Goal: Task Accomplishment & Management: Manage account settings

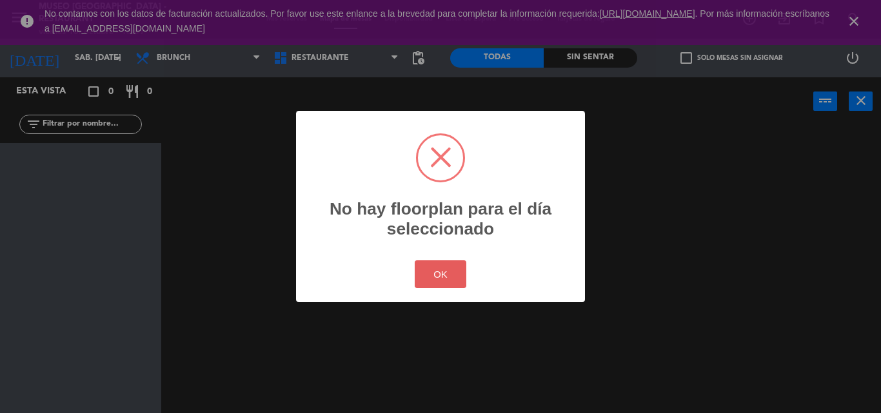
click at [422, 268] on button "OK" at bounding box center [441, 274] width 52 height 28
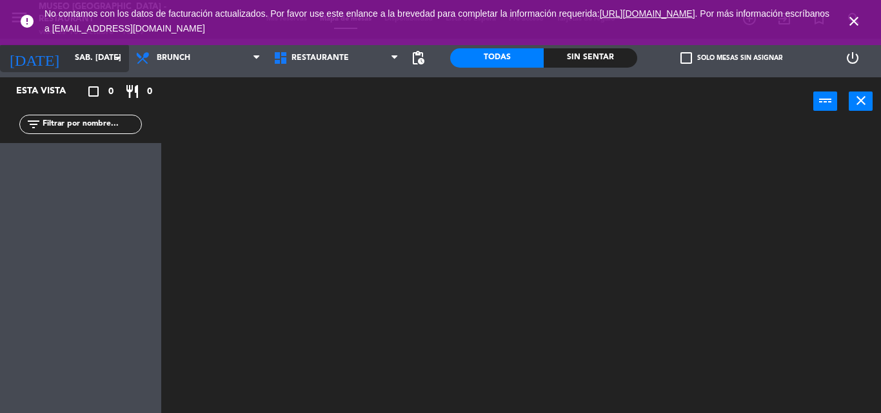
click at [114, 53] on icon "arrow_drop_down" at bounding box center [117, 57] width 15 height 15
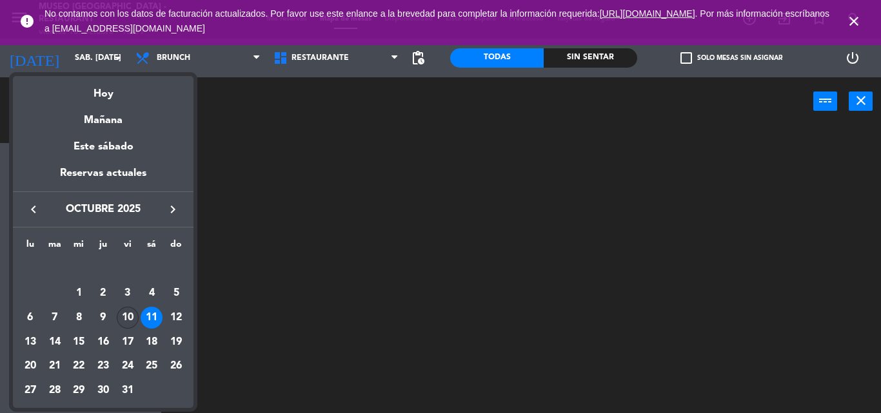
click at [130, 320] on div "10" at bounding box center [128, 318] width 22 height 22
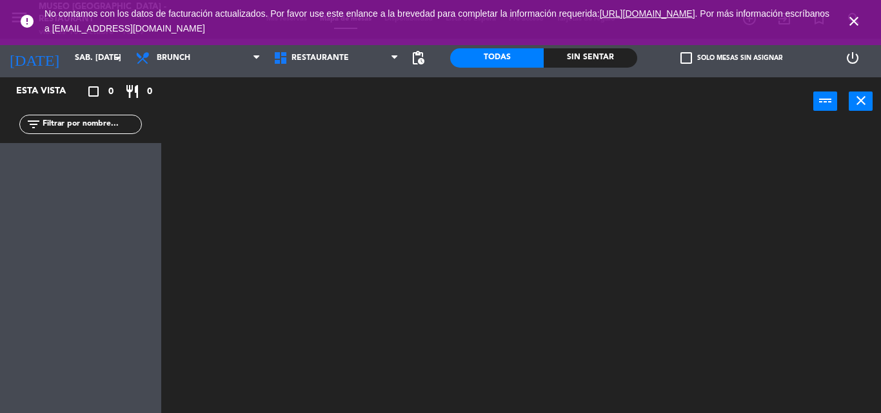
type input "vie. [DATE]"
click at [199, 57] on span "Brunch" at bounding box center [198, 58] width 138 height 28
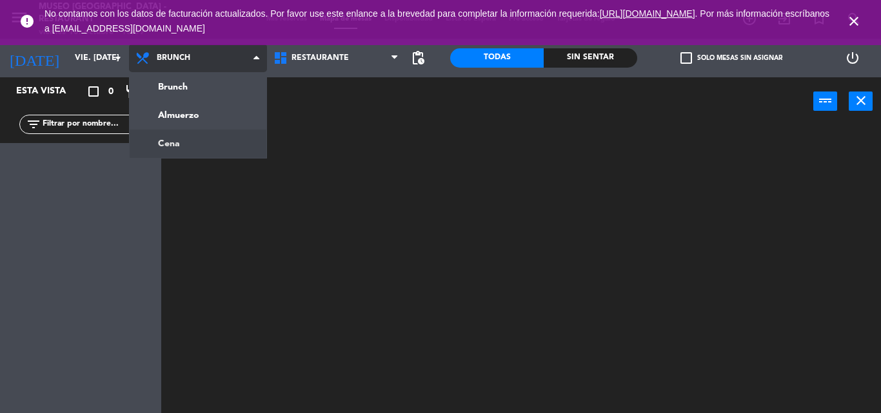
click at [206, 140] on ng-component "menu [GEOGRAPHIC_DATA] - Restaurant viernes 10. octubre - 15:09 Mis reservas Ma…" at bounding box center [440, 206] width 881 height 413
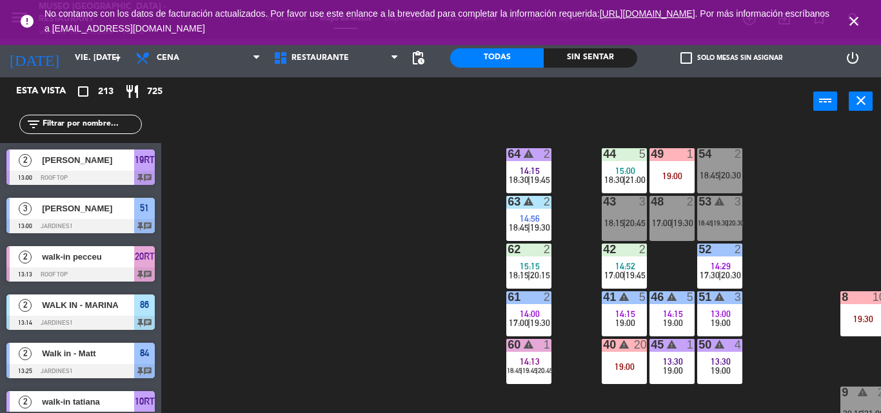
click at [88, 124] on input "text" at bounding box center [91, 124] width 100 height 14
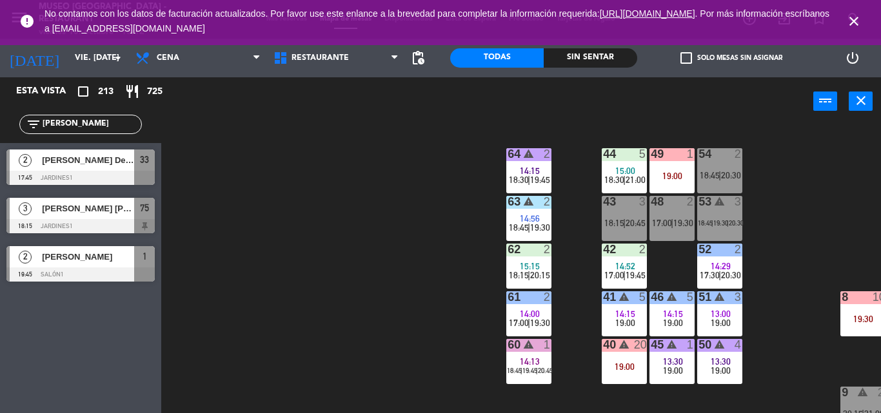
click at [66, 349] on div "Esta vista crop_square 213 restaurant 725 filter_list rosa 2 Rosario De la Cruz…" at bounding box center [80, 245] width 161 height 336
click at [211, 68] on span "Cena" at bounding box center [198, 58] width 138 height 28
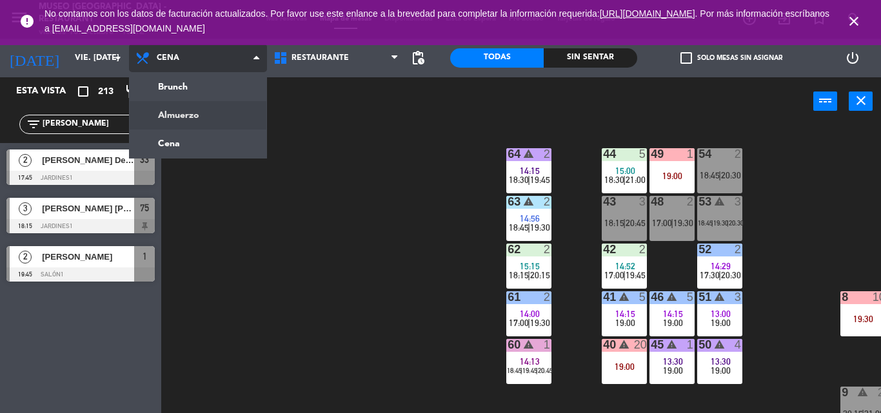
click at [211, 110] on ng-component "menu Museo Larco Café - Restaurant viernes 10. octubre - 15:12 Mis reservas Map…" at bounding box center [440, 206] width 881 height 413
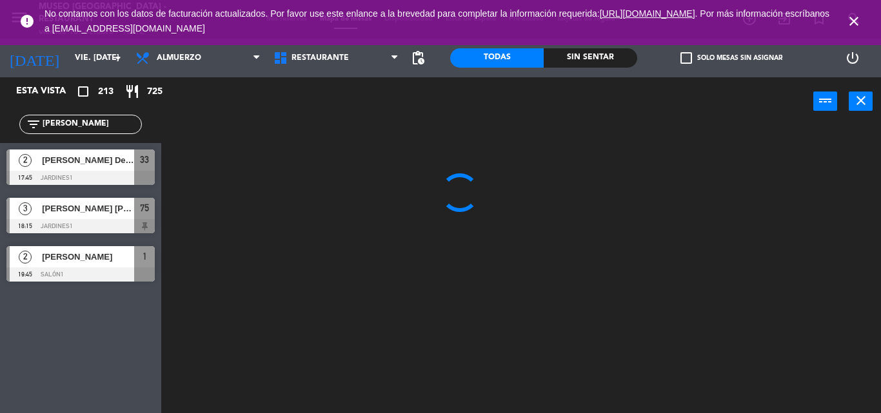
click at [108, 128] on input "rosa" at bounding box center [91, 124] width 100 height 14
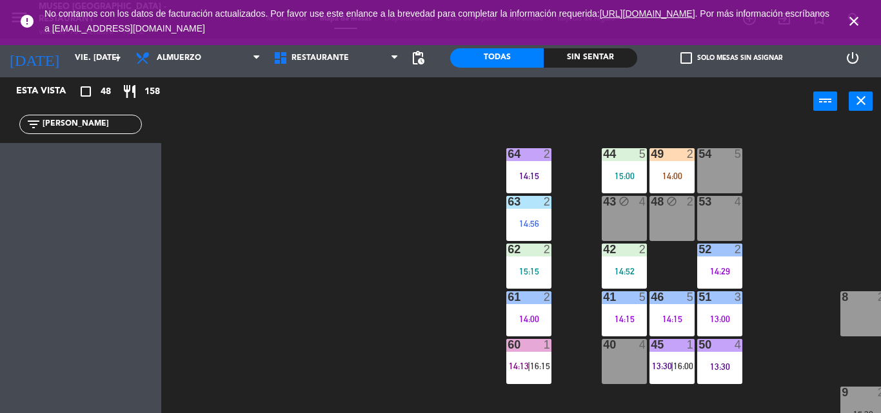
click at [92, 119] on input "rosa" at bounding box center [91, 124] width 100 height 14
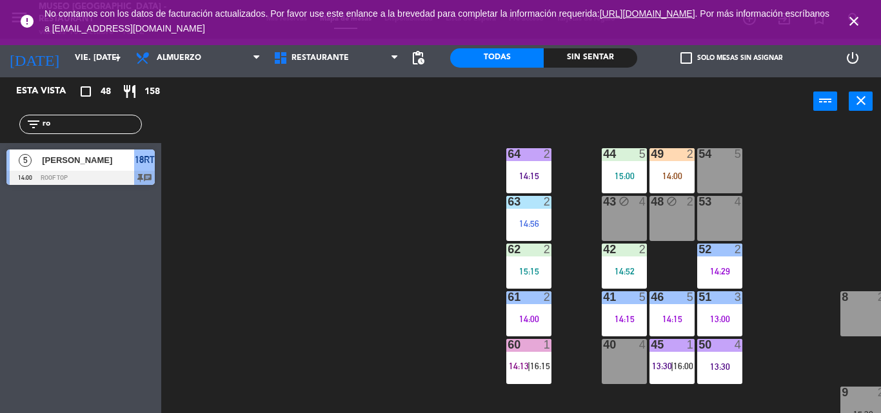
type input "r"
type input "t"
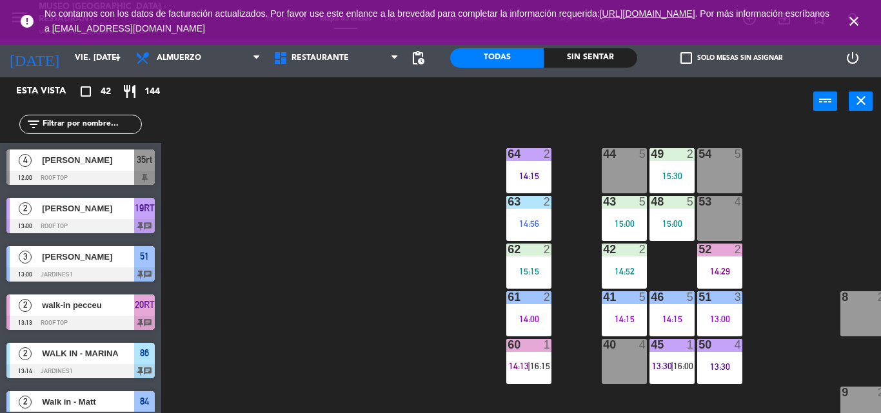
click at [842, 26] on span "close" at bounding box center [853, 21] width 35 height 35
click at [850, 25] on icon "close" at bounding box center [853, 21] width 15 height 15
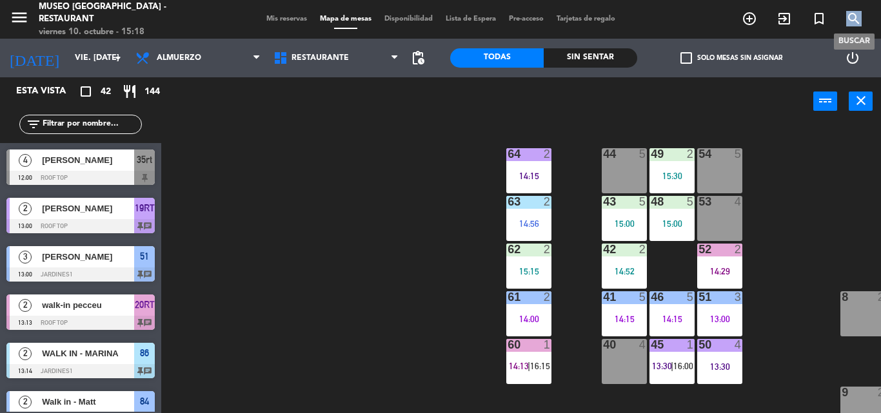
click at [850, 25] on icon "search" at bounding box center [853, 18] width 15 height 15
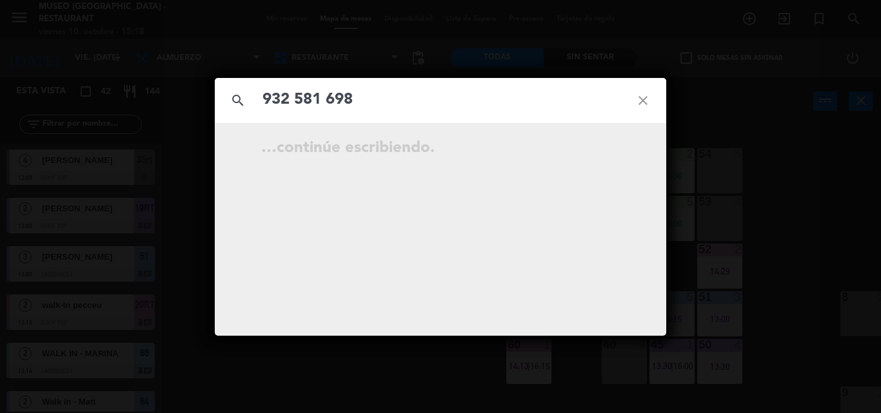
click at [331, 99] on input "932 581 698" at bounding box center [440, 100] width 358 height 26
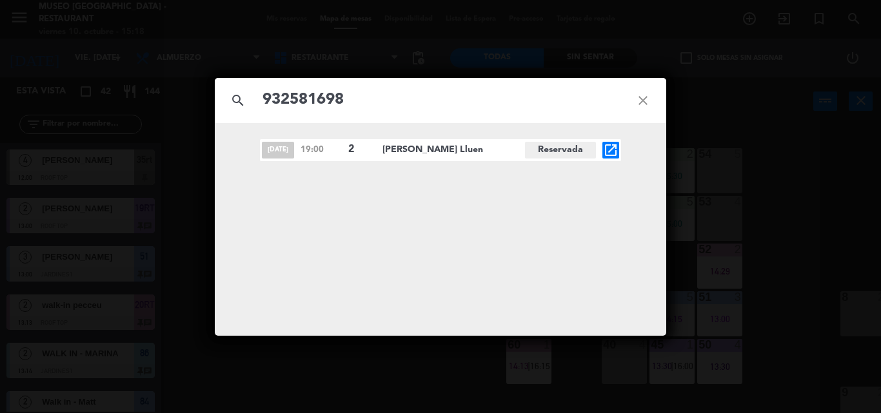
type input "932581698"
click at [611, 152] on icon "open_in_new" at bounding box center [610, 149] width 15 height 15
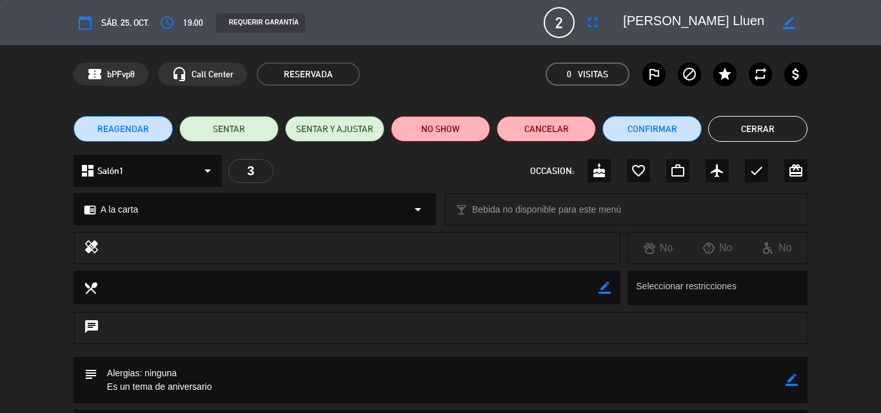
click at [765, 134] on button "Cerrar" at bounding box center [757, 129] width 99 height 26
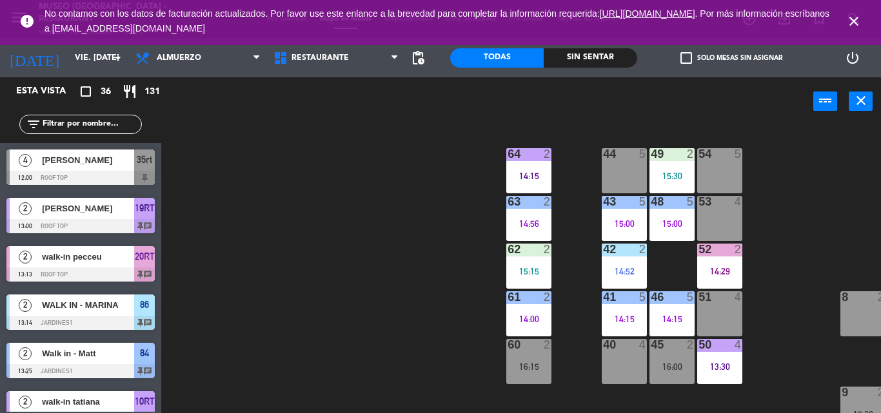
click at [848, 19] on icon "close" at bounding box center [853, 21] width 15 height 15
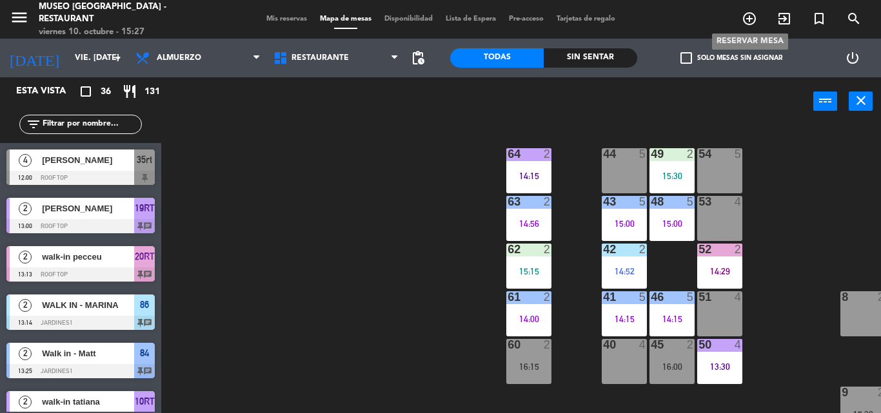
click at [751, 15] on icon "add_circle_outline" at bounding box center [748, 18] width 15 height 15
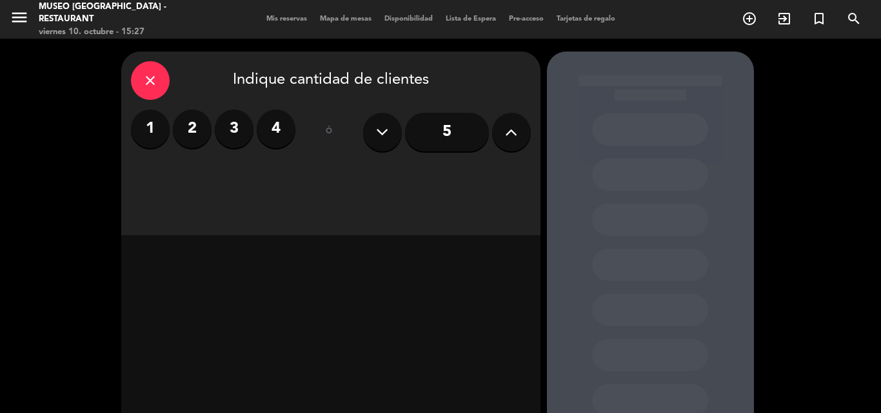
drag, startPoint x: 188, startPoint y: 126, endPoint x: 205, endPoint y: 137, distance: 20.4
click at [188, 125] on label "2" at bounding box center [192, 129] width 39 height 39
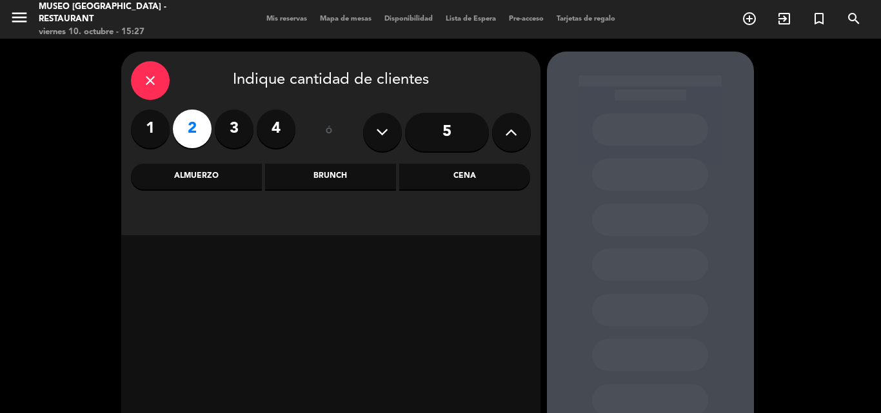
click at [456, 184] on div "Cena" at bounding box center [464, 177] width 131 height 26
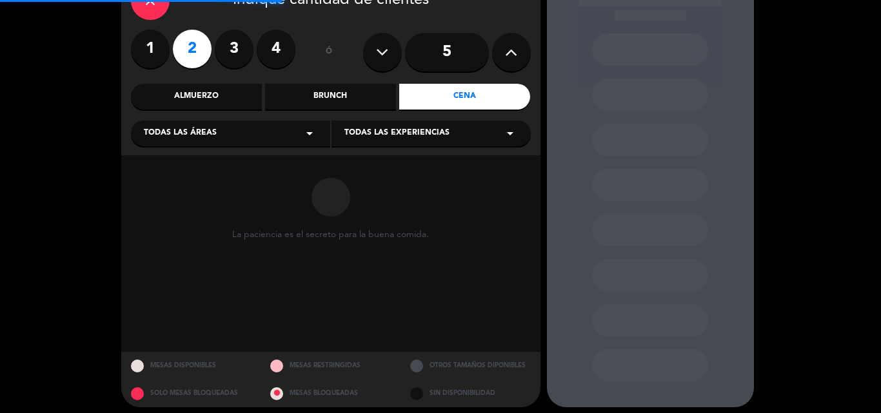
scroll to position [87, 0]
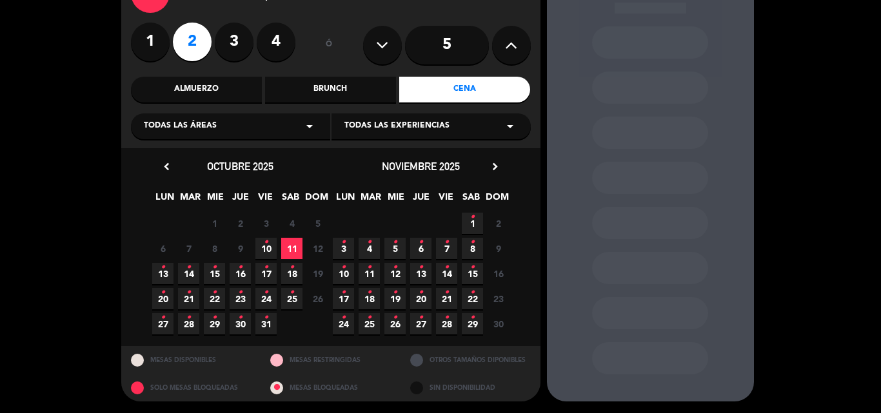
click at [212, 273] on icon "•" at bounding box center [214, 267] width 5 height 21
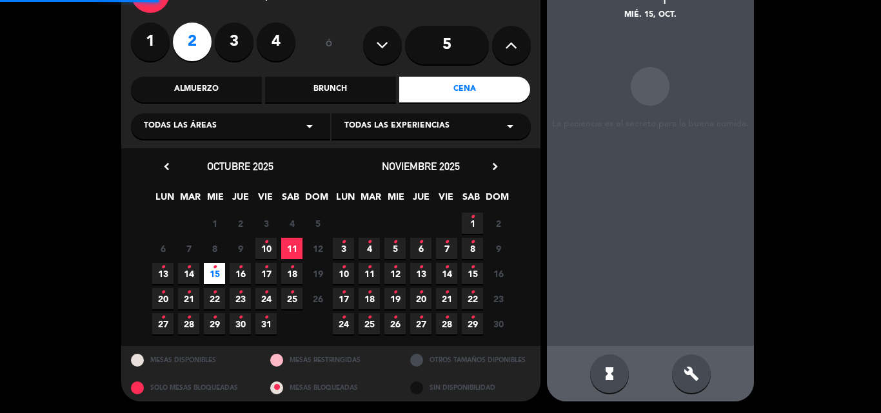
scroll to position [52, 0]
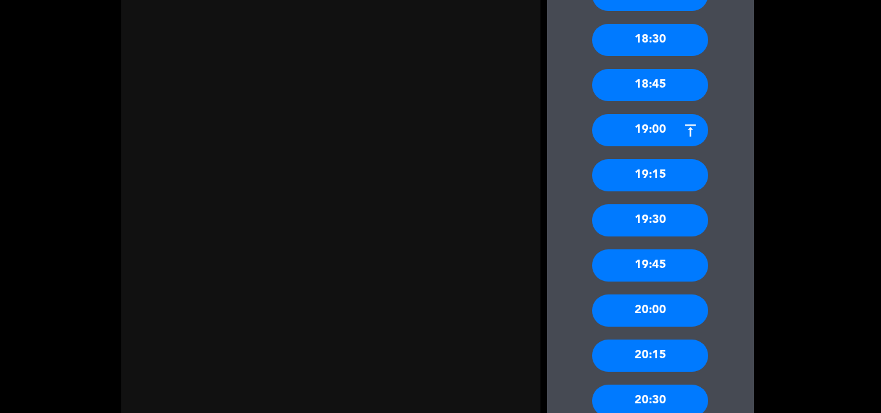
click at [684, 303] on div "20:00" at bounding box center [650, 311] width 116 height 32
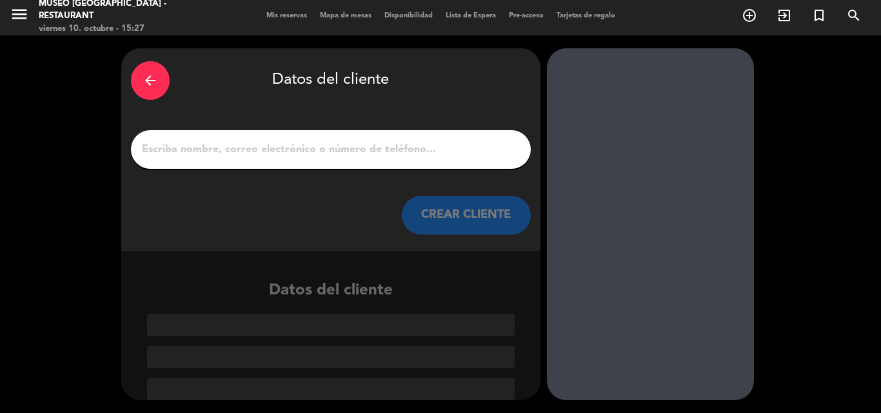
scroll to position [3, 0]
click at [384, 146] on input "1" at bounding box center [331, 150] width 380 height 18
paste input "[PERSON_NAME] [PERSON_NAME]"
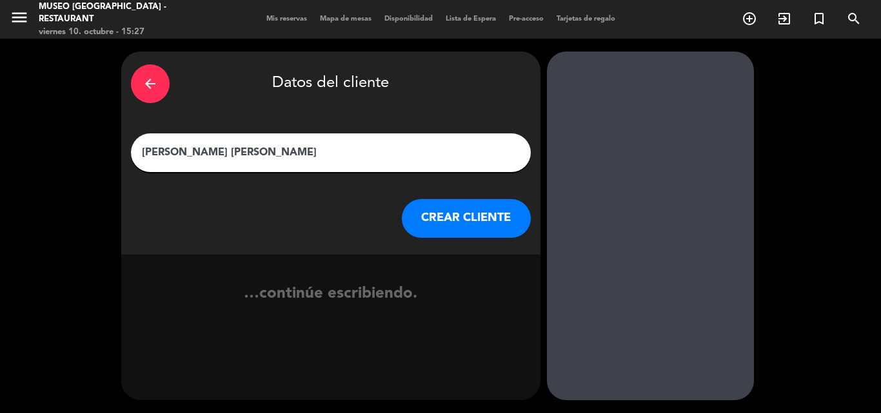
scroll to position [0, 0]
type input "[PERSON_NAME] [PERSON_NAME]"
click at [460, 219] on button "CREAR CLIENTE" at bounding box center [466, 218] width 129 height 39
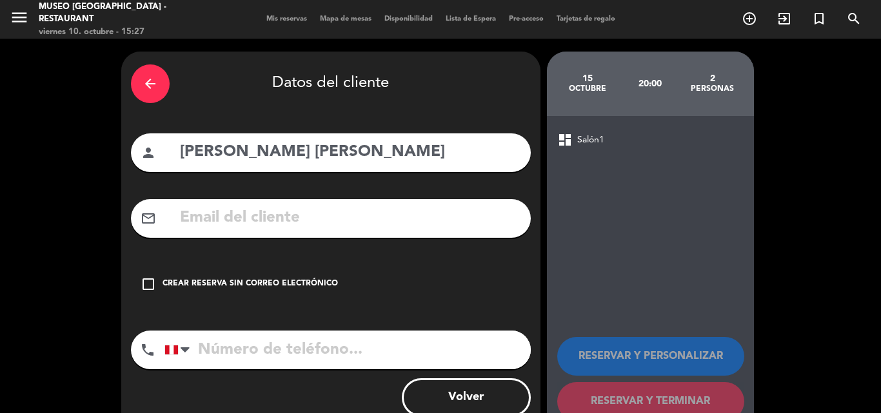
click at [386, 220] on input "text" at bounding box center [350, 218] width 342 height 26
paste input "breganteaaron@gmail.com"
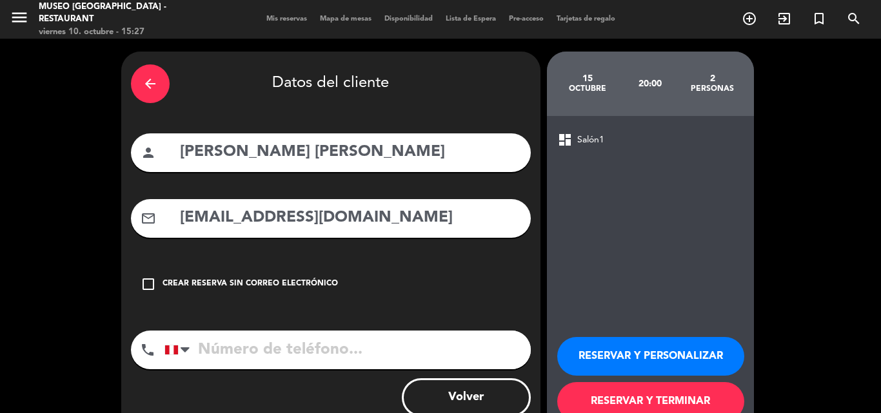
type input "breganteaaron@gmail.com"
click at [383, 357] on input "tel" at bounding box center [347, 350] width 366 height 39
paste input "913073789"
type input "913073789"
click at [605, 347] on button "RESERVAR Y PERSONALIZAR" at bounding box center [650, 356] width 187 height 39
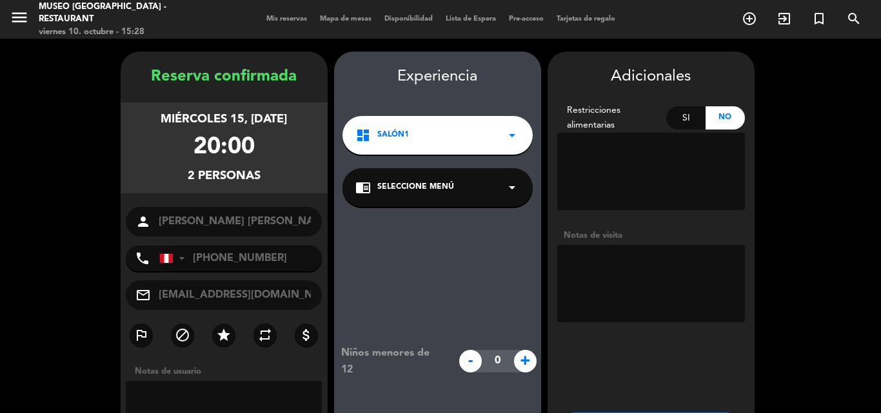
scroll to position [52, 0]
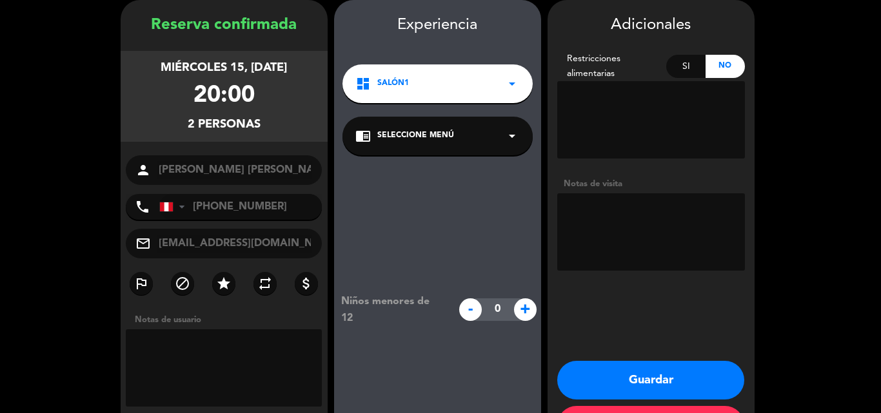
click at [496, 144] on div "chrome_reader_mode Seleccione Menú arrow_drop_down" at bounding box center [437, 136] width 190 height 39
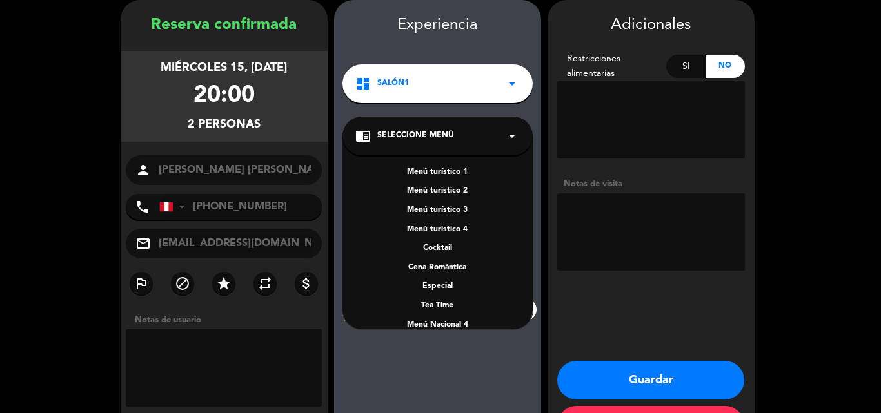
scroll to position [129, 0]
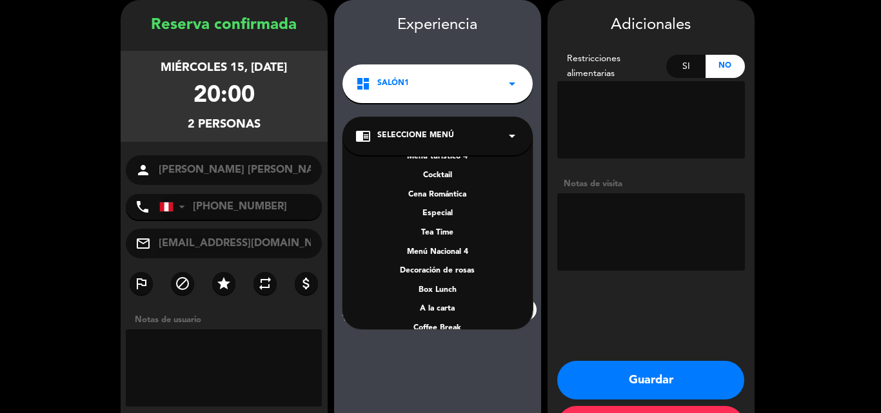
click at [447, 309] on div "A la carta" at bounding box center [437, 309] width 164 height 13
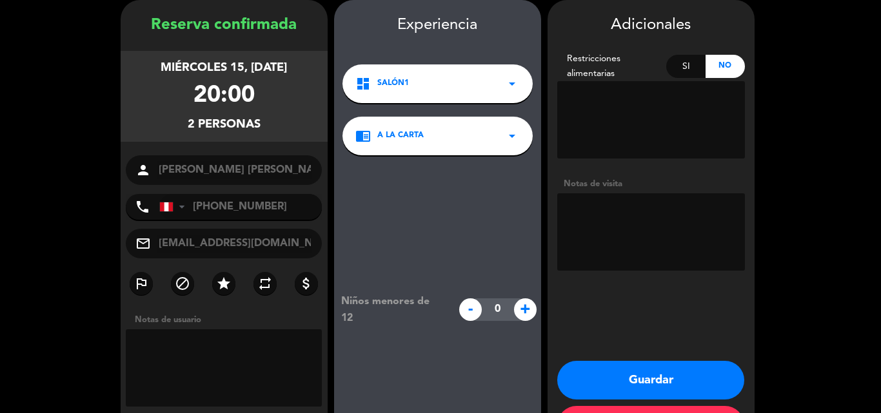
click at [646, 202] on textarea at bounding box center [651, 231] width 188 height 77
type textarea "nota impresa:"
click at [661, 376] on button "Guardar" at bounding box center [650, 380] width 187 height 39
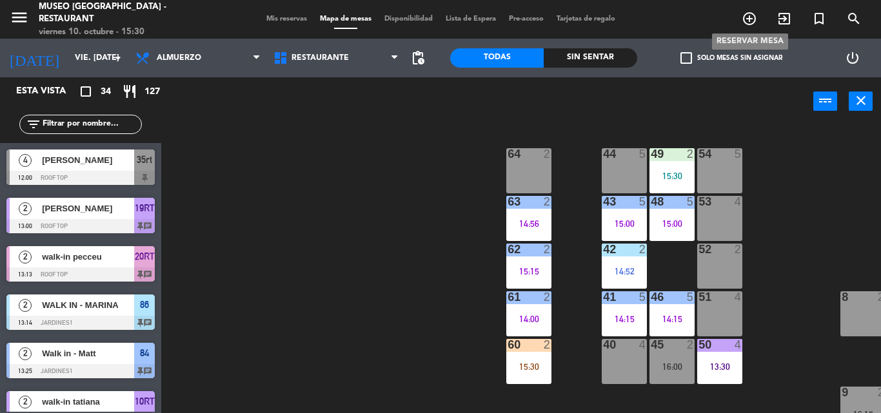
click at [742, 17] on icon "add_circle_outline" at bounding box center [748, 18] width 15 height 15
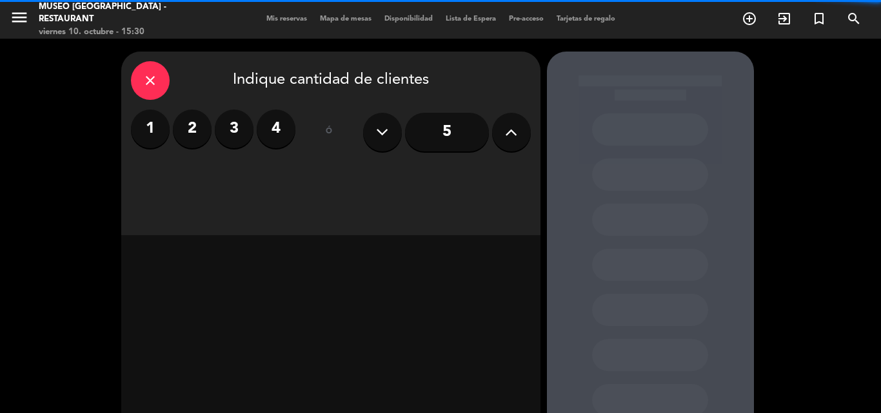
click at [195, 137] on label "2" at bounding box center [192, 129] width 39 height 39
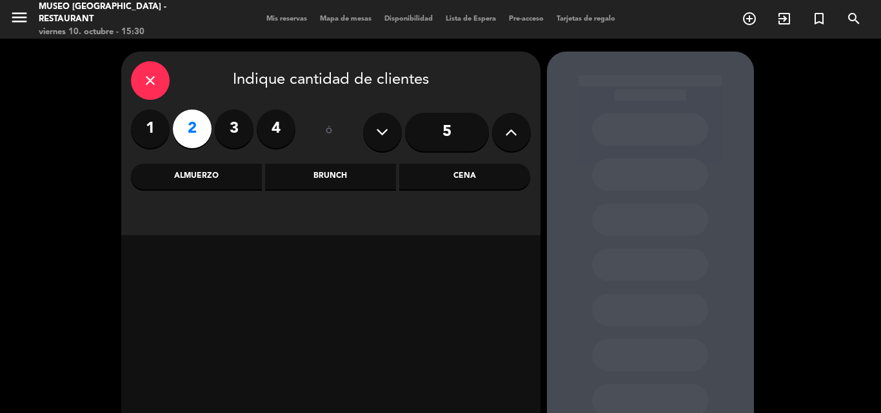
click at [162, 134] on label "1" at bounding box center [150, 129] width 39 height 39
click at [435, 174] on div "Cena" at bounding box center [464, 177] width 131 height 26
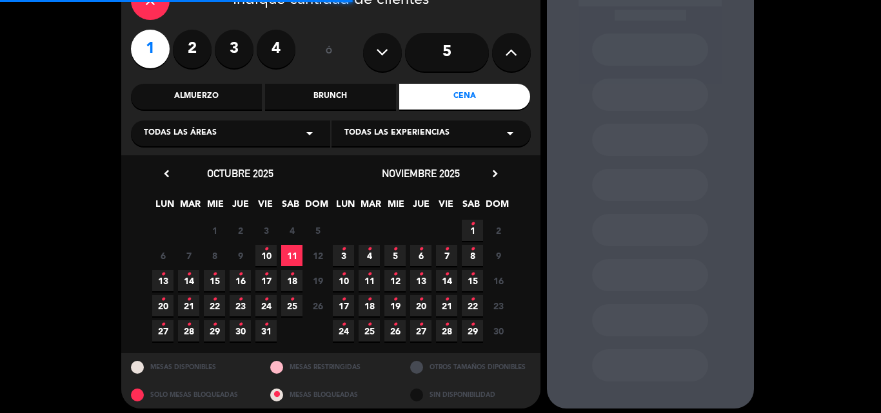
scroll to position [88, 0]
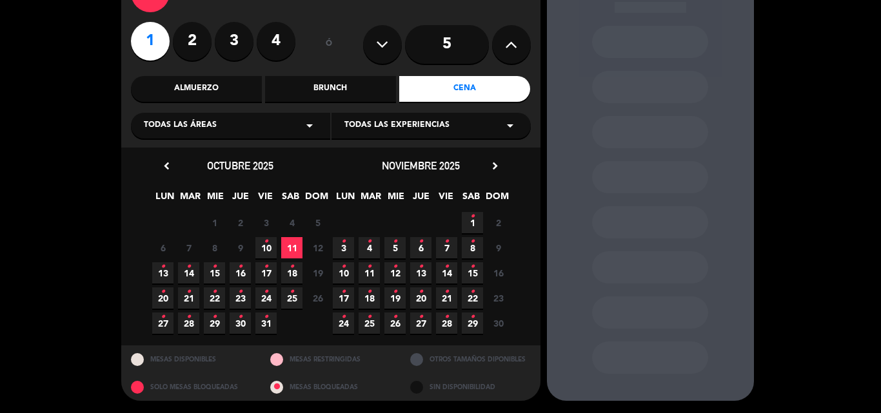
click at [215, 273] on icon "•" at bounding box center [214, 267] width 5 height 21
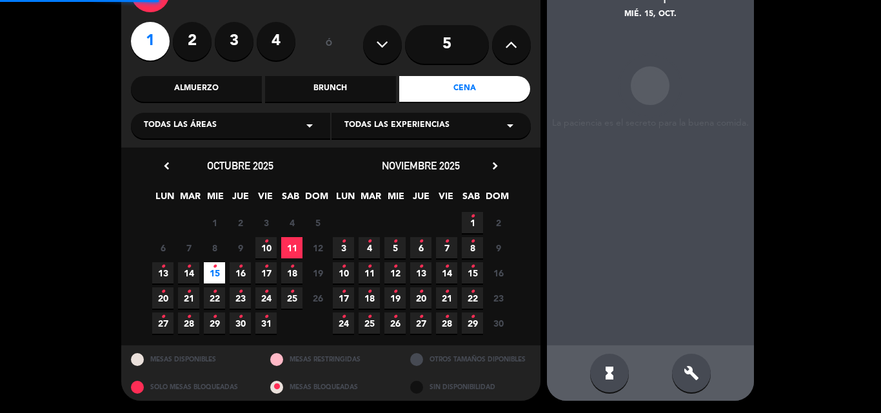
scroll to position [52, 0]
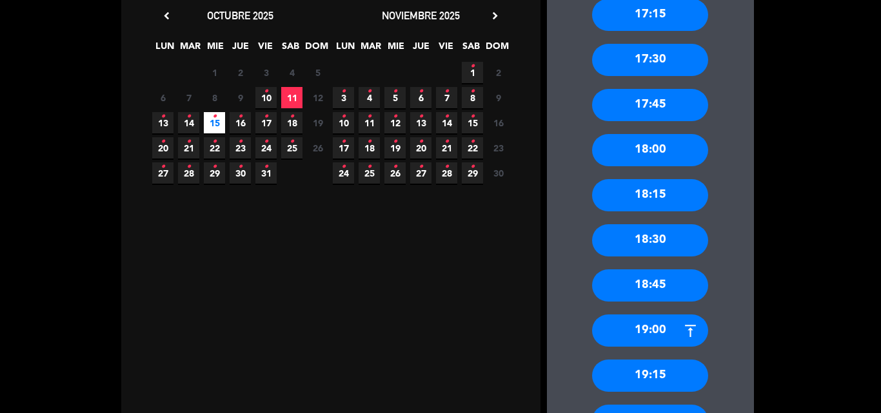
click at [650, 61] on div "17:30" at bounding box center [650, 60] width 116 height 32
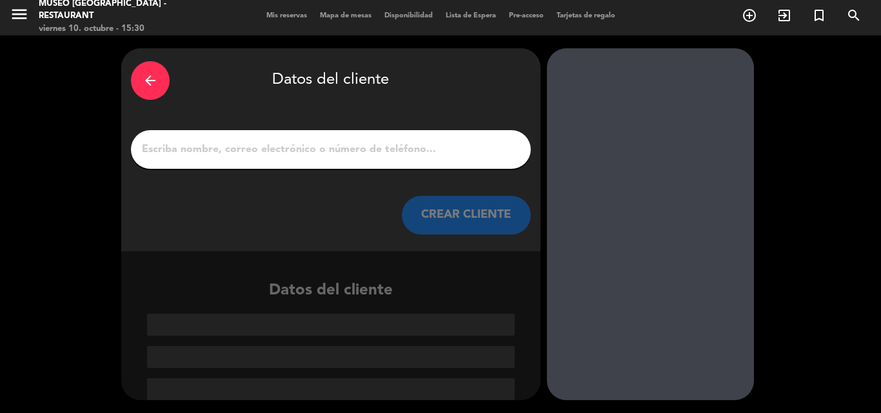
click at [415, 155] on input "1" at bounding box center [331, 150] width 380 height 18
paste input "[PERSON_NAME] [PERSON_NAME]"
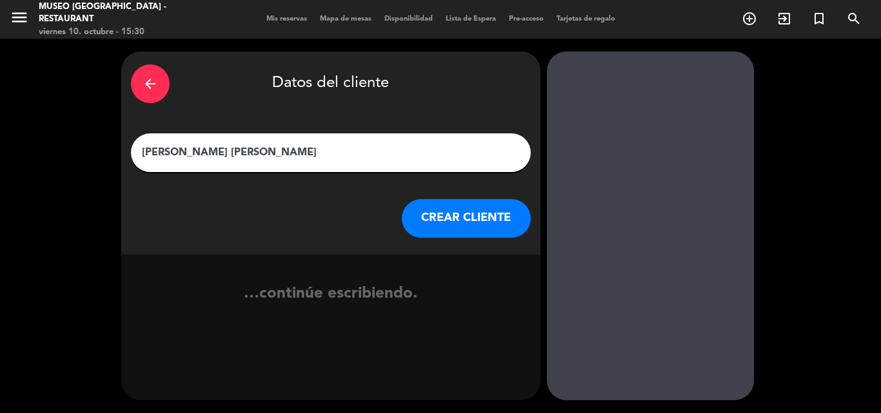
type input "[PERSON_NAME] [PERSON_NAME]"
click at [482, 214] on button "CREAR CLIENTE" at bounding box center [466, 218] width 129 height 39
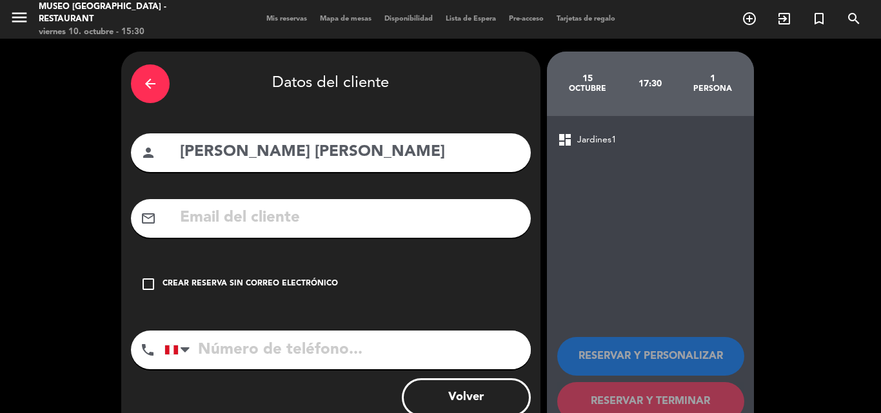
click at [371, 206] on input "text" at bounding box center [350, 218] width 342 height 26
paste input "pierinatrujillorobles@gmail.com"
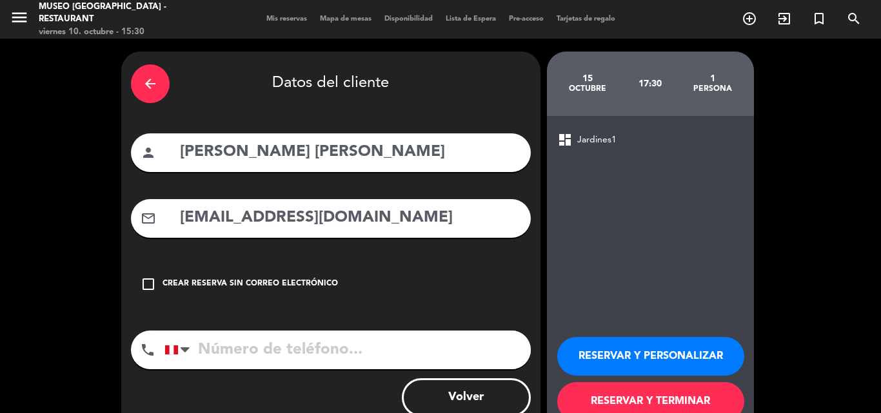
type input "pierinatrujillorobles@gmail.com"
click at [331, 344] on input "tel" at bounding box center [347, 350] width 366 height 39
paste input "968546795"
type input "968546795"
click at [601, 348] on button "RESERVAR Y PERSONALIZAR" at bounding box center [650, 356] width 187 height 39
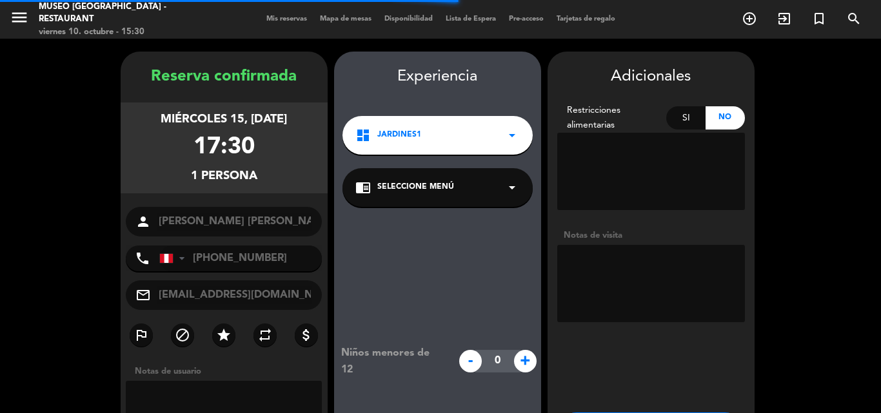
scroll to position [52, 0]
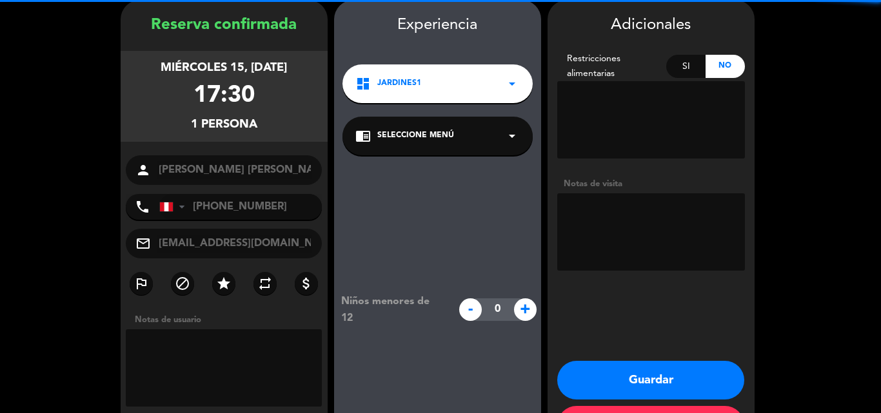
click at [416, 135] on span "Seleccione Menú" at bounding box center [415, 136] width 77 height 13
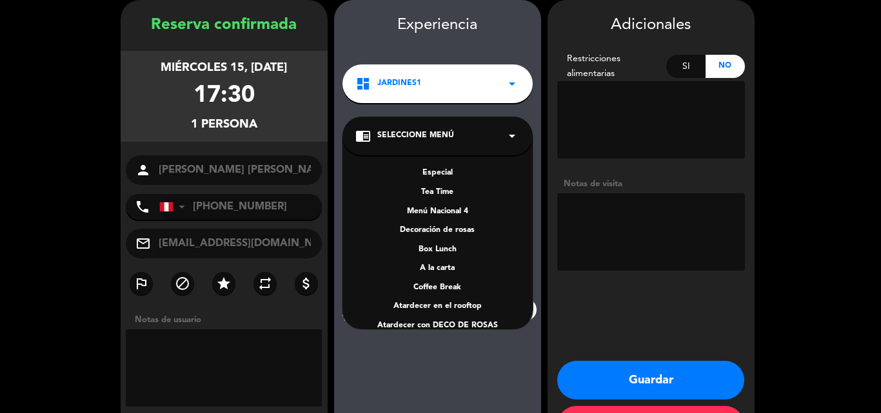
scroll to position [170, 0]
click at [444, 267] on div "A la carta" at bounding box center [437, 268] width 164 height 13
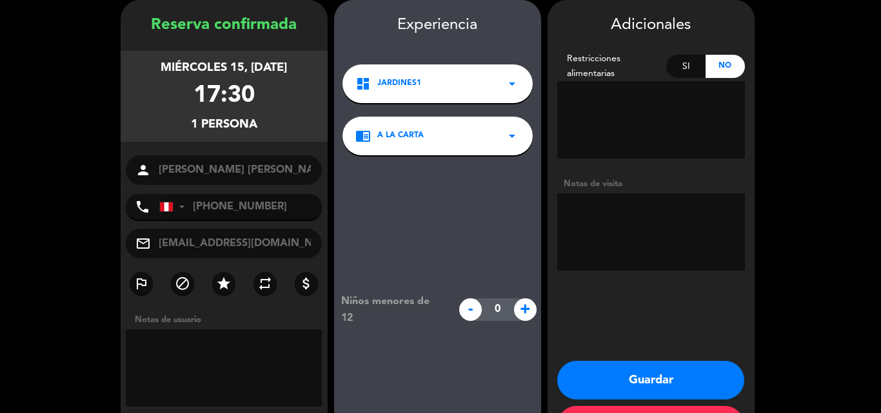
click at [667, 380] on button "Guardar" at bounding box center [650, 380] width 187 height 39
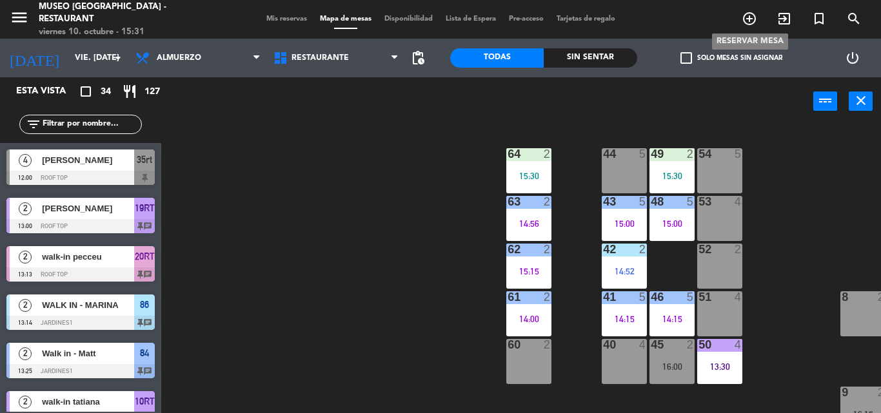
click at [756, 12] on icon "add_circle_outline" at bounding box center [748, 18] width 15 height 15
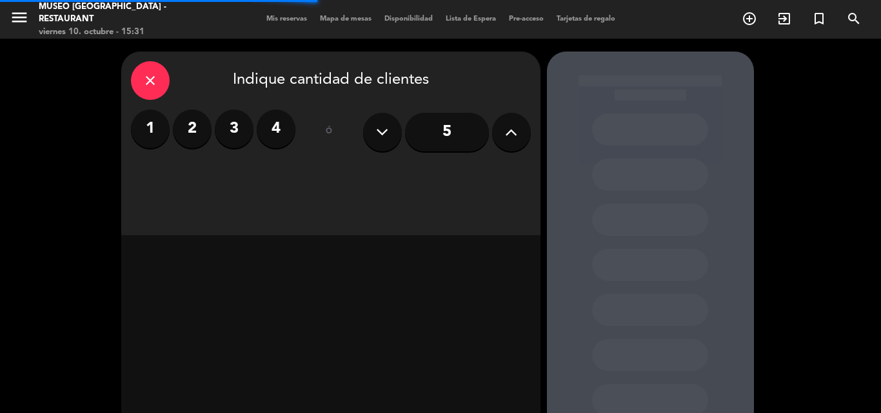
click at [204, 130] on label "2" at bounding box center [192, 129] width 39 height 39
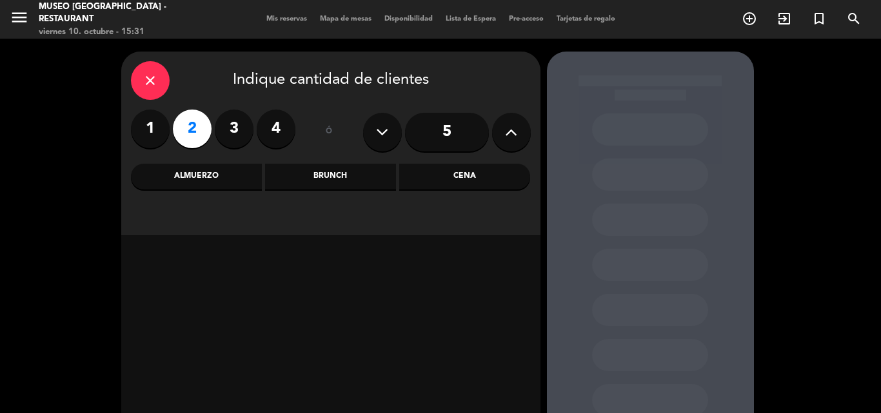
click at [434, 184] on div "Cena" at bounding box center [464, 177] width 131 height 26
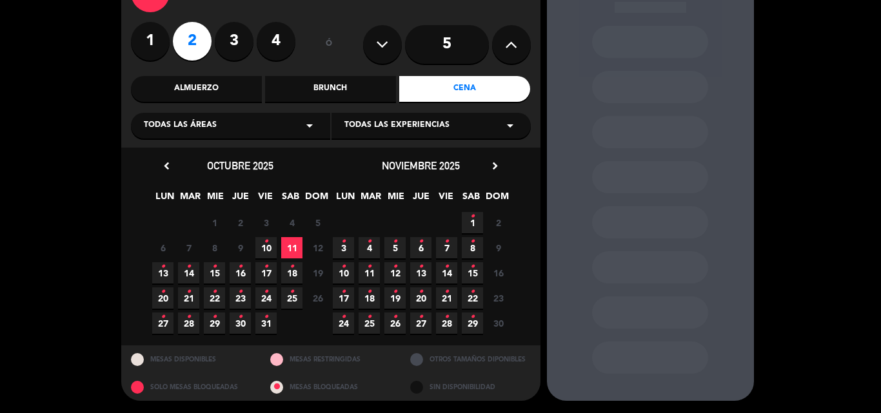
click at [269, 248] on span "10 •" at bounding box center [265, 247] width 21 height 21
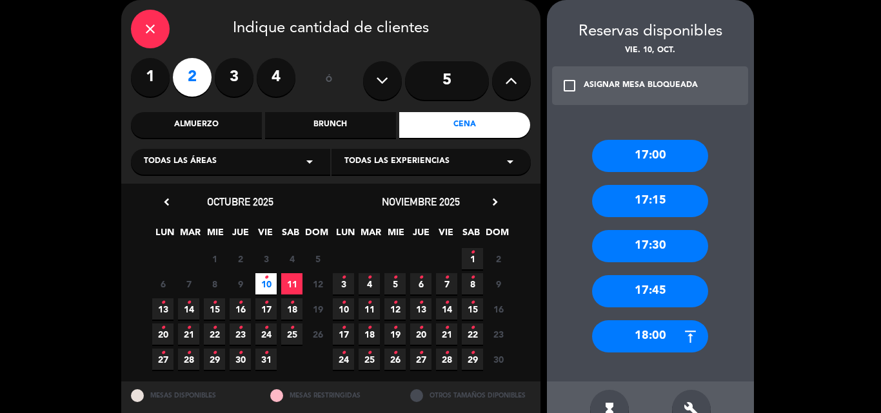
click at [668, 329] on div "18:00" at bounding box center [650, 336] width 116 height 32
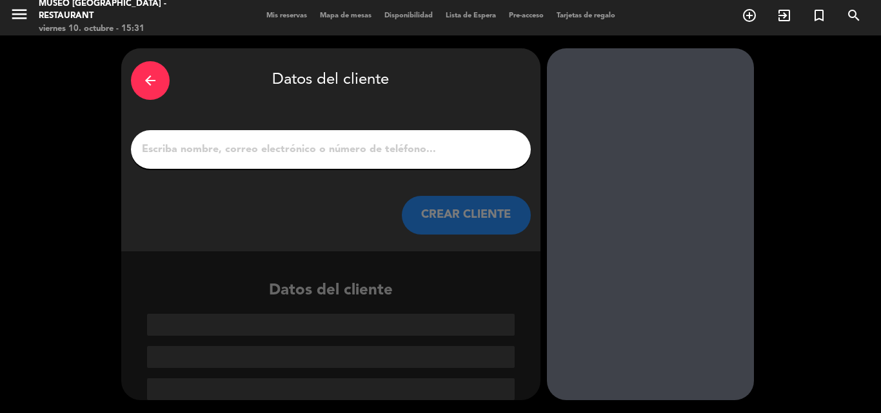
click at [337, 155] on input "1" at bounding box center [331, 150] width 380 height 18
paste input "Carla Castañeda"
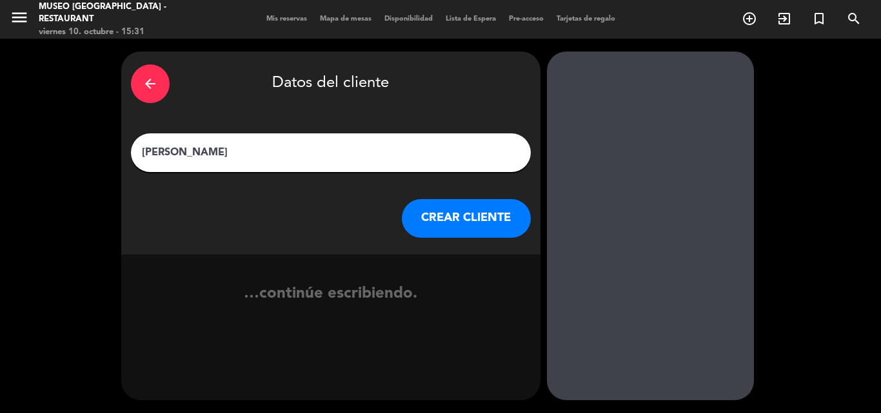
type input "Carla Castañeda"
click at [459, 219] on button "CREAR CLIENTE" at bounding box center [466, 218] width 129 height 39
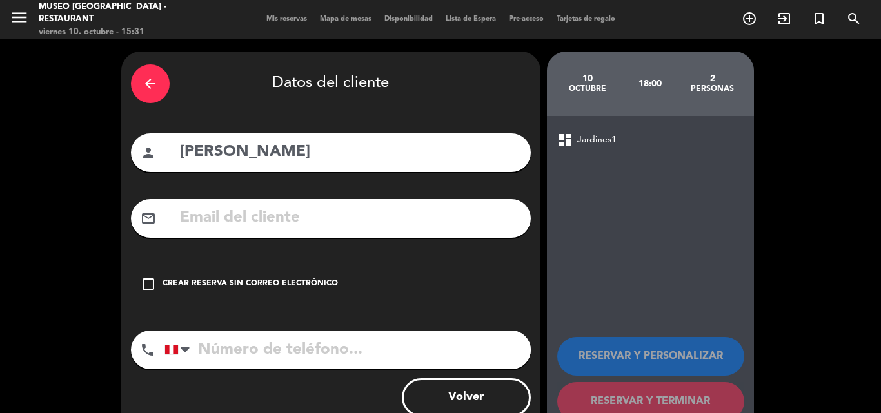
click at [369, 213] on input "text" at bounding box center [350, 218] width 342 height 26
paste input ": ccastanedanugent@gmail.com"
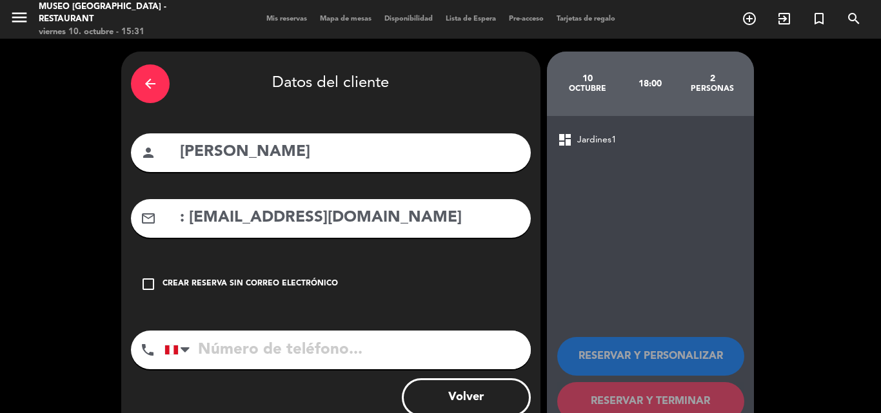
click at [190, 224] on input ": ccastanedanugent@gmail.com" at bounding box center [350, 218] width 342 height 26
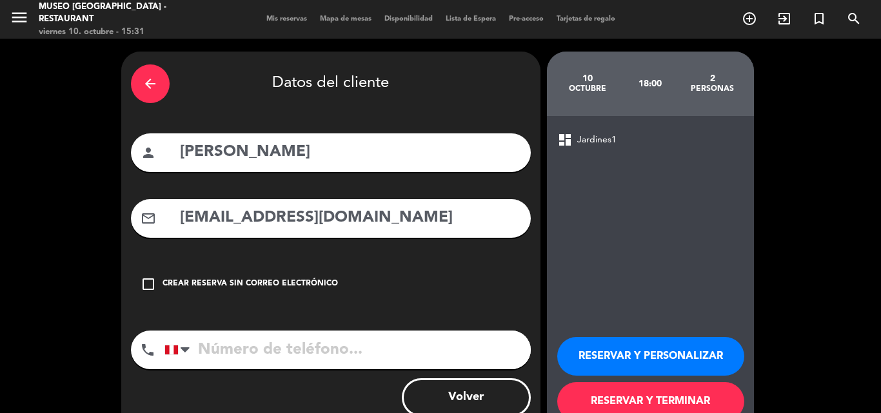
type input "ccastanedanugent@gmail.com"
drag, startPoint x: 284, startPoint y: 346, endPoint x: 284, endPoint y: 334, distance: 11.6
click at [284, 334] on input "tel" at bounding box center [347, 350] width 366 height 39
paste input "998470588"
type input "998470588"
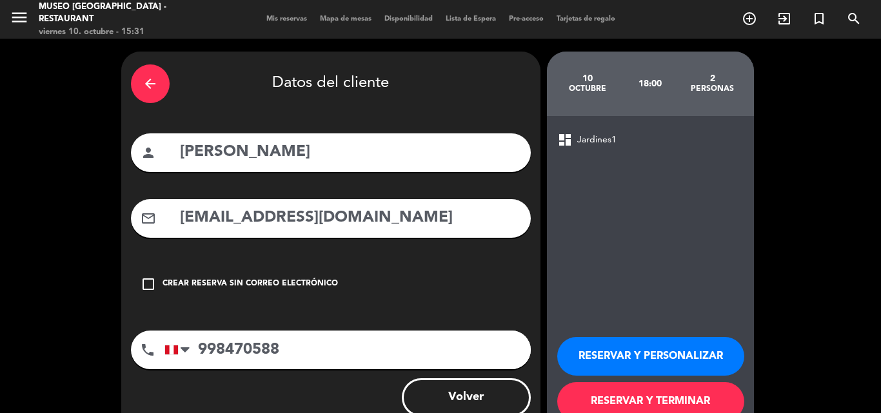
click at [594, 349] on button "RESERVAR Y PERSONALIZAR" at bounding box center [650, 356] width 187 height 39
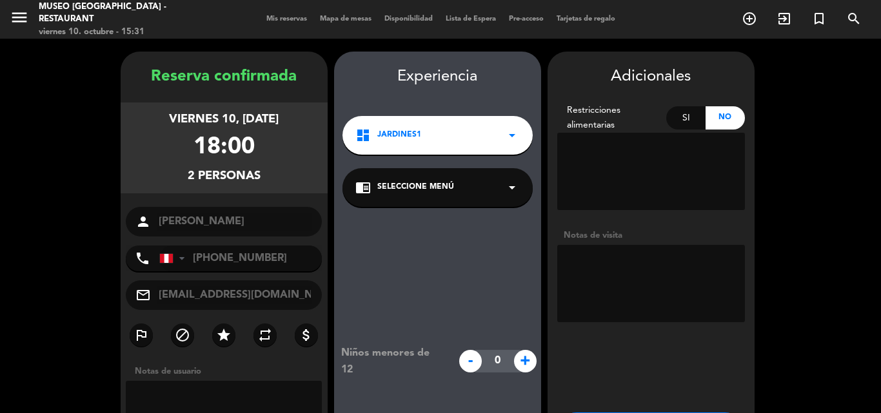
scroll to position [52, 0]
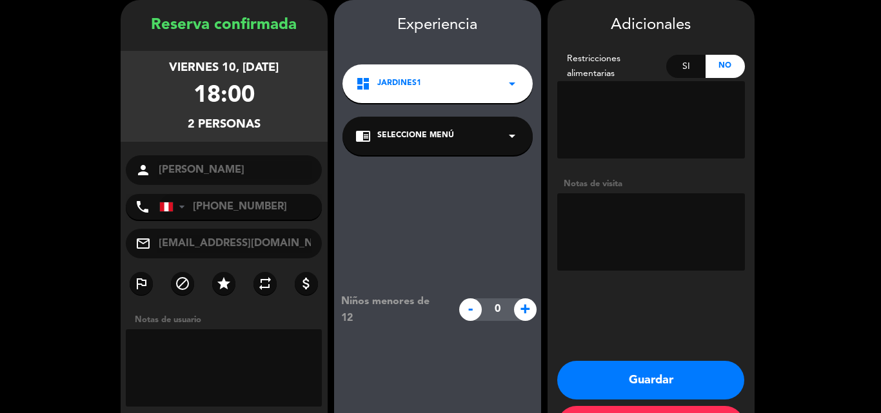
click at [450, 141] on span "Seleccione Menú" at bounding box center [415, 136] width 77 height 13
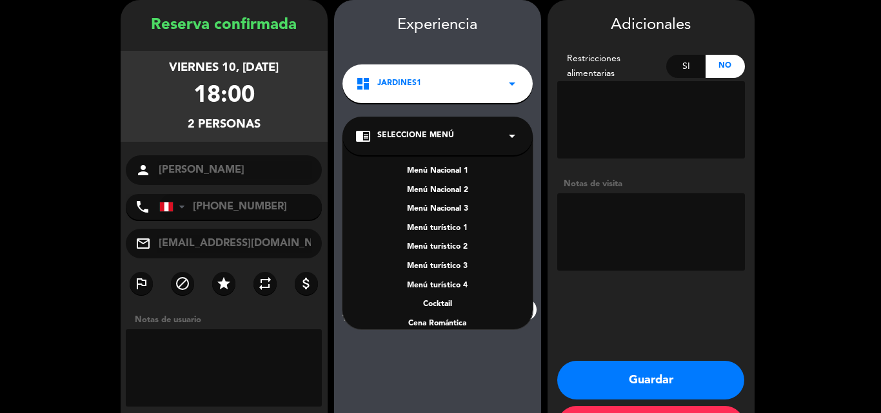
scroll to position [185, 0]
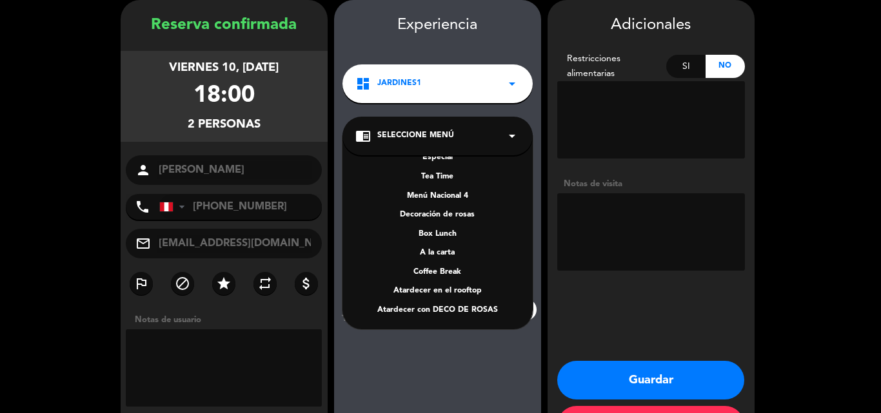
click at [442, 251] on div "A la carta" at bounding box center [437, 253] width 164 height 13
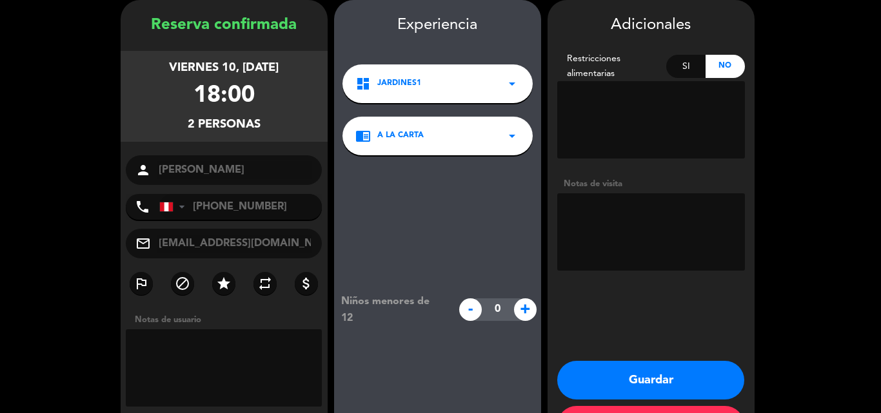
click at [588, 237] on textarea at bounding box center [651, 231] width 188 height 77
click at [646, 386] on button "Guardar" at bounding box center [650, 380] width 187 height 39
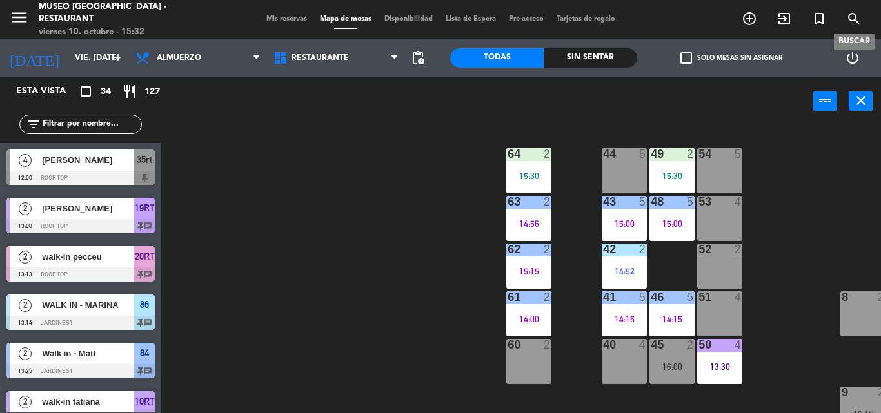
click at [843, 18] on span "search" at bounding box center [853, 19] width 35 height 22
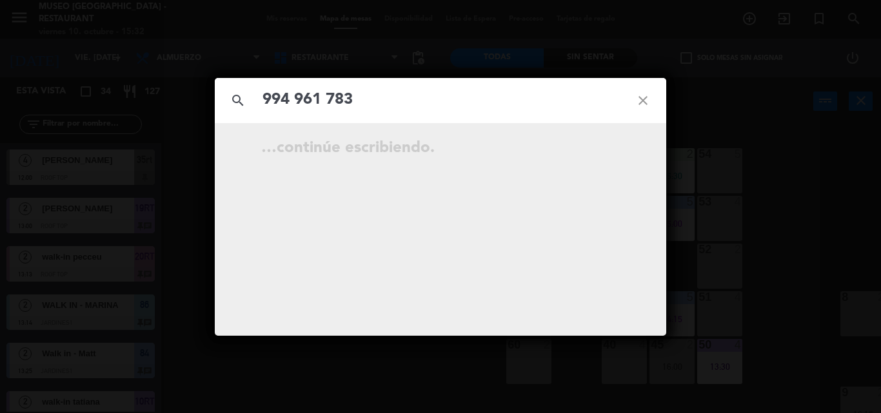
click at [328, 99] on input "994 961 783" at bounding box center [440, 100] width 358 height 26
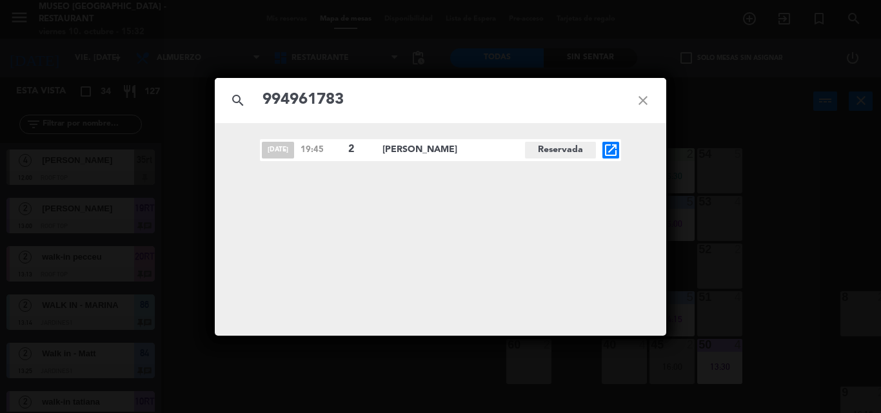
type input "994961783"
click at [602, 150] on div "oct. 18 19:45 2 Luis Urrutia Reservada open_in_new" at bounding box center [440, 150] width 361 height 22
click at [607, 149] on icon "open_in_new" at bounding box center [610, 149] width 15 height 15
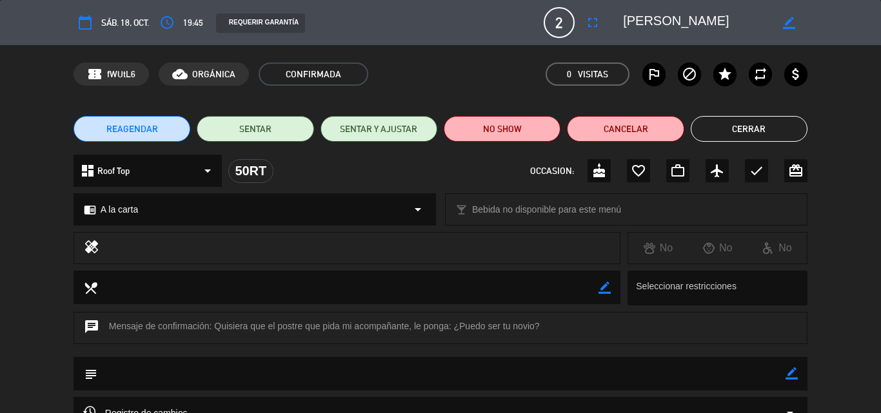
click at [162, 115] on div "REAGENDAR SENTAR SENTAR Y AJUSTAR NO SHOW Cancelar Cerrar" at bounding box center [440, 129] width 881 height 52
click at [153, 132] on span "REAGENDAR" at bounding box center [132, 129] width 52 height 14
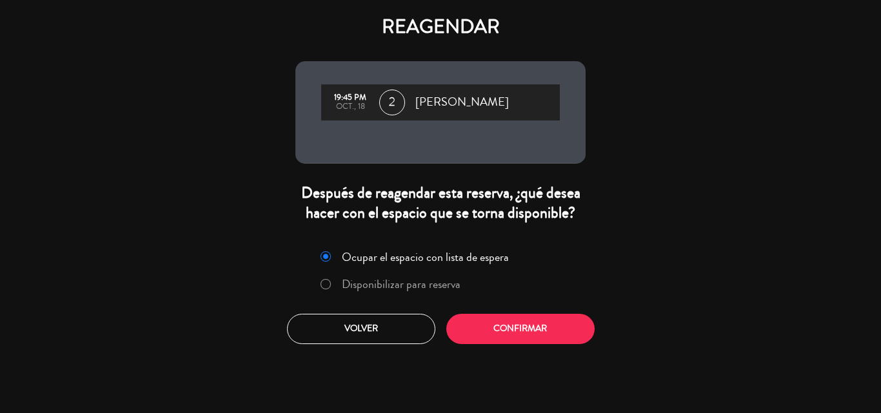
click at [334, 276] on label "Disponibilizar para reserva" at bounding box center [389, 284] width 153 height 23
click at [476, 331] on button "Confirmar" at bounding box center [520, 329] width 148 height 30
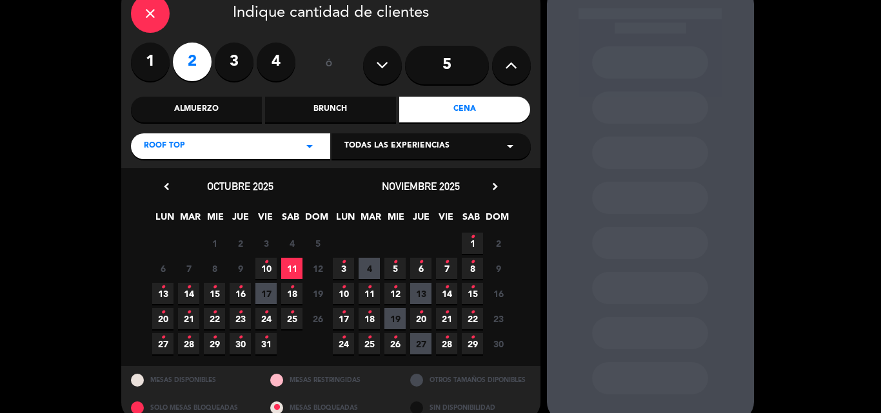
scroll to position [68, 0]
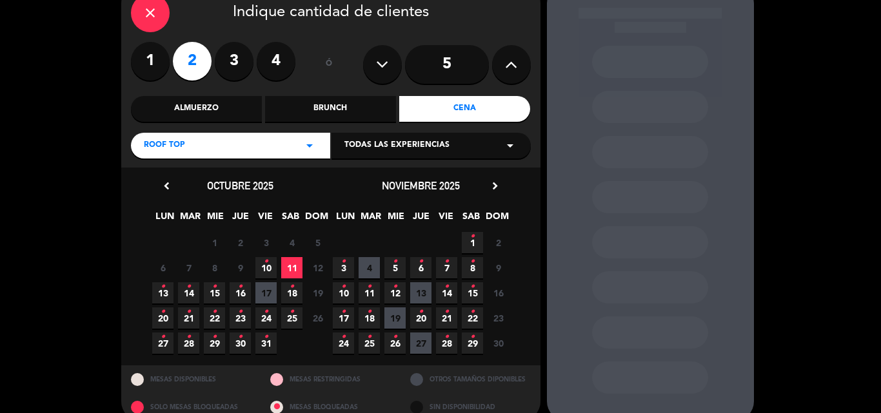
click at [295, 270] on span "11" at bounding box center [291, 267] width 21 height 21
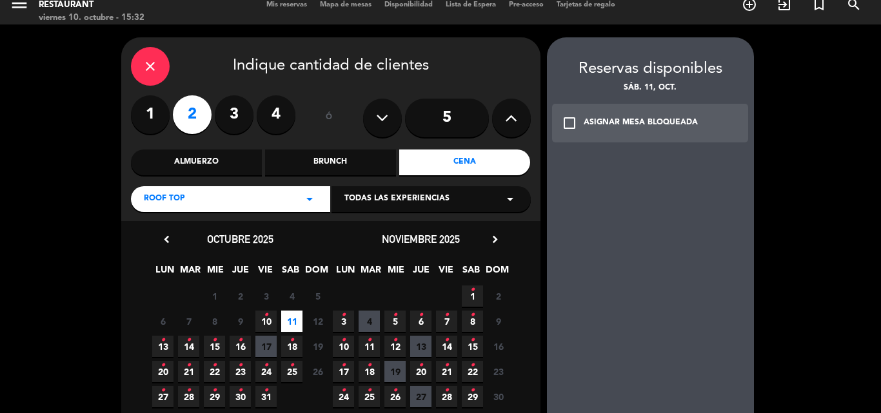
scroll to position [0, 0]
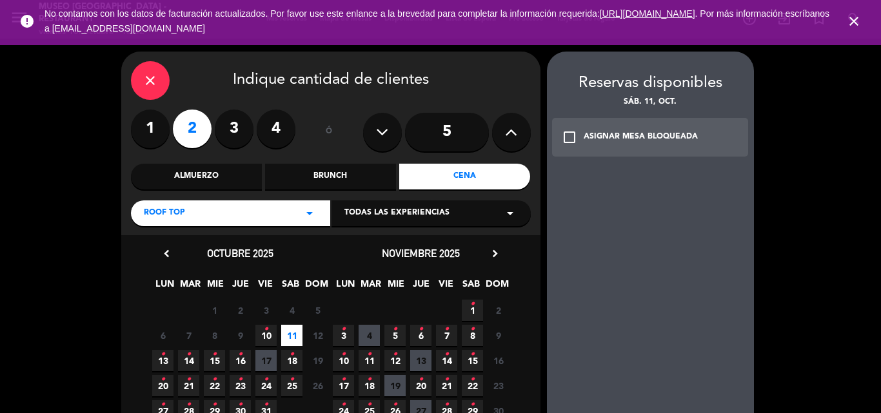
click at [574, 130] on icon "check_box_outline_blank" at bounding box center [569, 137] width 15 height 15
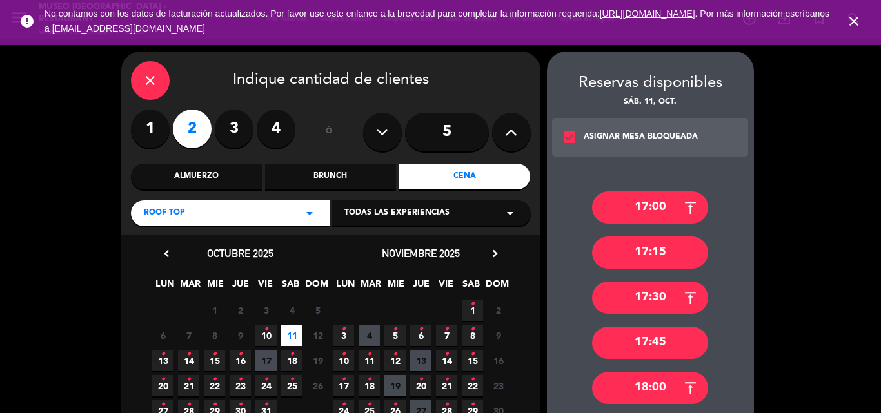
click at [567, 144] on icon "check_box" at bounding box center [569, 137] width 15 height 15
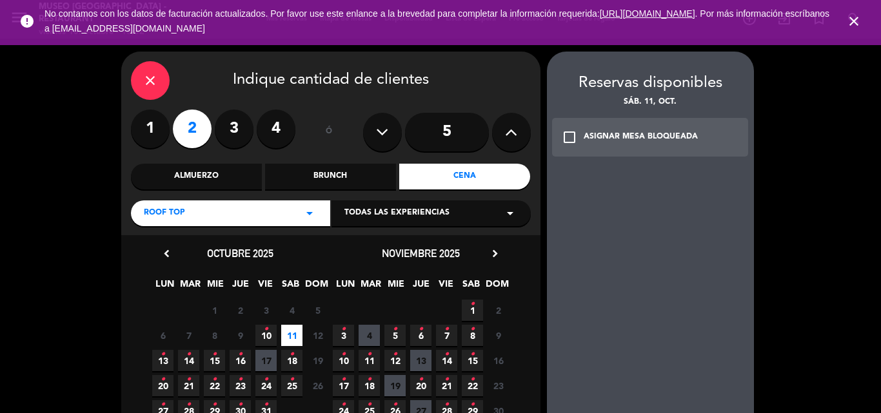
scroll to position [88, 0]
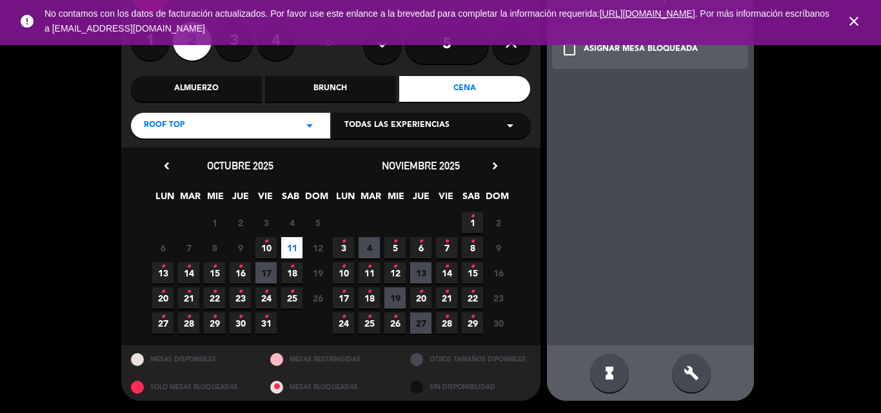
click at [690, 362] on div "build" at bounding box center [691, 373] width 39 height 39
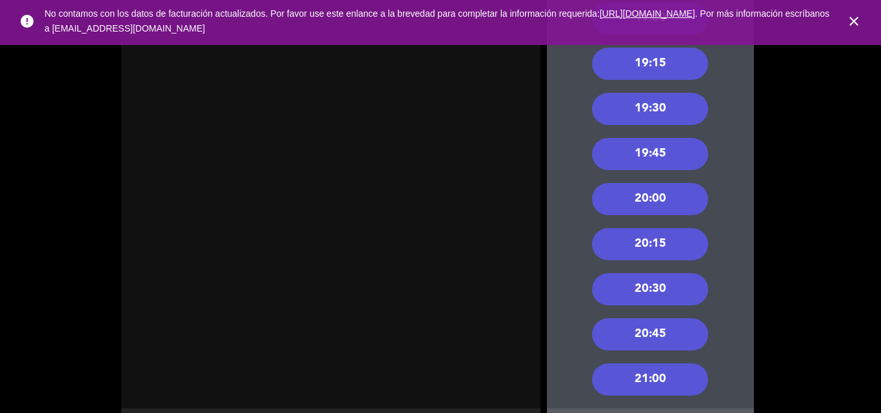
scroll to position [497, 0]
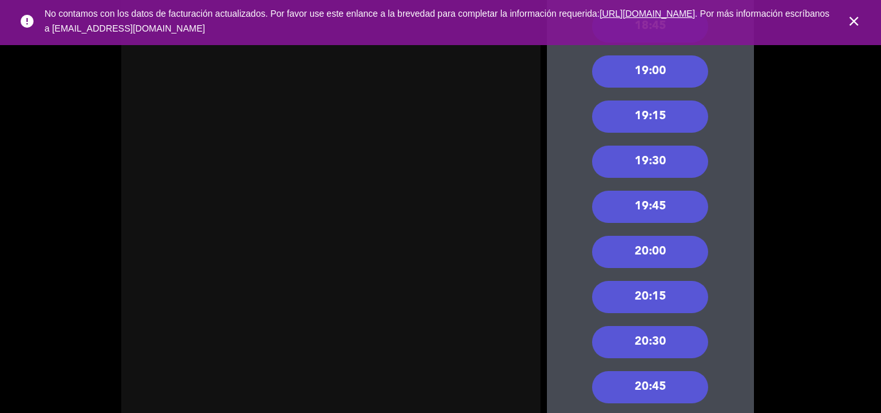
click at [652, 206] on div "19:45" at bounding box center [650, 207] width 116 height 32
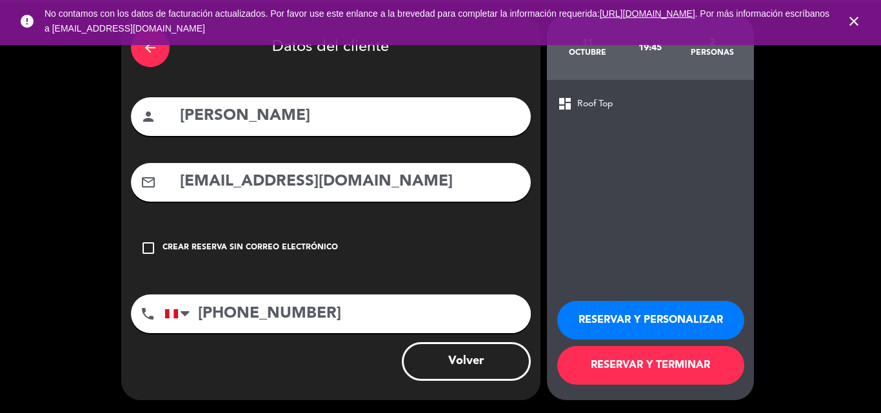
scroll to position [0, 0]
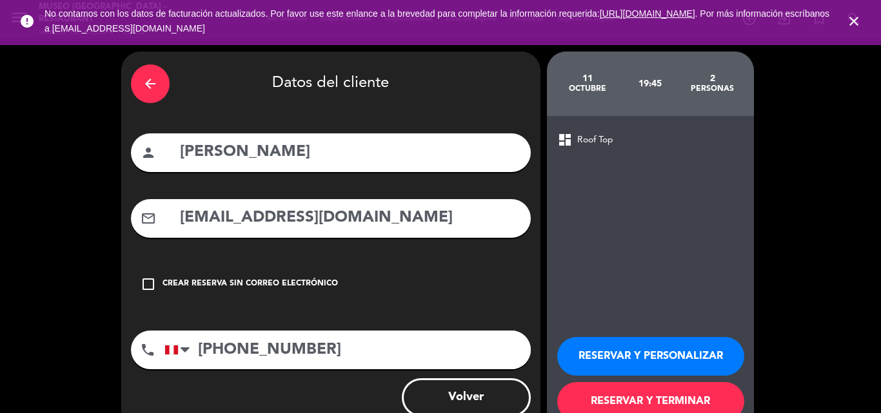
click at [653, 353] on button "RESERVAR Y PERSONALIZAR" at bounding box center [650, 356] width 187 height 39
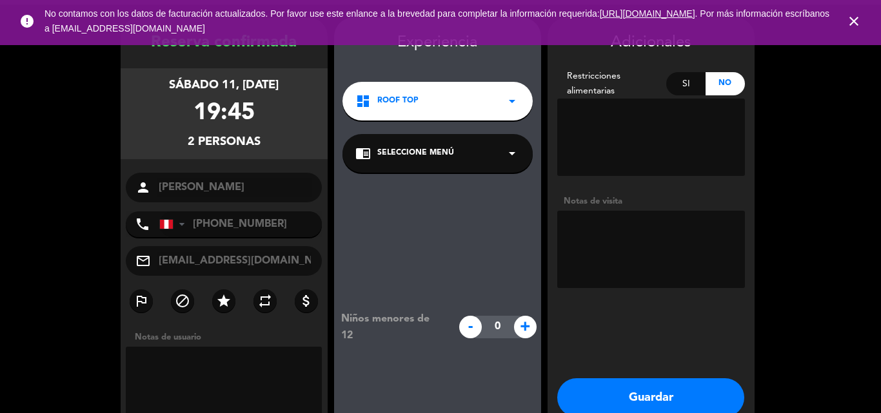
scroll to position [34, 0]
click at [454, 164] on div "chrome_reader_mode Seleccione Menú arrow_drop_down" at bounding box center [437, 154] width 190 height 39
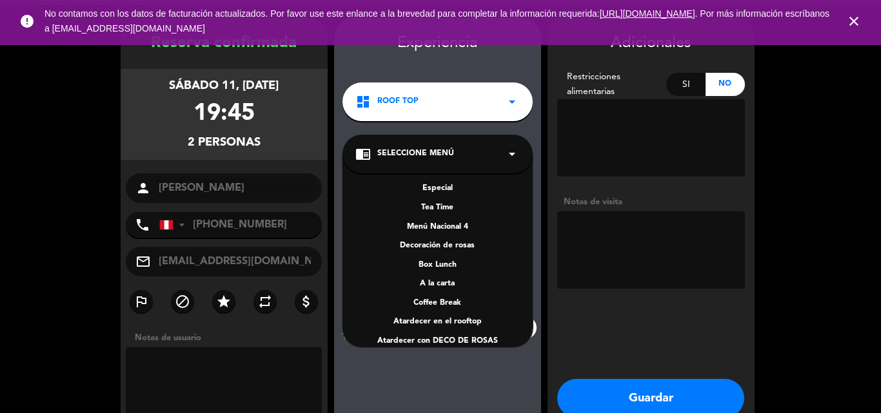
scroll to position [178, 0]
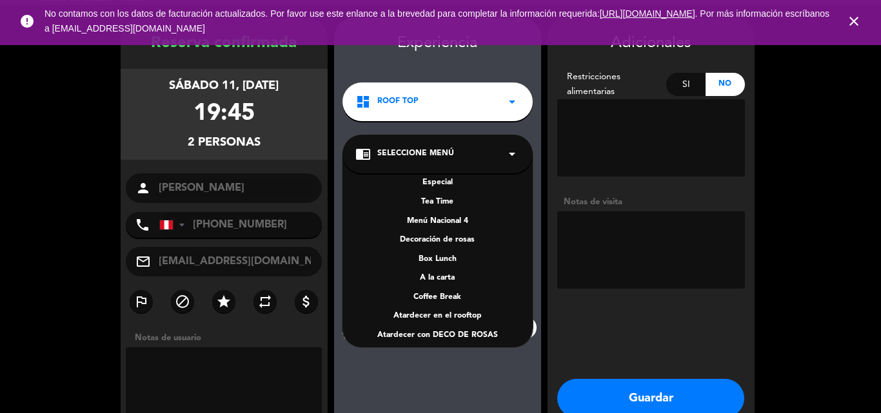
click at [440, 278] on div "A la carta" at bounding box center [437, 278] width 164 height 13
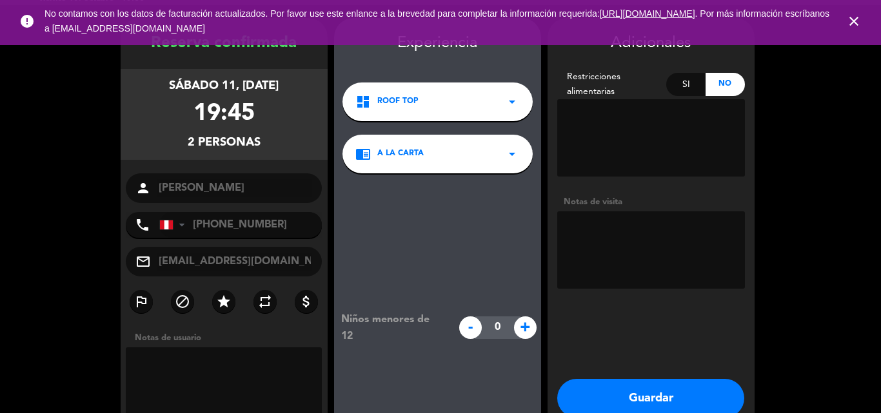
click at [618, 395] on button "Guardar" at bounding box center [650, 398] width 187 height 39
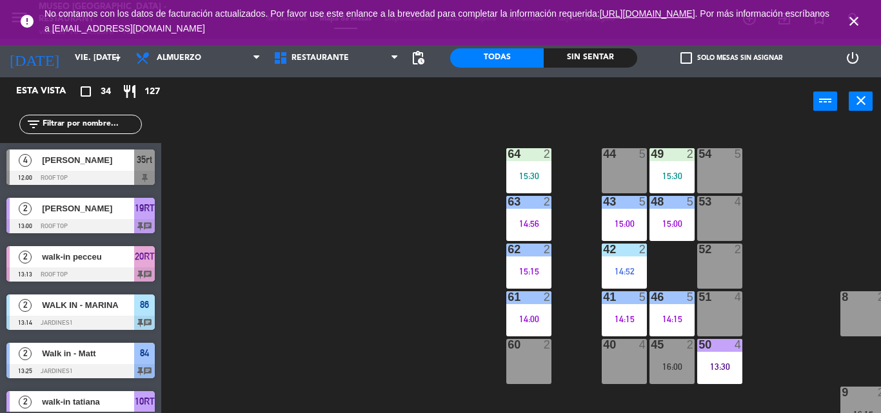
click at [860, 20] on icon "close" at bounding box center [853, 21] width 15 height 15
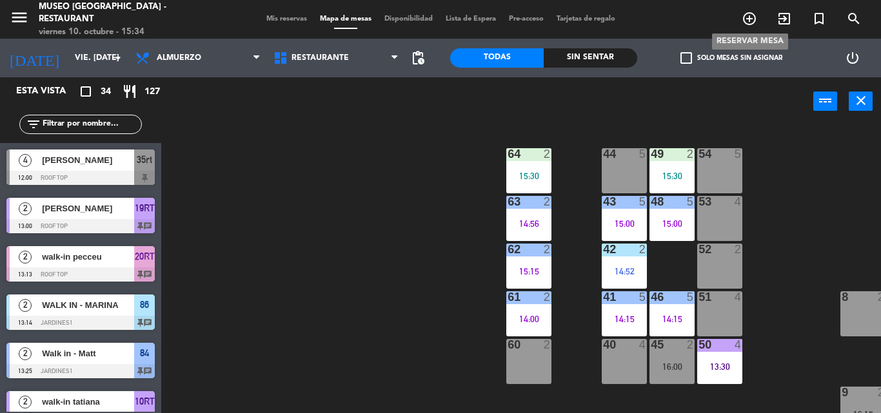
click at [747, 21] on icon "add_circle_outline" at bounding box center [748, 18] width 15 height 15
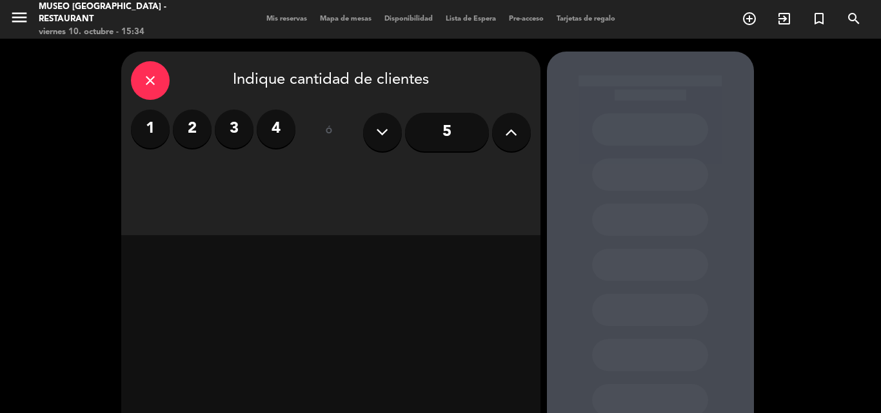
click at [148, 75] on icon "close" at bounding box center [149, 80] width 15 height 15
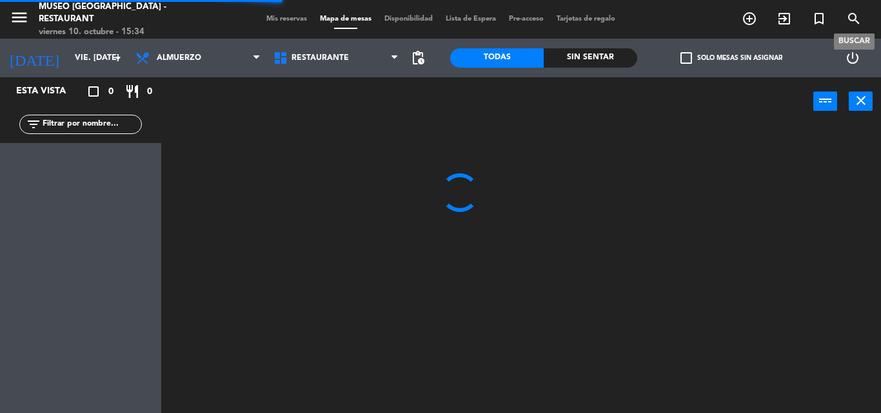
click at [851, 12] on icon "search" at bounding box center [853, 18] width 15 height 15
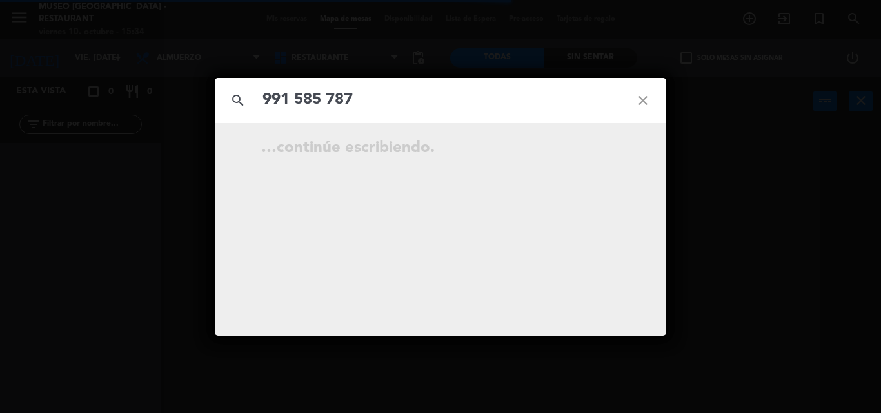
click at [337, 104] on input "991 585 787" at bounding box center [440, 100] width 358 height 26
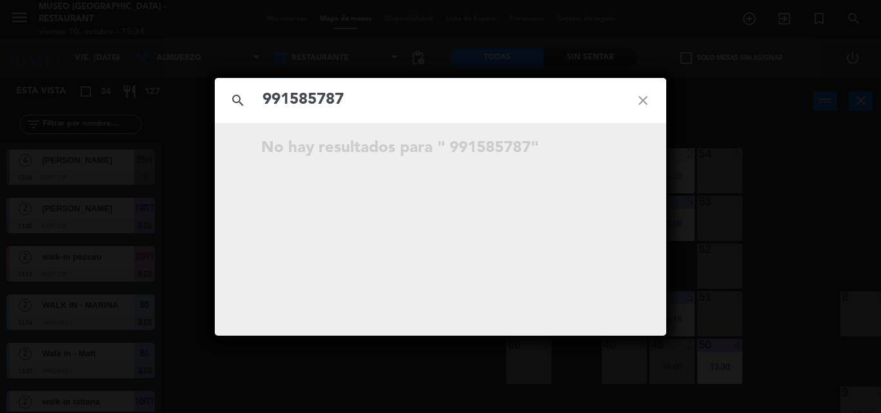
click at [364, 99] on input "991585787" at bounding box center [440, 100] width 358 height 26
type input "991585787"
click at [640, 109] on icon "close" at bounding box center [643, 100] width 46 height 46
click at [460, 102] on input "text" at bounding box center [440, 100] width 358 height 26
paste input "991 585 787"
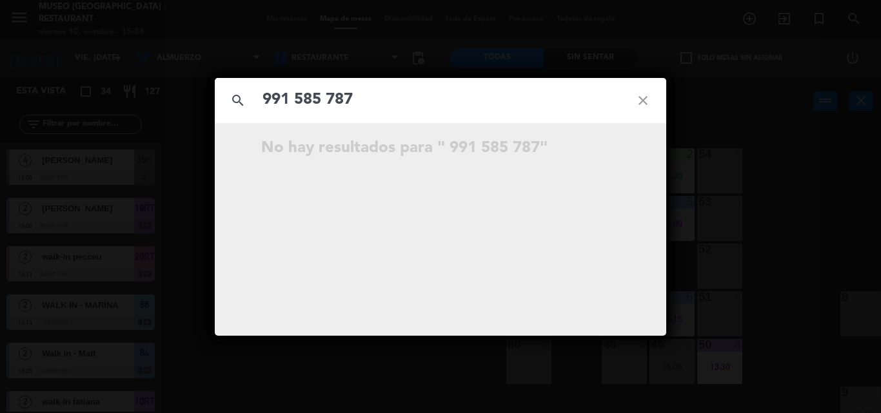
click at [333, 102] on input "991 585 787" at bounding box center [440, 100] width 358 height 26
type input "991585787"
click at [642, 94] on icon "close" at bounding box center [643, 100] width 46 height 46
click at [644, 106] on icon "close" at bounding box center [643, 100] width 46 height 46
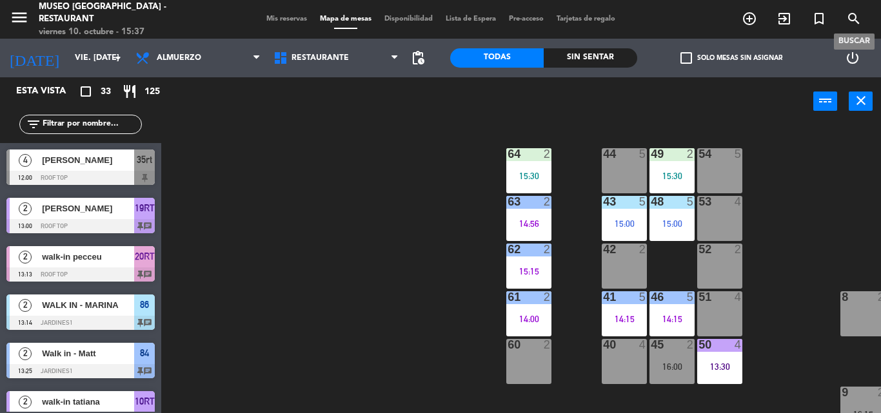
click at [849, 23] on icon "search" at bounding box center [853, 18] width 15 height 15
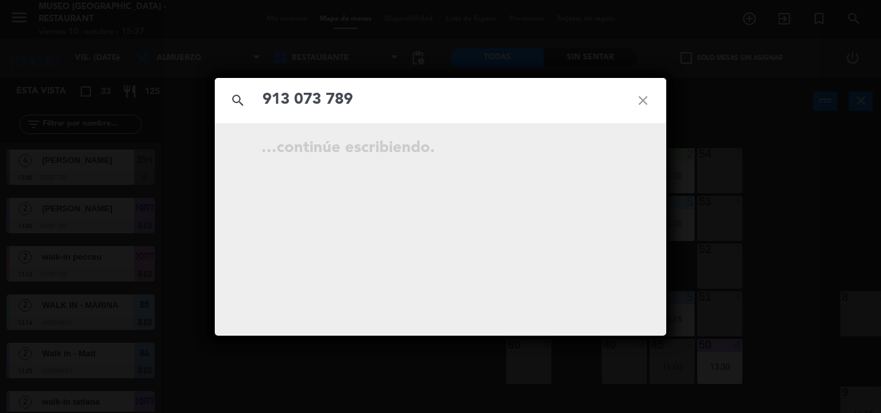
click at [328, 97] on input "913 073 789" at bounding box center [440, 100] width 358 height 26
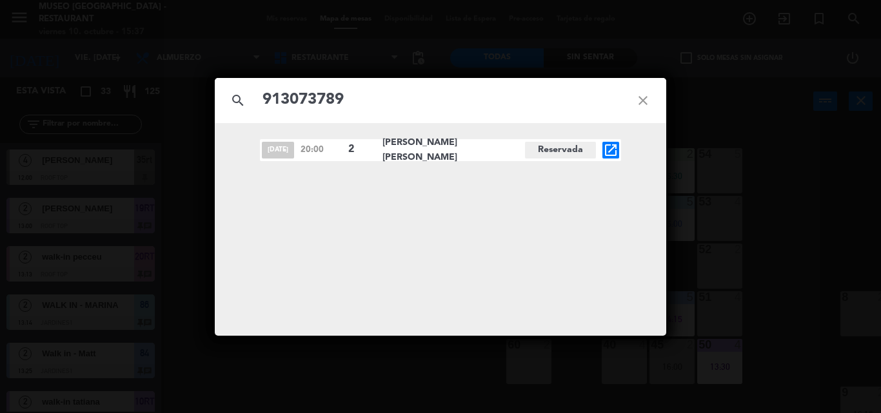
type input "913073789"
click at [608, 151] on icon "open_in_new" at bounding box center [610, 149] width 15 height 15
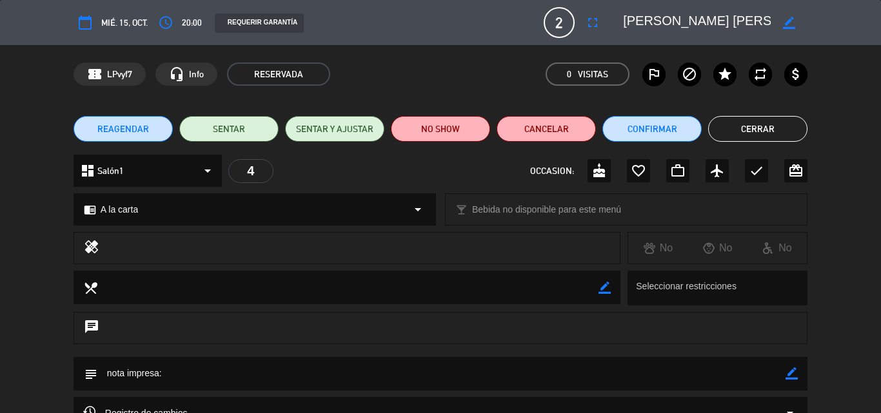
scroll to position [139, 0]
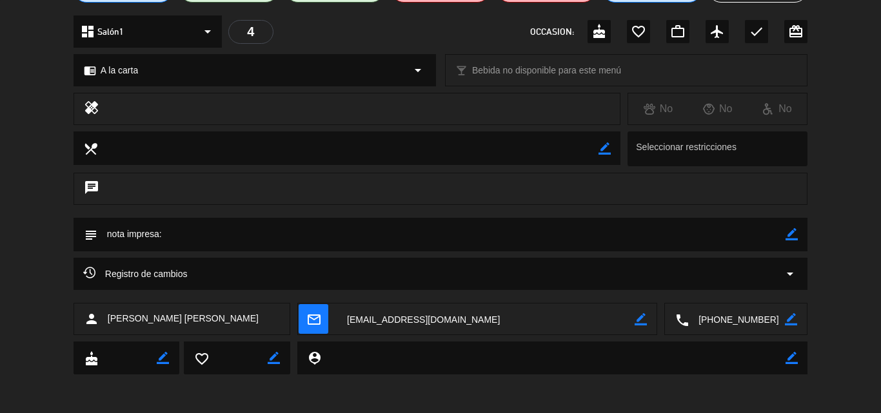
click at [788, 233] on icon "border_color" at bounding box center [791, 234] width 12 height 12
paste textarea "Tenerte a ti es tenerlo todo Te quiero amor mio ❤️"
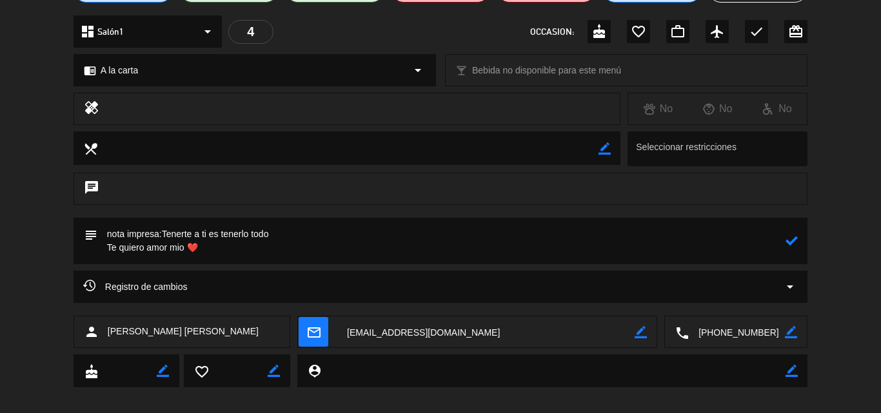
type textarea "nota impresa:Tenerte a ti es tenerlo todo Te quiero amor mio ❤️"
click at [798, 241] on icon at bounding box center [791, 241] width 12 height 12
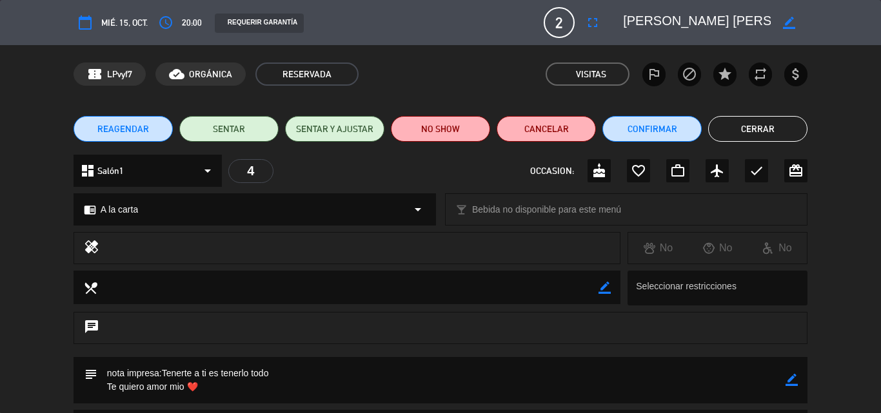
click at [737, 139] on button "Cerrar" at bounding box center [757, 129] width 99 height 26
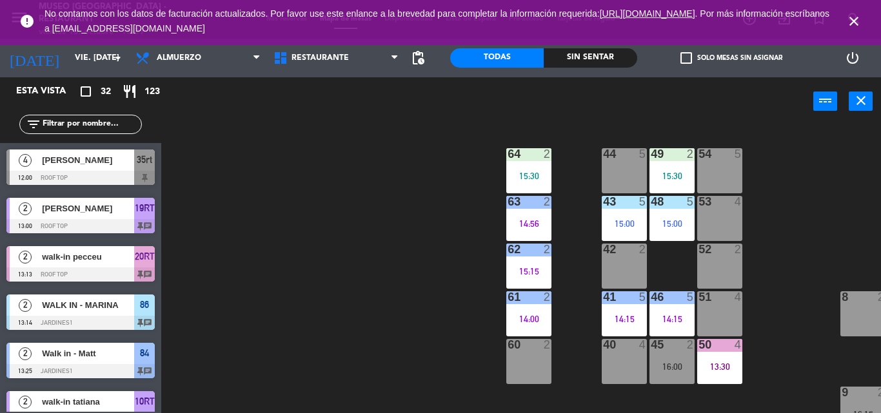
click at [854, 18] on icon "close" at bounding box center [853, 21] width 15 height 15
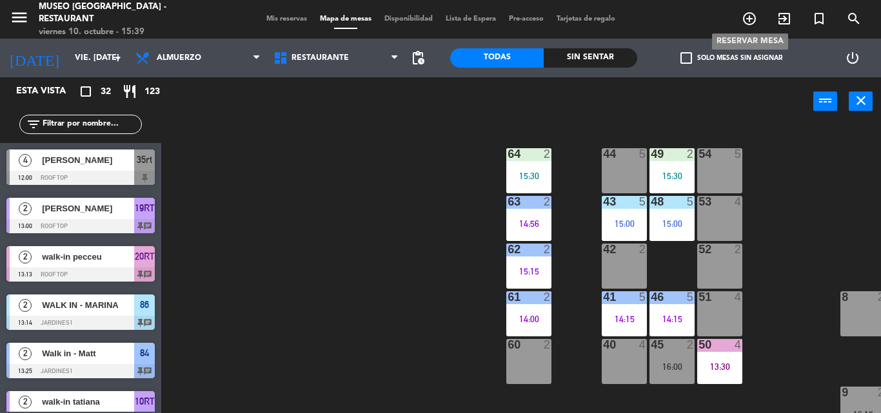
click at [747, 14] on icon "add_circle_outline" at bounding box center [748, 18] width 15 height 15
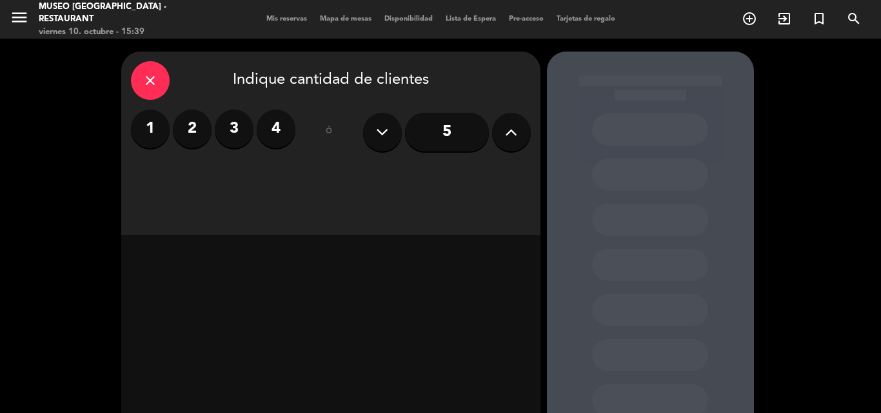
click at [500, 137] on button at bounding box center [511, 132] width 39 height 39
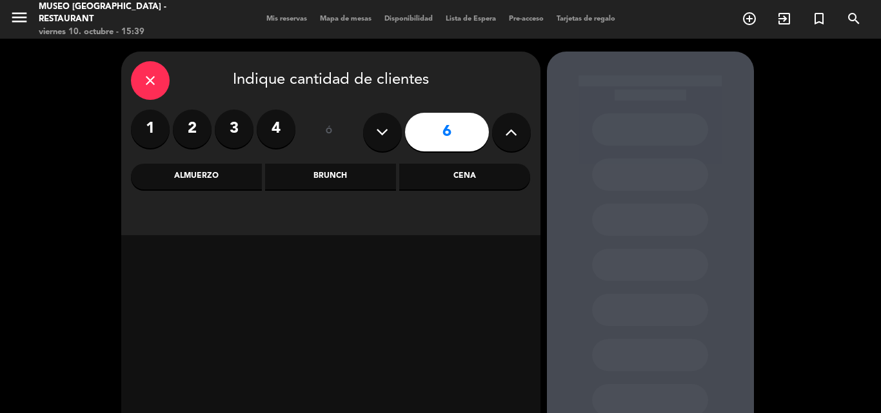
click at [500, 137] on button at bounding box center [511, 132] width 39 height 39
click at [505, 137] on icon at bounding box center [511, 131] width 12 height 19
type input "10"
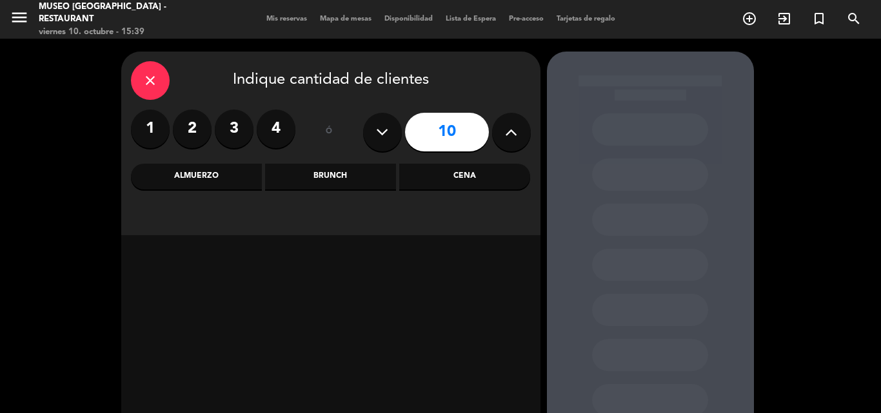
click at [223, 175] on div "Almuerzo" at bounding box center [196, 177] width 131 height 26
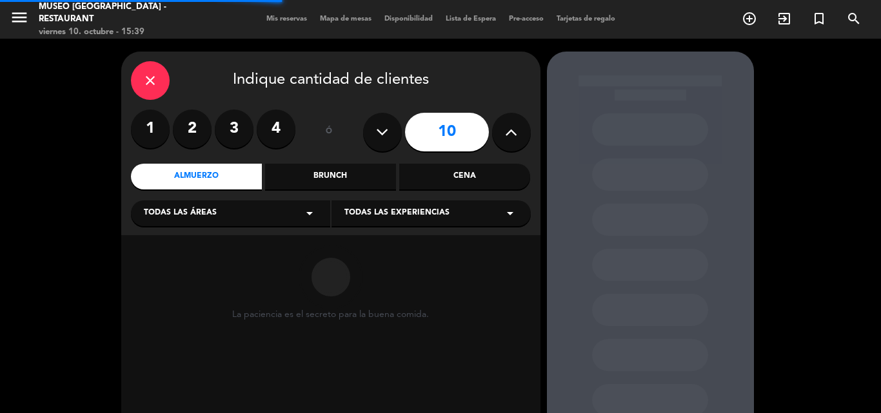
scroll to position [87, 0]
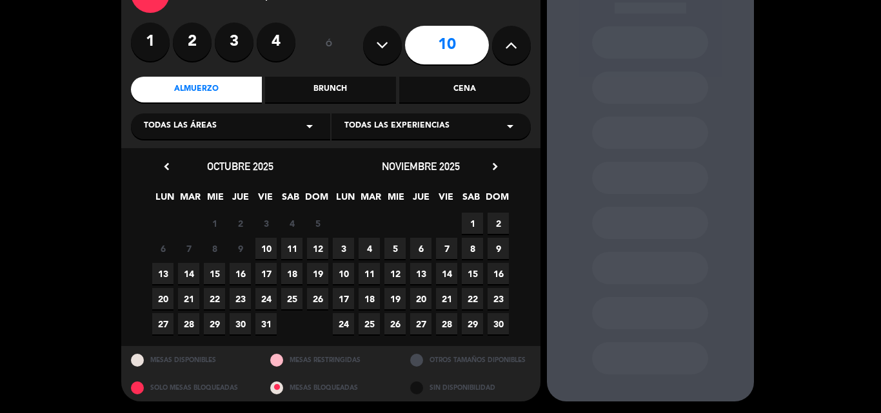
click at [241, 271] on span "16" at bounding box center [240, 273] width 21 height 21
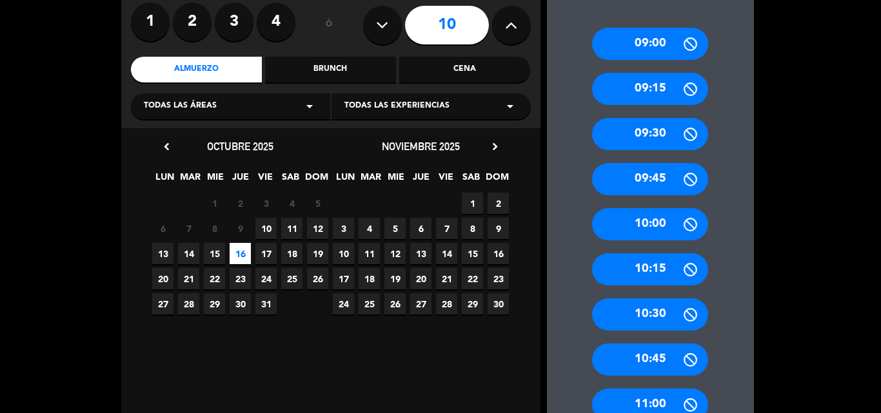
scroll to position [0, 0]
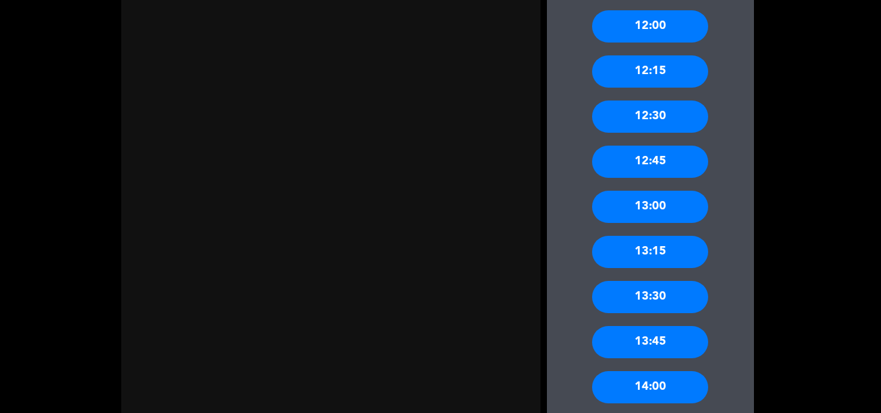
click at [661, 208] on div "13:00" at bounding box center [650, 207] width 116 height 32
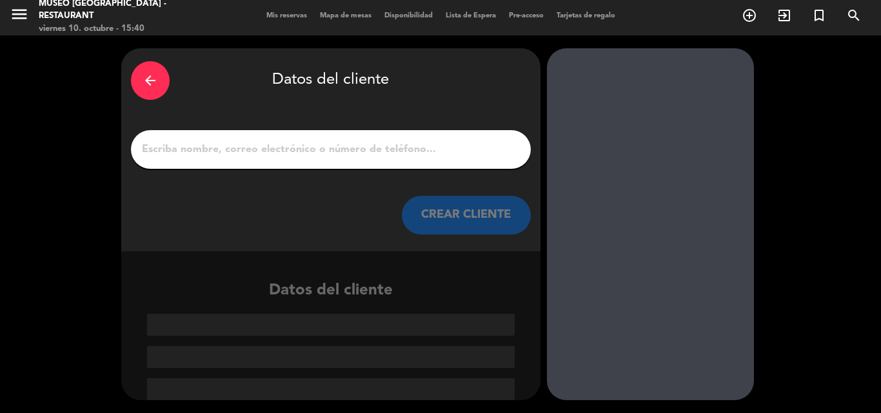
scroll to position [3, 0]
click at [415, 152] on input "1" at bounding box center [331, 150] width 380 height 18
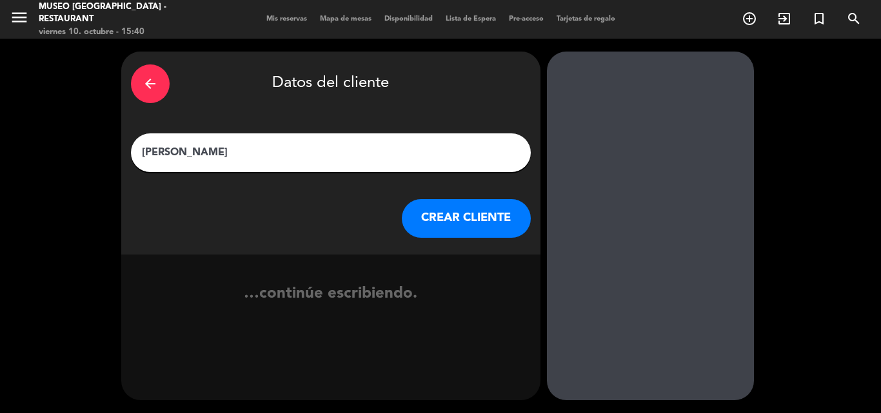
type input "Sergio Franco"
click at [155, 88] on icon "arrow_back" at bounding box center [149, 83] width 15 height 15
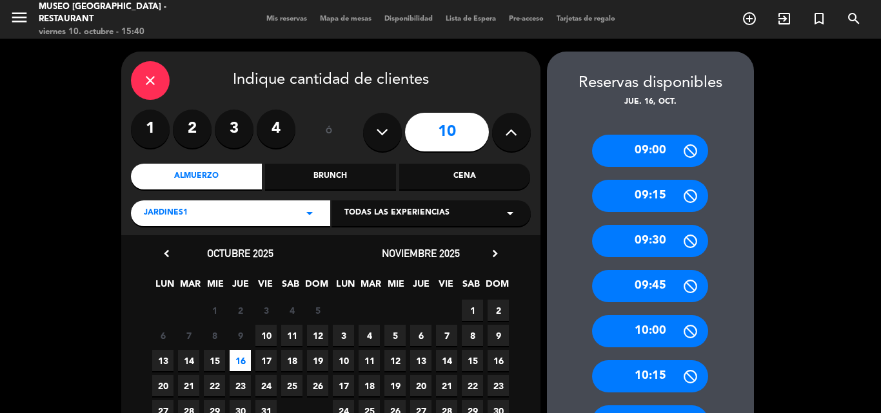
drag, startPoint x: 152, startPoint y: 82, endPoint x: 152, endPoint y: 71, distance: 11.0
click at [152, 71] on div "close" at bounding box center [150, 80] width 39 height 39
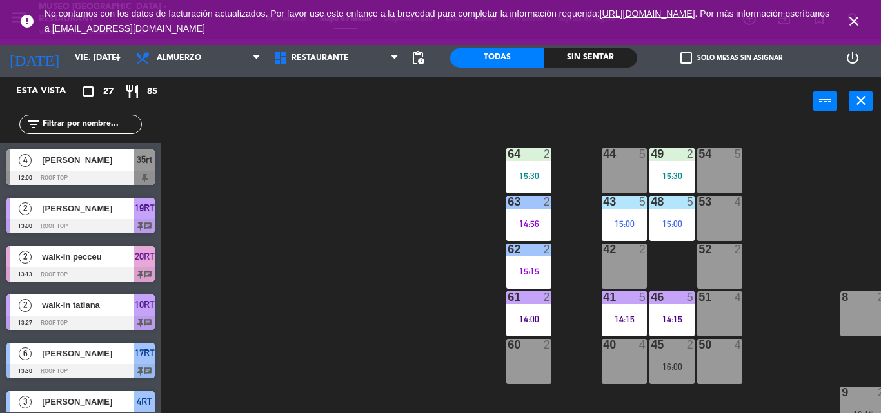
click at [856, 19] on icon "close" at bounding box center [853, 21] width 15 height 15
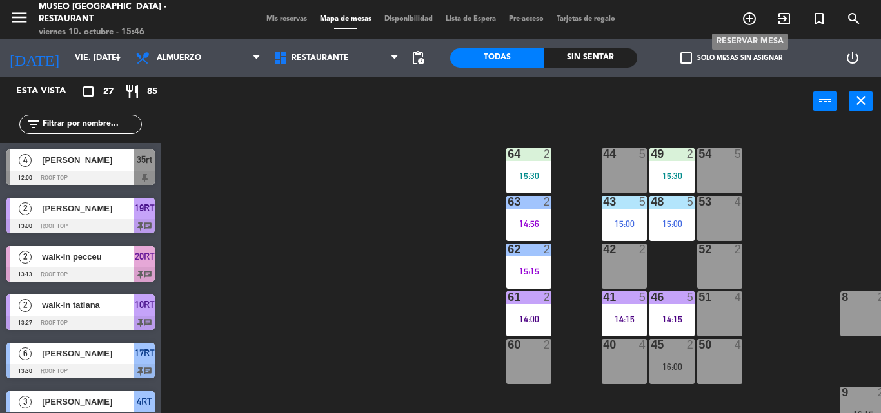
click at [749, 20] on icon "add_circle_outline" at bounding box center [748, 18] width 15 height 15
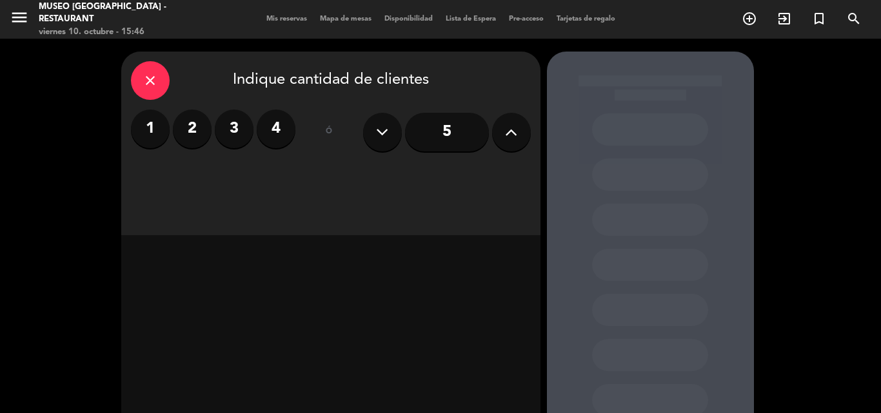
click at [511, 139] on icon at bounding box center [511, 131] width 12 height 19
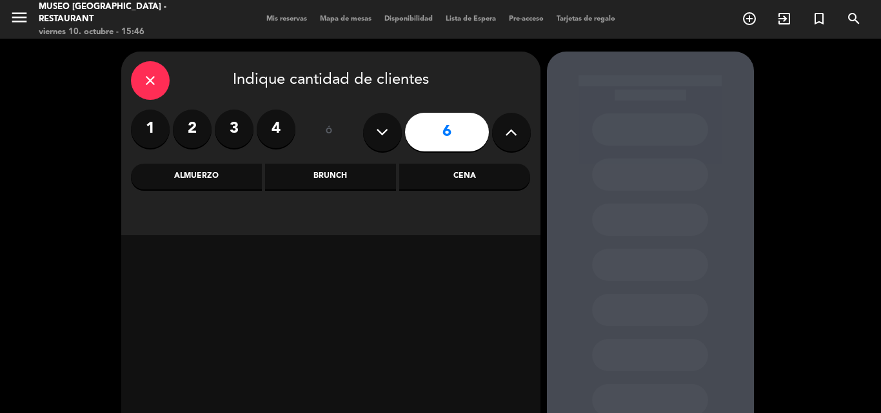
click at [511, 139] on icon at bounding box center [511, 131] width 12 height 19
click at [392, 133] on button at bounding box center [382, 132] width 39 height 39
type input "8"
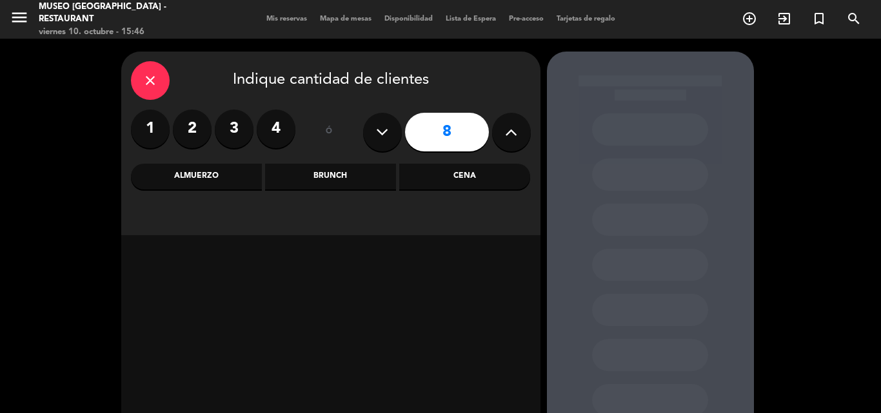
click at [229, 179] on div "Almuerzo" at bounding box center [196, 177] width 131 height 26
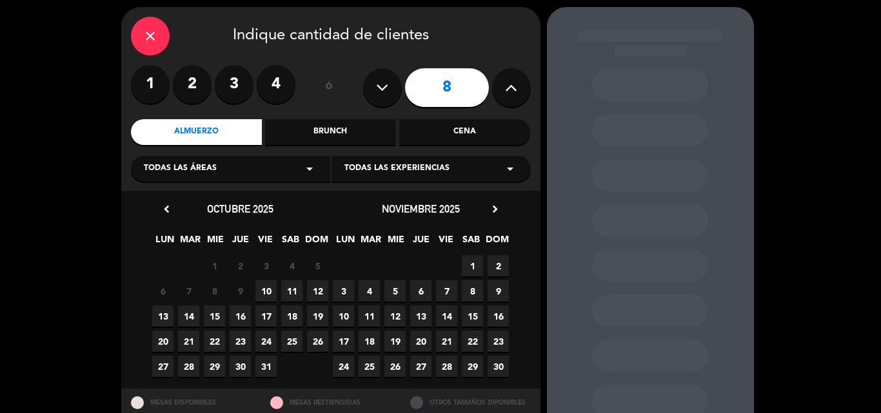
click at [244, 309] on span "16" at bounding box center [240, 316] width 21 height 21
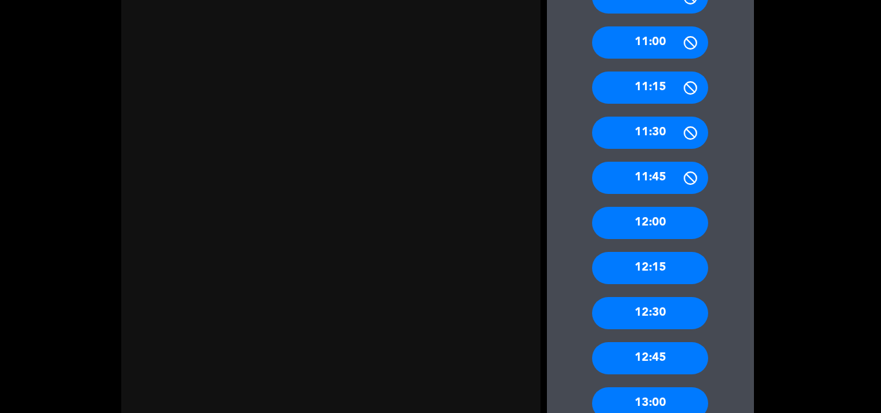
scroll to position [554, 0]
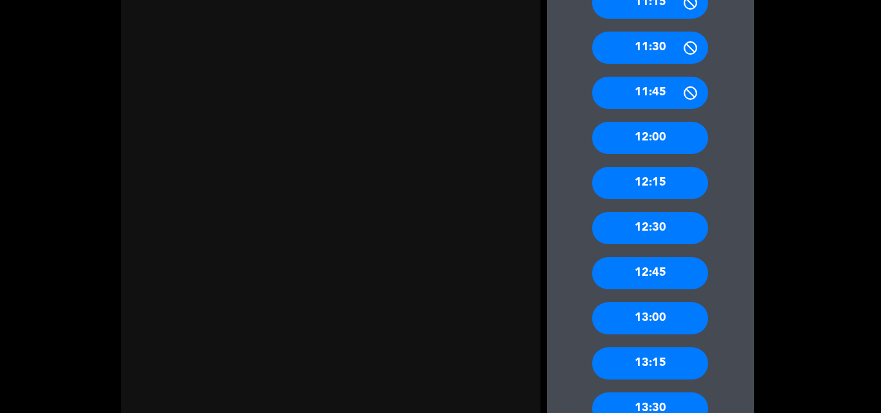
click at [664, 230] on div "12:30" at bounding box center [650, 228] width 116 height 32
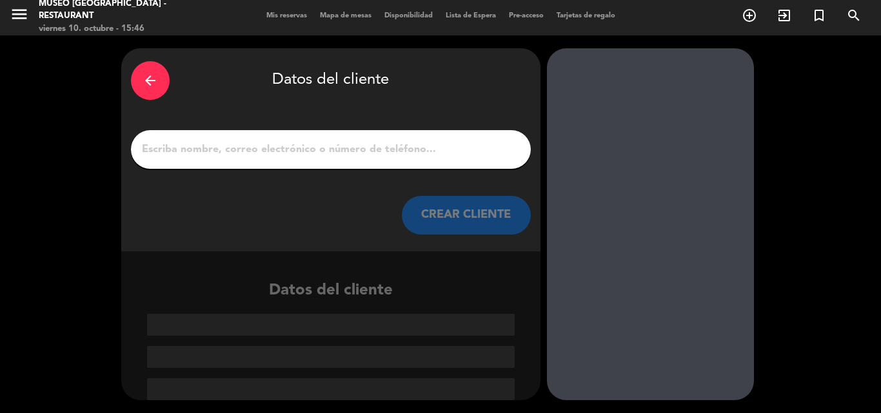
scroll to position [3, 0]
click at [420, 156] on input "1" at bounding box center [331, 150] width 380 height 18
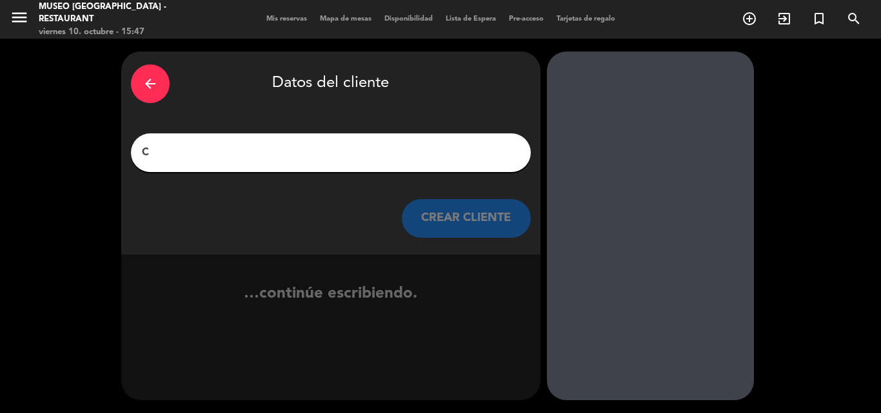
scroll to position [0, 0]
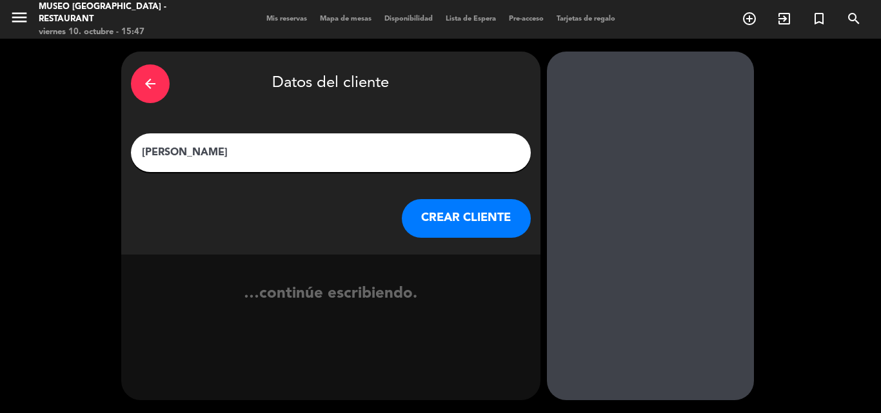
type input "Carmen Rojas"
click at [473, 224] on button "CREAR CLIENTE" at bounding box center [466, 218] width 129 height 39
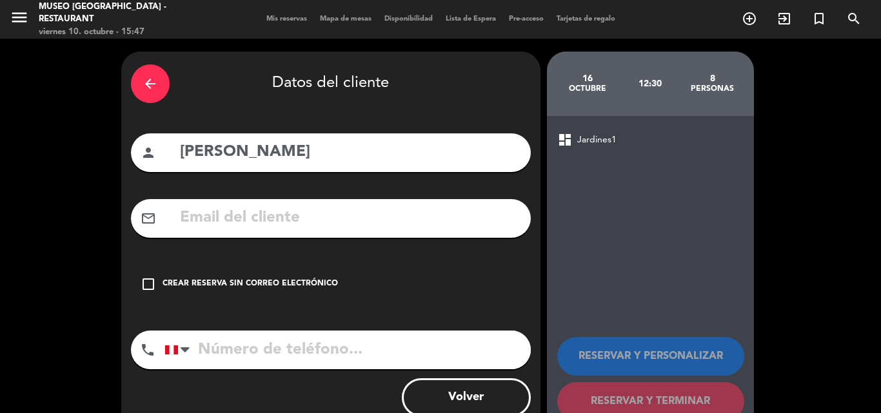
click at [148, 288] on icon "check_box_outline_blank" at bounding box center [148, 284] width 15 height 15
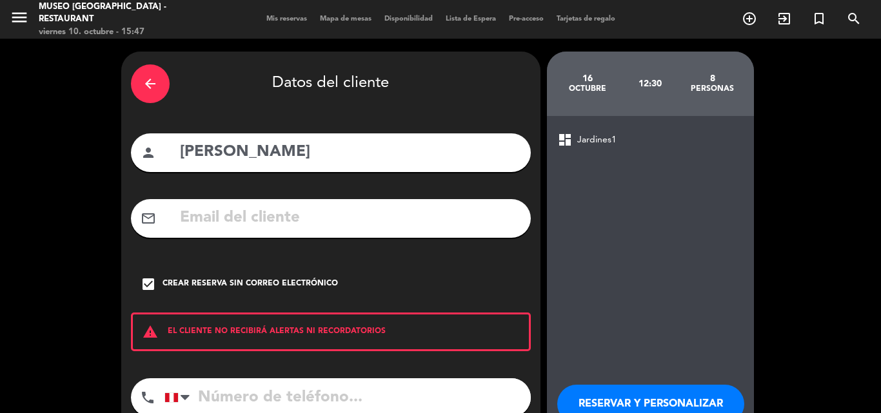
click at [247, 397] on input "tel" at bounding box center [347, 397] width 366 height 39
type input "984256004"
click at [626, 405] on button "RESERVAR Y PERSONALIZAR" at bounding box center [650, 404] width 187 height 39
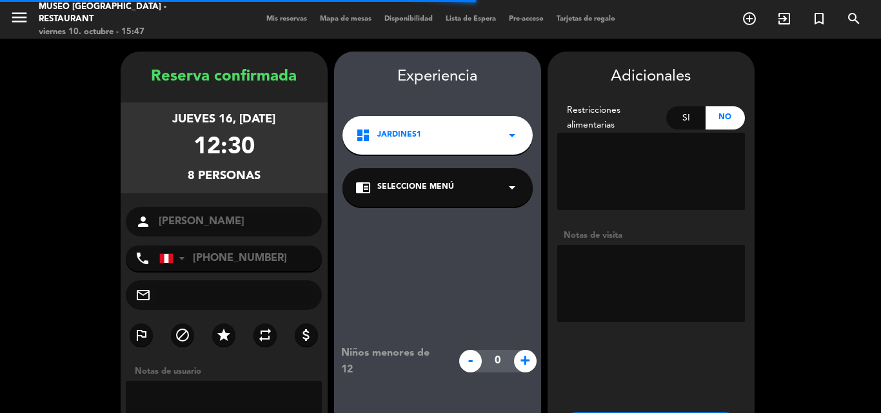
scroll to position [52, 0]
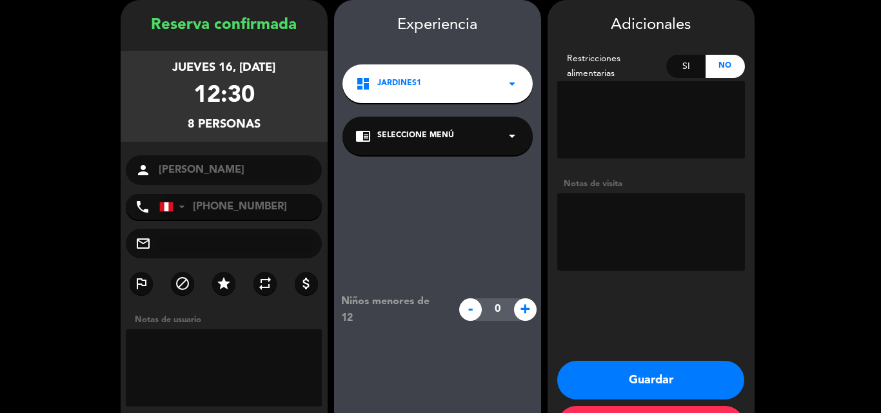
click at [487, 145] on div "chrome_reader_mode Seleccione Menú arrow_drop_down" at bounding box center [437, 136] width 190 height 39
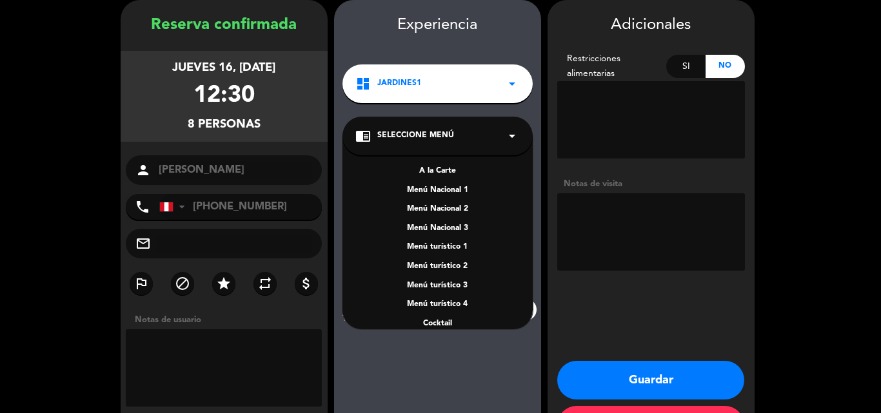
click at [438, 171] on div "A la Carte" at bounding box center [437, 171] width 164 height 13
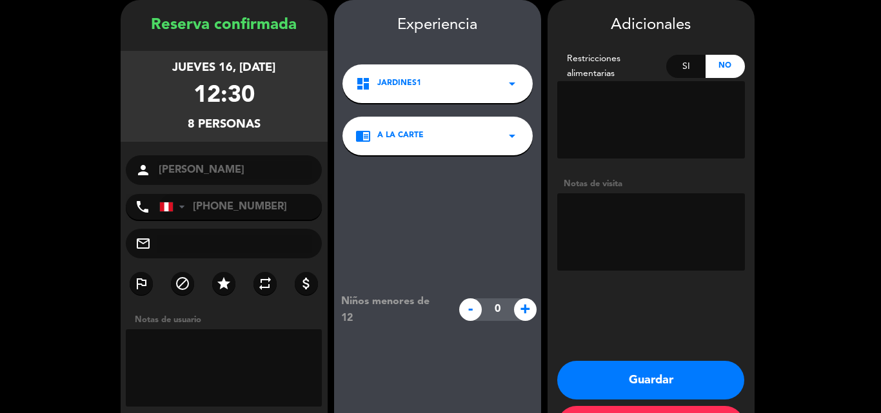
click at [609, 222] on textarea at bounding box center [651, 231] width 188 height 77
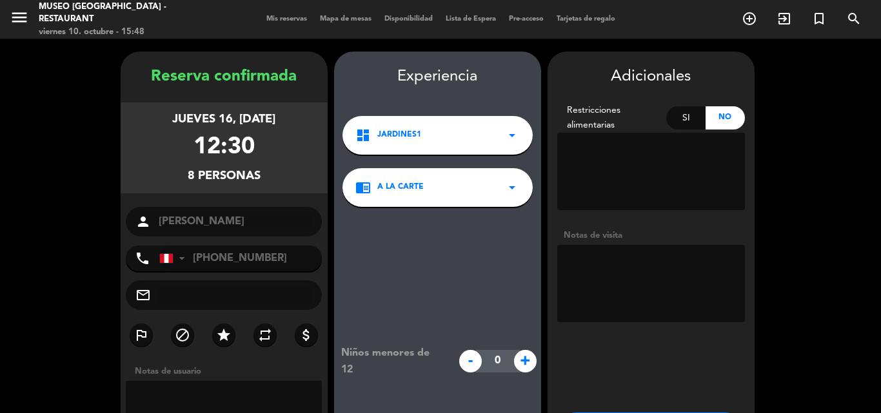
scroll to position [103, 0]
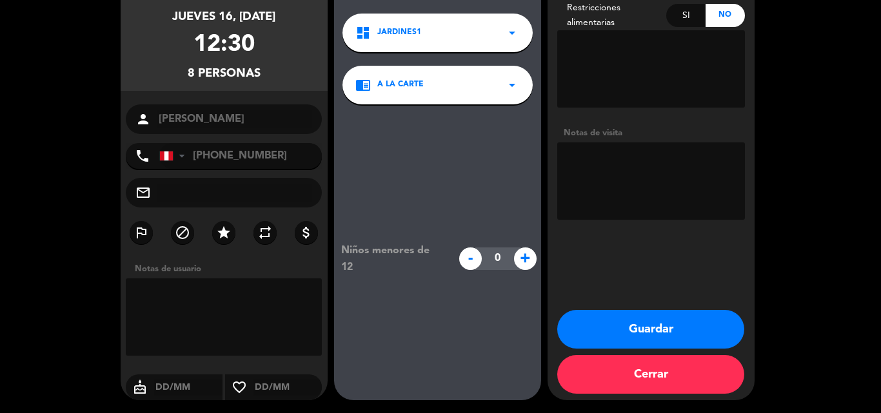
click at [663, 329] on button "Guardar" at bounding box center [650, 329] width 187 height 39
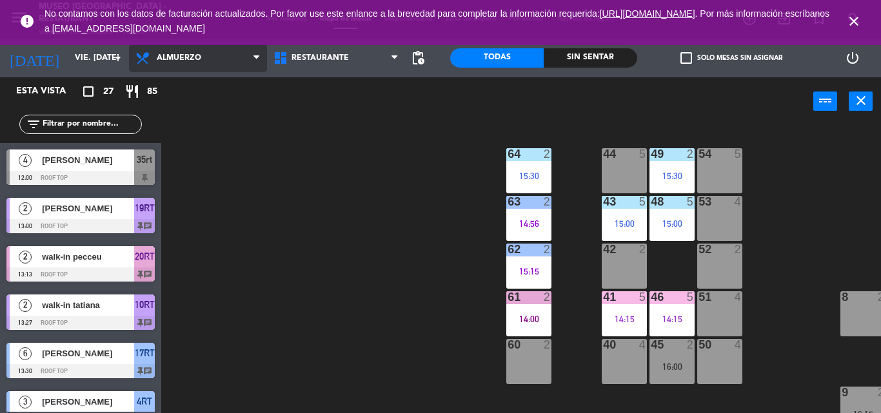
click at [211, 54] on span "Almuerzo" at bounding box center [198, 58] width 138 height 28
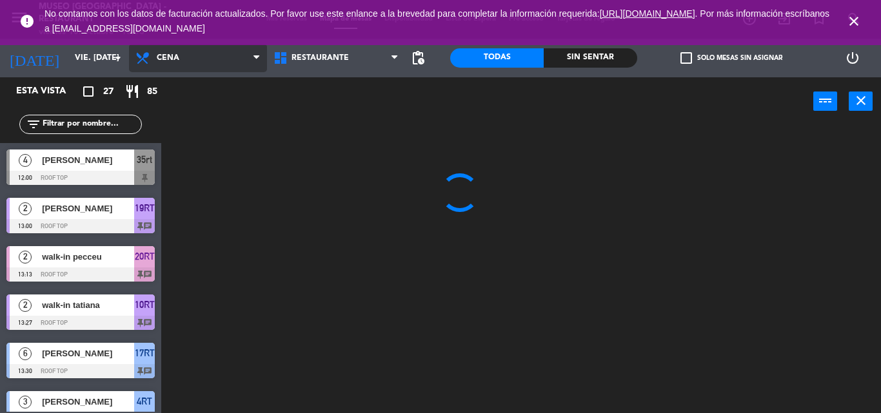
click at [221, 132] on ng-component "menu Museo Larco Café - Restaurant viernes 10. octubre - 15:53 Mis reservas Map…" at bounding box center [440, 206] width 881 height 413
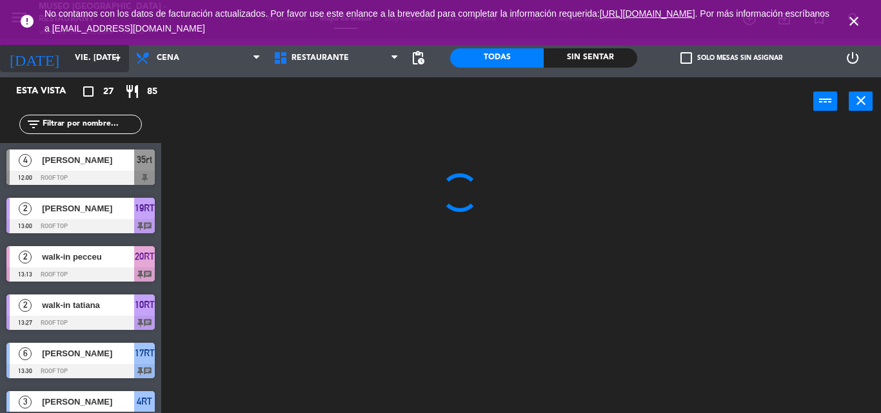
click at [115, 64] on icon "arrow_drop_down" at bounding box center [117, 57] width 15 height 15
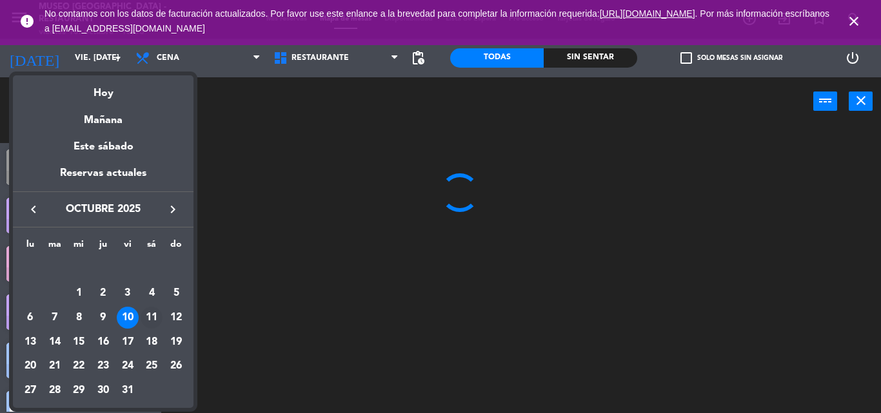
click at [150, 318] on div "11" at bounding box center [152, 318] width 22 height 22
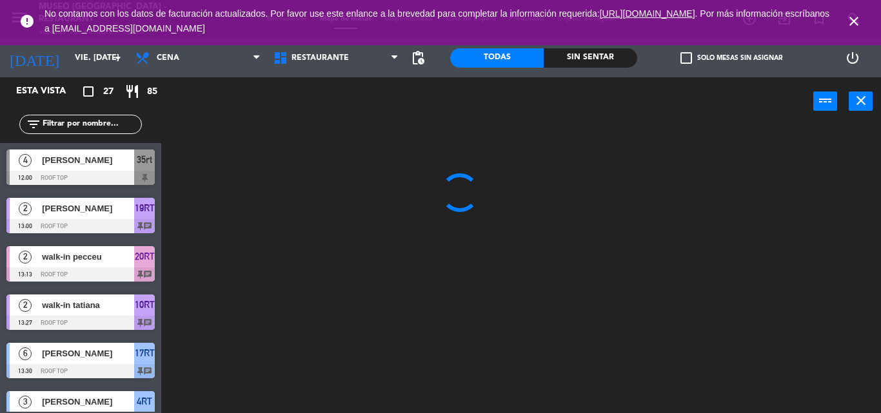
type input "sáb. 11 oct."
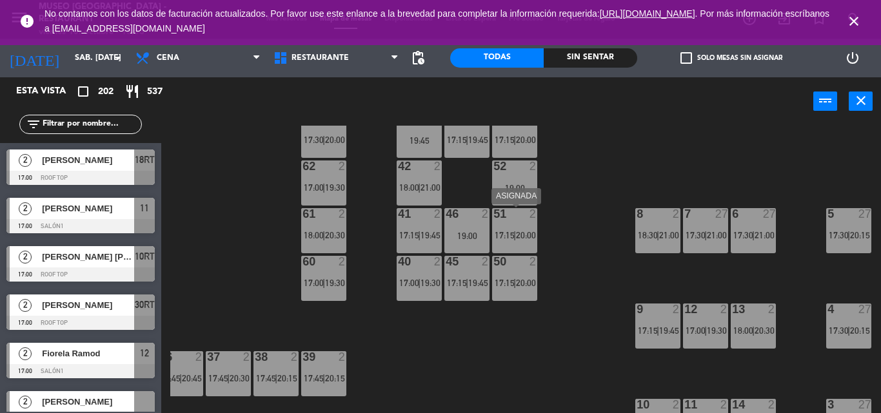
scroll to position [83, 205]
click at [321, 66] on span "Restaurante" at bounding box center [336, 58] width 138 height 28
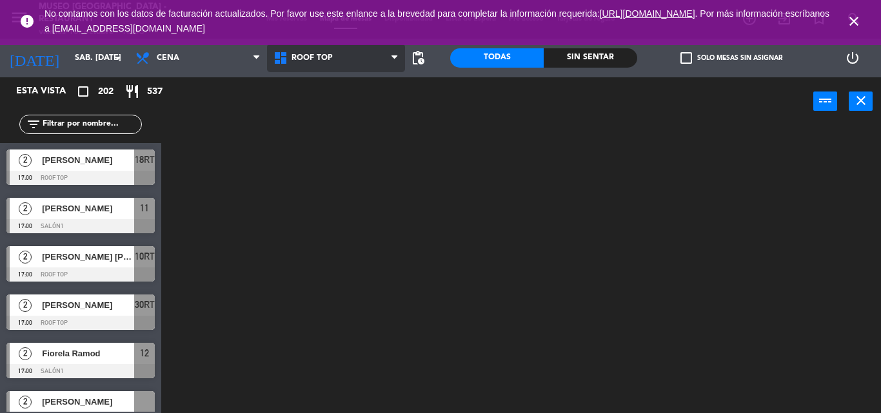
click at [328, 108] on ng-component "menu Museo Larco Café - Restaurant viernes 10. octubre - 15:53 Mis reservas Map…" at bounding box center [440, 206] width 881 height 413
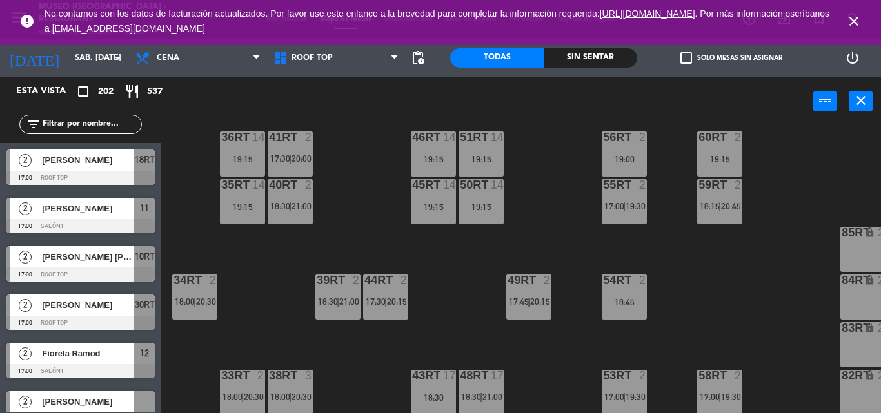
scroll to position [588, 0]
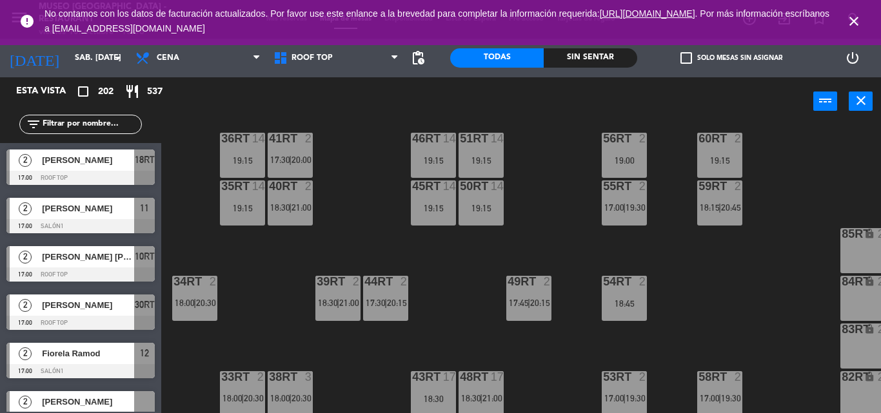
click at [847, 15] on icon "close" at bounding box center [853, 21] width 15 height 15
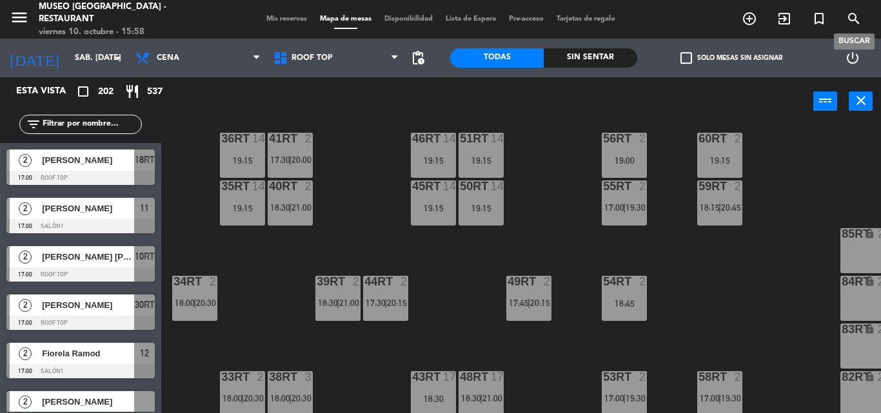
click at [850, 16] on icon "search" at bounding box center [853, 18] width 15 height 15
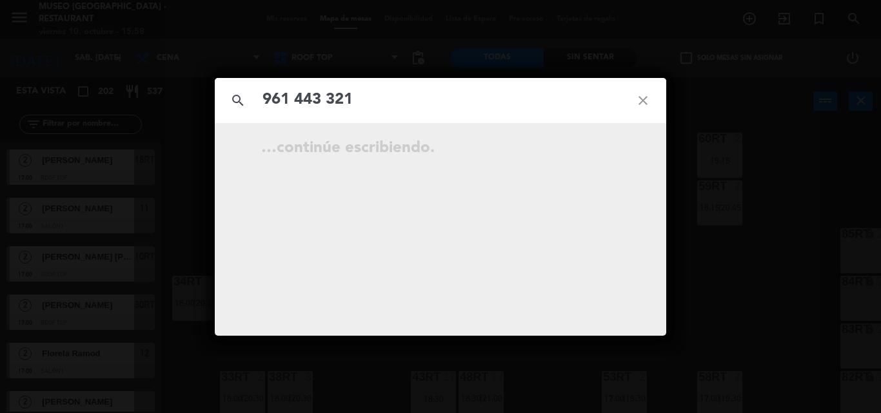
click at [328, 100] on input "961 443 321" at bounding box center [440, 100] width 358 height 26
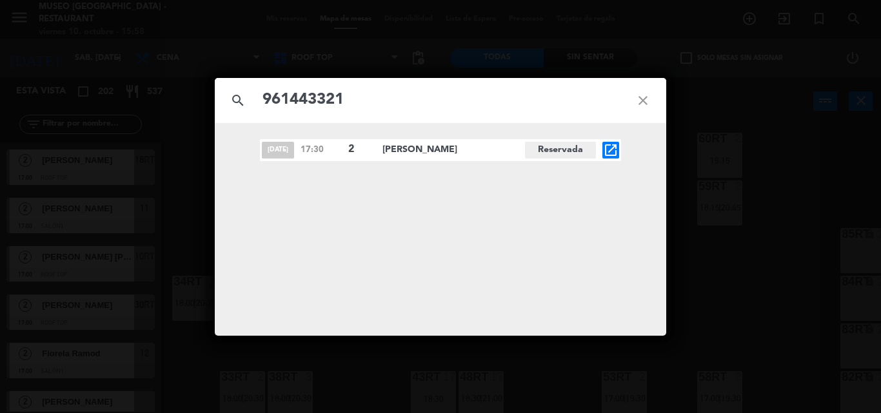
type input "961443321"
click at [610, 148] on icon "open_in_new" at bounding box center [610, 149] width 15 height 15
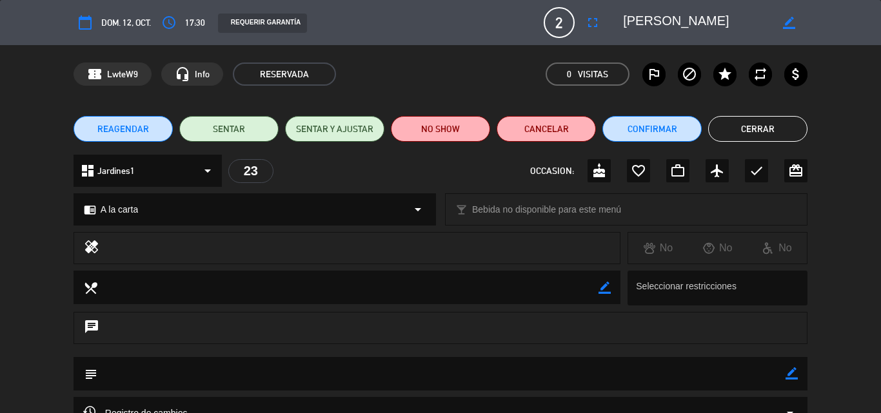
click at [792, 366] on div "border_color" at bounding box center [791, 374] width 12 height 34
drag, startPoint x: 792, startPoint y: 374, endPoint x: 792, endPoint y: 366, distance: 7.7
click at [792, 366] on div "border_color" at bounding box center [791, 374] width 12 height 34
click at [786, 380] on div "border_color" at bounding box center [791, 374] width 12 height 34
click at [792, 377] on icon "border_color" at bounding box center [791, 373] width 12 height 12
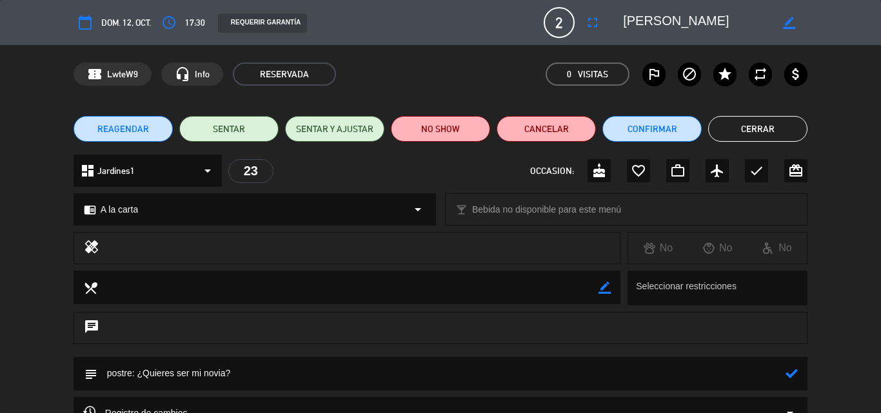
scroll to position [139, 0]
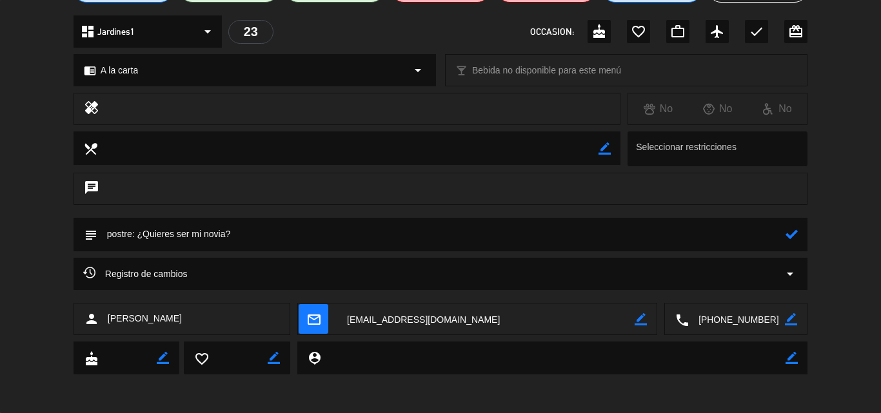
type textarea "postre: ¿Quieres ser mi novia?"
click at [793, 239] on icon at bounding box center [791, 234] width 12 height 12
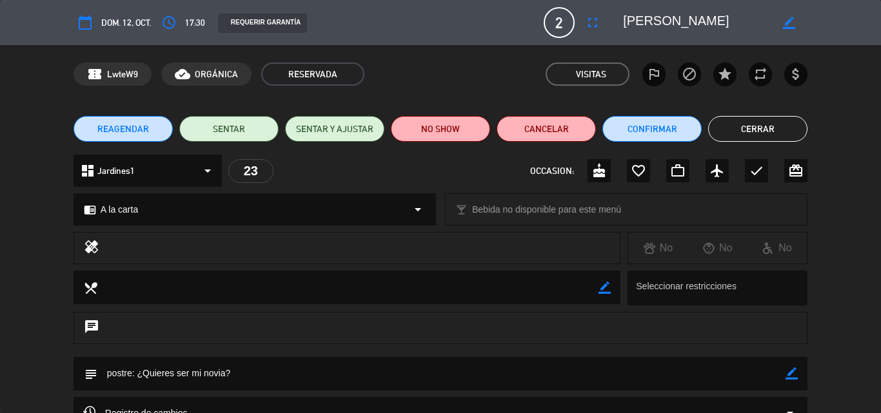
click at [750, 135] on button "Cerrar" at bounding box center [757, 129] width 99 height 26
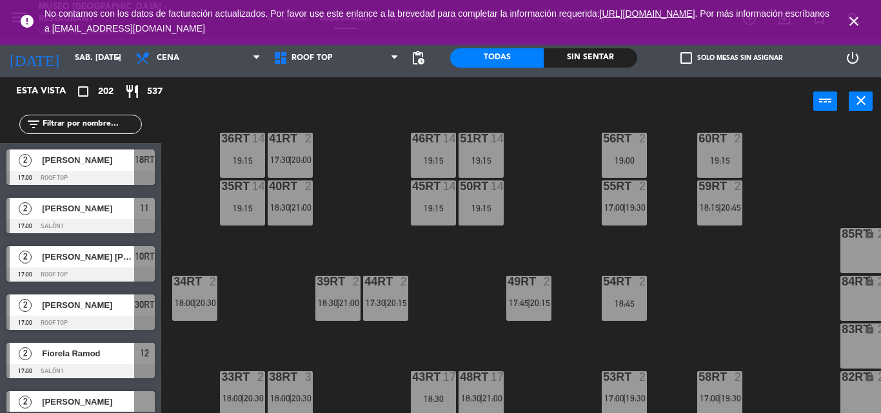
click at [848, 27] on icon "close" at bounding box center [853, 21] width 15 height 15
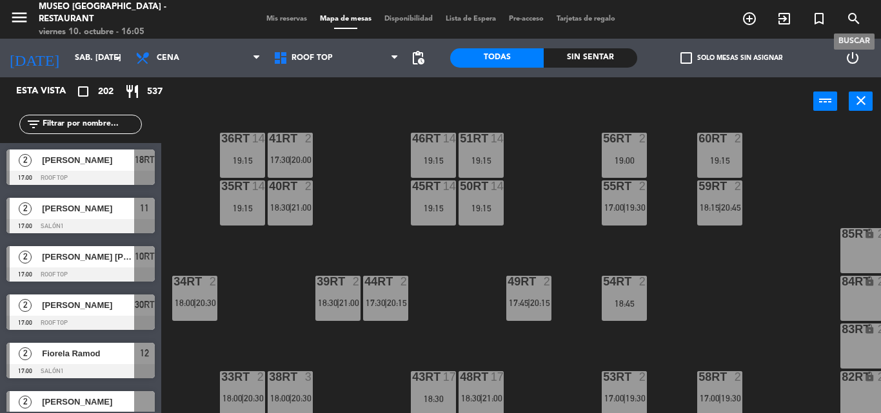
click at [858, 16] on icon "search" at bounding box center [853, 18] width 15 height 15
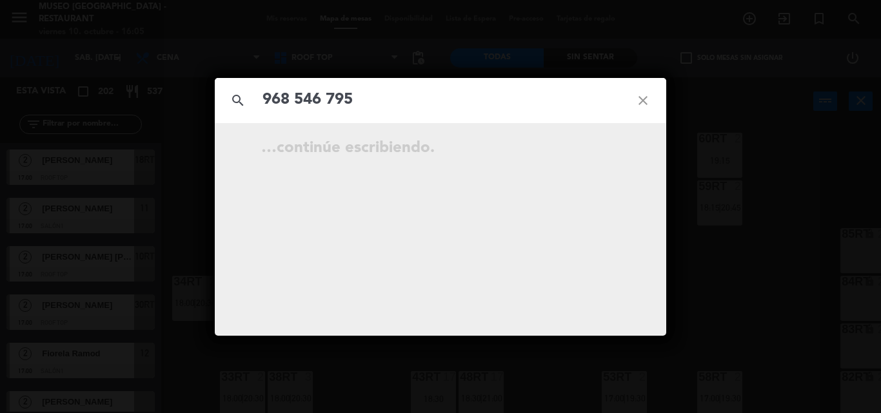
click at [326, 95] on input "968 546 795" at bounding box center [440, 100] width 358 height 26
type input "968546795"
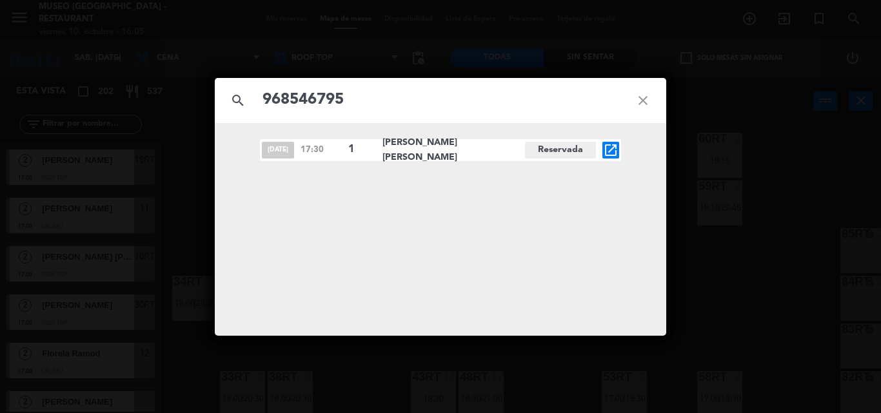
click at [604, 152] on icon "open_in_new" at bounding box center [610, 149] width 15 height 15
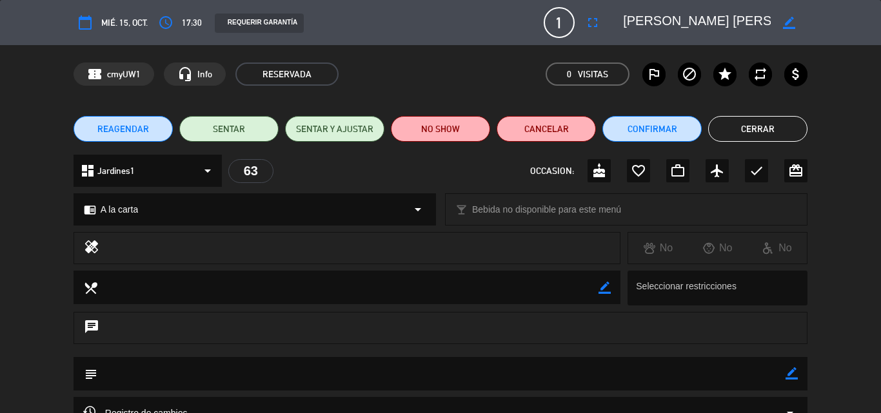
click at [794, 380] on div "border_color" at bounding box center [791, 374] width 12 height 34
click at [173, 374] on textarea at bounding box center [441, 373] width 688 height 33
click at [787, 375] on icon "border_color" at bounding box center [791, 373] width 12 height 12
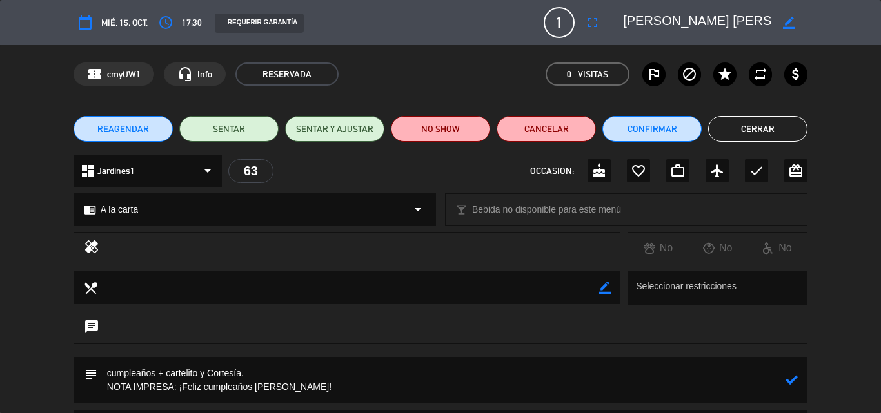
click at [798, 383] on div "subject" at bounding box center [440, 380] width 734 height 46
click at [788, 380] on icon at bounding box center [791, 380] width 12 height 12
click at [781, 374] on textarea at bounding box center [441, 380] width 688 height 46
click at [790, 380] on icon "border_color" at bounding box center [791, 380] width 12 height 12
click at [349, 380] on textarea at bounding box center [441, 380] width 688 height 46
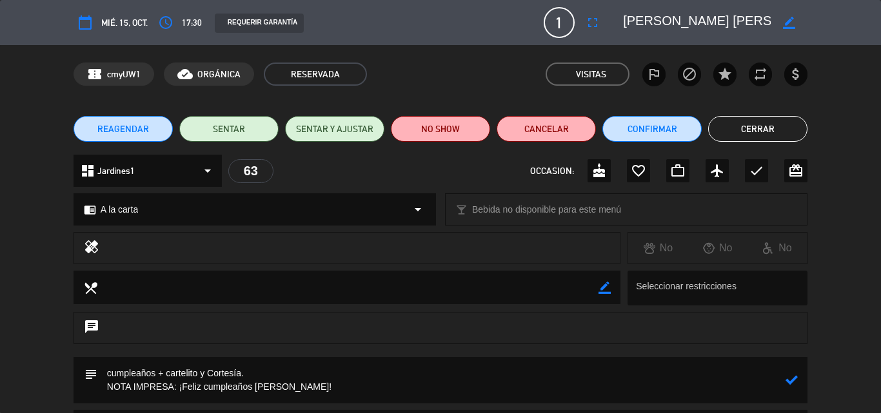
click at [291, 387] on textarea at bounding box center [441, 380] width 688 height 46
click at [173, 384] on textarea at bounding box center [441, 380] width 688 height 46
click at [791, 383] on icon at bounding box center [791, 380] width 12 height 12
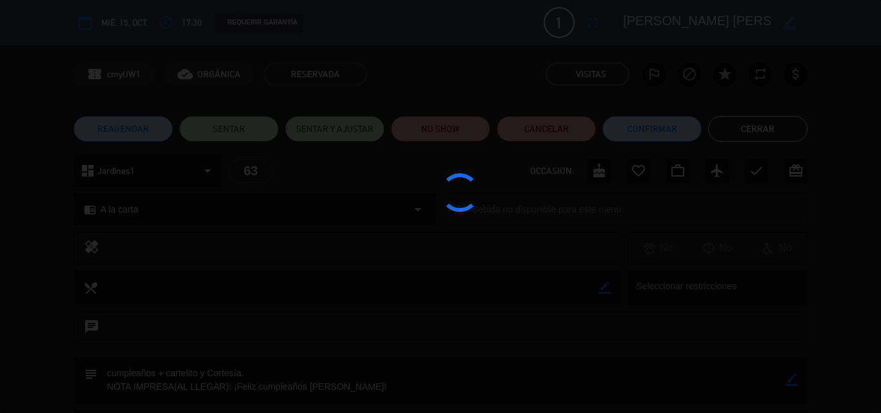
type textarea "cumpleaños + cartelito y Cortesía. NOTA IMPRESA(AL LLEGAR): ¡Feliz cumpleaños P…"
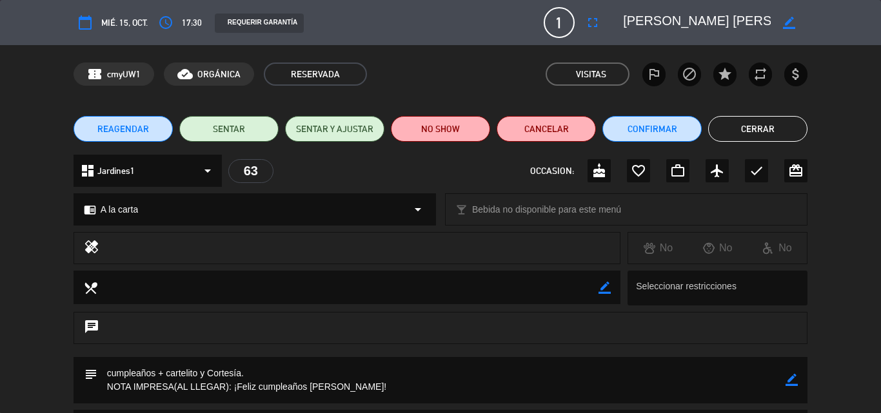
drag, startPoint x: 750, startPoint y: 134, endPoint x: 752, endPoint y: 117, distance: 17.6
click at [752, 117] on button "Cerrar" at bounding box center [757, 129] width 99 height 26
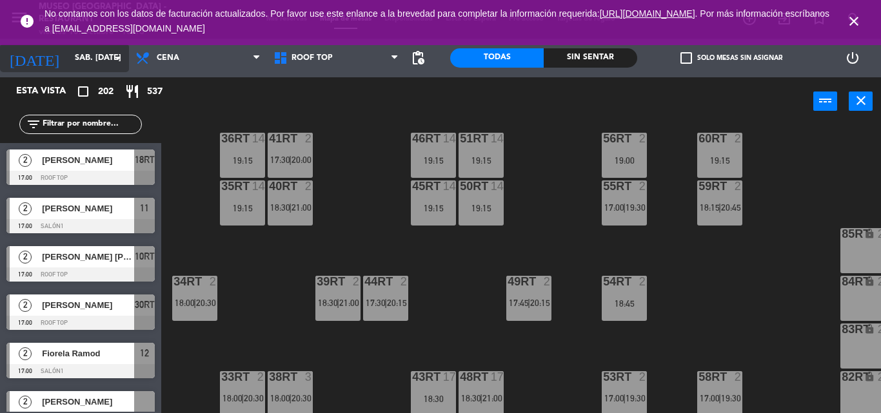
click at [68, 64] on input "sáb. 11 oct." at bounding box center [122, 58] width 109 height 22
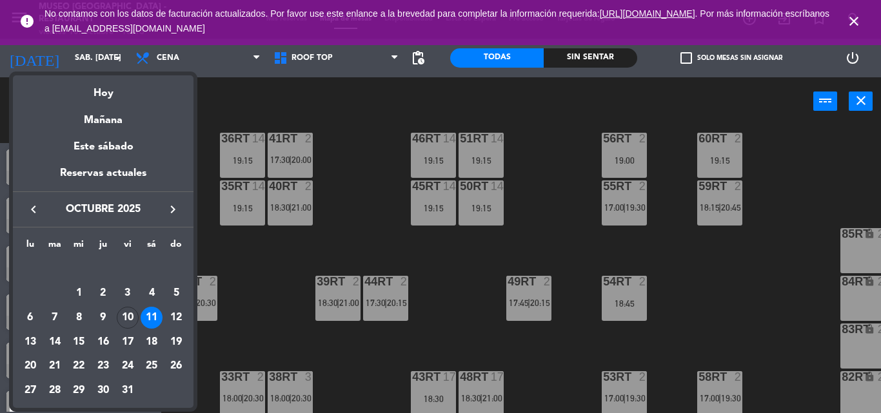
click at [174, 204] on icon "keyboard_arrow_right" at bounding box center [172, 209] width 15 height 15
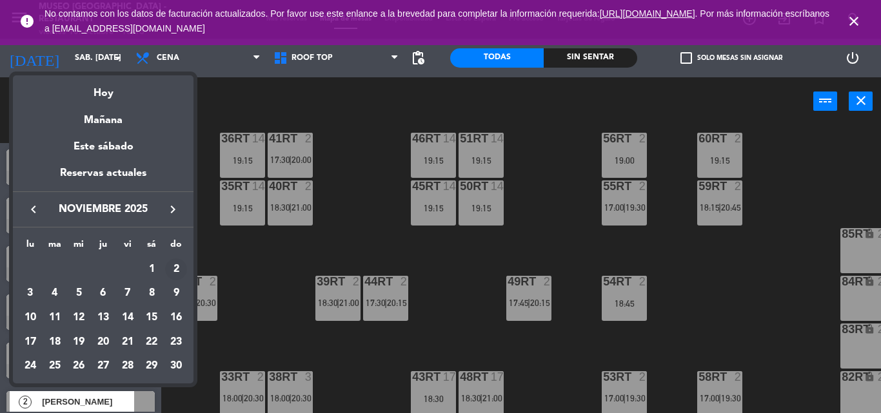
click at [181, 267] on div "2" at bounding box center [176, 270] width 22 height 22
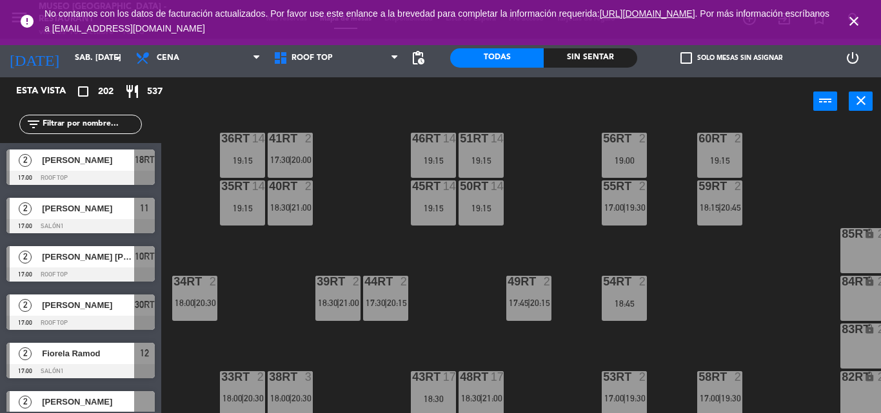
type input "dom. 2 nov."
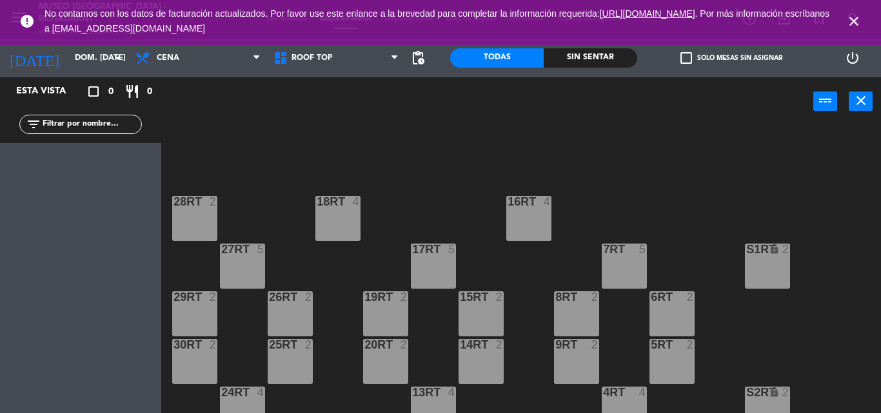
click at [119, 119] on input "text" at bounding box center [91, 124] width 100 height 14
type input "m"
type input "pila"
click at [197, 13] on span "No contamos con los datos de facturación actualizados. Por favor use este enlan…" at bounding box center [436, 20] width 785 height 25
click at [196, 28] on link ". Por más información escríbanos a [EMAIL_ADDRESS][DOMAIN_NAME]" at bounding box center [436, 20] width 785 height 25
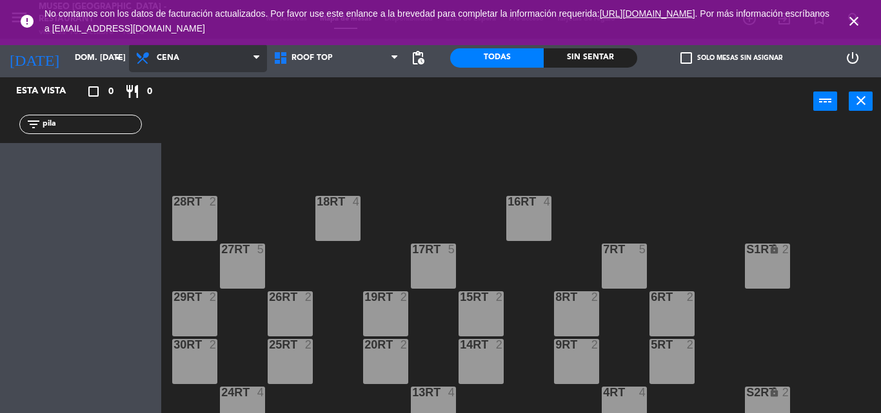
click at [195, 52] on span "Cena" at bounding box center [198, 58] width 138 height 28
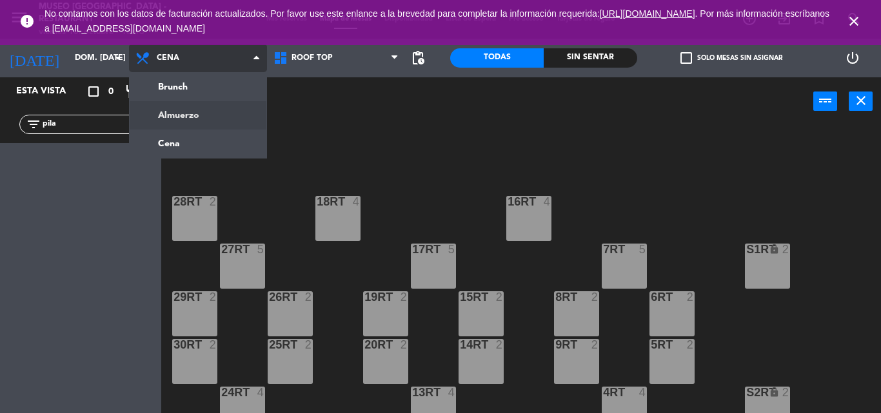
click at [195, 114] on ng-component "menu Museo Larco Café - Restaurant viernes 10. octubre - 16:13 Mis reservas Map…" at bounding box center [440, 206] width 881 height 413
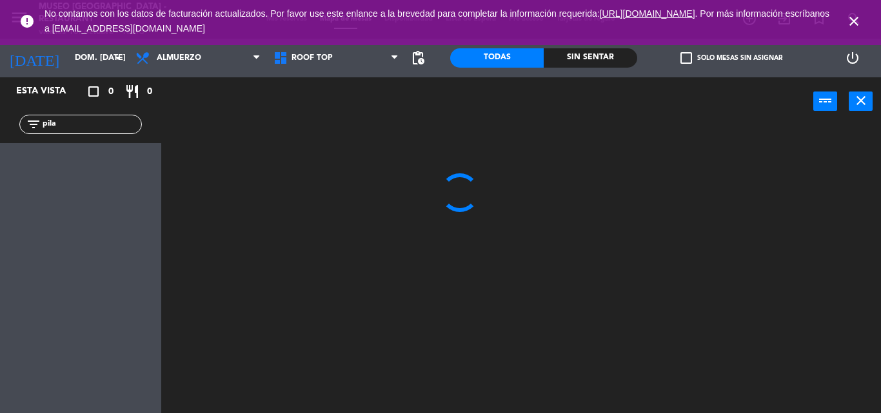
click at [868, 17] on span "close" at bounding box center [853, 21] width 35 height 35
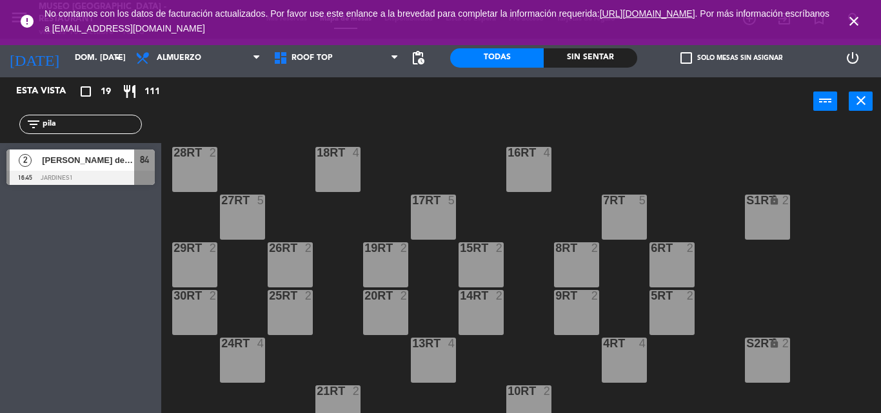
scroll to position [45, 0]
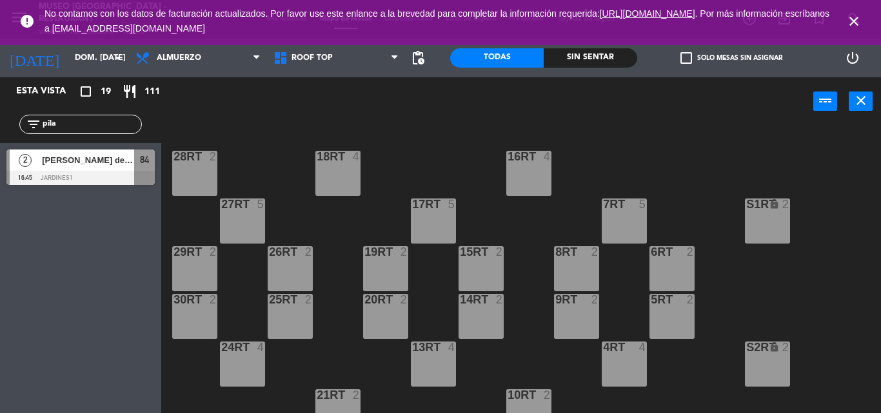
click at [95, 162] on span "Maria del Pilar Rojas Guevara" at bounding box center [88, 160] width 92 height 14
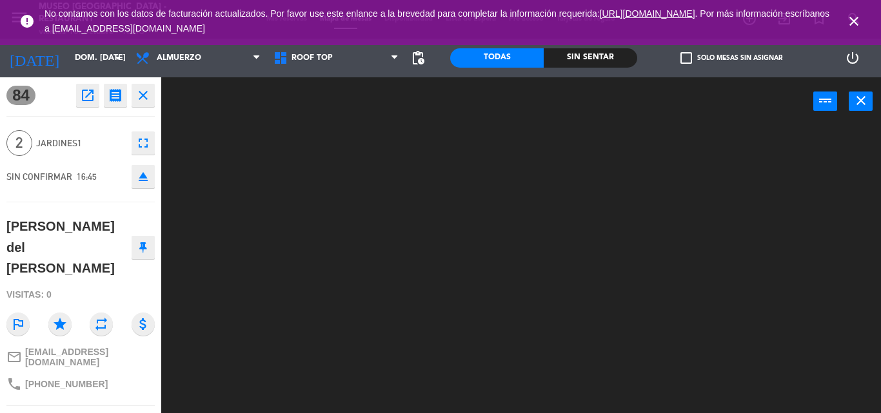
scroll to position [98, 0]
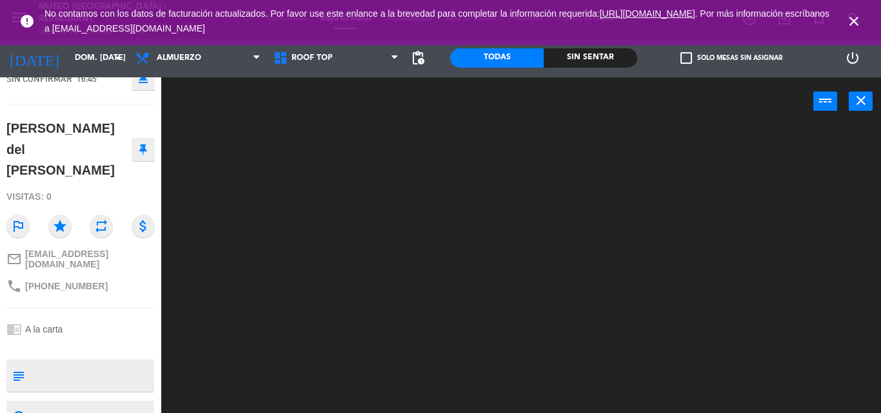
click at [73, 362] on textarea at bounding box center [91, 375] width 123 height 27
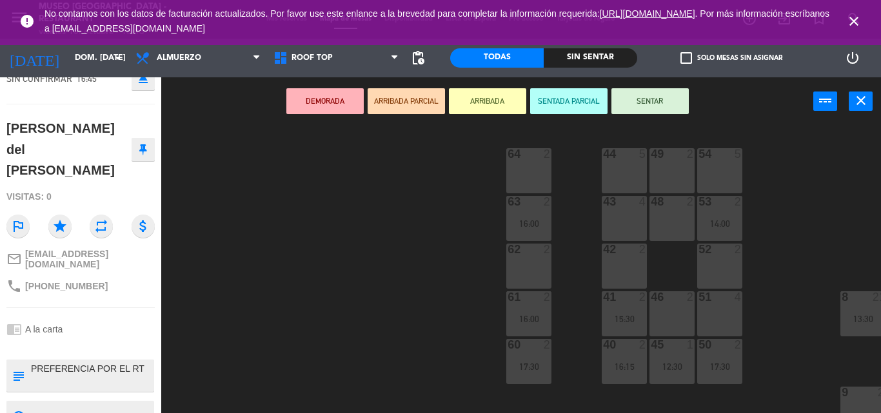
type textarea "PREFERENCIA POR EL RT"
click at [86, 186] on div "Visitas: 0" at bounding box center [80, 197] width 148 height 23
click at [857, 4] on span "close" at bounding box center [853, 21] width 35 height 35
click at [856, 20] on icon "close" at bounding box center [853, 21] width 15 height 15
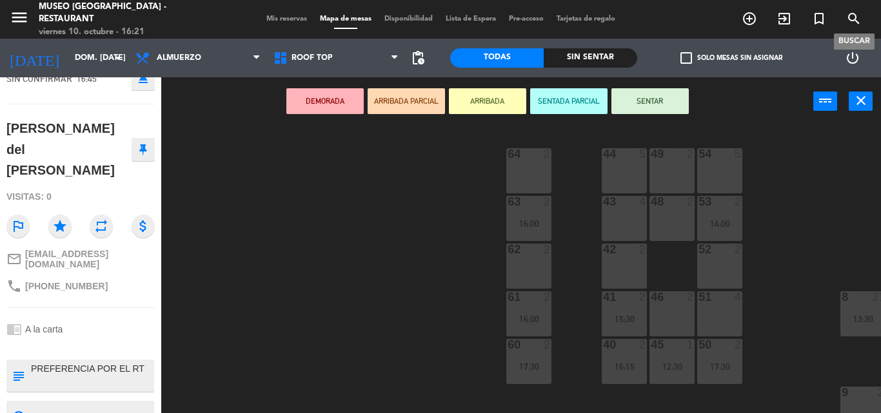
click at [852, 20] on icon "search" at bounding box center [853, 18] width 15 height 15
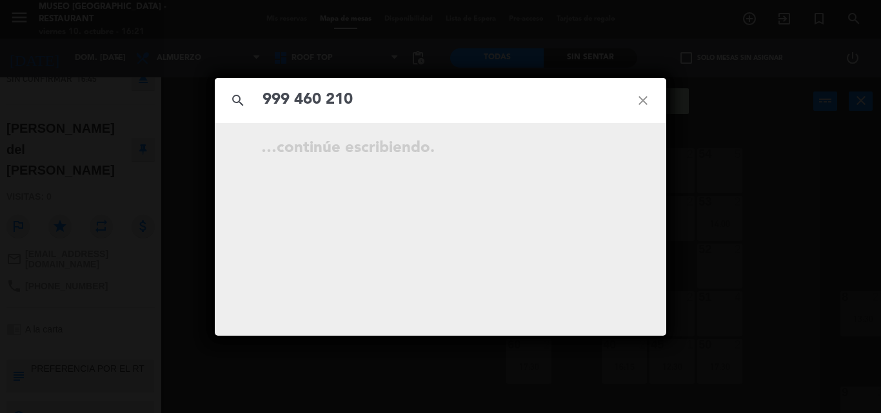
click at [328, 101] on input "999 460 210" at bounding box center [440, 100] width 358 height 26
type input "999 460 210"
click at [643, 94] on icon "close" at bounding box center [643, 100] width 46 height 46
click at [637, 101] on icon "close" at bounding box center [643, 100] width 46 height 46
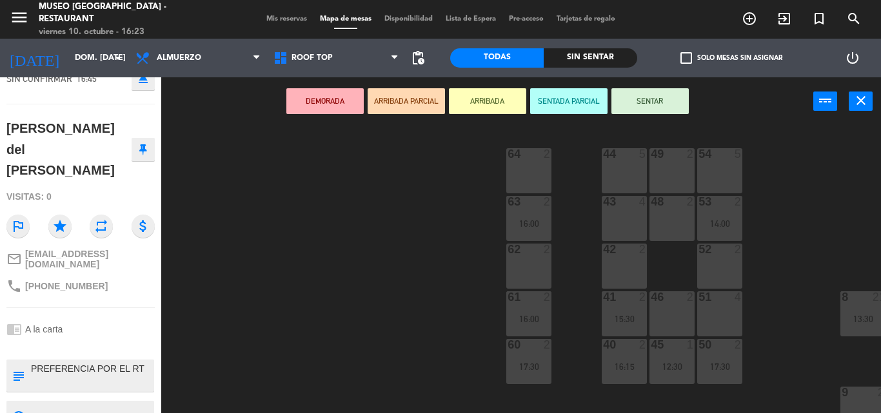
click at [255, 234] on div "44 5 49 2 54 5 64 2 48 2 53 2 14:00 63 2 16:00 43 4 62 2 42 2 52 2 41 2 15:30 4…" at bounding box center [525, 270] width 710 height 288
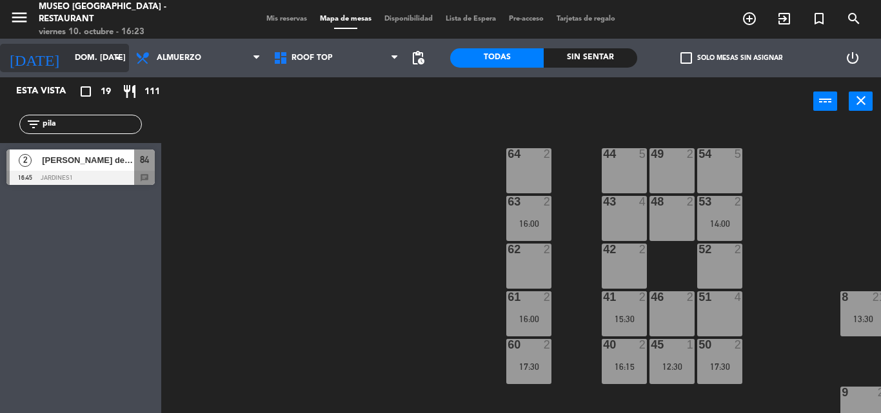
click at [103, 59] on input "dom. 2 nov." at bounding box center [122, 58] width 109 height 22
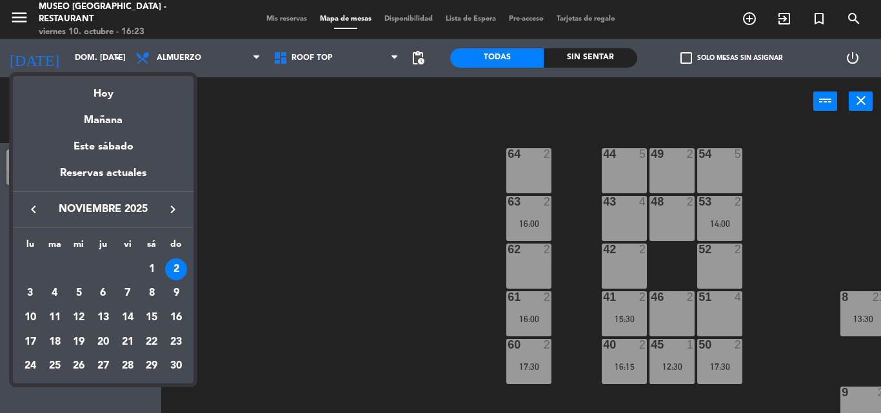
click at [26, 206] on icon "keyboard_arrow_left" at bounding box center [33, 209] width 15 height 15
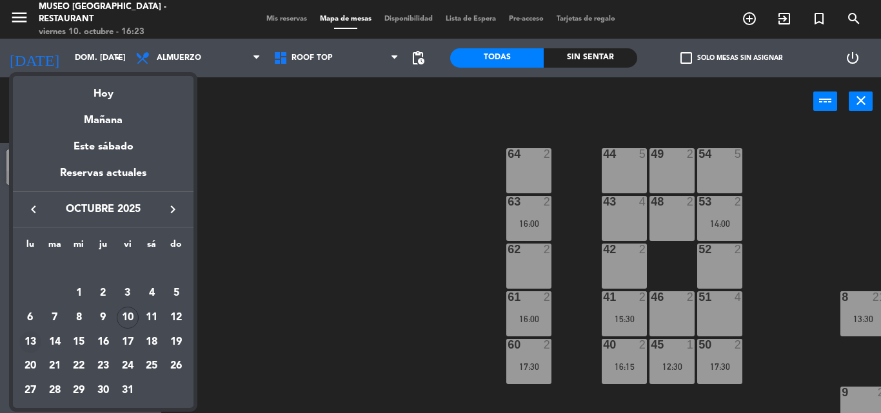
click at [33, 340] on div "13" at bounding box center [30, 342] width 22 height 22
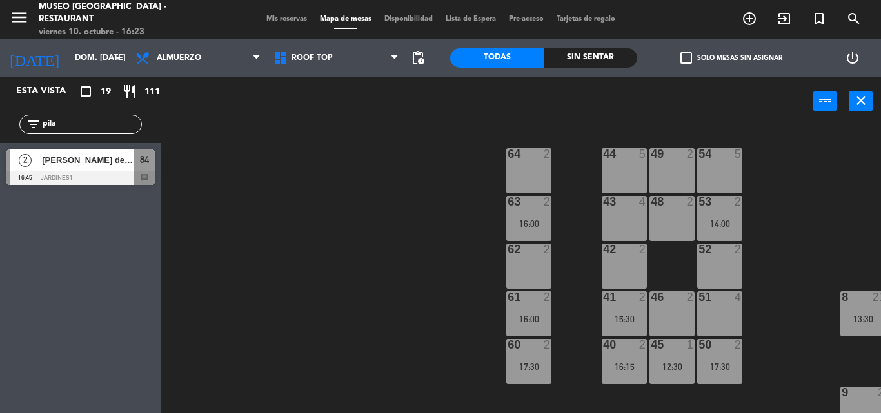
type input "lun. [DATE]"
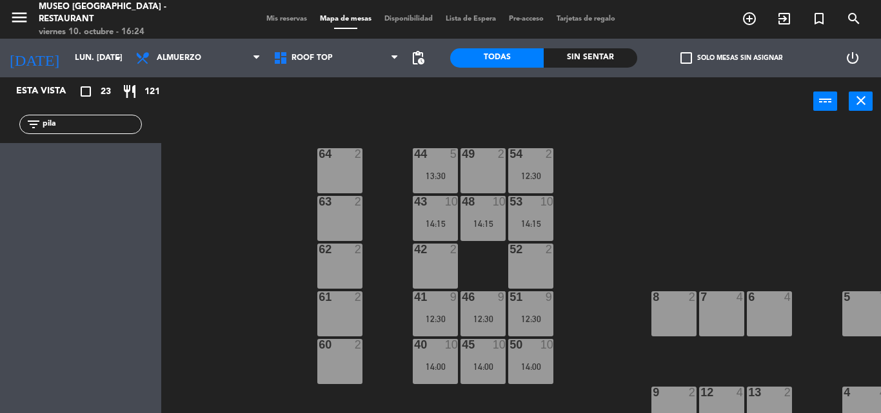
scroll to position [0, 190]
click at [218, 56] on span "Almuerzo" at bounding box center [198, 58] width 138 height 28
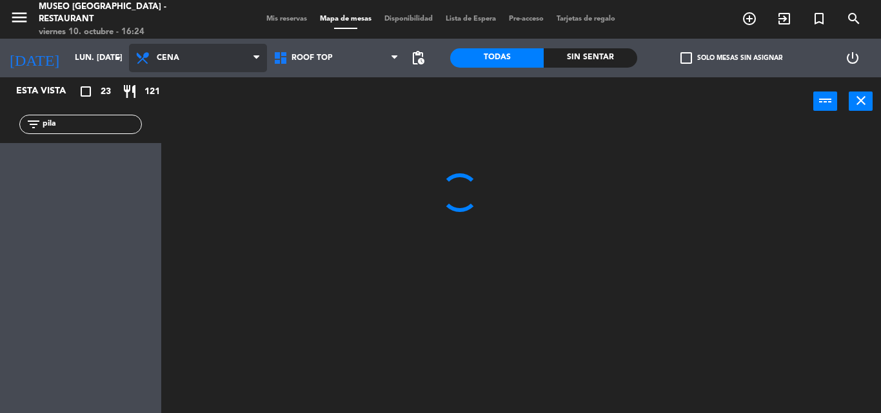
scroll to position [0, 0]
click at [218, 142] on ng-component "menu Museo Larco Café - Restaurant viernes 10. octubre - 16:24 Mis reservas Map…" at bounding box center [440, 206] width 881 height 413
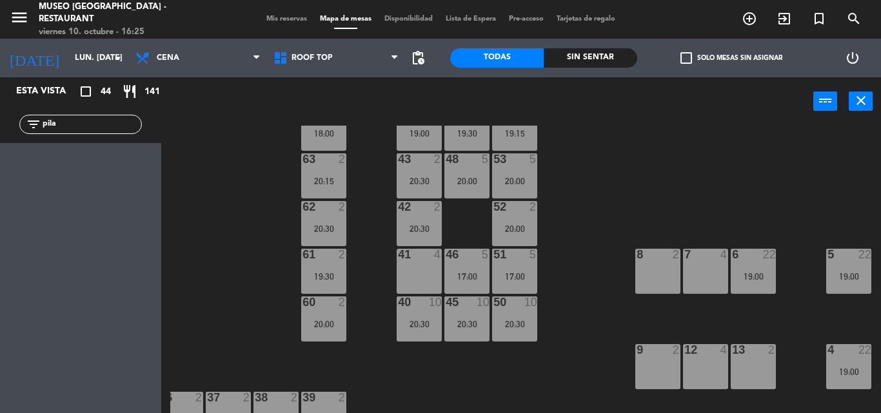
scroll to position [0, 205]
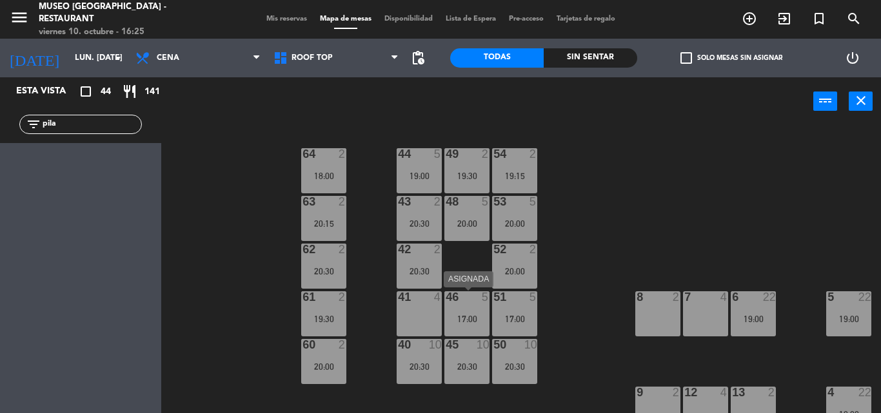
click at [465, 318] on div "17:00" at bounding box center [466, 319] width 45 height 9
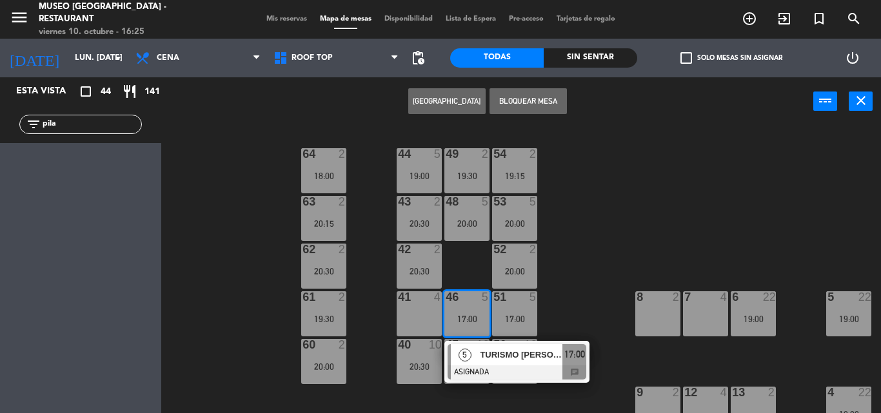
click at [494, 352] on span "TURISMO [PERSON_NAME]" at bounding box center [521, 355] width 83 height 14
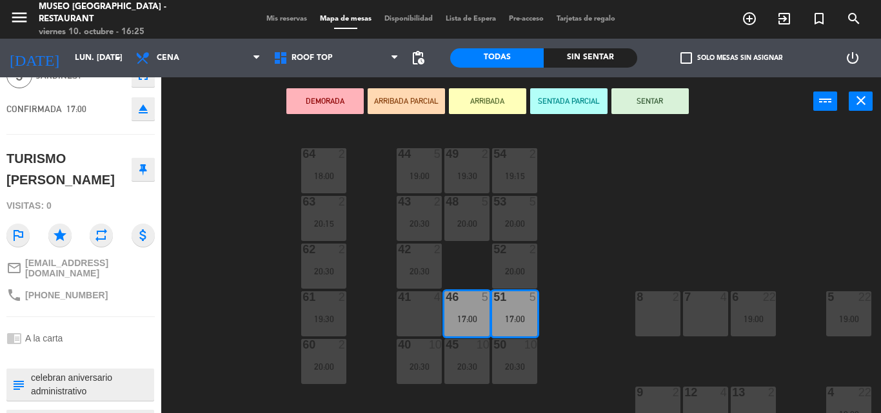
scroll to position [72, 0]
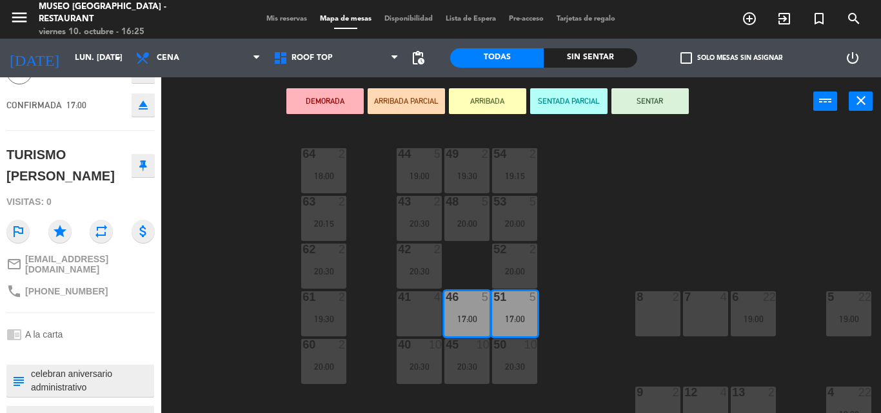
click at [219, 295] on div "44 5 19:00 49 2 19:30 54 2 19:15 64 2 18:00 48 5 20:00 53 5 20:00 63 2 20:15 43…" at bounding box center [525, 270] width 710 height 288
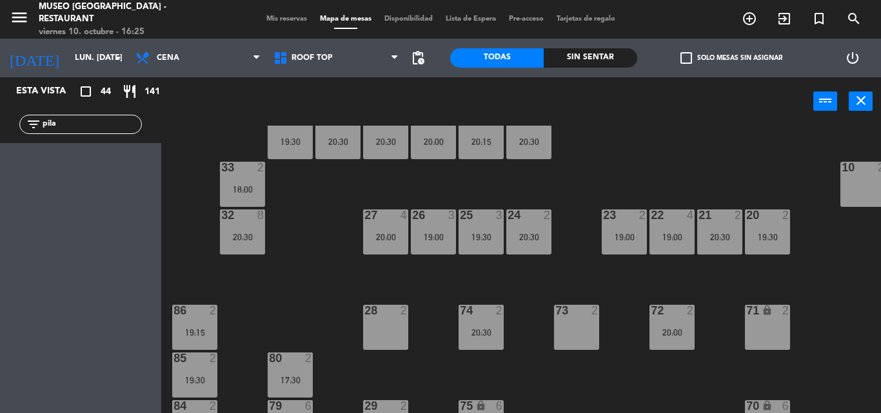
scroll to position [318, 0]
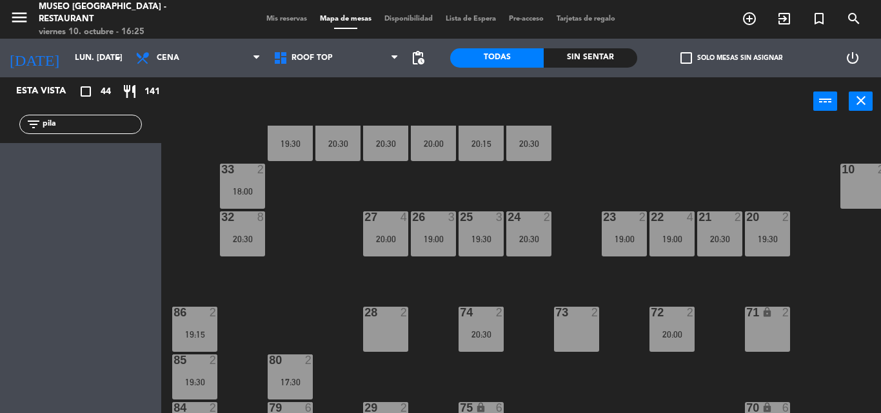
click at [244, 241] on div "20:30" at bounding box center [242, 239] width 45 height 9
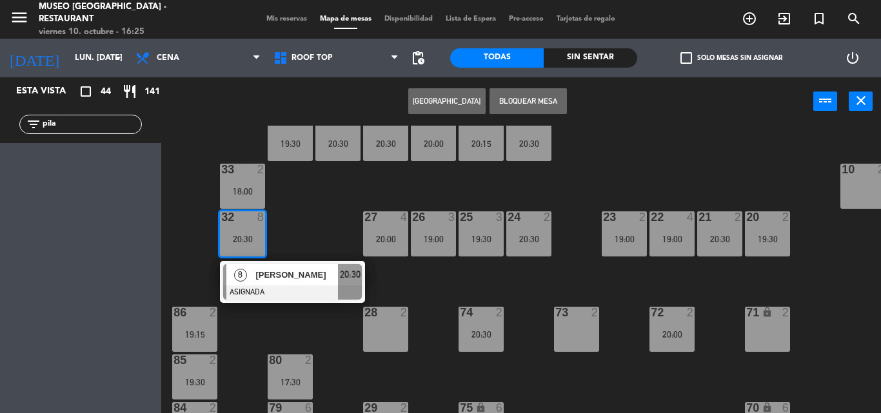
click at [279, 283] on div "[PERSON_NAME]" at bounding box center [296, 274] width 84 height 21
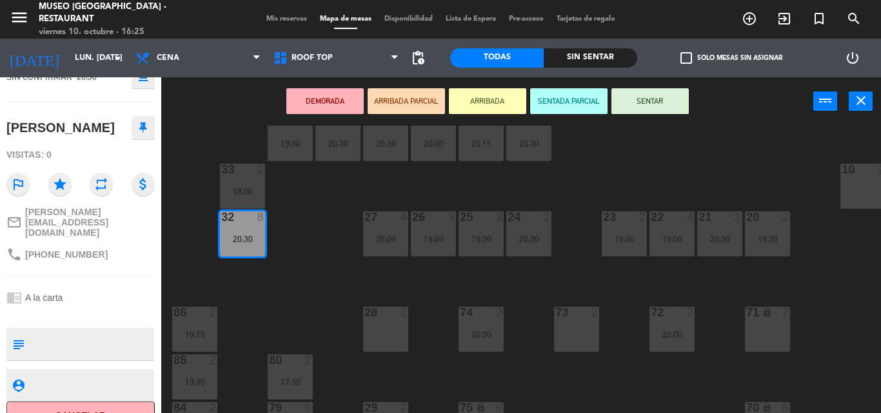
scroll to position [108, 0]
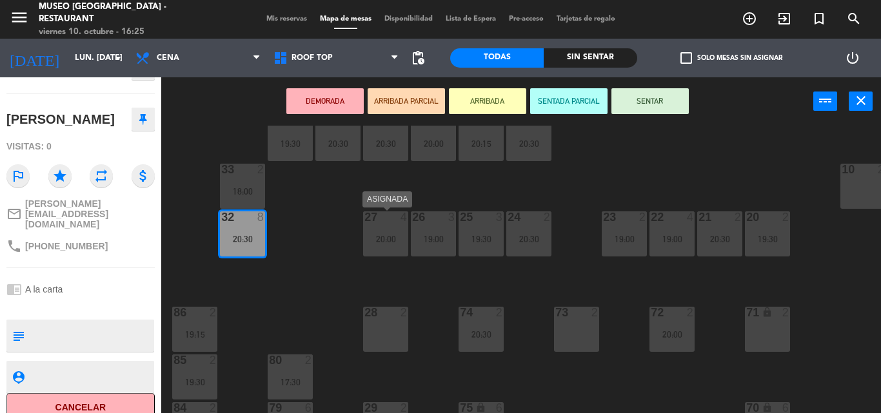
click at [335, 237] on div "44 5 19:00 49 2 19:30 54 2 19:15 64 2 18:00 48 5 20:00 53 5 20:00 63 2 20:15 43…" at bounding box center [525, 270] width 710 height 288
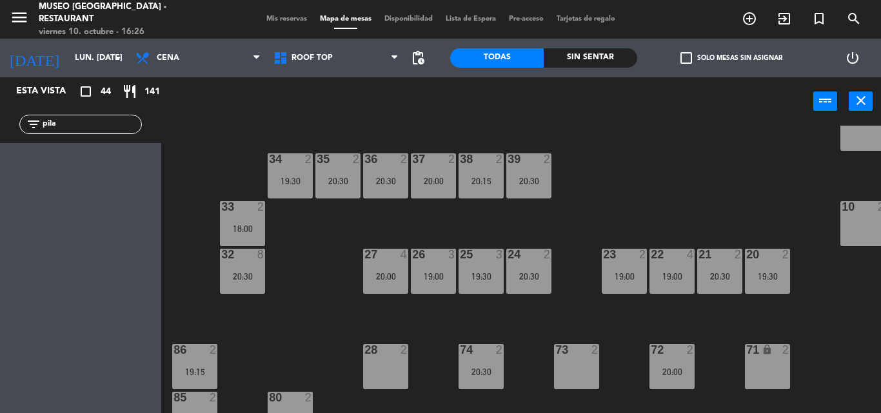
scroll to position [280, 0]
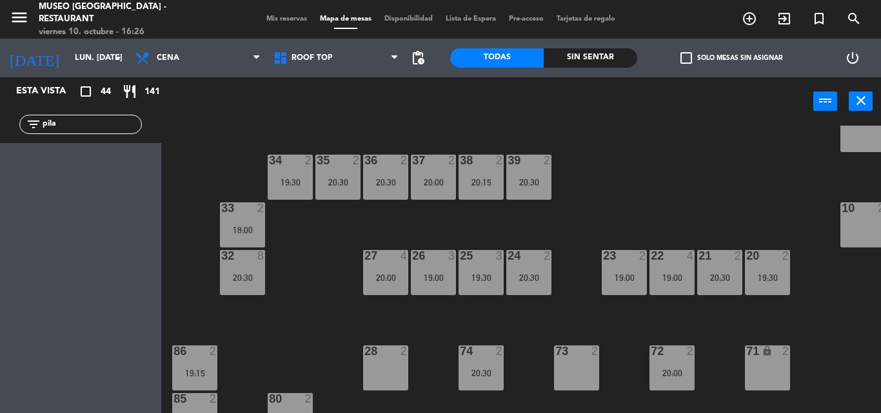
click at [387, 278] on div "20:00" at bounding box center [385, 277] width 45 height 9
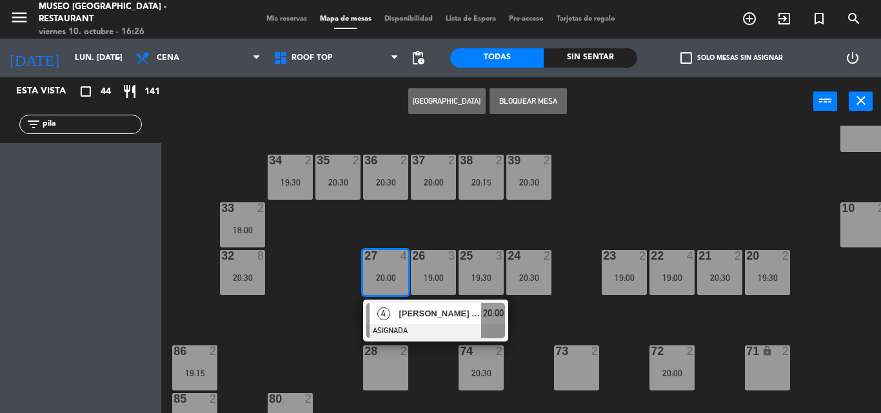
click at [417, 309] on span "[PERSON_NAME] [PERSON_NAME]" at bounding box center [439, 314] width 83 height 14
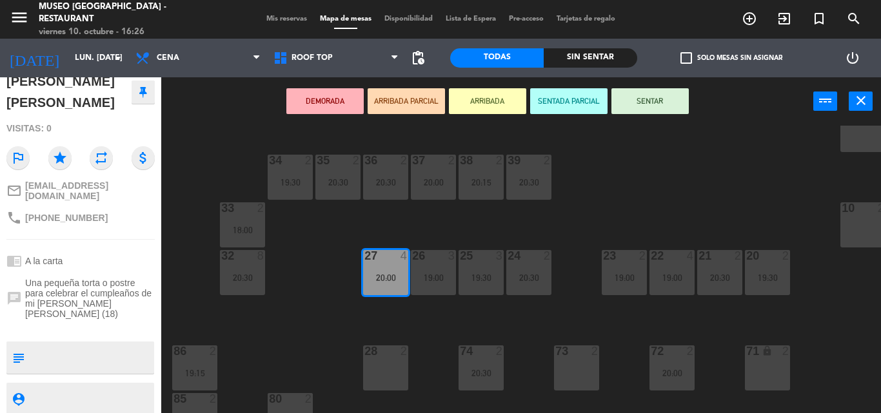
scroll to position [146, 0]
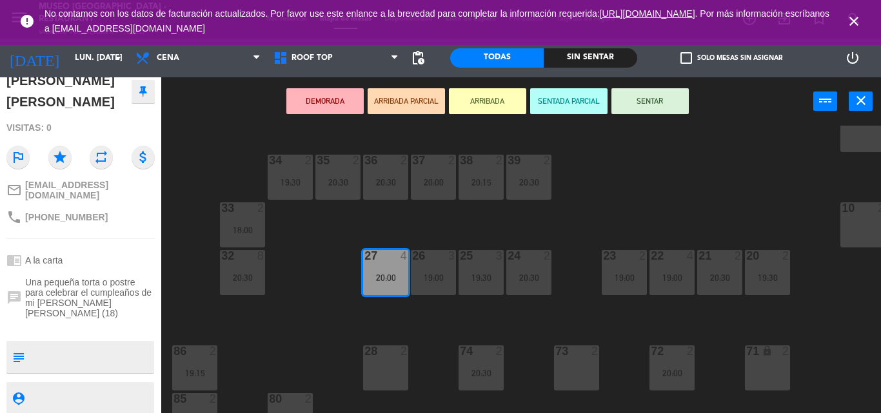
click at [306, 255] on div "44 5 19:00 49 2 19:30 54 2 19:15 64 2 18:00 48 5 20:00 53 5 20:00 63 2 20:15 43…" at bounding box center [525, 270] width 710 height 288
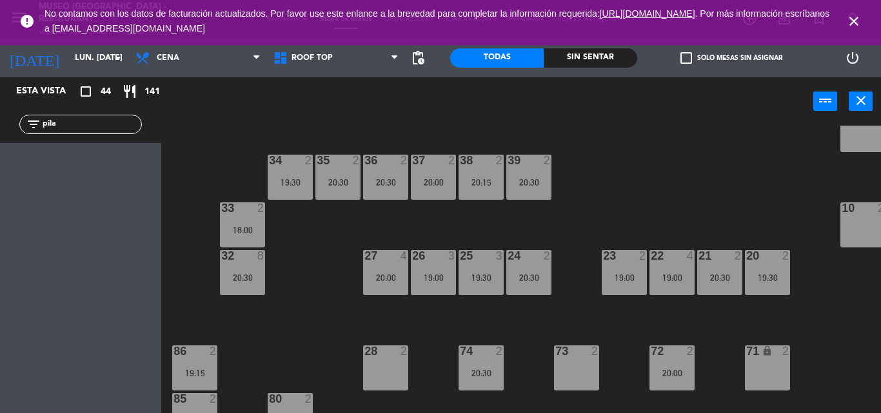
click at [496, 286] on div "25 3 19:30" at bounding box center [480, 272] width 45 height 45
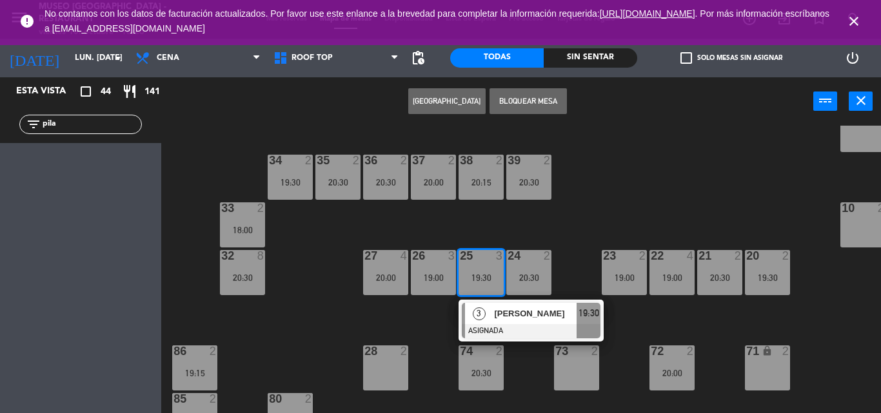
click at [513, 305] on div "[PERSON_NAME]" at bounding box center [535, 313] width 84 height 21
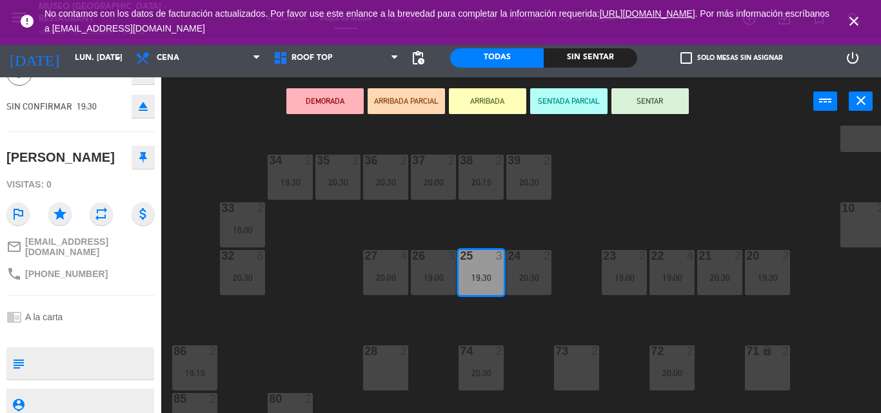
scroll to position [72, 0]
drag, startPoint x: 460, startPoint y: 218, endPoint x: 455, endPoint y: 213, distance: 7.8
click at [455, 213] on div "44 5 19:00 49 2 19:30 54 2 19:15 64 2 18:00 48 5 20:00 53 5 20:00 63 2 20:15 43…" at bounding box center [525, 270] width 710 height 288
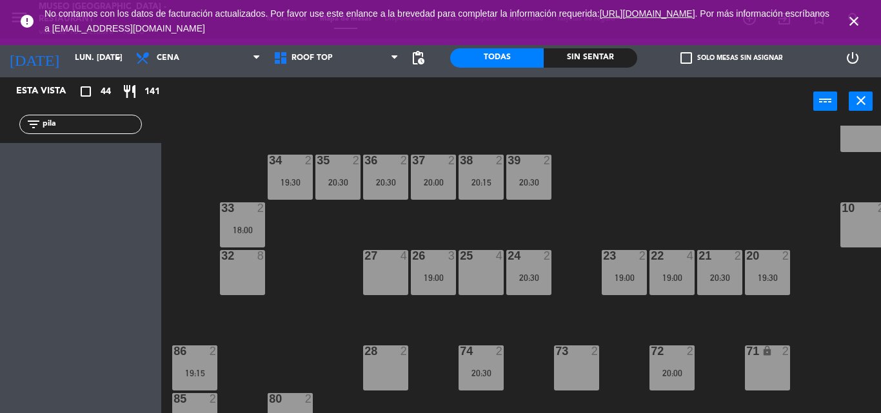
scroll to position [0, 0]
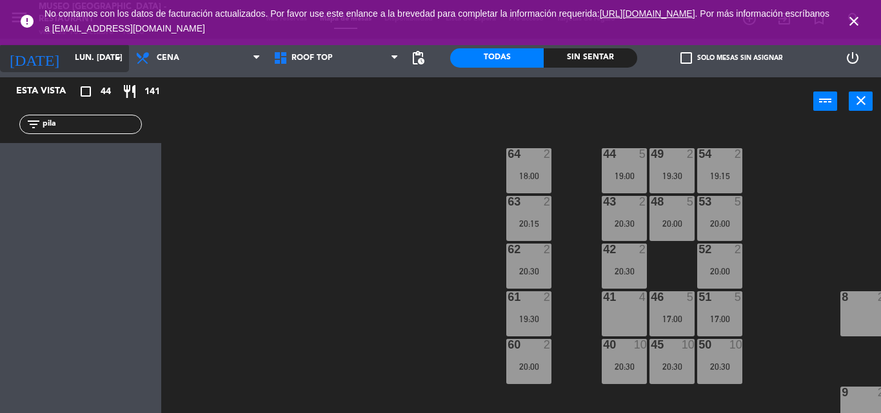
click at [99, 57] on input "lun. [DATE]" at bounding box center [122, 58] width 109 height 22
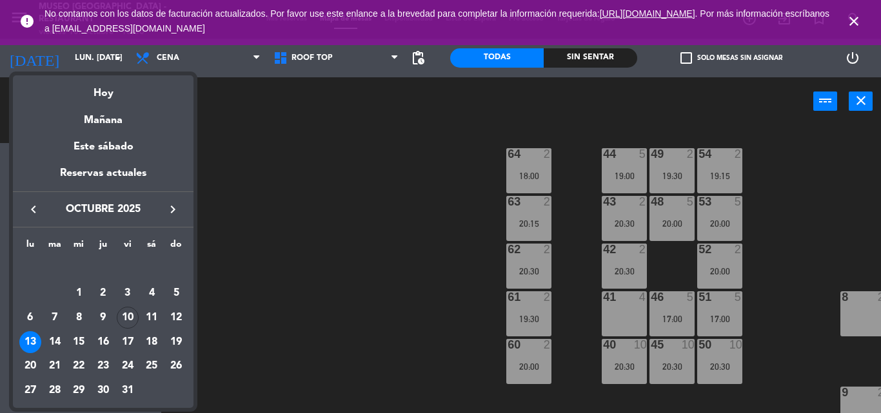
click at [315, 256] on div at bounding box center [440, 206] width 881 height 413
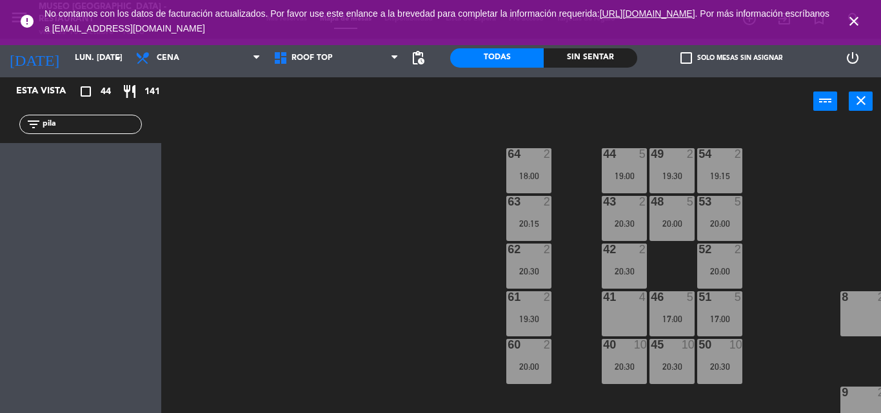
click at [849, 23] on icon "close" at bounding box center [853, 21] width 15 height 15
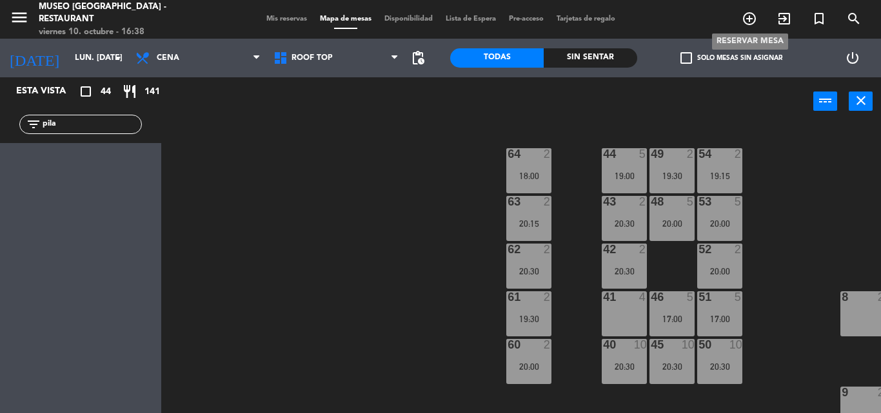
click at [747, 21] on icon "add_circle_outline" at bounding box center [748, 18] width 15 height 15
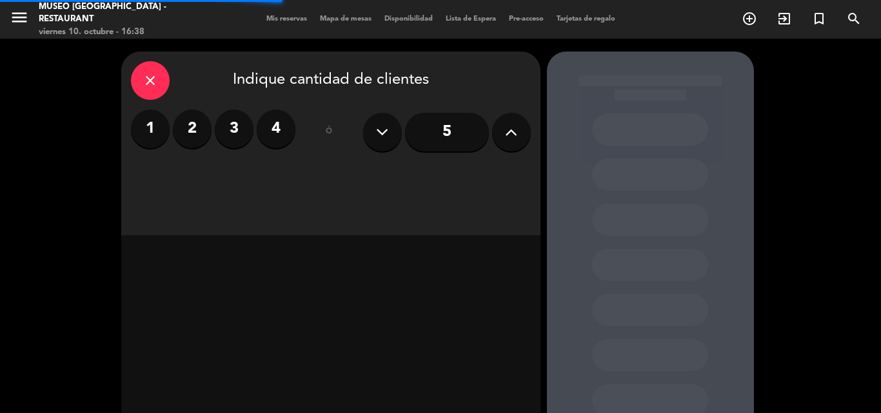
click at [190, 122] on label "2" at bounding box center [192, 129] width 39 height 39
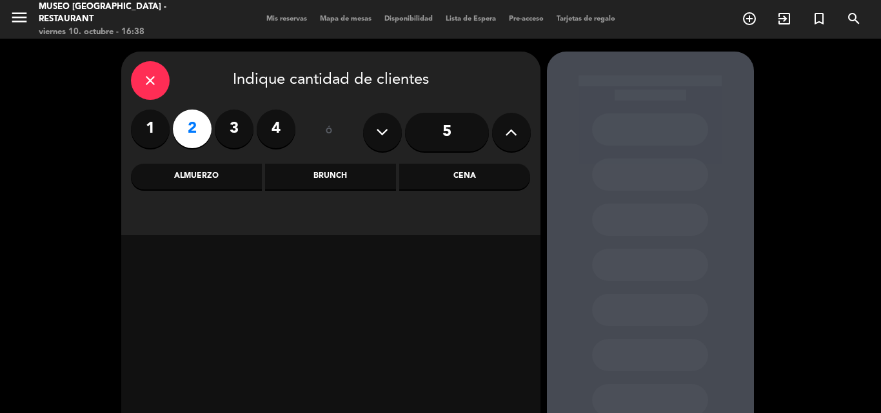
click at [440, 177] on div "Cena" at bounding box center [464, 177] width 131 height 26
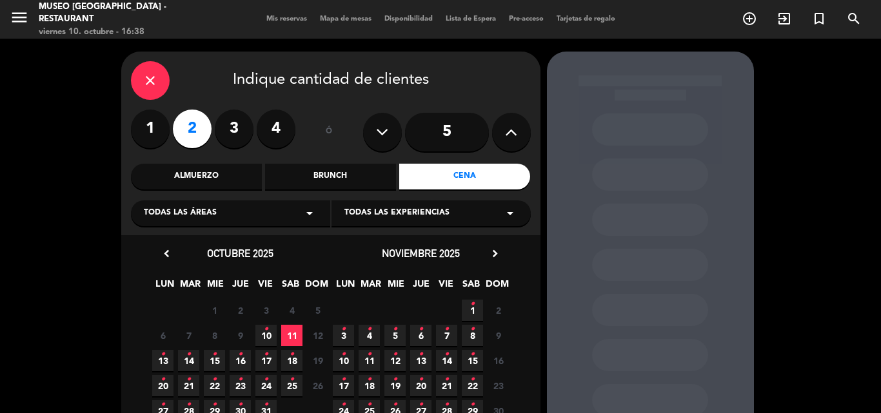
click at [288, 335] on span "11" at bounding box center [291, 335] width 21 height 21
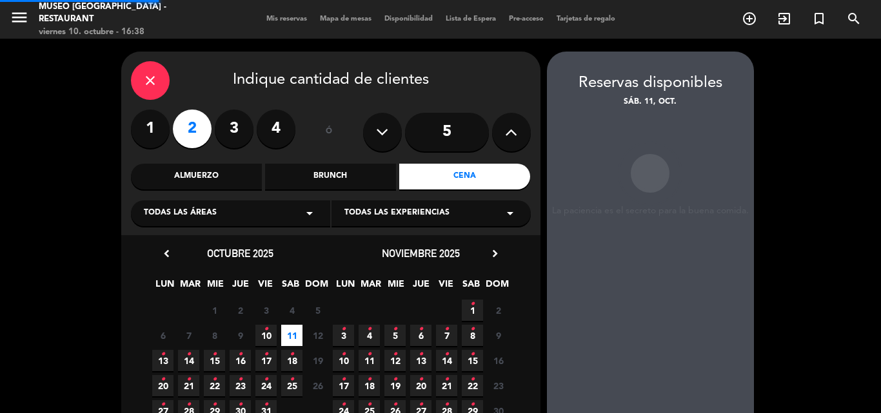
scroll to position [52, 0]
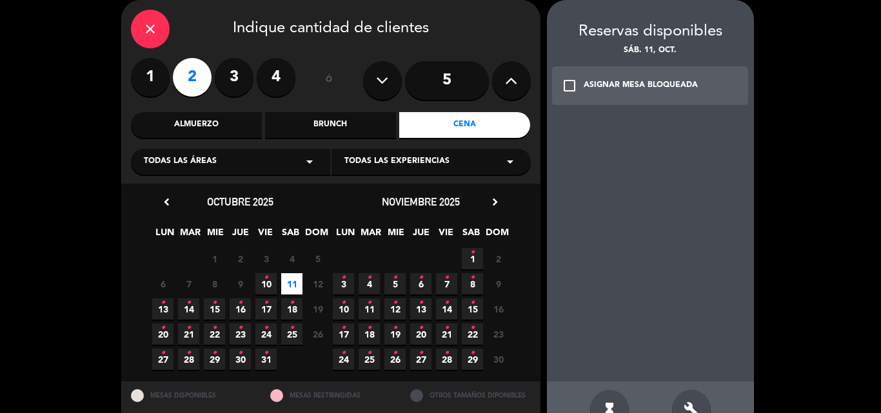
click at [272, 282] on span "10 •" at bounding box center [265, 283] width 21 height 21
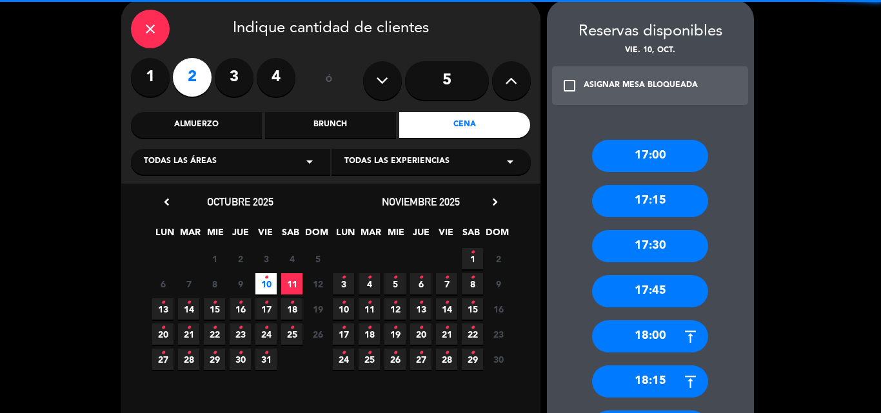
click at [272, 282] on span "10 •" at bounding box center [265, 283] width 21 height 21
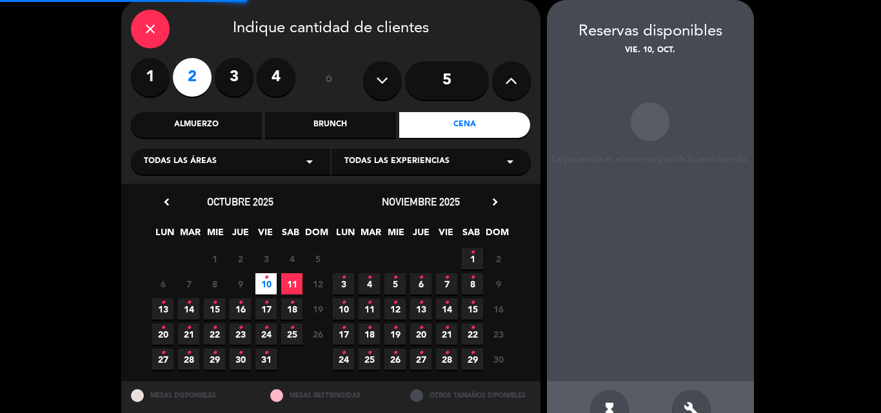
click at [284, 281] on span "11" at bounding box center [291, 283] width 21 height 21
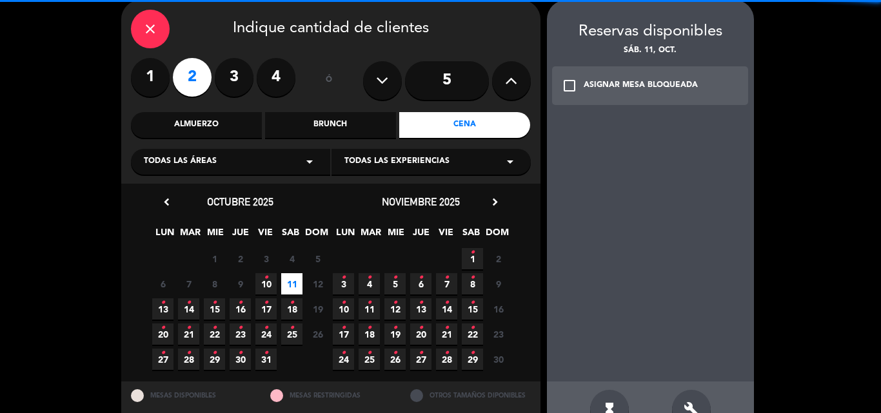
click at [199, 115] on div "Almuerzo" at bounding box center [196, 125] width 131 height 26
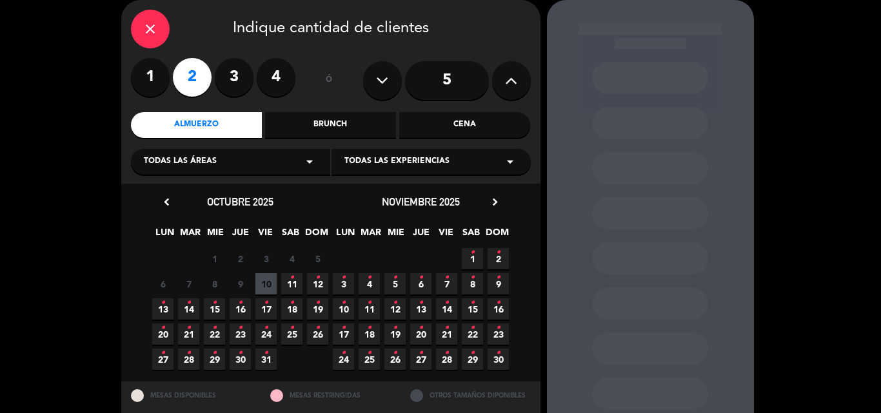
click at [146, 32] on icon "close" at bounding box center [149, 28] width 15 height 15
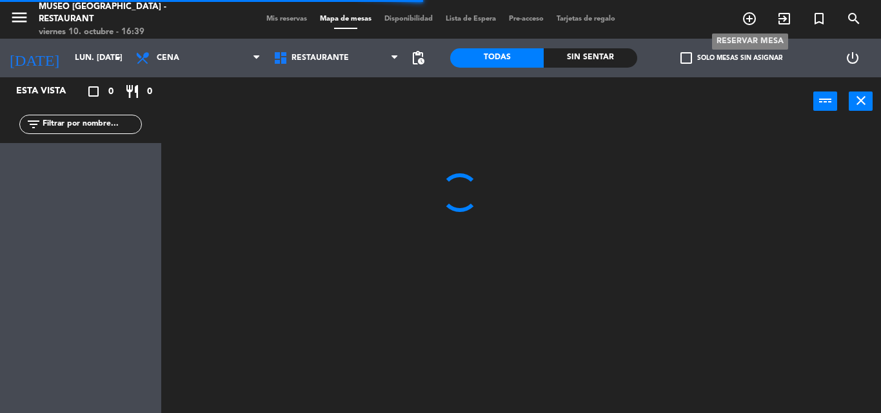
click at [750, 19] on icon "add_circle_outline" at bounding box center [748, 18] width 15 height 15
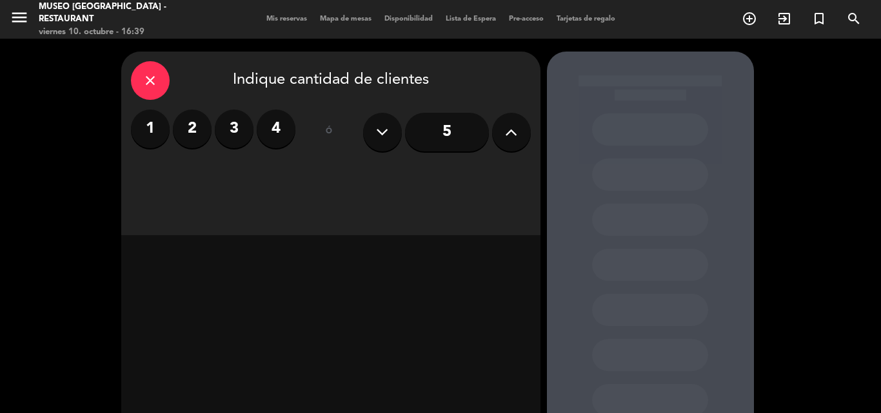
click at [199, 128] on label "2" at bounding box center [192, 129] width 39 height 39
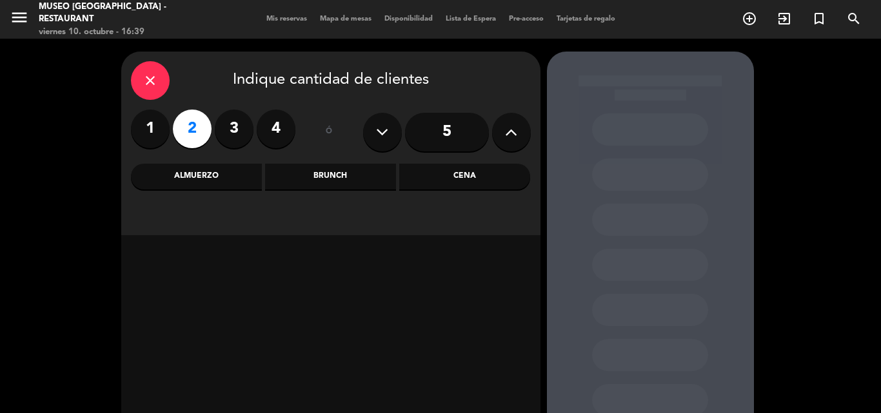
click at [428, 173] on div "Cena" at bounding box center [464, 177] width 131 height 26
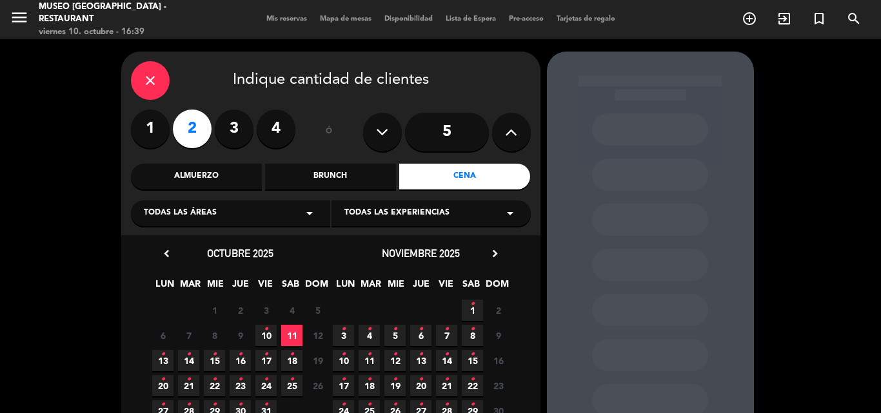
click at [260, 362] on span "17 •" at bounding box center [265, 360] width 21 height 21
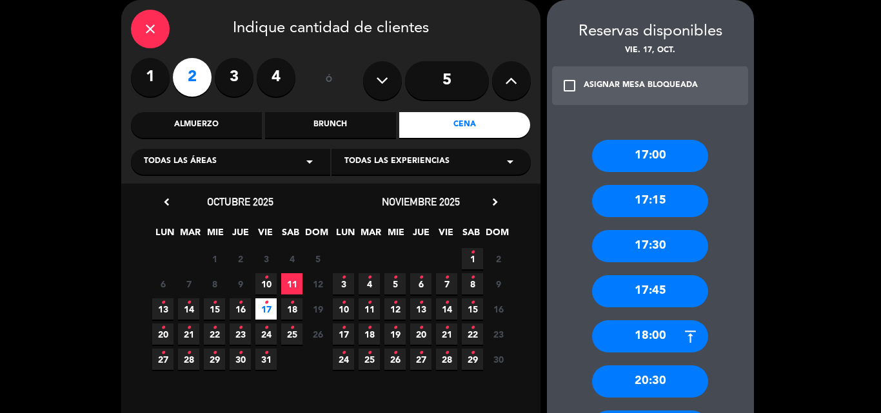
scroll to position [49, 0]
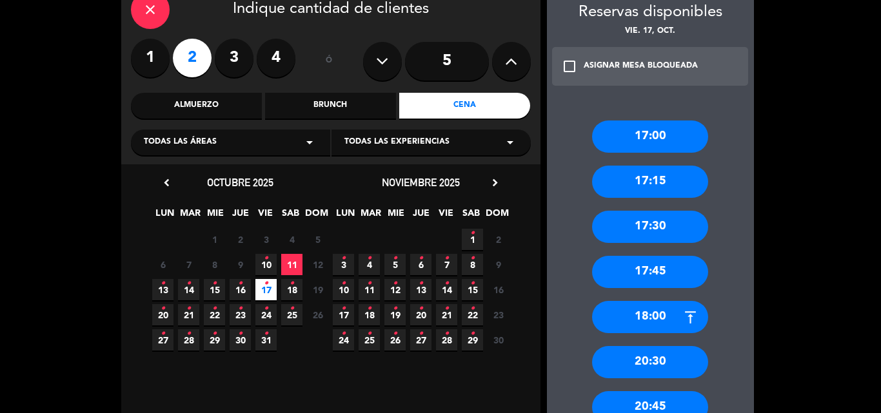
click at [666, 357] on div "20:30" at bounding box center [650, 362] width 116 height 32
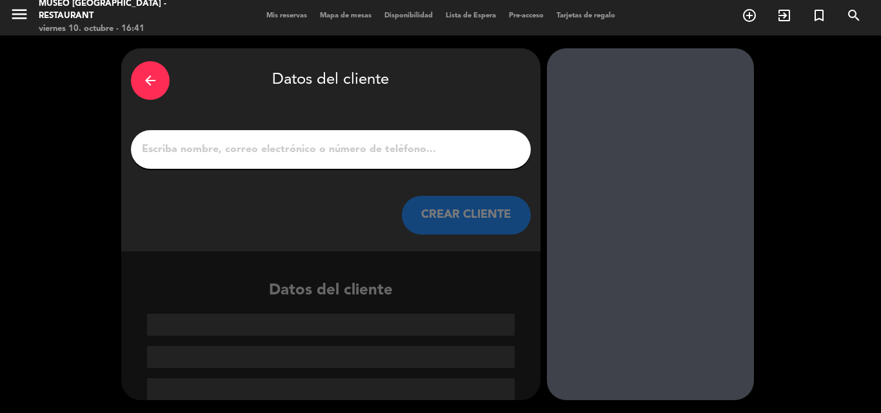
click at [388, 158] on input "1" at bounding box center [331, 150] width 380 height 18
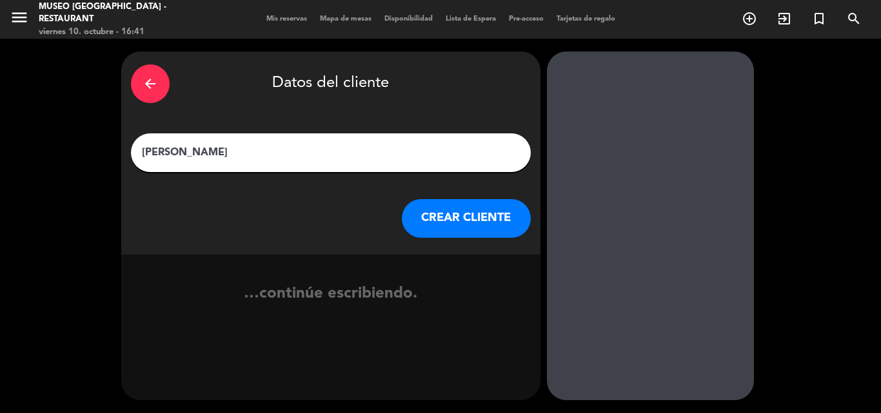
type input "Liset Sanchez Murga"
click at [443, 201] on button "CREAR CLIENTE" at bounding box center [466, 218] width 129 height 39
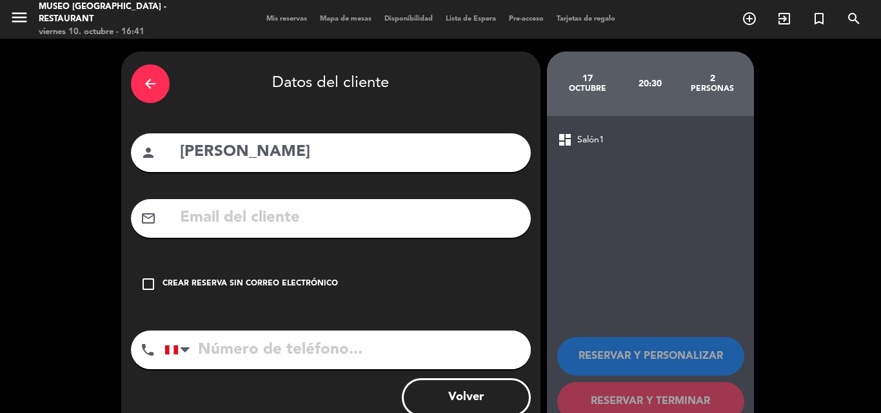
click at [151, 282] on icon "check_box_outline_blank" at bounding box center [148, 284] width 15 height 15
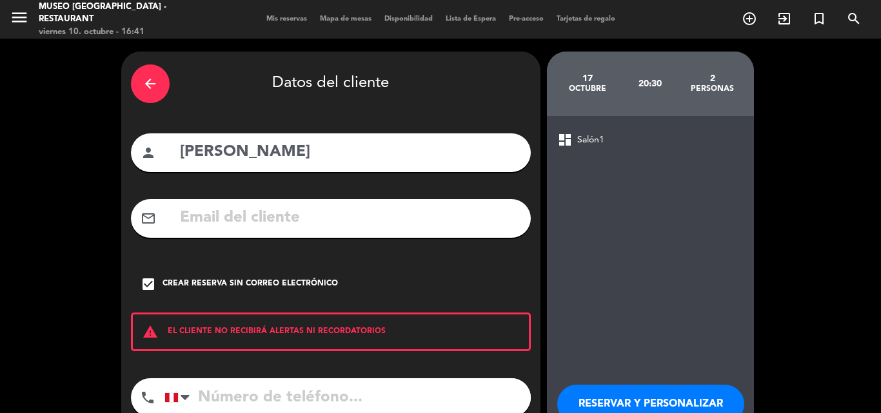
click at [237, 396] on input "tel" at bounding box center [347, 397] width 366 height 39
type input "983694188"
click at [611, 392] on button "RESERVAR Y PERSONALIZAR" at bounding box center [650, 404] width 187 height 39
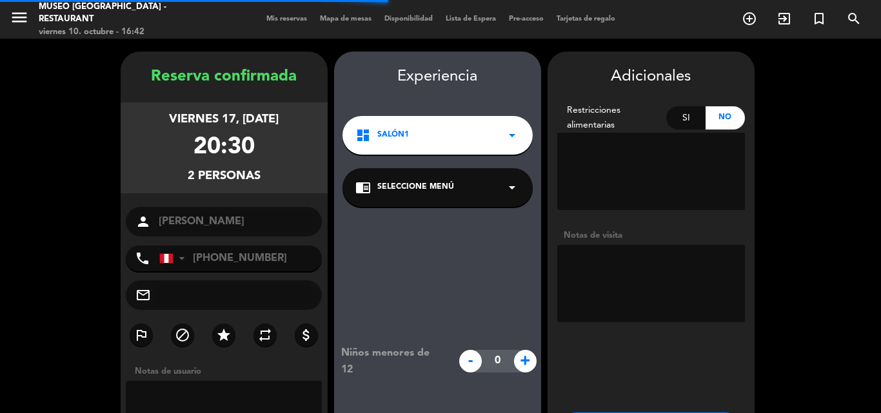
scroll to position [52, 0]
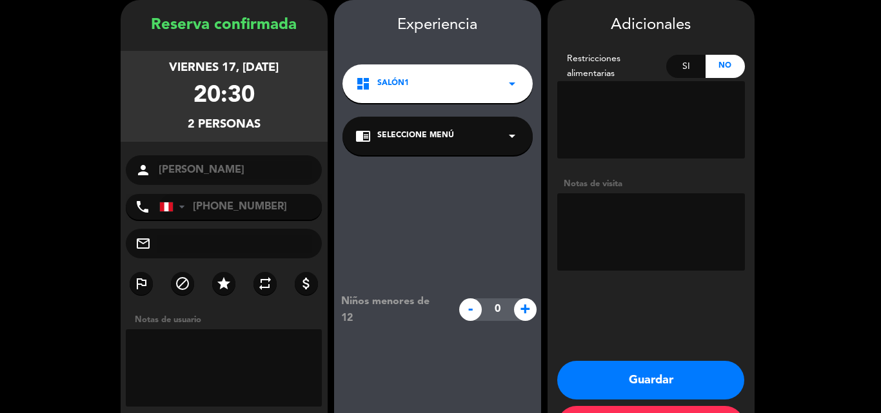
click at [514, 144] on div "chrome_reader_mode Seleccione Menú arrow_drop_down" at bounding box center [437, 136] width 190 height 39
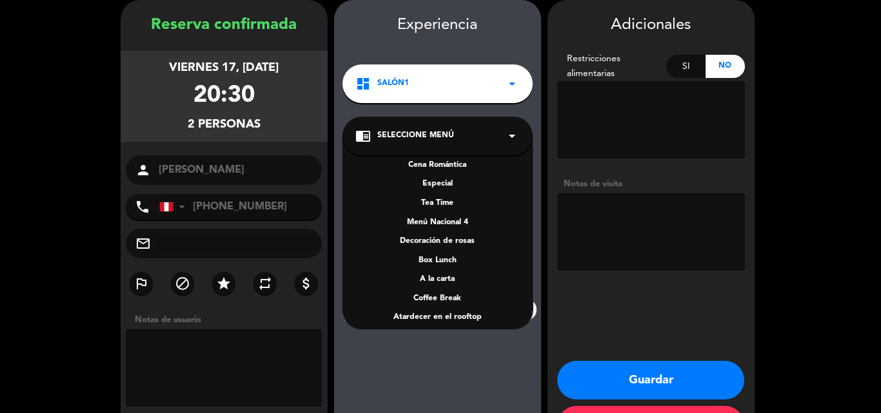
scroll to position [159, 0]
click at [431, 279] on div "A la carta" at bounding box center [437, 279] width 164 height 13
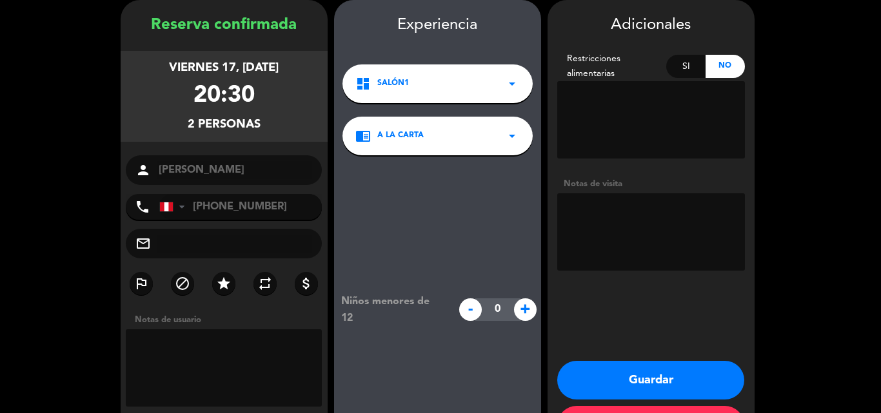
click at [650, 210] on textarea at bounding box center [651, 231] width 188 height 77
type textarea "aniversario + cartel de aniversario"
drag, startPoint x: 273, startPoint y: 209, endPoint x: 191, endPoint y: 209, distance: 81.9
click at [191, 209] on input "+51983694188" at bounding box center [240, 207] width 163 height 26
click at [645, 384] on button "Guardar" at bounding box center [650, 380] width 187 height 39
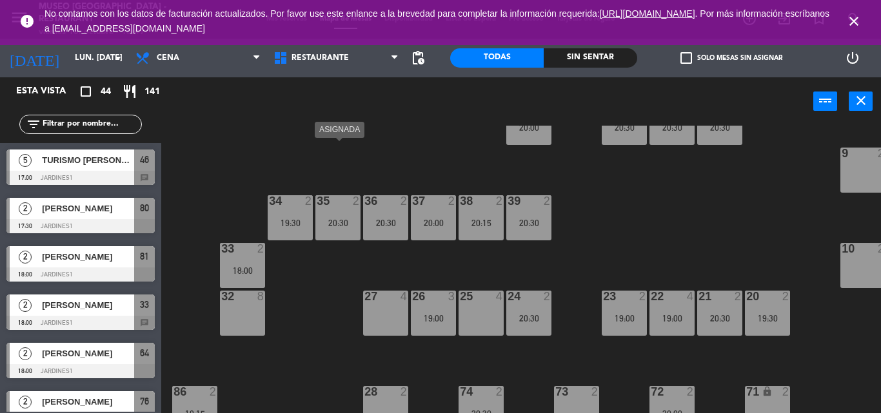
scroll to position [293, 0]
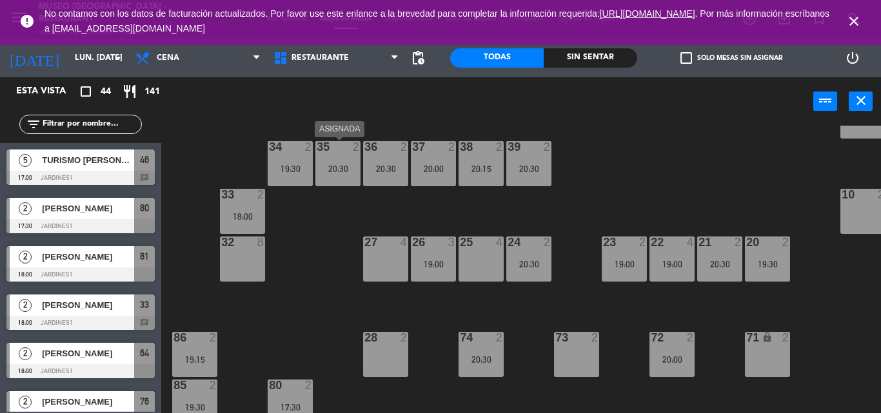
click at [333, 152] on div at bounding box center [337, 147] width 21 height 12
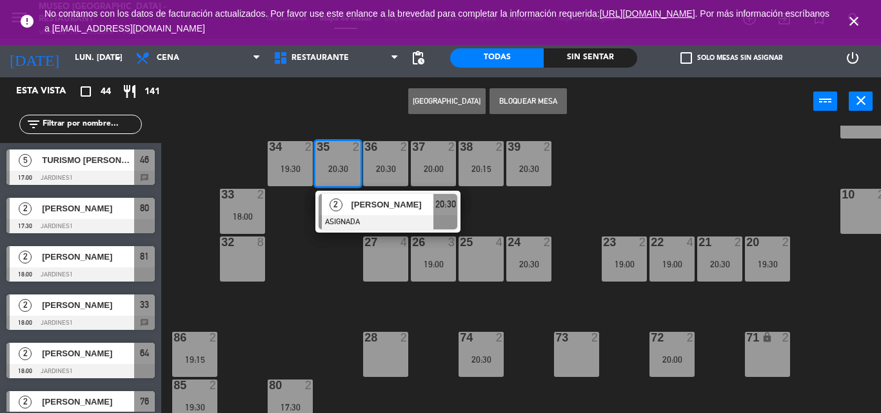
click at [365, 237] on div "27" at bounding box center [364, 243] width 1 height 12
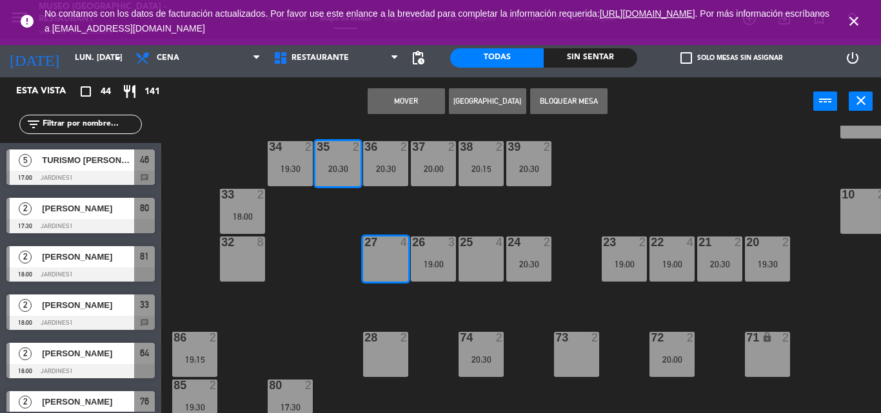
click at [344, 209] on div "44 5 19:00 49 2 19:30 54 2 19:15 64 2 18:00 48 5 20:00 53 5 20:00 63 2 20:15 43…" at bounding box center [525, 270] width 710 height 288
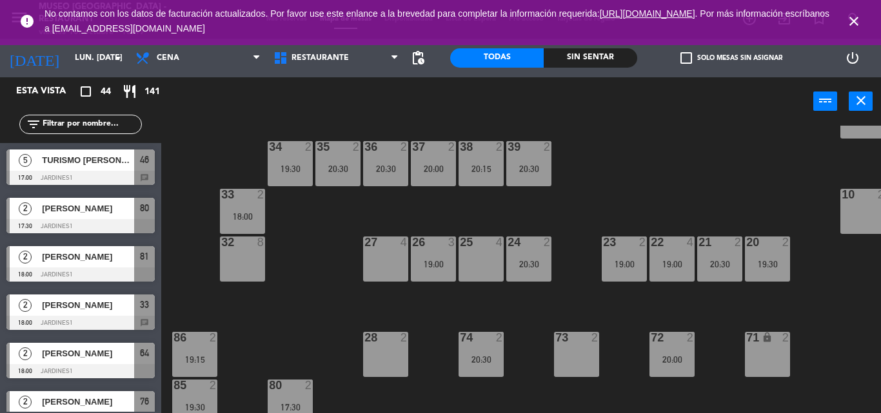
click at [336, 170] on div "20:30" at bounding box center [337, 168] width 45 height 9
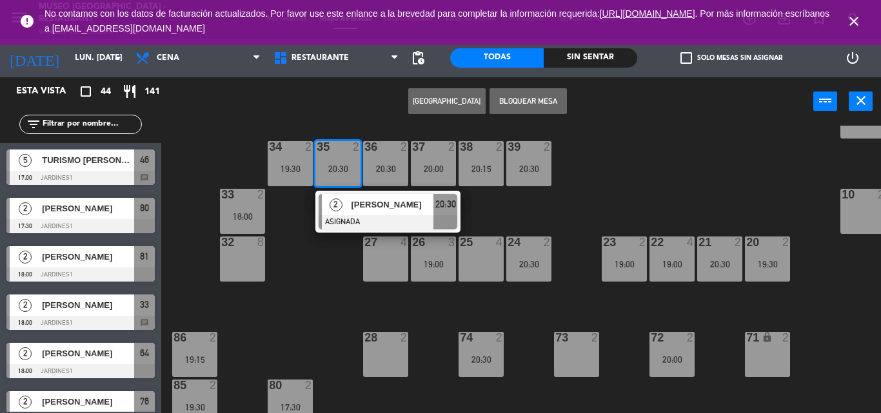
click at [373, 219] on div at bounding box center [387, 222] width 139 height 14
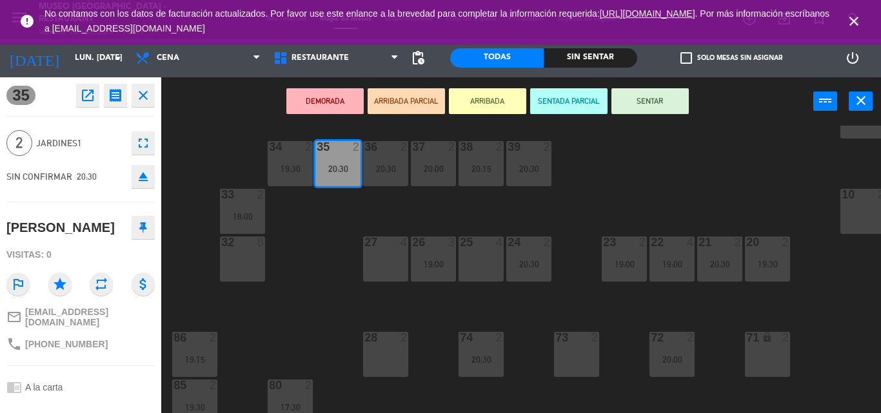
scroll to position [108, 0]
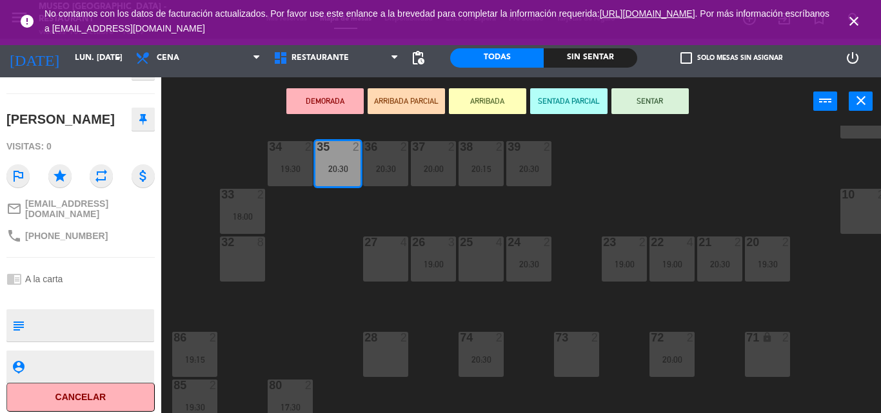
click at [355, 228] on div "44 5 19:00 49 2 19:30 54 2 19:15 64 2 18:00 48 5 20:00 53 5 20:00 63 2 20:15 43…" at bounding box center [525, 270] width 710 height 288
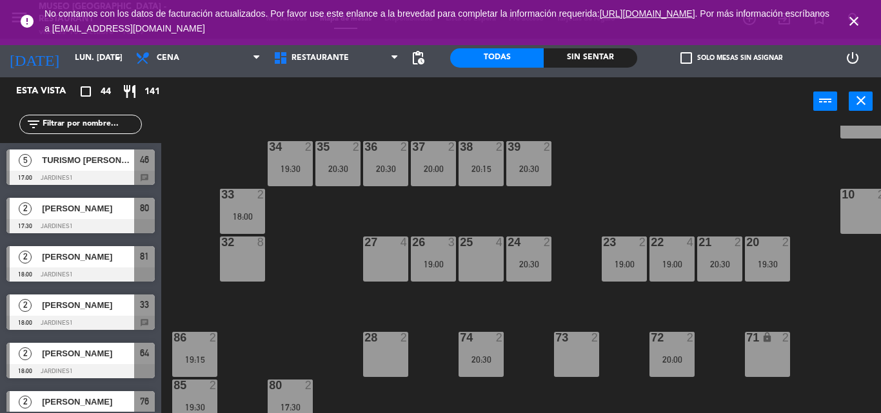
scroll to position [654, 0]
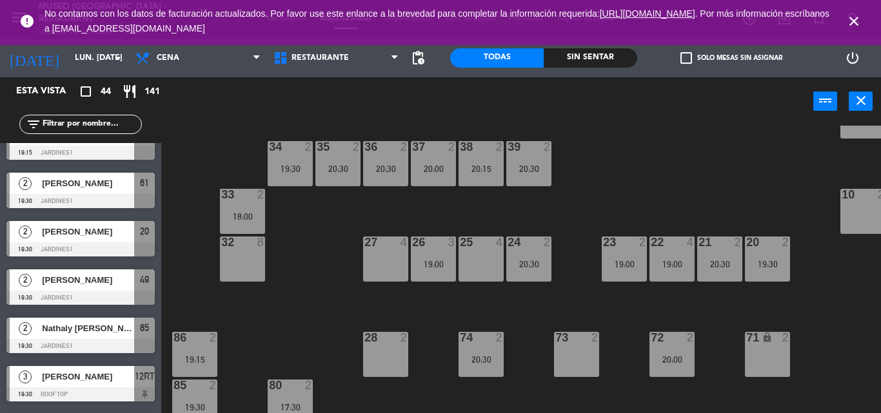
click at [400, 184] on div "36 2 20:30" at bounding box center [385, 163] width 45 height 45
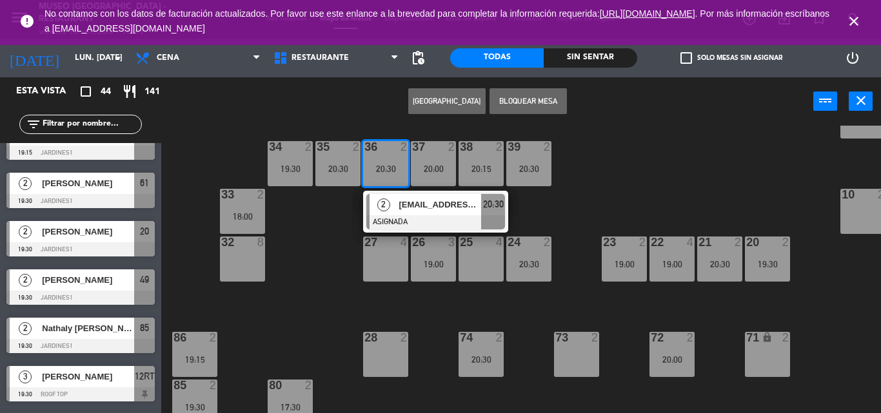
drag, startPoint x: 450, startPoint y: 208, endPoint x: 442, endPoint y: 177, distance: 31.9
click at [442, 177] on div "37 2 20:00" at bounding box center [433, 163] width 45 height 45
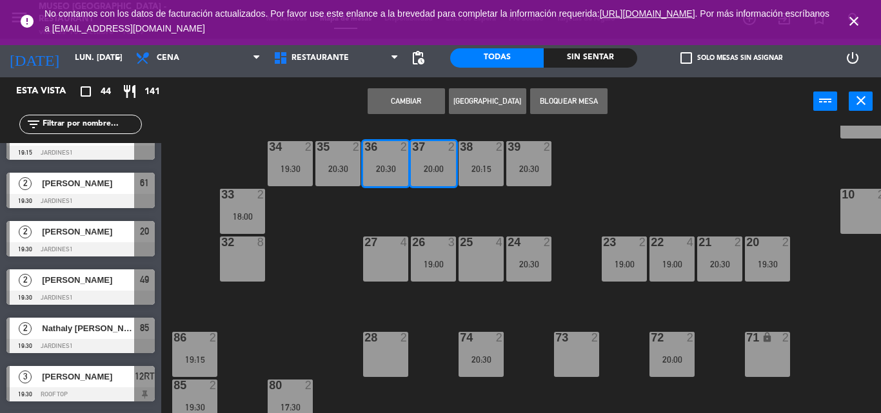
click at [392, 195] on div "44 5 19:00 49 2 19:30 54 2 19:15 64 2 18:00 48 5 20:00 53 5 20:00 63 2 20:15 43…" at bounding box center [525, 270] width 710 height 288
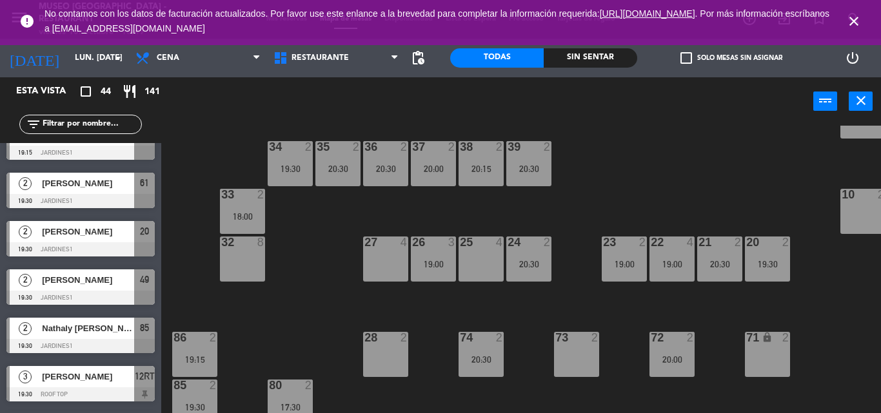
click at [386, 175] on div "36 2 20:30" at bounding box center [385, 163] width 45 height 45
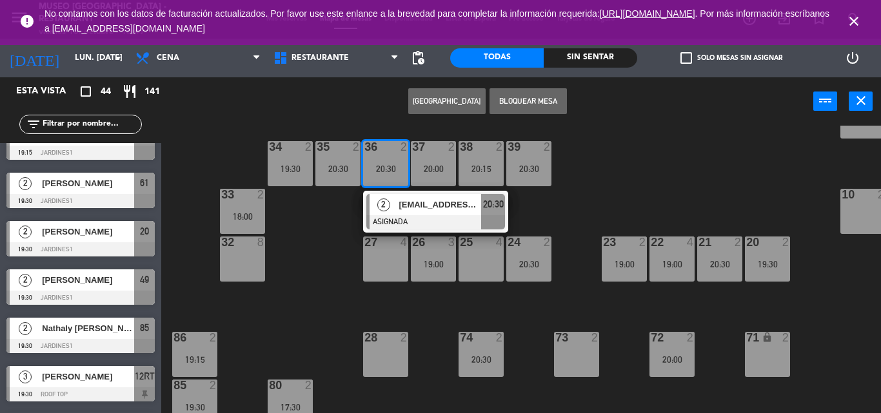
click at [407, 219] on div at bounding box center [435, 222] width 139 height 14
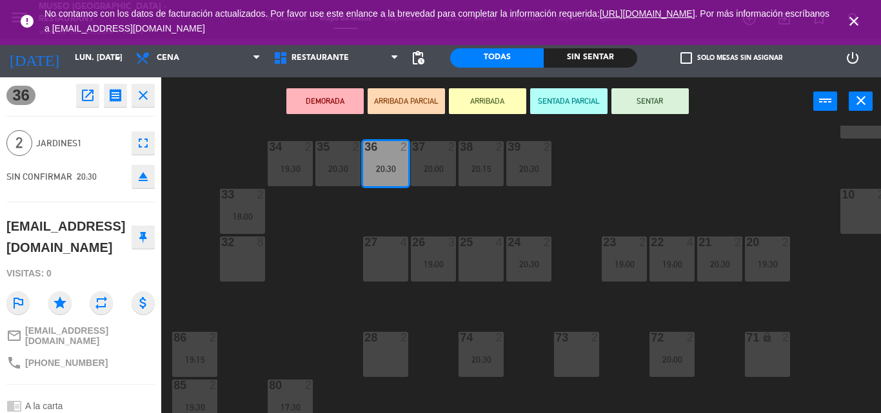
scroll to position [108, 0]
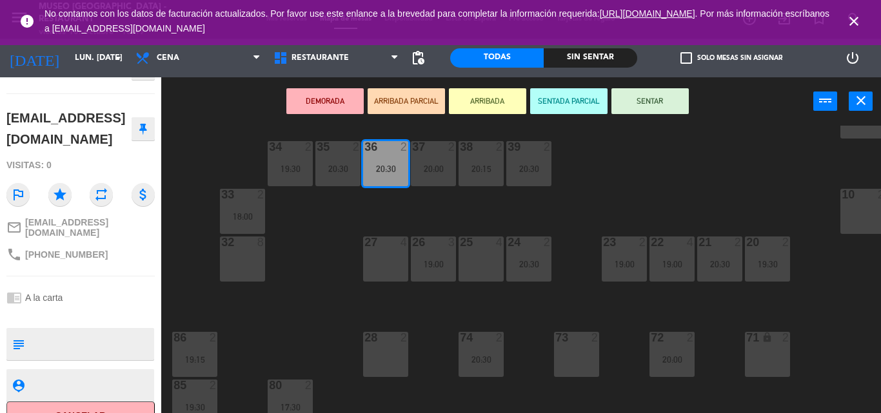
click at [513, 177] on div "39 2 20:30" at bounding box center [528, 163] width 45 height 45
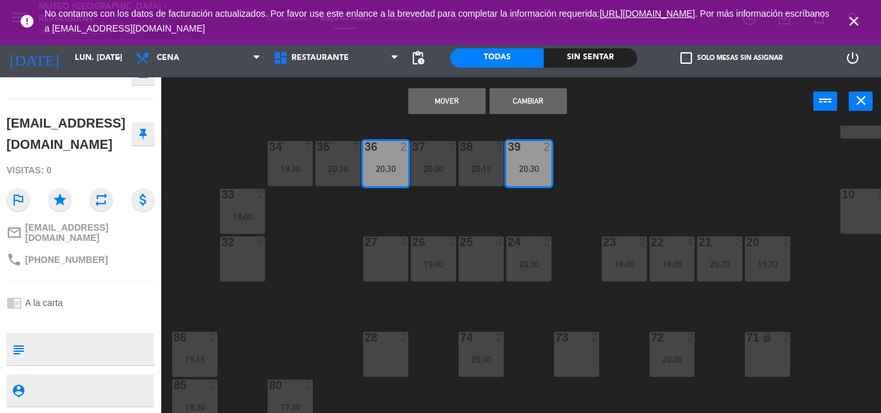
scroll to position [79, 0]
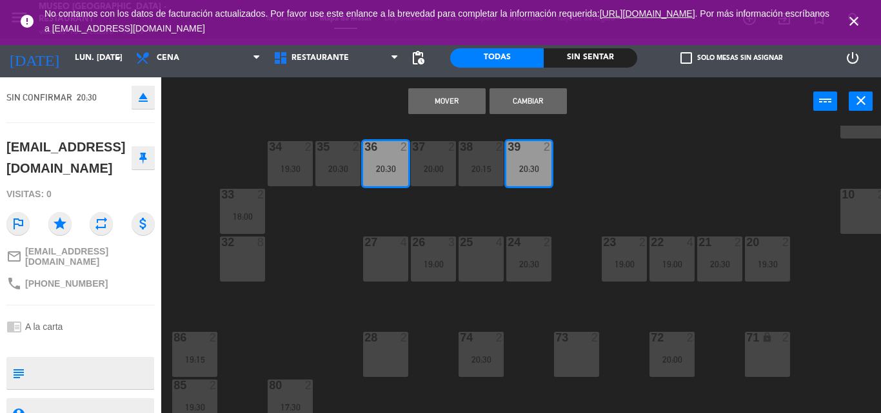
click at [457, 211] on div "44 5 19:00 49 2 19:30 54 2 19:15 64 2 18:00 48 5 20:00 53 5 20:00 63 2 20:15 43…" at bounding box center [525, 270] width 710 height 288
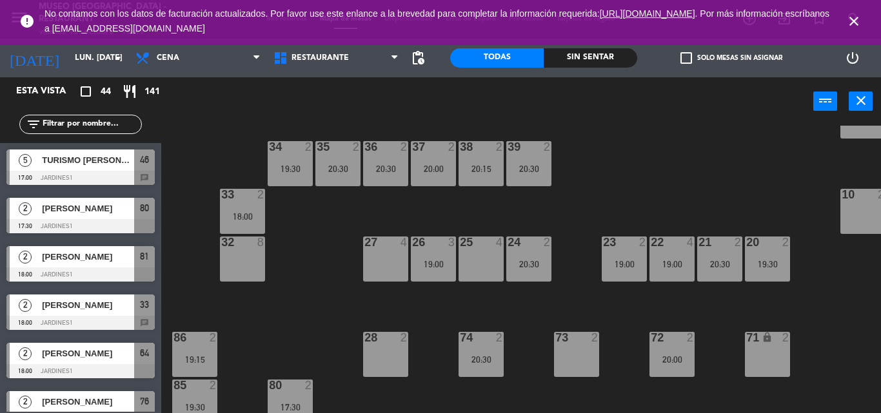
scroll to position [557, 0]
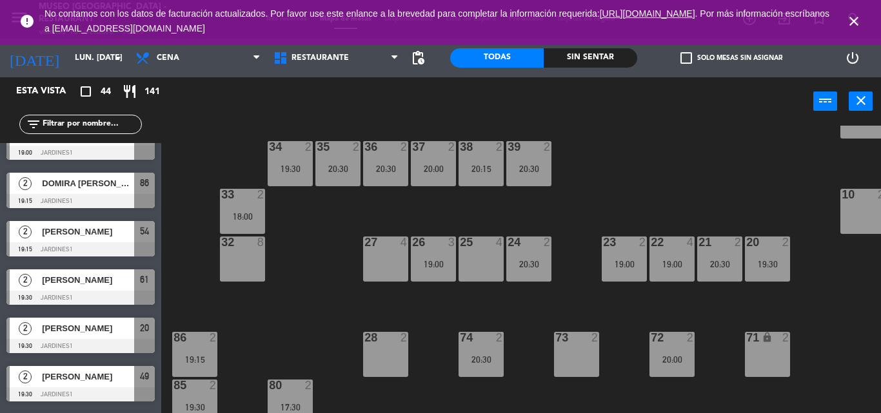
click at [438, 181] on div "37 2 20:00" at bounding box center [433, 163] width 45 height 45
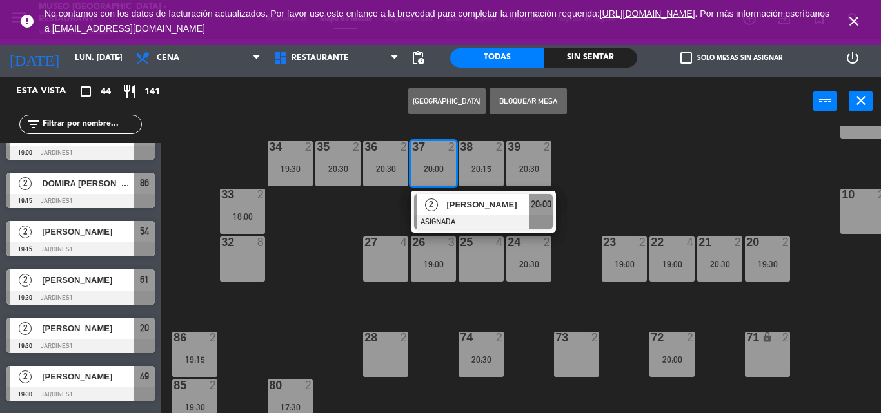
click at [471, 212] on div "[PERSON_NAME]" at bounding box center [487, 204] width 84 height 21
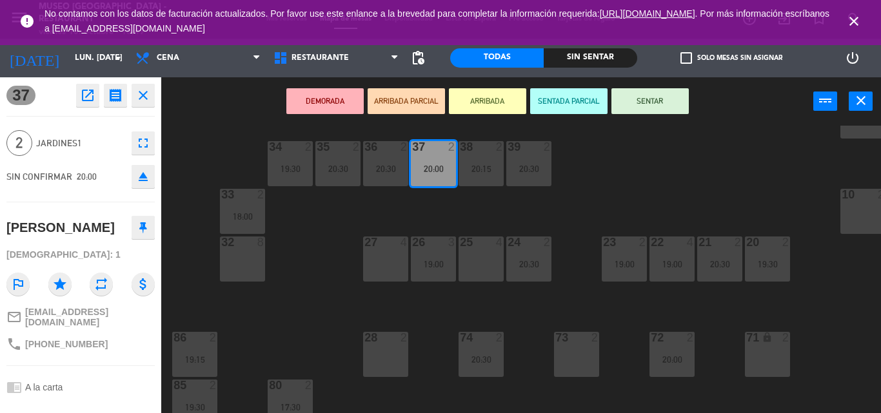
scroll to position [108, 0]
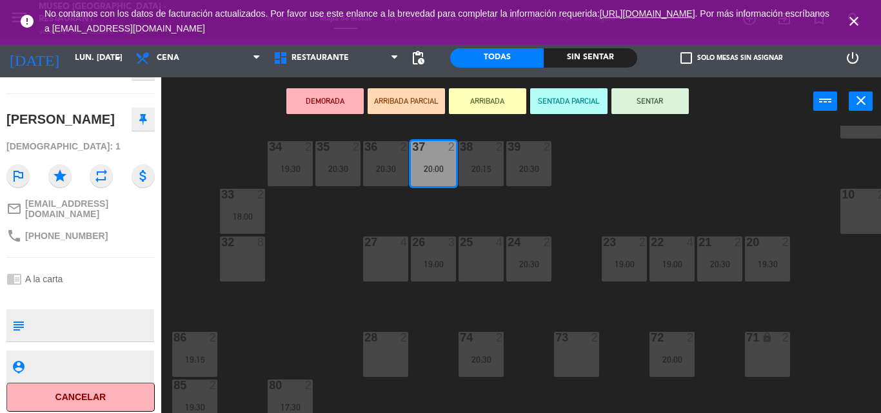
click at [578, 190] on div "44 5 19:00 49 2 19:30 54 2 19:15 64 2 18:00 48 5 20:00 53 5 20:00 63 2 20:15 43…" at bounding box center [525, 270] width 710 height 288
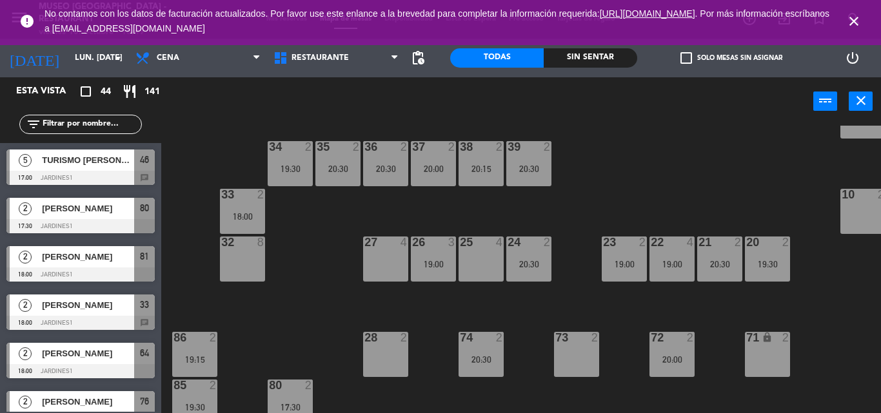
click at [485, 148] on div at bounding box center [480, 147] width 21 height 12
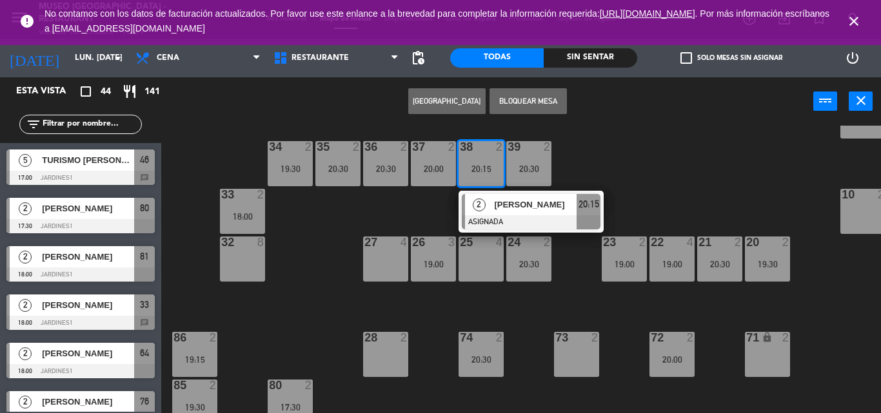
click at [531, 203] on span "[PERSON_NAME]" at bounding box center [535, 205] width 83 height 14
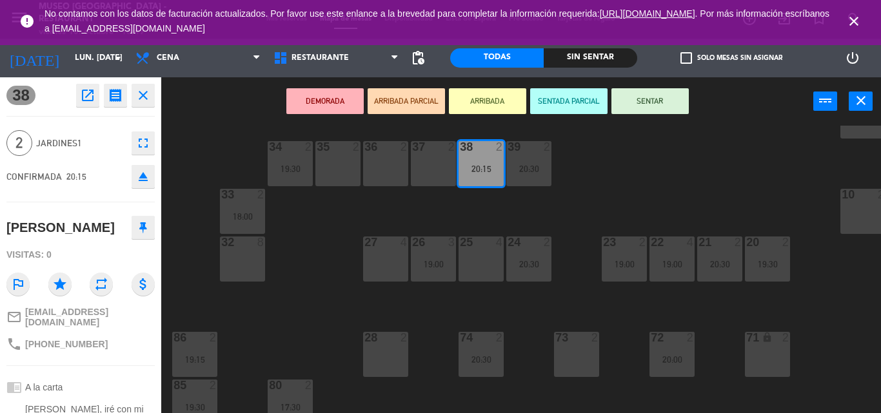
click at [629, 208] on div "44 5 19:00 49 2 19:30 54 2 19:15 64 2 18:00 48 5 20:00 53 5 20:00 63 2 20:15 43…" at bounding box center [525, 270] width 710 height 288
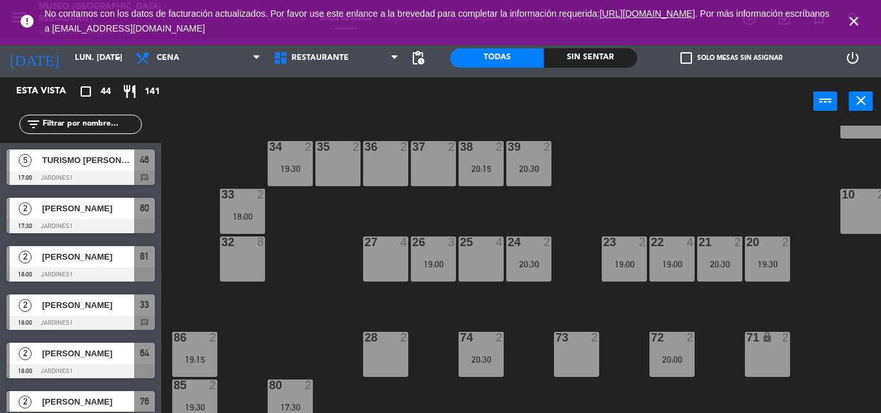
click at [618, 255] on div "23 2 19:00" at bounding box center [624, 259] width 45 height 45
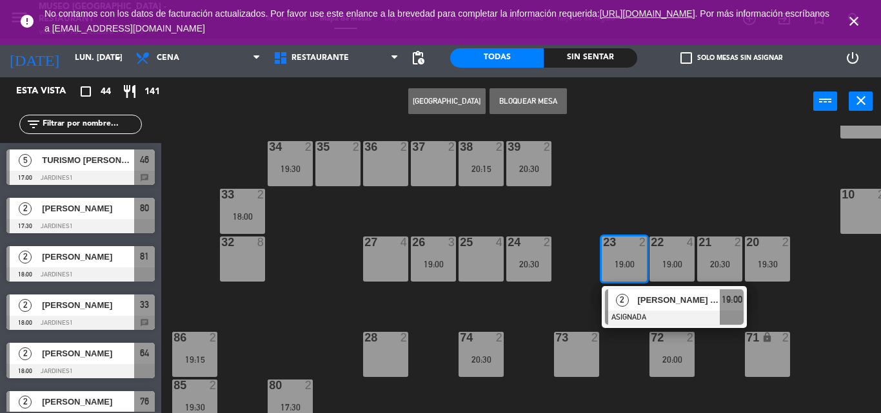
click at [312, 298] on div "44 5 19:00 49 2 19:30 54 2 19:15 64 2 18:00 48 5 20:00 53 5 20:00 63 2 20:15 43…" at bounding box center [525, 270] width 710 height 288
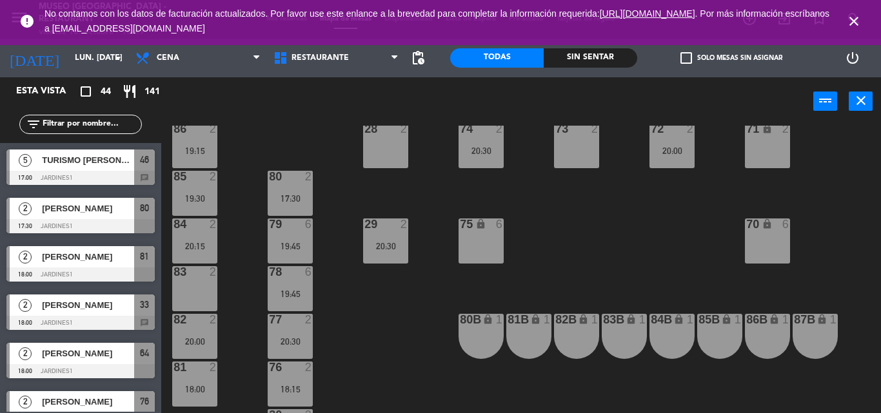
scroll to position [500, 0]
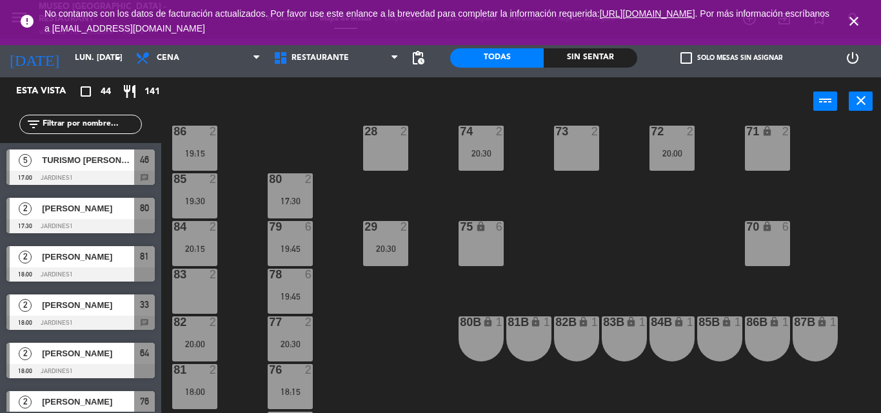
click at [281, 198] on div "17:30" at bounding box center [290, 201] width 45 height 9
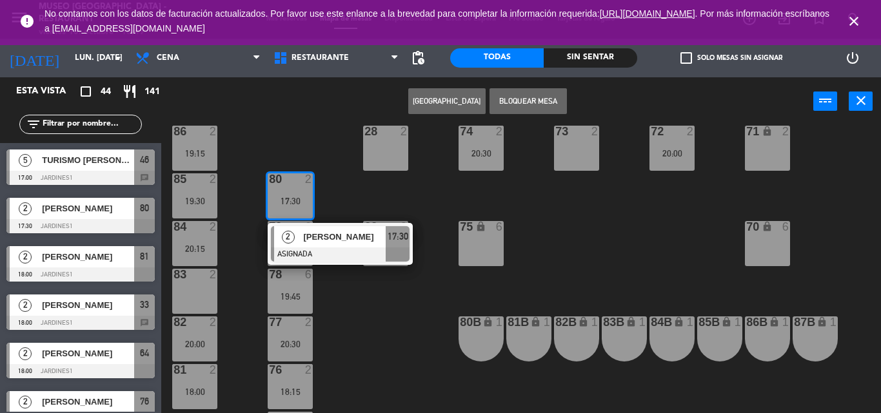
click at [281, 198] on div "17:30" at bounding box center [290, 201] width 45 height 9
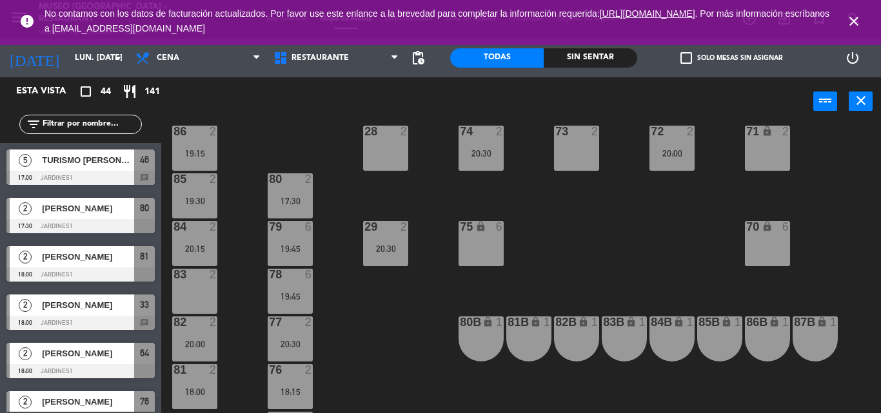
click at [197, 147] on div "86 2 19:15" at bounding box center [194, 148] width 45 height 45
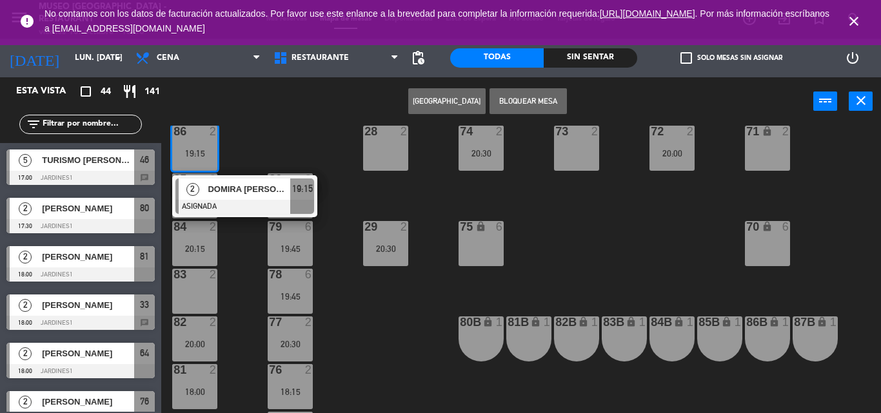
click at [362, 320] on div "44 5 19:00 49 2 19:30 54 2 19:15 64 2 18:00 48 5 20:00 53 5 20:00 63 2 20:15 43…" at bounding box center [525, 270] width 710 height 288
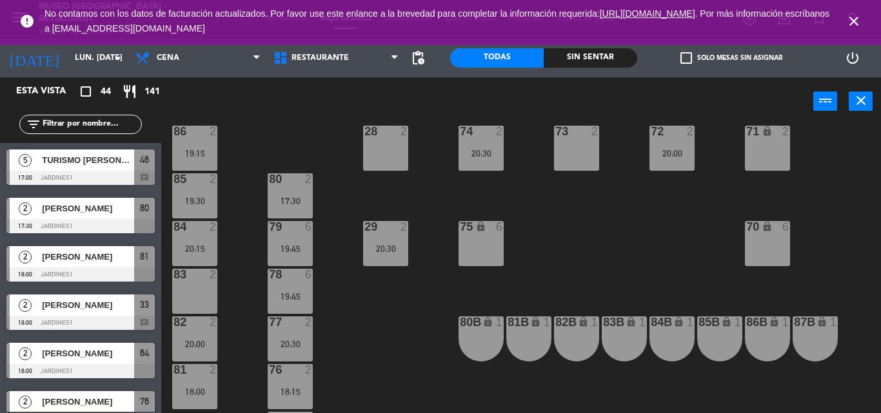
click at [286, 288] on div "78 6 19:45" at bounding box center [290, 291] width 45 height 45
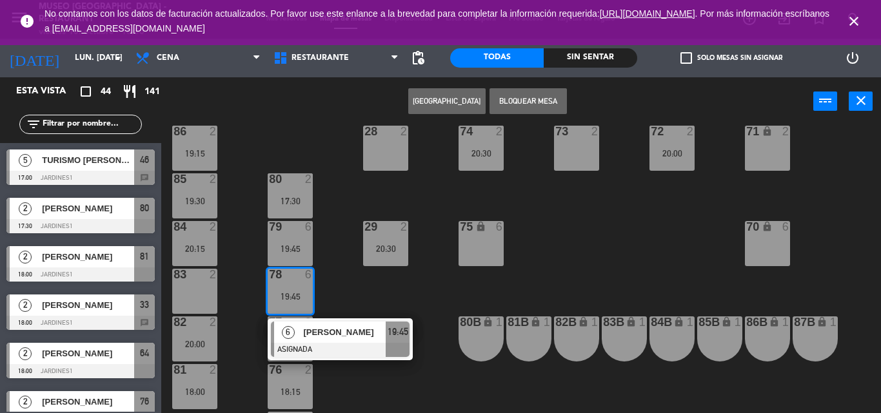
click at [344, 341] on div "[PERSON_NAME]" at bounding box center [344, 332] width 84 height 21
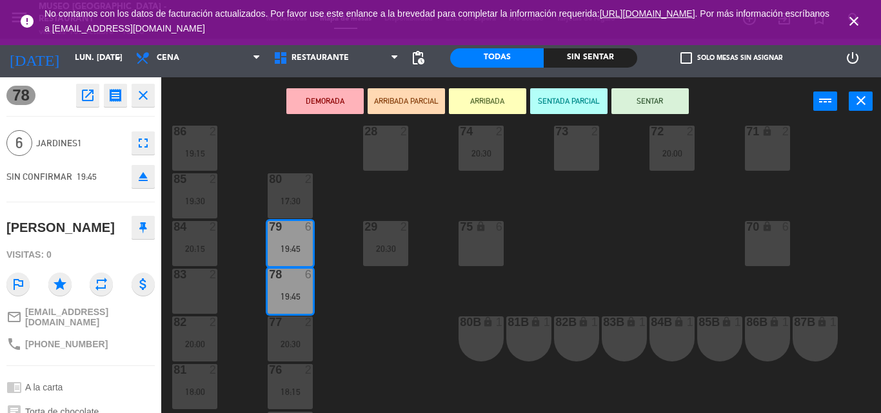
scroll to position [133, 0]
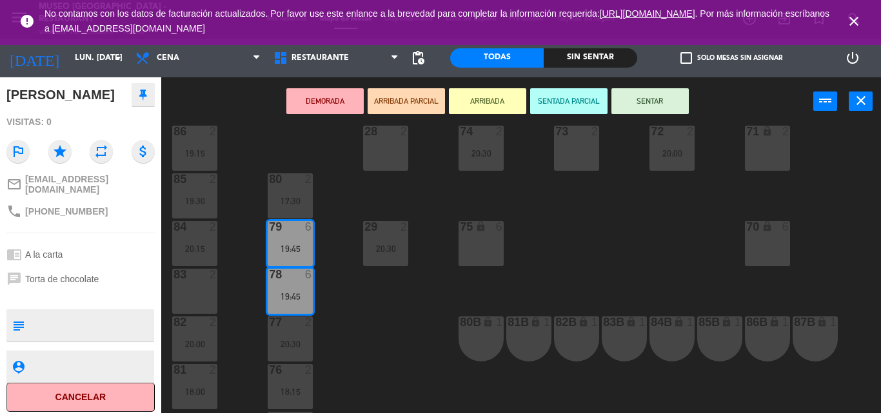
drag, startPoint x: 606, startPoint y: 235, endPoint x: 592, endPoint y: 232, distance: 14.5
click at [592, 232] on div "44 5 19:00 49 2 19:30 54 2 19:15 64 2 18:00 48 5 20:00 53 5 20:00 63 2 20:15 43…" at bounding box center [525, 270] width 710 height 288
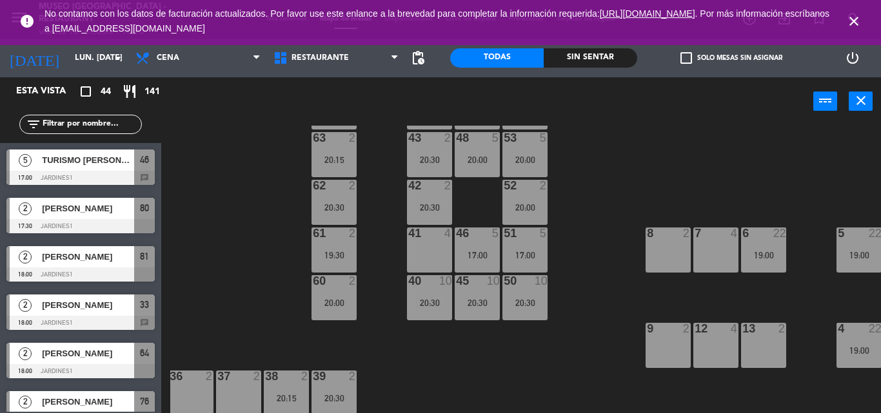
scroll to position [58, 195]
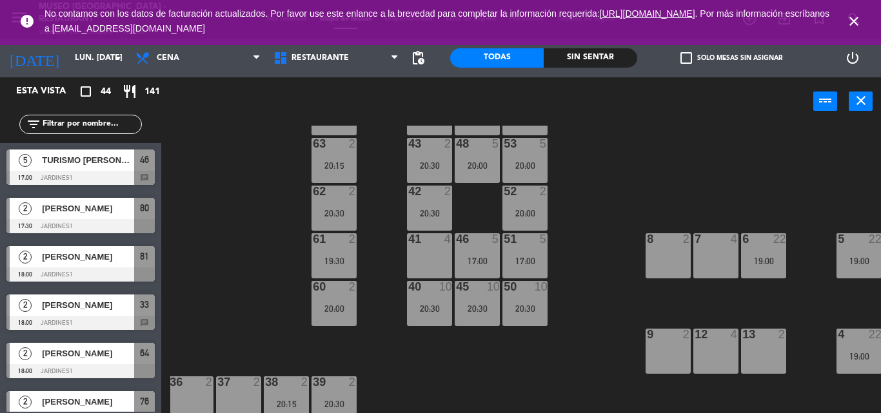
drag, startPoint x: 514, startPoint y: 146, endPoint x: 510, endPoint y: 133, distance: 14.3
click at [510, 133] on div "54 2 19:15" at bounding box center [524, 112] width 45 height 45
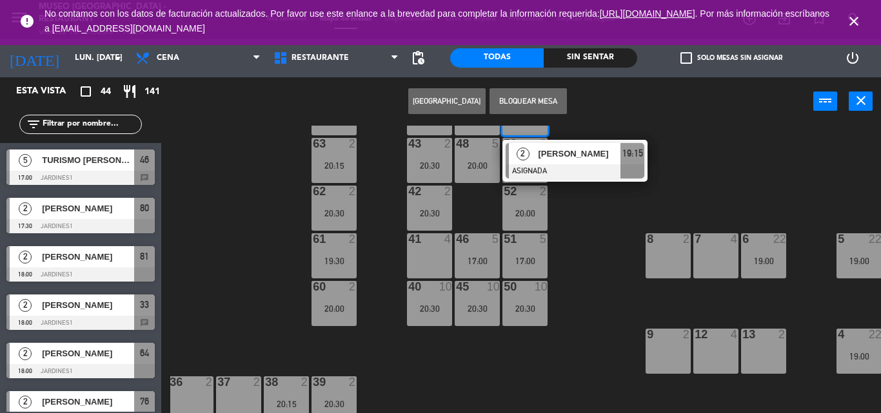
click at [580, 195] on div "44 5 19:00 49 2 19:30 54 2 19:15 2 Rodrigo carril ASIGNADA 19:15 64 2 18:00 48 …" at bounding box center [525, 270] width 710 height 288
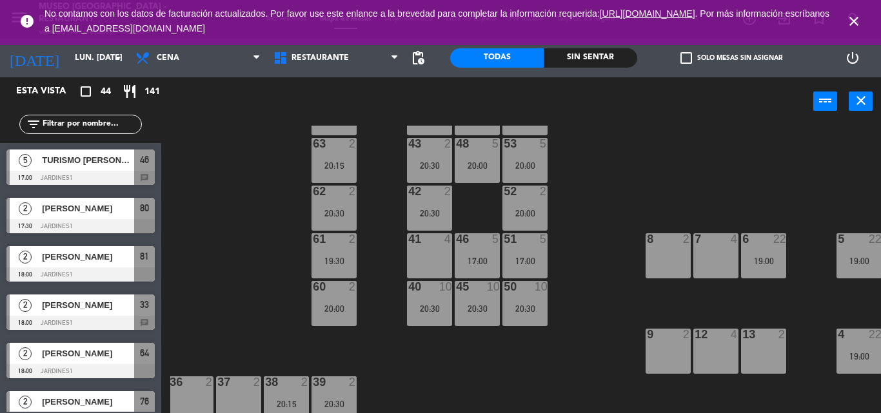
click at [534, 161] on div "20:00" at bounding box center [524, 165] width 45 height 9
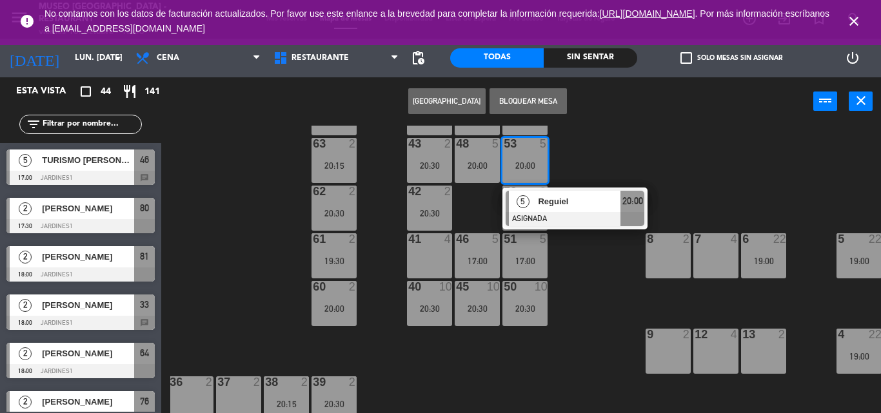
click at [589, 207] on span "Reguiel" at bounding box center [579, 202] width 83 height 14
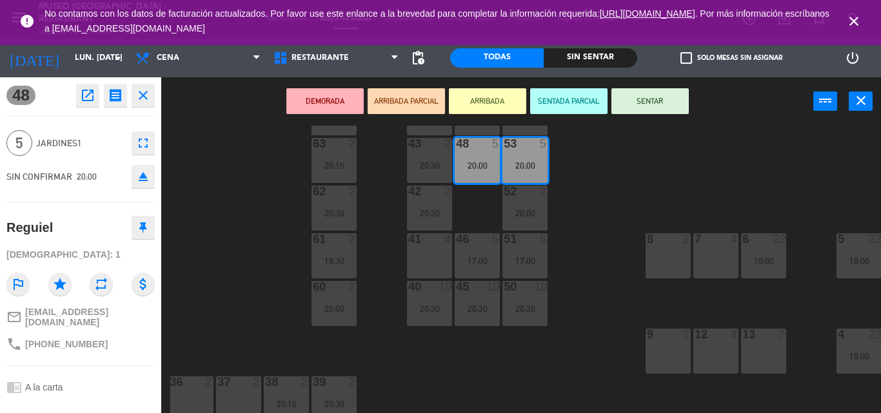
scroll to position [108, 0]
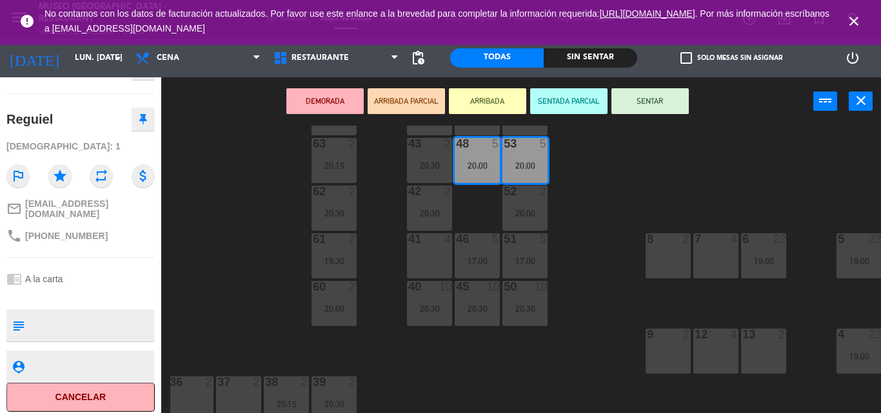
click at [567, 345] on div "44 5 19:00 49 2 19:30 54 2 19:15 64 2 18:00 48 5 20:00 53 5 20:00 63 2 20:15 43…" at bounding box center [525, 270] width 710 height 288
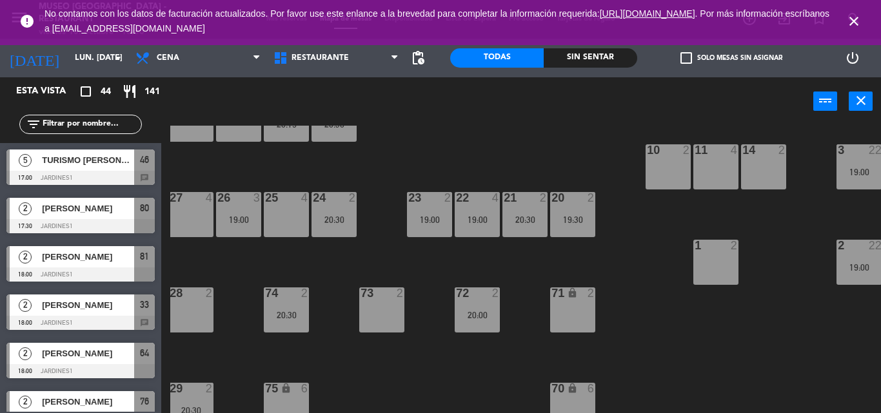
scroll to position [338, 195]
click at [467, 204] on div "22 4" at bounding box center [477, 197] width 45 height 13
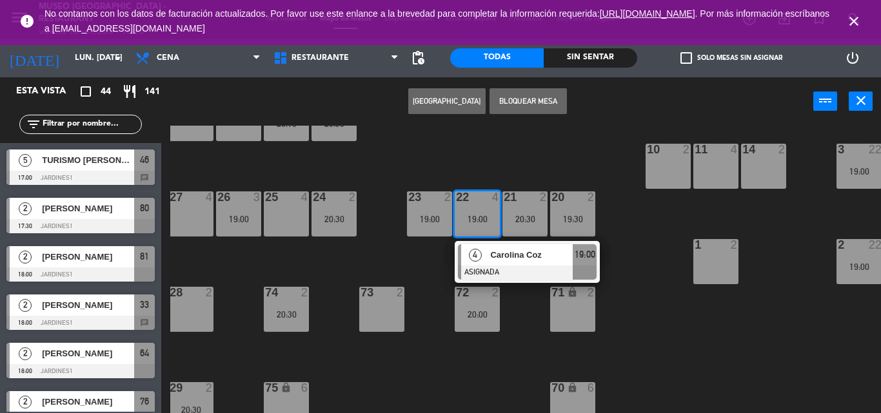
click at [502, 255] on span "Carolina Coz" at bounding box center [531, 255] width 83 height 14
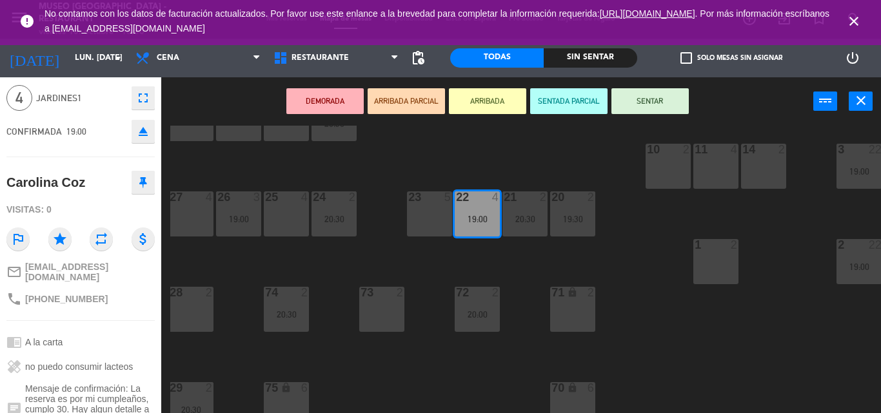
scroll to position [43, 0]
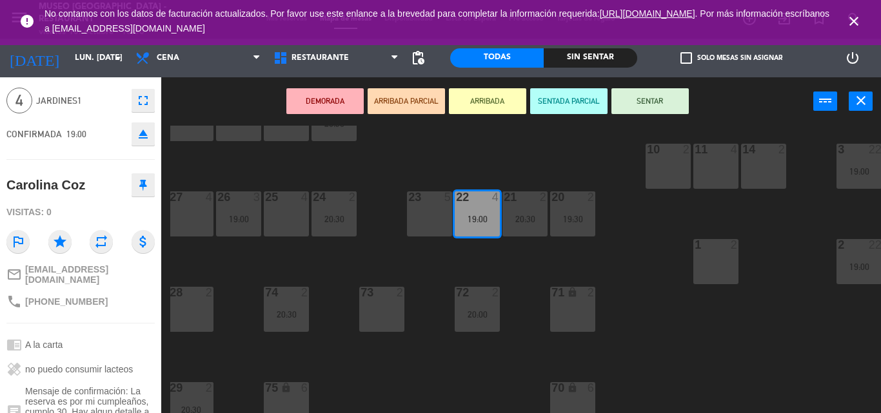
click at [393, 258] on div "44 5 19:00 49 2 19:30 54 2 19:15 64 2 18:00 48 2 53 4 63 2 20:15 43 2 20:30 62 …" at bounding box center [525, 270] width 710 height 288
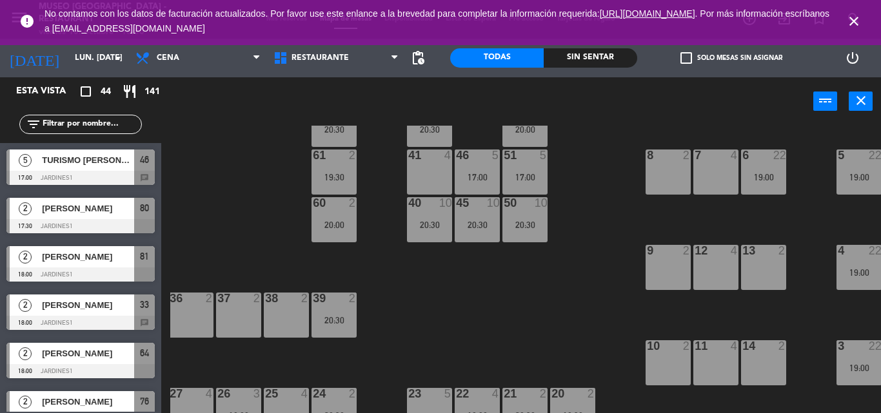
scroll to position [0, 195]
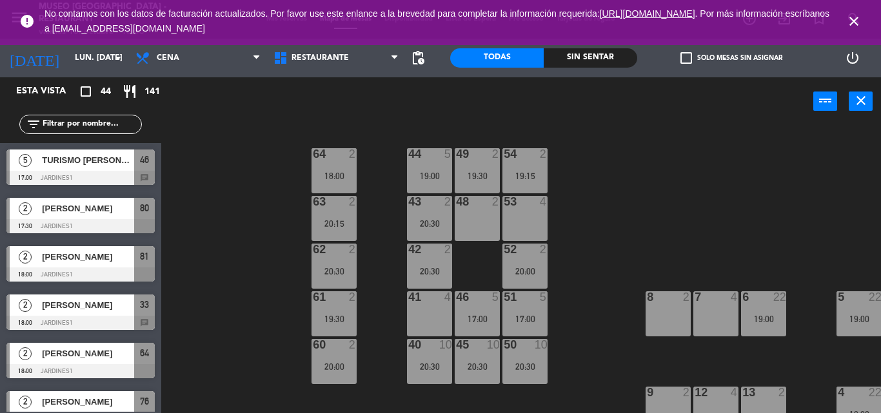
click at [433, 156] on div at bounding box center [428, 154] width 21 height 12
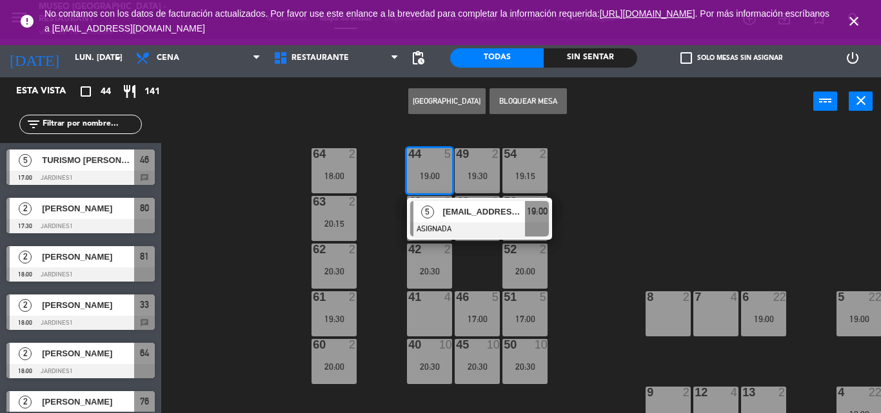
click at [453, 221] on div "[EMAIL_ADDRESS][DOMAIN_NAME]" at bounding box center [483, 211] width 84 height 21
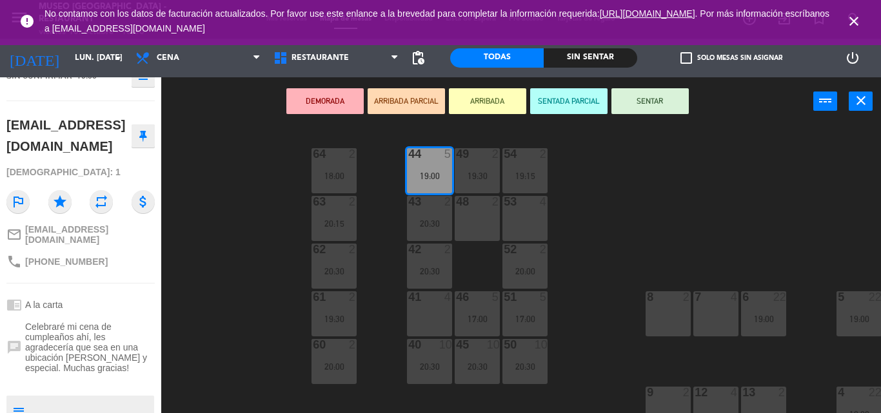
scroll to position [109, 0]
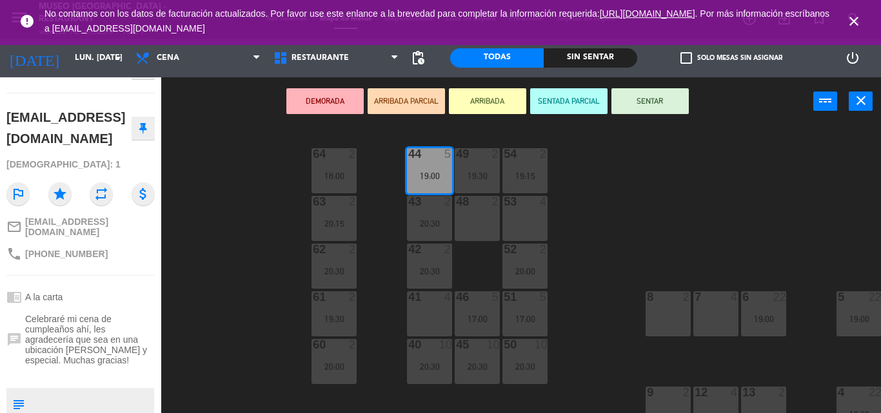
click at [592, 324] on div "44 5 19:00 49 2 19:30 54 2 19:15 64 2 18:00 48 2 53 4 63 2 20:15 43 2 20:30 62 …" at bounding box center [525, 270] width 710 height 288
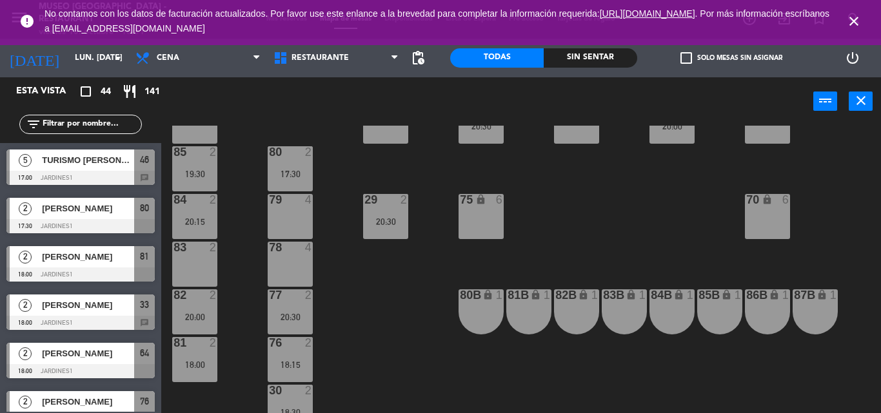
scroll to position [526, 0]
click at [196, 212] on div "84 2 20:15" at bounding box center [194, 217] width 45 height 45
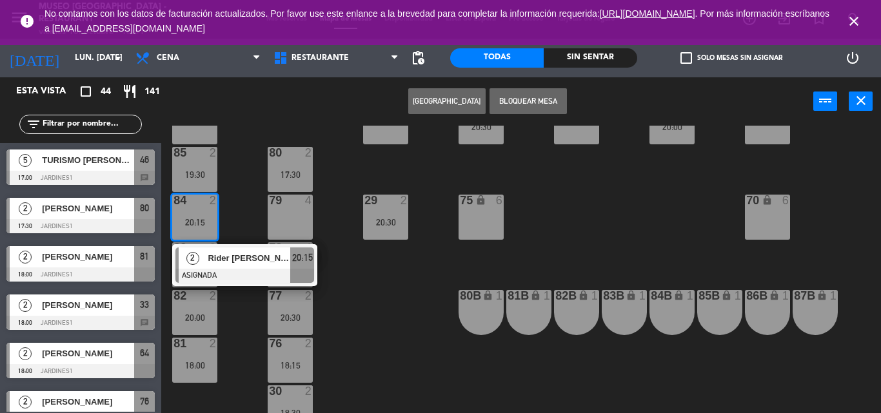
click at [228, 271] on div at bounding box center [244, 276] width 139 height 14
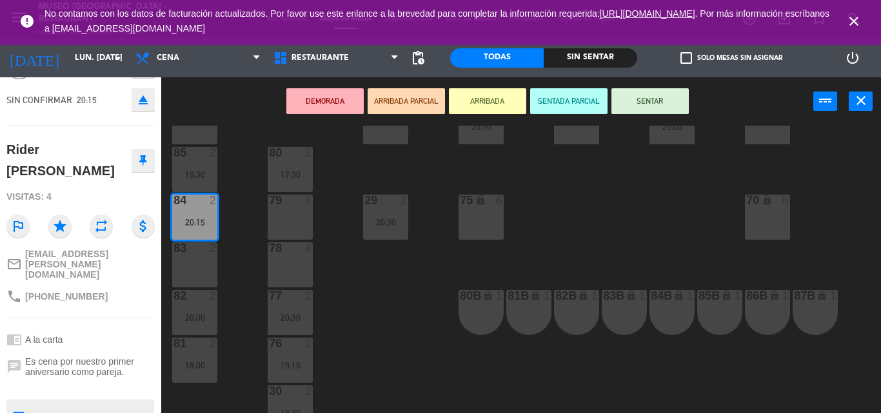
scroll to position [91, 0]
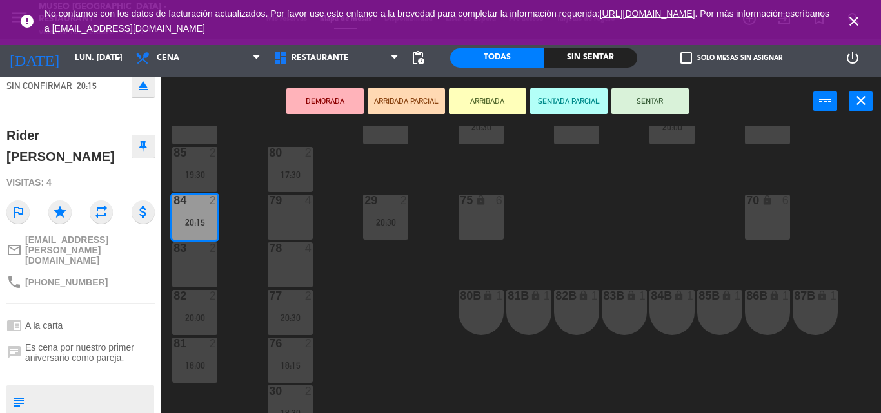
click at [379, 289] on div "44 5 19:00 49 2 19:30 54 2 19:15 64 2 18:00 48 2 53 4 63 2 20:15 43 2 20:30 62 …" at bounding box center [525, 270] width 710 height 288
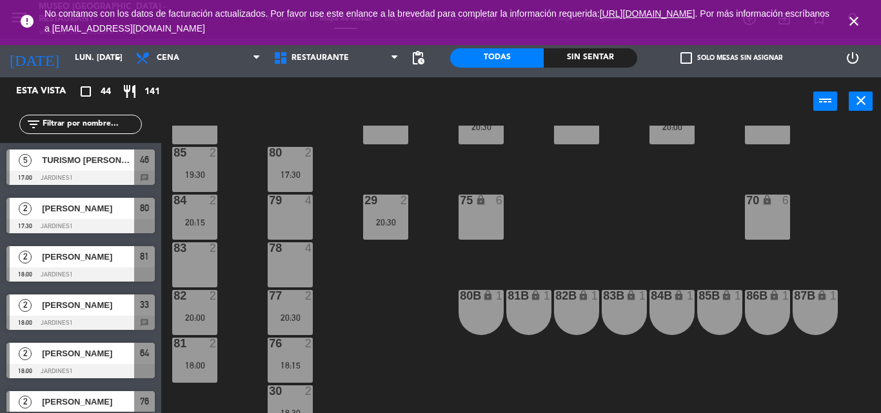
scroll to position [73, 0]
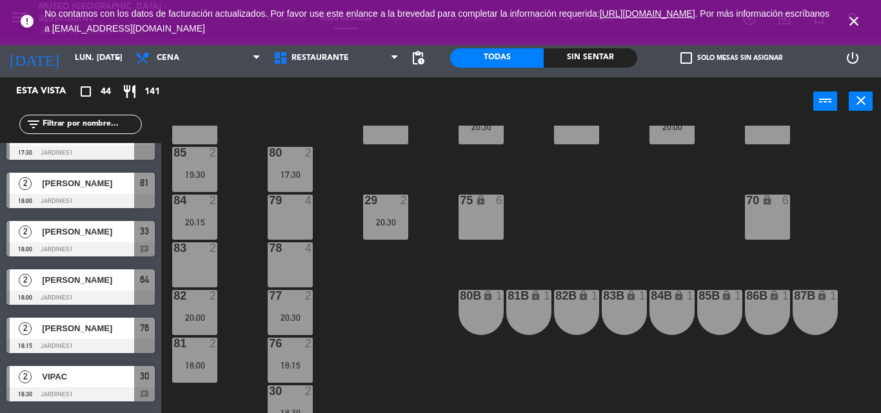
click at [292, 298] on div at bounding box center [289, 296] width 21 height 12
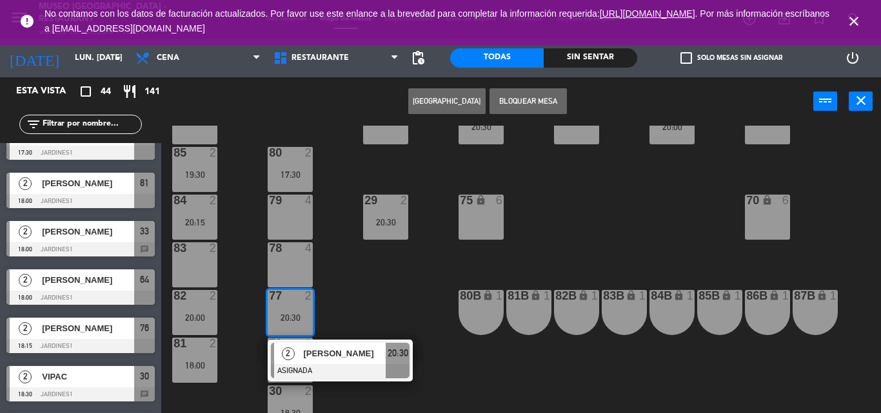
click at [338, 358] on span "[PERSON_NAME]" at bounding box center [344, 354] width 83 height 14
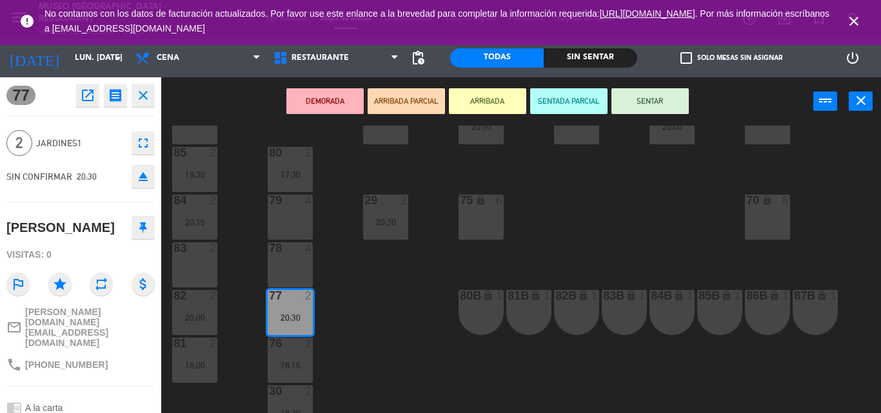
scroll to position [108, 0]
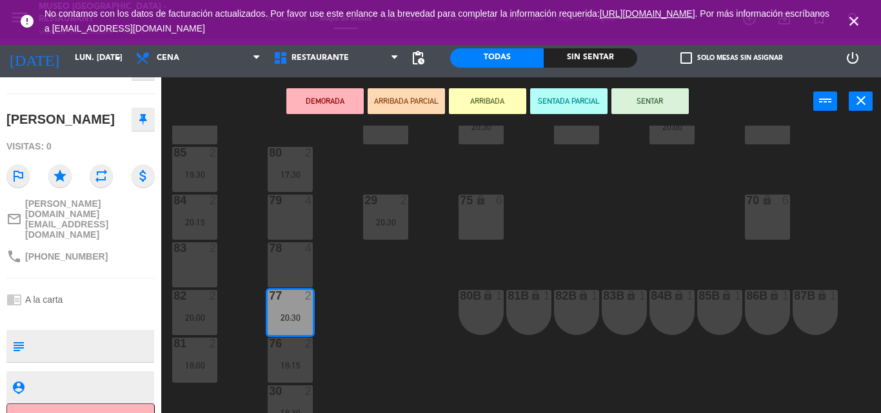
click at [359, 318] on div "44 5 19:00 49 2 19:30 54 2 19:15 64 2 18:00 48 2 53 4 63 2 20:15 43 2 20:30 62 …" at bounding box center [525, 270] width 710 height 288
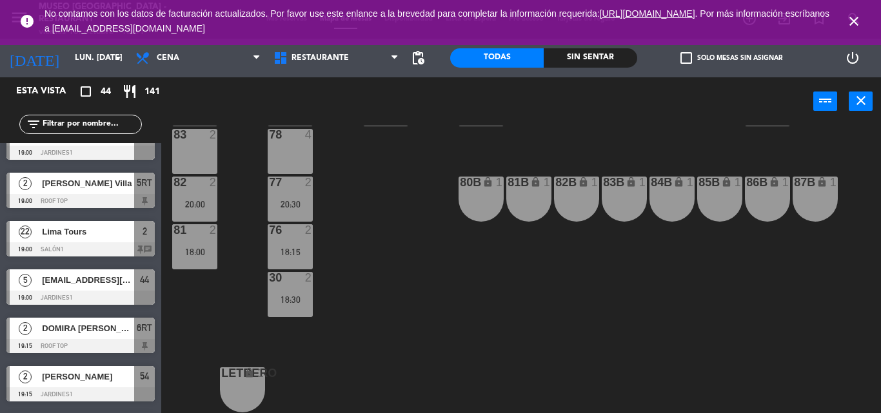
scroll to position [646, 0]
click at [297, 248] on div "18:15" at bounding box center [290, 252] width 45 height 9
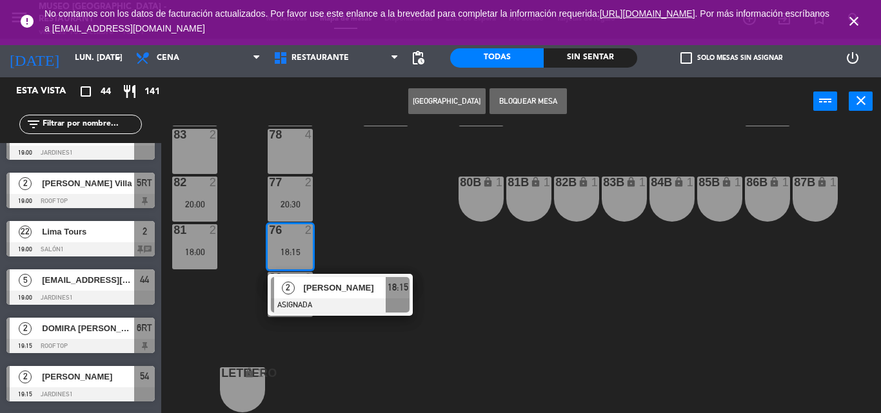
click at [353, 282] on span "[PERSON_NAME]" at bounding box center [344, 288] width 83 height 14
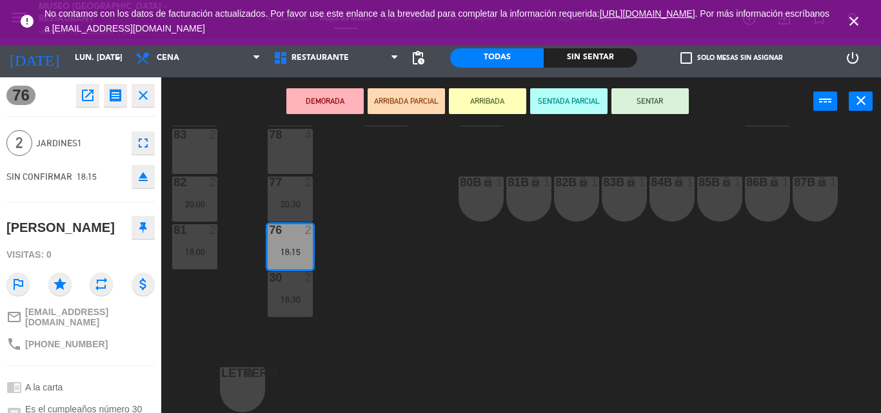
scroll to position [138, 0]
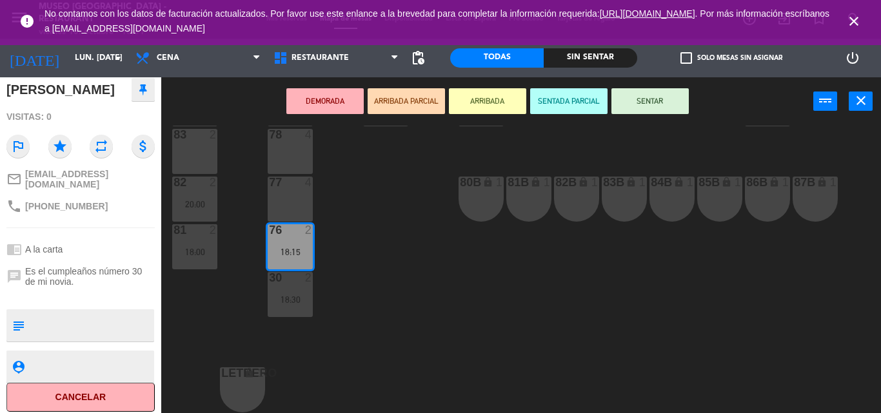
click at [370, 263] on div "44 5 49 2 19:30 54 2 19:15 64 2 18:00 48 2 53 4 63 2 20:15 43 2 20:30 62 2 20:3…" at bounding box center [525, 270] width 710 height 288
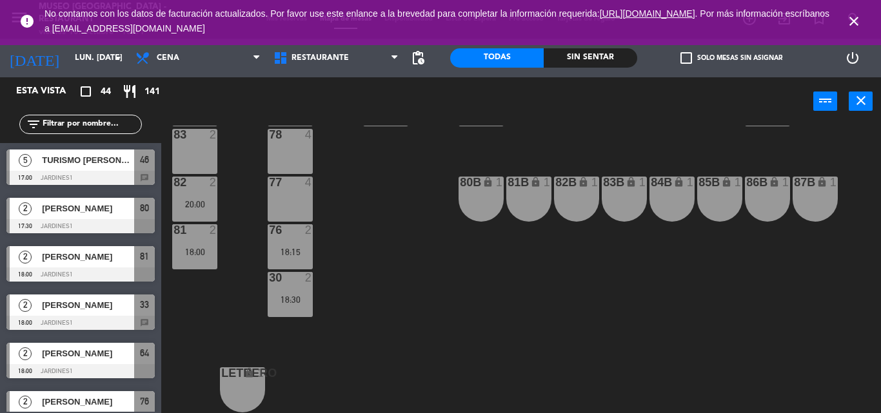
click at [289, 295] on div "18:30" at bounding box center [290, 299] width 45 height 9
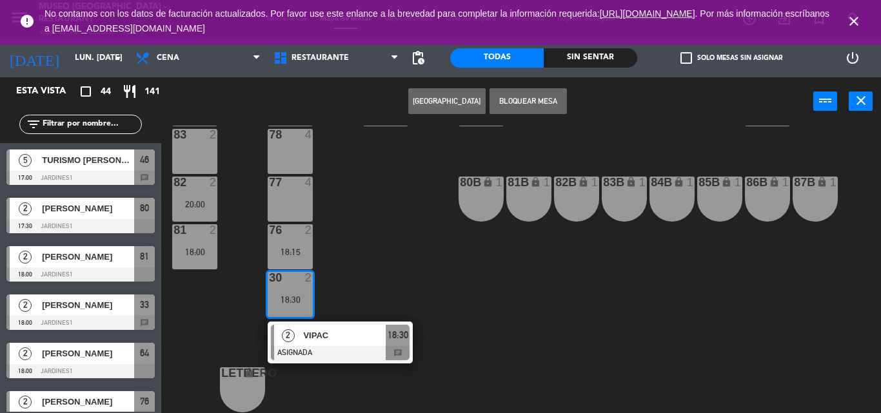
click at [334, 337] on div "VIPAC" at bounding box center [344, 335] width 84 height 21
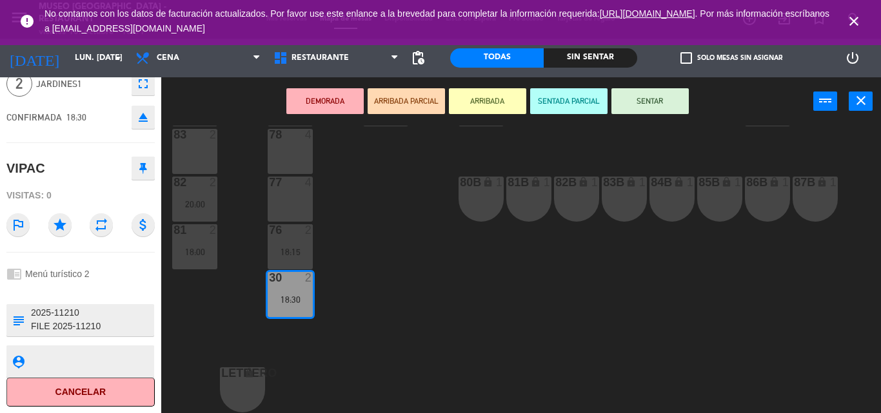
scroll to position [257, 0]
click at [400, 300] on div "44 5 49 2 19:30 54 2 19:15 64 2 18:00 48 2 53 4 63 2 20:15 43 2 20:30 62 2 20:3…" at bounding box center [525, 270] width 710 height 288
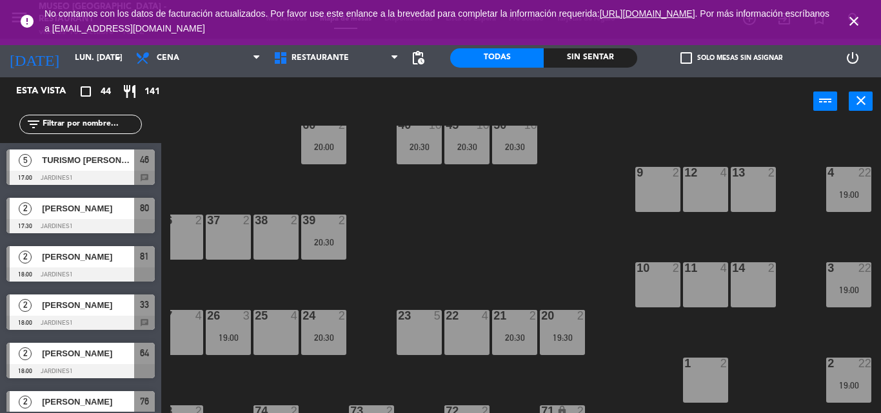
scroll to position [213, 205]
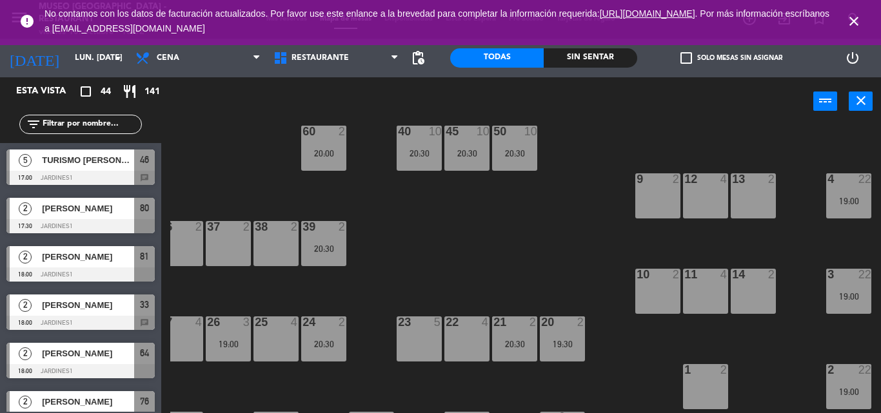
click at [513, 338] on div "21 2 20:30" at bounding box center [514, 339] width 45 height 45
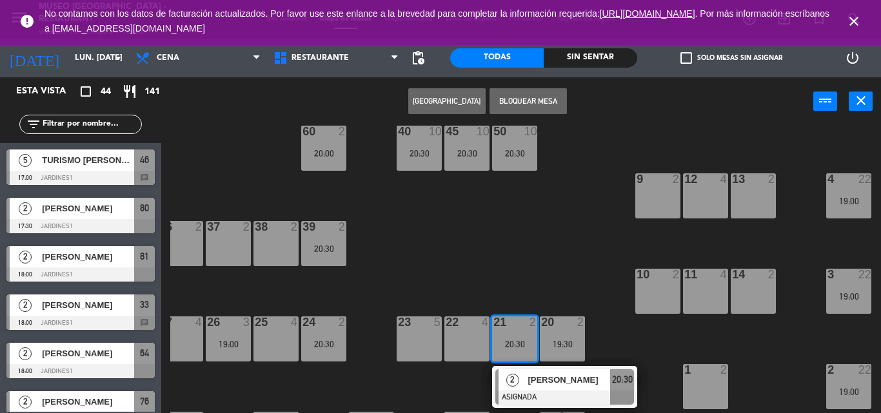
click at [553, 380] on span "[PERSON_NAME]" at bounding box center [568, 380] width 83 height 14
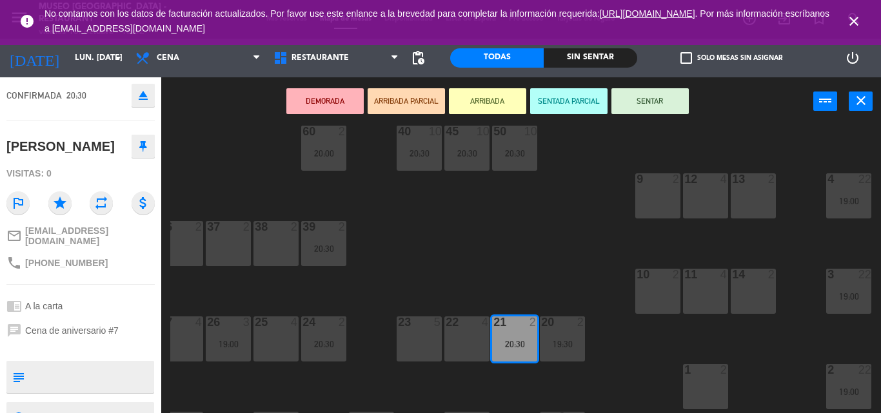
scroll to position [84, 0]
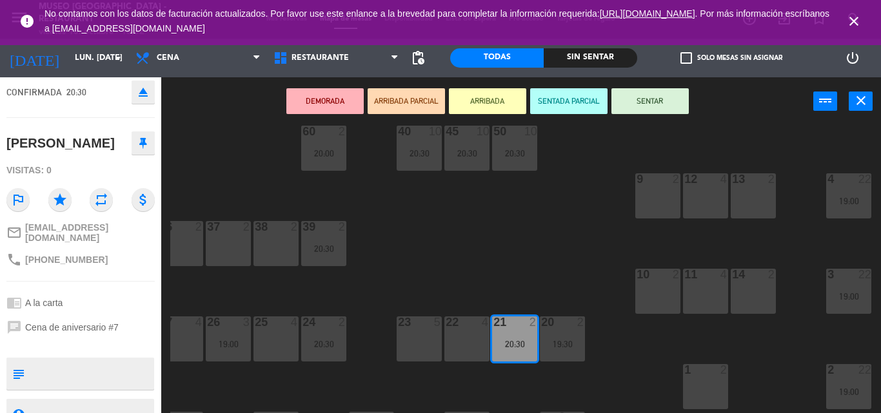
click at [591, 357] on div "44 5 49 2 19:30 54 2 19:15 64 2 18:00 48 2 53 4 63 2 20:15 43 2 20:30 62 2 20:3…" at bounding box center [525, 270] width 710 height 288
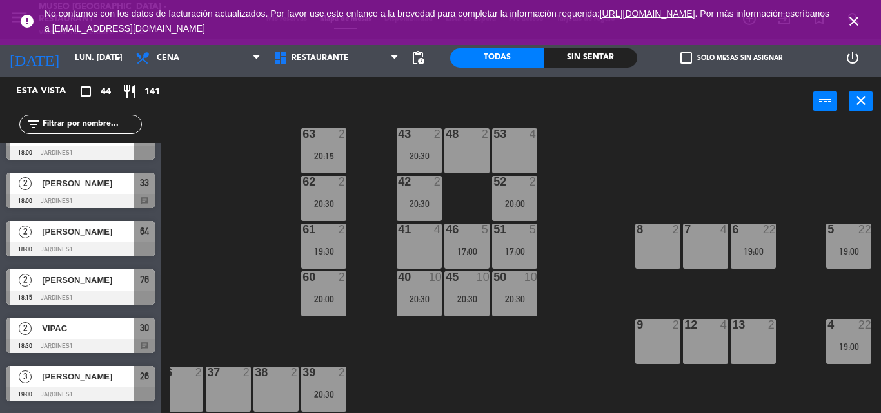
scroll to position [63, 205]
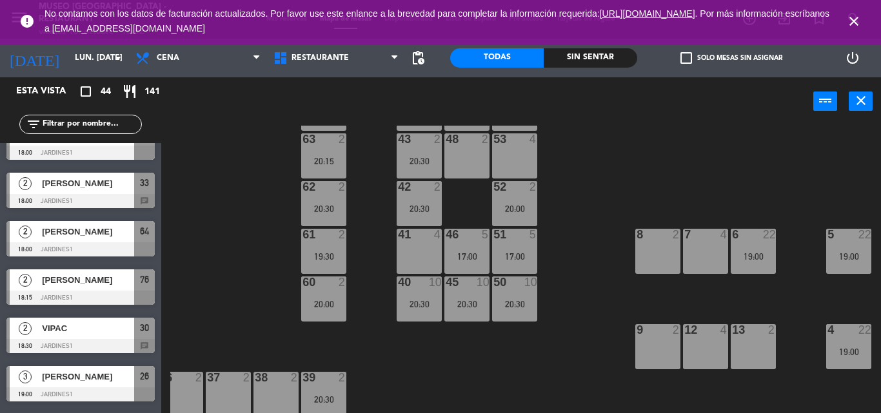
click at [513, 291] on div "50 10 20:30" at bounding box center [514, 299] width 45 height 45
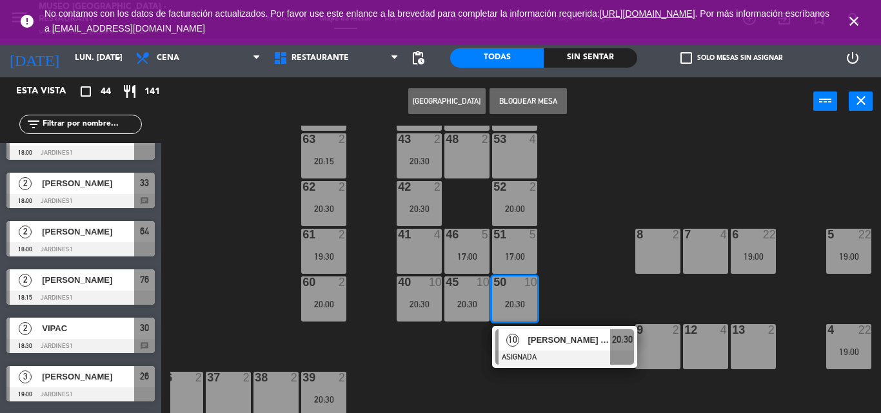
click at [560, 357] on div at bounding box center [564, 358] width 139 height 14
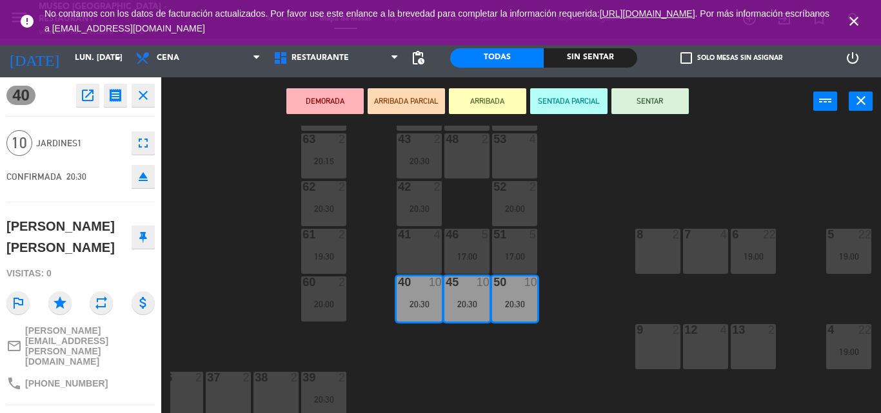
scroll to position [209, 0]
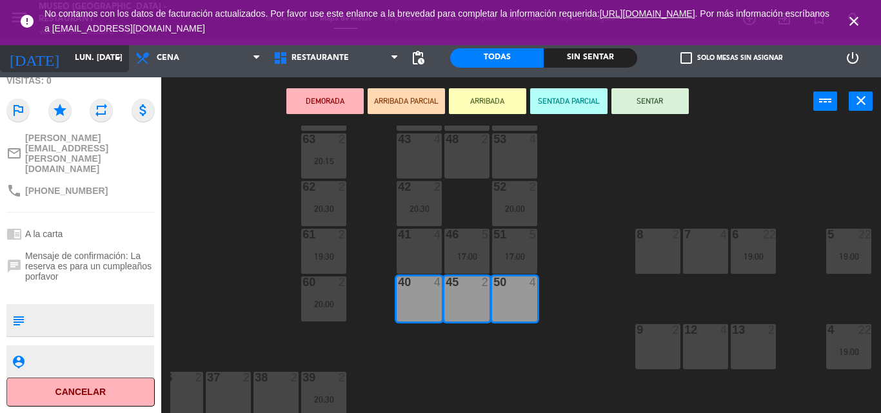
click at [79, 58] on input "lun. [DATE]" at bounding box center [122, 58] width 109 height 22
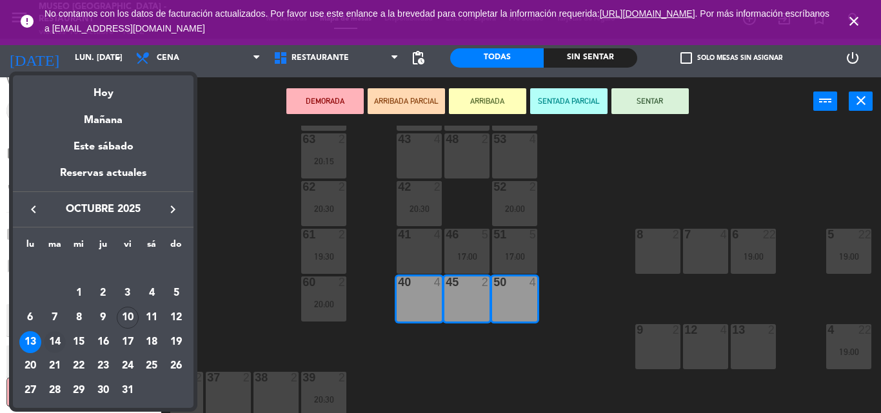
click at [55, 344] on div "14" at bounding box center [55, 342] width 22 height 22
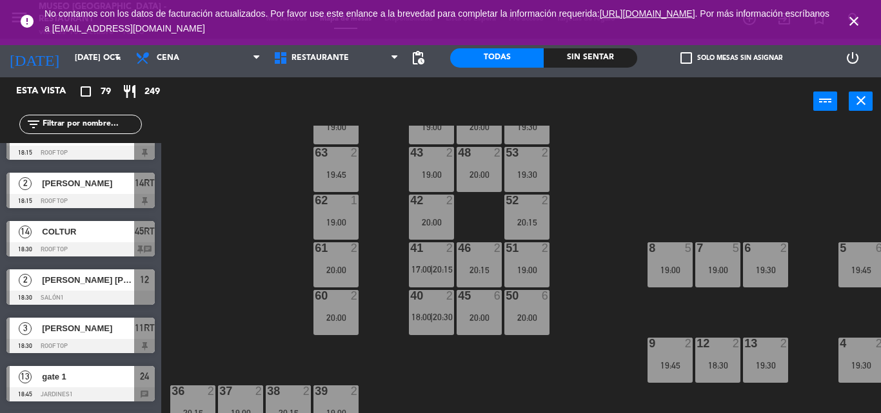
scroll to position [49, 193]
click at [467, 318] on div "20:00" at bounding box center [478, 317] width 45 height 9
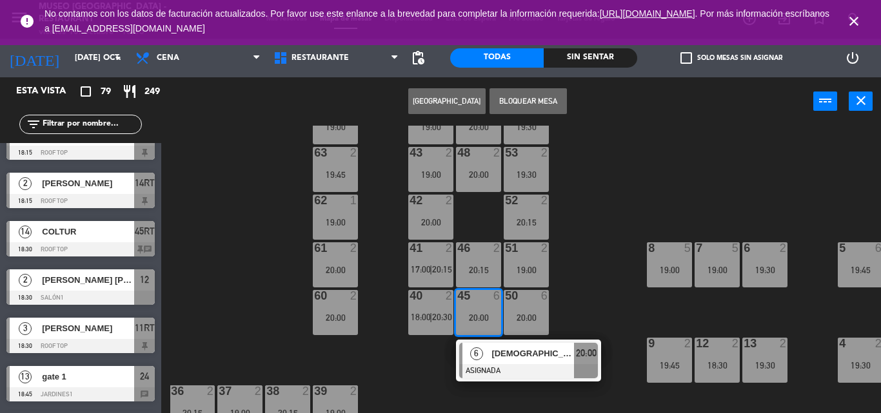
click at [505, 369] on div at bounding box center [528, 371] width 139 height 14
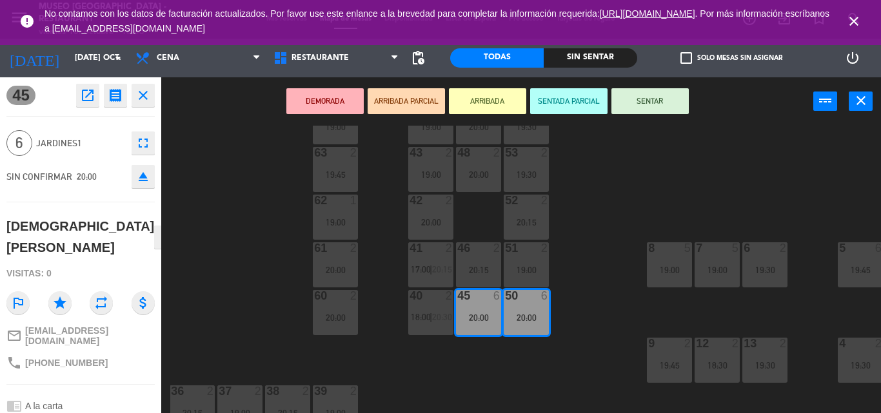
scroll to position [108, 0]
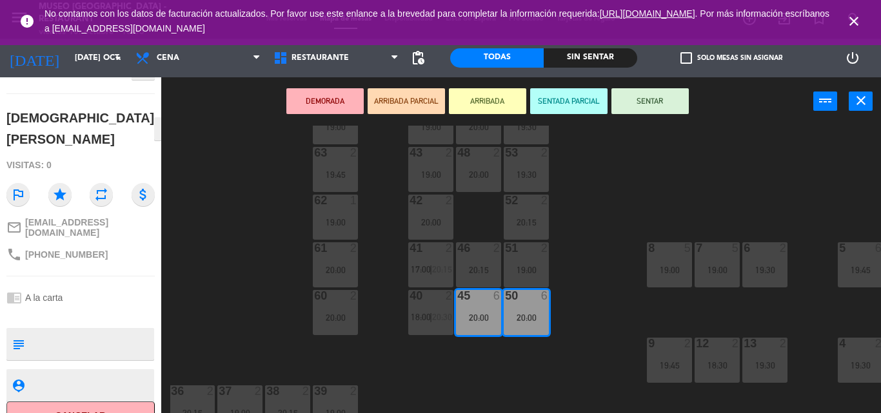
click at [607, 199] on div "44 2 19:00 49 2 20:00 54 2 19:30 64 2 19:00 48 2 20:00 53 2 19:30 63 2 19:45 43…" at bounding box center [525, 270] width 710 height 288
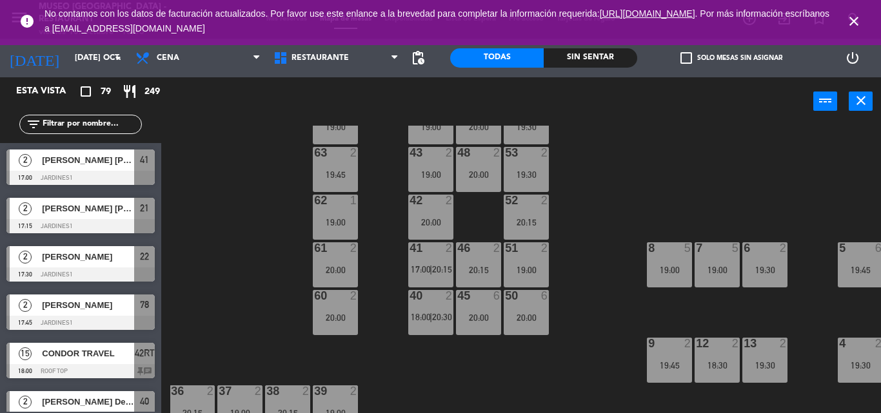
scroll to position [375, 0]
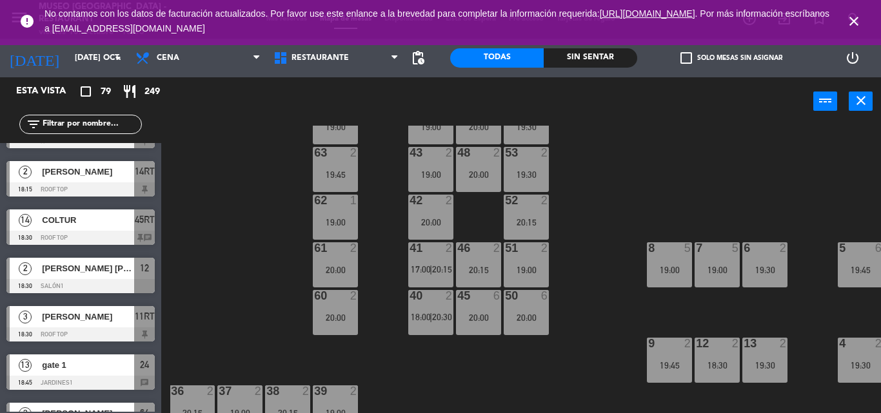
click at [663, 274] on div "19:00" at bounding box center [669, 270] width 45 height 9
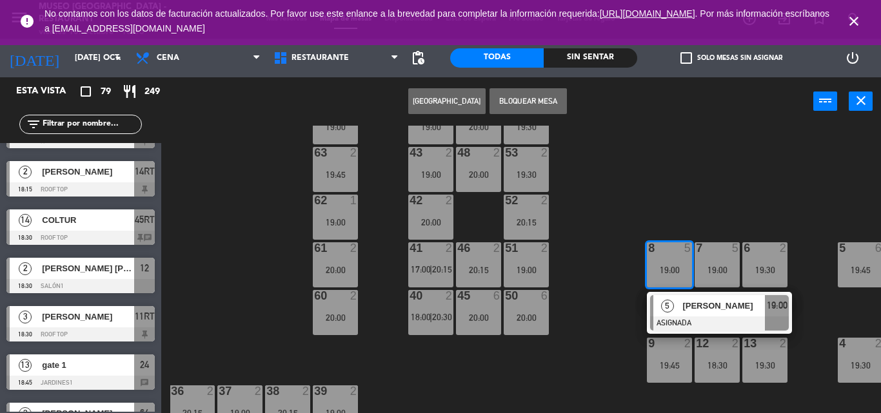
click at [692, 311] on span "[PERSON_NAME]" at bounding box center [723, 306] width 83 height 14
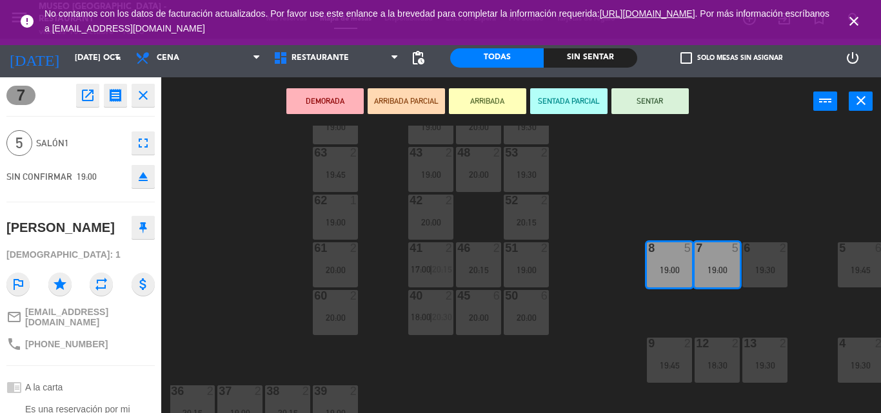
scroll to position [198, 0]
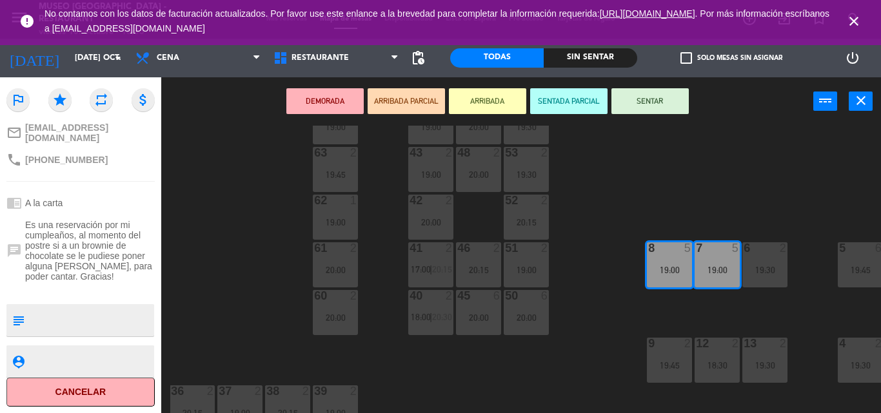
click at [634, 335] on div "44 2 19:00 49 2 20:00 54 2 19:30 64 2 19:00 48 2 20:00 53 2 19:30 63 2 19:45 43…" at bounding box center [525, 270] width 710 height 288
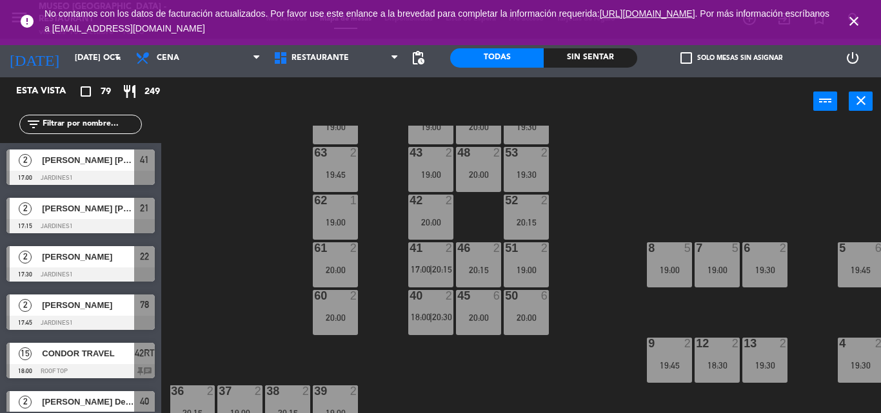
scroll to position [49, 205]
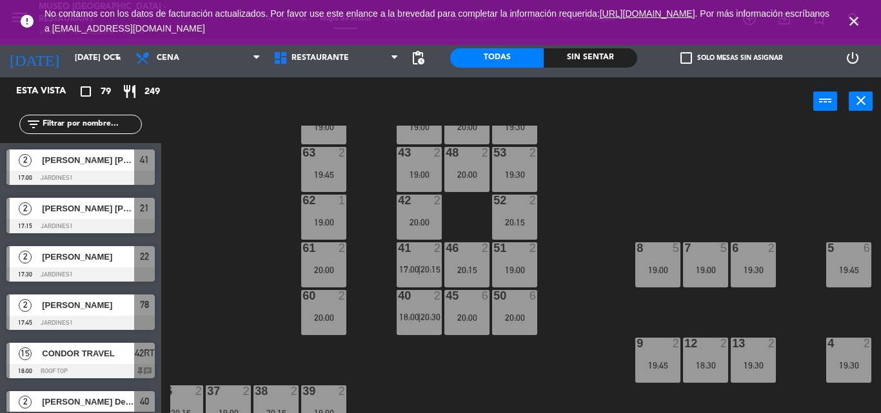
click at [841, 255] on div "5 6" at bounding box center [848, 248] width 45 height 13
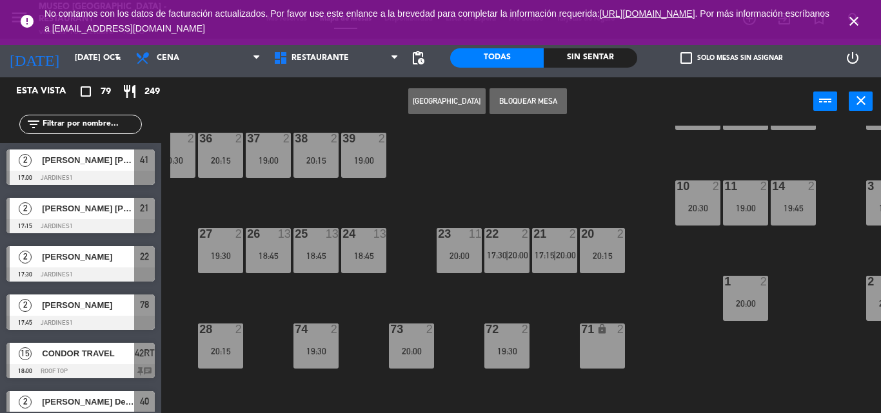
scroll to position [302, 162]
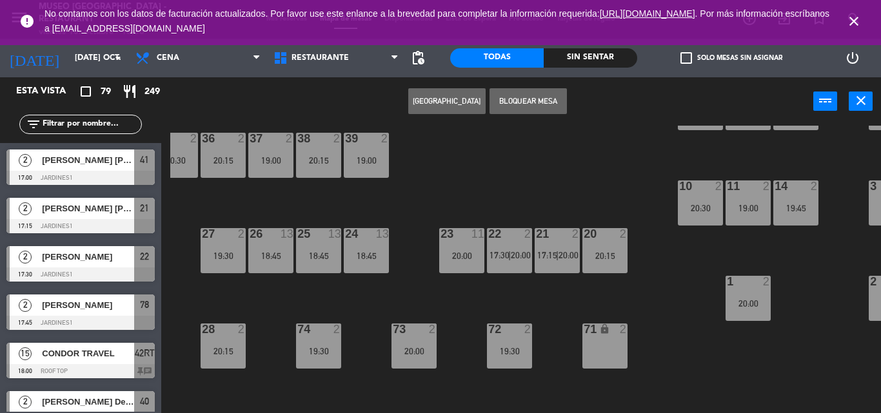
click at [319, 264] on div "25 13 18:45" at bounding box center [318, 250] width 45 height 45
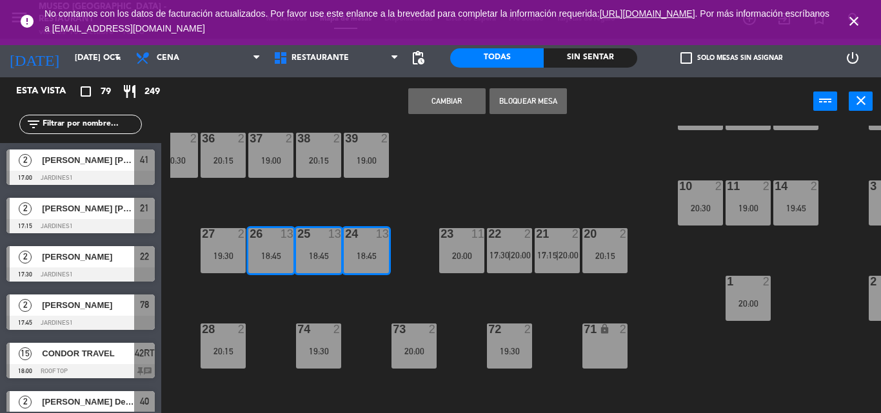
click at [364, 300] on div "44 2 19:00 49 2 20:00 54 2 19:30 64 2 19:00 48 2 20:00 53 2 19:30 63 2 19:45 43…" at bounding box center [525, 270] width 710 height 288
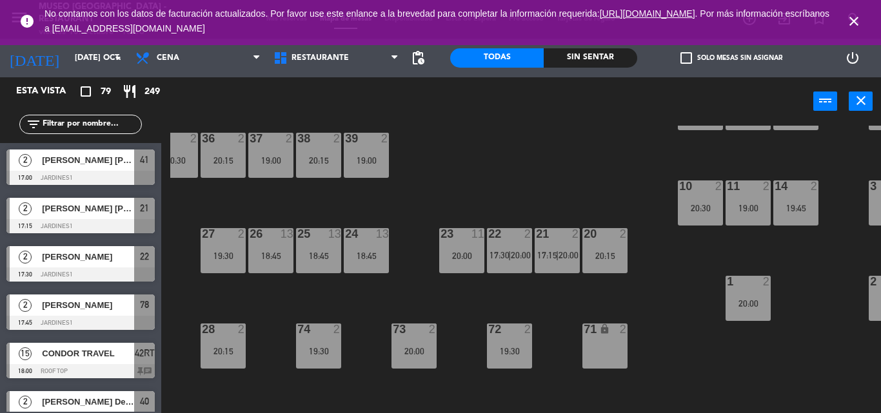
click at [329, 259] on div "18:45" at bounding box center [318, 255] width 45 height 9
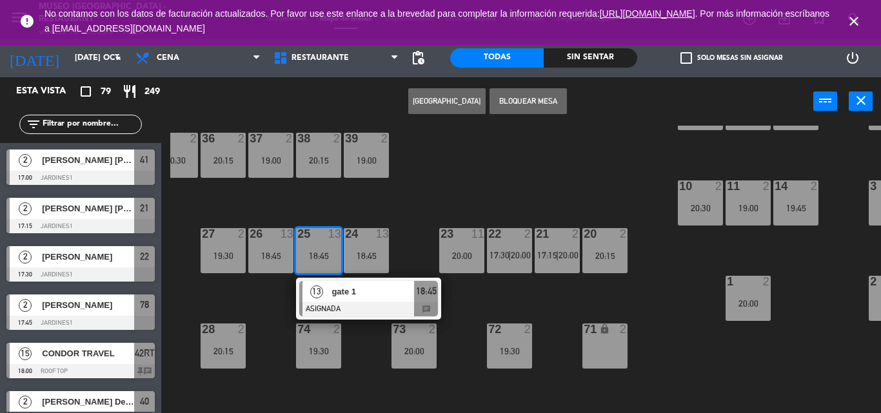
click at [361, 292] on span "gate 1" at bounding box center [372, 292] width 83 height 14
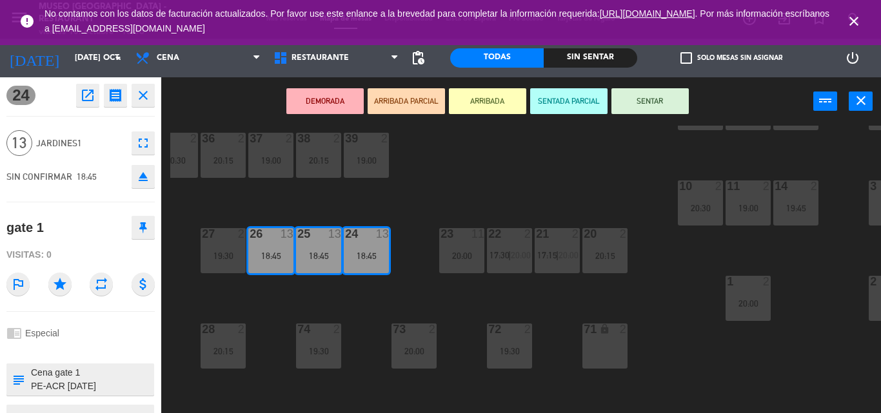
scroll to position [27, 0]
click at [139, 186] on button "eject" at bounding box center [143, 176] width 23 height 23
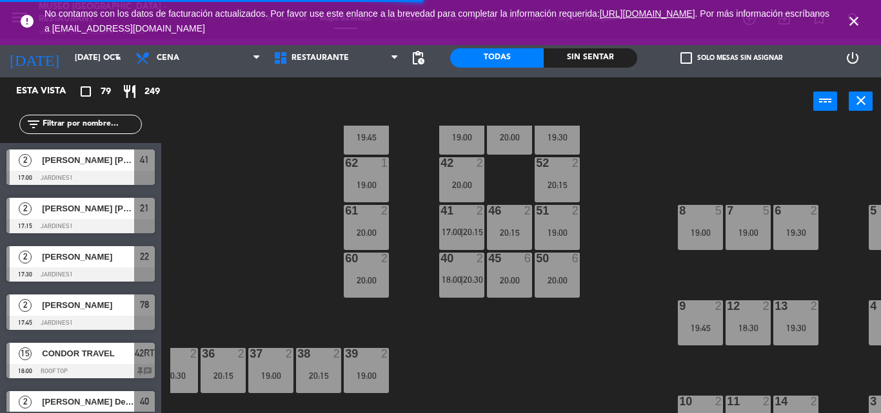
scroll to position [0, 162]
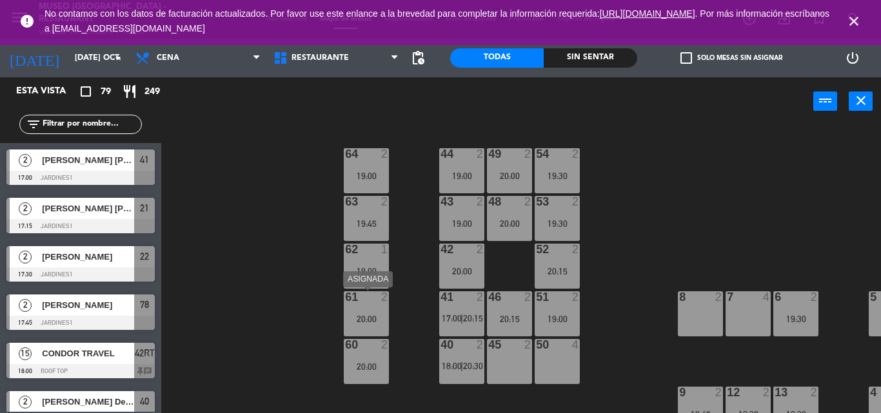
click at [361, 320] on div "20:00" at bounding box center [366, 319] width 45 height 9
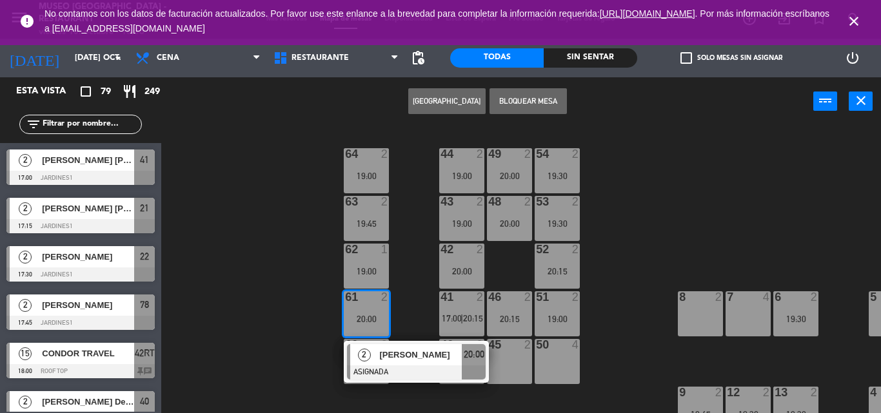
click at [396, 367] on div at bounding box center [416, 373] width 139 height 14
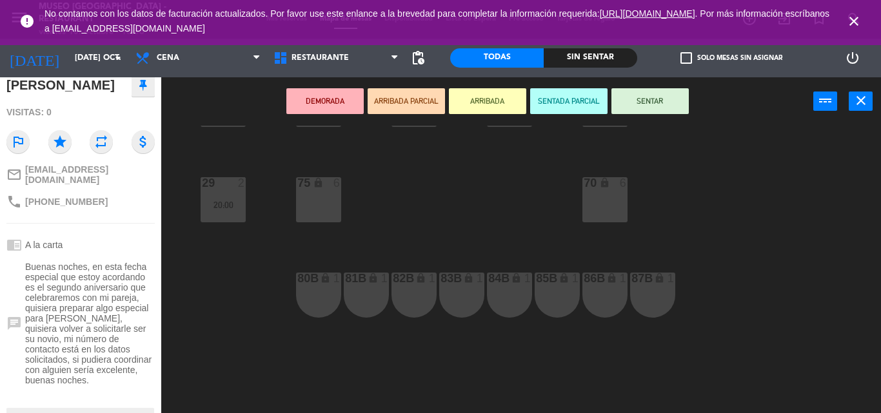
scroll to position [646, 162]
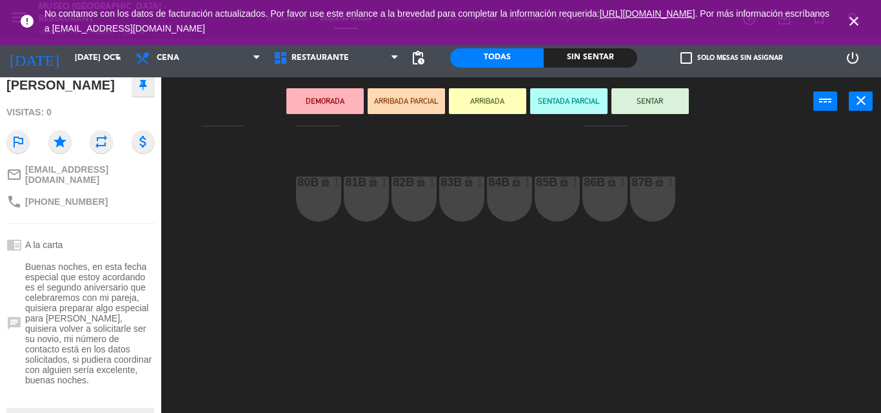
click at [362, 279] on div "44 2 19:00 49 2 20:00 54 2 19:30 64 2 19:00 48 2 20:00 53 2 19:30 63 2 19:45 43…" at bounding box center [525, 270] width 710 height 288
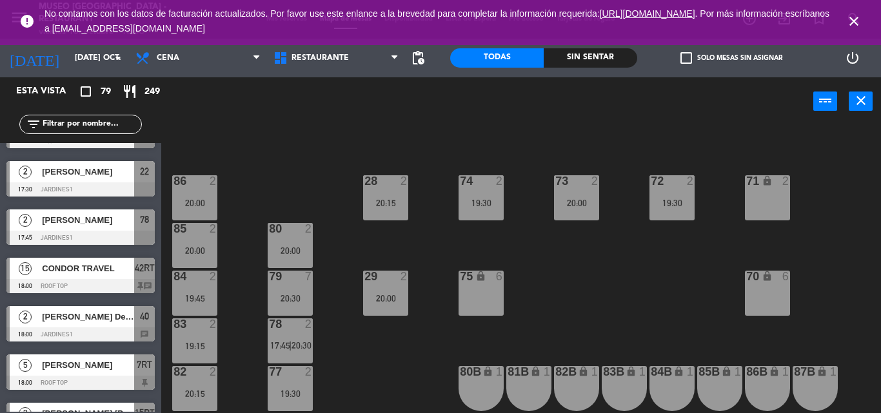
scroll to position [462, 0]
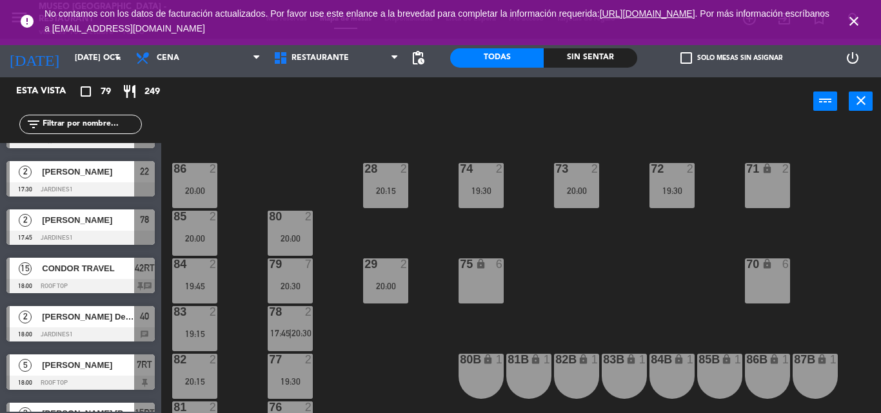
click at [199, 171] on div at bounding box center [194, 169] width 21 height 12
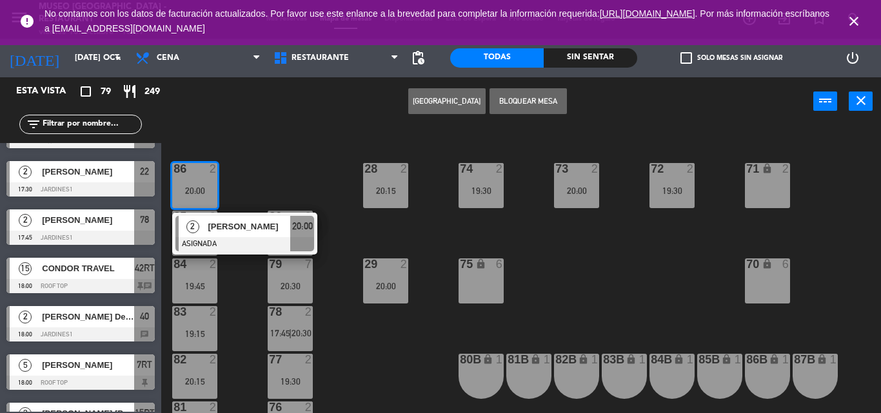
click at [340, 318] on div "44 2 19:00 49 2 20:00 54 2 19:30 64 2 19:00 48 2 20:00 53 2 19:30 63 2 19:45 43…" at bounding box center [525, 270] width 710 height 288
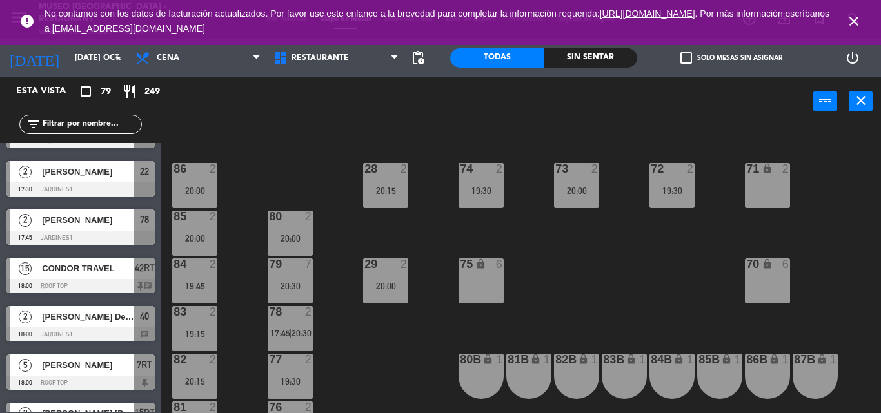
click at [201, 283] on div "19:45" at bounding box center [194, 286] width 45 height 9
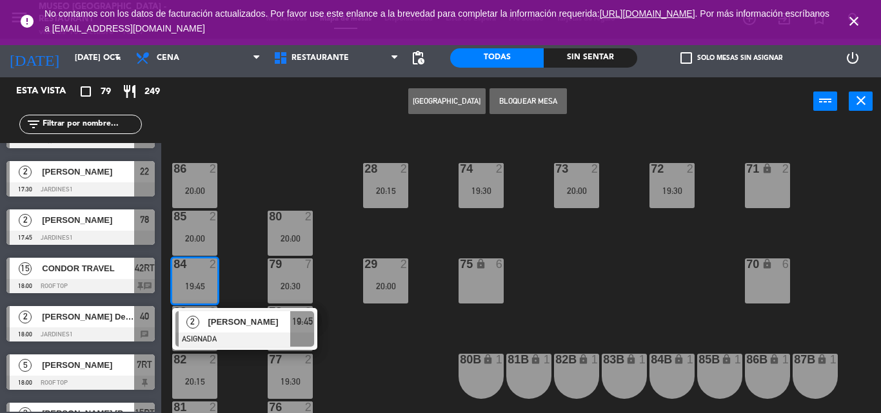
click at [377, 233] on div "44 2 19:00 49 2 20:00 54 2 19:30 64 2 19:00 48 2 20:00 53 2 19:30 63 2 19:45 43…" at bounding box center [525, 270] width 710 height 288
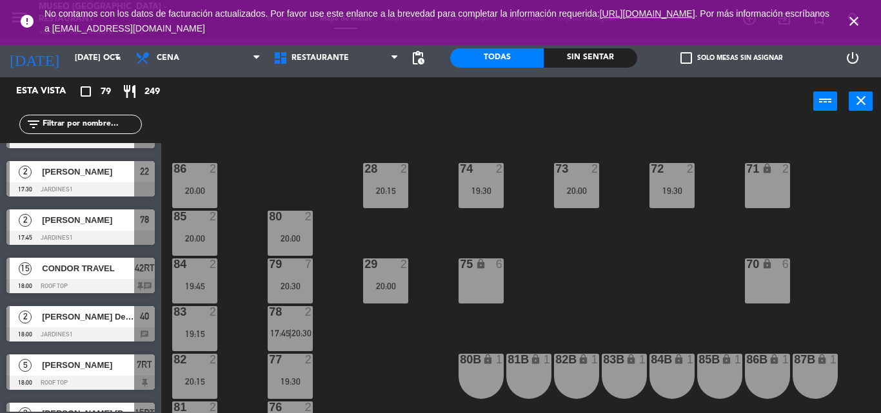
scroll to position [646, 0]
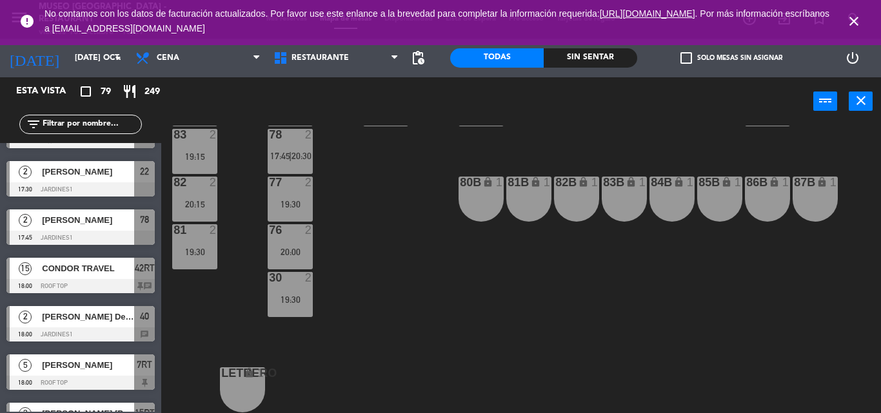
click at [204, 254] on div "81 2 19:30" at bounding box center [194, 246] width 45 height 45
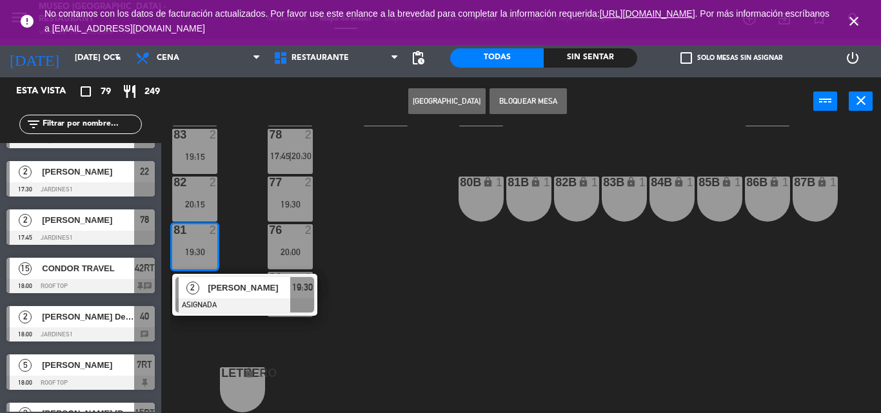
click at [349, 192] on div "44 2 19:00 49 2 20:00 54 2 19:30 64 2 19:00 48 2 20:00 53 2 19:30 63 2 19:45 43…" at bounding box center [525, 270] width 710 height 288
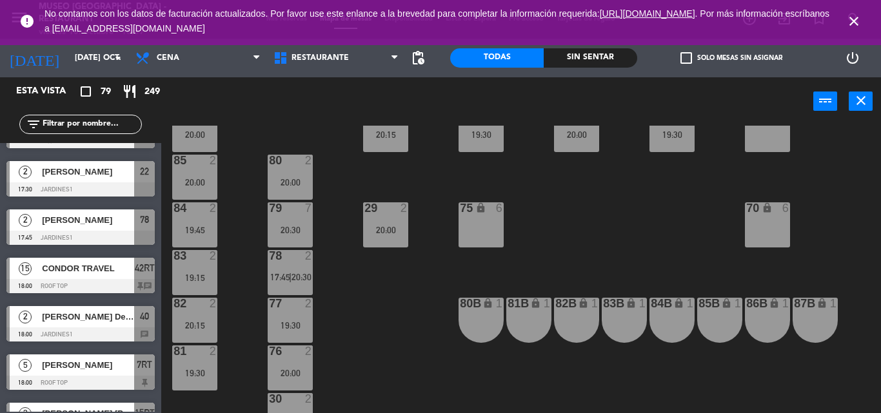
scroll to position [510, 0]
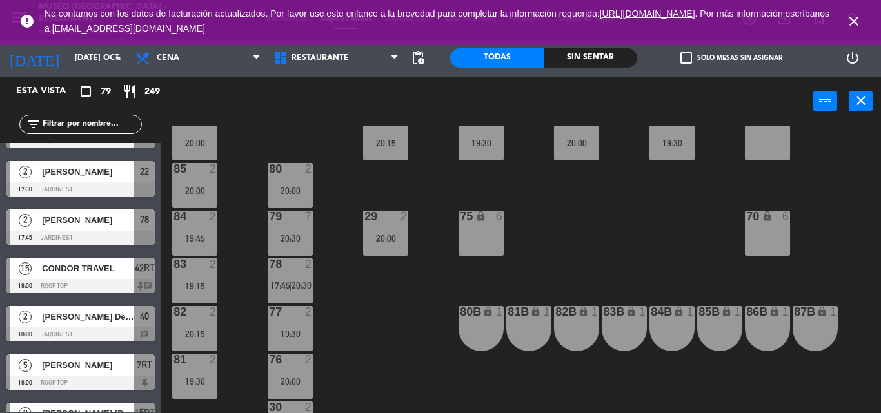
click at [192, 326] on div "82 2 20:15" at bounding box center [194, 328] width 45 height 45
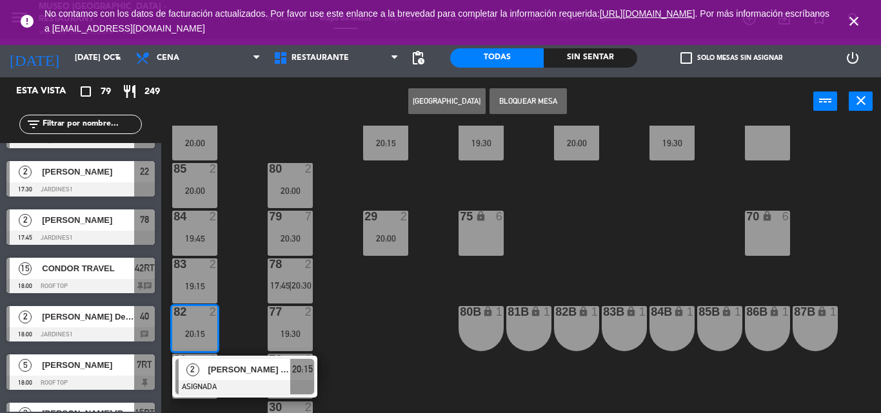
click at [265, 266] on div "78" at bounding box center [268, 265] width 21 height 12
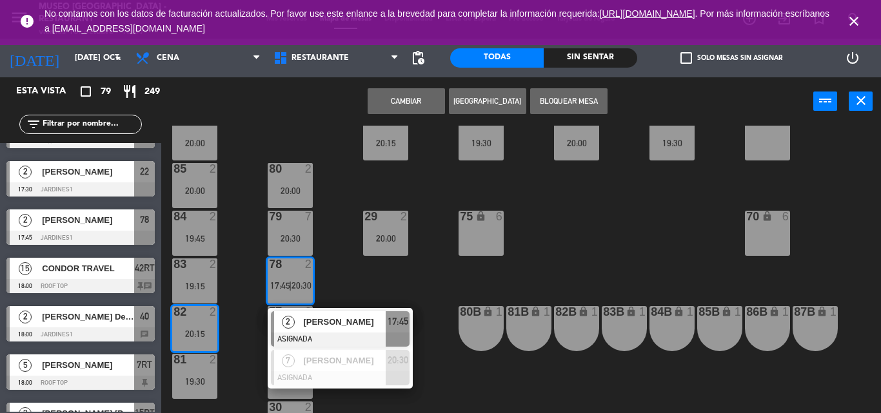
click at [236, 276] on div "44 2 19:00 49 2 20:00 54 2 19:30 64 2 19:00 48 2 20:00 53 2 19:30 63 2 19:45 43…" at bounding box center [525, 270] width 710 height 288
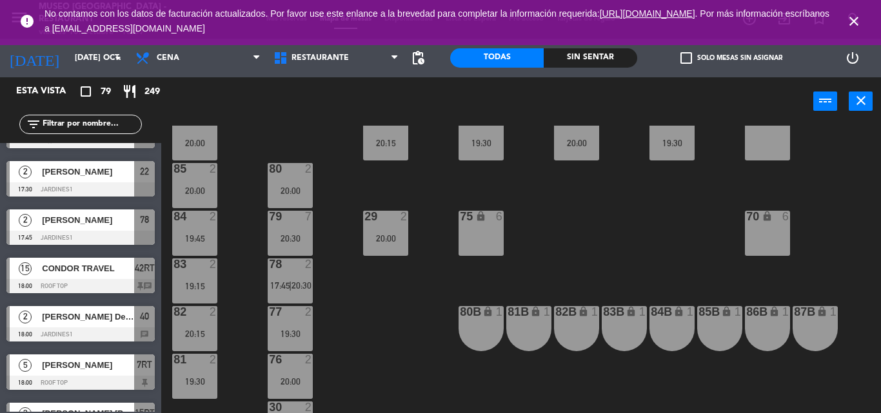
click at [189, 284] on div "19:15" at bounding box center [194, 286] width 45 height 9
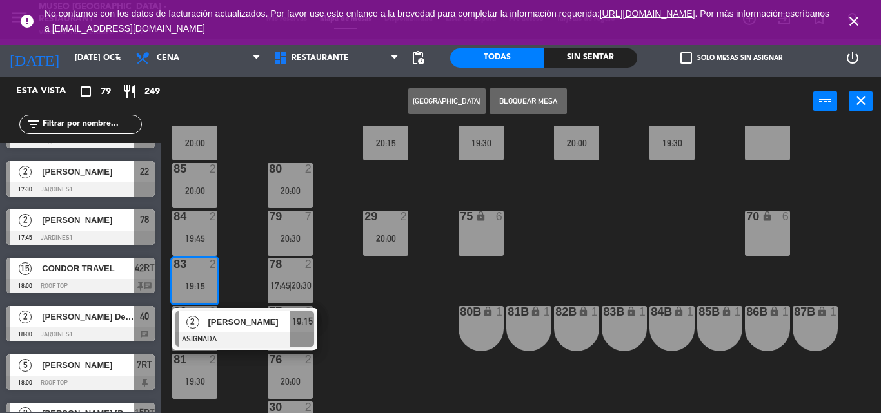
click at [246, 324] on span "[PERSON_NAME]" at bounding box center [249, 322] width 83 height 14
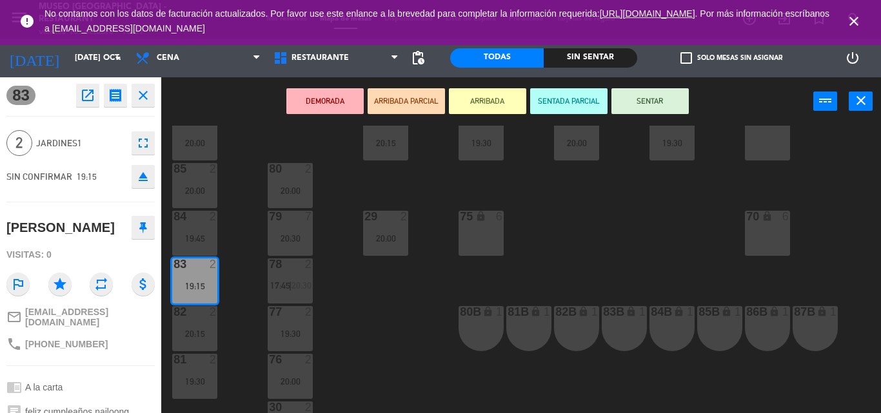
scroll to position [133, 0]
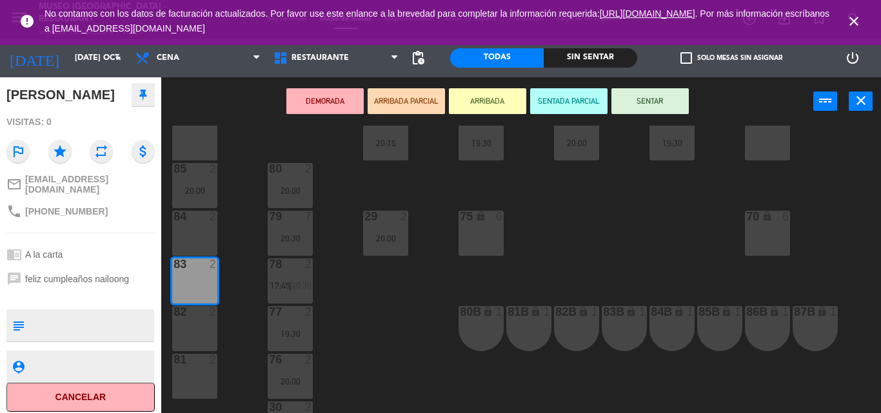
click at [338, 295] on div "44 2 19:00 49 2 20:00 54 2 19:30 64 2 19:00 48 2 20:00 53 2 19:30 63 2 19:45 43…" at bounding box center [525, 270] width 710 height 288
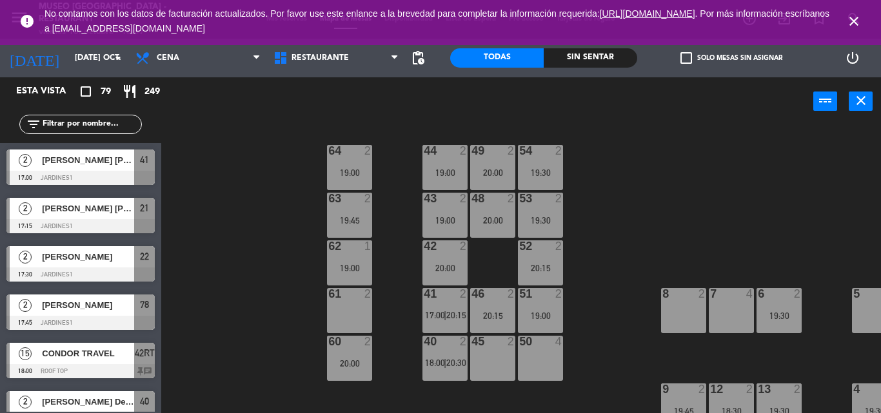
scroll to position [3, 205]
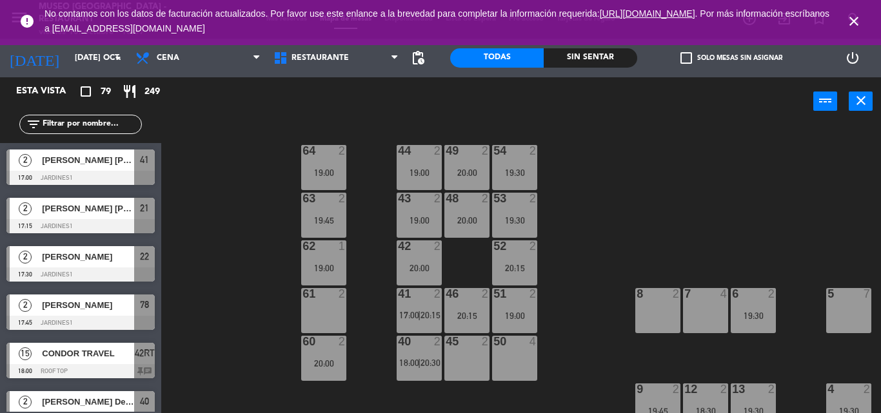
click at [321, 202] on div at bounding box center [323, 199] width 21 height 12
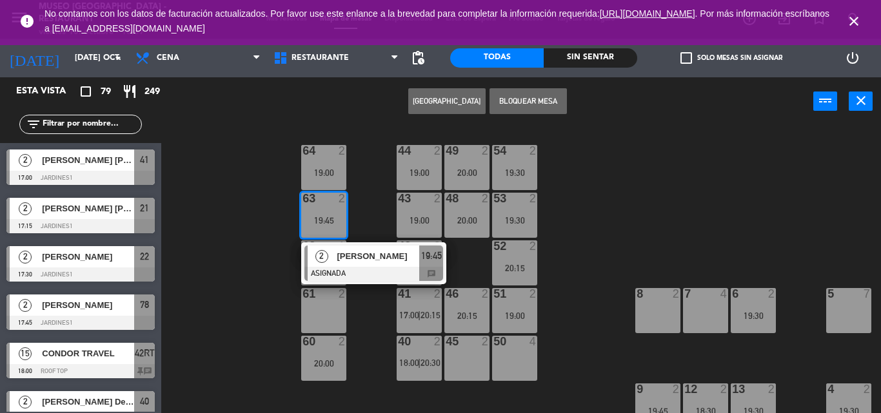
click at [589, 231] on div "44 2 19:00 49 2 20:00 54 2 19:30 64 2 19:00 48 2 20:00 53 2 19:30 63 2 19:45 2 …" at bounding box center [525, 270] width 710 height 288
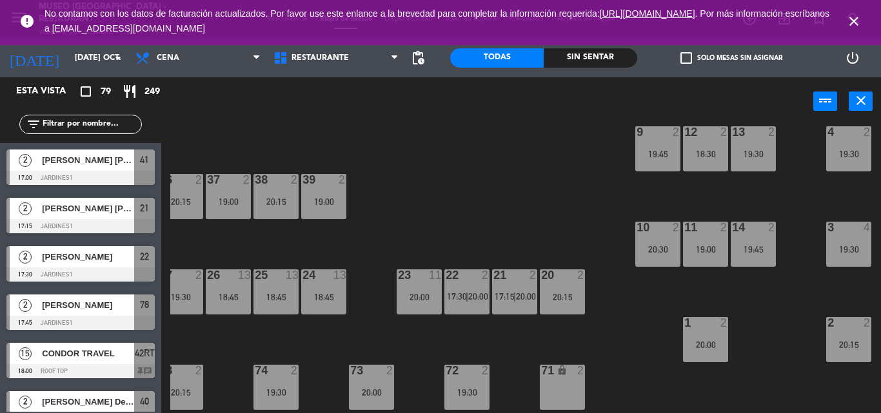
scroll to position [264, 205]
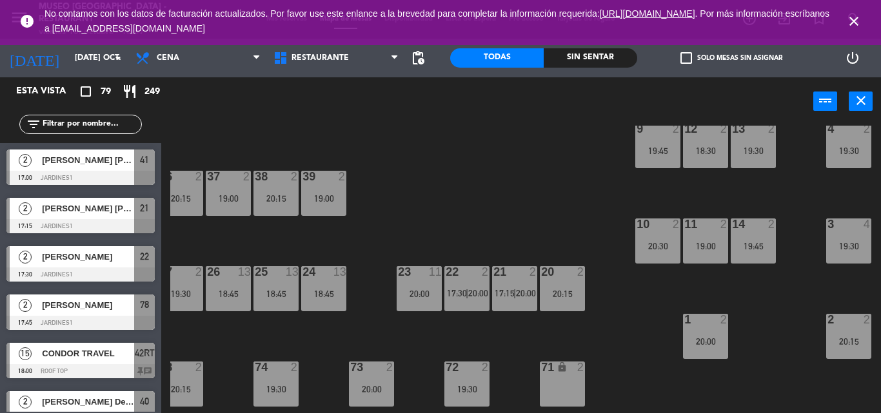
click at [703, 248] on div "19:00" at bounding box center [705, 246] width 45 height 9
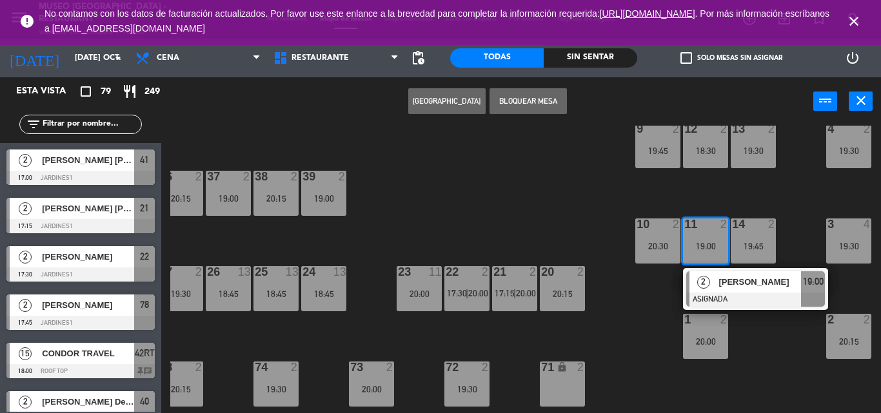
click at [468, 221] on div "44 2 19:00 49 2 20:00 54 2 19:30 64 2 19:00 48 2 20:00 53 2 19:30 63 2 19:45 43…" at bounding box center [525, 270] width 710 height 288
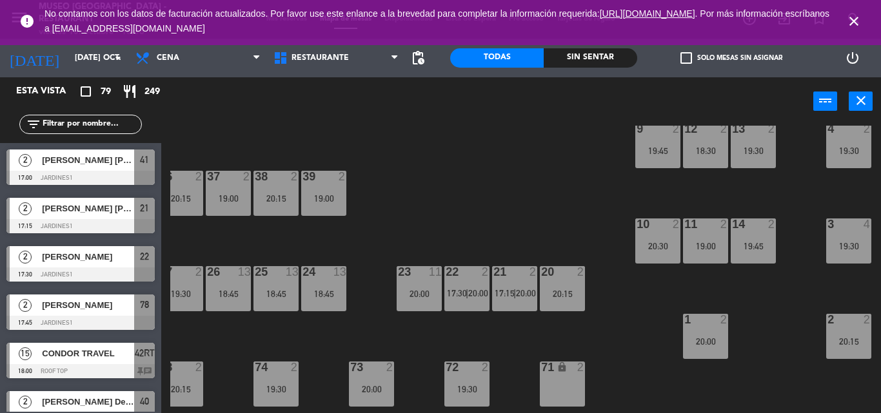
click at [309, 317] on div "44 2 19:00 49 2 20:00 54 2 19:30 64 2 19:00 48 2 20:00 53 2 19:30 63 2 19:45 43…" at bounding box center [525, 270] width 710 height 288
click at [308, 284] on div "24 13 18:45" at bounding box center [323, 288] width 45 height 45
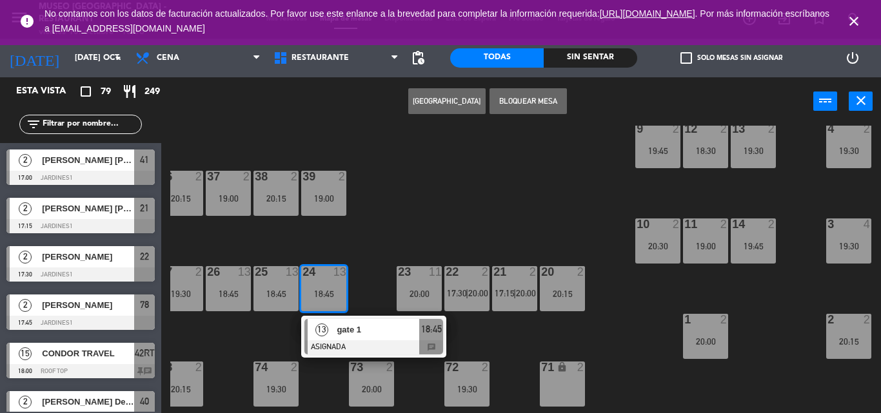
click at [357, 326] on span "gate 1" at bounding box center [378, 330] width 83 height 14
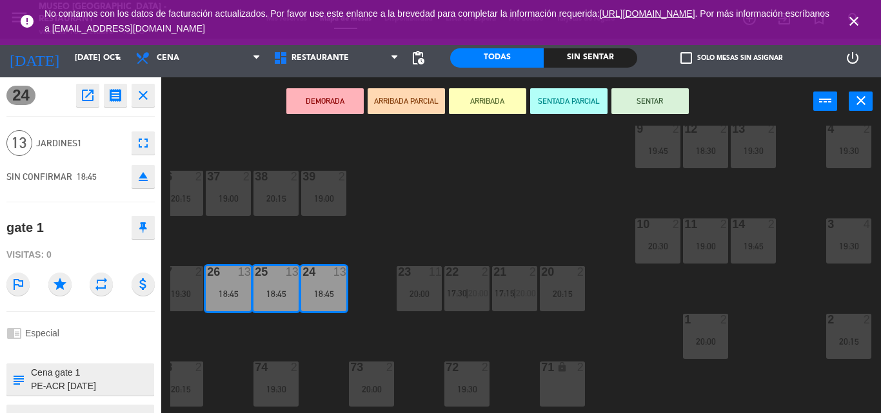
click at [133, 177] on button "eject" at bounding box center [143, 176] width 23 height 23
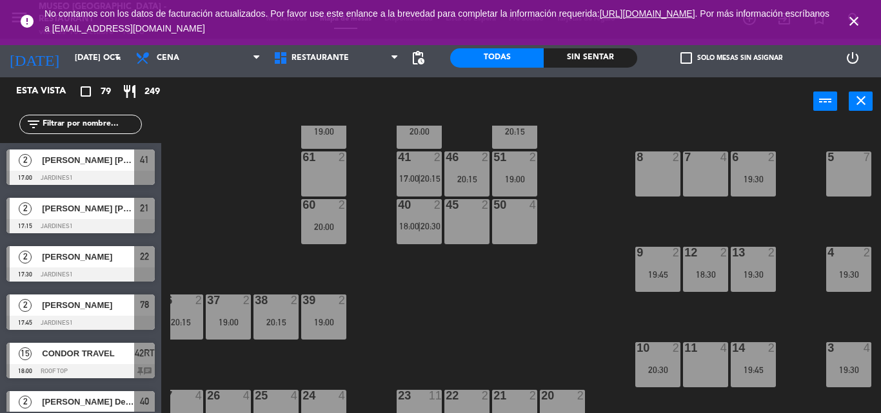
scroll to position [117, 205]
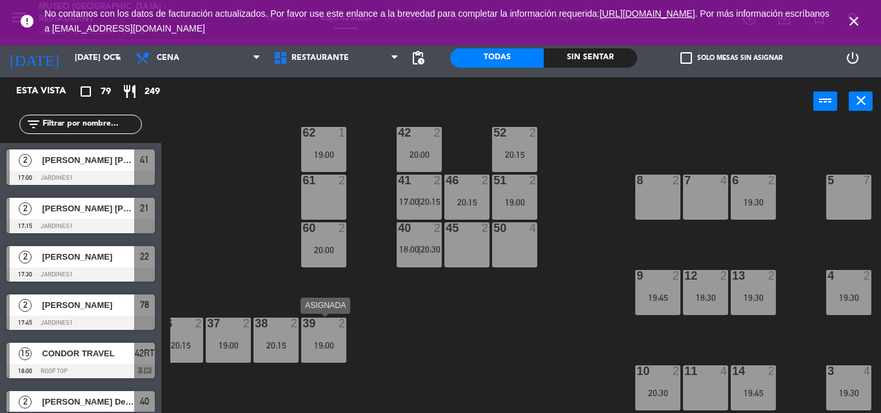
click at [330, 341] on div "19:00" at bounding box center [323, 345] width 45 height 9
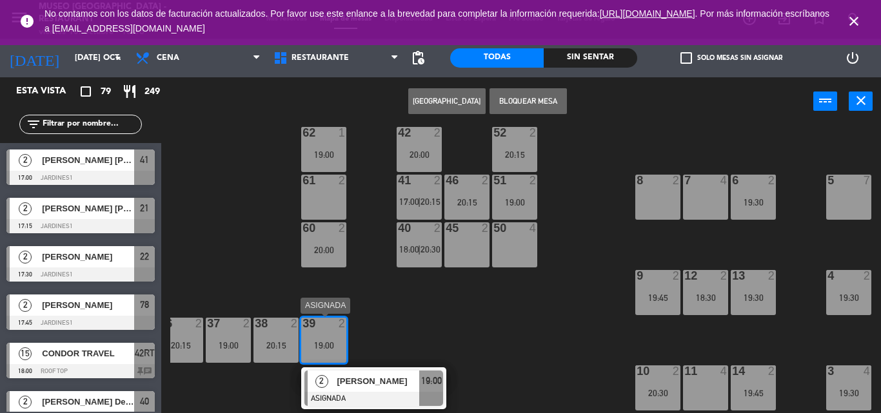
click at [354, 401] on div at bounding box center [373, 399] width 139 height 14
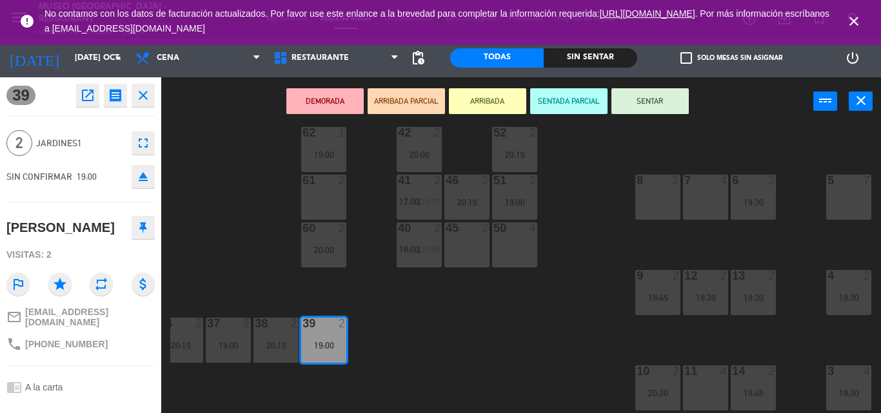
scroll to position [108, 0]
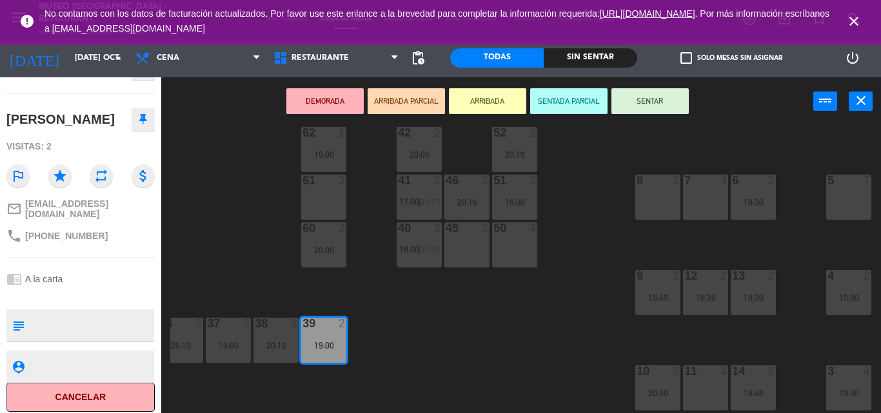
click at [558, 313] on div "44 2 19:00 49 2 20:00 54 2 19:30 64 2 19:00 48 2 20:00 53 2 19:30 63 2 43 2 19:…" at bounding box center [525, 270] width 710 height 288
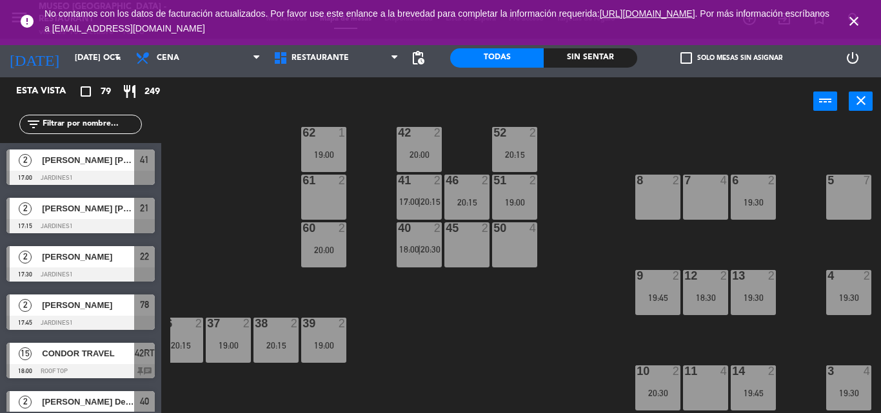
scroll to position [0, 0]
click at [640, 296] on div "19:45" at bounding box center [657, 297] width 45 height 9
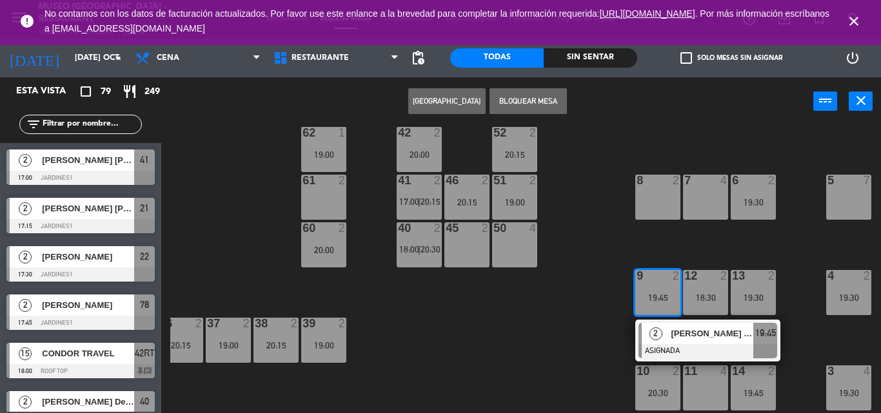
click at [681, 340] on span "[PERSON_NAME] [PERSON_NAME] [PERSON_NAME]" at bounding box center [711, 334] width 83 height 14
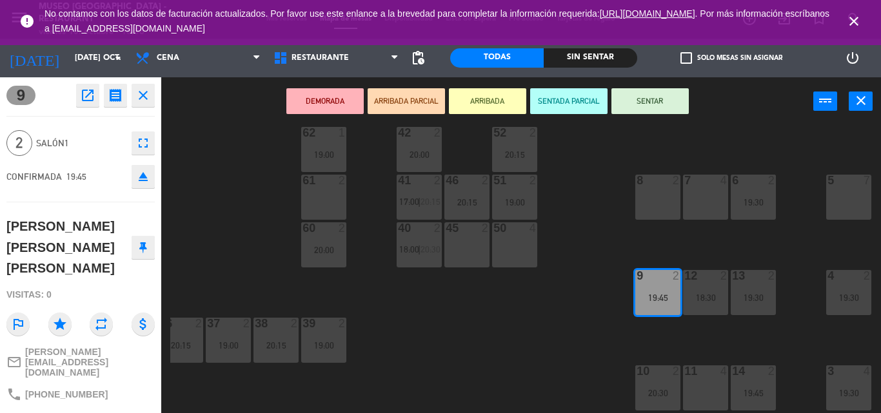
scroll to position [157, 0]
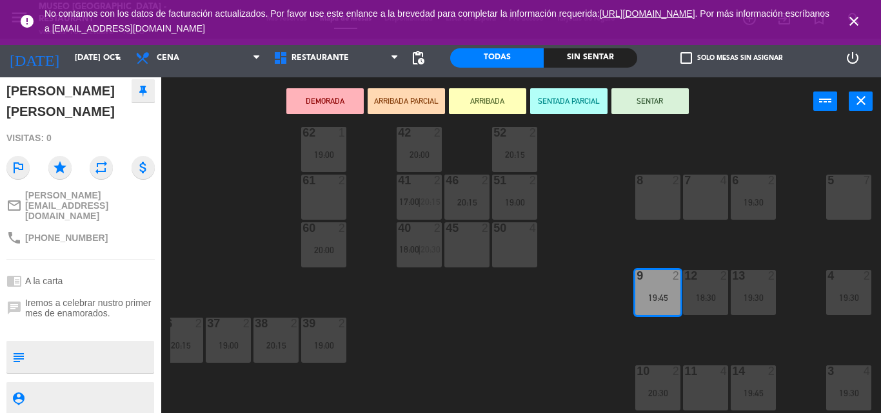
click at [593, 345] on div "44 2 19:00 49 2 20:00 54 2 19:30 64 2 19:00 48 2 20:00 53 2 19:30 63 2 43 2 19:…" at bounding box center [525, 270] width 710 height 288
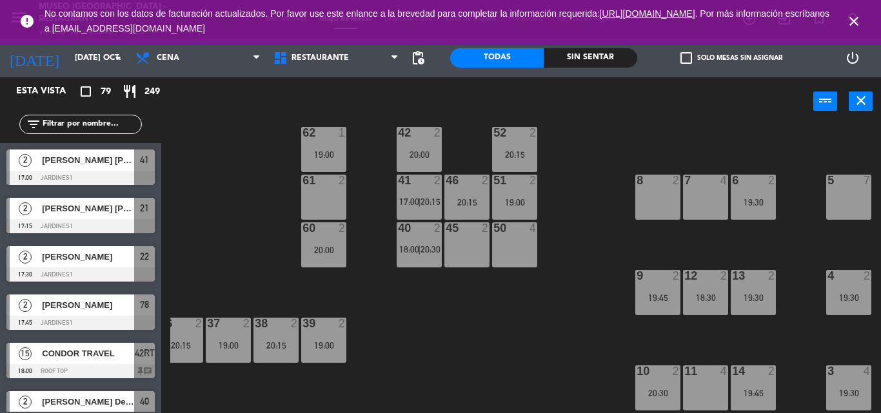
click at [656, 381] on div "10 2 20:30" at bounding box center [657, 388] width 45 height 45
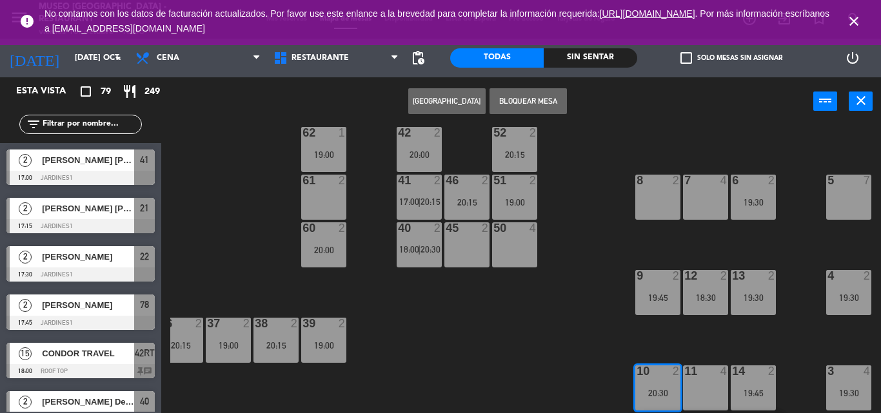
scroll to position [221, 205]
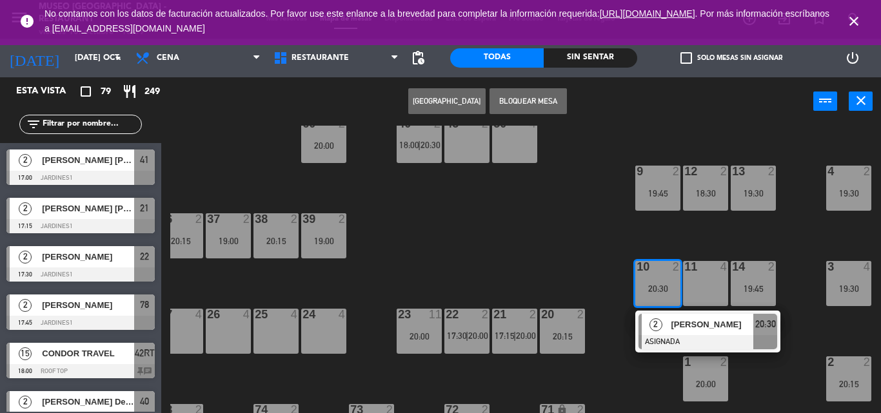
click at [597, 264] on div "44 2 19:00 49 2 20:00 54 2 19:30 64 2 19:00 48 2 20:00 53 2 19:30 63 2 43 2 19:…" at bounding box center [525, 270] width 710 height 288
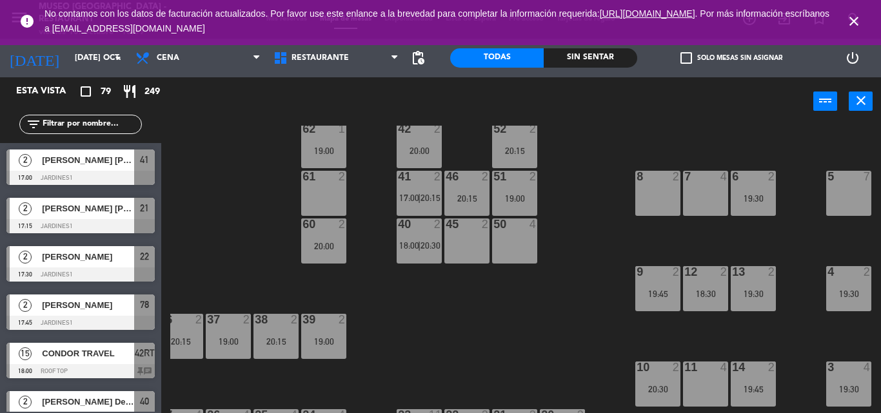
scroll to position [120, 205]
click at [736, 292] on div "19:30" at bounding box center [752, 294] width 45 height 9
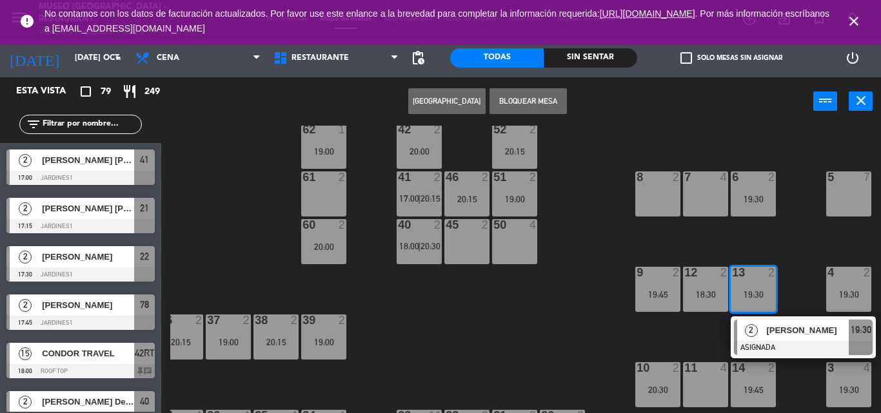
click at [763, 317] on div "2 Flavio Aguilar ASIGNADA 19:30" at bounding box center [802, 338] width 145 height 42
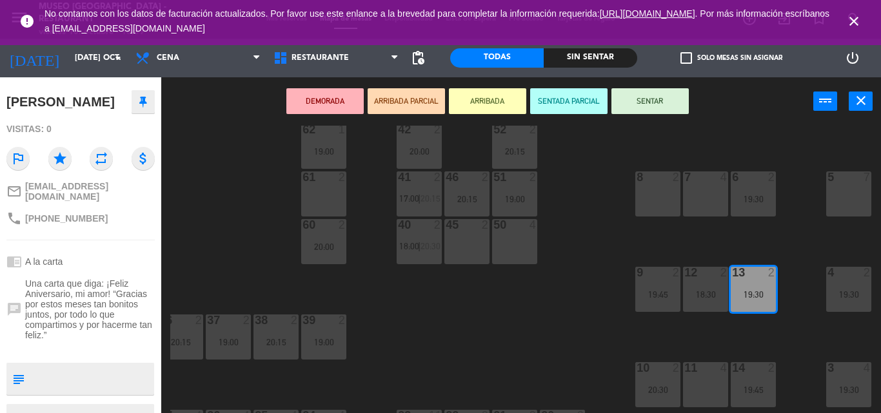
scroll to position [132, 0]
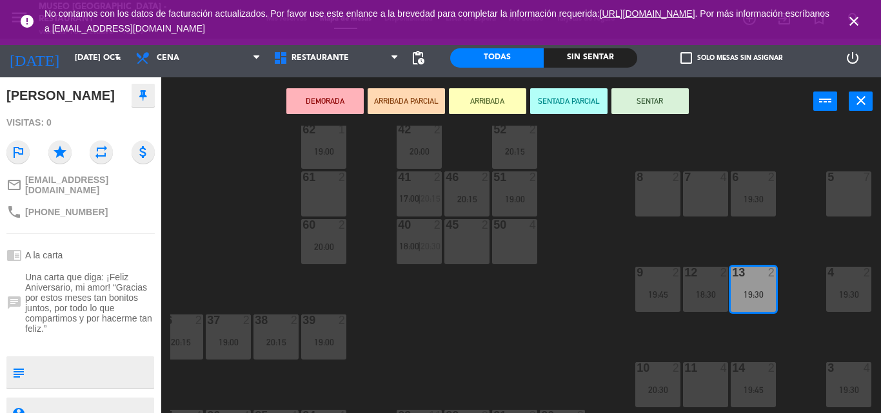
drag, startPoint x: 563, startPoint y: 310, endPoint x: 446, endPoint y: 310, distance: 116.7
click at [446, 310] on div "44 2 19:00 49 2 20:00 54 2 19:30 64 2 19:00 48 2 20:00 53 2 19:30 63 2 43 2 19:…" at bounding box center [525, 270] width 710 height 288
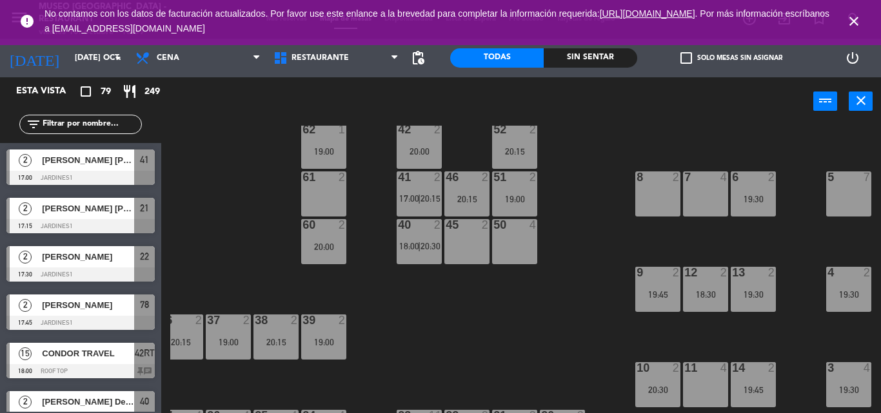
click at [312, 340] on div "19:00" at bounding box center [323, 342] width 45 height 9
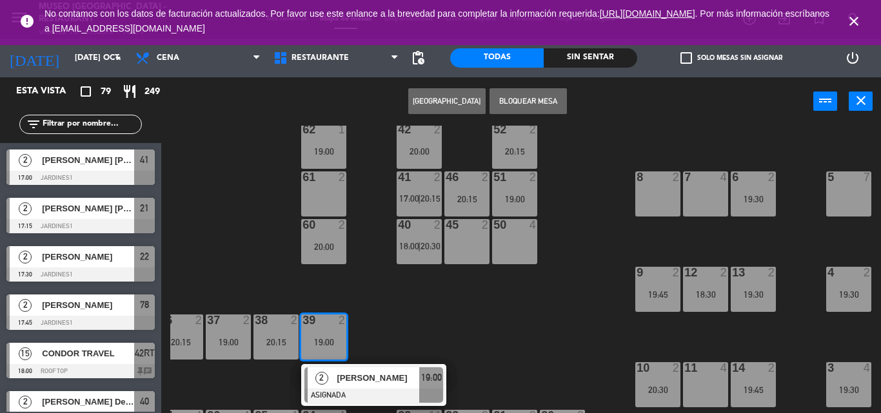
click at [435, 316] on div "44 2 19:00 49 2 20:00 54 2 19:30 64 2 19:00 48 2 20:00 53 2 19:30 63 2 43 2 19:…" at bounding box center [525, 270] width 710 height 288
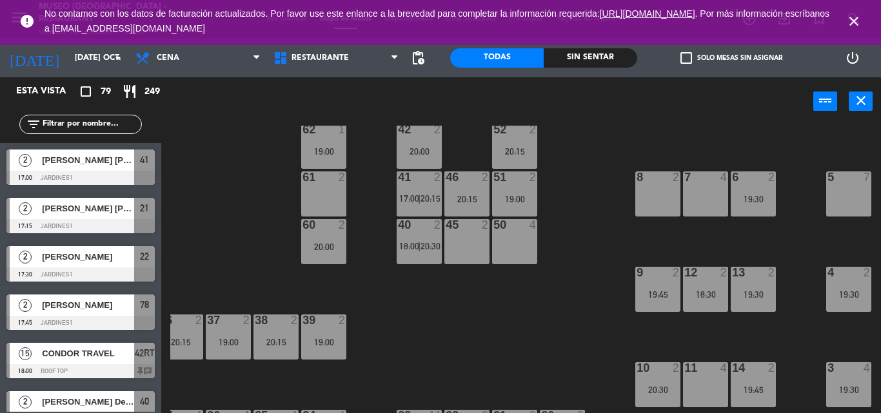
scroll to position [0, 205]
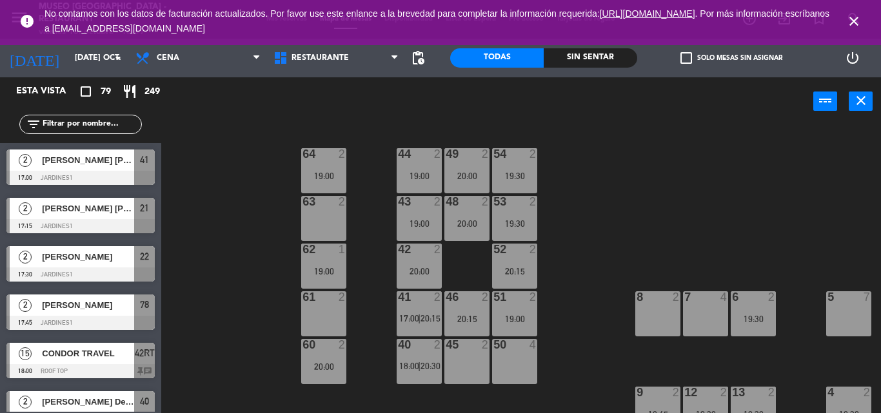
click at [480, 187] on div "49 2 20:00" at bounding box center [466, 170] width 45 height 45
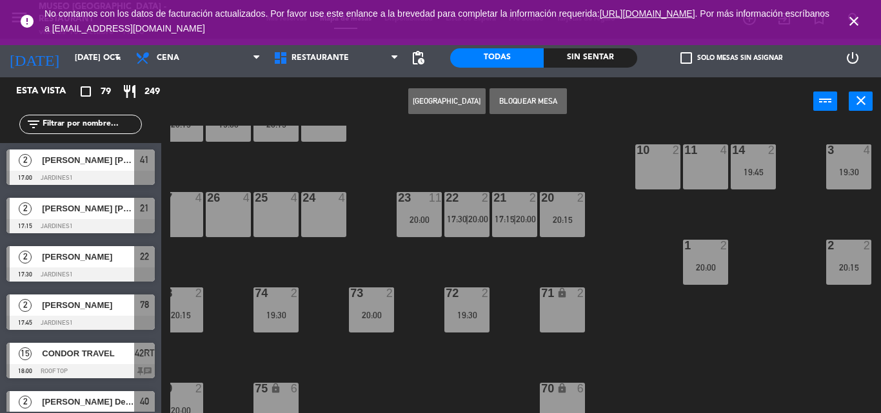
scroll to position [363, 205]
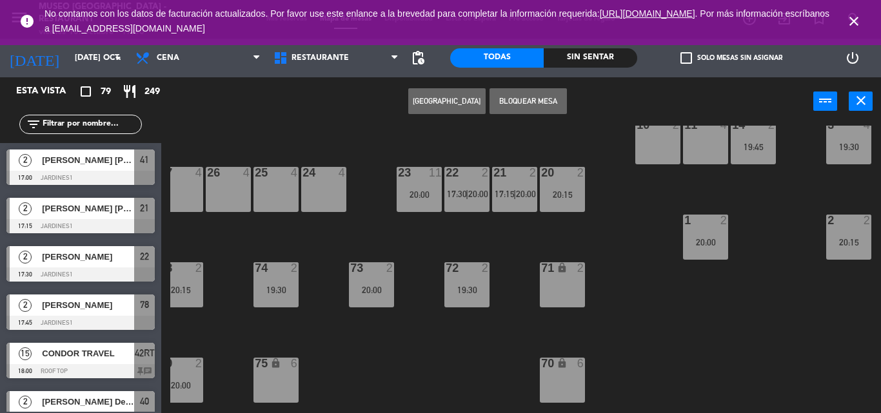
click at [409, 285] on div "44 2 19:00 49 2 20:00 2 Alfonso Saldarriaga Valdiviezo ASIGNADA 20:00 chat 54 2…" at bounding box center [525, 270] width 710 height 288
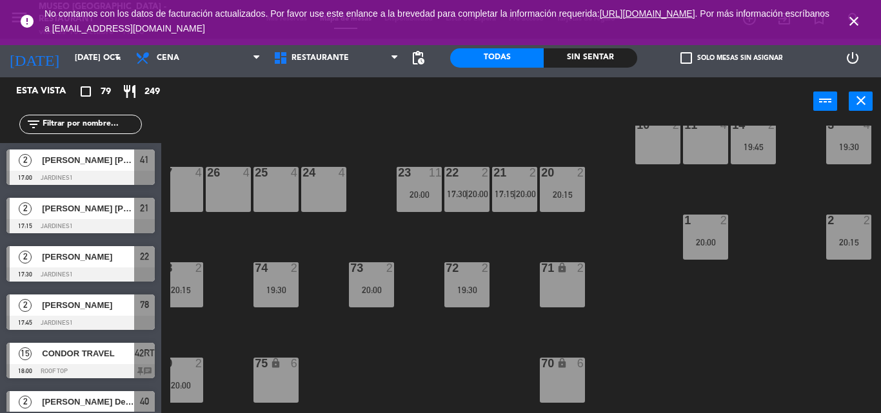
click at [411, 168] on div at bounding box center [418, 173] width 21 height 12
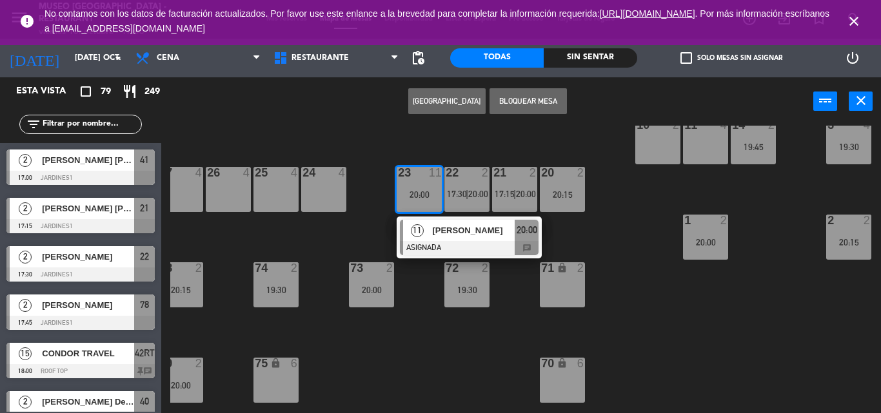
click at [442, 225] on span "[PERSON_NAME]" at bounding box center [473, 231] width 83 height 14
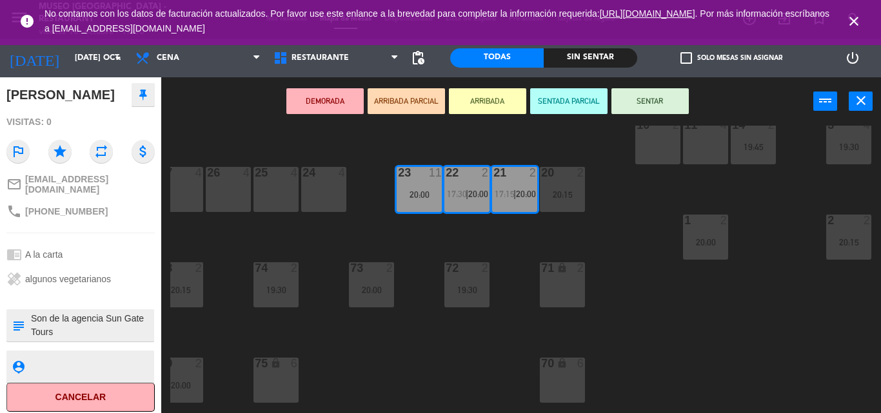
scroll to position [0, 205]
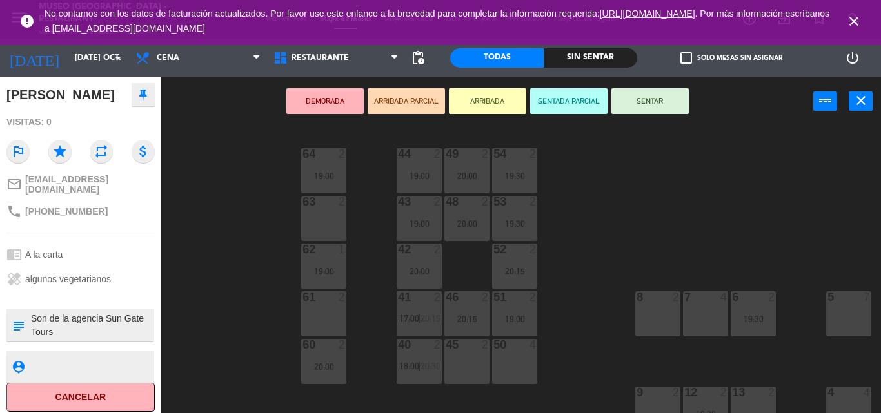
click at [597, 297] on div "44 2 19:00 49 2 20:00 54 2 19:30 64 2 19:00 48 2 20:00 53 2 19:30 63 2 43 2 19:…" at bounding box center [525, 270] width 710 height 288
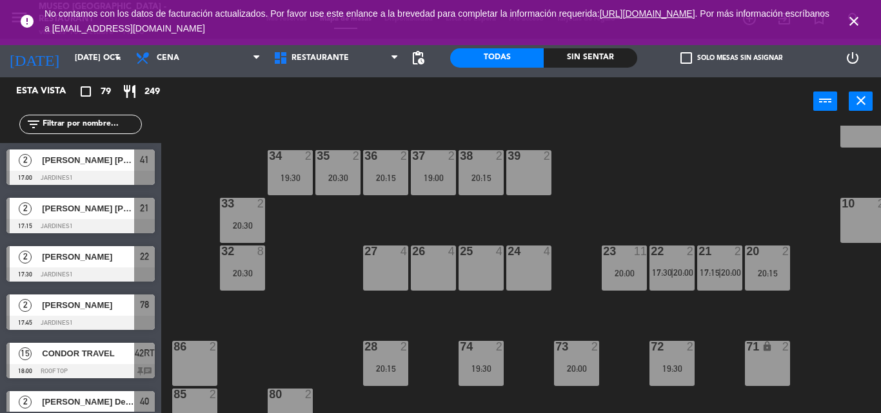
scroll to position [273, 0]
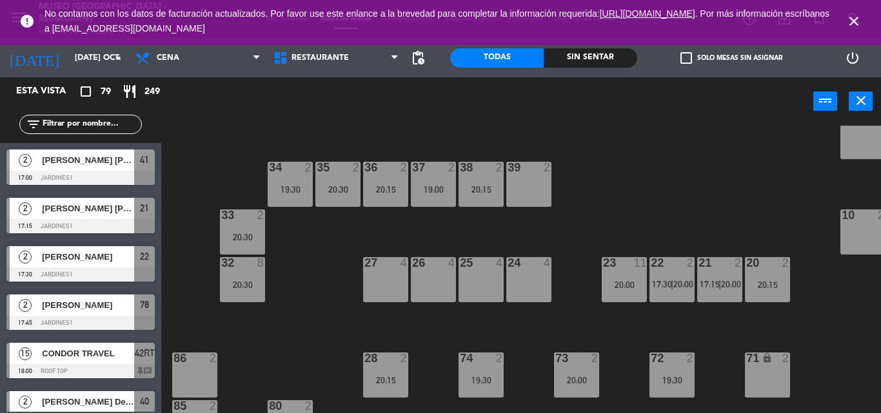
click at [370, 180] on div "36 2 20:15" at bounding box center [385, 184] width 45 height 45
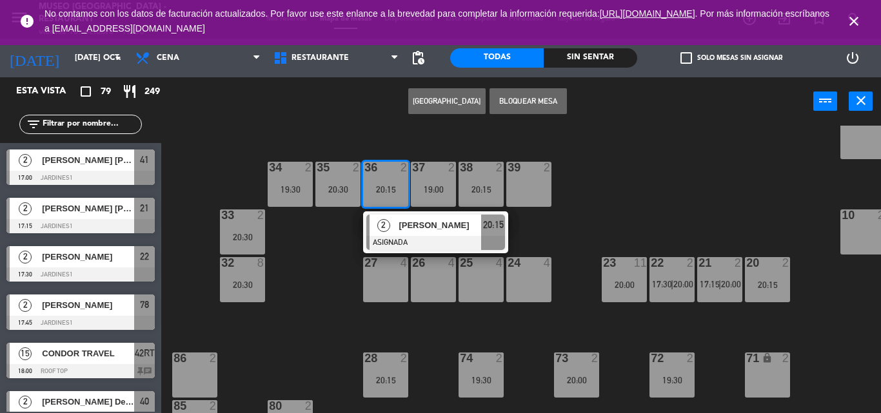
click at [683, 228] on div "44 2 19:00 49 2 20:00 54 2 19:30 64 2 19:00 48 2 20:00 53 2 19:30 63 2 43 2 19:…" at bounding box center [525, 270] width 710 height 288
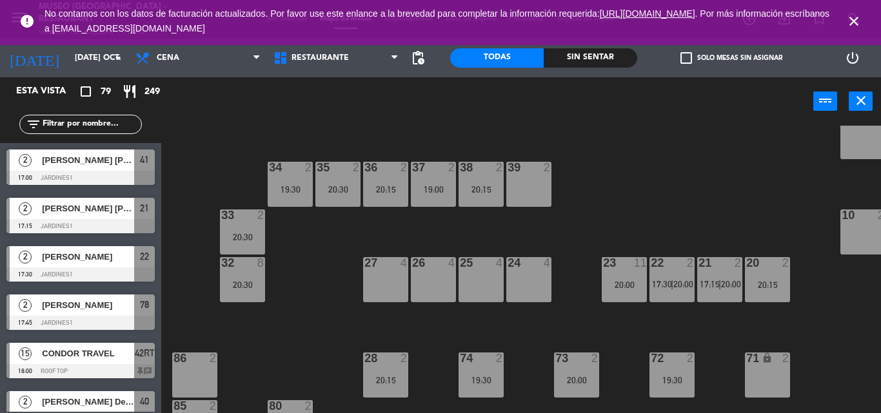
click at [428, 177] on div "37 2 19:00" at bounding box center [433, 184] width 45 height 45
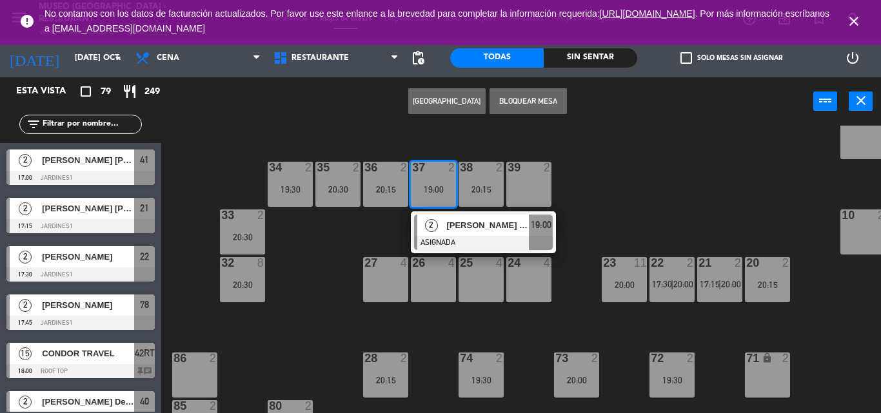
click at [351, 144] on div "44 2 19:00 49 2 20:00 54 2 19:30 64 2 19:00 48 2 20:00 53 2 19:30 63 2 43 2 19:…" at bounding box center [525, 270] width 710 height 288
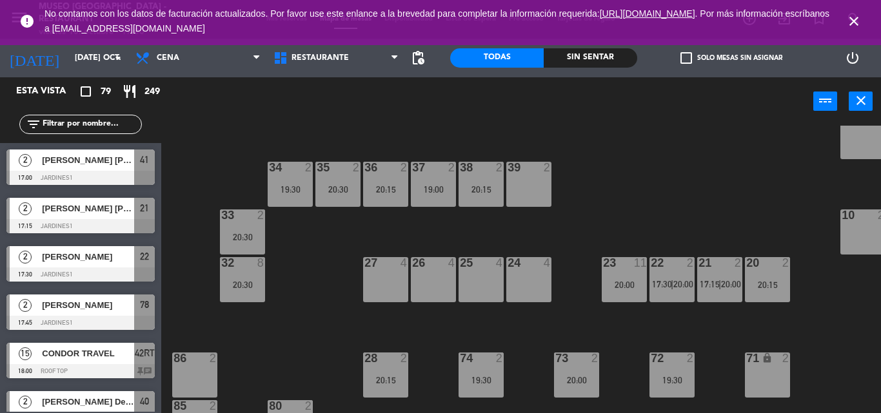
click at [288, 193] on div "19:30" at bounding box center [290, 189] width 45 height 9
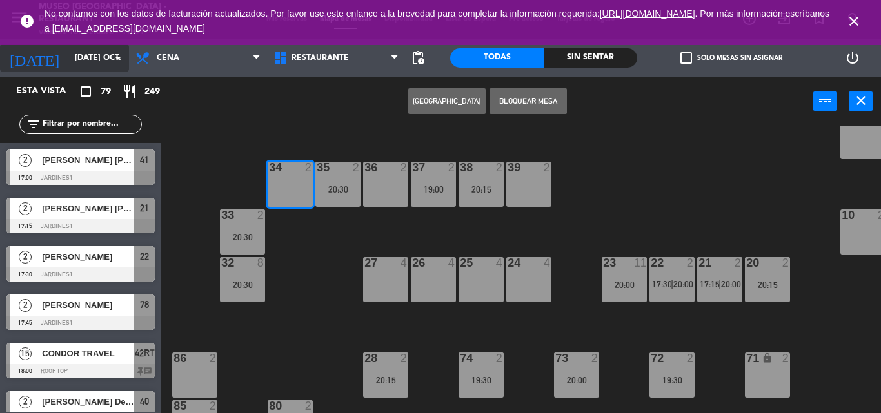
click at [101, 57] on input "[DATE] oct." at bounding box center [122, 58] width 109 height 22
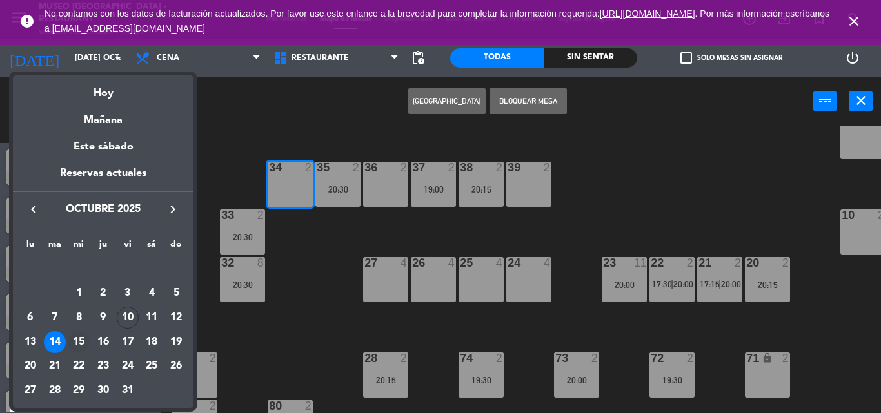
click at [79, 338] on div "15" at bounding box center [79, 342] width 22 height 22
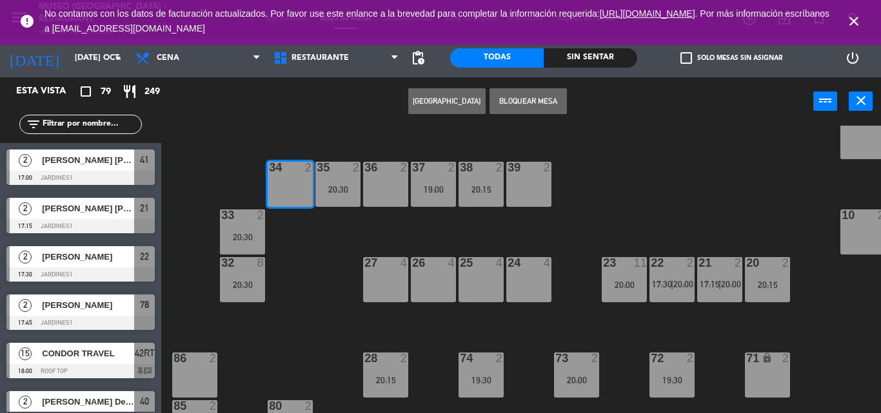
type input "mié. [DATE]"
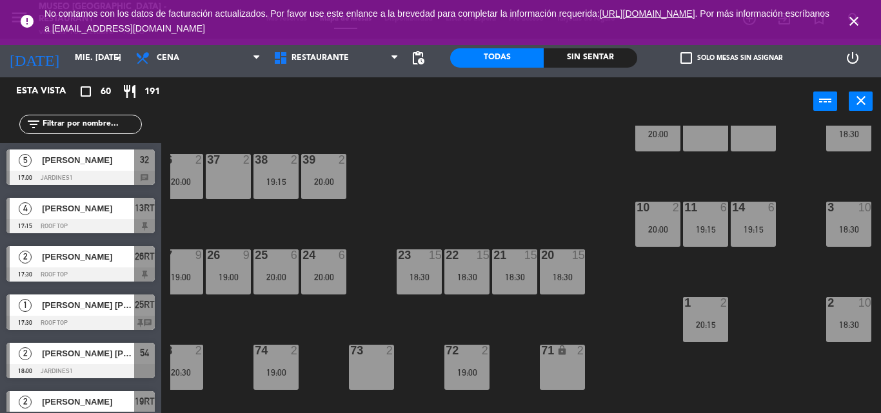
scroll to position [281, 205]
click at [458, 268] on div "22 15 18:30" at bounding box center [466, 271] width 45 height 45
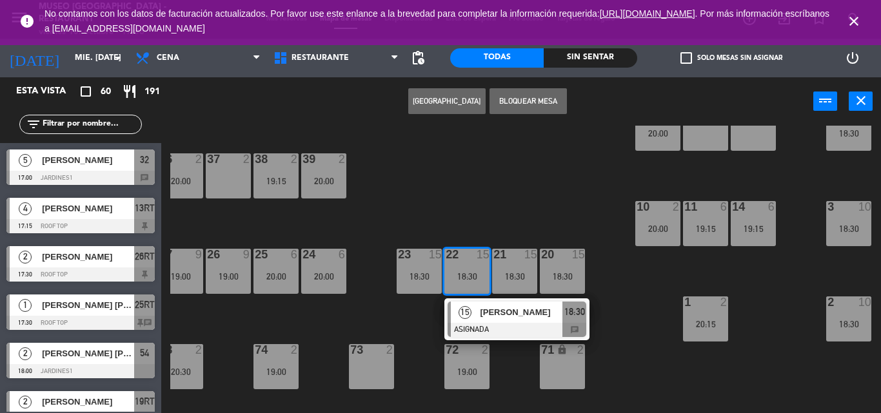
click at [520, 321] on div "[PERSON_NAME]" at bounding box center [520, 312] width 84 height 21
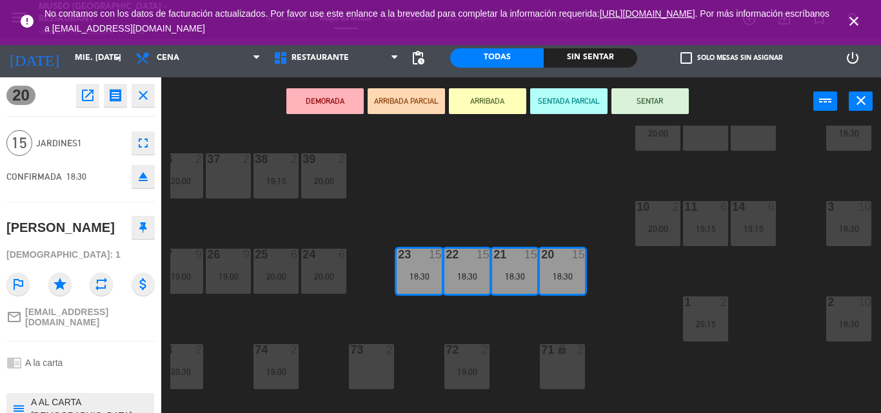
scroll to position [27, 0]
click at [464, 210] on div "44 5 49 2 20:00 54 2 18:00 | 20:30 64 2 20:30 48 10 20:30 53 10 20:30 63 2 20:0…" at bounding box center [525, 270] width 710 height 288
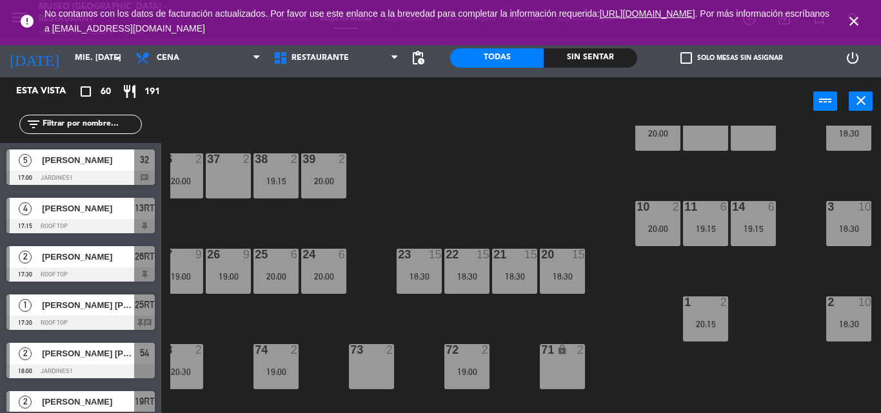
click at [211, 277] on div "19:00" at bounding box center [228, 276] width 45 height 9
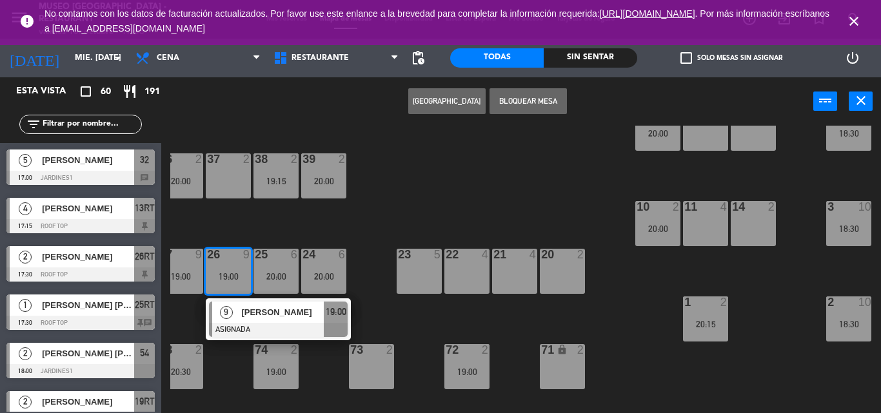
click at [478, 225] on div "44 5 49 2 20:00 54 2 18:00 | 20:30 64 2 20:30 48 10 20:30 53 10 20:30 63 2 20:0…" at bounding box center [525, 270] width 710 height 288
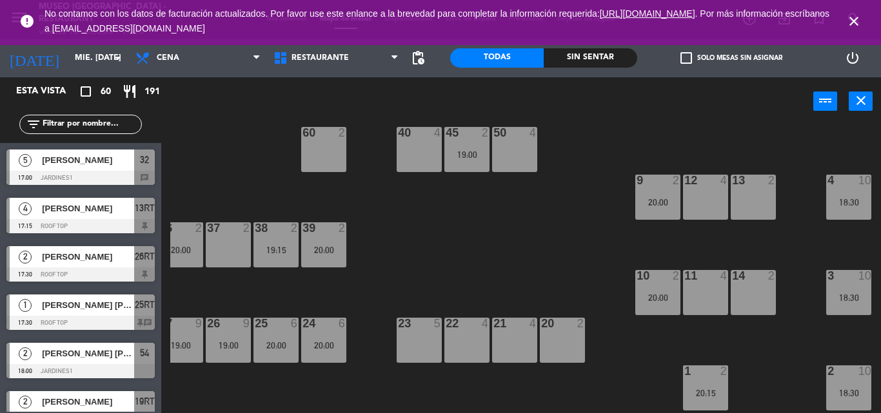
scroll to position [211, 205]
click at [859, 190] on div "4 10 18:30" at bounding box center [848, 197] width 45 height 45
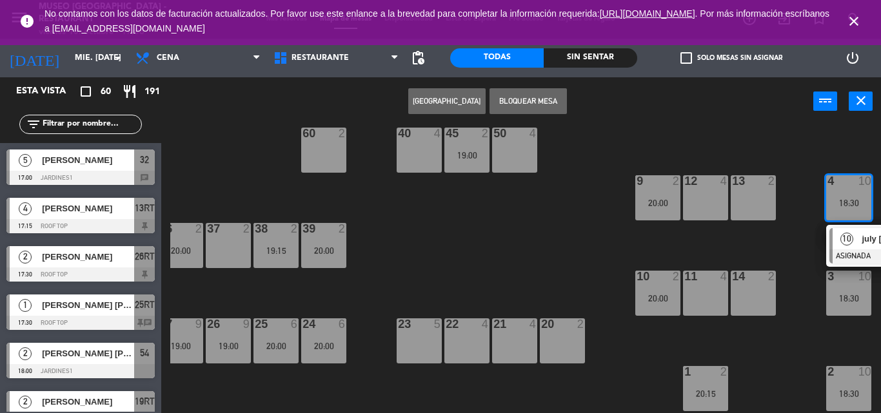
click at [857, 262] on div at bounding box center [898, 257] width 139 height 14
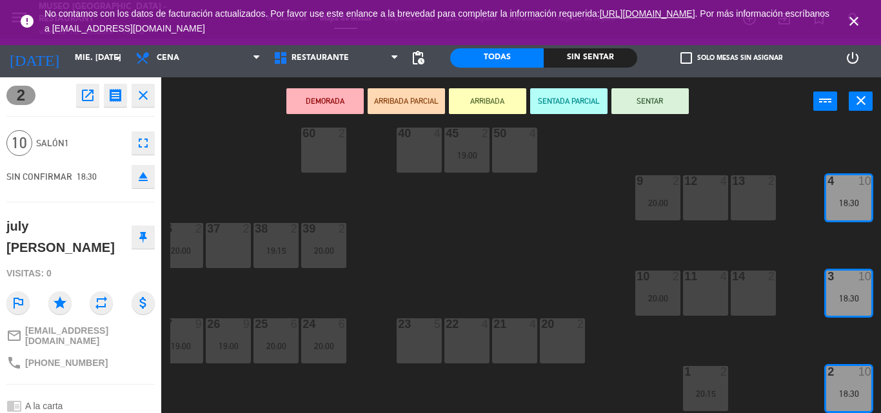
scroll to position [188, 0]
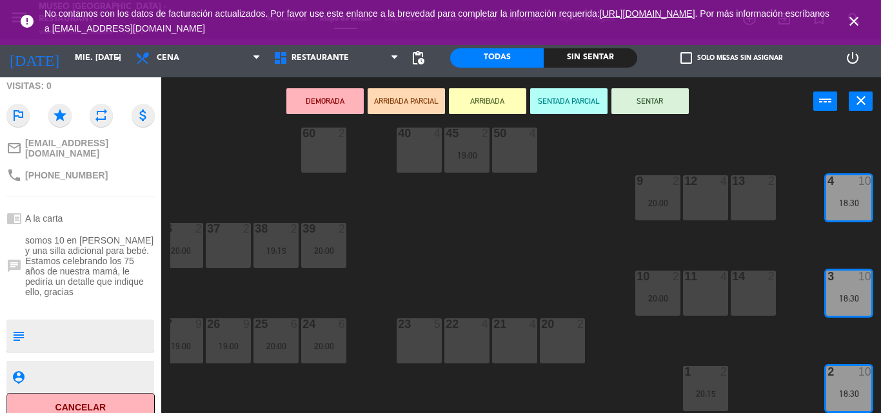
click at [478, 217] on div "44 5 49 2 20:00 54 2 18:00 | 20:30 64 2 20:30 48 10 20:30 53 10 20:30 63 2 20:0…" at bounding box center [525, 270] width 710 height 288
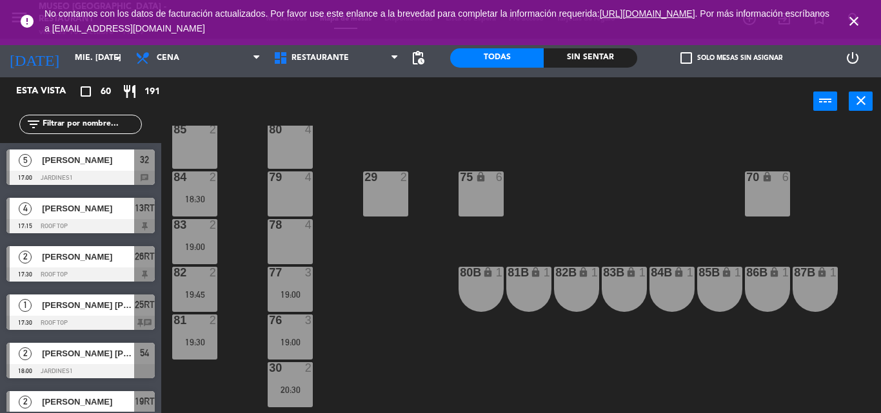
scroll to position [0, 0]
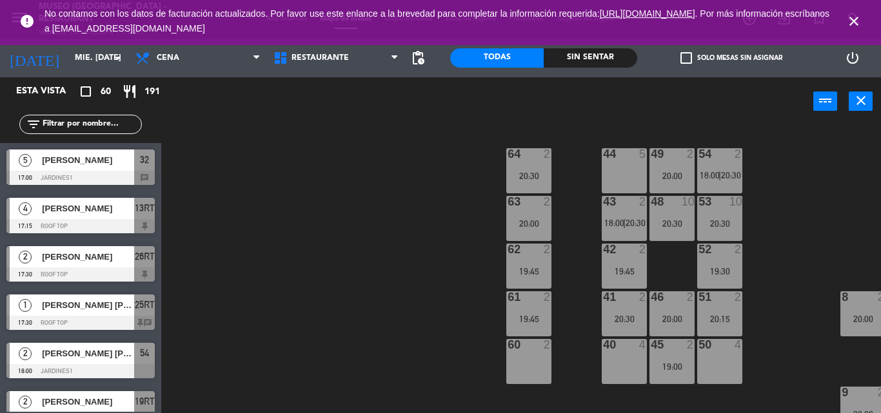
click at [647, 198] on div "2" at bounding box center [643, 202] width 8 height 12
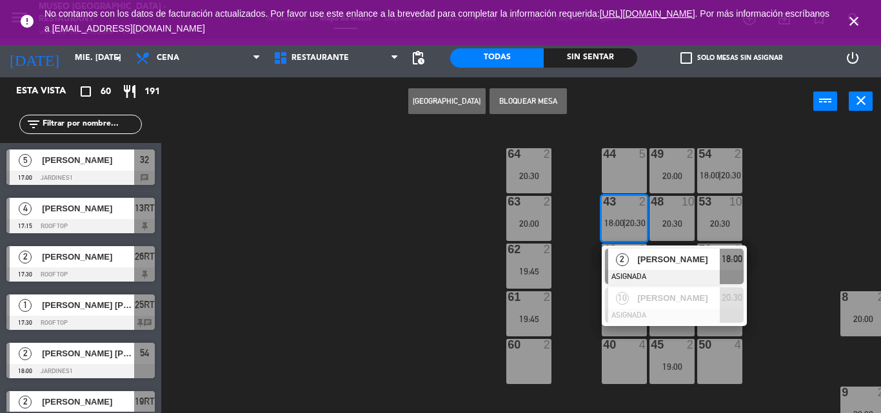
click at [801, 208] on div "44 5 49 2 20:00 54 2 18:00 | 20:30 64 2 20:30 48 10 20:30 53 10 20:30 63 2 20:0…" at bounding box center [525, 270] width 710 height 288
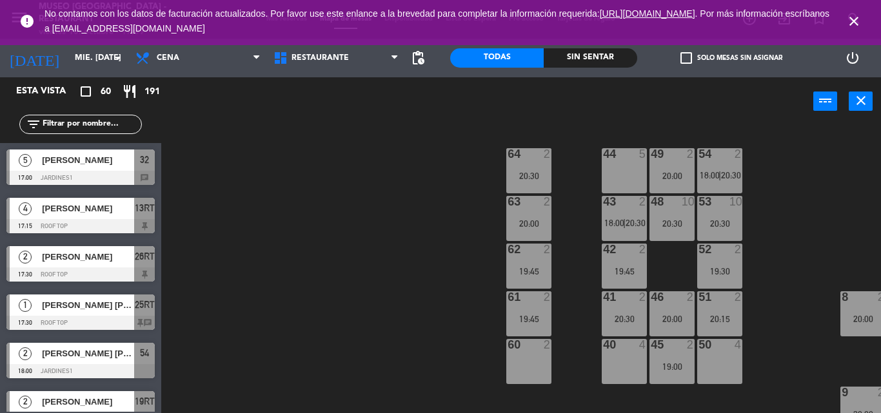
click at [725, 219] on div "20:30" at bounding box center [719, 223] width 45 height 9
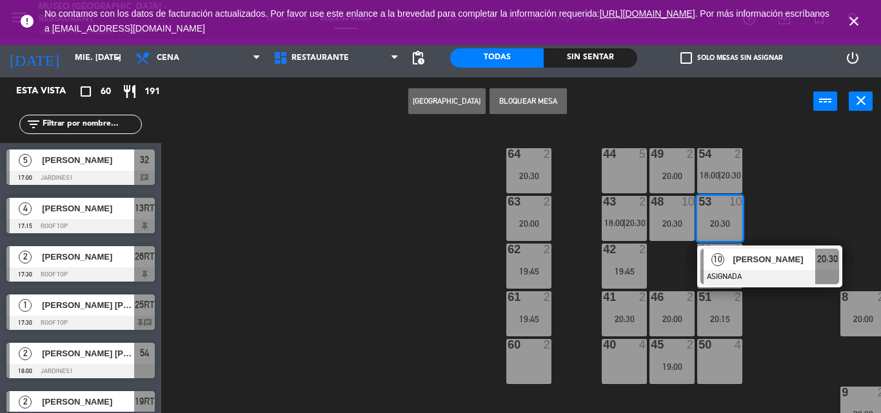
click at [776, 278] on div at bounding box center [769, 277] width 139 height 14
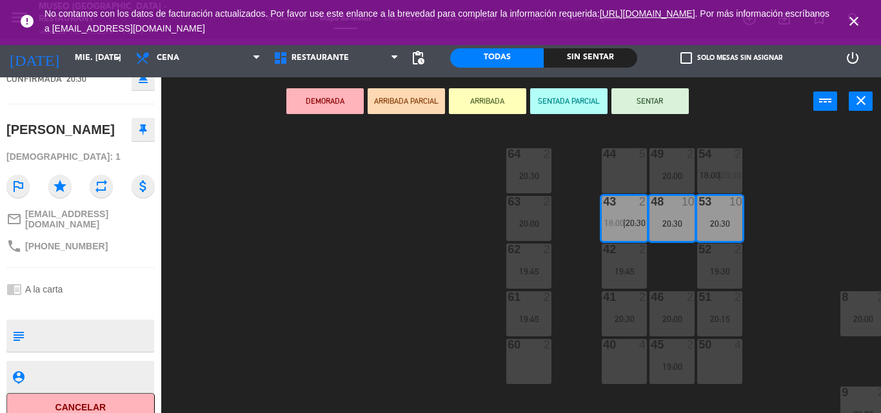
scroll to position [104, 0]
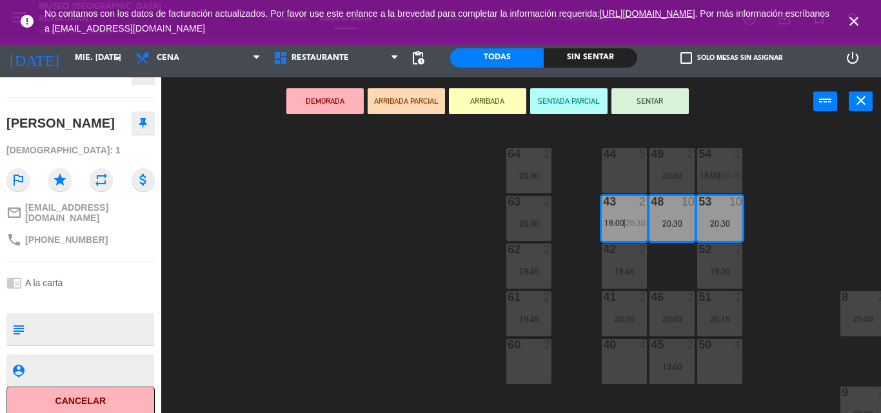
click at [458, 234] on div "44 5 49 2 20:00 54 2 18:00 | 20:30 64 2 20:30 48 10 20:30 53 10 20:30 63 2 20:0…" at bounding box center [525, 270] width 710 height 288
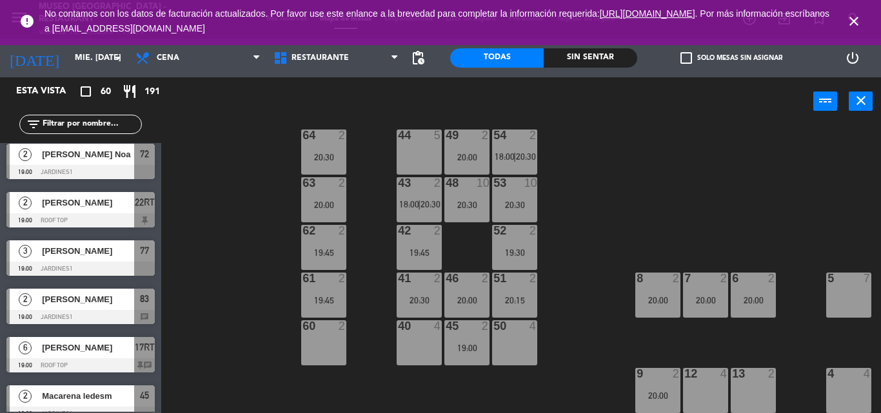
scroll to position [0, 205]
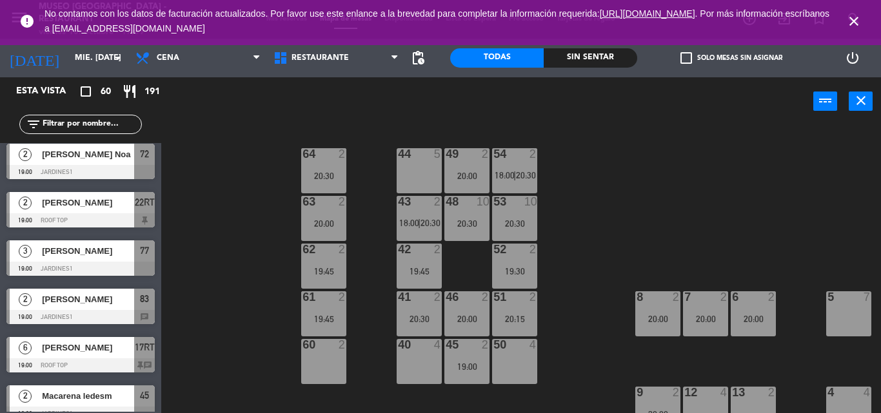
click at [479, 219] on div "20:30" at bounding box center [466, 223] width 45 height 9
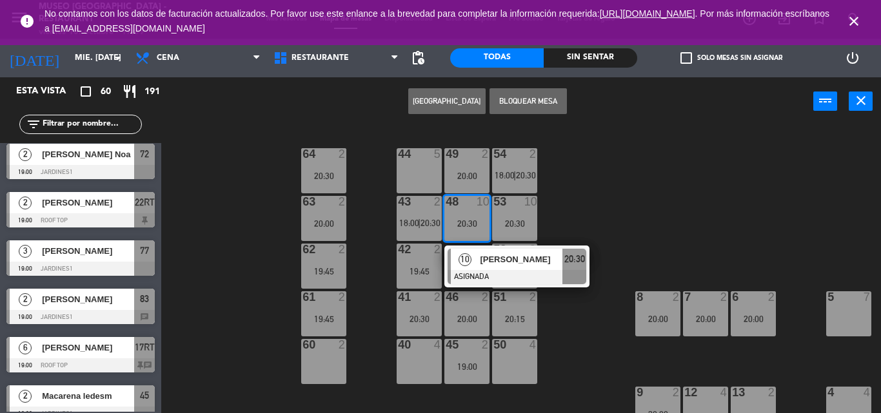
click at [510, 246] on div "10 Sheila Jara ASIGNADA 20:30" at bounding box center [516, 267] width 145 height 42
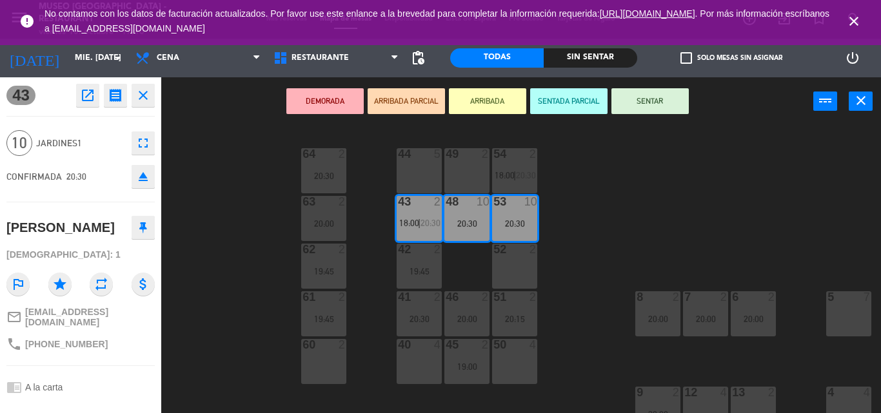
click at [638, 228] on div "44 5 49 2 54 2 18:00 | 20:30 64 2 20:30 48 10 20:30 53 10 20:30 63 2 20:00 43 2…" at bounding box center [525, 270] width 710 height 288
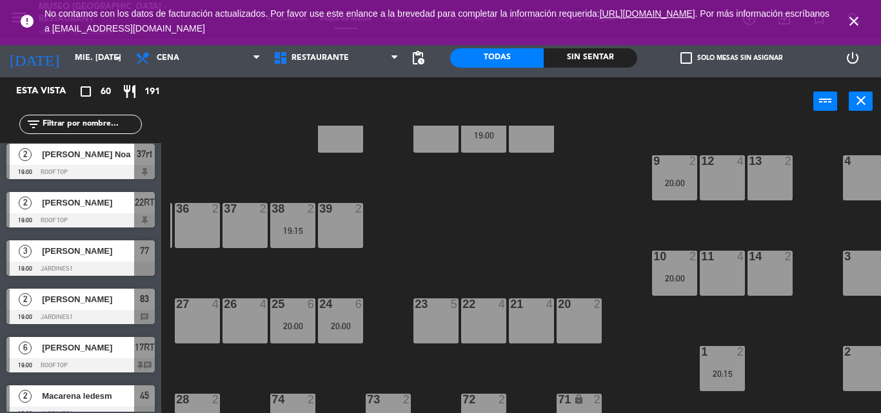
scroll to position [215, 188]
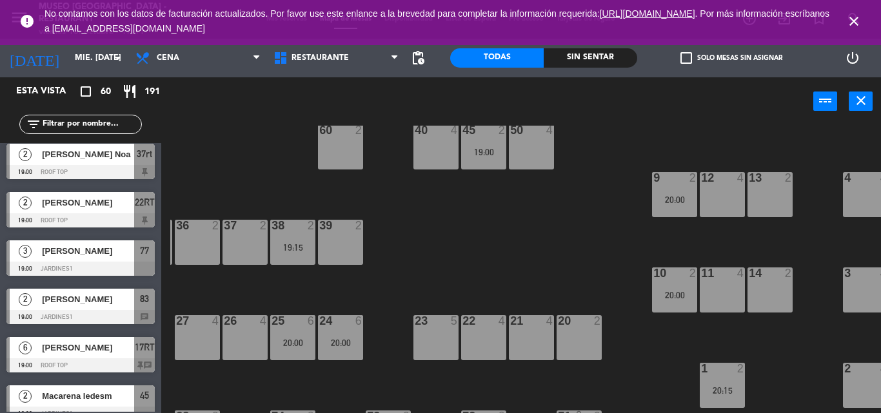
click at [319, 363] on div "44 5 49 2 54 2 18:00 | 20:30 64 2 20:30 48 10 20:30 53 10 20:30 63 2 20:00 43 2…" at bounding box center [525, 270] width 710 height 288
click at [342, 337] on div "24 6 20:00" at bounding box center [340, 337] width 45 height 45
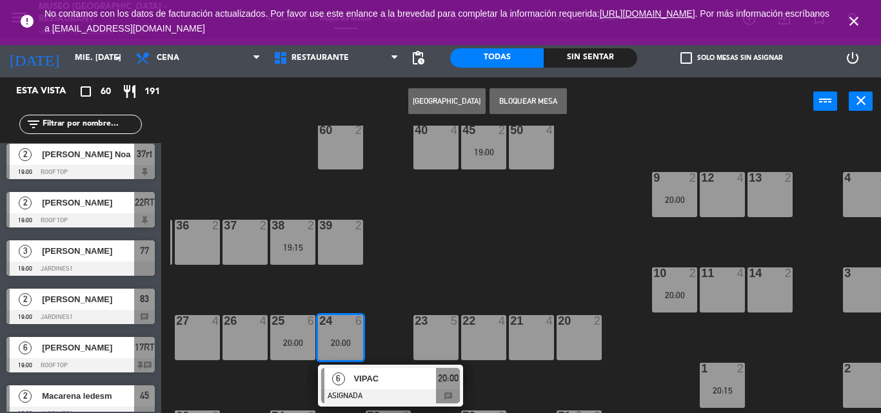
click at [425, 288] on div "44 5 49 2 54 2 18:00 | 20:30 64 2 20:30 48 10 20:30 53 10 20:30 63 2 20:00 43 2…" at bounding box center [525, 270] width 710 height 288
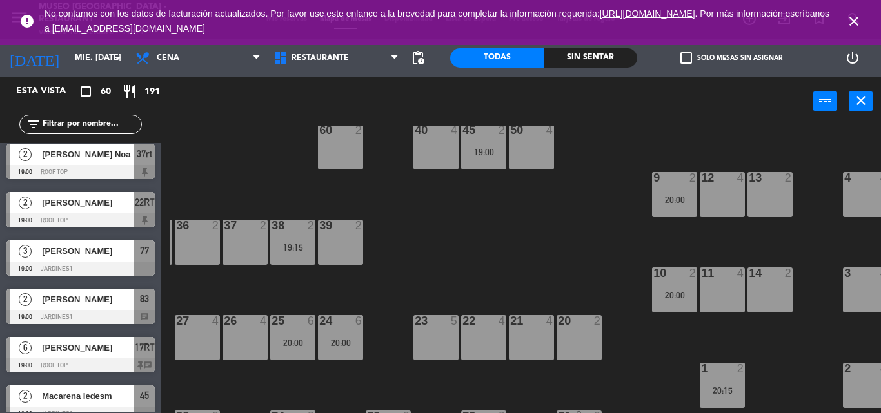
scroll to position [88, 188]
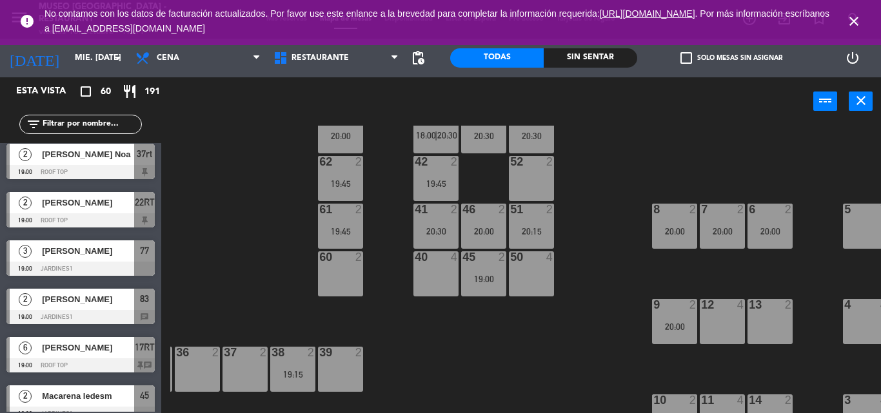
click at [480, 213] on div at bounding box center [483, 210] width 21 height 12
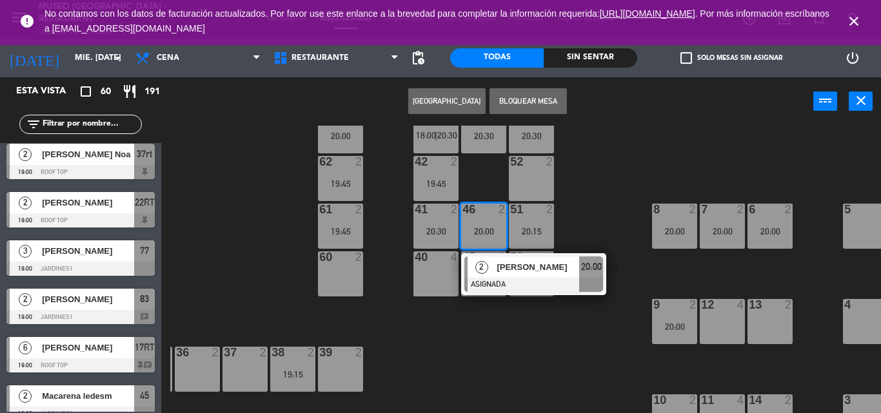
scroll to position [0, 188]
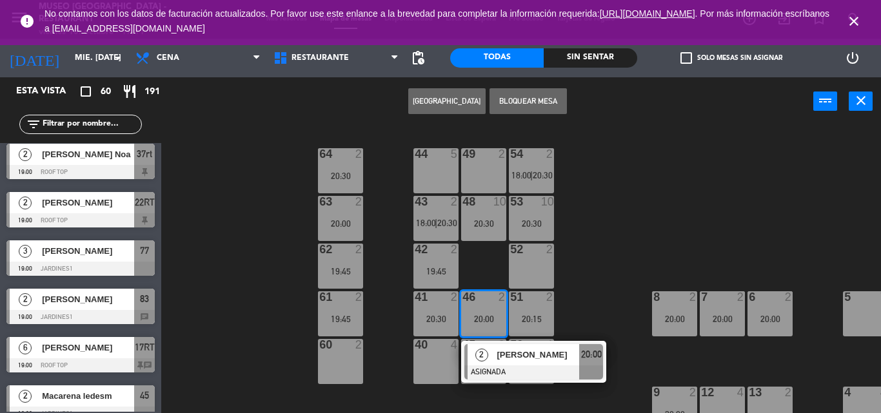
click at [614, 182] on div "44 5 49 2 54 2 18:00 | 20:30 64 2 20:30 48 10 20:30 53 10 20:30 63 2 20:00 43 2…" at bounding box center [525, 270] width 710 height 288
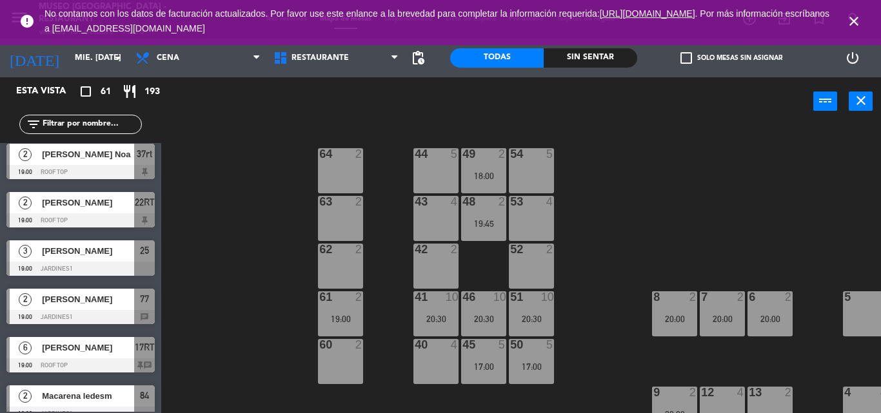
click at [850, 18] on icon "close" at bounding box center [853, 21] width 15 height 15
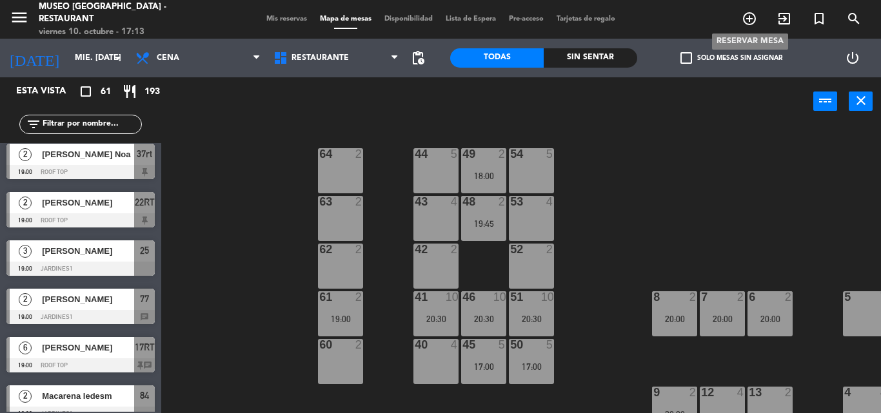
click at [750, 18] on icon "add_circle_outline" at bounding box center [748, 18] width 15 height 15
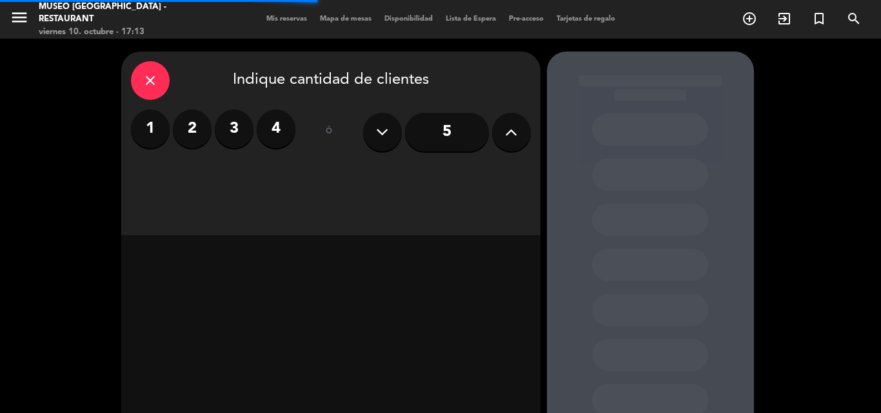
click at [192, 144] on label "2" at bounding box center [192, 129] width 39 height 39
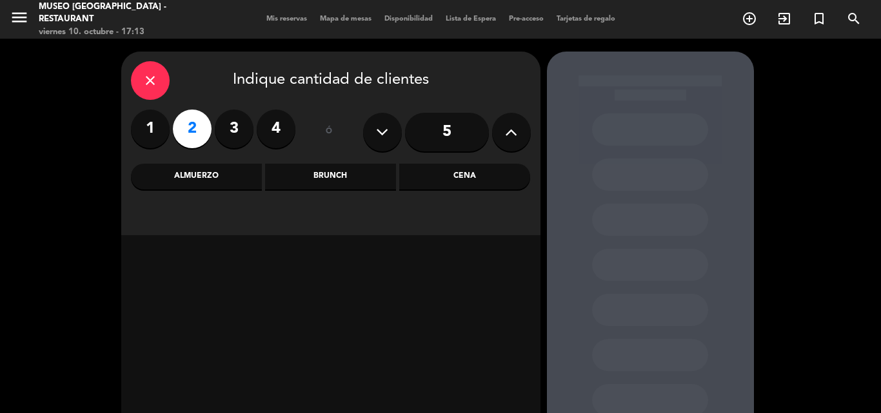
click at [443, 180] on div "Cena" at bounding box center [464, 177] width 131 height 26
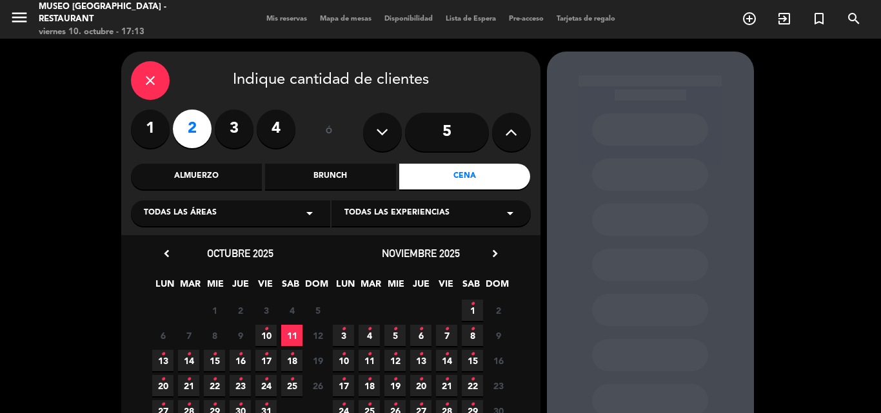
click at [261, 325] on span "10 •" at bounding box center [265, 335] width 21 height 21
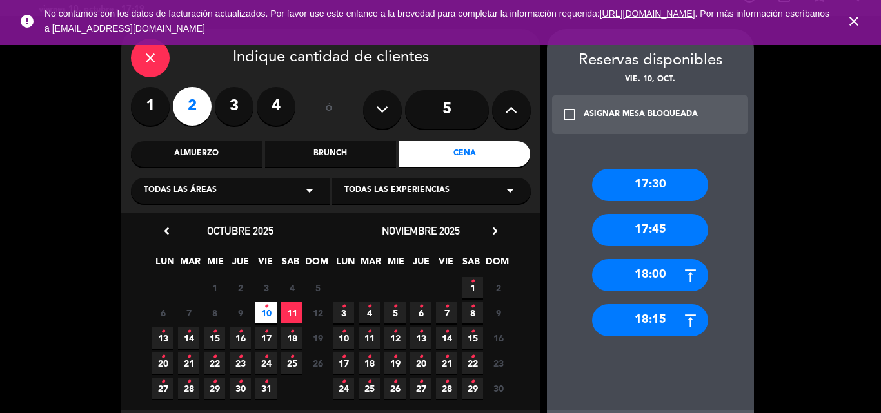
scroll to position [23, 0]
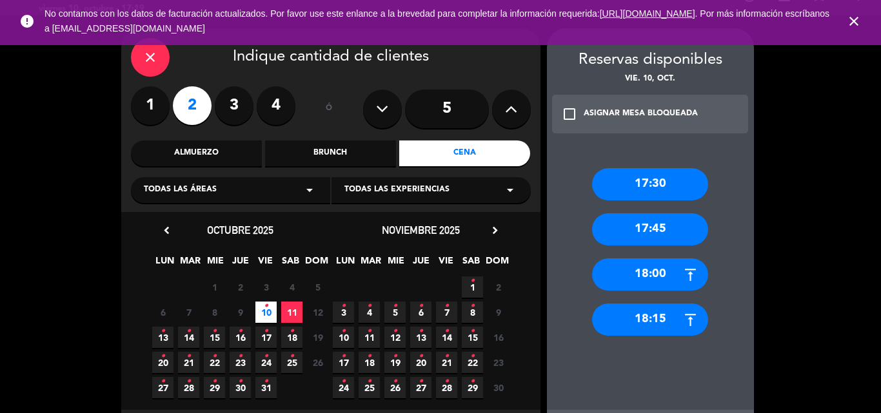
click at [237, 153] on div "Almuerzo" at bounding box center [196, 154] width 131 height 26
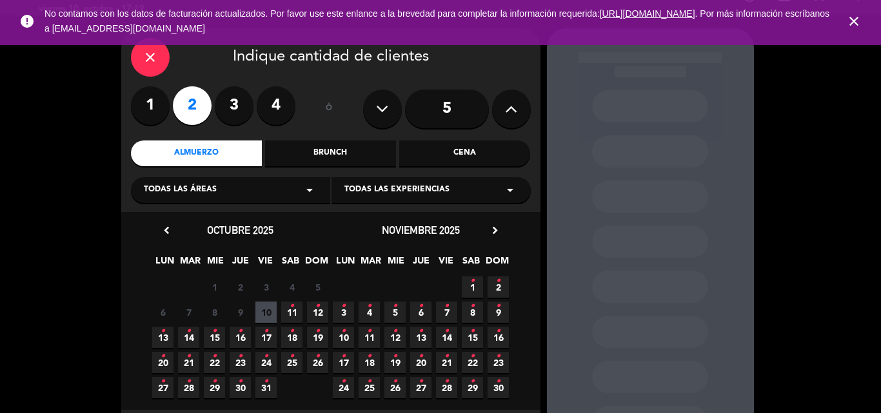
click at [313, 308] on span "12 •" at bounding box center [317, 312] width 21 height 21
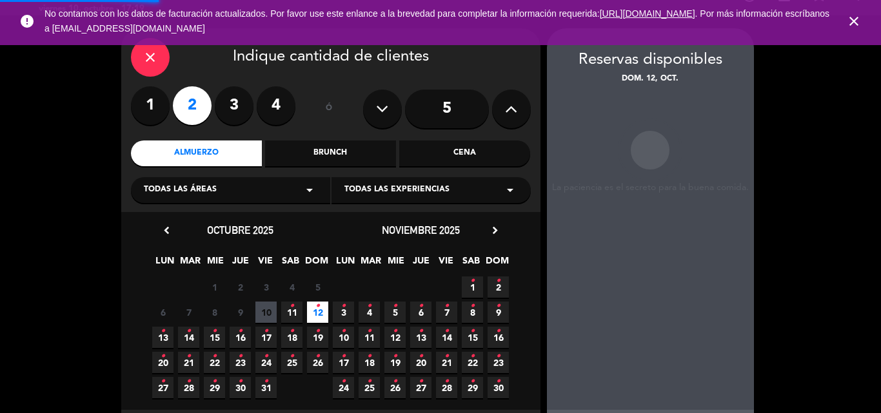
scroll to position [52, 0]
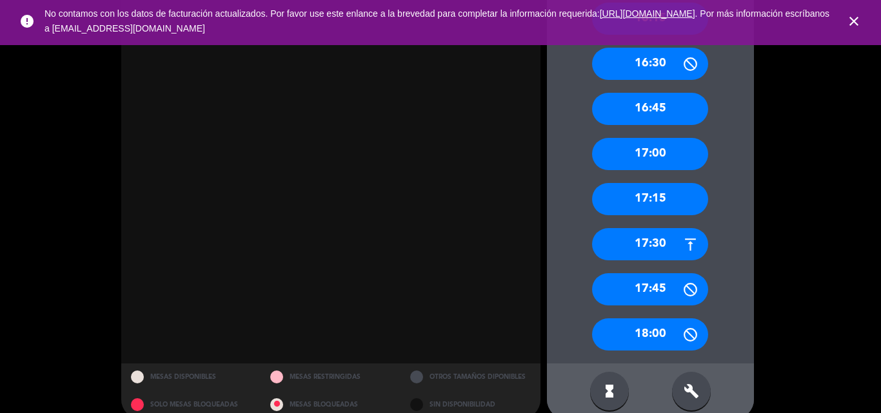
click at [664, 238] on div "17:30" at bounding box center [650, 244] width 116 height 32
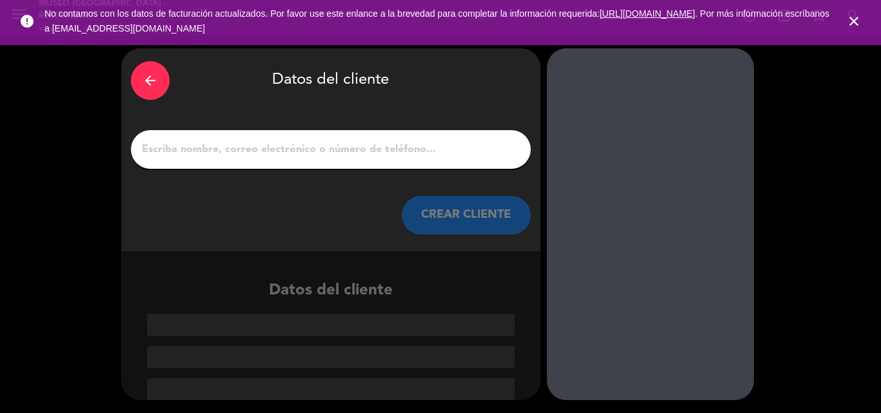
click at [135, 88] on div "arrow_back" at bounding box center [150, 80] width 39 height 39
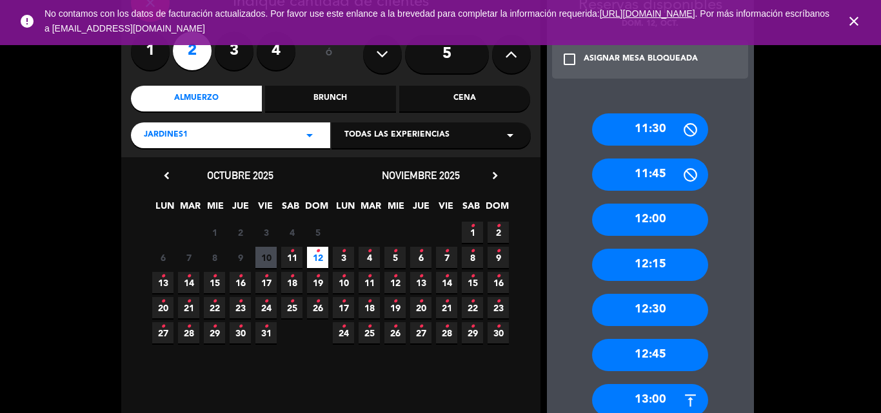
scroll to position [0, 0]
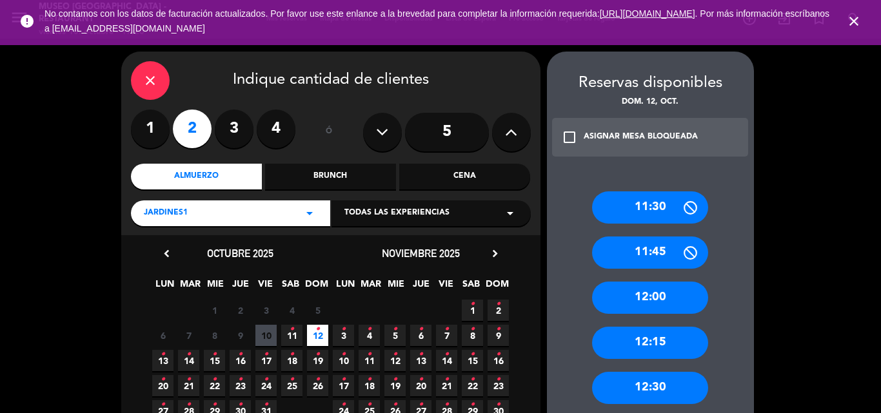
click at [143, 71] on div "close" at bounding box center [150, 80] width 39 height 39
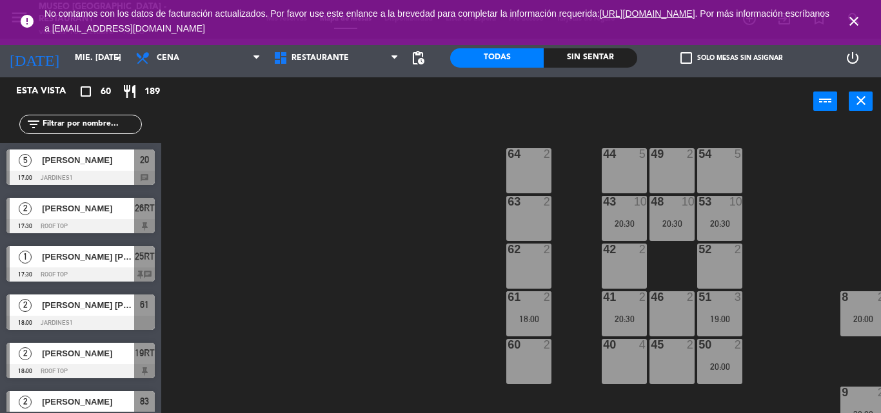
click at [853, 14] on icon "close" at bounding box center [853, 21] width 15 height 15
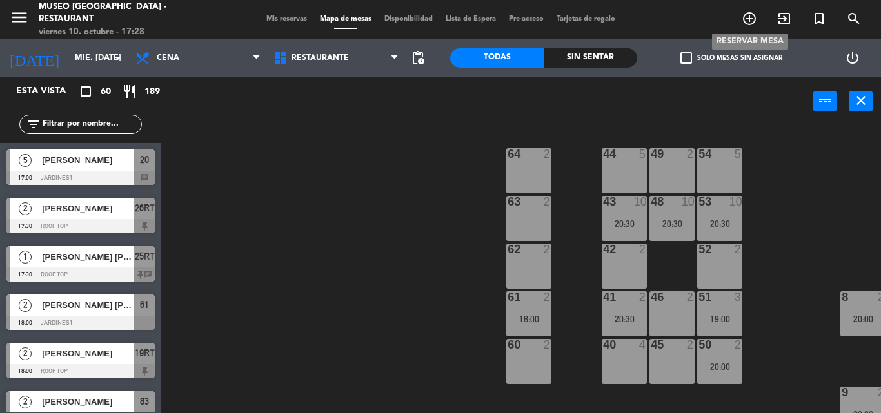
click at [754, 14] on icon "add_circle_outline" at bounding box center [748, 18] width 15 height 15
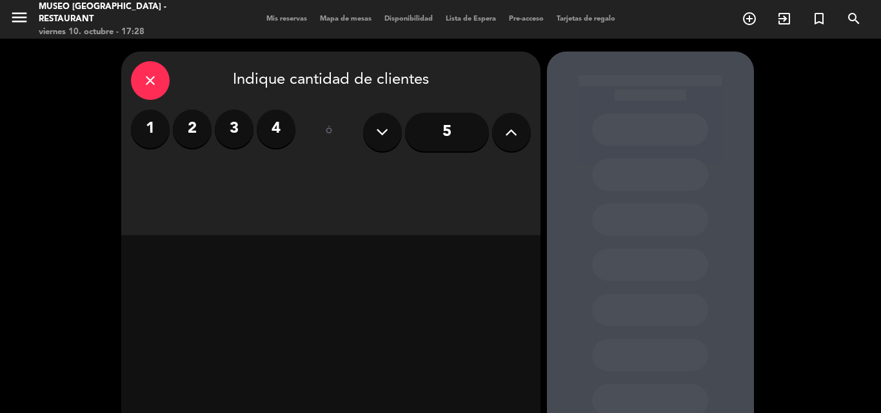
click at [198, 133] on label "2" at bounding box center [192, 129] width 39 height 39
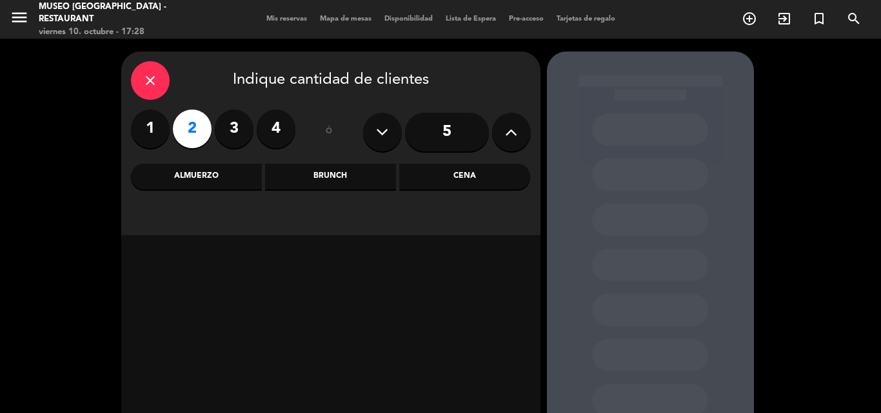
click at [238, 133] on label "3" at bounding box center [234, 129] width 39 height 39
click at [253, 170] on div "Almuerzo" at bounding box center [196, 177] width 131 height 26
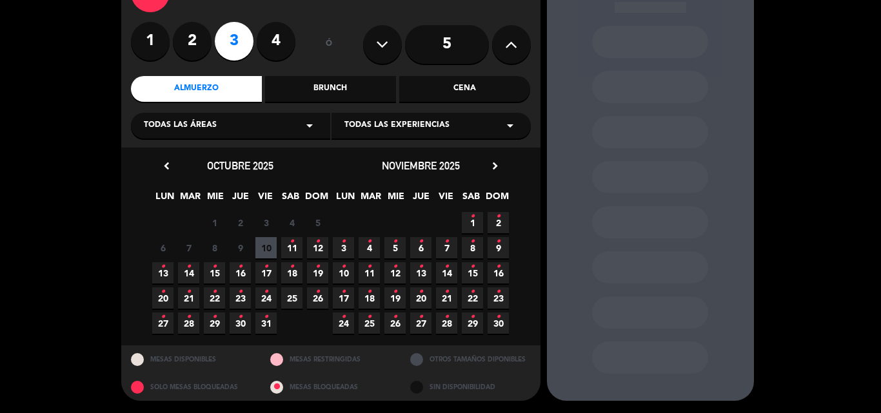
click at [162, 263] on icon "•" at bounding box center [163, 267] width 5 height 21
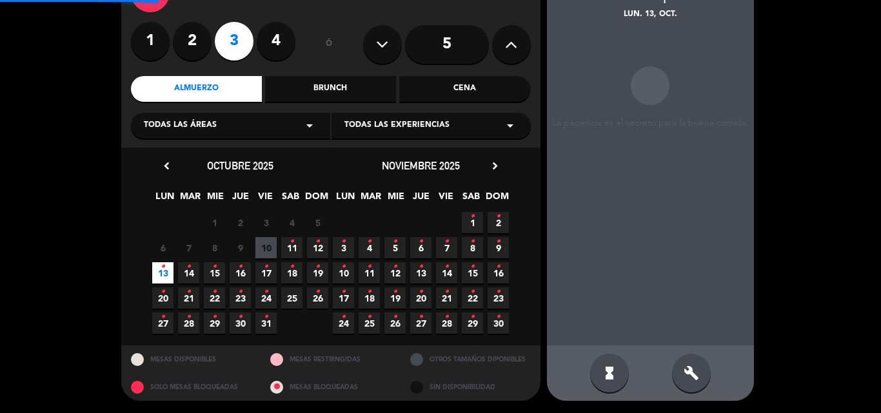
scroll to position [52, 0]
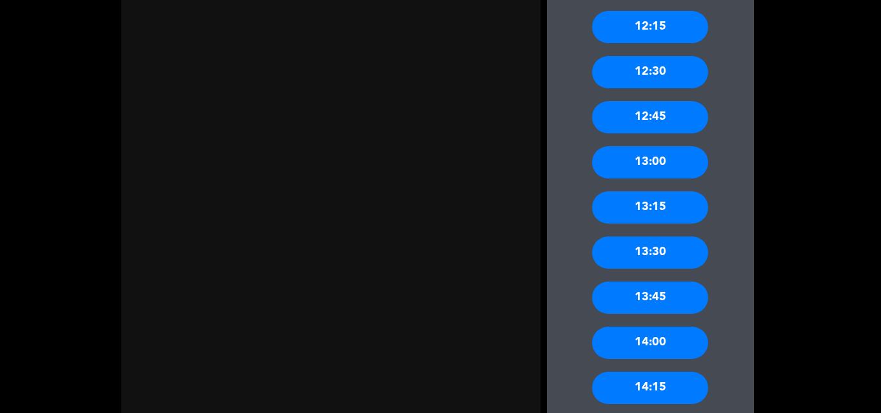
click at [663, 328] on div "14:00" at bounding box center [650, 343] width 116 height 32
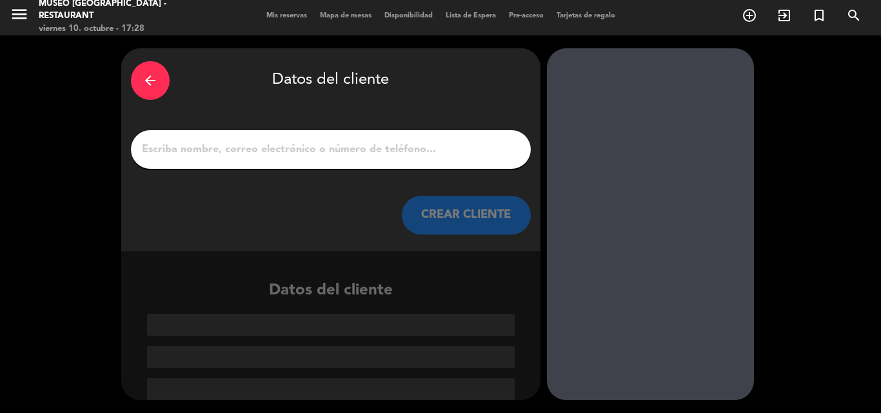
scroll to position [3, 0]
click at [451, 145] on input "1" at bounding box center [331, 150] width 380 height 18
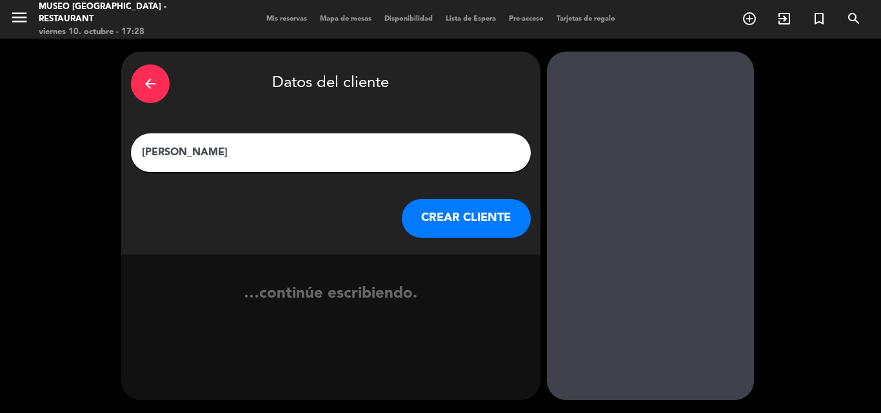
click at [192, 152] on input "Cristina Zorero" at bounding box center [331, 153] width 380 height 18
type input "Cristina Forero"
click at [463, 220] on button "CREAR CLIENTE" at bounding box center [466, 218] width 129 height 39
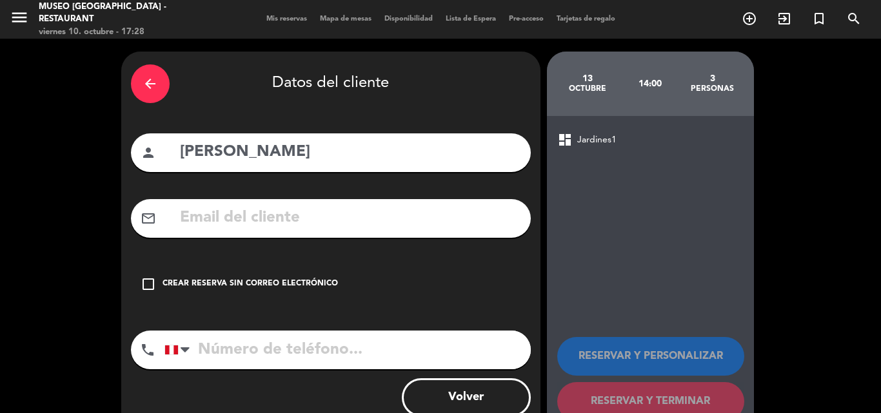
click at [153, 279] on icon "check_box_outline_blank" at bounding box center [148, 284] width 15 height 15
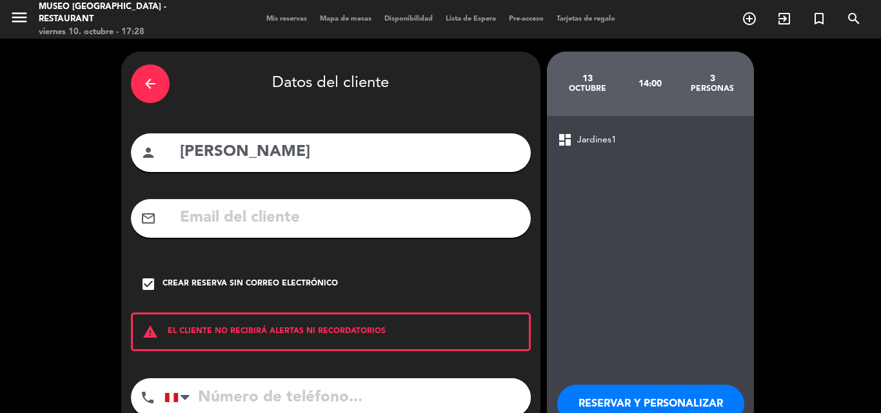
click at [259, 400] on input "tel" at bounding box center [347, 397] width 366 height 39
type input "980579640"
click at [642, 391] on button "RESERVAR Y PERSONALIZAR" at bounding box center [650, 404] width 187 height 39
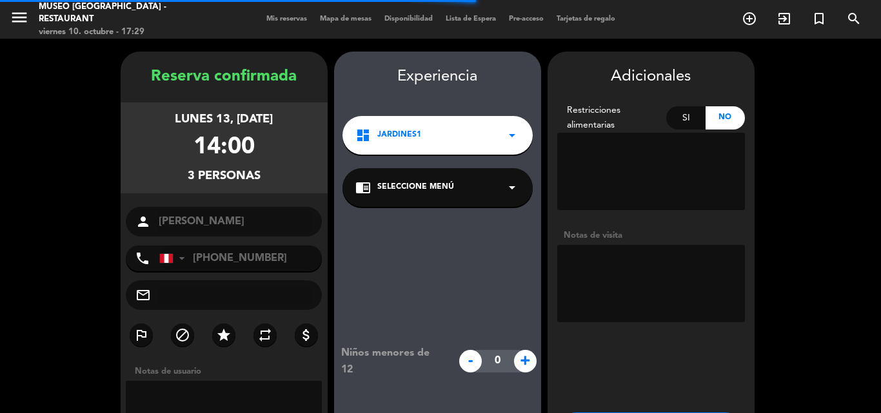
scroll to position [52, 0]
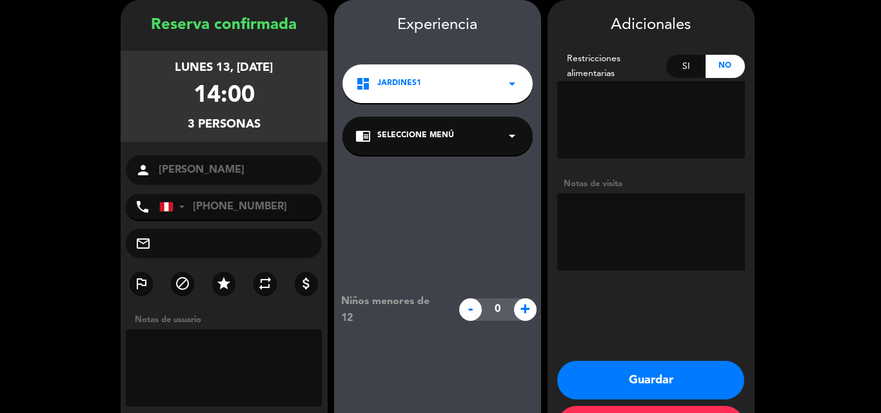
click at [462, 129] on div "chrome_reader_mode Seleccione Menú arrow_drop_down" at bounding box center [437, 136] width 190 height 39
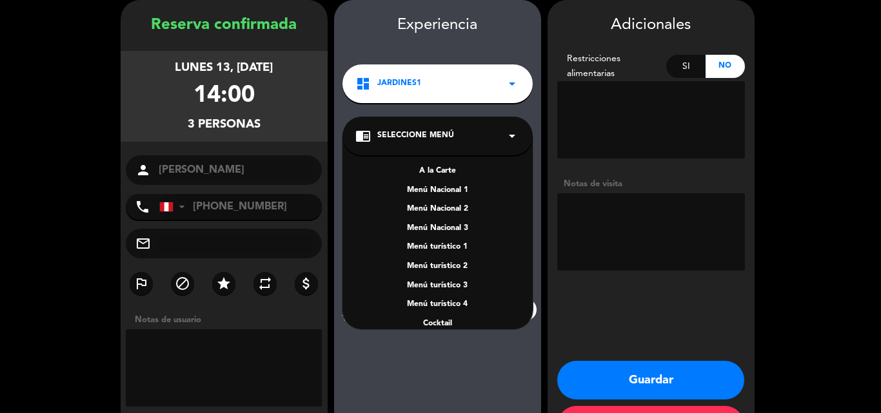
click at [449, 170] on div "A la Carte" at bounding box center [437, 171] width 164 height 13
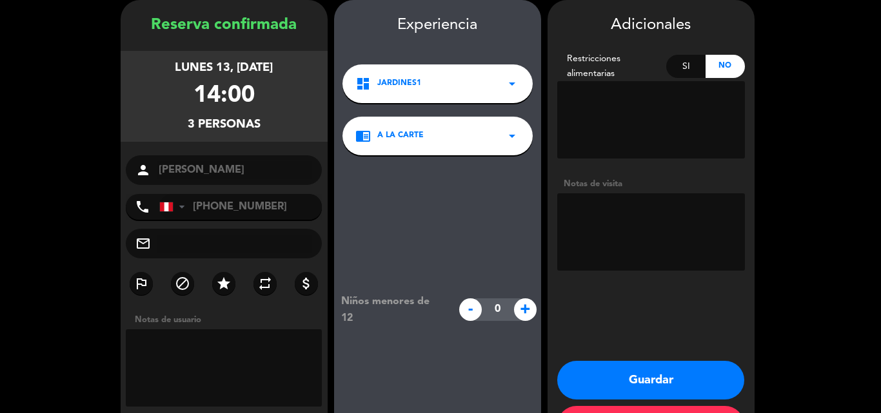
click at [628, 215] on textarea at bounding box center [651, 231] width 188 height 77
type textarea "RT"
click at [641, 373] on button "Guardar" at bounding box center [650, 380] width 187 height 39
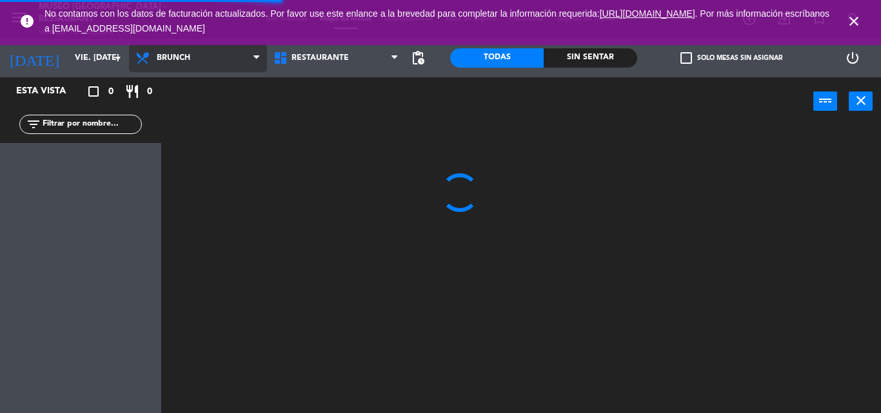
click at [203, 56] on span "Brunch" at bounding box center [198, 58] width 138 height 28
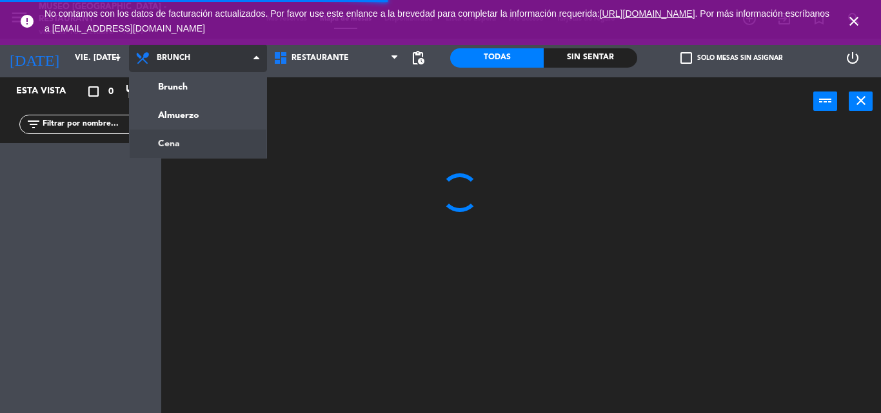
click at [235, 143] on ng-component "menu [GEOGRAPHIC_DATA] - Restaurant viernes 10. octubre - 15:09 Mis reservas Ma…" at bounding box center [440, 206] width 881 height 413
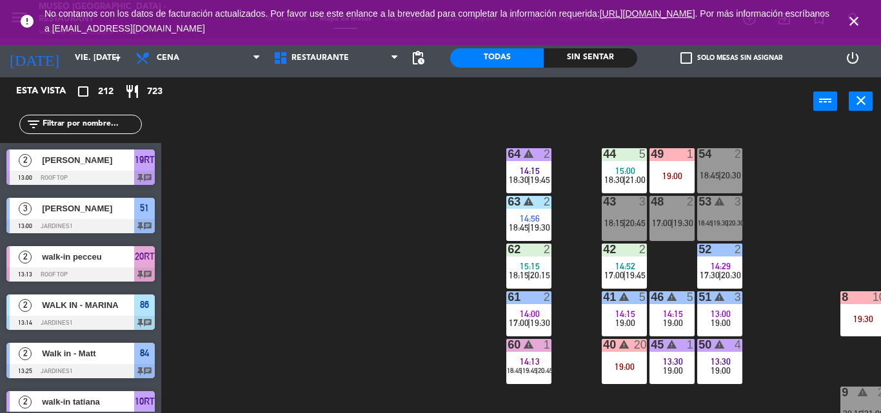
click at [857, 21] on icon "close" at bounding box center [853, 21] width 15 height 15
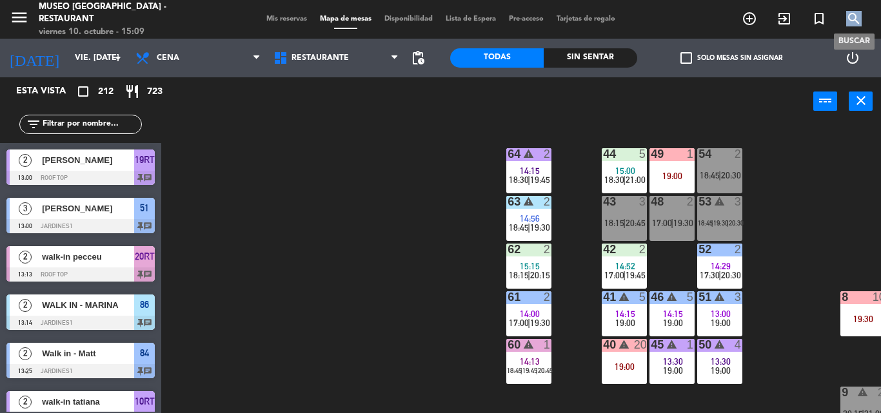
click at [857, 21] on icon "search" at bounding box center [853, 18] width 15 height 15
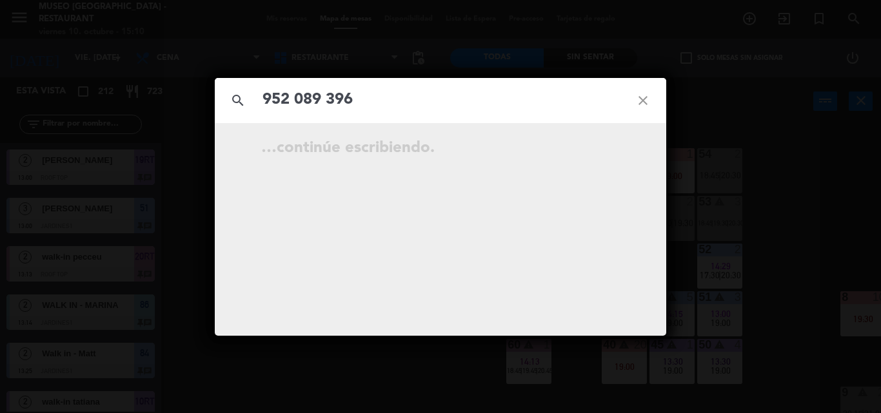
click at [328, 101] on input "952 089 396" at bounding box center [440, 100] width 358 height 26
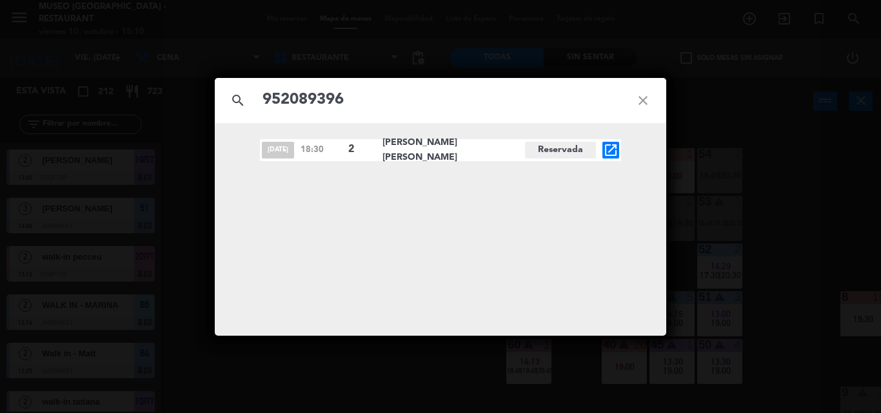
type input "952089396"
click at [603, 150] on icon "open_in_new" at bounding box center [610, 149] width 15 height 15
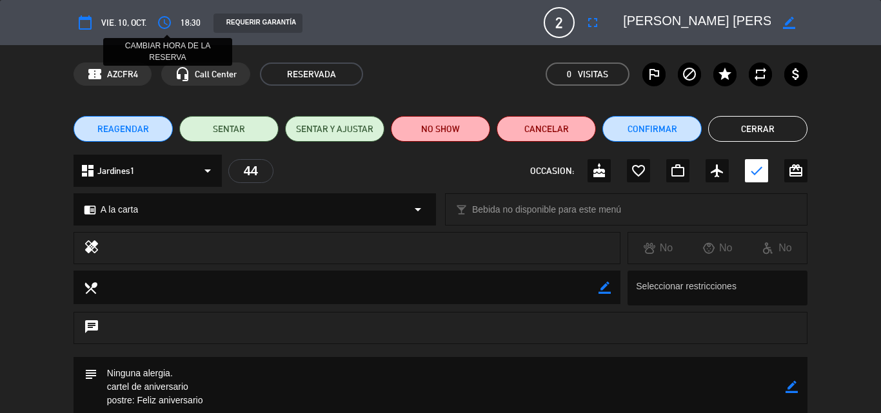
click at [166, 17] on icon "access_time" at bounding box center [164, 22] width 15 height 15
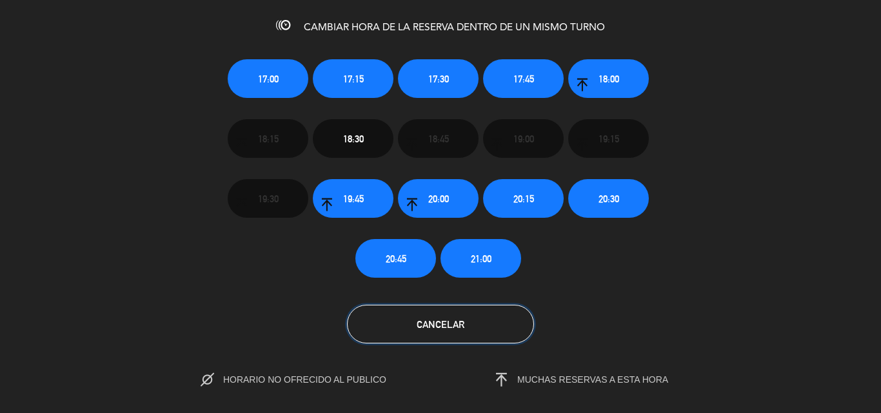
click at [465, 322] on button "Cancelar" at bounding box center [440, 324] width 187 height 39
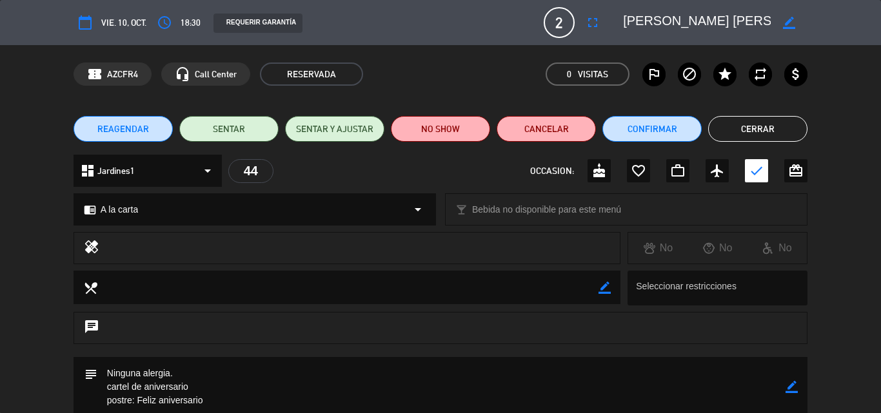
click at [753, 132] on button "Cerrar" at bounding box center [757, 129] width 99 height 26
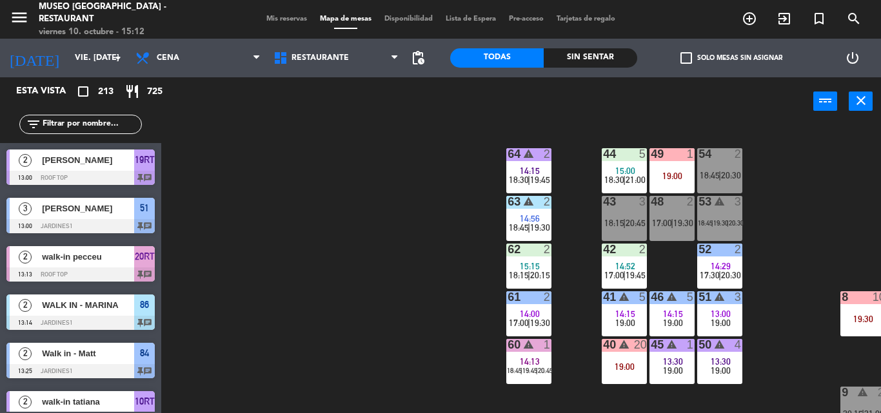
click at [122, 115] on div "filter_list" at bounding box center [80, 124] width 122 height 19
click at [124, 125] on input "text" at bounding box center [91, 124] width 100 height 14
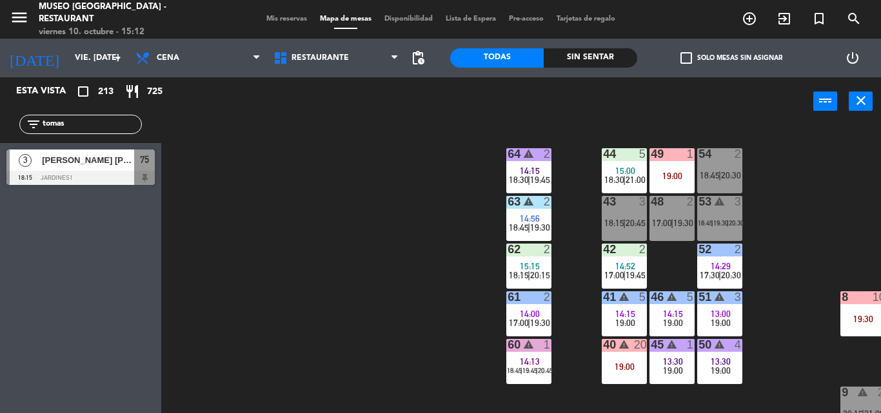
type input "tomas"
click at [82, 341] on div "Esta vista crop_square 213 restaurant 725 filter_list [PERSON_NAME] 3 [PERSON_N…" at bounding box center [80, 245] width 161 height 336
click at [80, 171] on div at bounding box center [80, 178] width 148 height 14
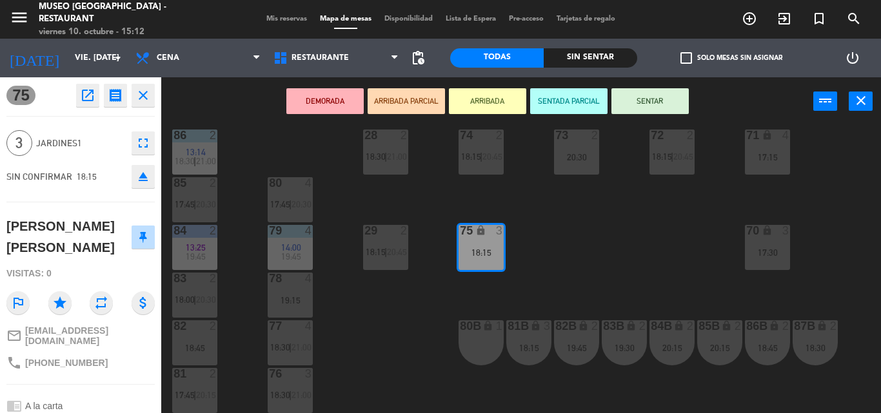
click at [141, 141] on icon "fullscreen" at bounding box center [142, 142] width 15 height 15
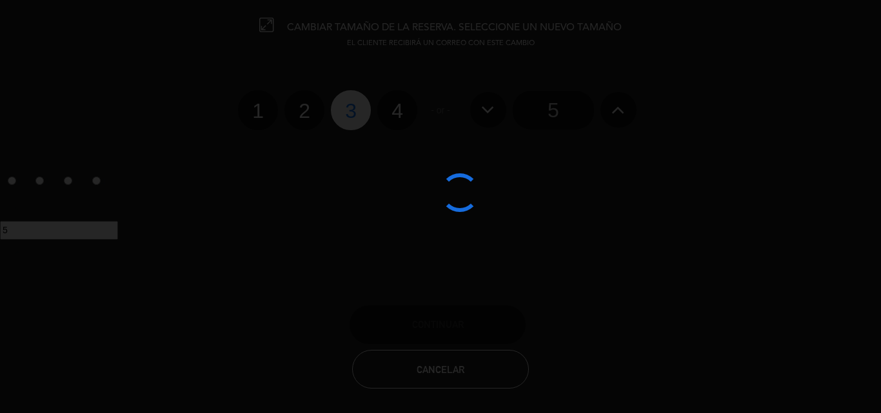
click at [393, 111] on label "4" at bounding box center [397, 110] width 40 height 40
click at [393, 104] on input "4" at bounding box center [395, 99] width 8 height 8
radio input "true"
radio input "false"
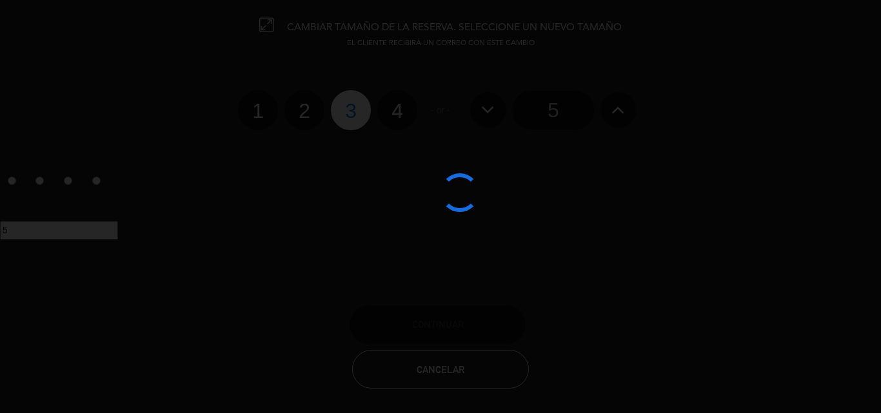
radio input "false"
radio input "true"
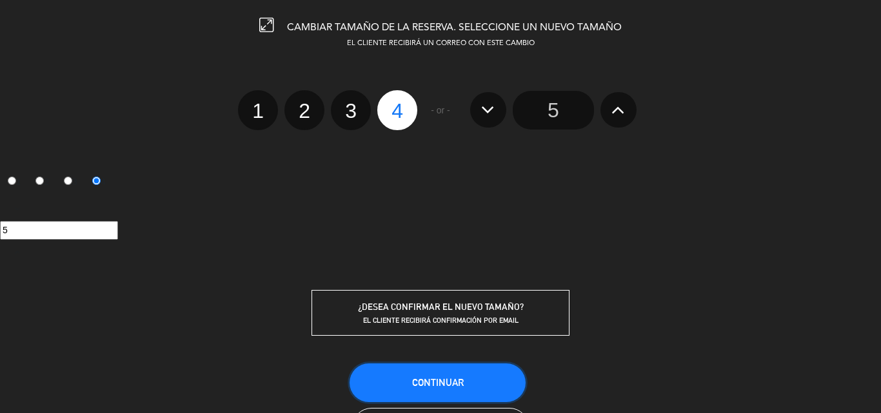
click at [449, 375] on button "Continuar" at bounding box center [437, 383] width 176 height 39
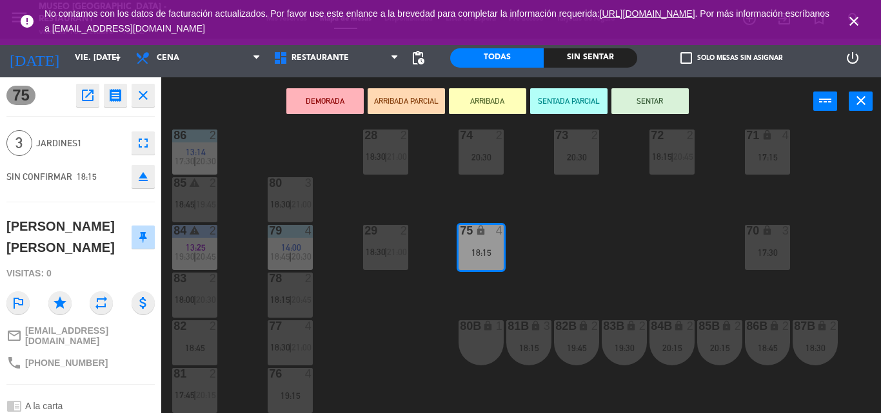
click at [847, 26] on icon "close" at bounding box center [853, 21] width 15 height 15
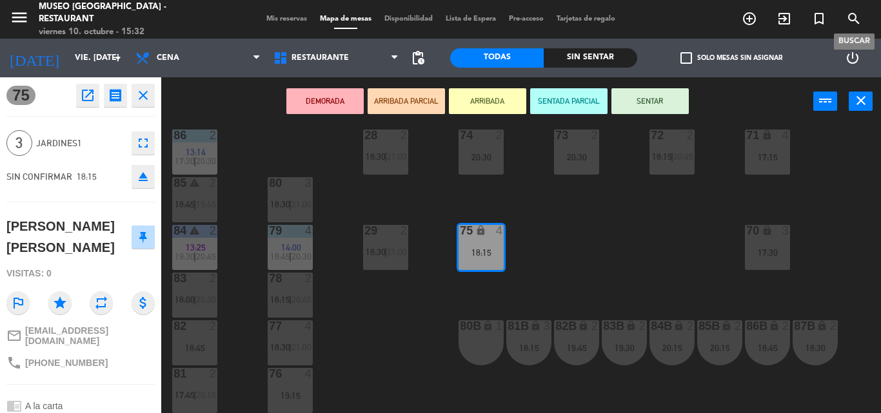
click at [861, 22] on icon "search" at bounding box center [853, 18] width 15 height 15
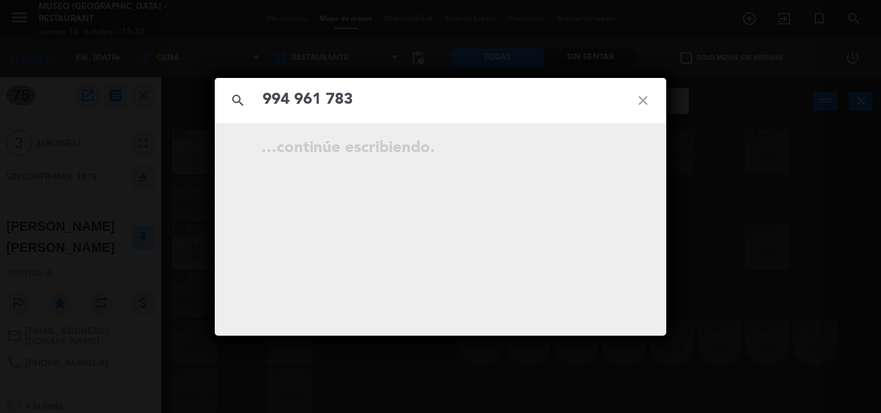
click at [325, 97] on input "994 961 783" at bounding box center [440, 100] width 358 height 26
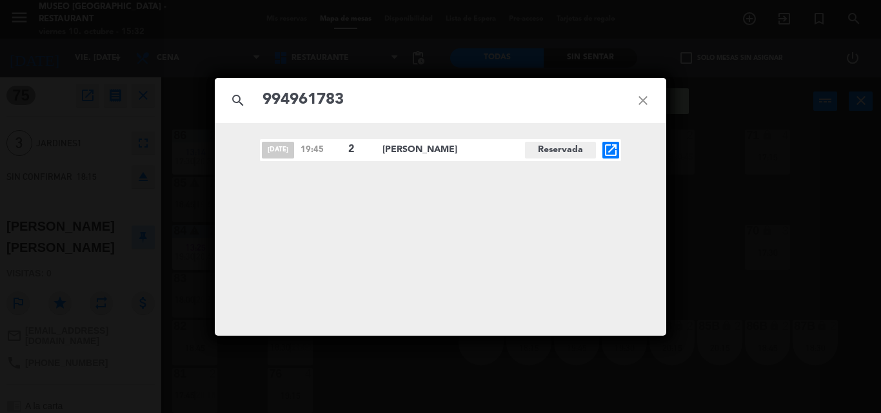
type input "994961783"
click at [644, 100] on icon "close" at bounding box center [643, 100] width 46 height 46
click at [653, 107] on icon "close" at bounding box center [643, 100] width 46 height 46
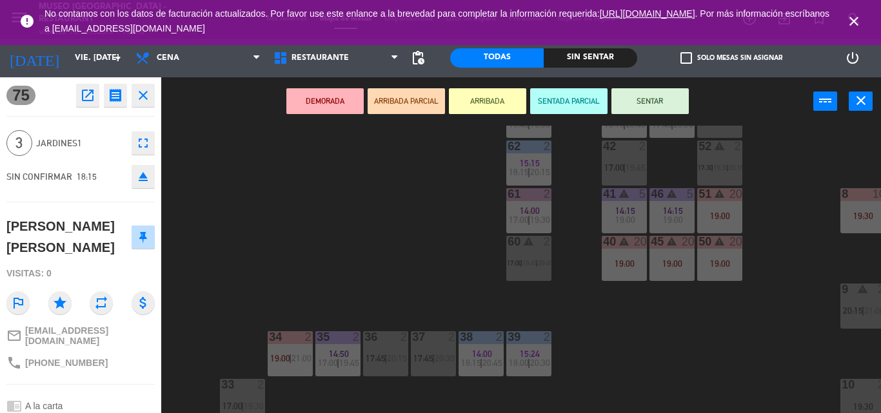
scroll to position [103, 0]
click at [406, 168] on div "44 2 18:30 | 21:00 49 2 15:30 19:00 54 2 17:45 | 20:30 64 2 15:30 19:45 48 5 15…" at bounding box center [525, 270] width 710 height 288
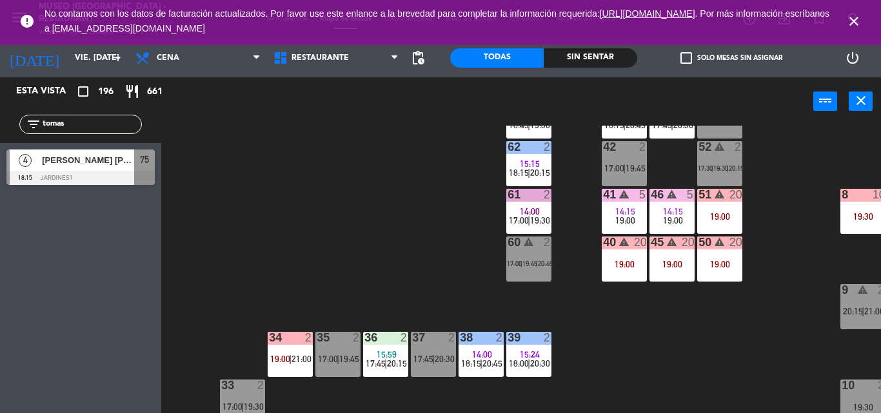
click at [857, 23] on icon "close" at bounding box center [853, 21] width 15 height 15
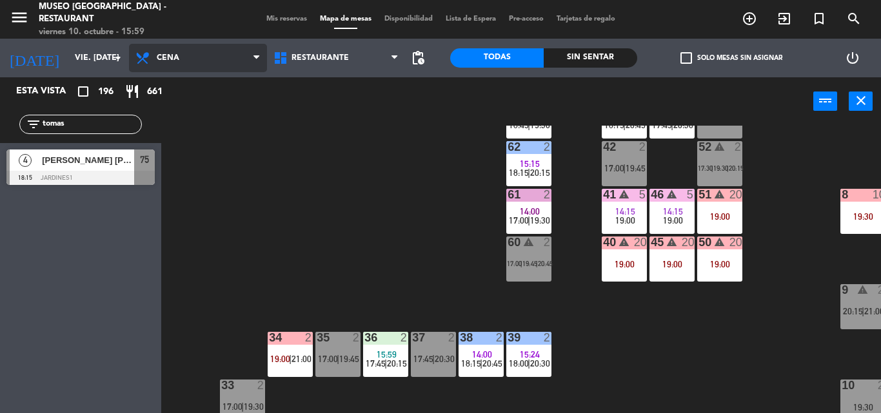
click at [155, 55] on span "Cena" at bounding box center [198, 58] width 138 height 28
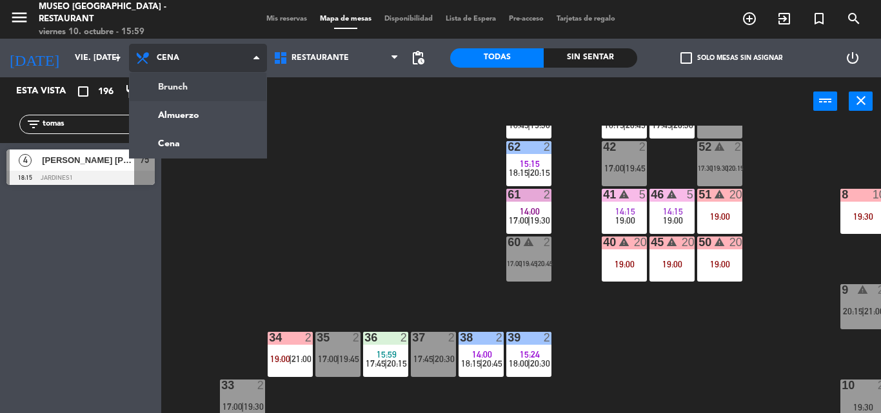
click at [156, 102] on ng-component "menu [GEOGRAPHIC_DATA] - Restaurant viernes 10. octubre - 15:59 Mis reservas Ma…" at bounding box center [440, 206] width 881 height 413
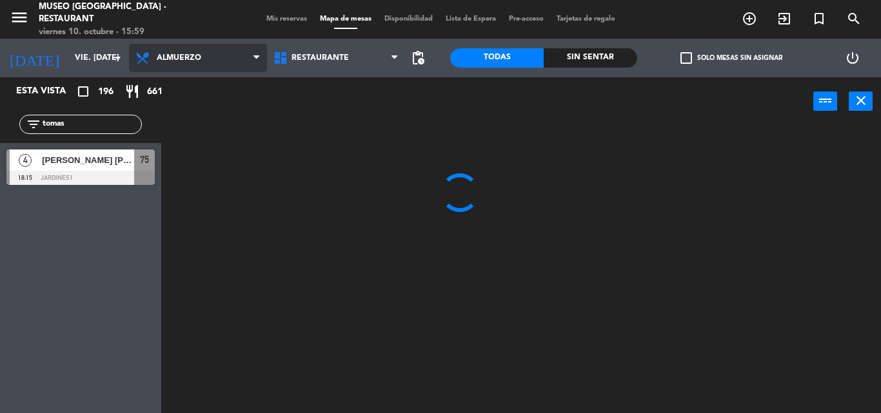
scroll to position [0, 0]
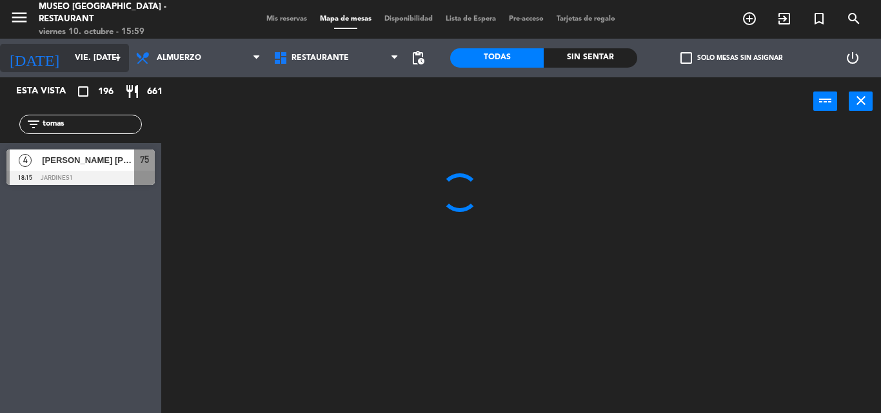
click at [122, 60] on icon "arrow_drop_down" at bounding box center [117, 57] width 15 height 15
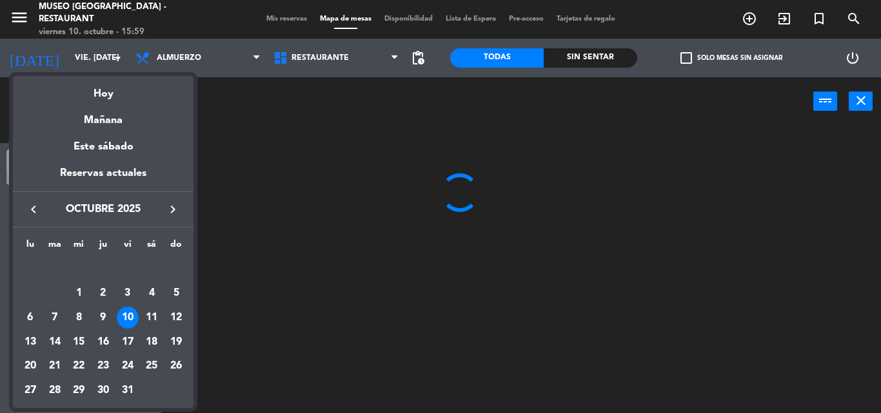
drag, startPoint x: 58, startPoint y: 340, endPoint x: 63, endPoint y: 331, distance: 10.4
click at [63, 331] on td "14" at bounding box center [55, 342] width 24 height 24
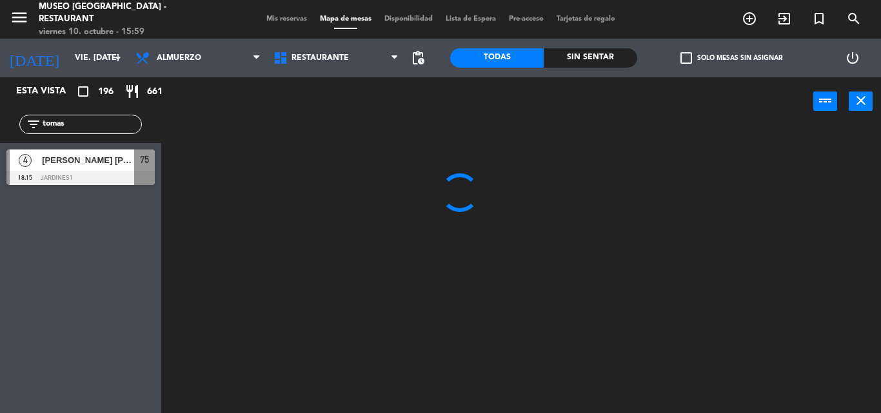
type input "[DATE] oct."
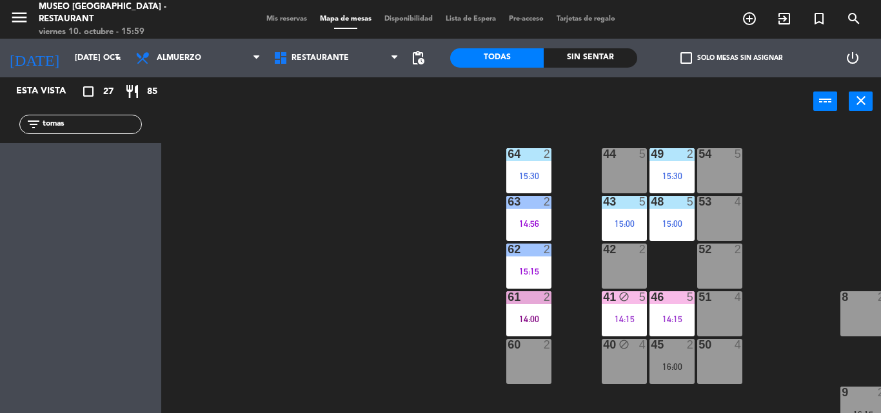
drag, startPoint x: 79, startPoint y: 123, endPoint x: 38, endPoint y: 117, distance: 41.0
click at [38, 117] on div "filter_list [PERSON_NAME]" at bounding box center [80, 124] width 122 height 19
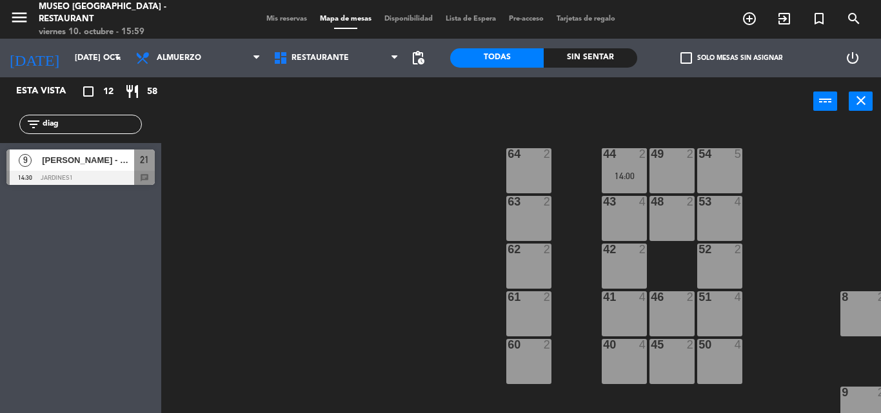
type input "diag"
click at [92, 174] on div at bounding box center [80, 178] width 148 height 14
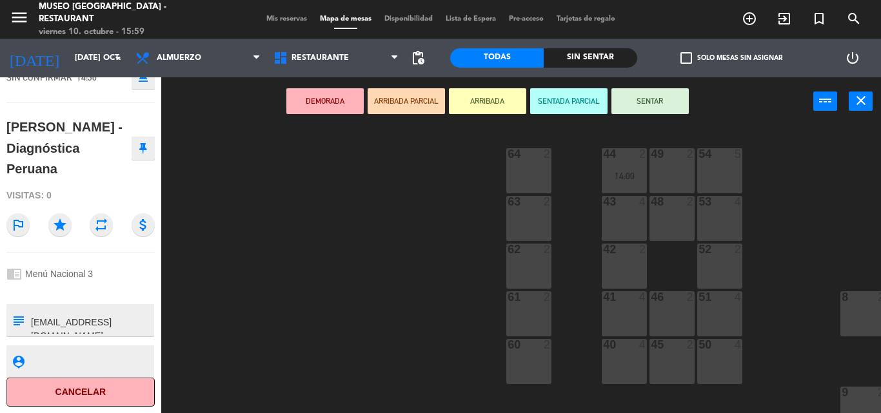
scroll to position [176, 0]
click at [314, 235] on div "44 2 14:00 49 2 54 5 64 2 48 2 53 4 63 2 43 4 62 2 42 2 52 2 41 4 46 2 51 4 61 …" at bounding box center [525, 270] width 710 height 288
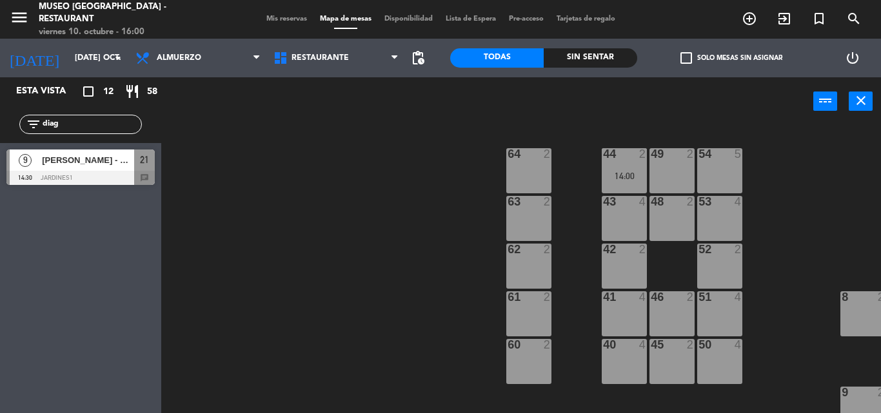
click at [87, 168] on div "[PERSON_NAME] - Diagnóstica Peruana" at bounding box center [87, 160] width 93 height 21
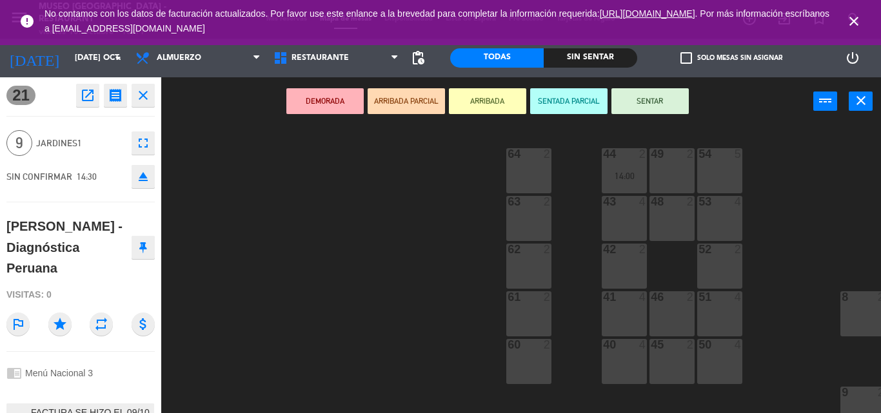
click at [857, 22] on icon "close" at bounding box center [853, 21] width 15 height 15
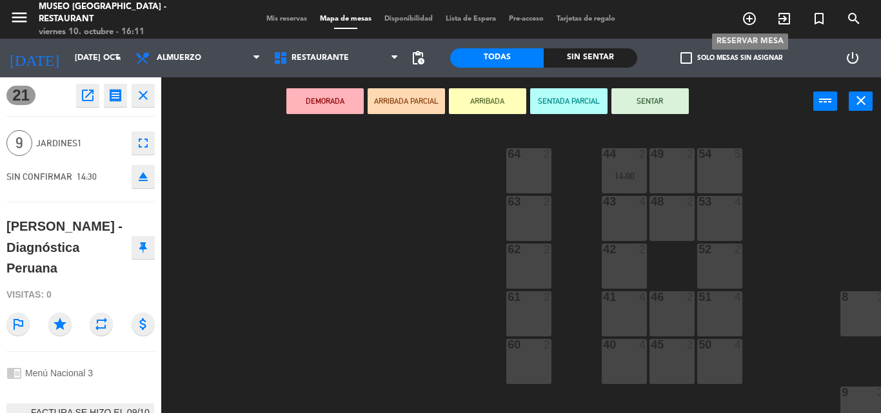
click at [752, 14] on icon "add_circle_outline" at bounding box center [748, 18] width 15 height 15
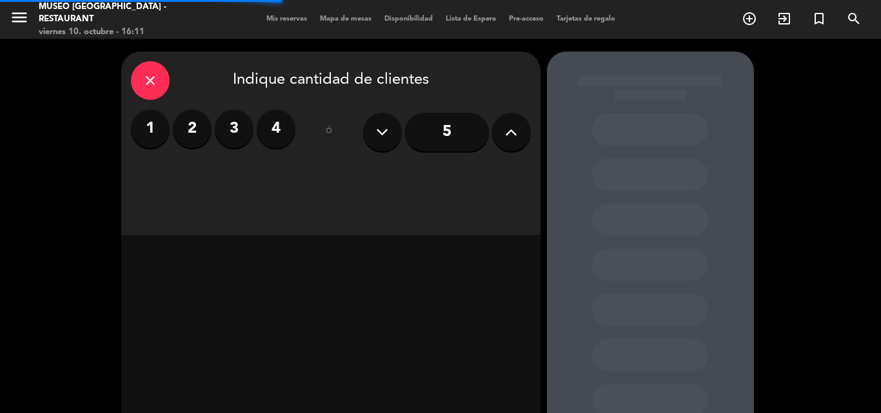
click at [195, 135] on label "2" at bounding box center [192, 129] width 39 height 39
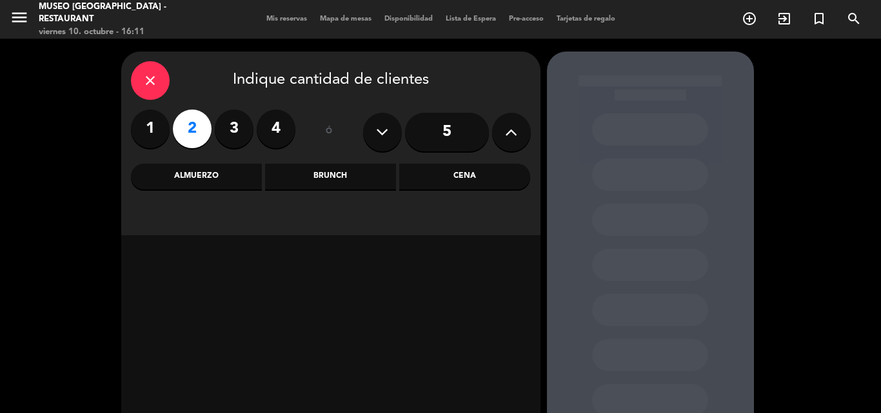
click at [435, 186] on div "Cena" at bounding box center [464, 177] width 131 height 26
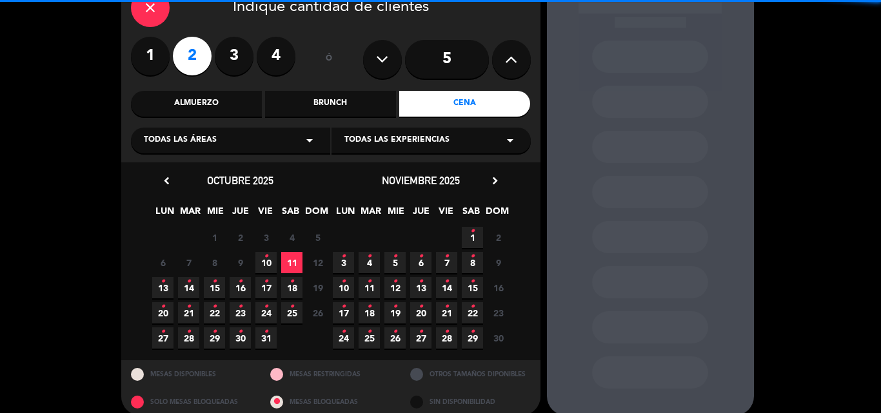
scroll to position [76, 0]
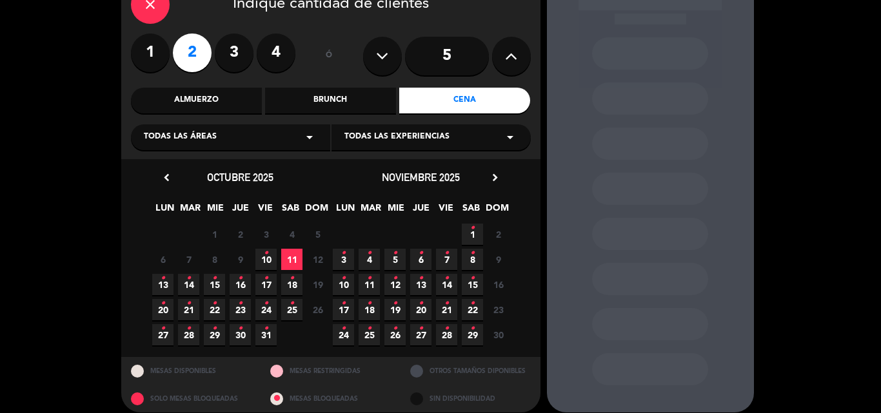
click at [260, 271] on div "6 7 8 9 10 • 11 12 Cerrado" at bounding box center [240, 259] width 181 height 25
click at [262, 264] on span "10 •" at bounding box center [265, 259] width 21 height 21
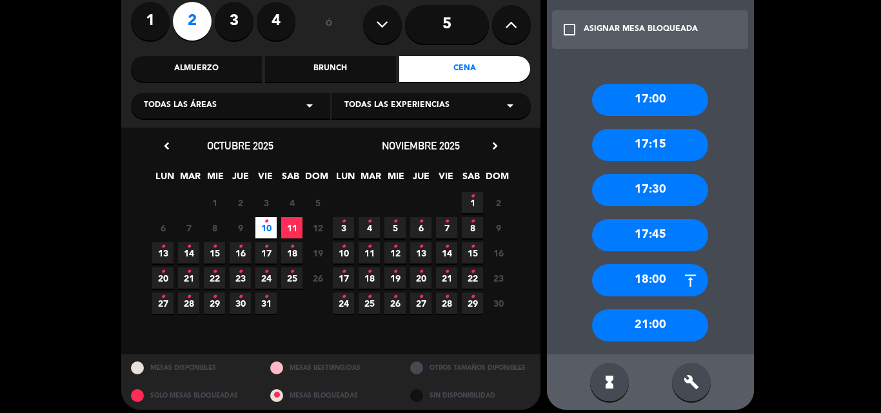
scroll to position [117, 0]
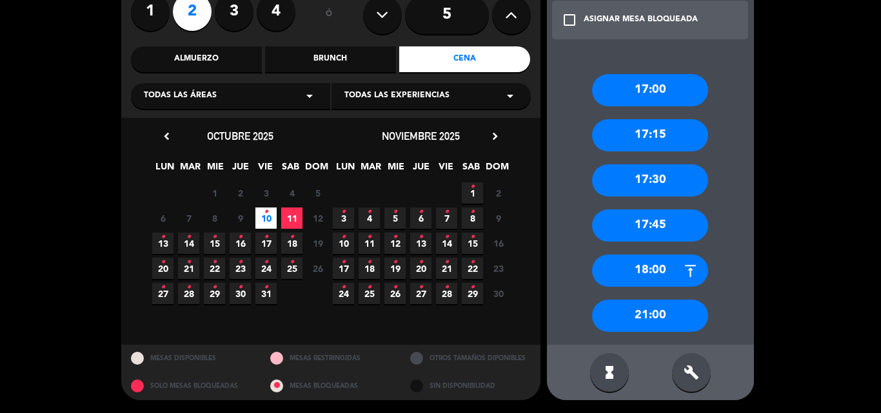
click at [690, 377] on icon "build" at bounding box center [690, 372] width 15 height 15
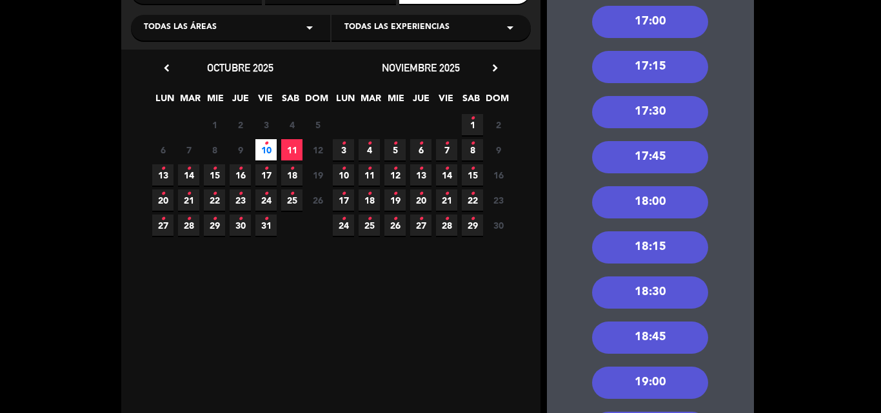
click at [657, 297] on div "18:30" at bounding box center [650, 293] width 116 height 32
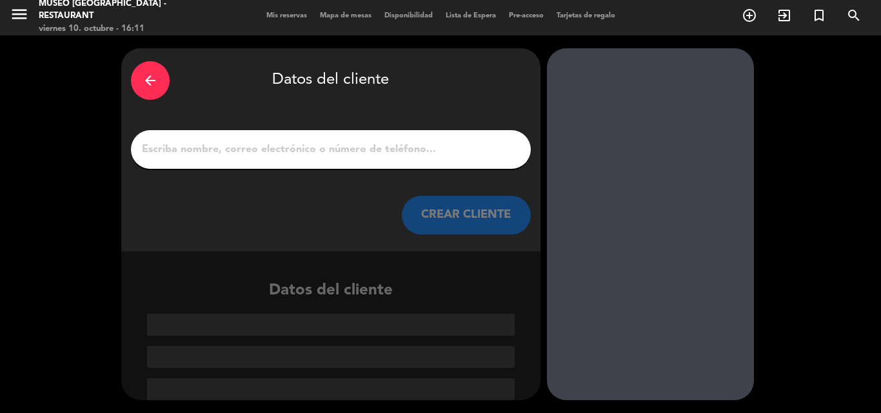
click at [342, 145] on input "1" at bounding box center [331, 150] width 380 height 18
paste input "[PERSON_NAME]"
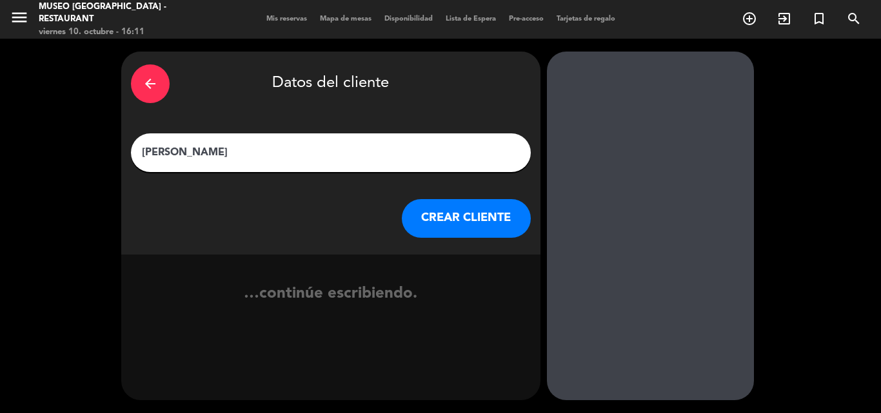
type input "[PERSON_NAME]"
click at [445, 215] on button "CREAR CLIENTE" at bounding box center [466, 218] width 129 height 39
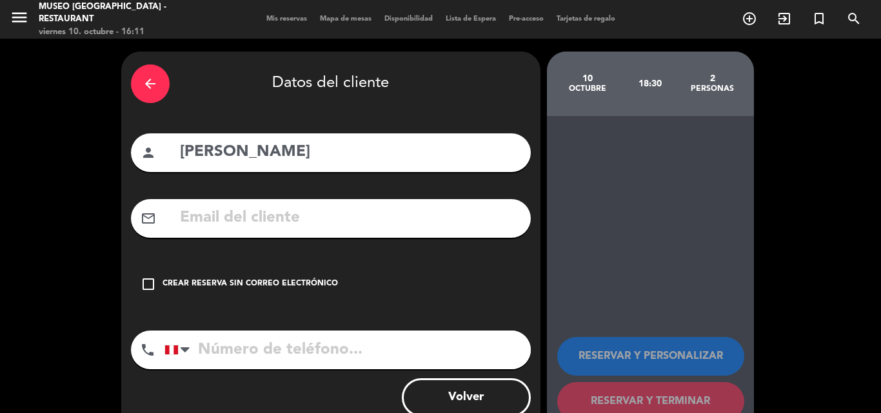
click at [337, 219] on input "text" at bounding box center [350, 218] width 342 height 26
paste input "[EMAIL_ADDRESS][DOMAIN_NAME]"
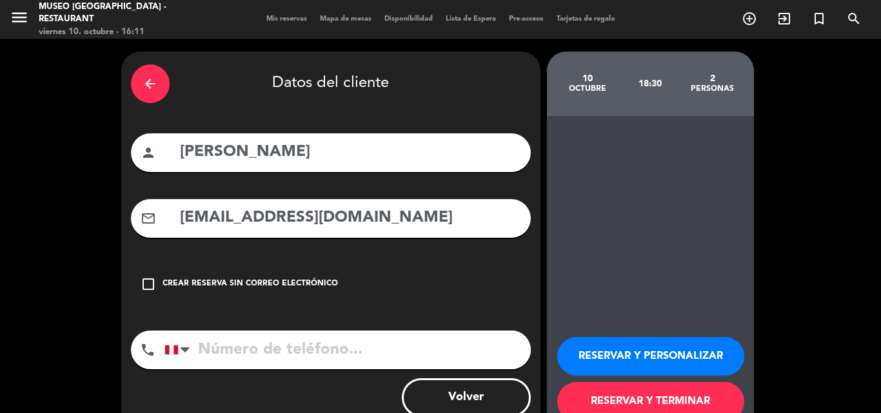
type input "[EMAIL_ADDRESS][DOMAIN_NAME]"
click at [293, 346] on input "tel" at bounding box center [347, 350] width 366 height 39
paste input "957280537"
type input "957280537"
click at [598, 357] on button "RESERVAR Y PERSONALIZAR" at bounding box center [650, 356] width 187 height 39
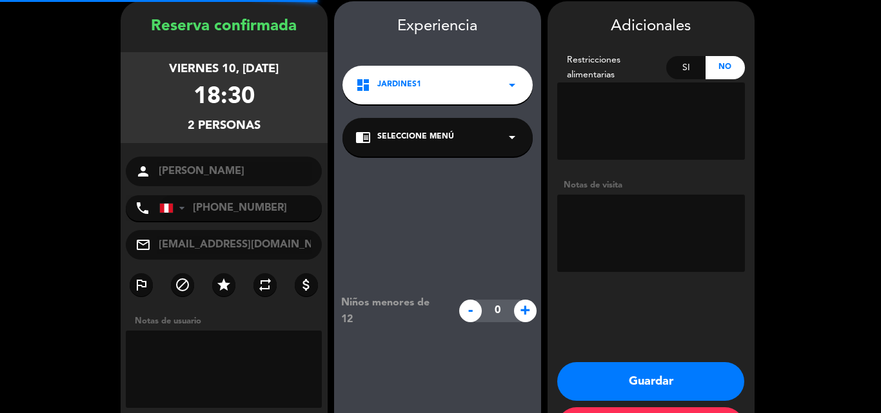
scroll to position [52, 0]
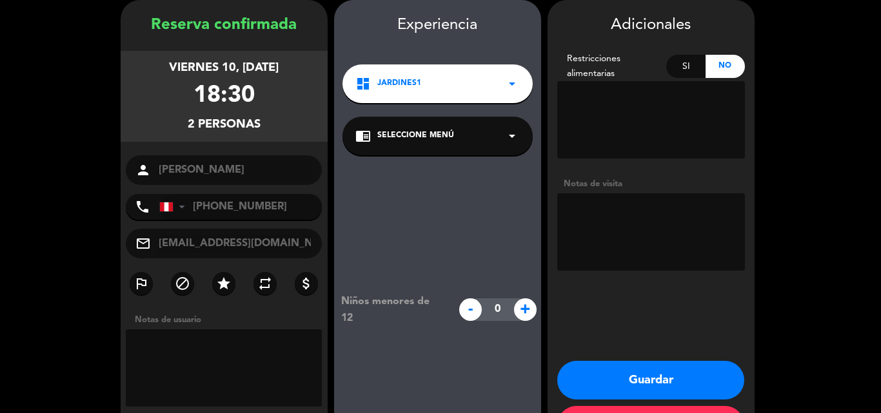
click at [487, 132] on div "chrome_reader_mode Seleccione Menú arrow_drop_down" at bounding box center [437, 136] width 190 height 39
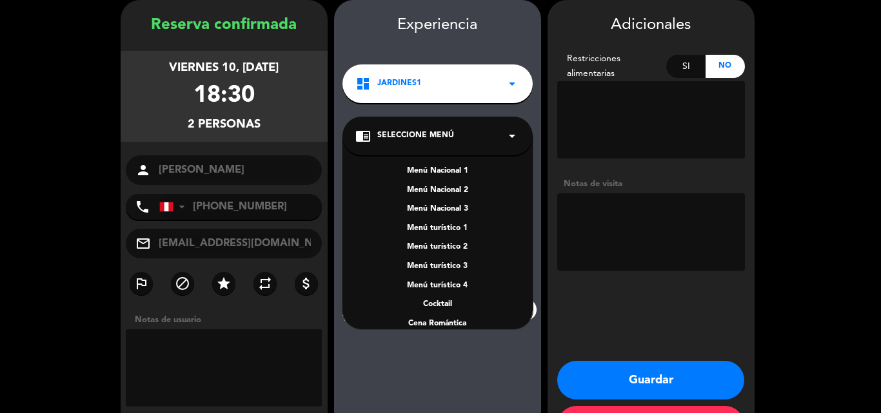
scroll to position [185, 0]
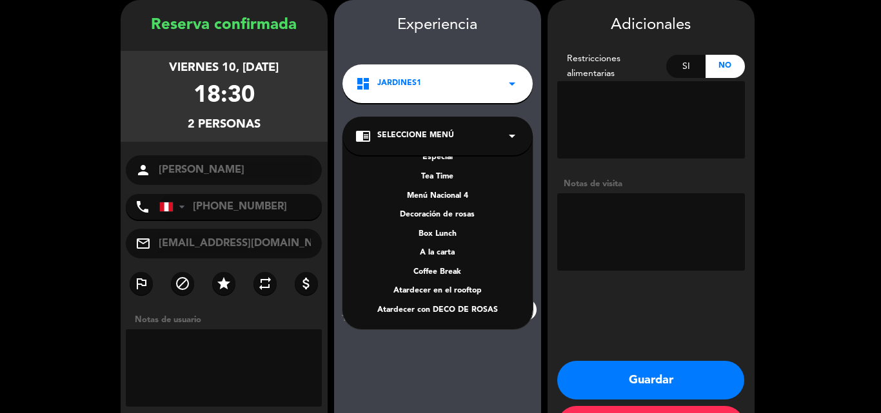
click at [440, 253] on div "A la carta" at bounding box center [437, 253] width 164 height 13
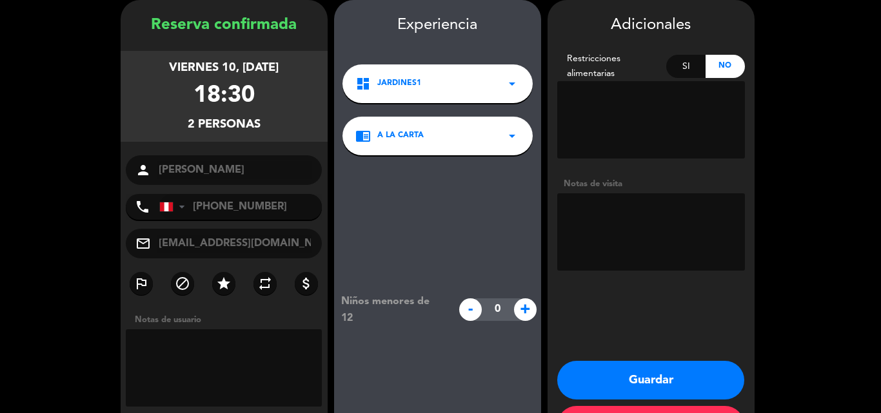
click at [686, 57] on div "Si" at bounding box center [685, 66] width 39 height 23
click at [625, 125] on textarea at bounding box center [651, 119] width 188 height 77
type textarea "camarones"
click at [637, 377] on button "Guardar" at bounding box center [650, 380] width 187 height 39
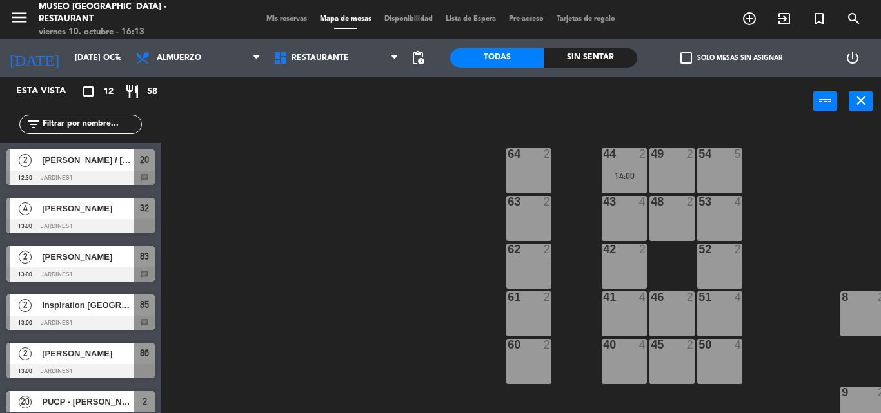
click at [120, 128] on input "text" at bounding box center [91, 124] width 100 height 14
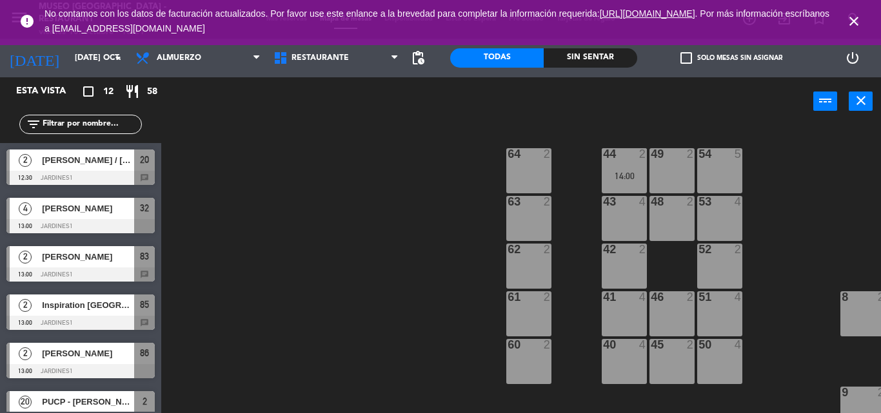
click at [854, 25] on icon "close" at bounding box center [853, 21] width 15 height 15
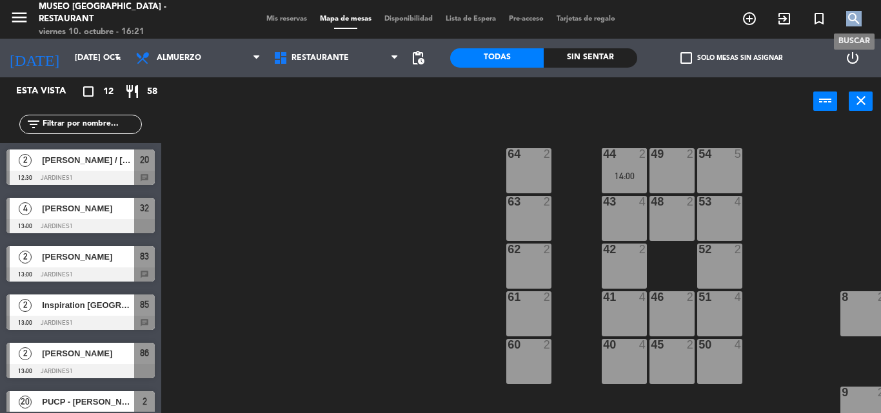
click at [854, 25] on icon "search" at bounding box center [853, 18] width 15 height 15
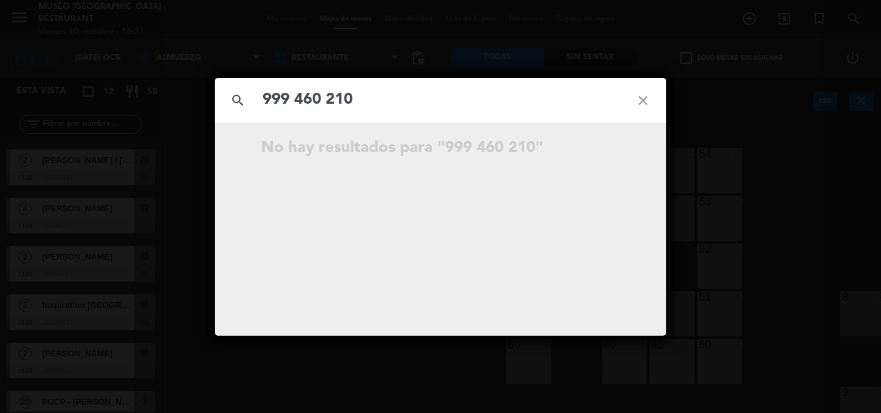
click at [330, 103] on input "999 460 210" at bounding box center [440, 100] width 358 height 26
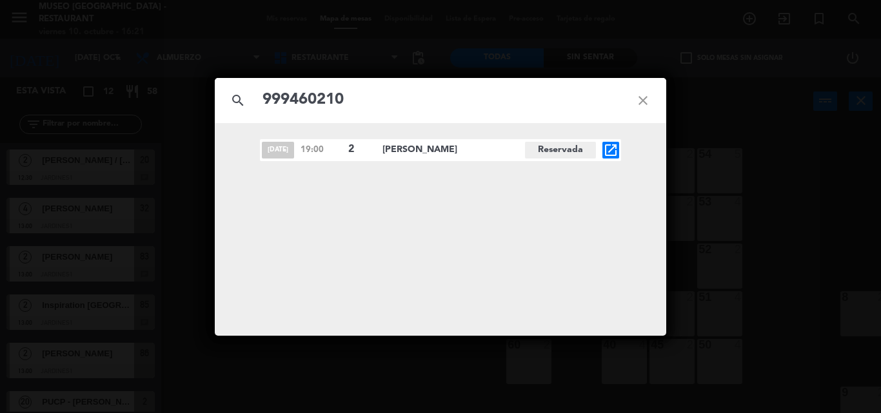
type input "999460210"
click at [618, 148] on icon "open_in_new" at bounding box center [610, 149] width 15 height 15
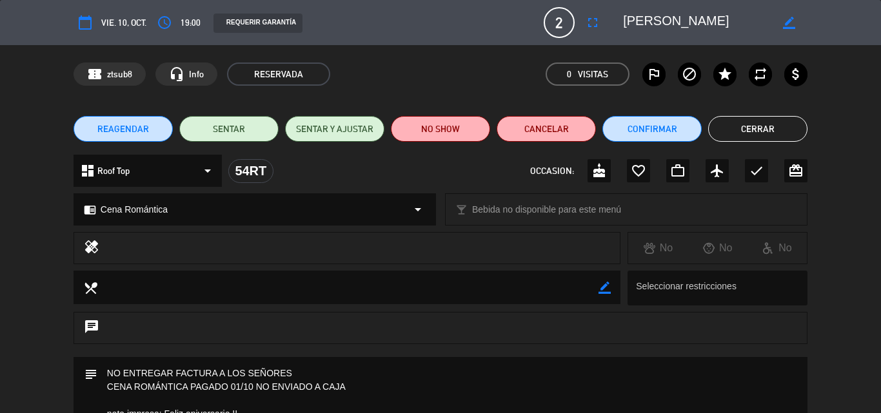
click at [726, 123] on button "Cerrar" at bounding box center [757, 129] width 99 height 26
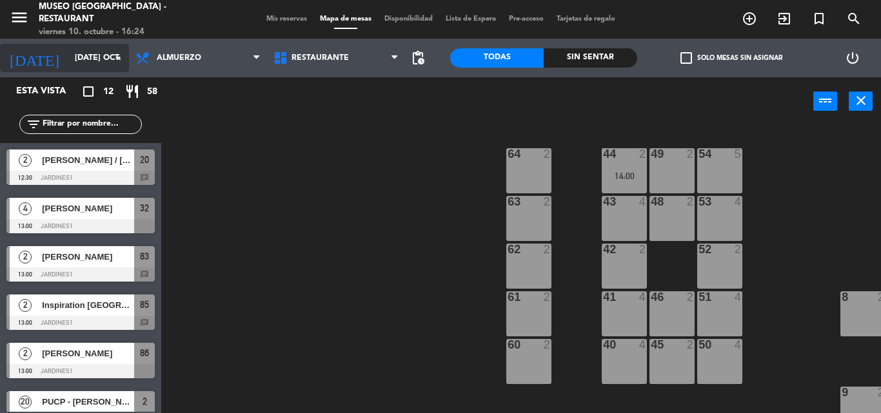
click at [68, 52] on input "[DATE] oct." at bounding box center [122, 58] width 109 height 22
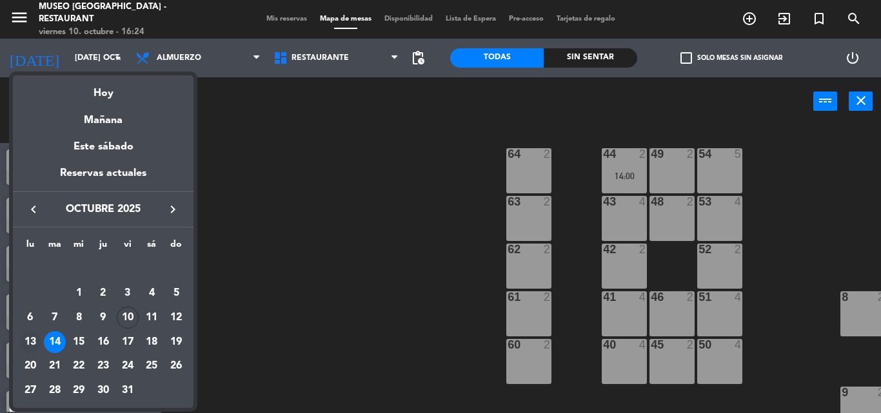
click at [37, 339] on div "13" at bounding box center [30, 342] width 22 height 22
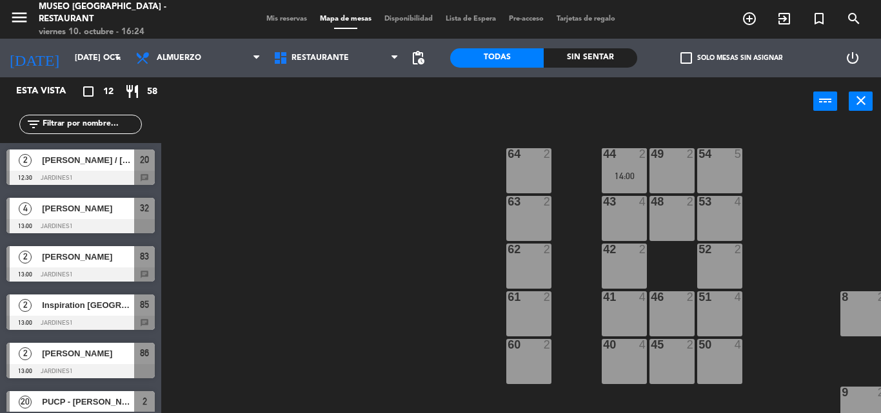
type input "lun. [DATE]"
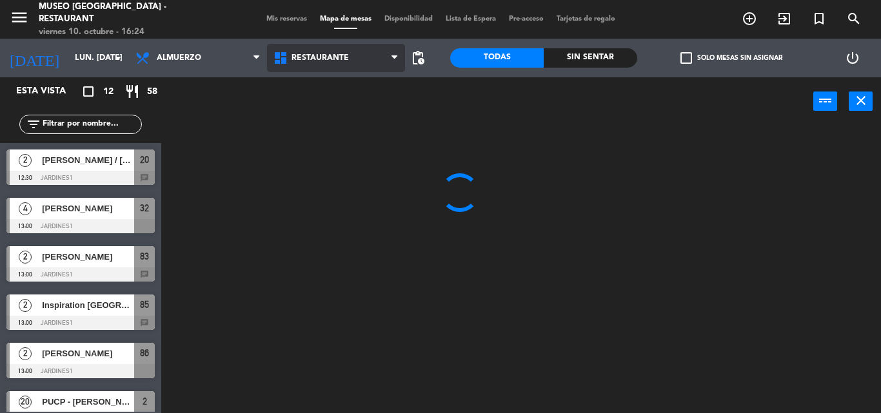
click at [305, 68] on span "Restaurante" at bounding box center [336, 58] width 138 height 28
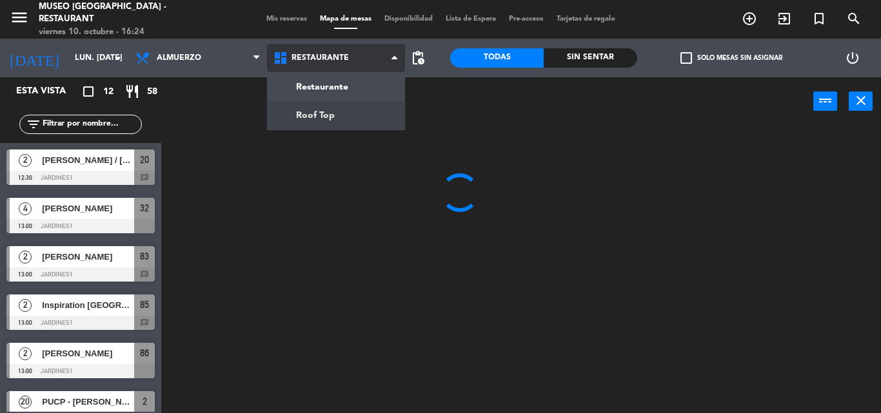
click at [334, 118] on ng-component "menu [GEOGRAPHIC_DATA] - Restaurant viernes 10. octubre - 16:24 Mis reservas Ma…" at bounding box center [440, 206] width 881 height 413
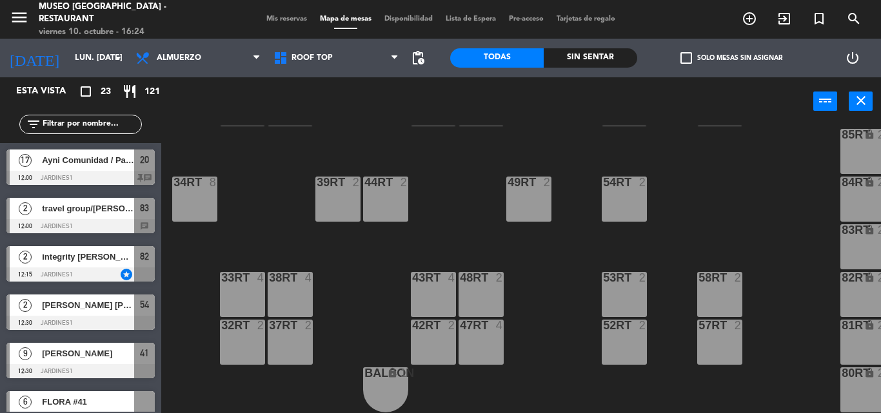
scroll to position [493, 0]
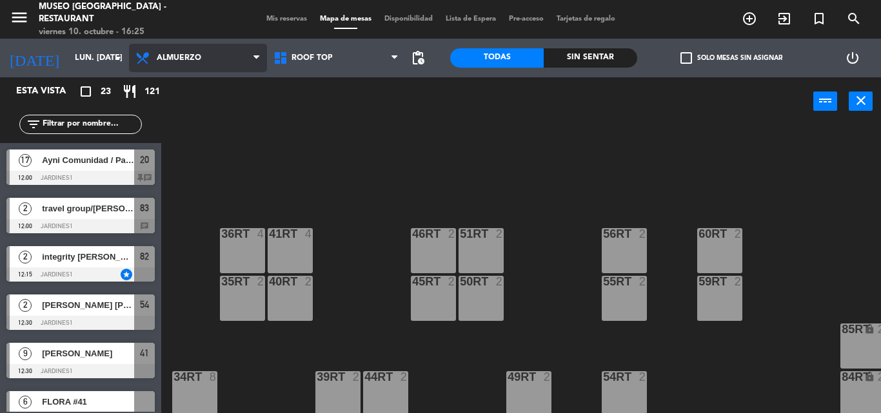
click at [222, 59] on span "Almuerzo" at bounding box center [198, 58] width 138 height 28
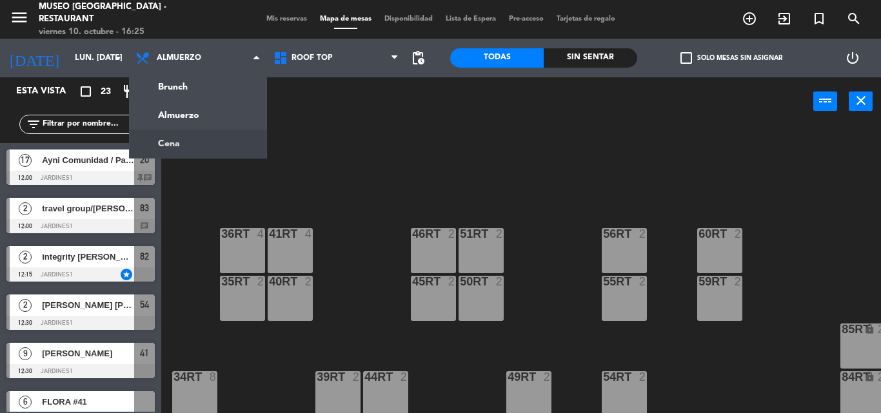
click at [201, 156] on ng-component "menu [GEOGRAPHIC_DATA] - Restaurant viernes 10. octubre - 16:25 Mis reservas Ma…" at bounding box center [440, 206] width 881 height 413
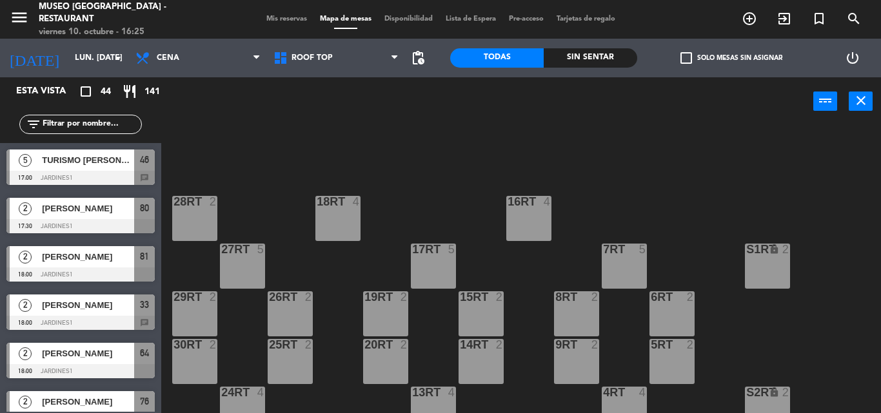
scroll to position [1, 0]
click at [126, 122] on input "text" at bounding box center [91, 124] width 100 height 14
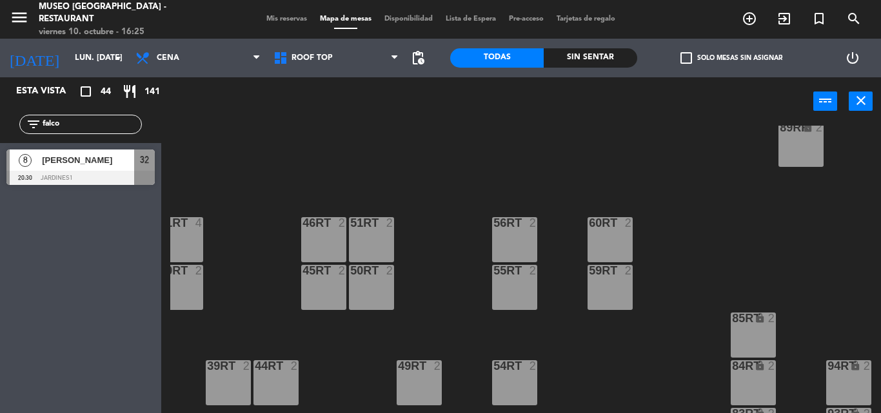
scroll to position [503, 110]
type input "falco"
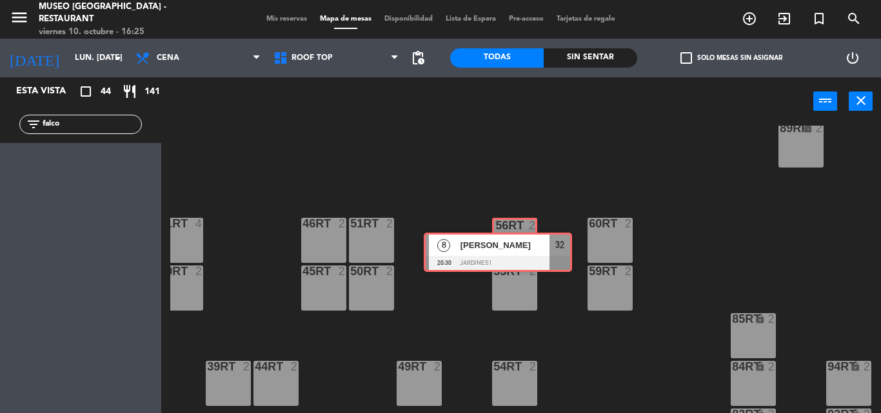
drag, startPoint x: 104, startPoint y: 171, endPoint x: 522, endPoint y: 255, distance: 426.0
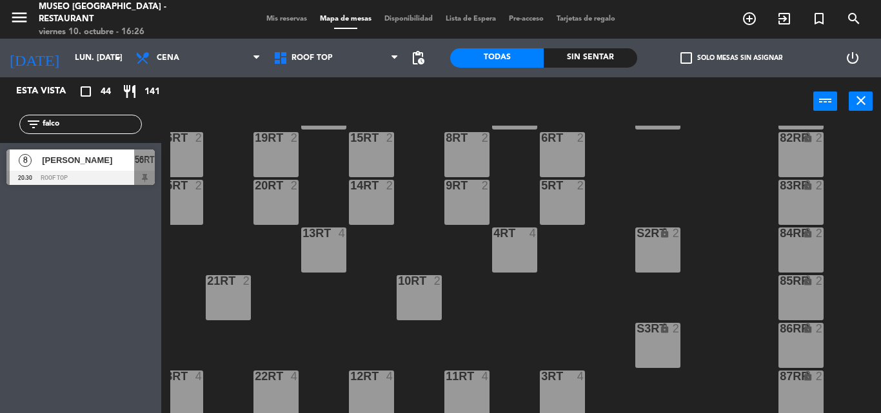
scroll to position [92, 110]
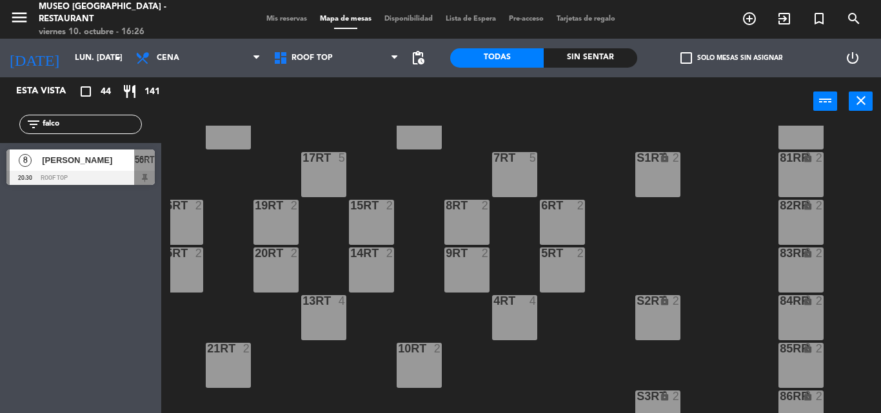
drag, startPoint x: 122, startPoint y: 127, endPoint x: 0, endPoint y: 117, distance: 122.9
click at [0, 117] on div "filter_list falco" at bounding box center [80, 124] width 161 height 37
type input "[PERSON_NAME]"
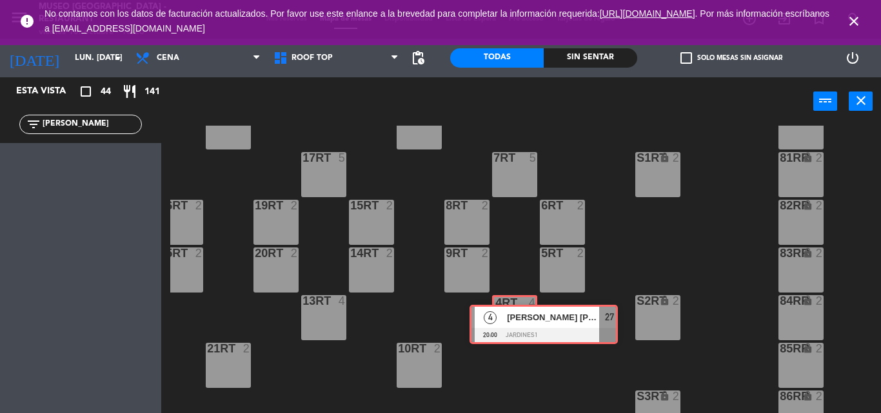
drag, startPoint x: 36, startPoint y: 168, endPoint x: 499, endPoint y: 323, distance: 488.3
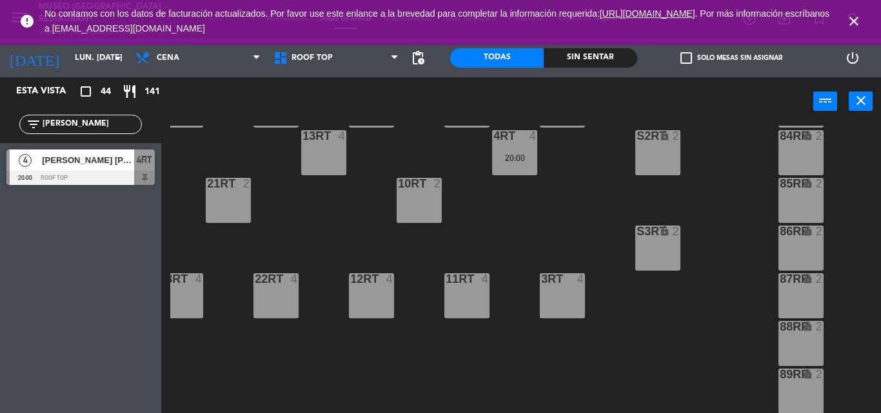
scroll to position [262, 110]
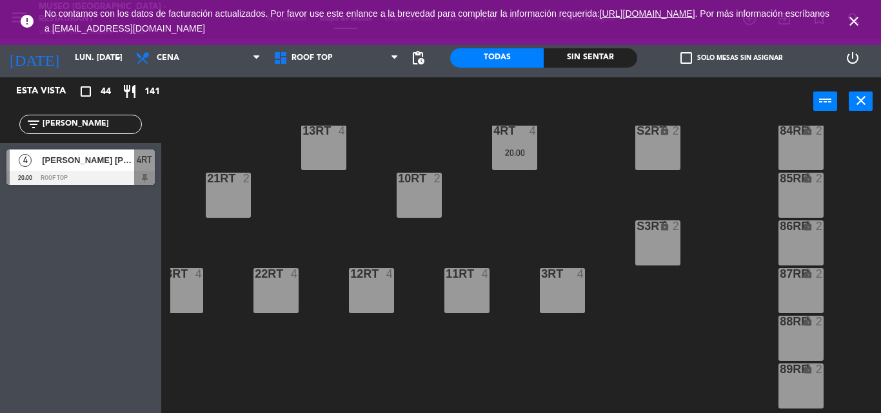
drag, startPoint x: 117, startPoint y: 120, endPoint x: 0, endPoint y: 123, distance: 116.7
click at [0, 123] on div "filter_list [PERSON_NAME]" at bounding box center [80, 124] width 161 height 37
type input "noso"
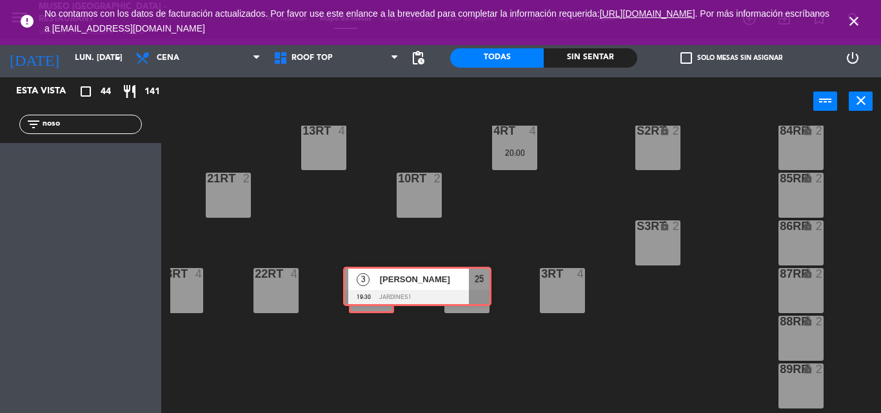
drag, startPoint x: 36, startPoint y: 166, endPoint x: 372, endPoint y: 283, distance: 355.8
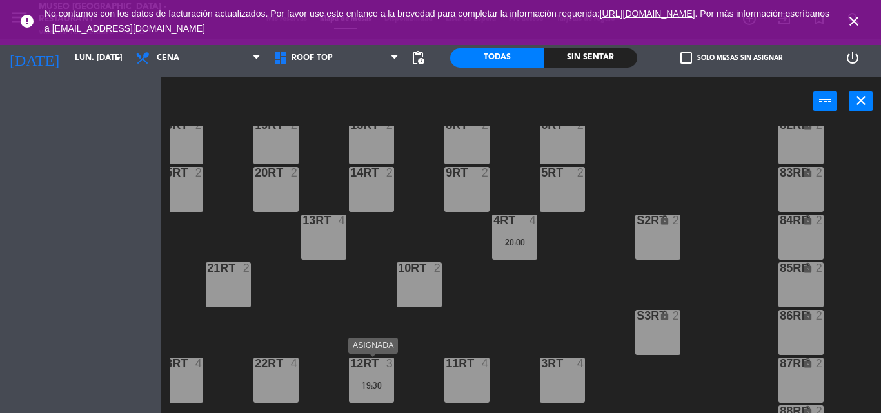
scroll to position [0, 0]
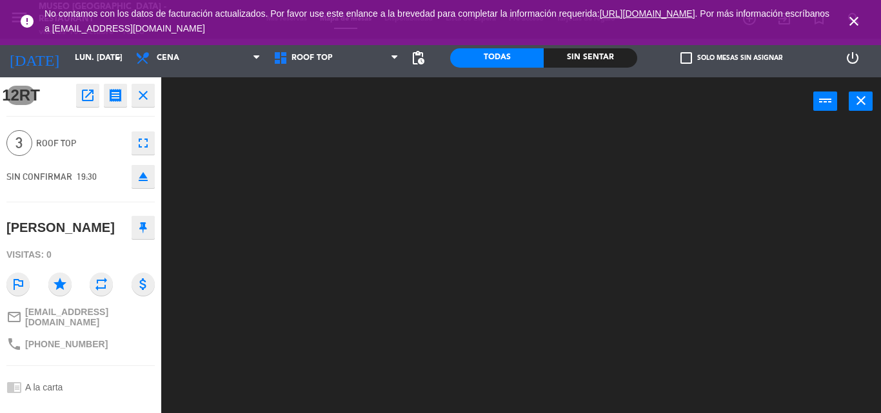
drag, startPoint x: 372, startPoint y: 389, endPoint x: 338, endPoint y: 238, distance: 155.3
click at [338, 238] on div at bounding box center [525, 270] width 710 height 288
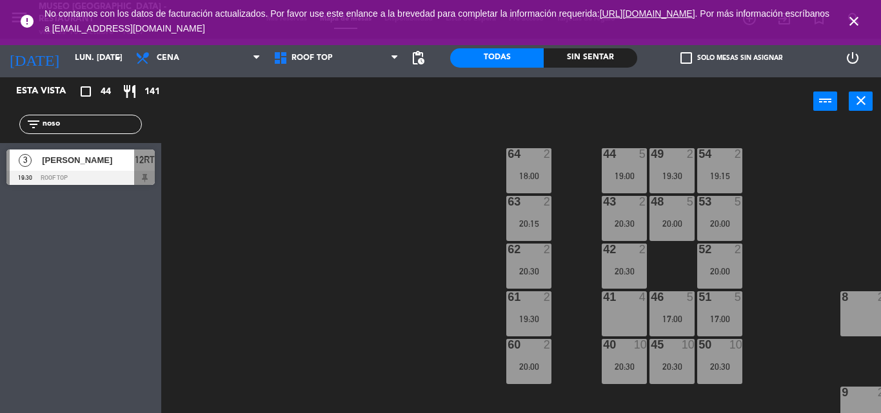
click at [853, 19] on icon "close" at bounding box center [853, 21] width 15 height 15
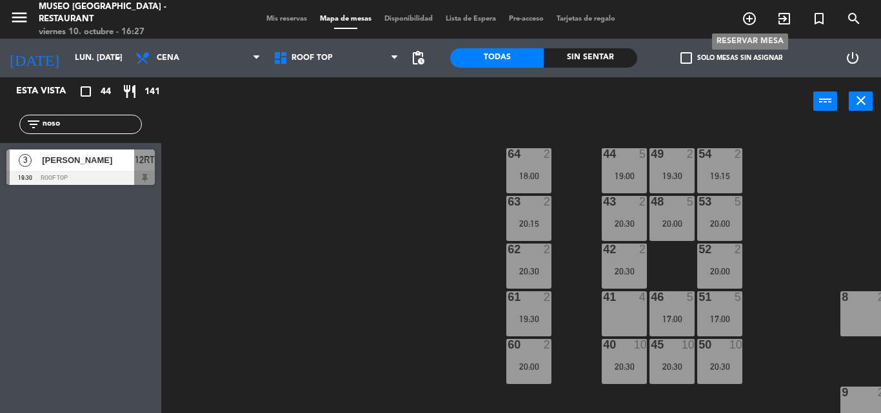
click at [751, 14] on icon "add_circle_outline" at bounding box center [748, 18] width 15 height 15
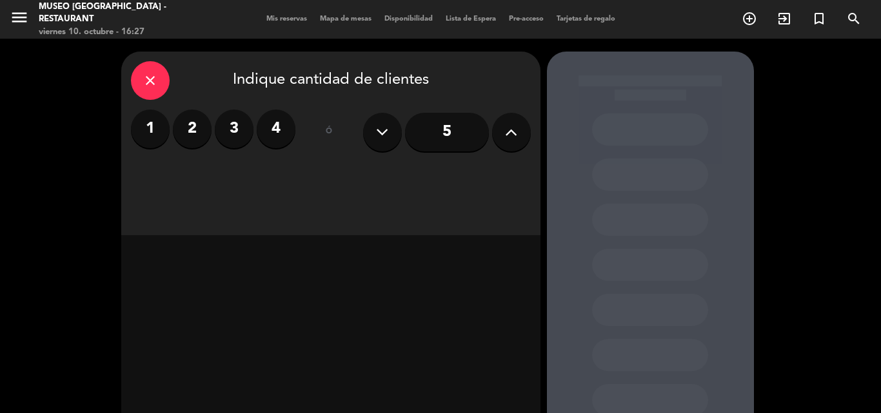
click at [195, 119] on label "2" at bounding box center [192, 129] width 39 height 39
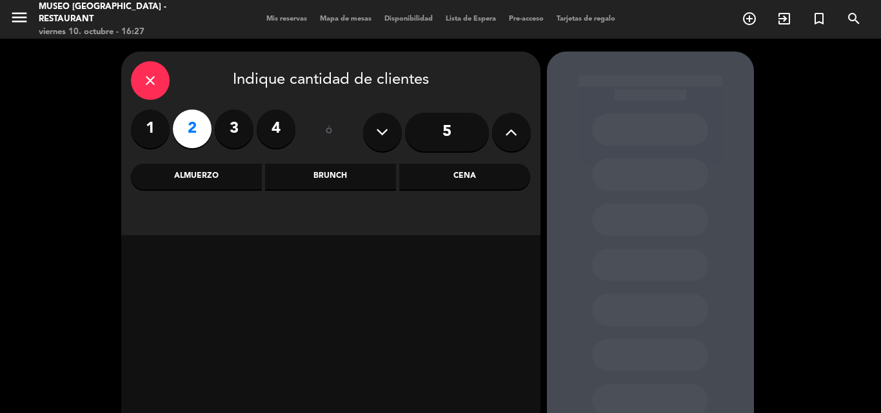
click at [232, 177] on div "Almuerzo" at bounding box center [196, 177] width 131 height 26
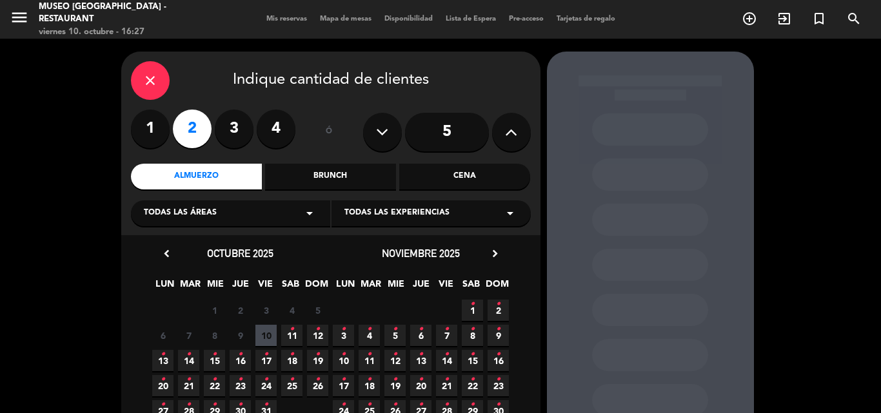
click at [300, 342] on span "11 •" at bounding box center [291, 335] width 21 height 21
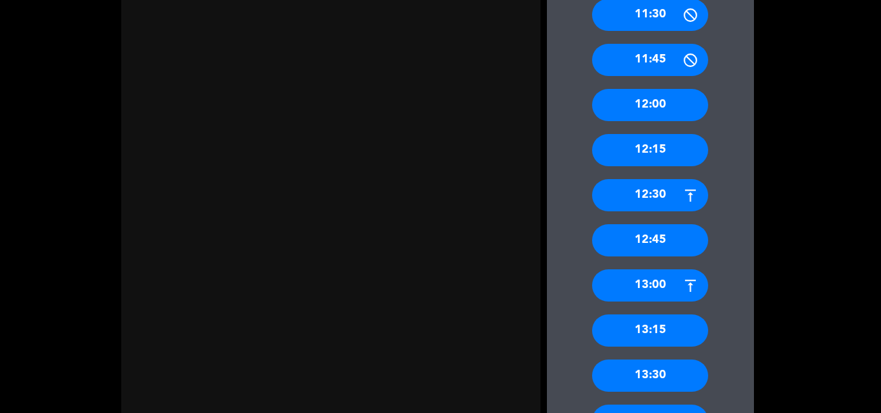
scroll to position [643, 0]
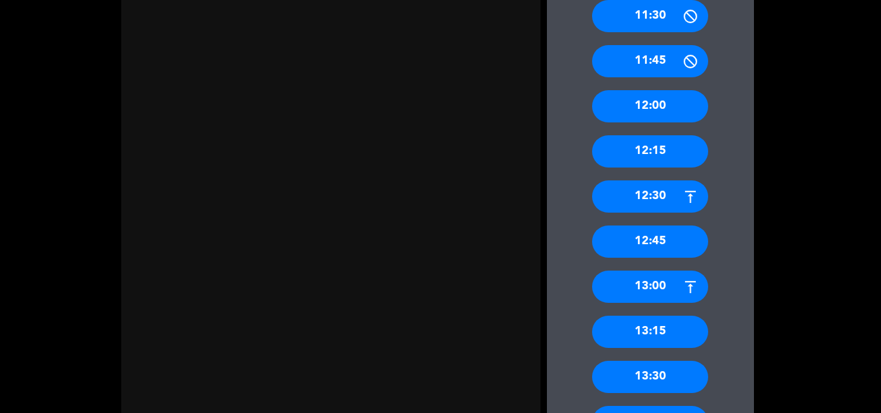
click at [672, 99] on div "12:00" at bounding box center [650, 106] width 116 height 32
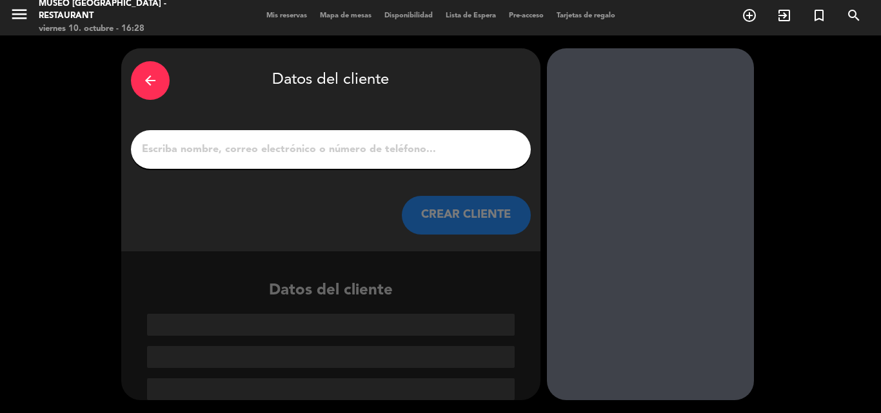
scroll to position [3, 0]
click at [458, 144] on input "1" at bounding box center [331, 150] width 380 height 18
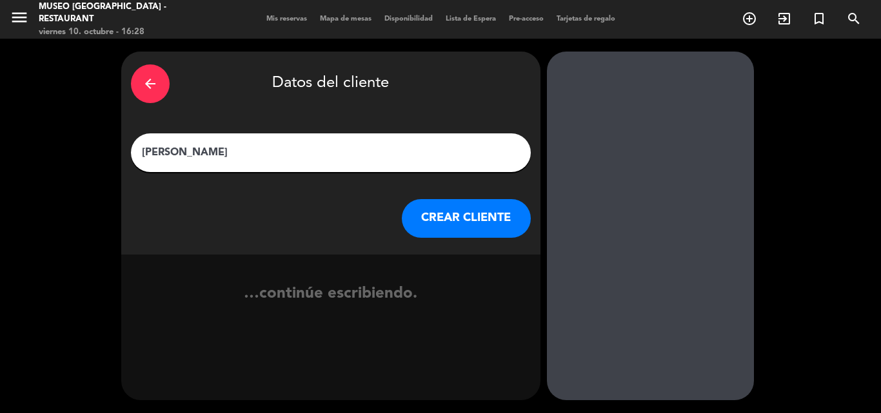
type input "[PERSON_NAME]"
click at [501, 226] on button "CREAR CLIENTE" at bounding box center [466, 218] width 129 height 39
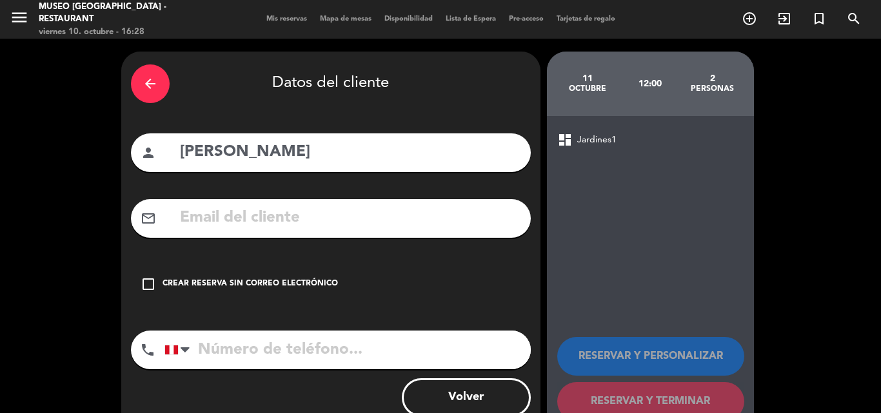
click at [233, 215] on input "text" at bounding box center [350, 218] width 342 height 26
type input "evelingeraldine"
click at [218, 152] on input "[PERSON_NAME]" at bounding box center [350, 152] width 342 height 26
type input "[PERSON_NAME]"
click at [311, 227] on input "evelingeraldine" at bounding box center [350, 218] width 342 height 26
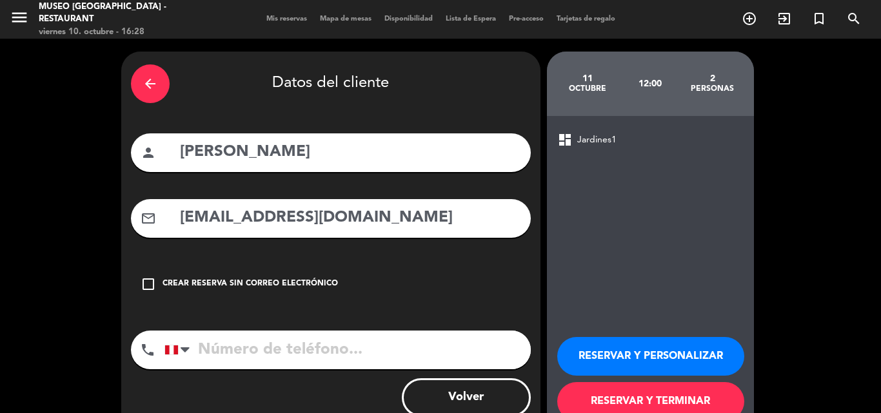
type input "[EMAIL_ADDRESS][DOMAIN_NAME]"
click at [311, 347] on input "tel" at bounding box center [347, 350] width 366 height 39
type input "940254025"
click at [639, 360] on button "RESERVAR Y PERSONALIZAR" at bounding box center [650, 356] width 187 height 39
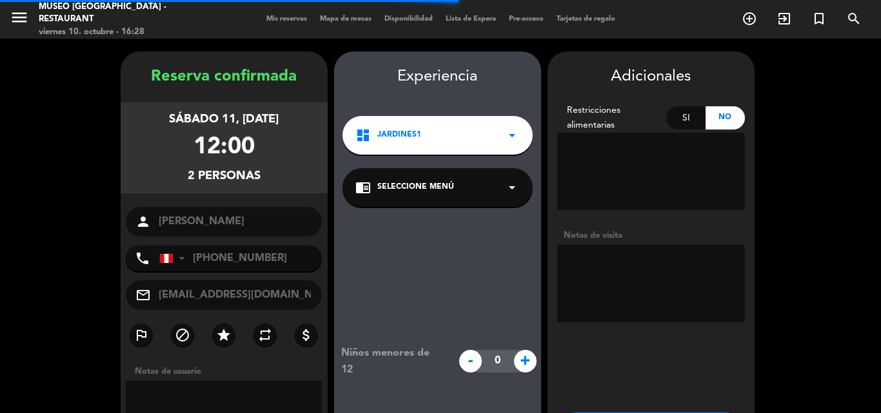
scroll to position [52, 0]
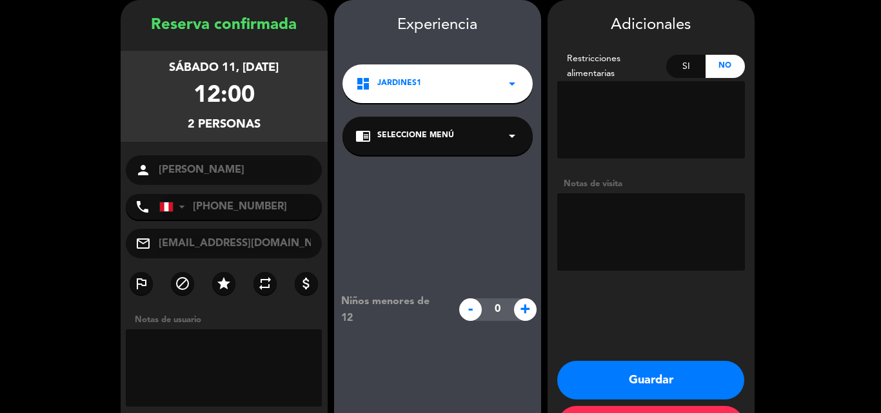
click at [504, 142] on icon "arrow_drop_down" at bounding box center [511, 135] width 15 height 15
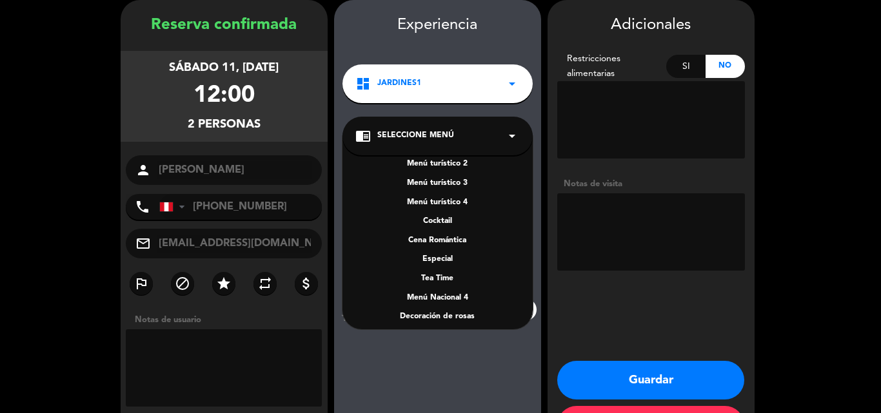
scroll to position [185, 0]
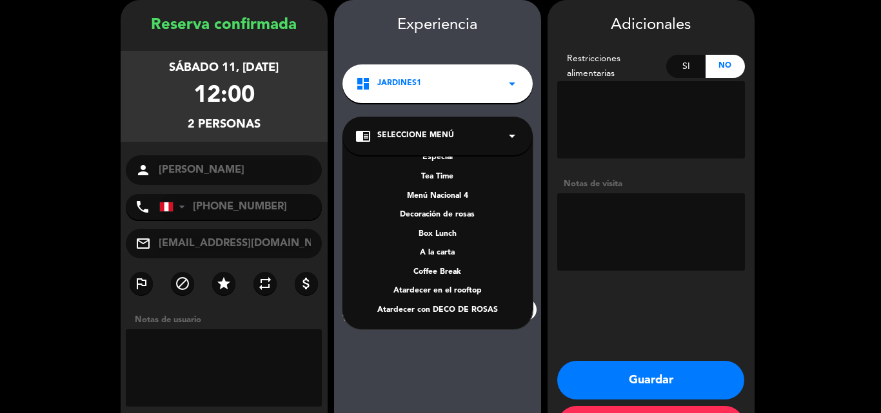
click at [443, 254] on div "A la carta" at bounding box center [437, 253] width 164 height 13
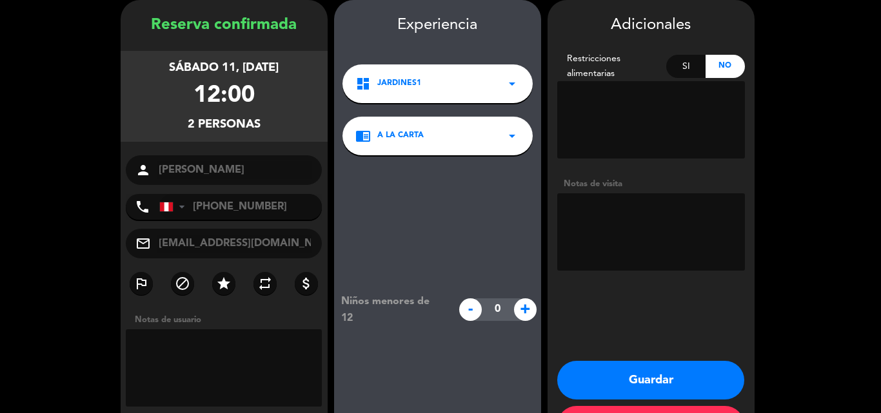
click at [617, 227] on textarea at bounding box center [651, 231] width 188 height 77
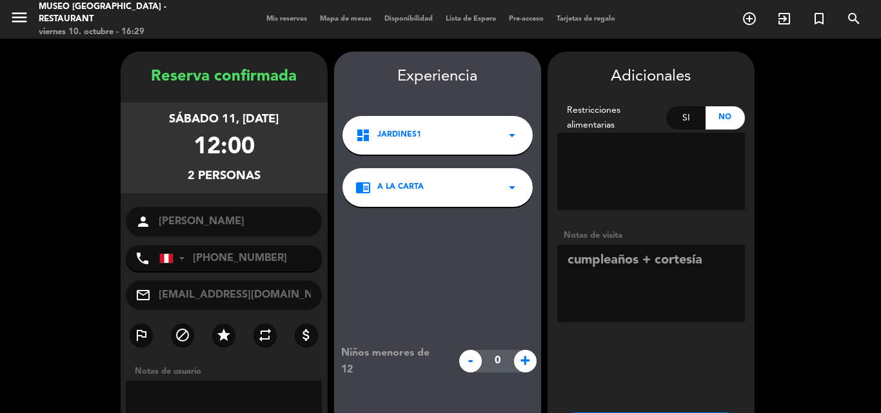
scroll to position [86, 0]
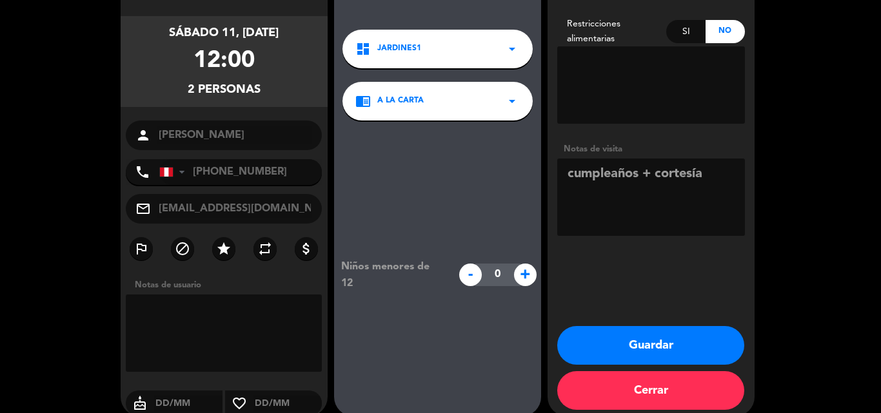
type textarea "cumpleaños + cortesía"
click at [661, 354] on button "Guardar" at bounding box center [650, 345] width 187 height 39
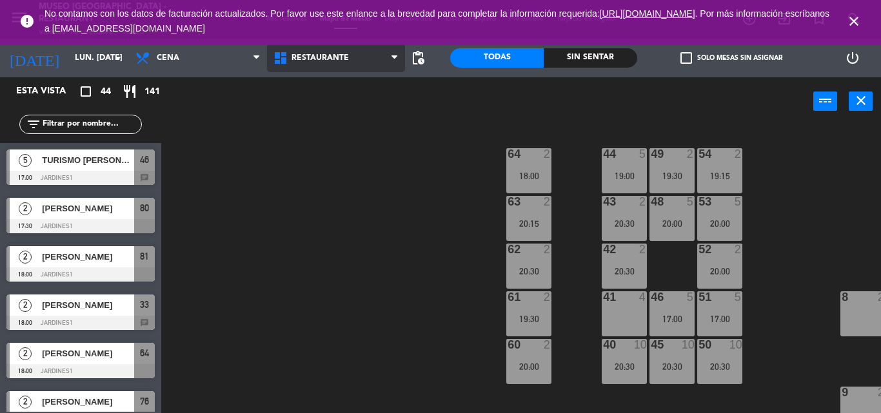
click at [307, 70] on span "Restaurante" at bounding box center [336, 58] width 138 height 28
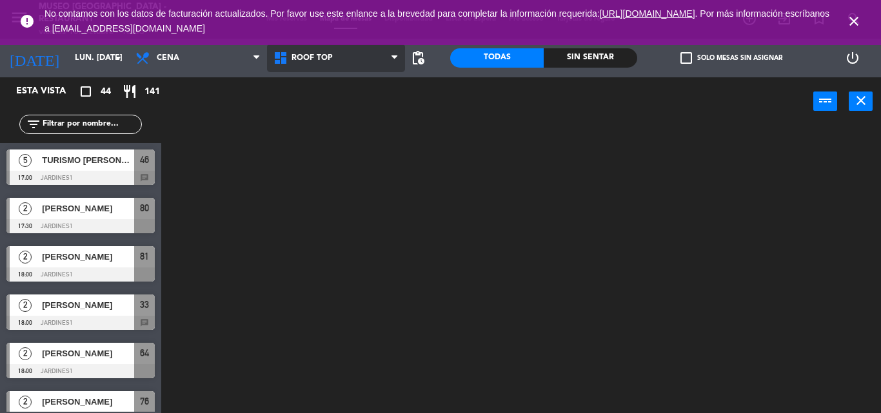
click at [332, 105] on ng-component "menu [GEOGRAPHIC_DATA] - Restaurant viernes 10. octubre - 16:33 Mis reservas Ma…" at bounding box center [440, 206] width 881 height 413
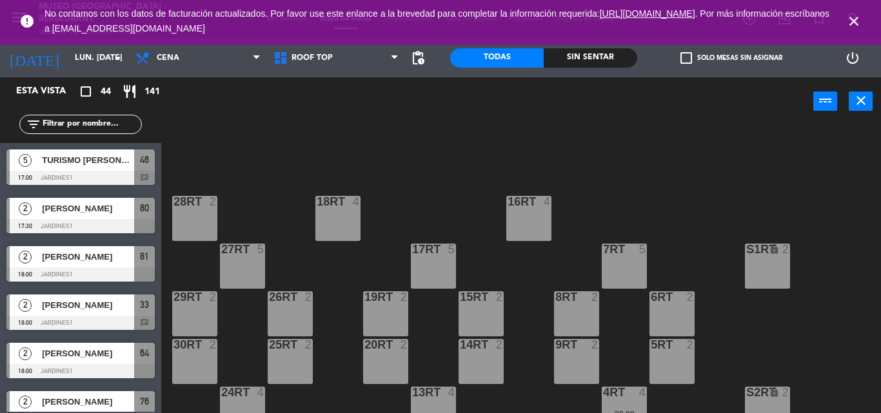
click at [109, 126] on input "text" at bounding box center [91, 124] width 100 height 14
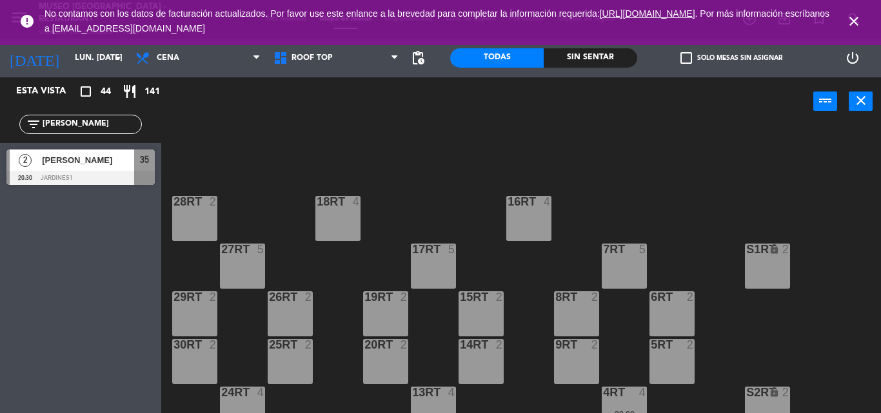
type input "[PERSON_NAME]"
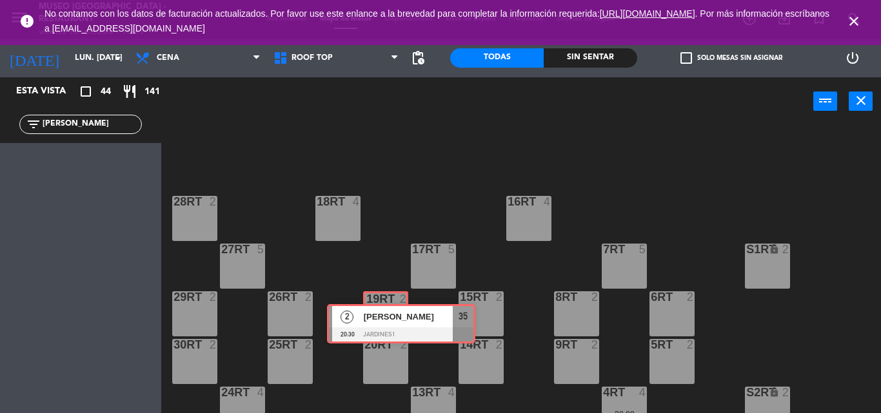
drag, startPoint x: 48, startPoint y: 162, endPoint x: 368, endPoint y: 317, distance: 355.8
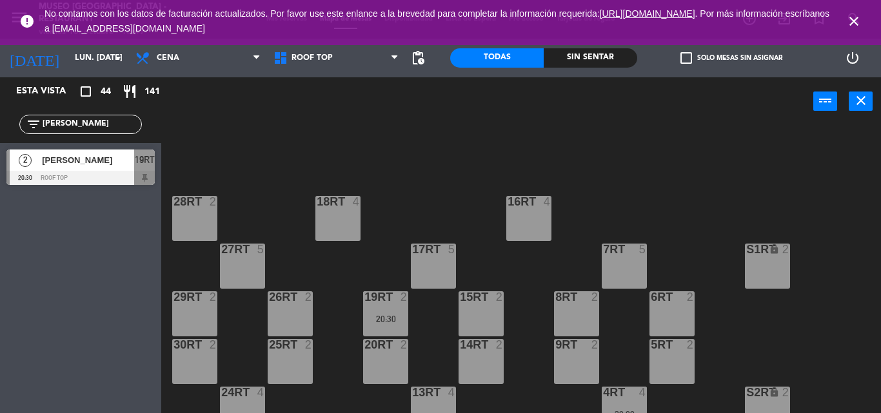
drag, startPoint x: 60, startPoint y: 138, endPoint x: 0, endPoint y: 153, distance: 61.8
click at [0, 153] on div "Esta vista crop_square 44 restaurant 141 filter_list piero 2 [PERSON_NAME] 20:3…" at bounding box center [80, 134] width 161 height 114
type input "mosta"
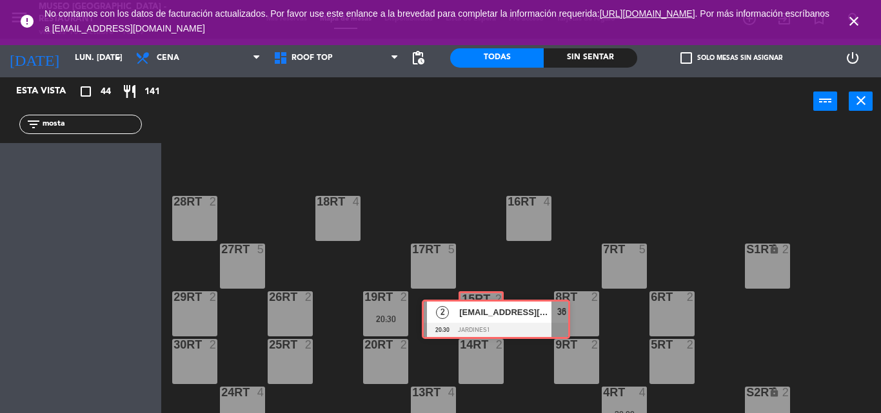
drag, startPoint x: 51, startPoint y: 172, endPoint x: 467, endPoint y: 322, distance: 442.5
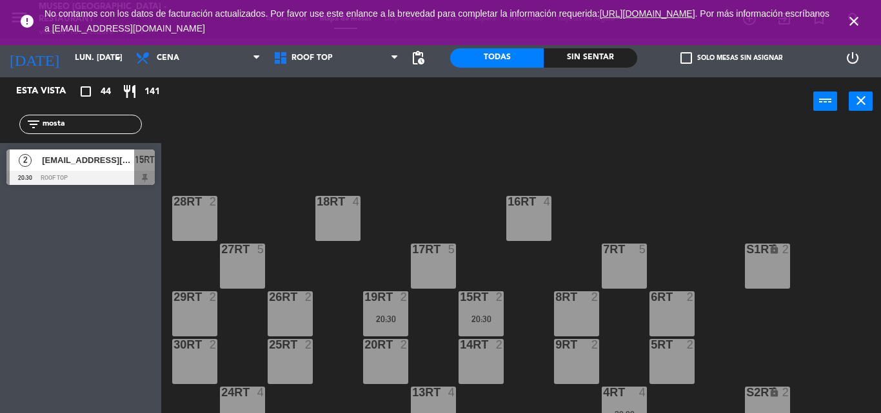
drag, startPoint x: 73, startPoint y: 126, endPoint x: 3, endPoint y: 125, distance: 70.3
click at [3, 125] on div "filter_list mosta" at bounding box center [80, 124] width 161 height 37
type input "arat"
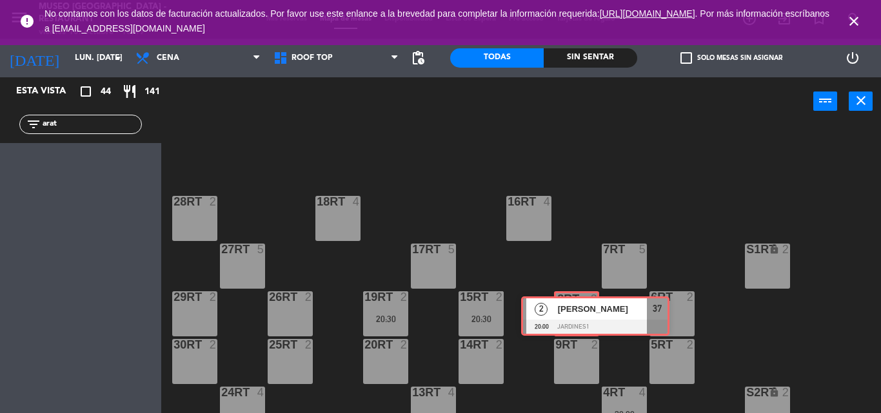
drag, startPoint x: 60, startPoint y: 171, endPoint x: 575, endPoint y: 318, distance: 535.7
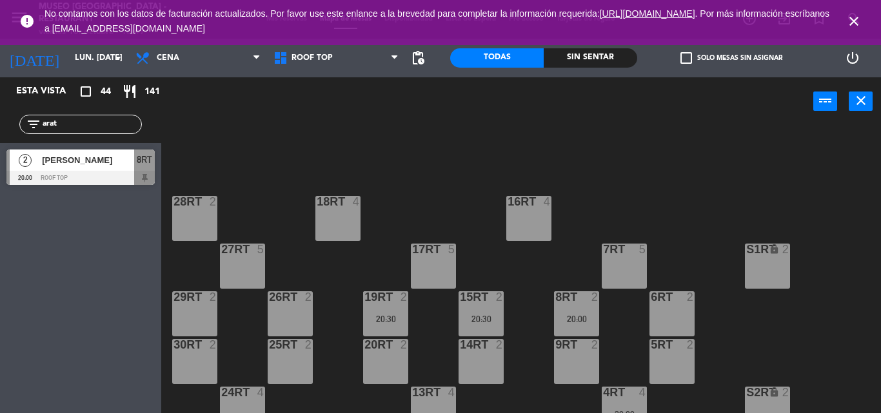
drag, startPoint x: 58, startPoint y: 128, endPoint x: 0, endPoint y: 132, distance: 58.2
click at [0, 132] on div "filter_list arat" at bounding box center [80, 124] width 161 height 37
type input "jat"
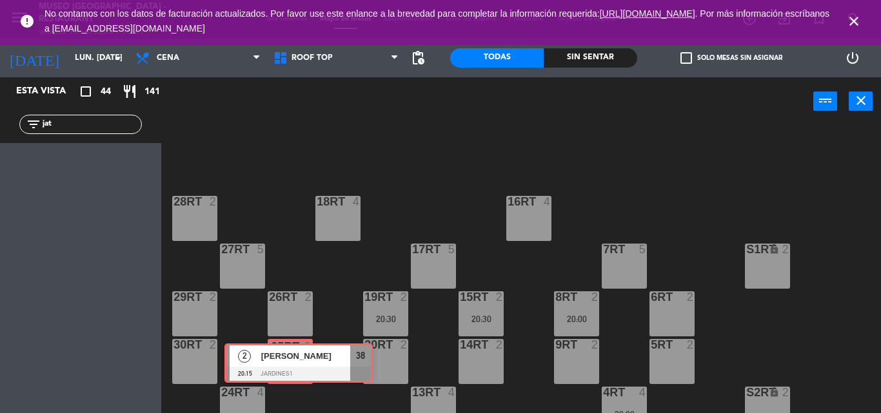
drag, startPoint x: 53, startPoint y: 165, endPoint x: 272, endPoint y: 359, distance: 292.8
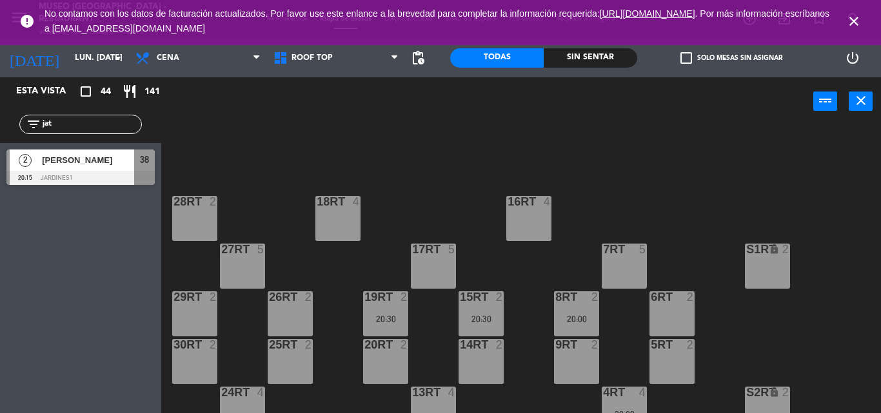
click at [88, 137] on div "filter_list jat" at bounding box center [80, 124] width 161 height 37
click at [87, 113] on div "filter_list jat" at bounding box center [80, 124] width 161 height 37
click at [89, 134] on div "filter_list jat" at bounding box center [80, 124] width 161 height 37
drag, startPoint x: 89, startPoint y: 123, endPoint x: 0, endPoint y: 116, distance: 89.3
click at [0, 116] on div "filter_list jat" at bounding box center [80, 124] width 161 height 37
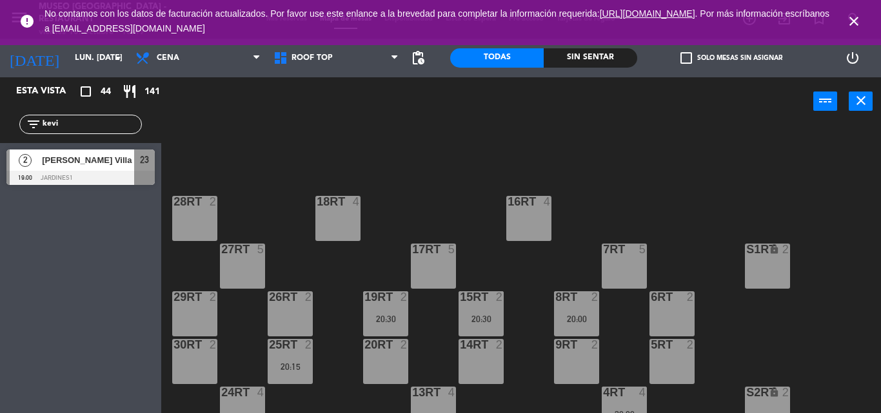
type input "kevi"
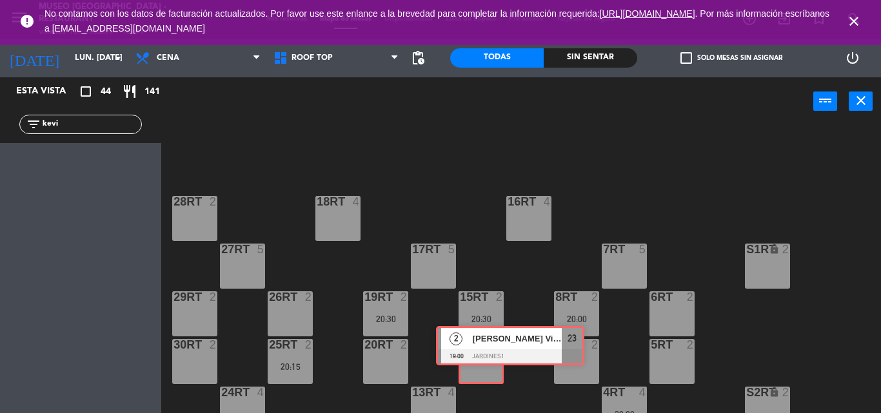
drag, startPoint x: 43, startPoint y: 166, endPoint x: 509, endPoint y: 328, distance: 493.0
click at [509, 328] on div "Esta vista crop_square 44 restaurant 141 filter_list kevi 2 [PERSON_NAME] Villa…" at bounding box center [440, 245] width 881 height 336
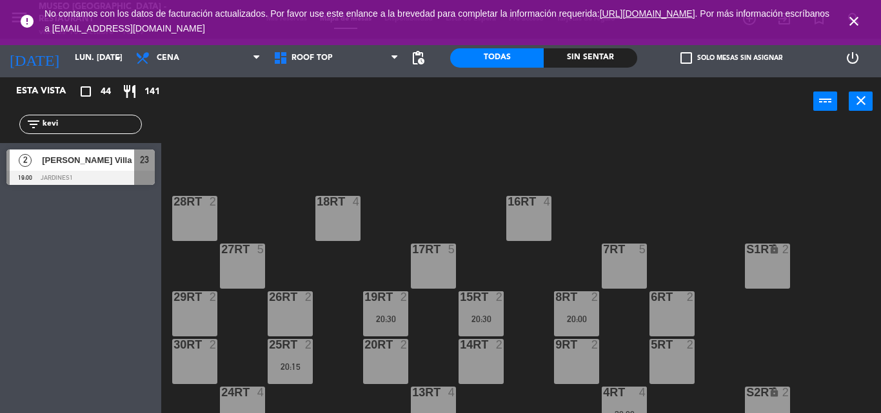
click at [553, 345] on div "9RT" at bounding box center [554, 345] width 21 height 12
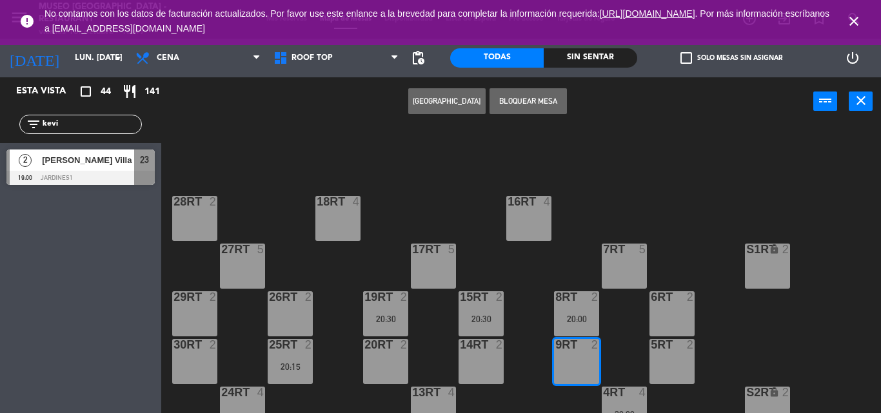
drag, startPoint x: 536, startPoint y: 333, endPoint x: 358, endPoint y: 109, distance: 286.3
click at [358, 109] on div "Crear Reserva Bloquear Mesa power_input close" at bounding box center [487, 101] width 652 height 49
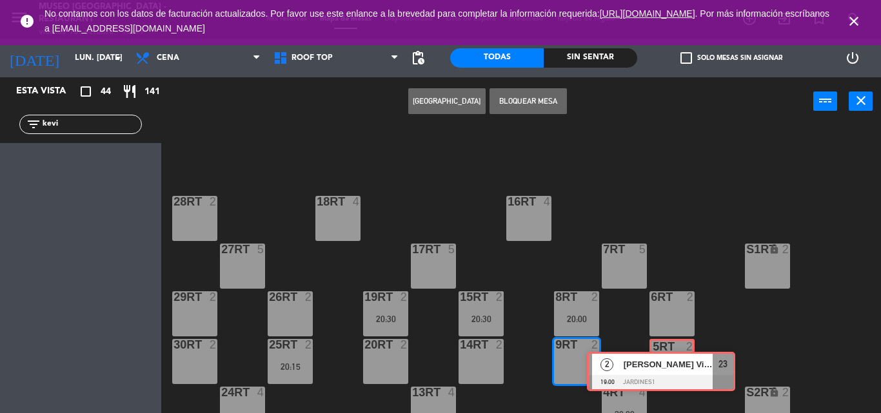
drag, startPoint x: 124, startPoint y: 164, endPoint x: 682, endPoint y: 361, distance: 591.5
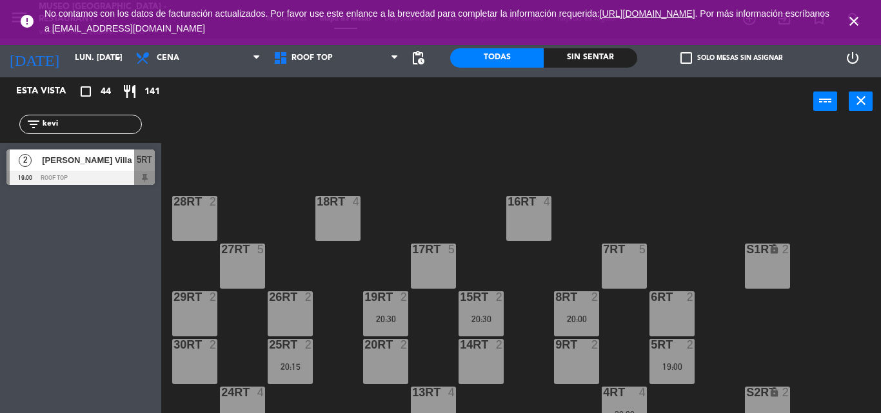
drag, startPoint x: 90, startPoint y: 131, endPoint x: 0, endPoint y: 132, distance: 89.6
click at [0, 132] on div "filter_list kevi" at bounding box center [80, 124] width 161 height 37
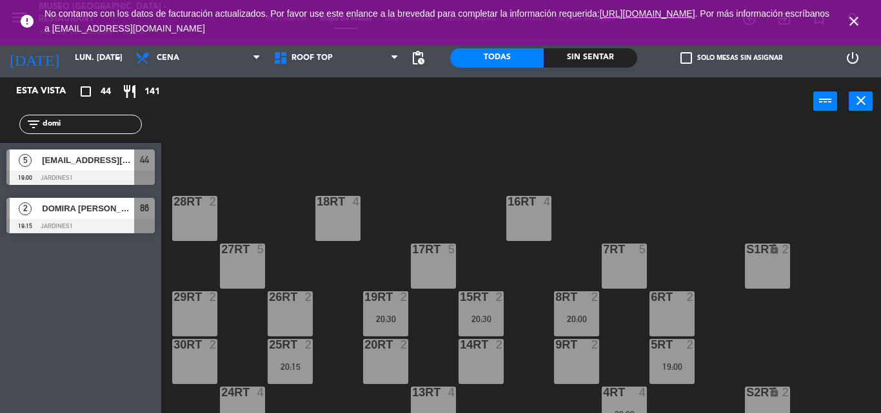
type input "domi"
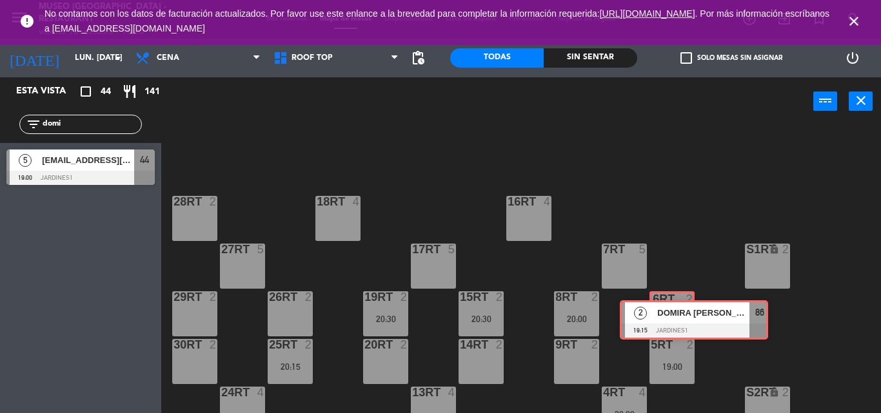
drag, startPoint x: 46, startPoint y: 207, endPoint x: 669, endPoint y: 312, distance: 631.6
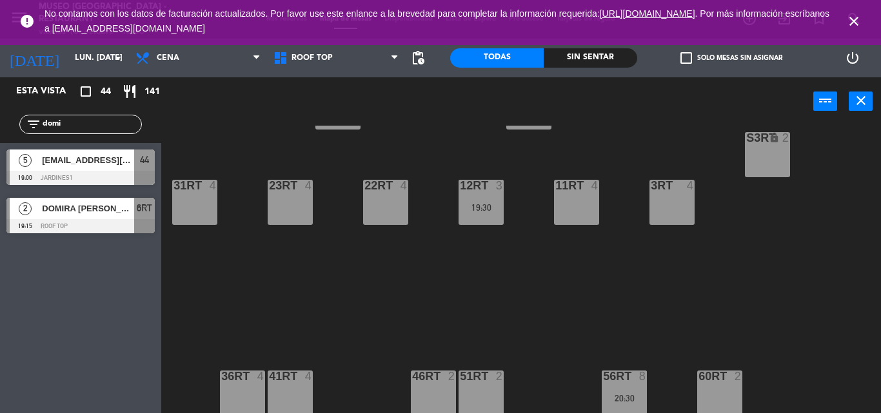
scroll to position [694, 0]
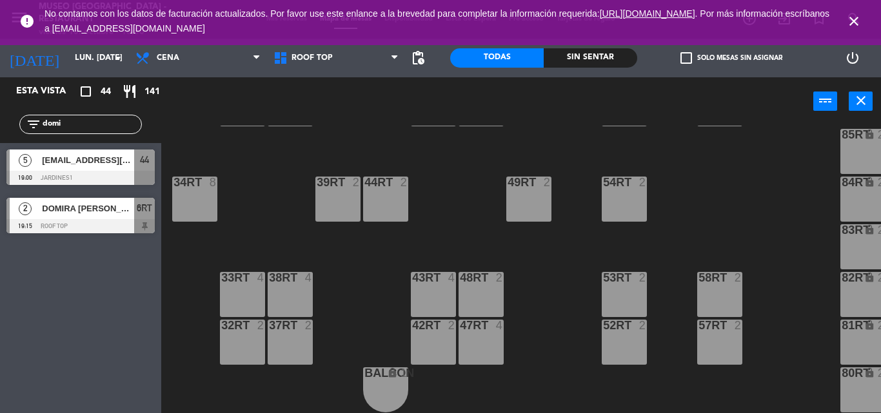
click at [0, 133] on div "filter_list domi" at bounding box center [80, 124] width 161 height 37
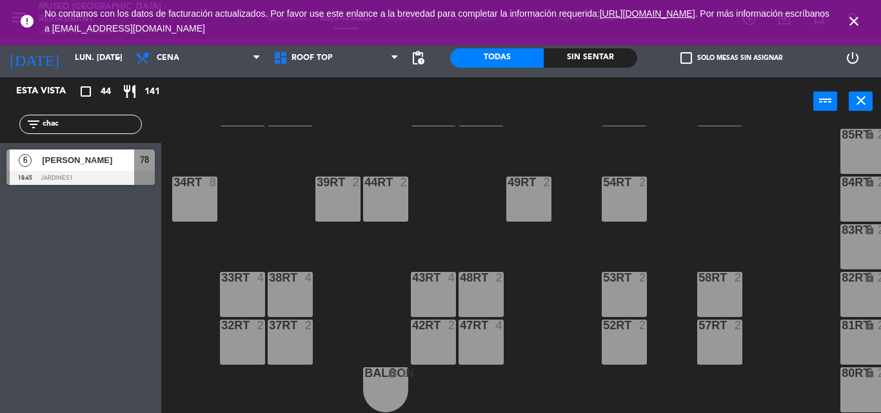
scroll to position [0, 0]
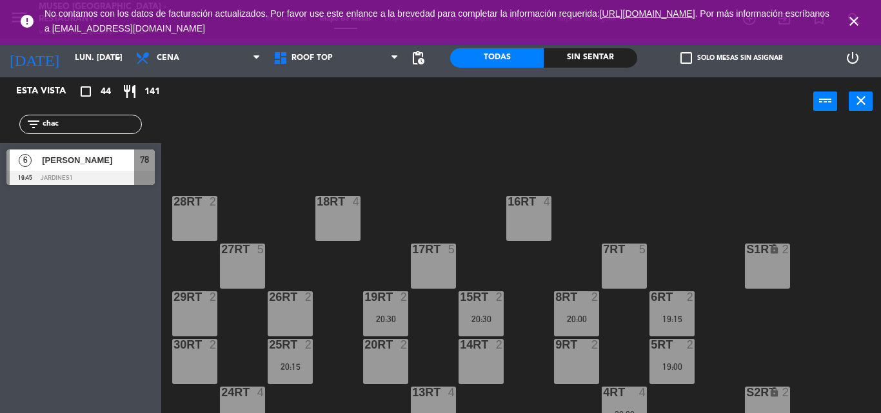
type input "chac"
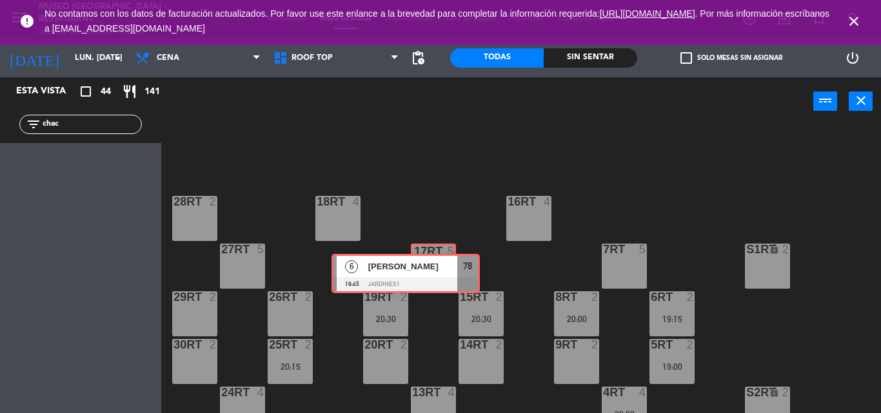
drag, startPoint x: 112, startPoint y: 170, endPoint x: 435, endPoint y: 270, distance: 338.3
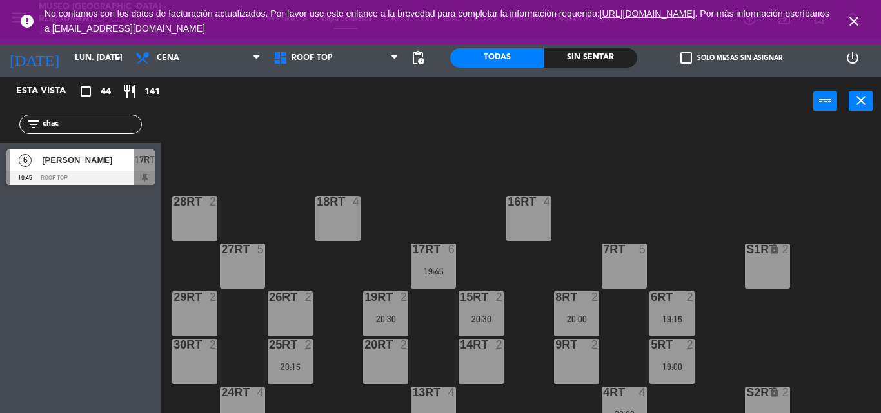
drag, startPoint x: 122, startPoint y: 126, endPoint x: 0, endPoint y: 157, distance: 125.9
click at [0, 157] on div "Esta vista crop_square 44 restaurant 141 filter_list chac 6 [PERSON_NAME] 19:45…" at bounding box center [80, 134] width 161 height 114
type input "reg"
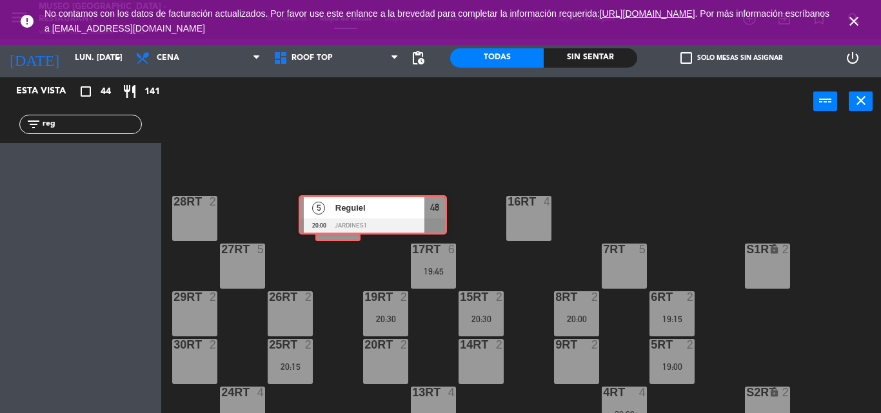
drag, startPoint x: 55, startPoint y: 177, endPoint x: 347, endPoint y: 222, distance: 295.6
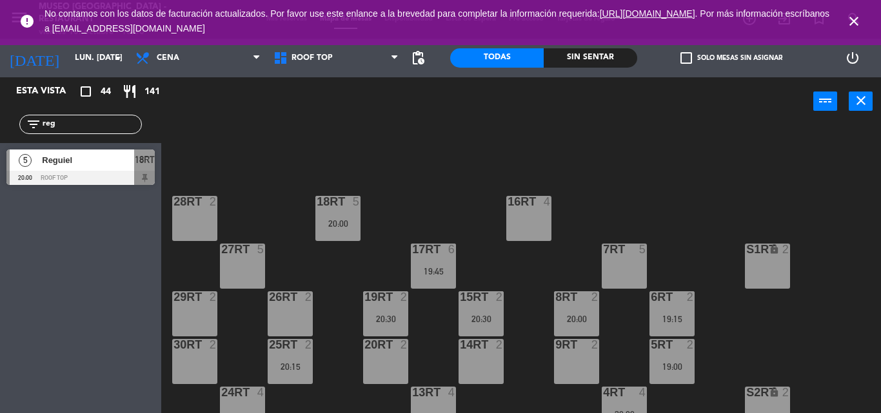
drag, startPoint x: 121, startPoint y: 118, endPoint x: 0, endPoint y: 132, distance: 121.3
click at [0, 132] on div "filter_list reg" at bounding box center [80, 124] width 161 height 37
type input "coz"
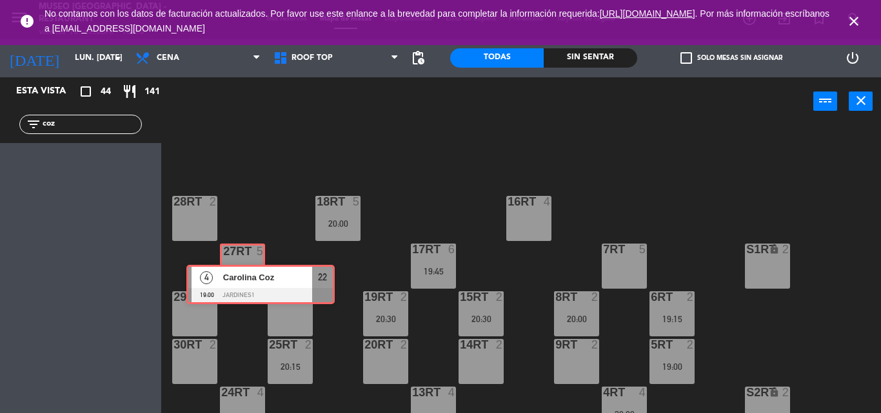
drag, startPoint x: 72, startPoint y: 164, endPoint x: 251, endPoint y: 279, distance: 213.4
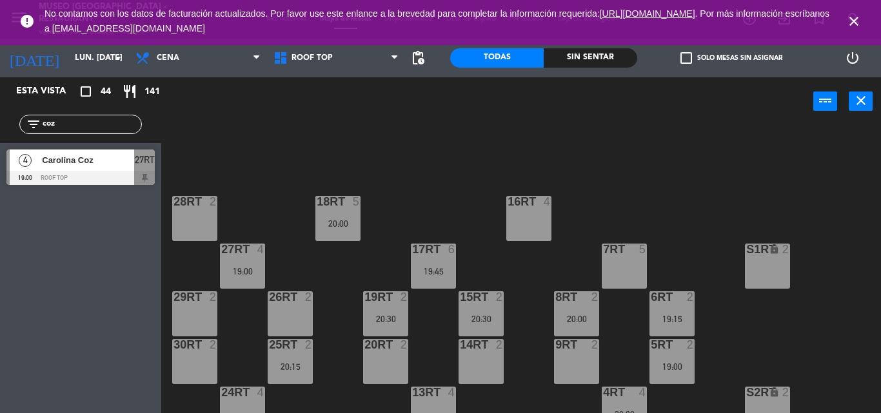
drag, startPoint x: 117, startPoint y: 131, endPoint x: 0, endPoint y: 117, distance: 117.5
click at [0, 117] on div "filter_list coz" at bounding box center [80, 124] width 161 height 37
type input "meli"
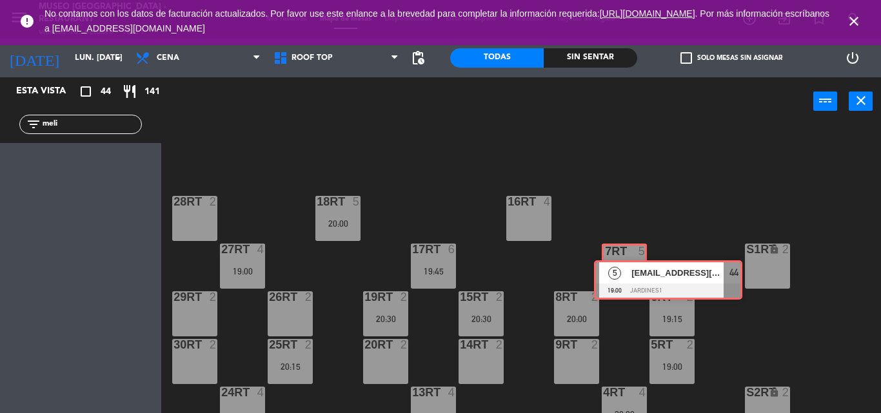
drag, startPoint x: 41, startPoint y: 162, endPoint x: 628, endPoint y: 273, distance: 597.6
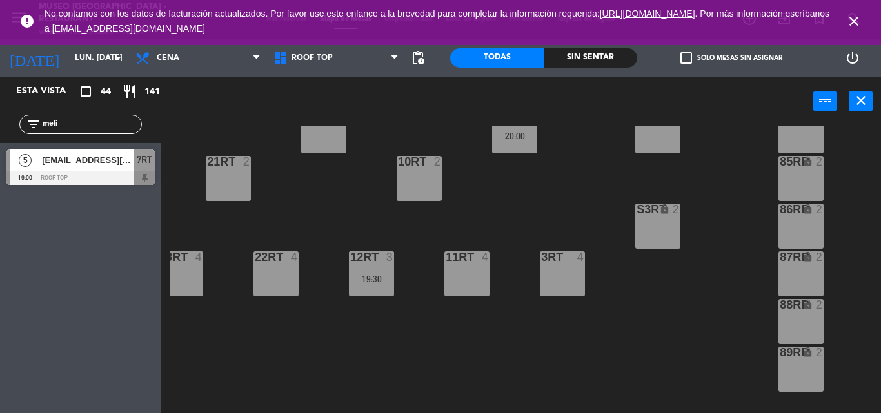
scroll to position [279, 110]
drag, startPoint x: 123, startPoint y: 119, endPoint x: 0, endPoint y: 119, distance: 123.1
click at [0, 119] on div "filter_list meli" at bounding box center [80, 124] width 161 height 37
type input "ride"
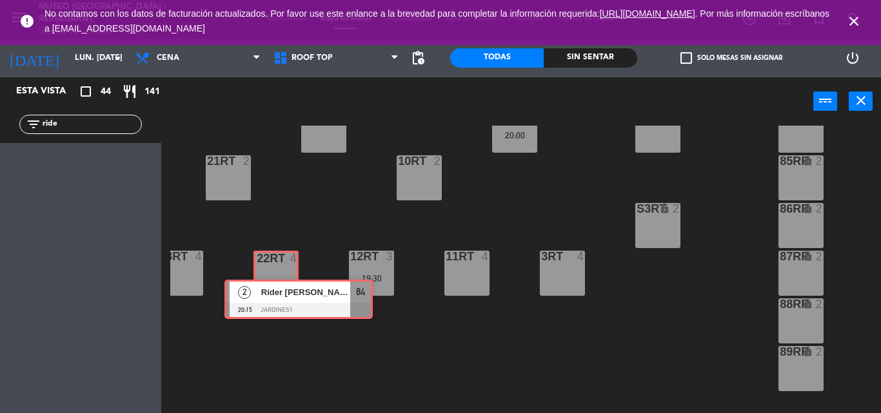
drag, startPoint x: 94, startPoint y: 168, endPoint x: 285, endPoint y: 284, distance: 223.3
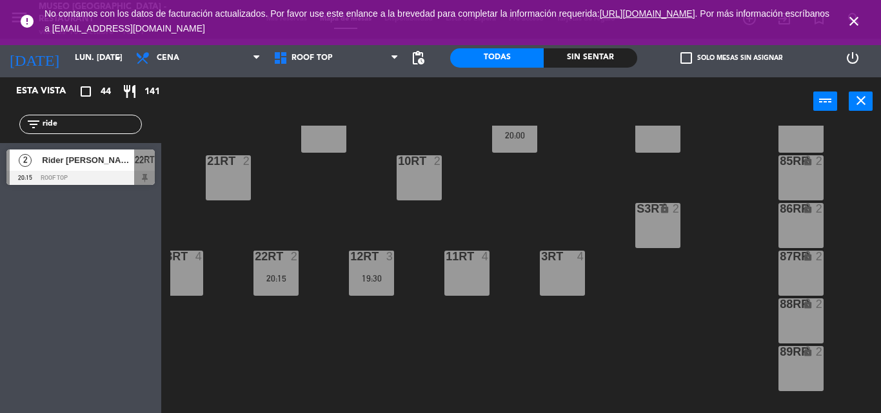
drag, startPoint x: 120, startPoint y: 130, endPoint x: 0, endPoint y: 133, distance: 120.0
click at [0, 133] on div "filter_list ride" at bounding box center [80, 124] width 161 height 37
type input "campo"
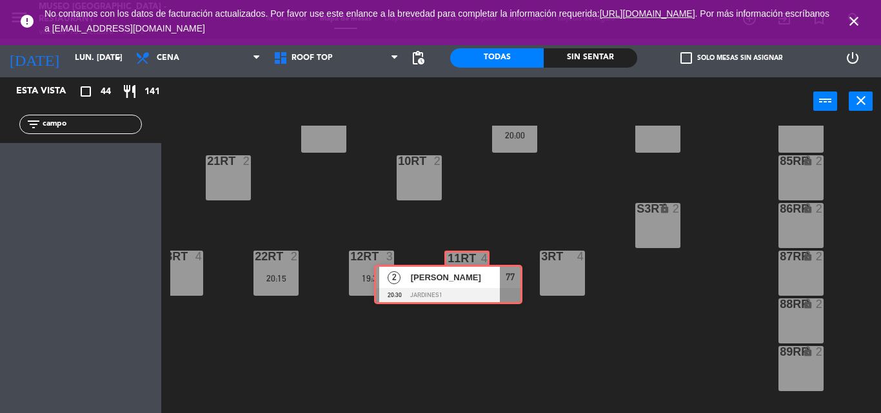
drag, startPoint x: 89, startPoint y: 174, endPoint x: 456, endPoint y: 288, distance: 384.6
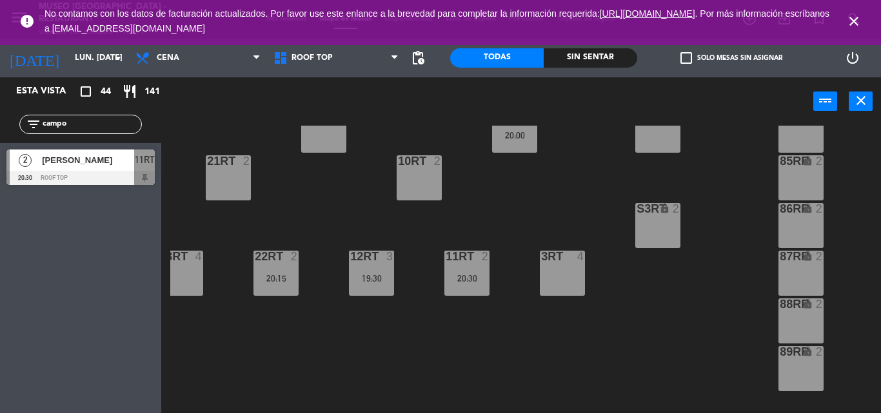
drag, startPoint x: 114, startPoint y: 130, endPoint x: 0, endPoint y: 128, distance: 114.1
click at [0, 128] on div "filter_list campo" at bounding box center [80, 124] width 161 height 37
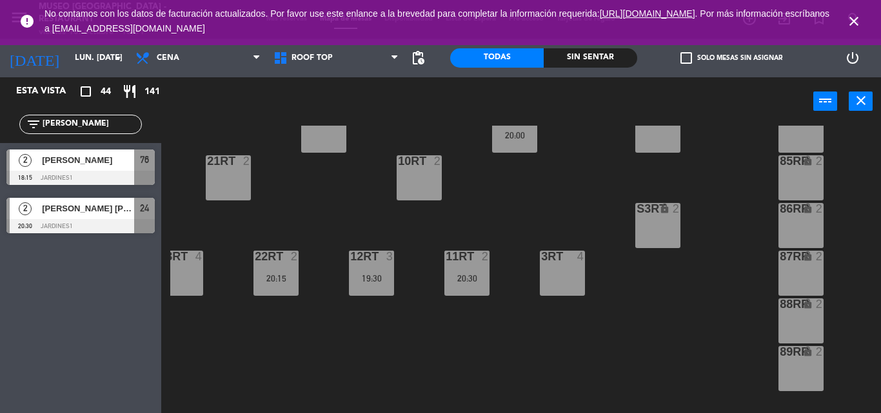
type input "[PERSON_NAME]"
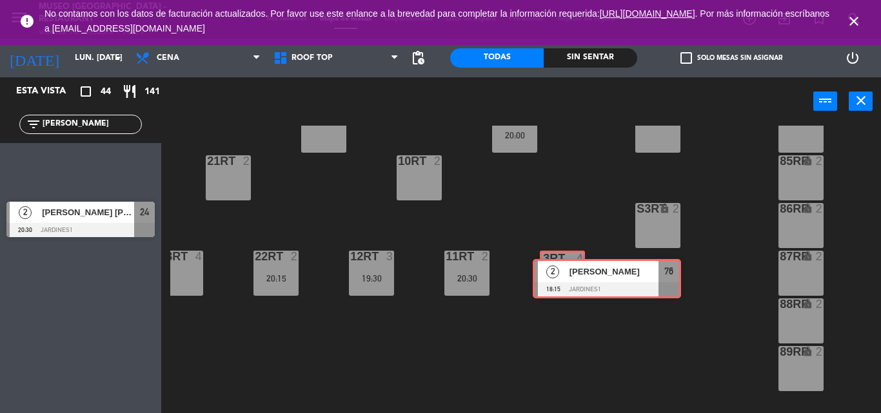
drag, startPoint x: 52, startPoint y: 171, endPoint x: 578, endPoint y: 283, distance: 537.3
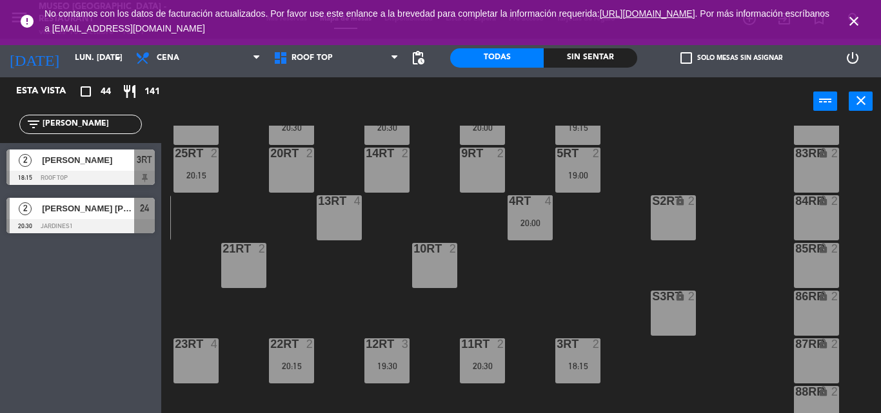
scroll to position [191, 94]
drag, startPoint x: 119, startPoint y: 125, endPoint x: 0, endPoint y: 131, distance: 119.4
click at [0, 131] on div "filter_list [PERSON_NAME]" at bounding box center [80, 124] width 161 height 37
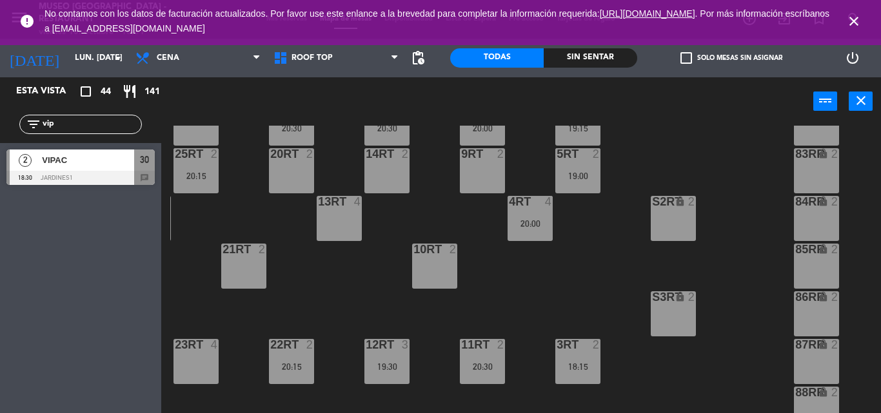
type input "vip"
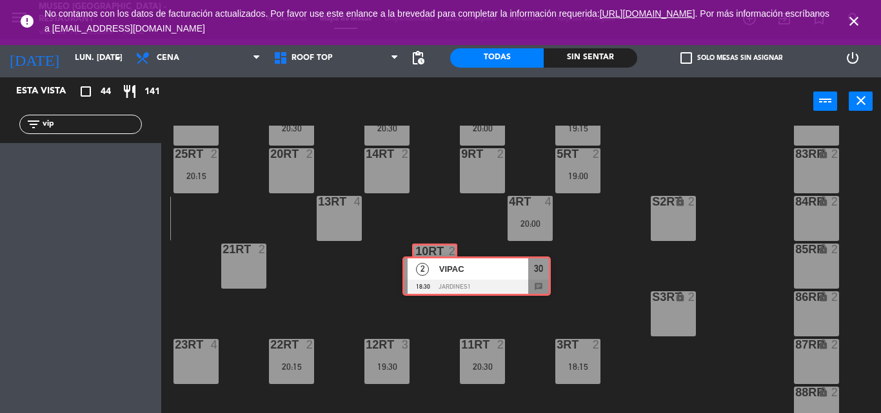
drag, startPoint x: 35, startPoint y: 164, endPoint x: 431, endPoint y: 271, distance: 410.1
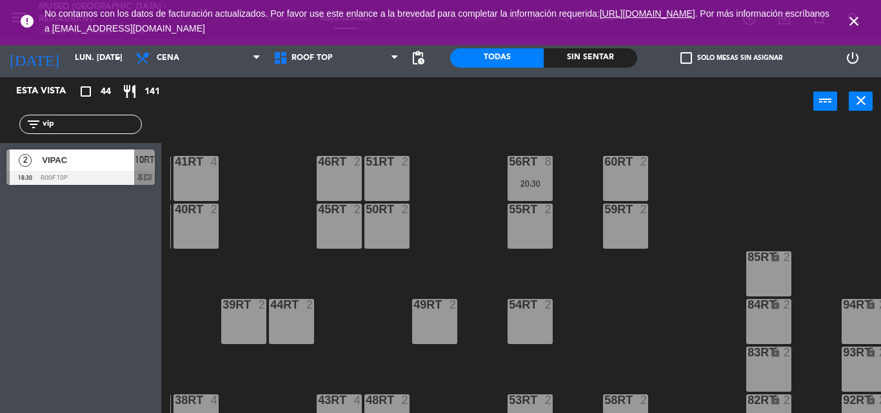
scroll to position [694, 94]
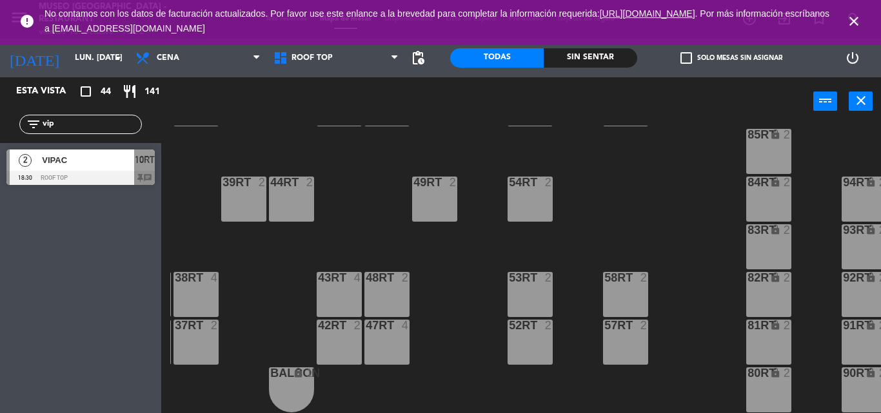
drag, startPoint x: 128, startPoint y: 125, endPoint x: 0, endPoint y: 126, distance: 128.3
click at [0, 126] on div "filter_list vip" at bounding box center [80, 124] width 161 height 37
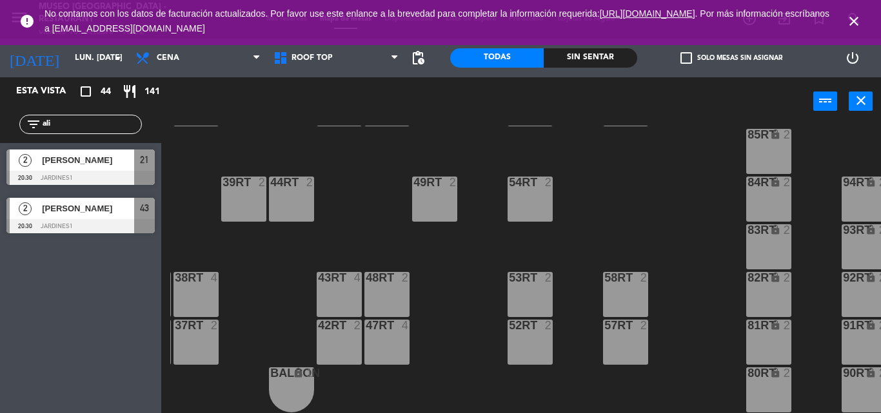
type input "ali"
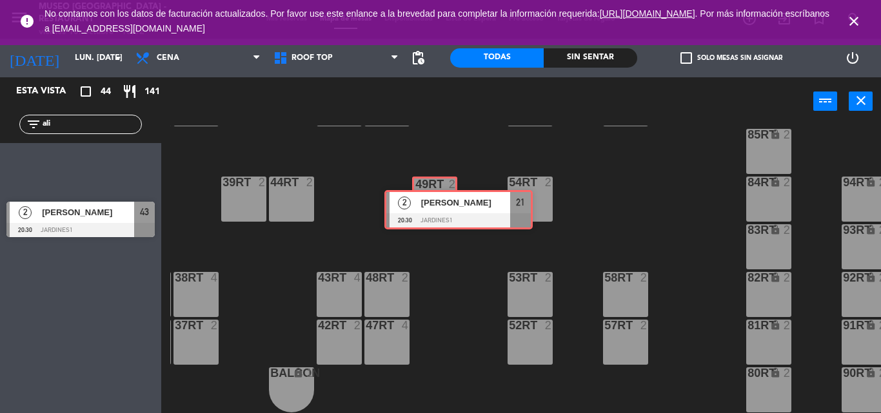
drag, startPoint x: 51, startPoint y: 157, endPoint x: 435, endPoint y: 193, distance: 385.3
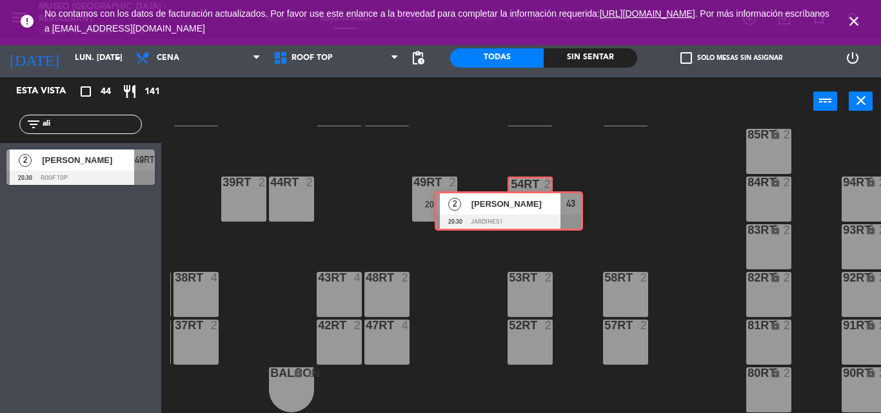
drag, startPoint x: 117, startPoint y: 214, endPoint x: 545, endPoint y: 208, distance: 428.1
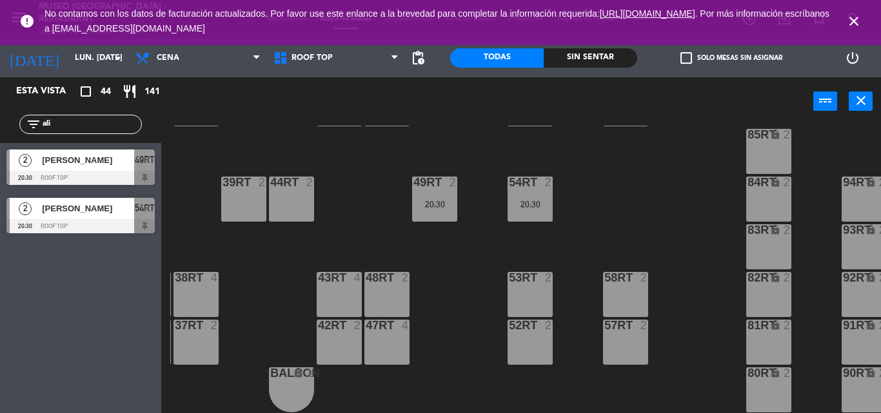
drag, startPoint x: 112, startPoint y: 122, endPoint x: 0, endPoint y: 128, distance: 112.3
click at [0, 128] on div "filter_list ali" at bounding box center [80, 124] width 161 height 37
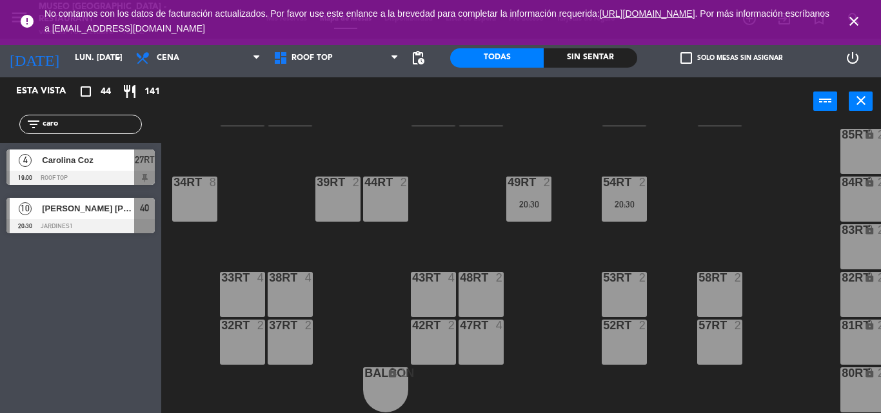
type input "caro"
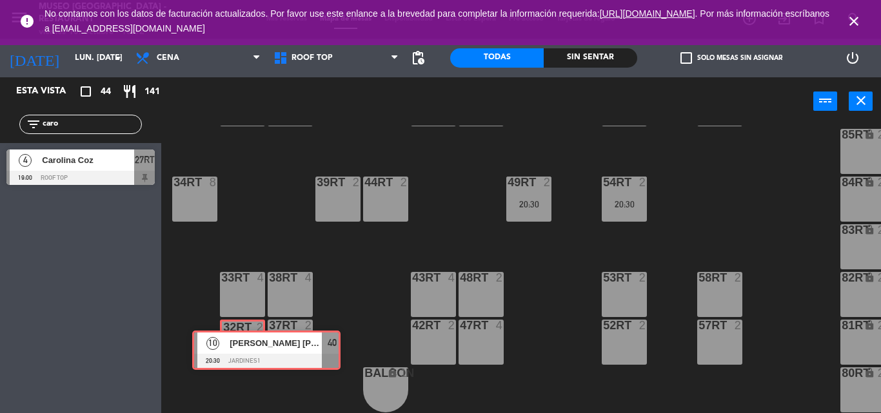
drag, startPoint x: 44, startPoint y: 211, endPoint x: 238, endPoint y: 347, distance: 237.4
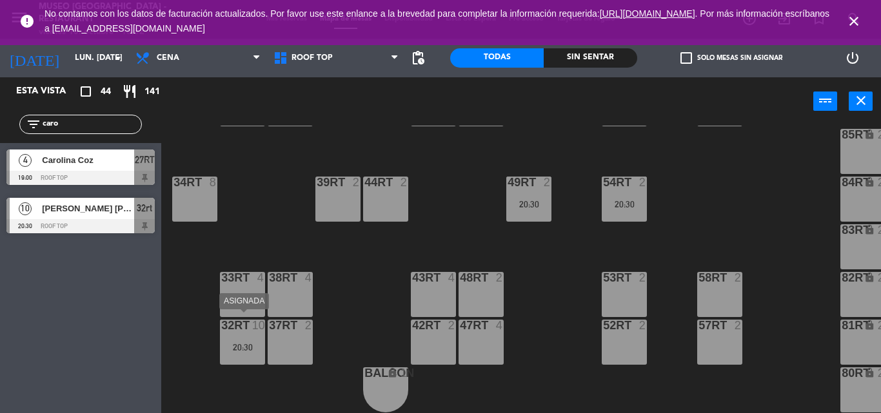
click at [253, 346] on div "32rt 10 20:30" at bounding box center [242, 342] width 45 height 45
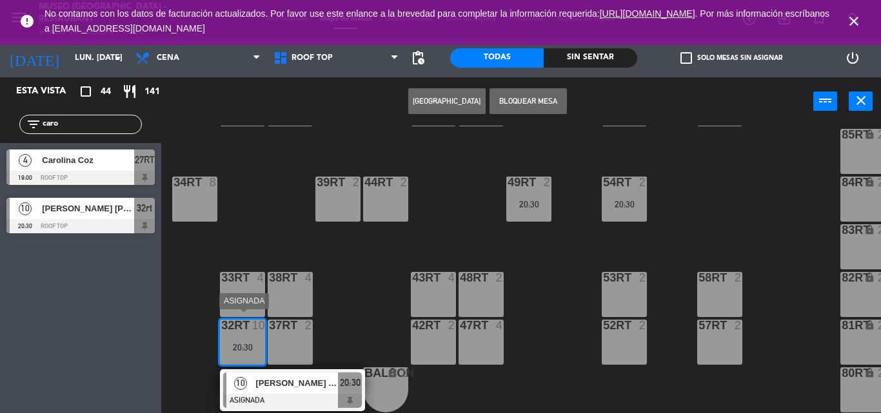
click at [288, 378] on span "[PERSON_NAME] [PERSON_NAME]" at bounding box center [296, 384] width 83 height 14
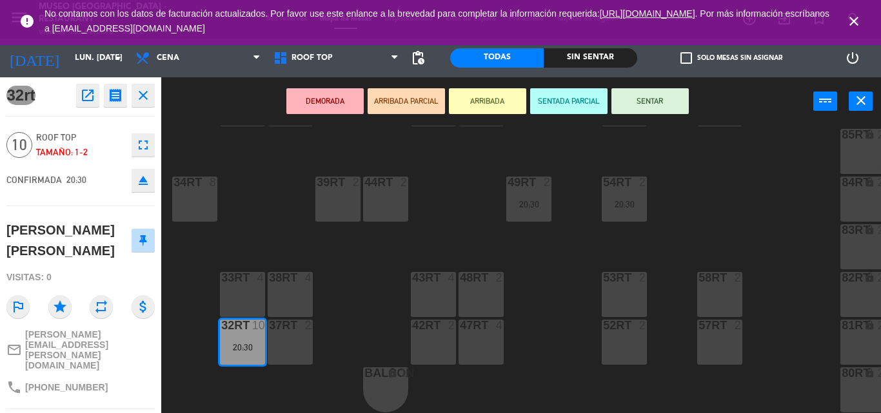
click at [247, 285] on div "33rt 4" at bounding box center [242, 294] width 45 height 45
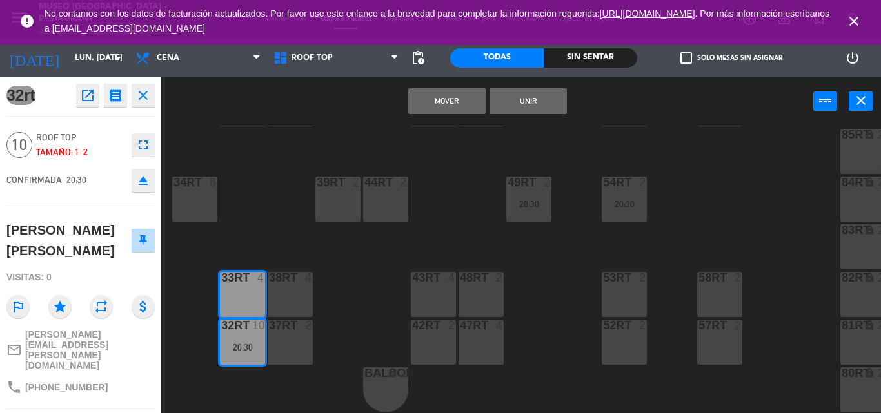
click at [541, 103] on button "Unir" at bounding box center [527, 101] width 77 height 26
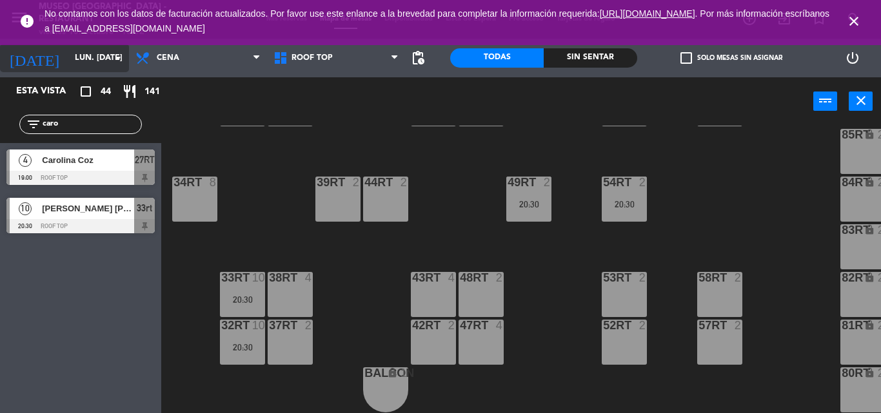
click at [90, 61] on input "lun. [DATE]" at bounding box center [122, 58] width 109 height 22
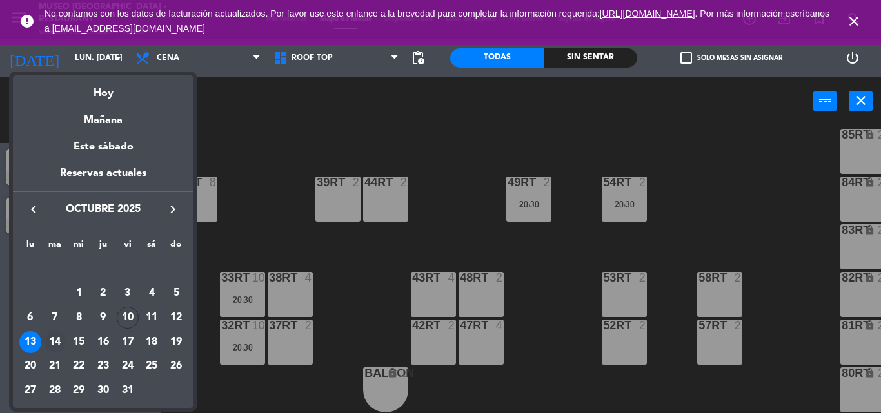
click at [58, 340] on div "14" at bounding box center [55, 342] width 22 height 22
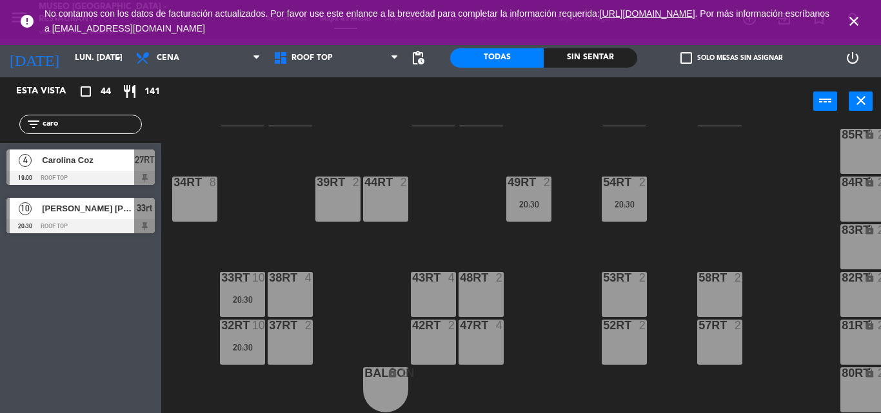
type input "[DATE] oct."
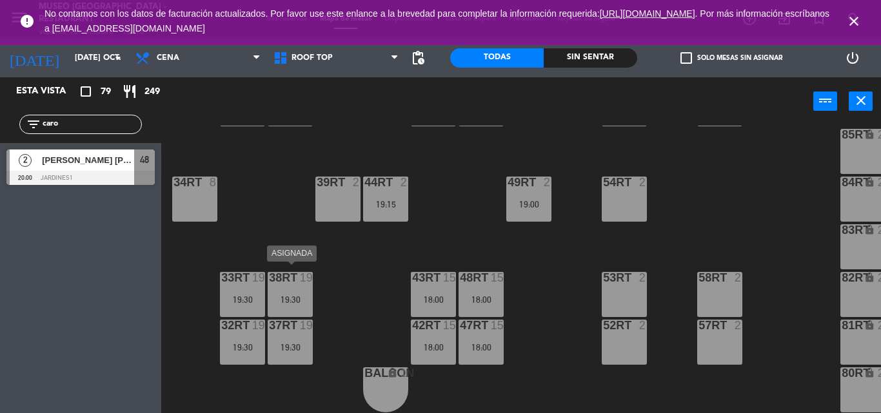
click at [295, 295] on div "19:30" at bounding box center [290, 299] width 45 height 9
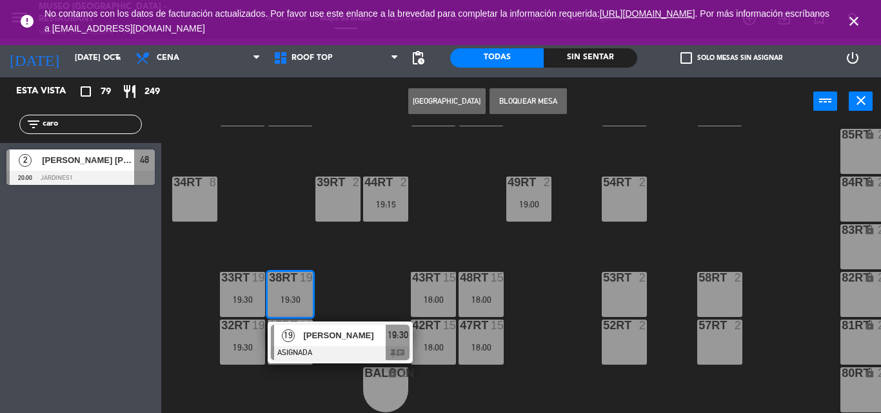
click at [326, 335] on span "[PERSON_NAME]" at bounding box center [344, 336] width 83 height 14
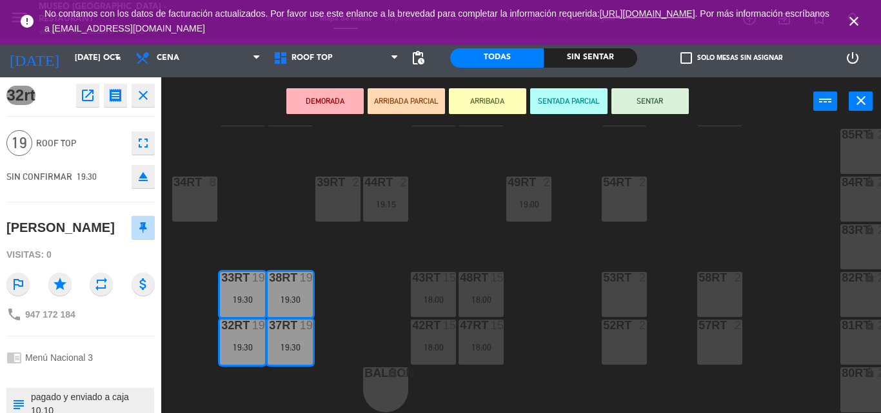
scroll to position [84, 0]
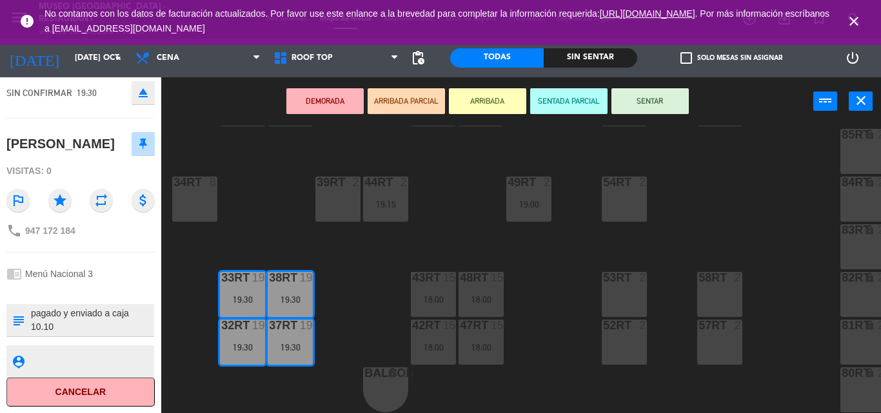
click at [454, 167] on div "18RT 4 16RT 4 28RT 2 80RR lock 2 27RT 5 7RT 5 18:00 S1RT lock 2 17RT 5 81RR loc…" at bounding box center [525, 270] width 710 height 288
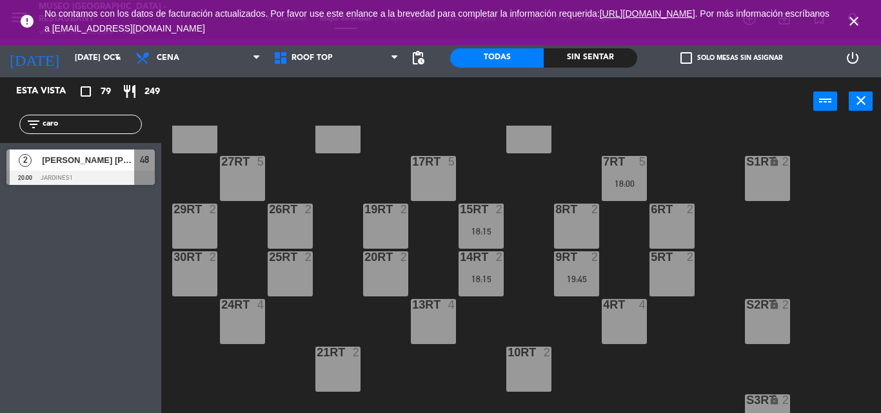
scroll to position [0, 0]
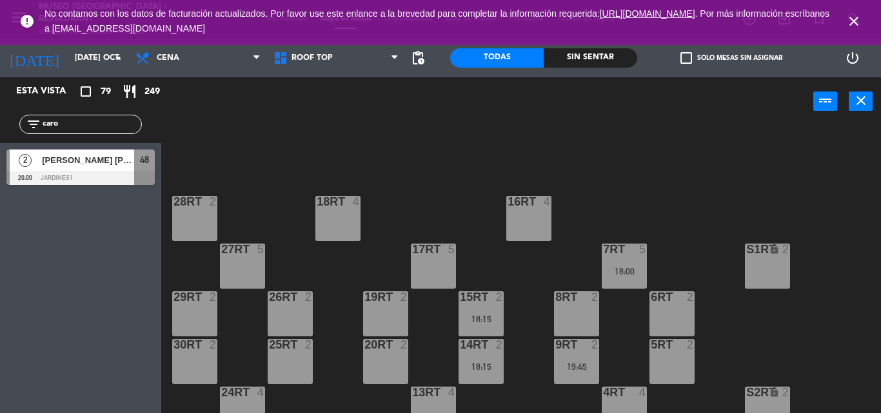
drag, startPoint x: 131, startPoint y: 126, endPoint x: 0, endPoint y: 140, distance: 131.6
click at [0, 140] on div "filter_list caro" at bounding box center [80, 124] width 161 height 37
type input "FALC"
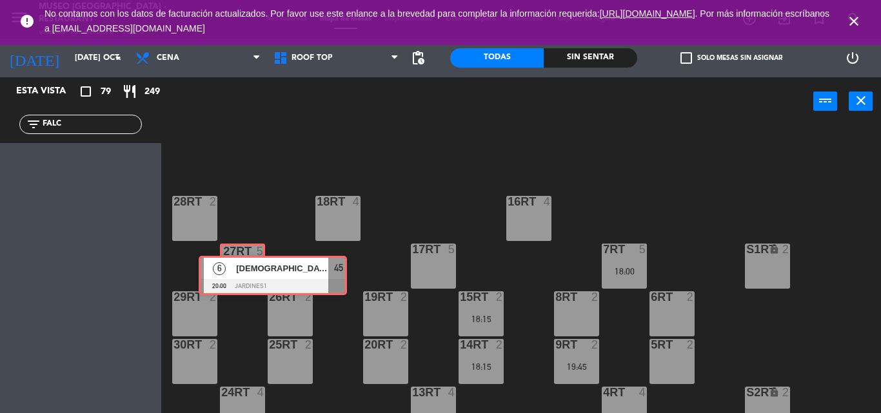
drag, startPoint x: 46, startPoint y: 161, endPoint x: 239, endPoint y: 268, distance: 219.6
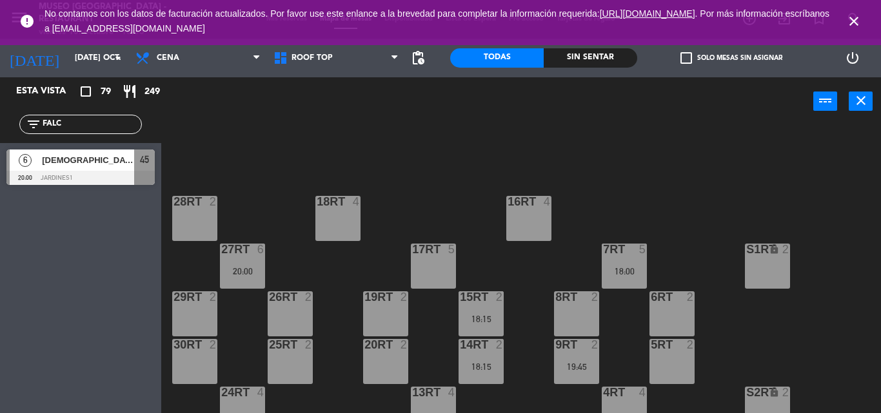
click at [131, 115] on div "filter_list FALC" at bounding box center [80, 124] width 122 height 19
drag, startPoint x: 128, startPoint y: 122, endPoint x: 19, endPoint y: 119, distance: 109.6
click at [19, 119] on div "filter_list FALC" at bounding box center [80, 124] width 161 height 37
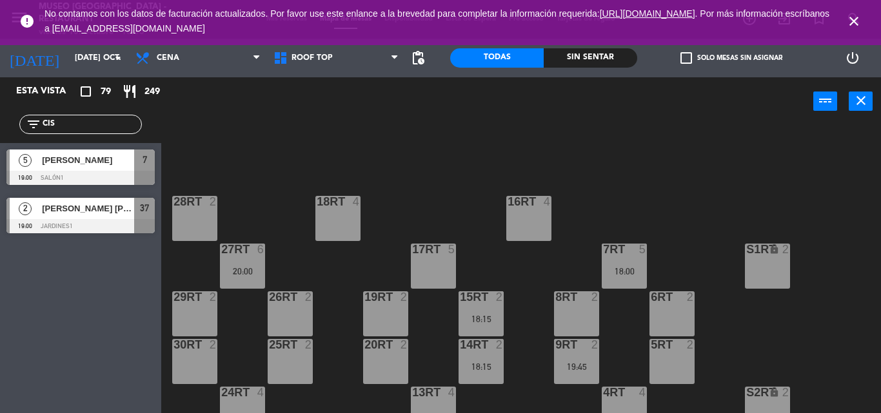
type input "CIS"
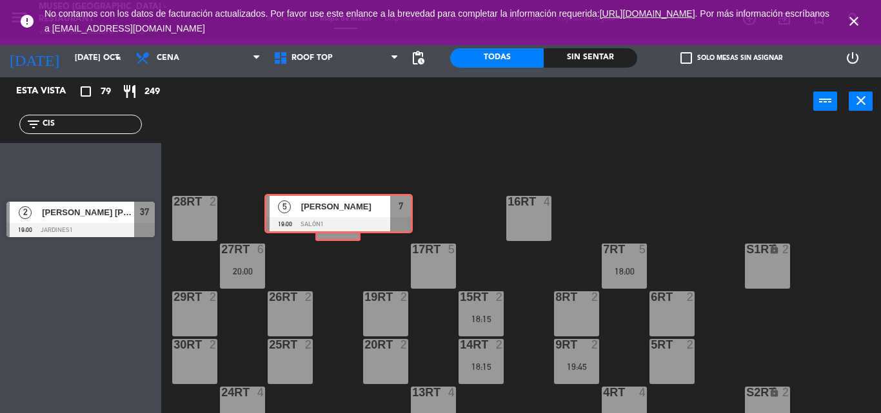
drag, startPoint x: 70, startPoint y: 175, endPoint x: 328, endPoint y: 220, distance: 261.8
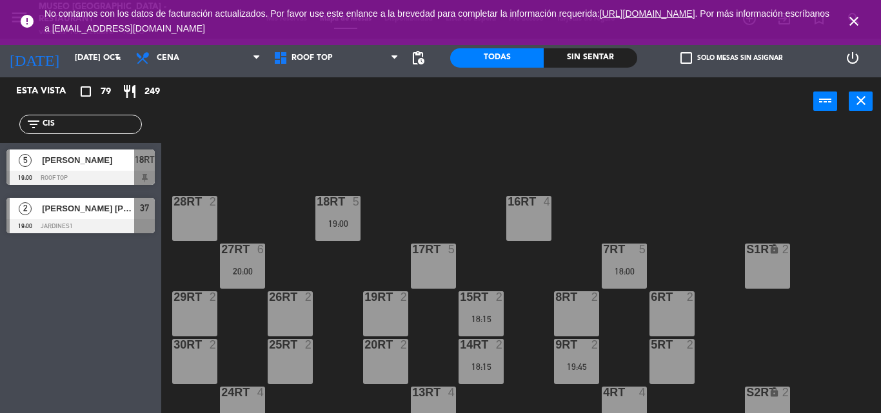
drag, startPoint x: 111, startPoint y: 122, endPoint x: 0, endPoint y: 115, distance: 111.1
click at [0, 115] on div "filter_list CIS" at bounding box center [80, 124] width 161 height 37
type input "CESA"
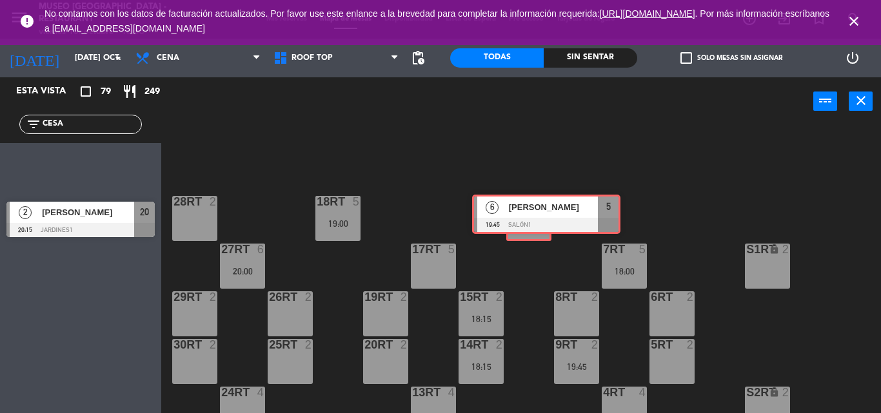
drag, startPoint x: 55, startPoint y: 157, endPoint x: 525, endPoint y: 205, distance: 471.8
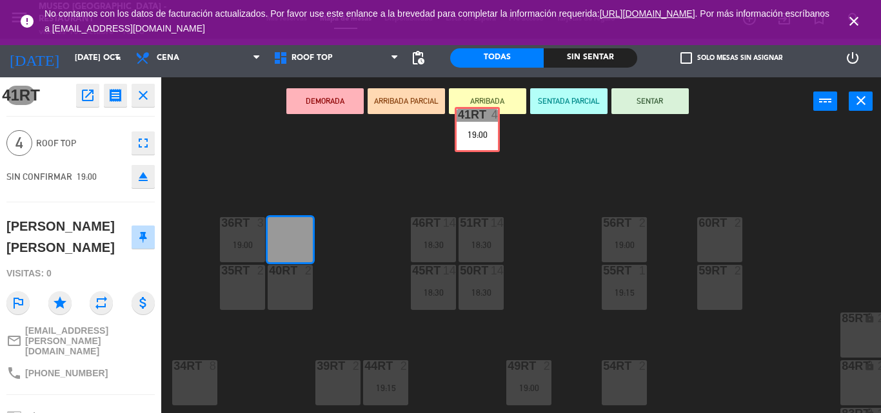
scroll to position [496, 0]
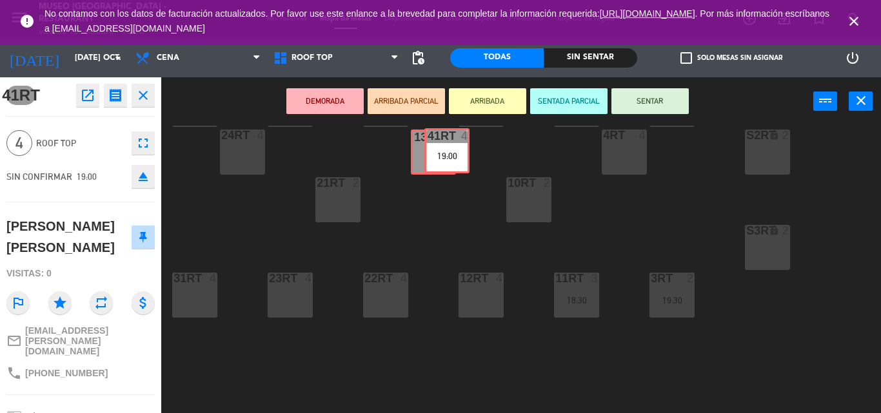
drag, startPoint x: 288, startPoint y: 170, endPoint x: 439, endPoint y: 152, distance: 151.9
click at [439, 152] on div "18RT 5 19:00 16RT 6 19:45 28RT 2 80RR lock 2 27RT 6 20:00 7RT 5 18:00 S1RT lock…" at bounding box center [525, 270] width 710 height 288
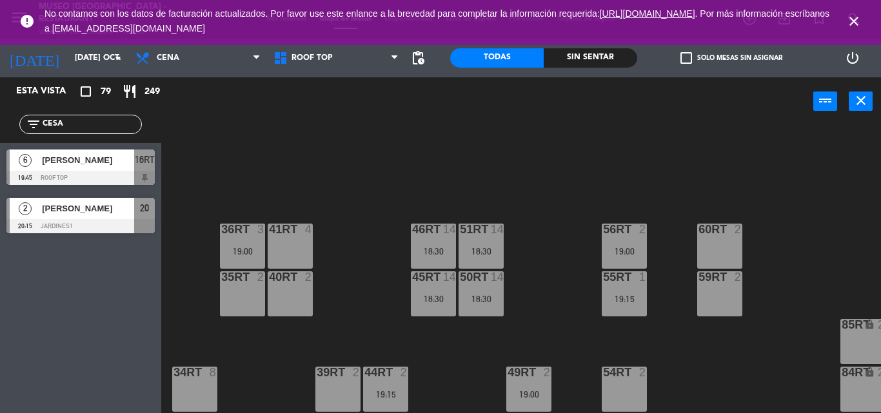
scroll to position [498, 0]
click at [240, 244] on div "36rt 3 19:00" at bounding box center [242, 245] width 45 height 45
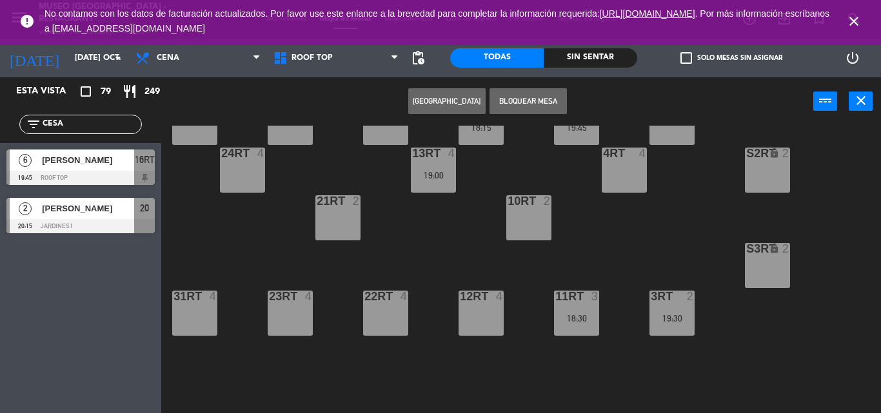
scroll to position [238, 0]
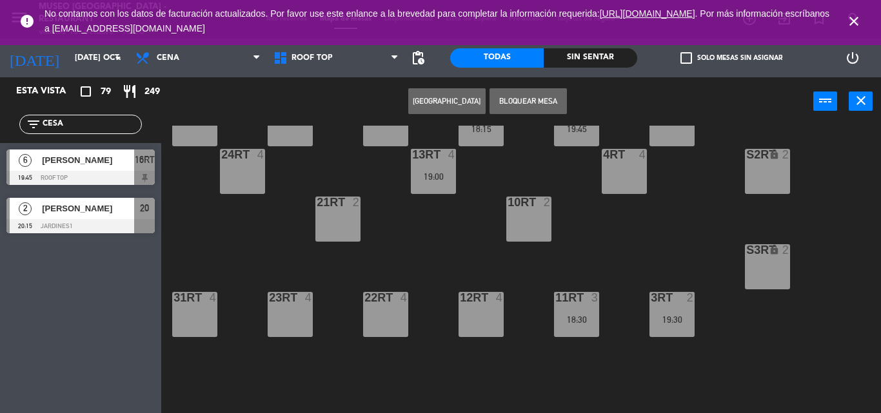
click at [244, 182] on div "24RT 4" at bounding box center [242, 171] width 45 height 45
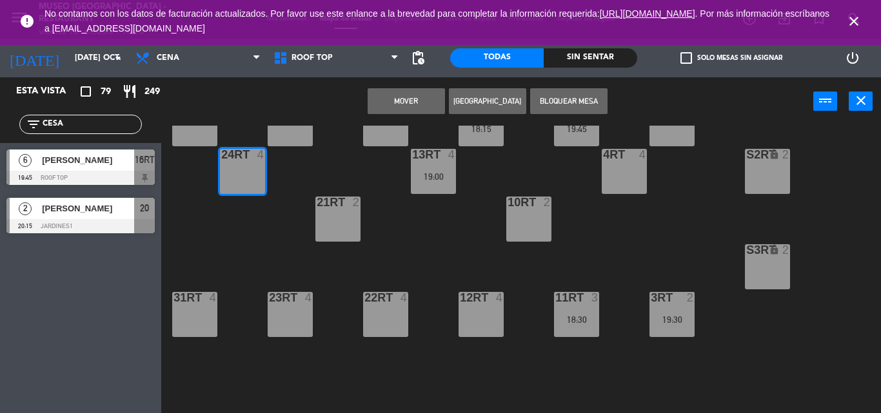
click at [410, 109] on button "Mover" at bounding box center [405, 101] width 77 height 26
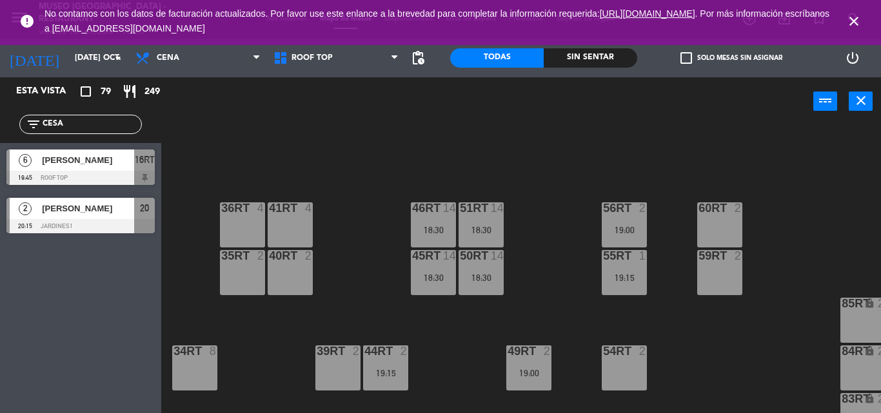
scroll to position [518, 0]
drag, startPoint x: 92, startPoint y: 122, endPoint x: 0, endPoint y: 118, distance: 92.3
click at [0, 118] on div "filter_list CESA" at bounding box center [80, 124] width 161 height 37
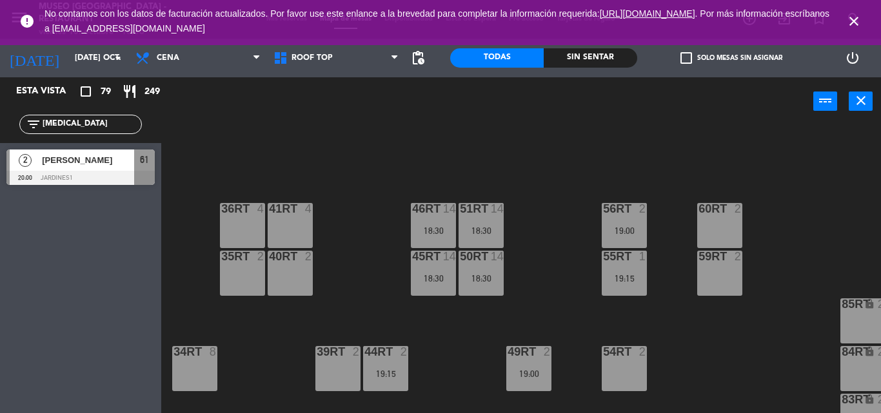
type input "[MEDICAL_DATA]"
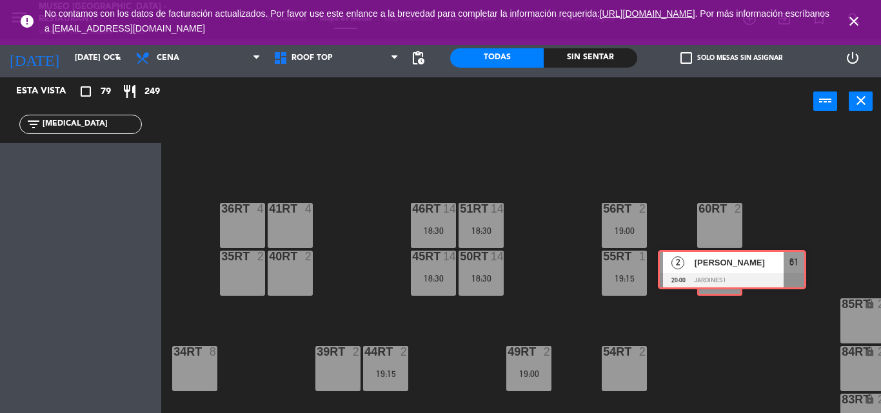
drag, startPoint x: 66, startPoint y: 168, endPoint x: 718, endPoint y: 269, distance: 658.9
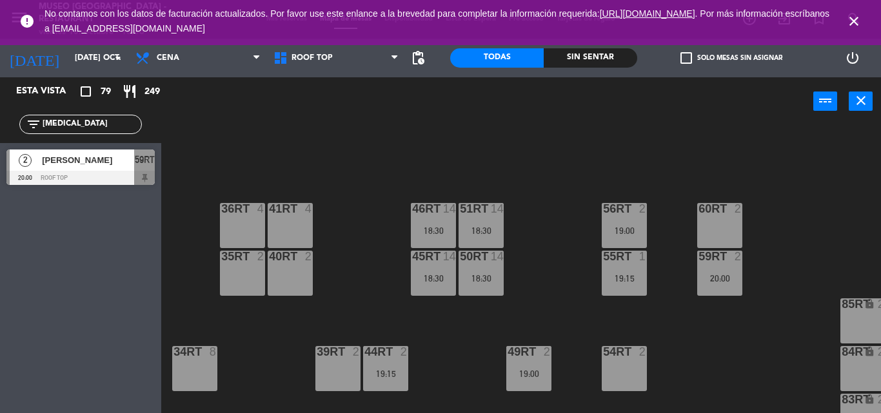
drag, startPoint x: 119, startPoint y: 120, endPoint x: 0, endPoint y: 119, distance: 118.6
click at [0, 119] on div "filter_list [MEDICAL_DATA]" at bounding box center [80, 124] width 161 height 37
type input "HAR"
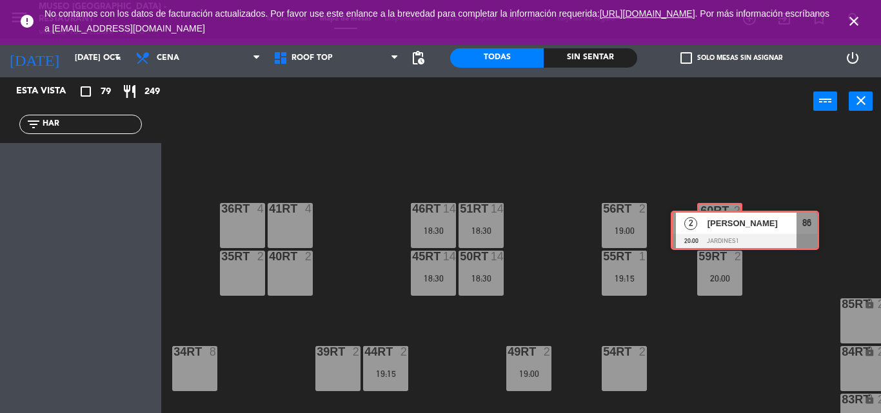
drag, startPoint x: 47, startPoint y: 168, endPoint x: 711, endPoint y: 229, distance: 666.9
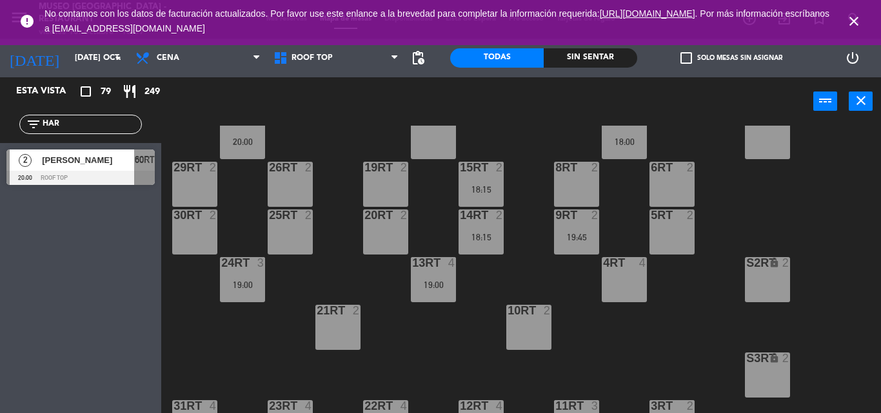
scroll to position [129, 0]
drag, startPoint x: 116, startPoint y: 124, endPoint x: 0, endPoint y: 123, distance: 116.0
click at [0, 123] on div "filter_list HAR" at bounding box center [80, 124] width 161 height 37
type input "PIER"
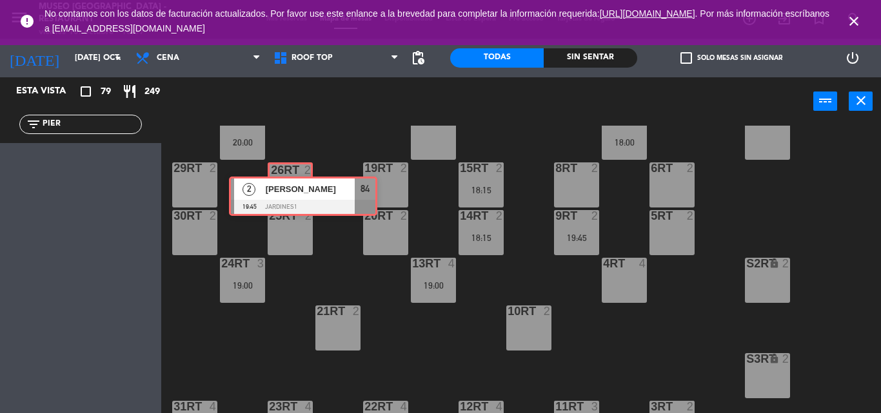
drag, startPoint x: 168, startPoint y: 157, endPoint x: 291, endPoint y: 193, distance: 128.5
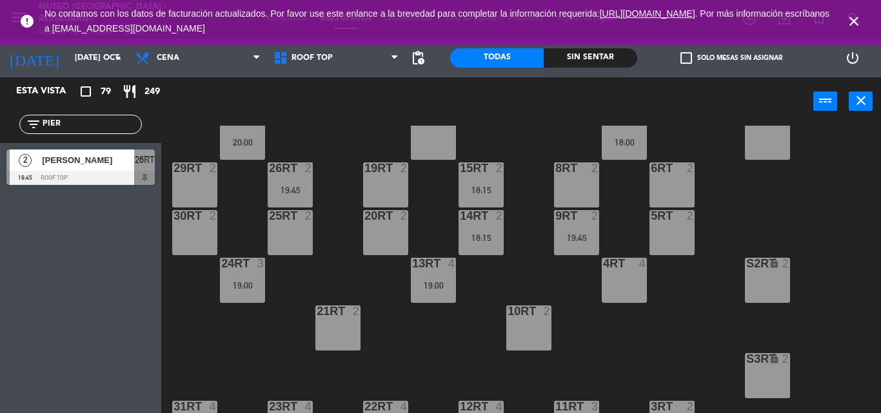
drag, startPoint x: 110, startPoint y: 121, endPoint x: 0, endPoint y: 110, distance: 110.1
click at [0, 110] on div "filter_list PIER" at bounding box center [80, 124] width 161 height 37
type input "JEYS"
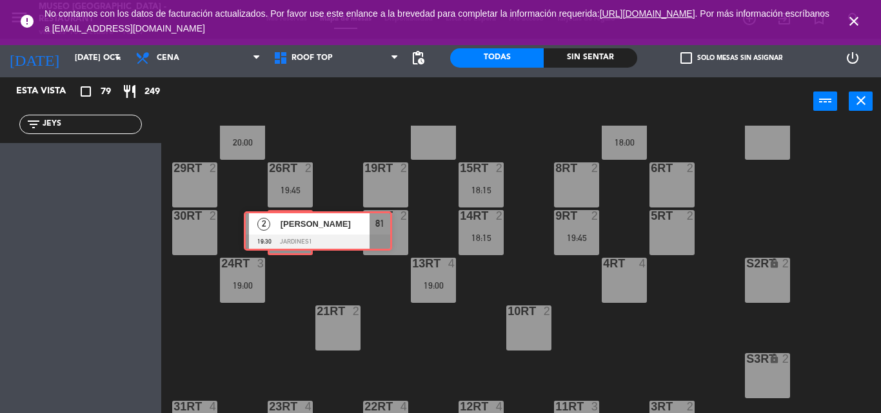
drag, startPoint x: 66, startPoint y: 169, endPoint x: 304, endPoint y: 231, distance: 245.2
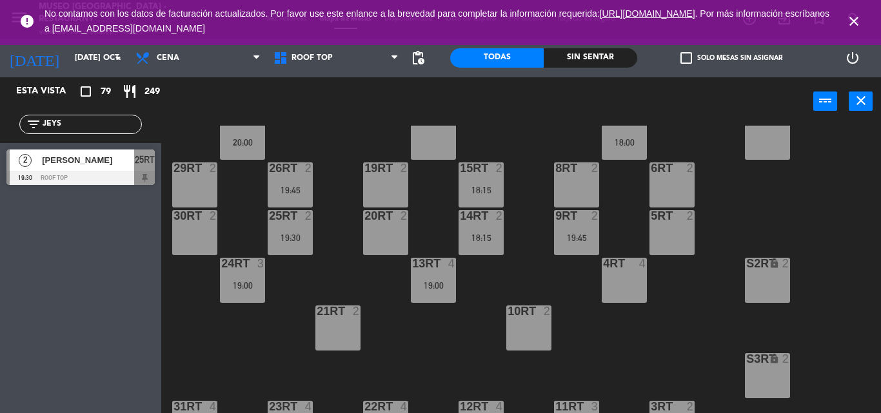
drag, startPoint x: 97, startPoint y: 125, endPoint x: 0, endPoint y: 137, distance: 97.5
click at [0, 137] on div "filter_list JEYS" at bounding box center [80, 124] width 161 height 37
type input "[PERSON_NAME]"
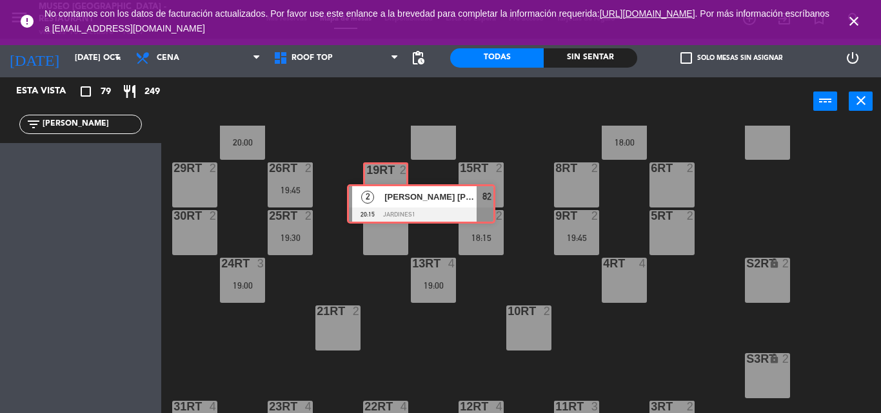
drag, startPoint x: 44, startPoint y: 171, endPoint x: 384, endPoint y: 206, distance: 342.2
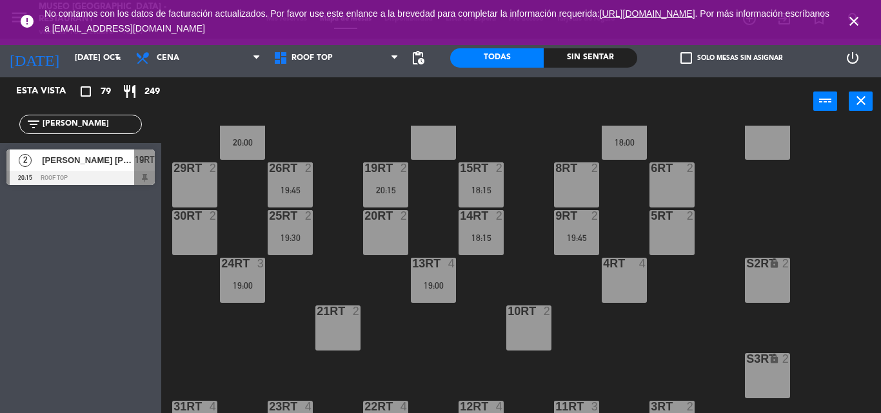
drag, startPoint x: 123, startPoint y: 126, endPoint x: 0, endPoint y: 114, distance: 123.7
click at [0, 114] on div "filter_list [PERSON_NAME]" at bounding box center [80, 124] width 161 height 37
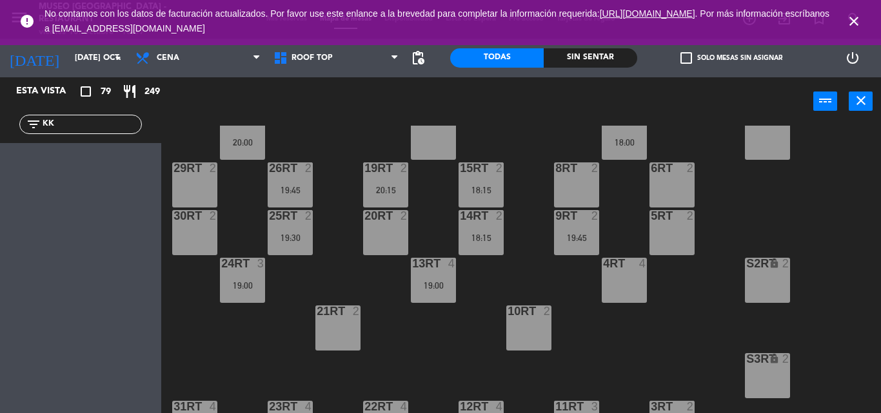
type input "K"
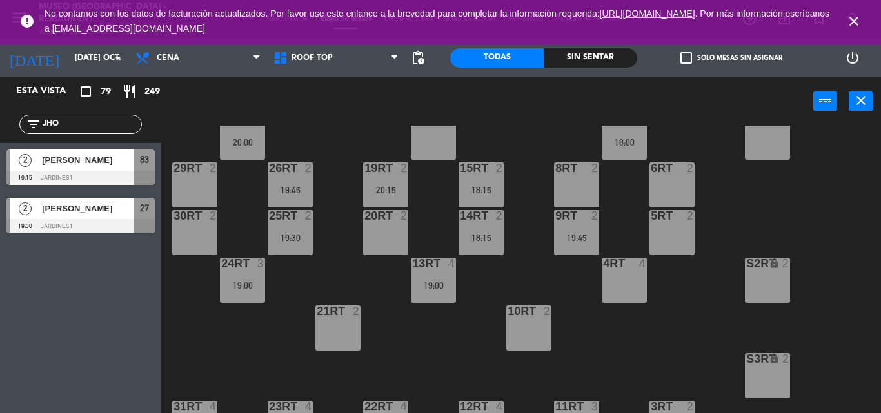
type input "JHO"
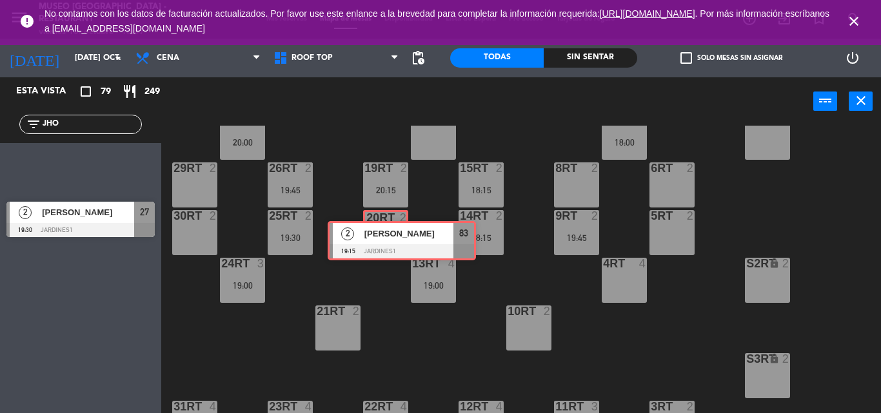
drag, startPoint x: 83, startPoint y: 175, endPoint x: 367, endPoint y: 238, distance: 291.3
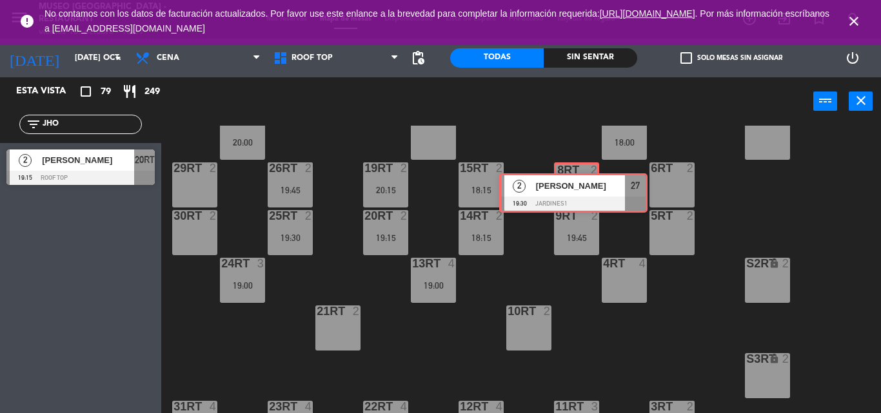
drag, startPoint x: 106, startPoint y: 211, endPoint x: 598, endPoint y: 187, distance: 492.5
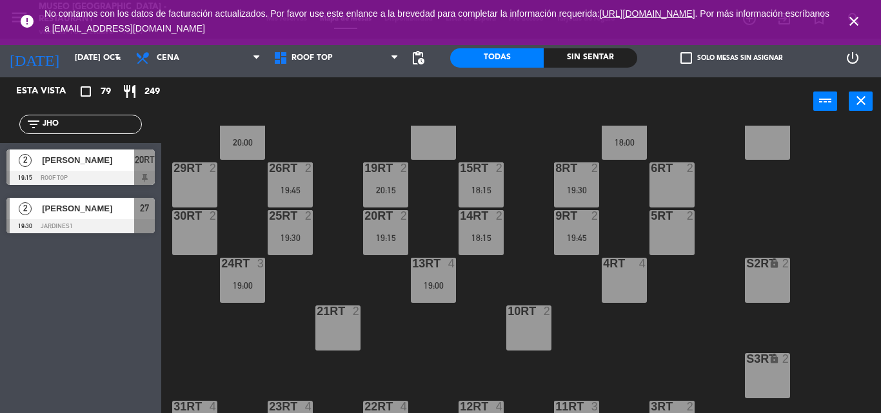
drag, startPoint x: 89, startPoint y: 129, endPoint x: 0, endPoint y: 144, distance: 90.2
click at [0, 144] on div "Esta vista crop_square 79 restaurant 249 filter_list JHO 2 [PERSON_NAME] 19:15 …" at bounding box center [80, 158] width 161 height 162
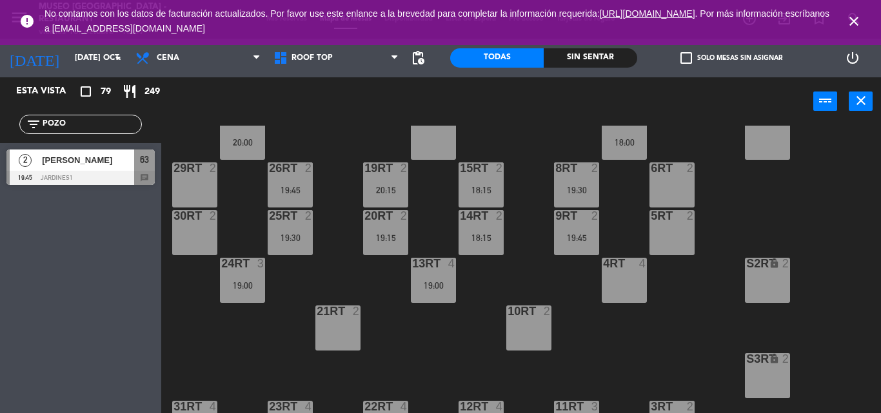
type input "POZO"
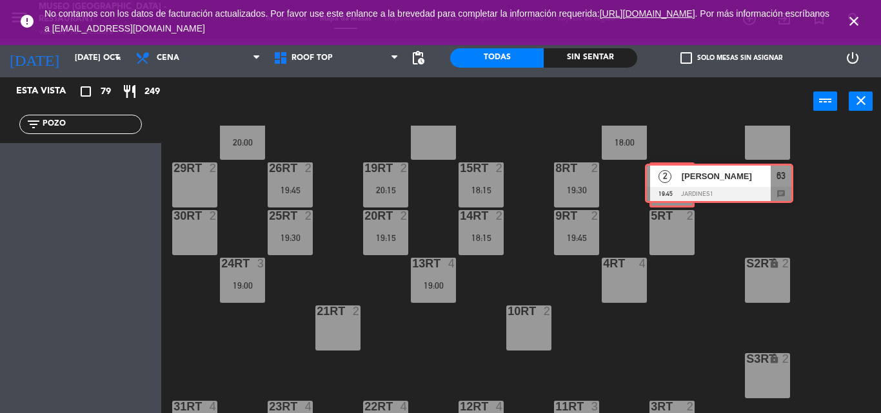
drag, startPoint x: 26, startPoint y: 155, endPoint x: 665, endPoint y: 169, distance: 638.4
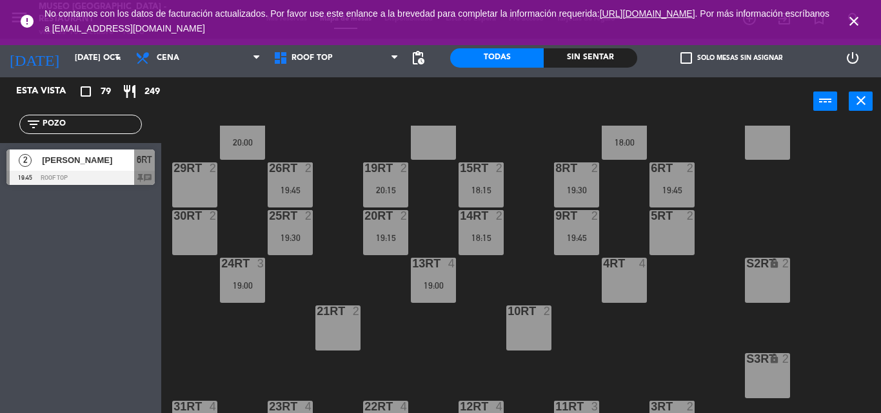
drag, startPoint x: 87, startPoint y: 122, endPoint x: 0, endPoint y: 125, distance: 87.1
click at [0, 125] on div "filter_list POZO" at bounding box center [80, 124] width 161 height 37
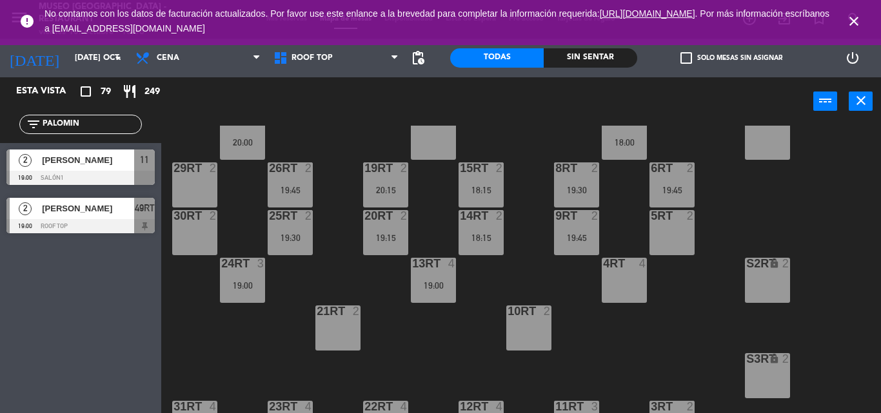
type input "PALOMIN"
drag, startPoint x: 81, startPoint y: 166, endPoint x: 160, endPoint y: 178, distance: 80.1
click at [160, 178] on div "2 [PERSON_NAME] 19:00 Salón1 11" at bounding box center [80, 167] width 161 height 48
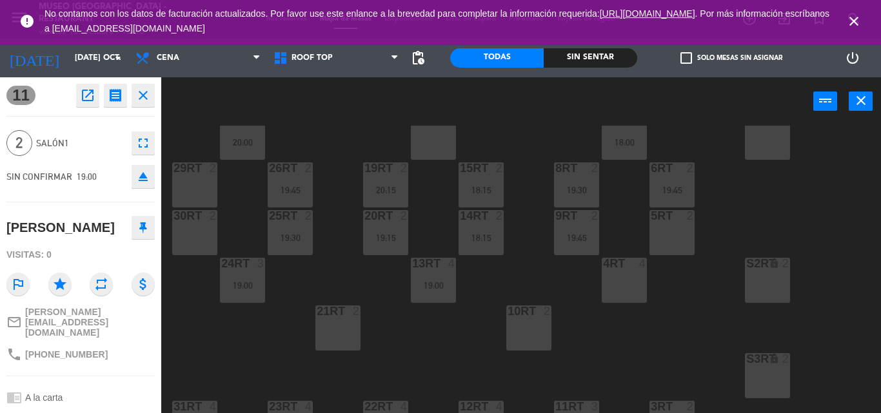
drag, startPoint x: 169, startPoint y: 191, endPoint x: 185, endPoint y: 197, distance: 17.1
click at [185, 197] on main "18RT 5 19:00 16RT 6 19:45 28RT 2 80RR lock 2 27RT 6 20:00 7RT 5 18:00 S1RT lock…" at bounding box center [520, 265] width 719 height 297
click at [667, 228] on div "5RT 2" at bounding box center [671, 232] width 45 height 45
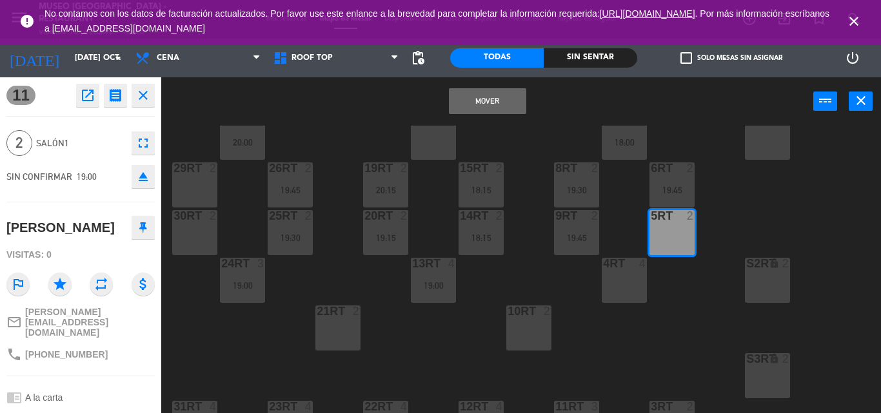
click at [492, 101] on button "Mover" at bounding box center [487, 101] width 77 height 26
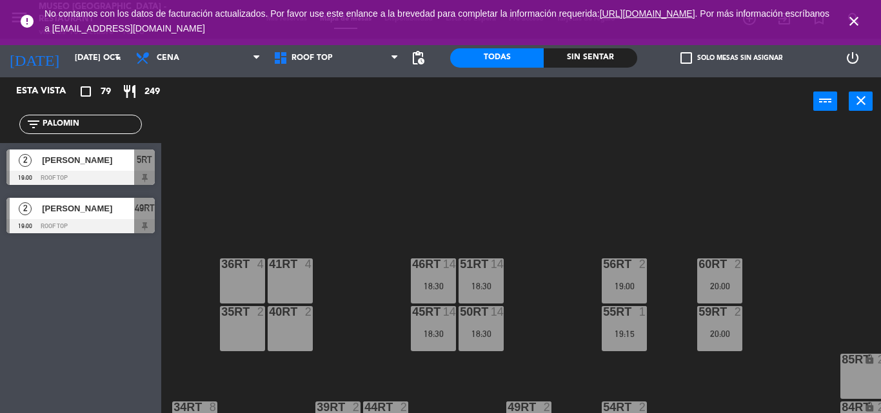
scroll to position [456, 0]
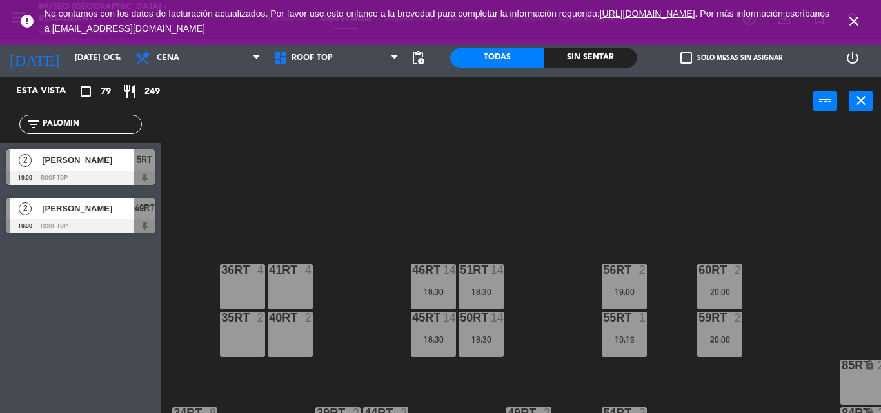
drag, startPoint x: 90, startPoint y: 124, endPoint x: 0, endPoint y: 115, distance: 90.8
click at [0, 115] on div "filter_list PALOMIN" at bounding box center [80, 124] width 161 height 37
drag, startPoint x: 84, startPoint y: 124, endPoint x: 0, endPoint y: 122, distance: 83.8
click at [0, 122] on div "filter_list PALOMIN" at bounding box center [80, 124] width 161 height 37
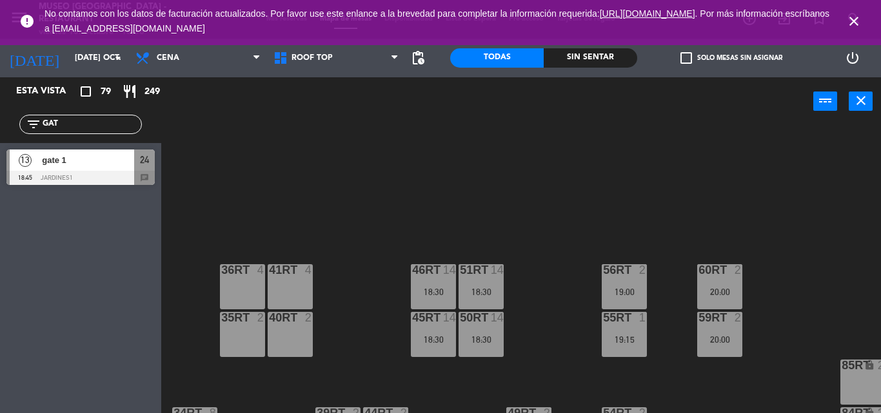
type input "GAT"
click at [72, 248] on div "Esta vista crop_square 79 restaurant 249 filter_list GAT 13 gate 1 18:45 Jardin…" at bounding box center [80, 245] width 161 height 336
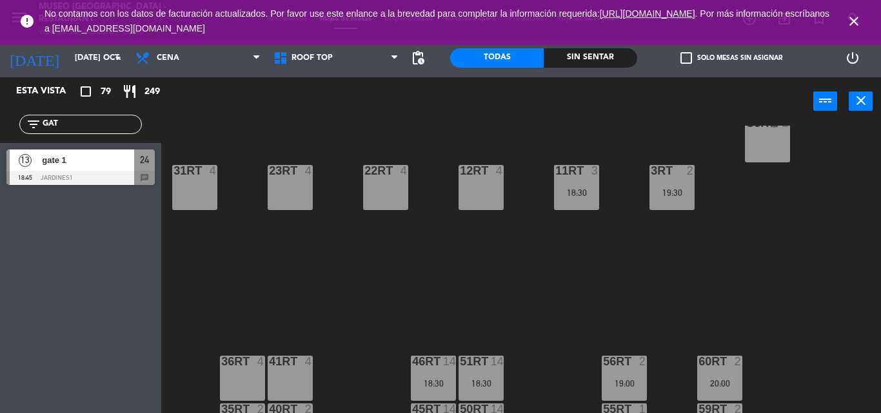
scroll to position [364, 0]
drag, startPoint x: 92, startPoint y: 126, endPoint x: 0, endPoint y: 141, distance: 92.8
click at [0, 141] on div "filter_list GAT" at bounding box center [80, 124] width 161 height 37
type input "PORR"
drag, startPoint x: 49, startPoint y: 164, endPoint x: 257, endPoint y: 203, distance: 211.3
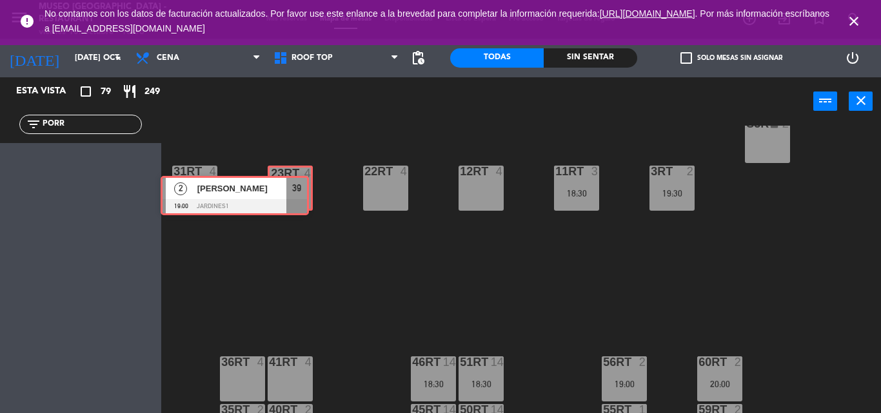
drag, startPoint x: 132, startPoint y: 172, endPoint x: 278, endPoint y: 195, distance: 148.1
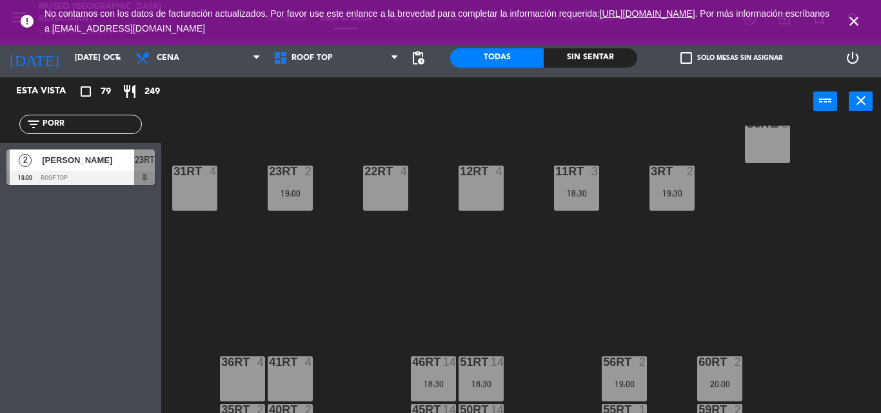
drag, startPoint x: 127, startPoint y: 121, endPoint x: 0, endPoint y: 142, distance: 128.8
click at [0, 142] on div "filter_list PORR" at bounding box center [80, 124] width 161 height 37
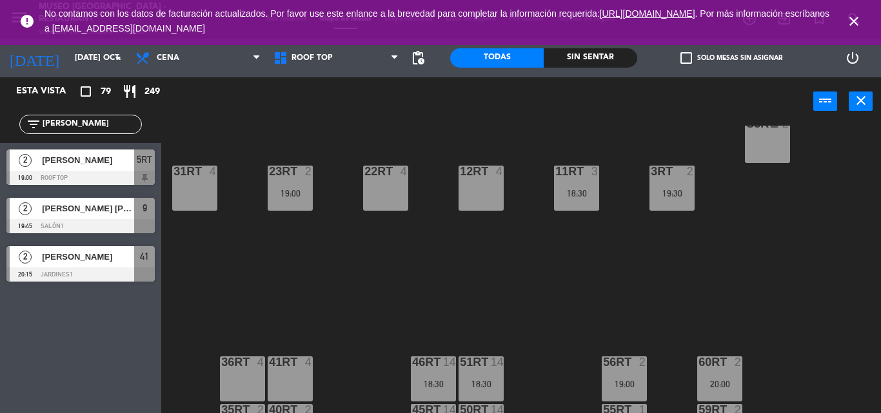
type input "[PERSON_NAME]"
click at [98, 357] on div "Esta vista crop_square 79 restaurant 249 filter_list CARLO 2 [PERSON_NAME] 19:0…" at bounding box center [80, 245] width 161 height 336
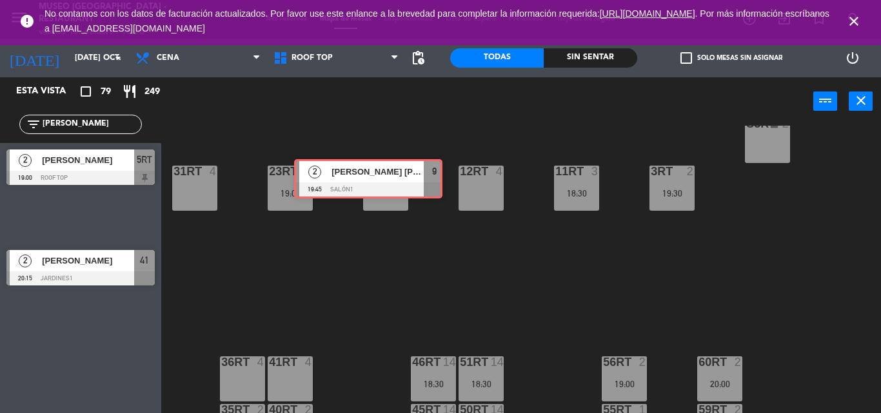
drag, startPoint x: 75, startPoint y: 215, endPoint x: 364, endPoint y: 177, distance: 292.0
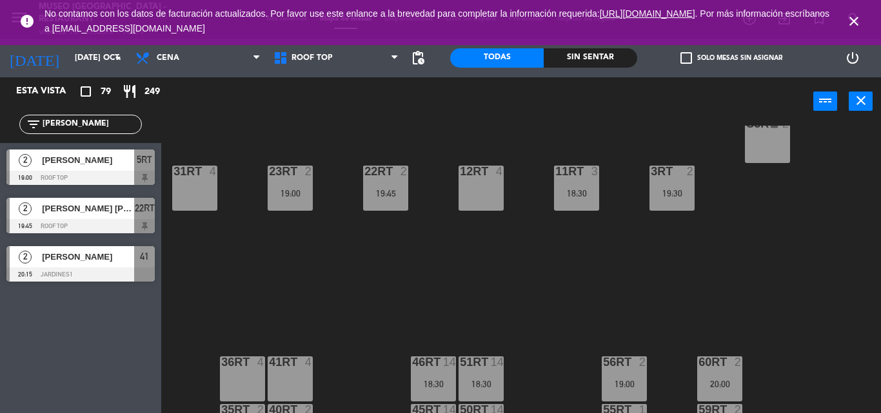
drag, startPoint x: 6, startPoint y: 127, endPoint x: 0, endPoint y: 122, distance: 8.3
click at [0, 122] on div "filter_list CARLO" at bounding box center [80, 124] width 161 height 37
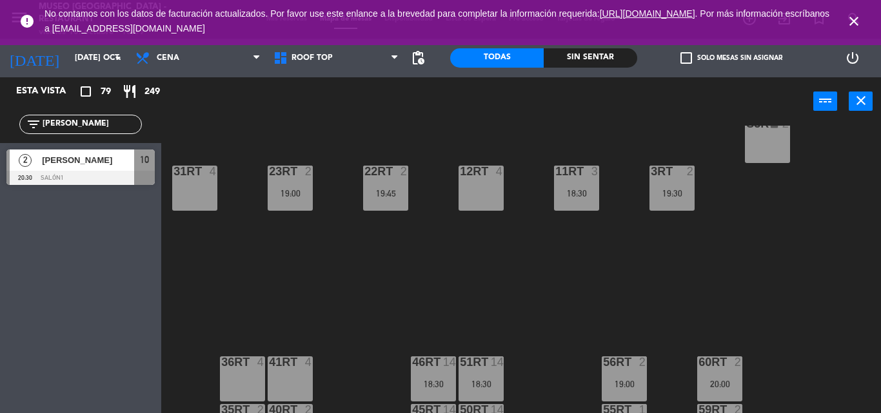
type input "[PERSON_NAME]"
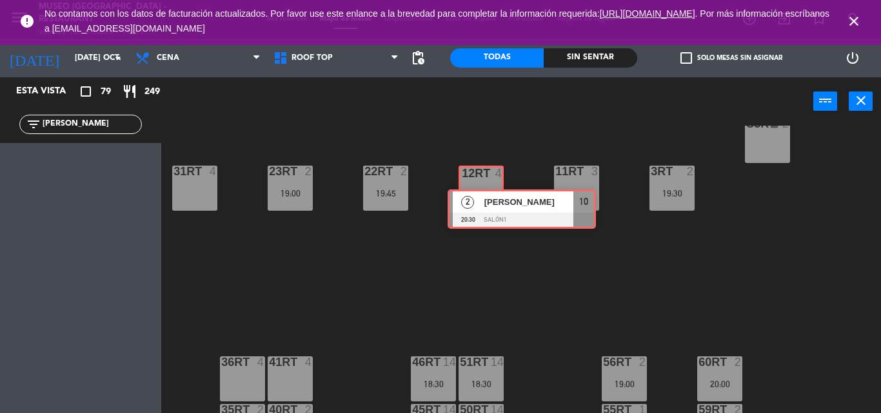
drag, startPoint x: 32, startPoint y: 166, endPoint x: 473, endPoint y: 206, distance: 442.8
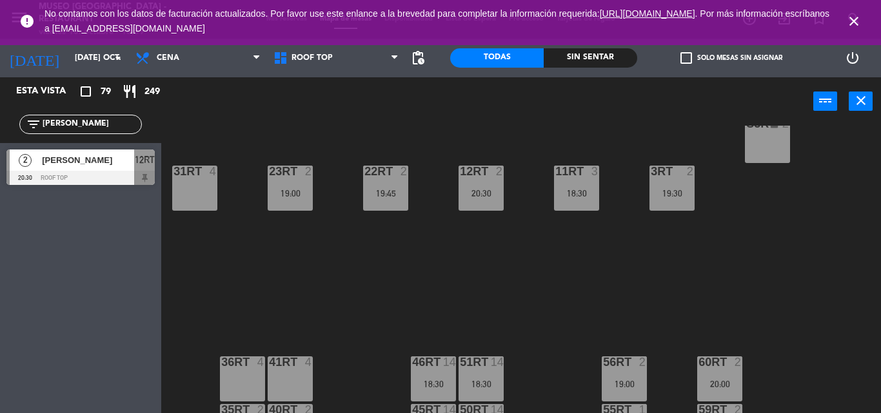
drag, startPoint x: 86, startPoint y: 133, endPoint x: 0, endPoint y: 148, distance: 87.0
click at [0, 148] on div "Esta vista crop_square 79 restaurant 249 filter_list [PERSON_NAME] 2 [PERSON_NA…" at bounding box center [80, 134] width 161 height 114
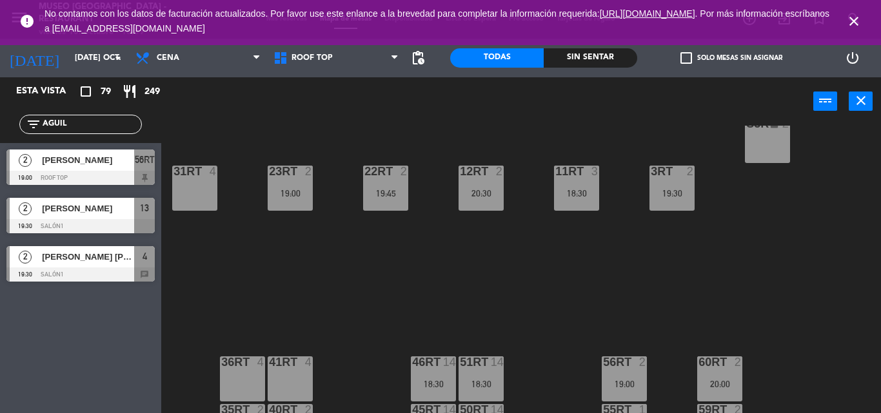
type input "AGUIL"
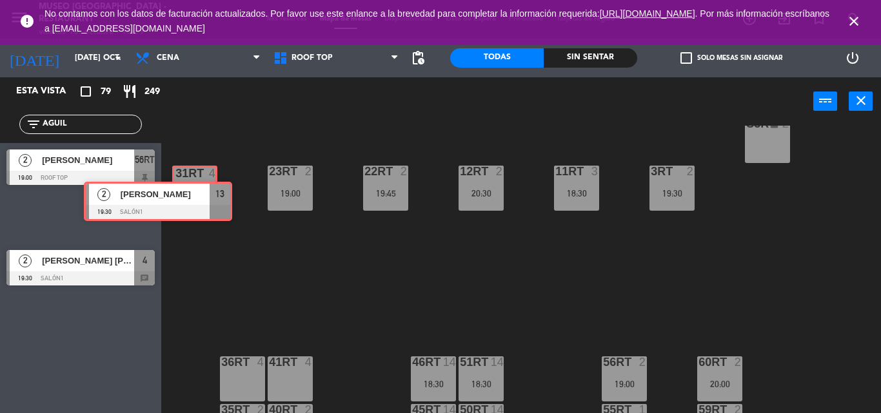
drag, startPoint x: 99, startPoint y: 209, endPoint x: 177, endPoint y: 193, distance: 79.0
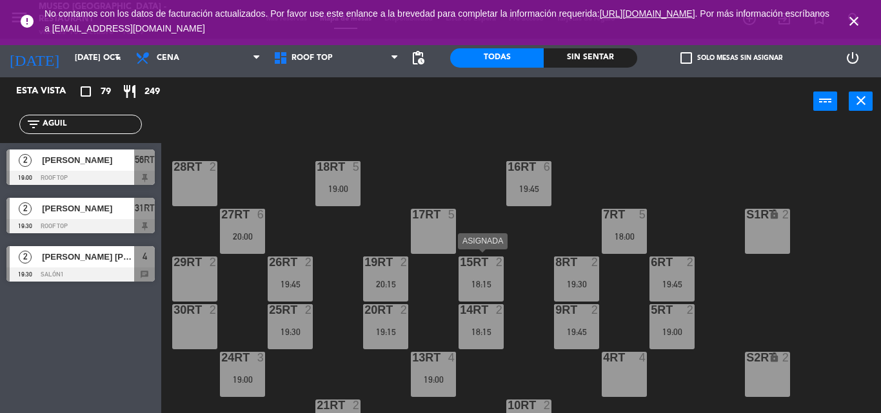
scroll to position [34, 0]
drag, startPoint x: 103, startPoint y: 118, endPoint x: 0, endPoint y: 126, distance: 103.4
click at [0, 126] on div "filter_list AGUIL" at bounding box center [80, 124] width 161 height 37
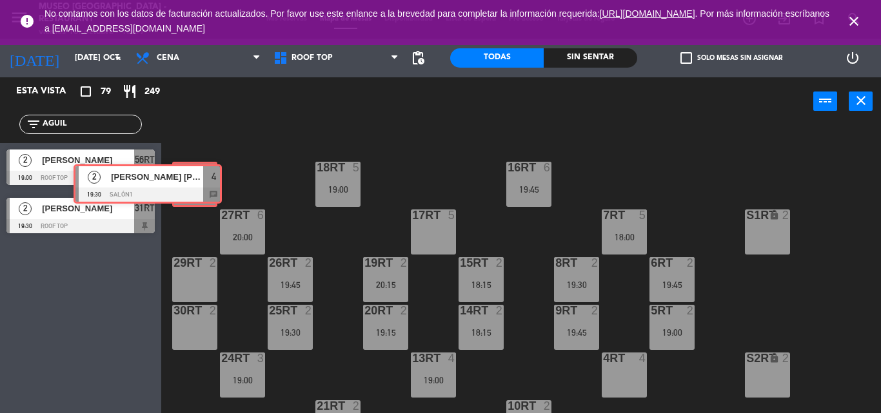
drag, startPoint x: 113, startPoint y: 253, endPoint x: 181, endPoint y: 171, distance: 105.8
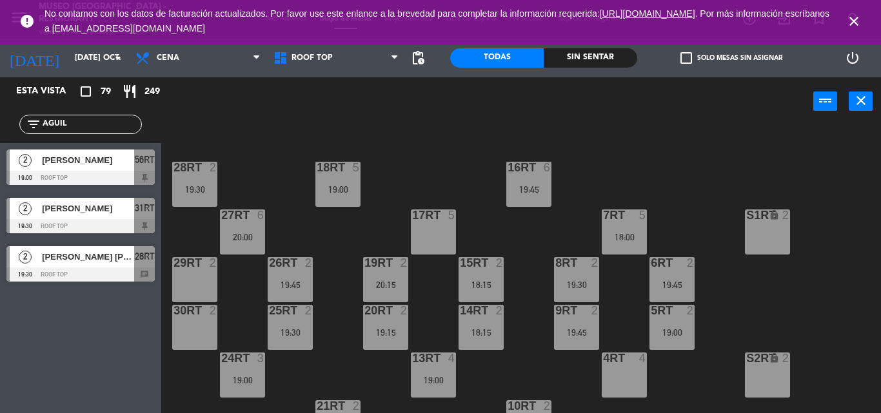
drag, startPoint x: 107, startPoint y: 122, endPoint x: 0, endPoint y: 124, distance: 107.0
click at [0, 124] on div "filter_list AGUIL" at bounding box center [80, 124] width 161 height 37
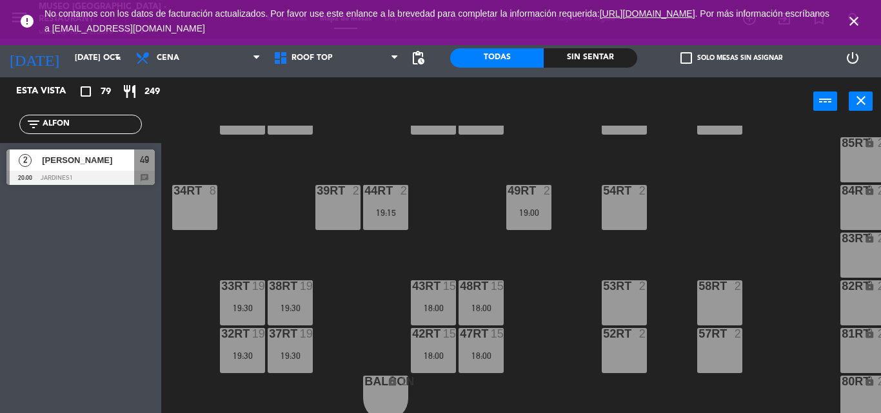
scroll to position [681, 0]
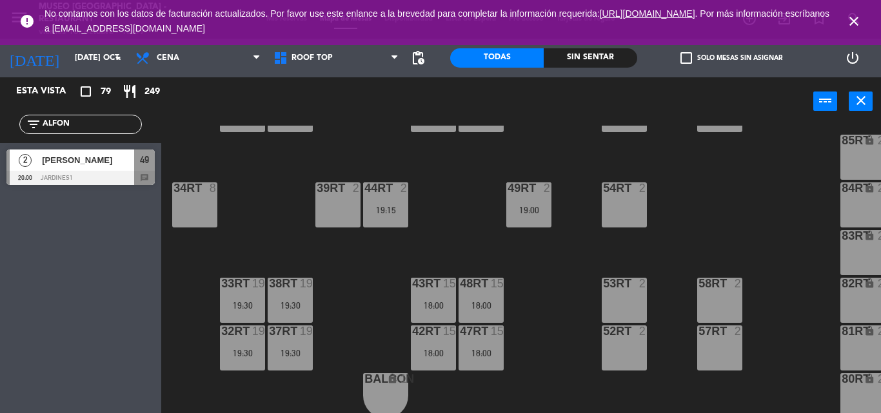
type input "ALFON"
drag, startPoint x: 21, startPoint y: 162, endPoint x: 398, endPoint y: 189, distance: 377.5
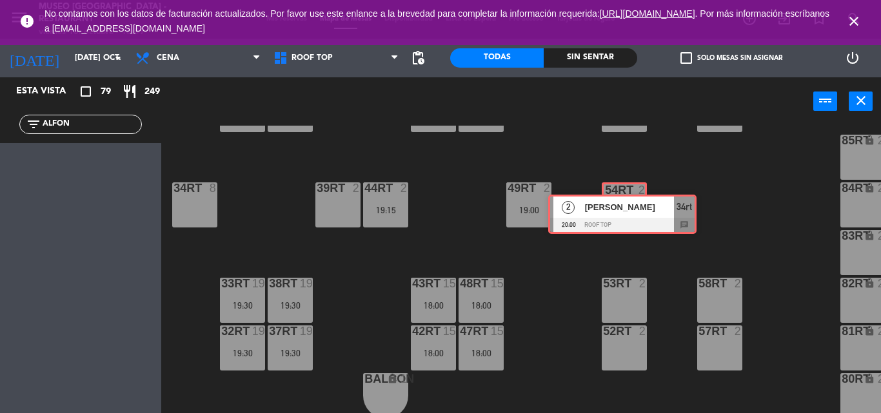
drag, startPoint x: 99, startPoint y: 165, endPoint x: 620, endPoint y: 206, distance: 522.6
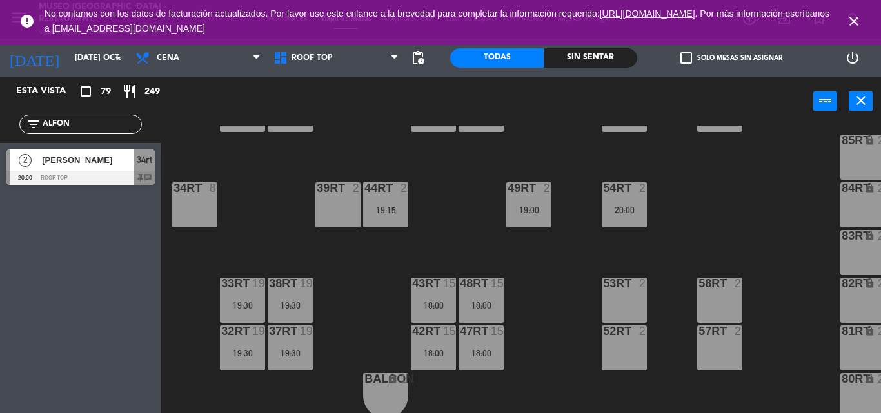
drag, startPoint x: 64, startPoint y: 126, endPoint x: 0, endPoint y: 121, distance: 64.7
click at [0, 121] on div "filter_list ALFON" at bounding box center [80, 124] width 161 height 37
type input "GATE"
click at [59, 261] on div "Esta vista crop_square 79 restaurant 249 filter_list GATE 13 gate 1 18:45 Jardi…" at bounding box center [80, 245] width 161 height 336
click at [52, 161] on span "gate 1" at bounding box center [88, 160] width 92 height 14
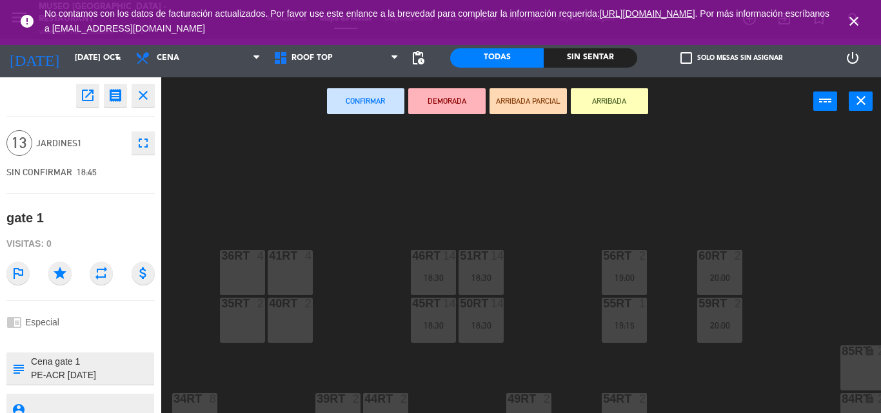
scroll to position [470, 0]
click at [234, 280] on div "36rt 4" at bounding box center [242, 273] width 45 height 45
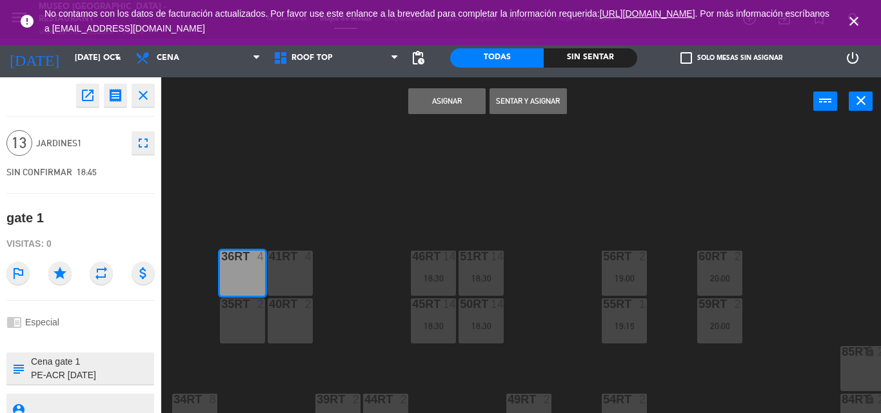
click at [268, 279] on div "41RT 4" at bounding box center [290, 273] width 45 height 45
click at [285, 357] on div "18RT 5 19:00 16RT 6 19:45 28RT 2 19:30 80RR lock 2 27RT 6 20:00 7RT 5 18:00 S1R…" at bounding box center [525, 270] width 710 height 288
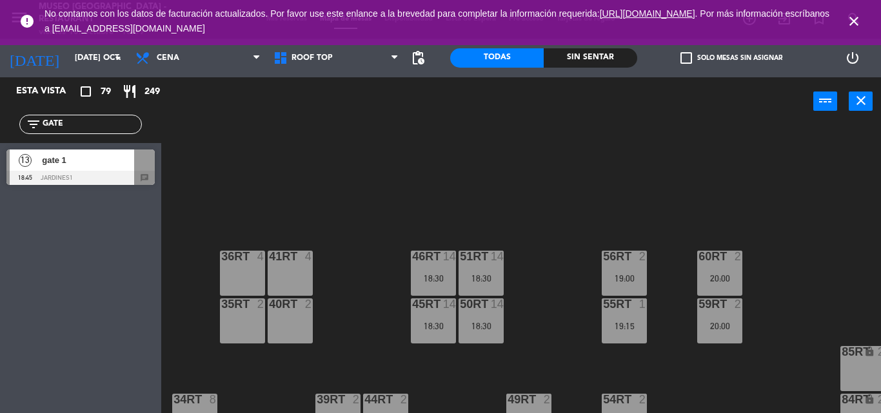
click at [70, 157] on span "gate 1" at bounding box center [88, 160] width 92 height 14
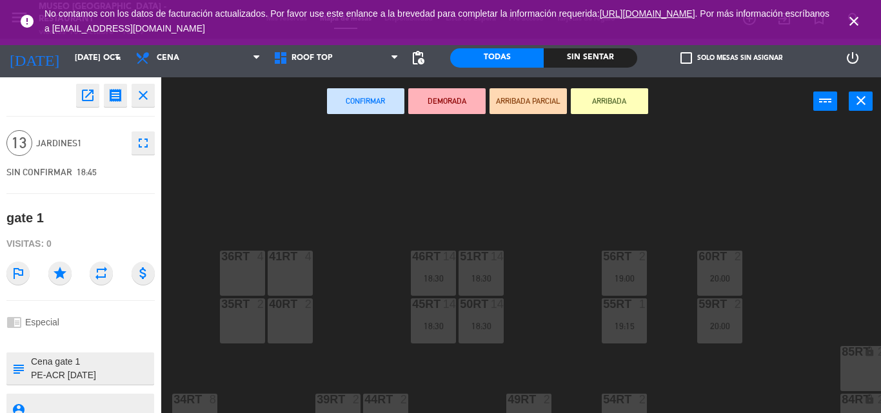
click at [250, 259] on div at bounding box center [241, 257] width 21 height 12
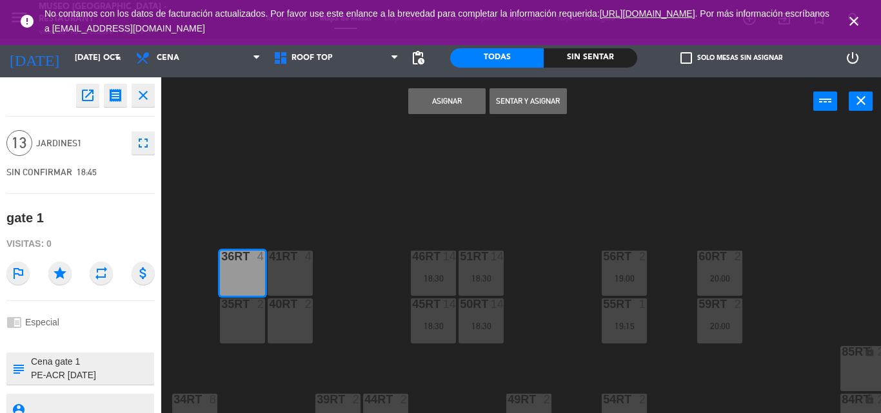
click at [286, 270] on div "41RT 4" at bounding box center [290, 273] width 45 height 45
click at [290, 311] on div "40RT 2" at bounding box center [290, 304] width 45 height 13
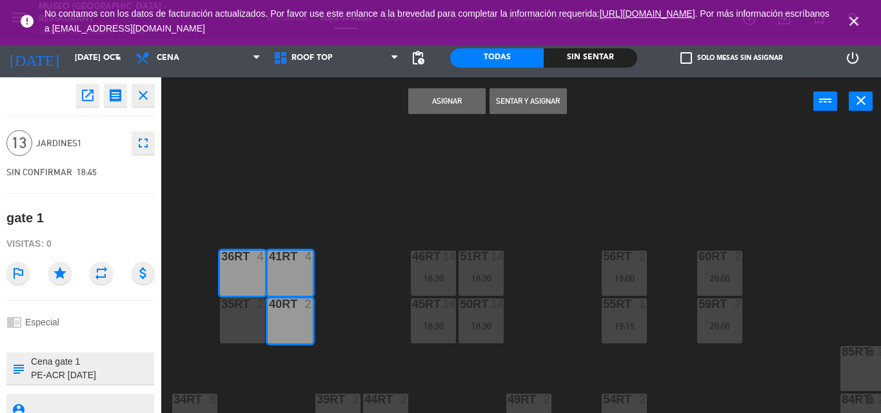
click at [249, 311] on div "35rt 2" at bounding box center [242, 304] width 45 height 13
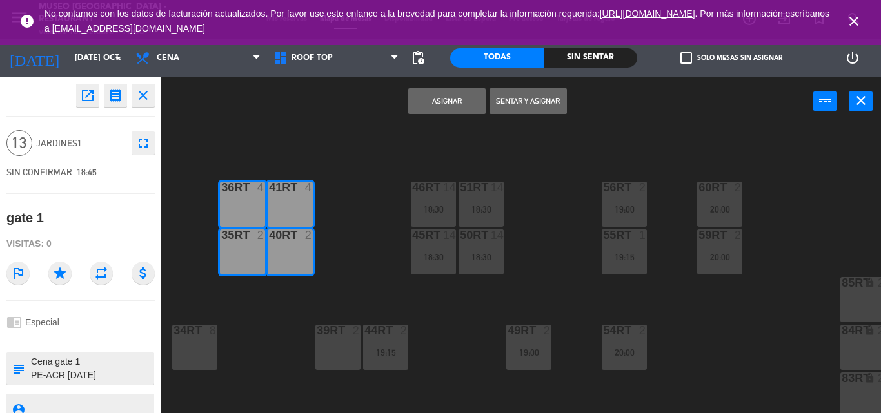
scroll to position [538, 0]
click at [437, 94] on button "Asignar" at bounding box center [446, 101] width 77 height 26
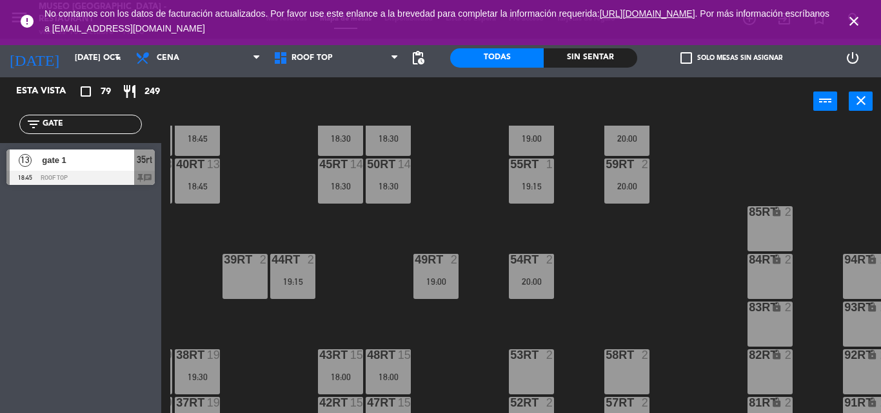
scroll to position [694, 110]
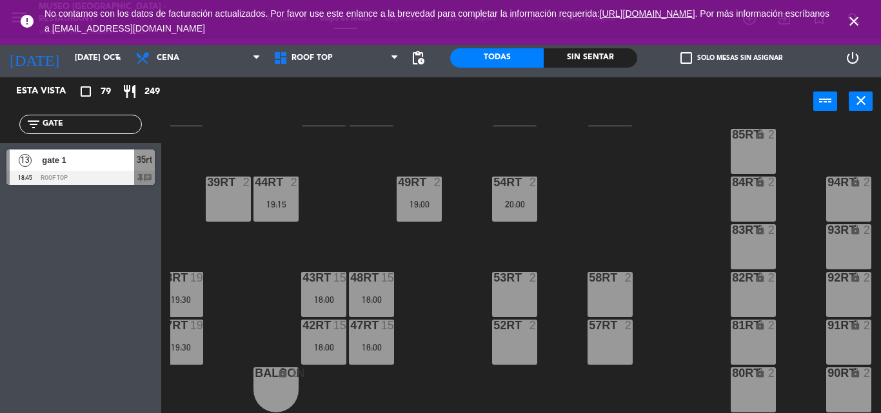
drag, startPoint x: 54, startPoint y: 126, endPoint x: 0, endPoint y: 140, distance: 56.0
click at [0, 140] on div "filter_list GATE" at bounding box center [80, 124] width 161 height 37
type input "[PERSON_NAME]"
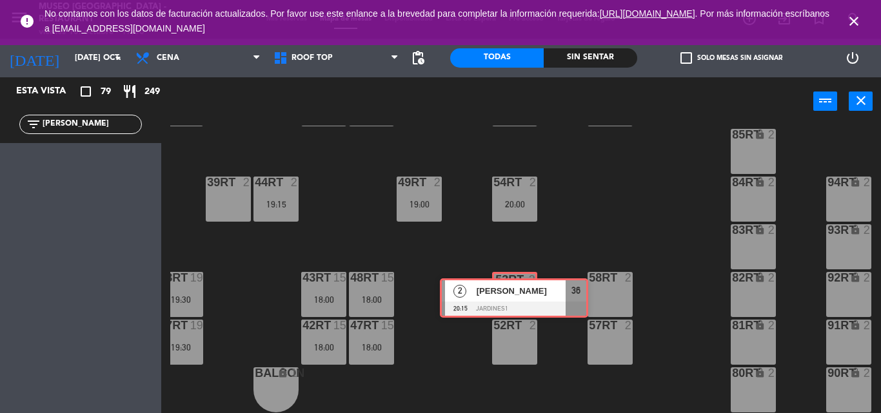
drag, startPoint x: 110, startPoint y: 174, endPoint x: 502, endPoint y: 294, distance: 409.3
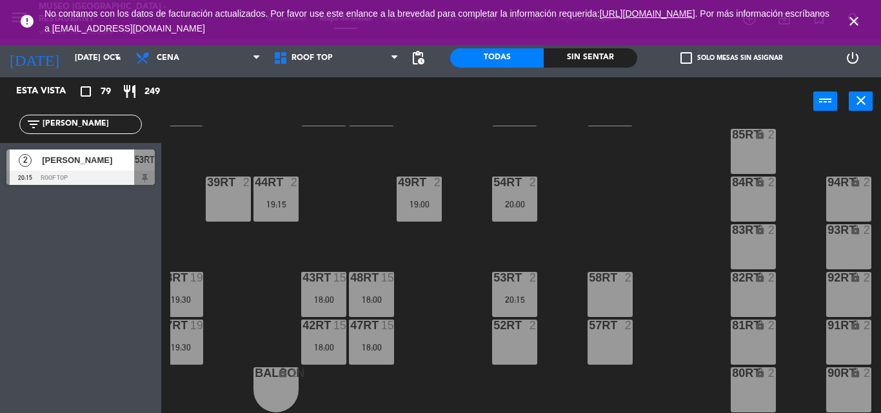
drag, startPoint x: 129, startPoint y: 119, endPoint x: 0, endPoint y: 123, distance: 129.0
click at [0, 123] on div "filter_list [PERSON_NAME]" at bounding box center [80, 124] width 161 height 37
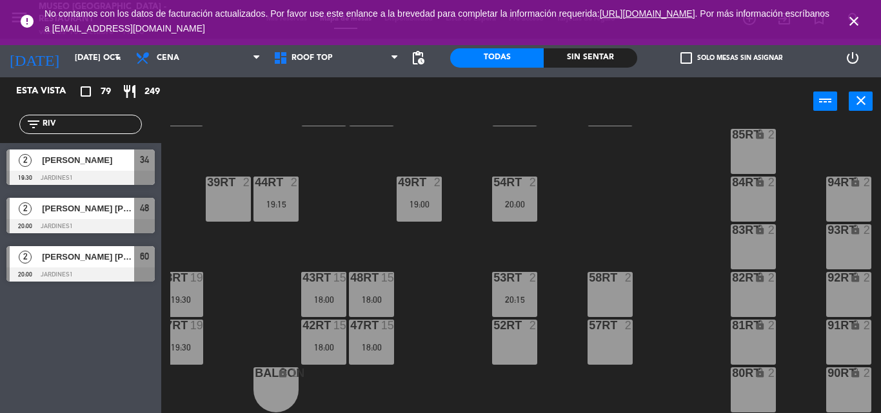
type input "RIV"
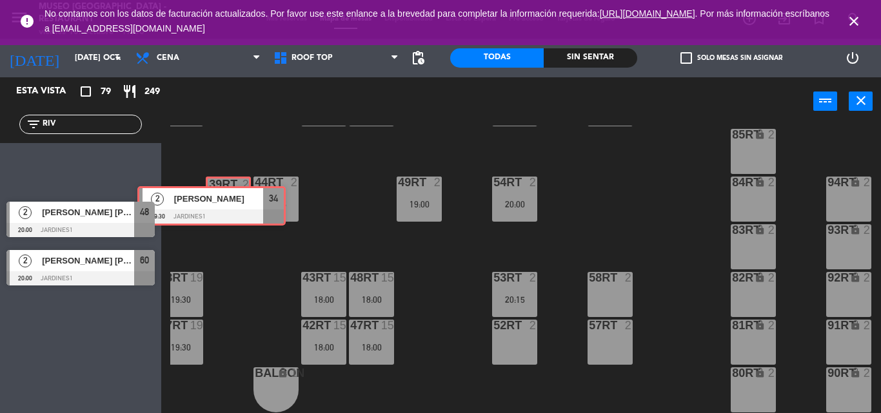
drag, startPoint x: 94, startPoint y: 171, endPoint x: 225, endPoint y: 208, distance: 135.9
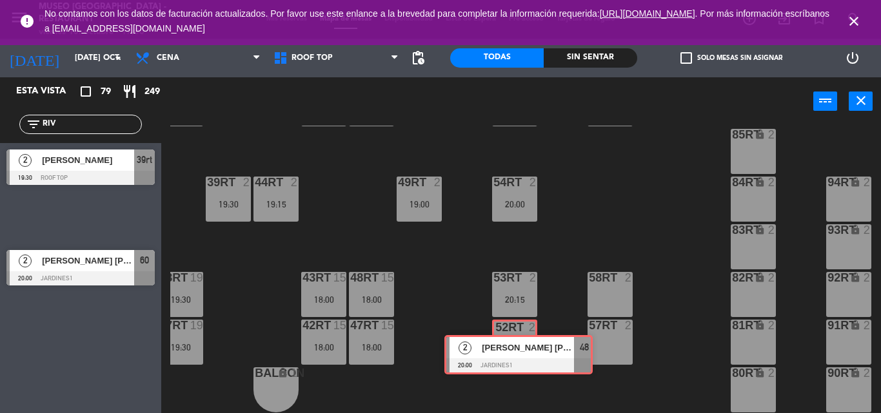
drag, startPoint x: 93, startPoint y: 213, endPoint x: 531, endPoint y: 350, distance: 458.8
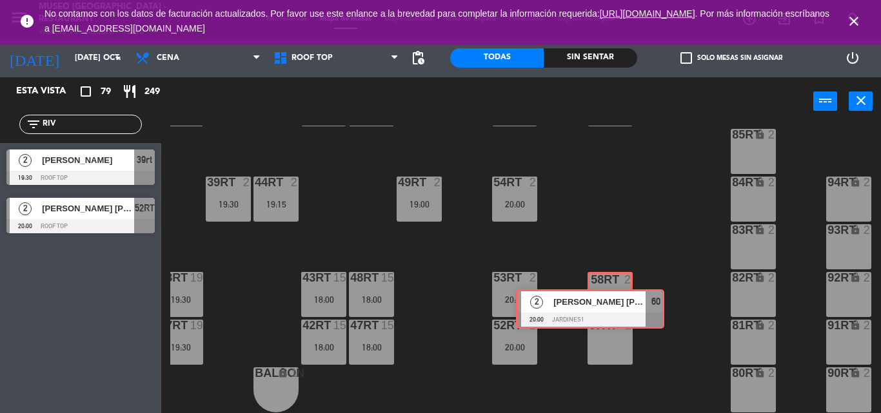
drag, startPoint x: 93, startPoint y: 257, endPoint x: 601, endPoint y: 297, distance: 509.0
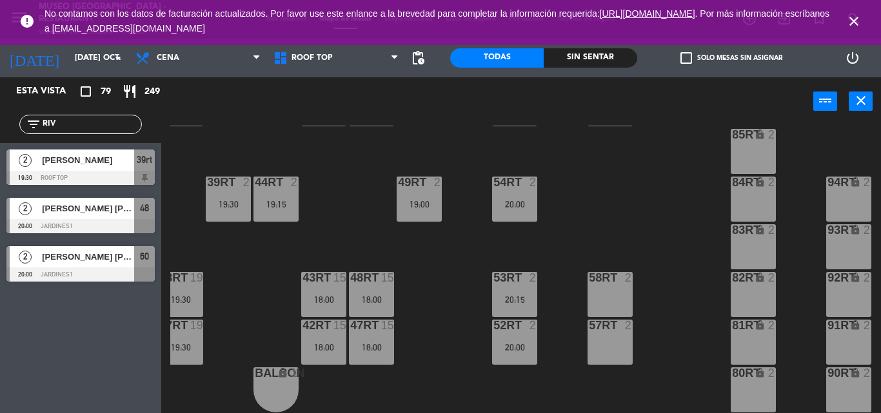
drag, startPoint x: 115, startPoint y: 126, endPoint x: 0, endPoint y: 127, distance: 115.4
click at [0, 127] on div "filter_list RIV" at bounding box center [80, 124] width 161 height 37
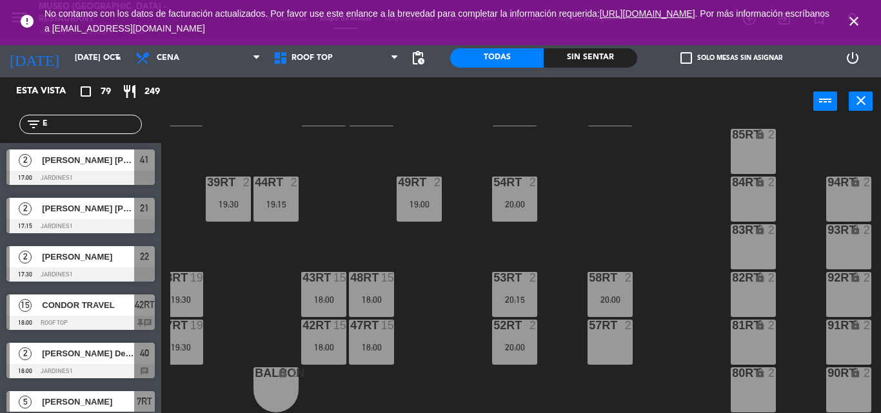
type input "E"
click at [373, 152] on div "18RT 5 19:00 16RT 6 19:45 28RT 2 19:30 80RR lock 2 27RT 6 20:00 7RT 5 18:00 S1R…" at bounding box center [525, 270] width 710 height 288
drag, startPoint x: 96, startPoint y: 369, endPoint x: 625, endPoint y: 344, distance: 529.9
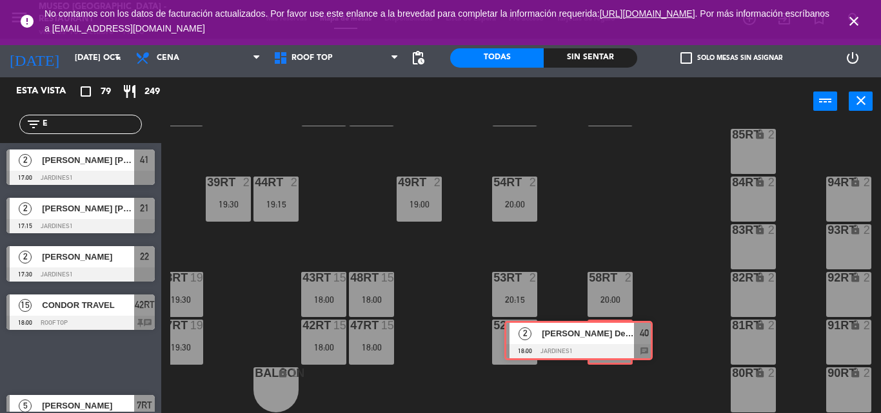
drag, startPoint x: 121, startPoint y: 349, endPoint x: 618, endPoint y: 328, distance: 498.2
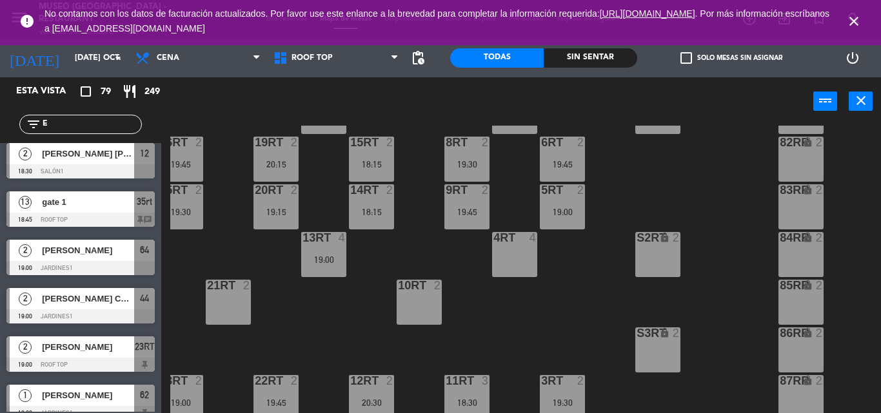
scroll to position [396, 0]
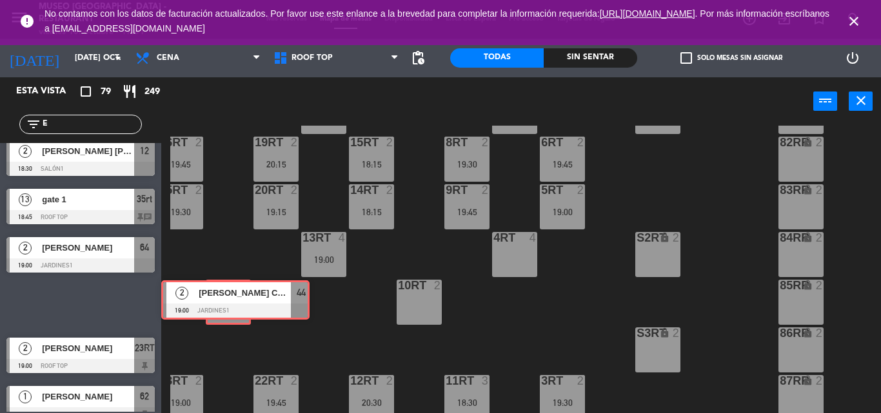
drag, startPoint x: 88, startPoint y: 306, endPoint x: 240, endPoint y: 301, distance: 152.9
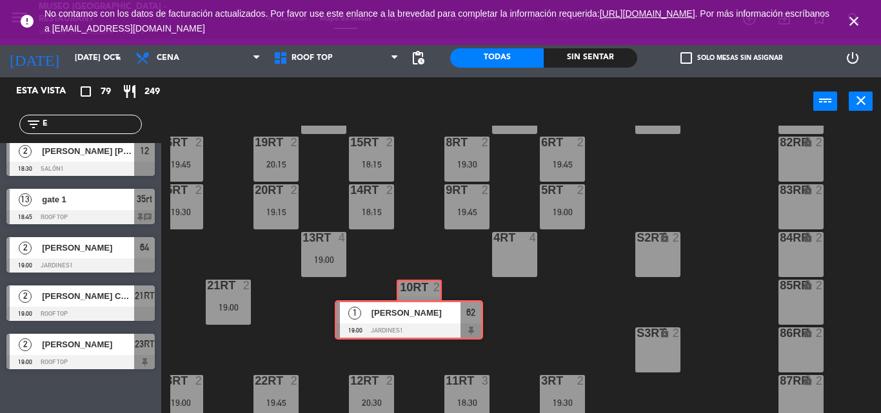
drag, startPoint x: 93, startPoint y: 395, endPoint x: 420, endPoint y: 313, distance: 337.0
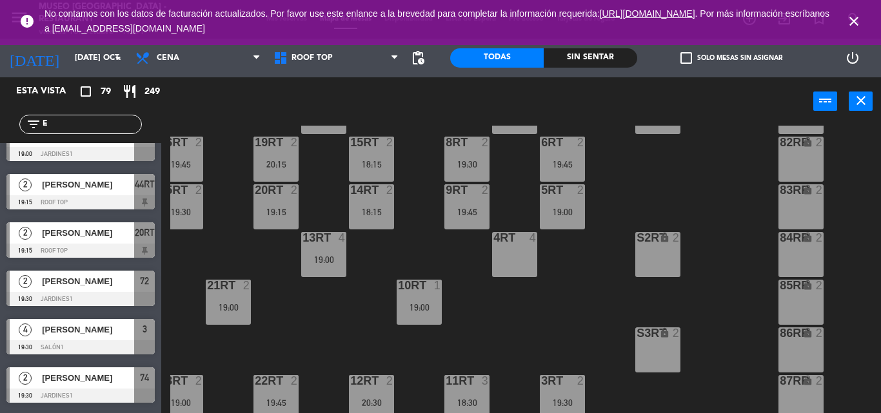
scroll to position [908, 0]
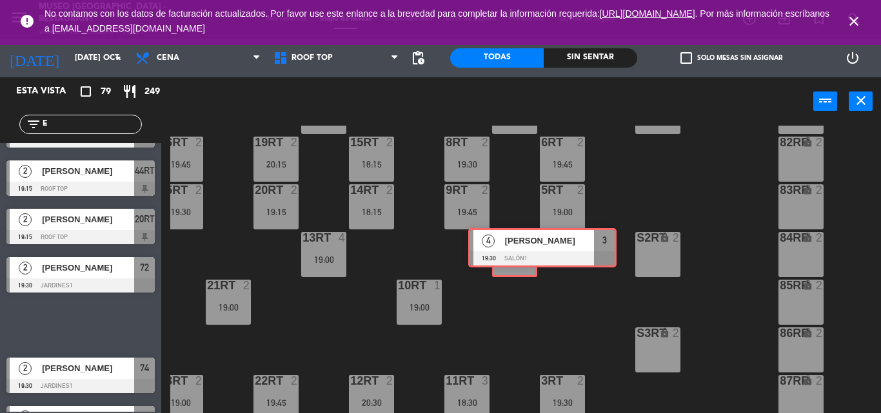
drag, startPoint x: 50, startPoint y: 320, endPoint x: 512, endPoint y: 239, distance: 468.7
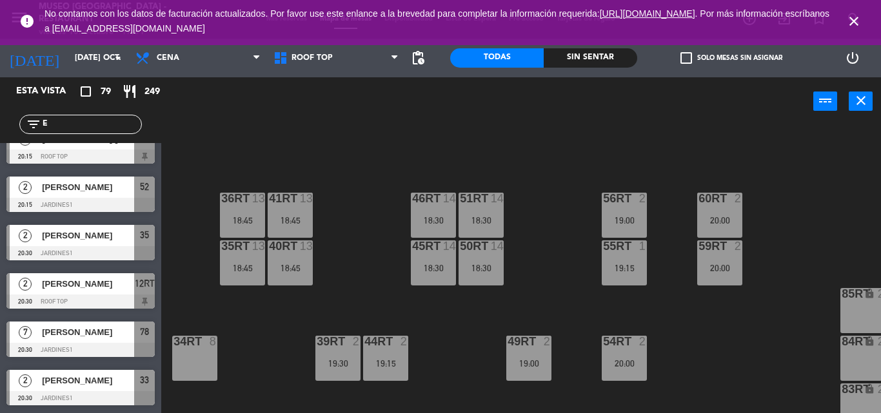
scroll to position [616, 0]
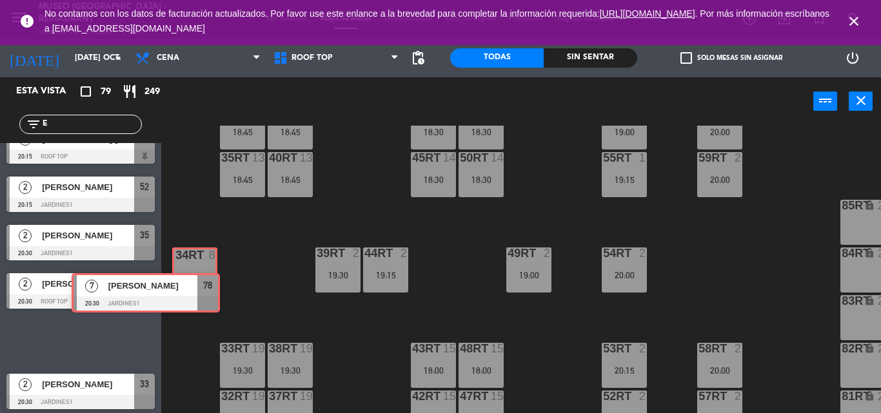
drag, startPoint x: 119, startPoint y: 329, endPoint x: 184, endPoint y: 280, distance: 81.1
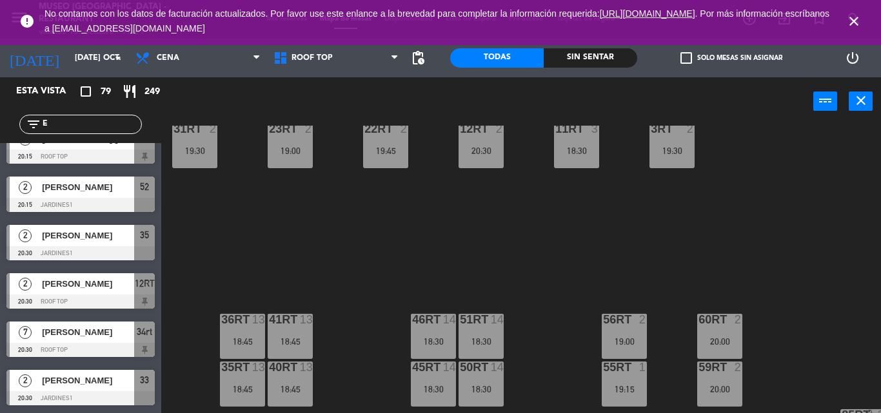
scroll to position [694, 0]
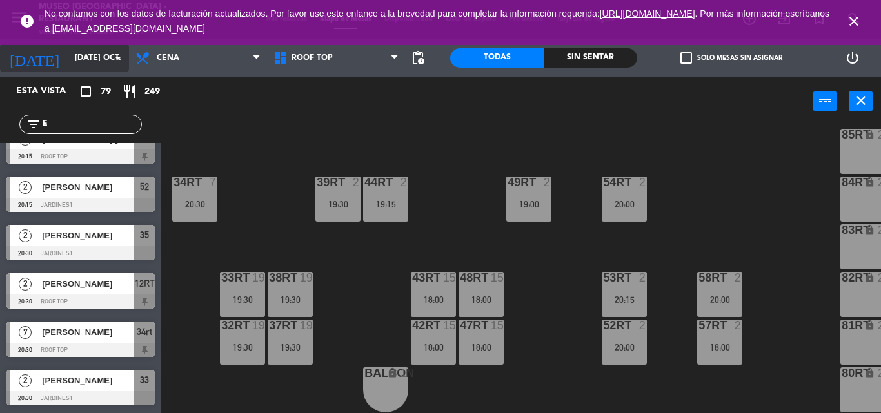
click at [72, 61] on input "[DATE] oct." at bounding box center [122, 58] width 109 height 22
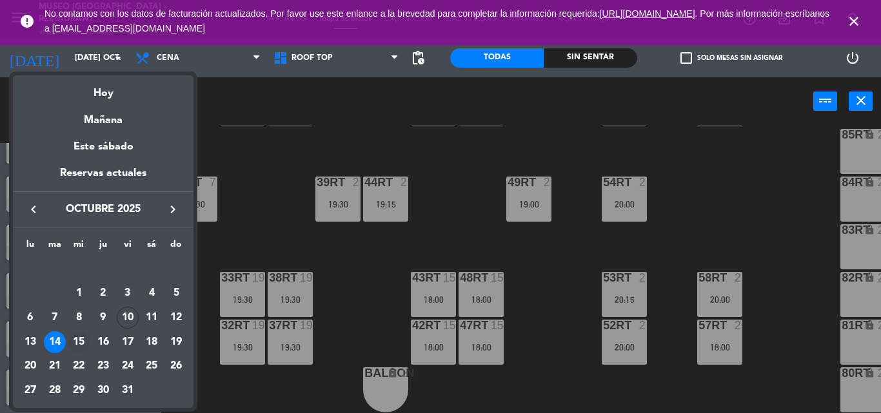
click at [74, 347] on div "15" at bounding box center [79, 342] width 22 height 22
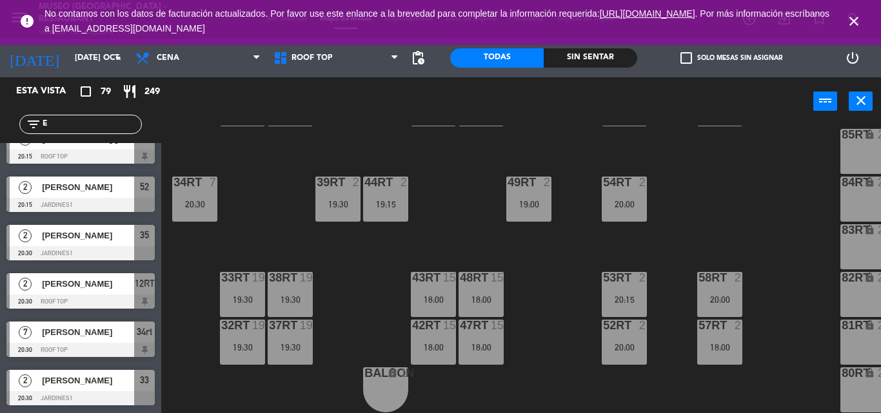
type input "mié. [DATE]"
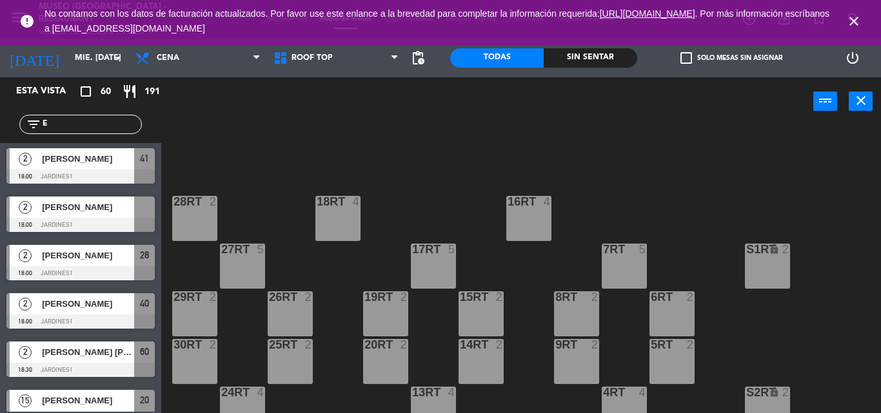
scroll to position [0, 0]
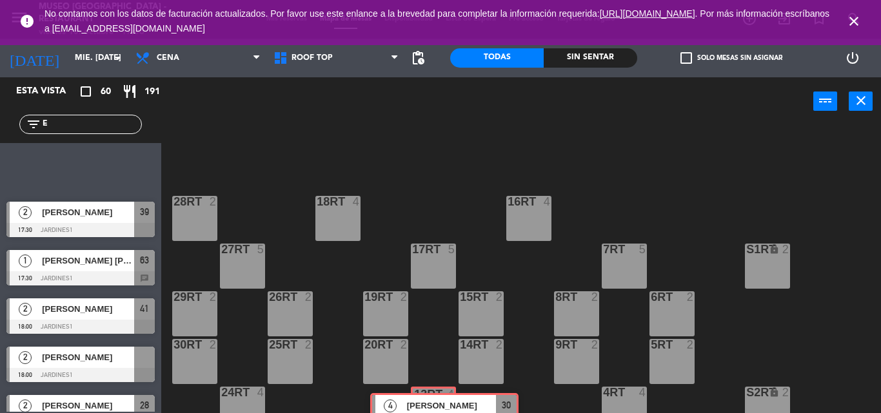
drag, startPoint x: 81, startPoint y: 165, endPoint x: 441, endPoint y: 404, distance: 432.0
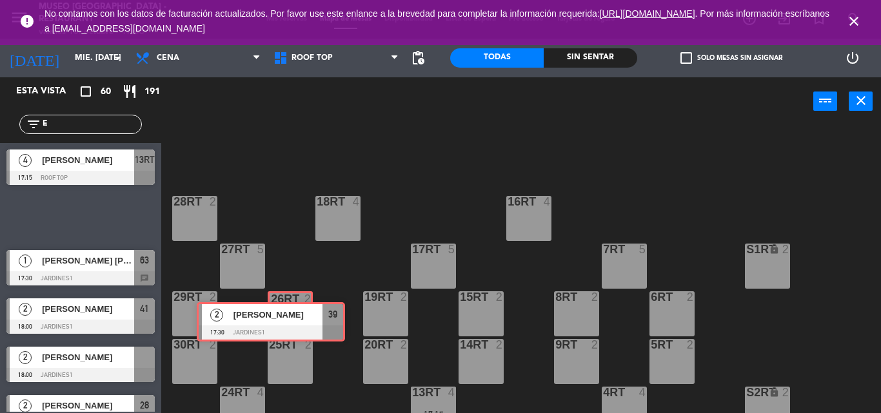
drag, startPoint x: 115, startPoint y: 210, endPoint x: 306, endPoint y: 315, distance: 217.0
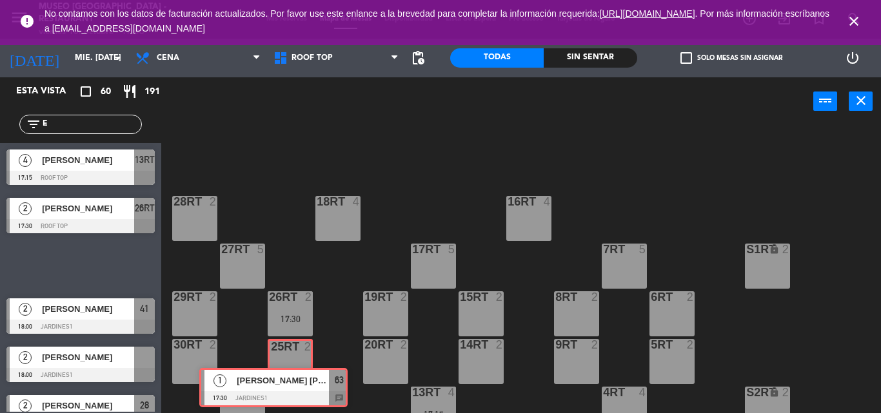
drag, startPoint x: 100, startPoint y: 261, endPoint x: 291, endPoint y: 371, distance: 220.9
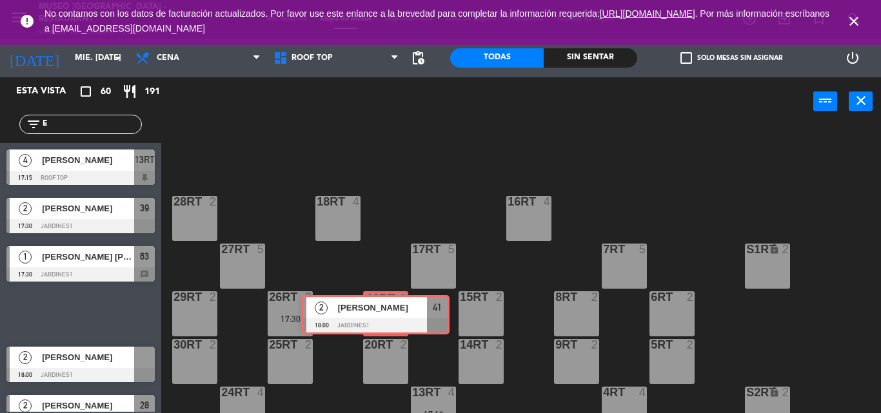
drag, startPoint x: 87, startPoint y: 304, endPoint x: 382, endPoint y: 304, distance: 294.6
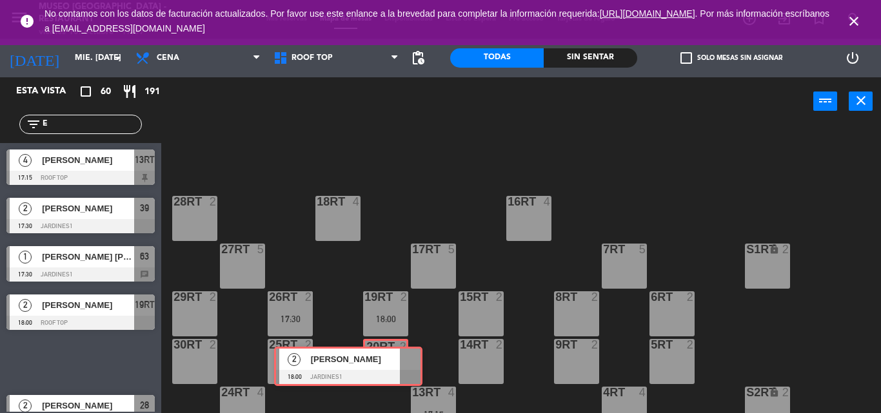
drag, startPoint x: 112, startPoint y: 352, endPoint x: 379, endPoint y: 356, distance: 267.6
click at [379, 356] on div "Esta vista crop_square 60 restaurant 191 filter_list E 4 [PERSON_NAME] 17:15 Ro…" at bounding box center [440, 245] width 881 height 336
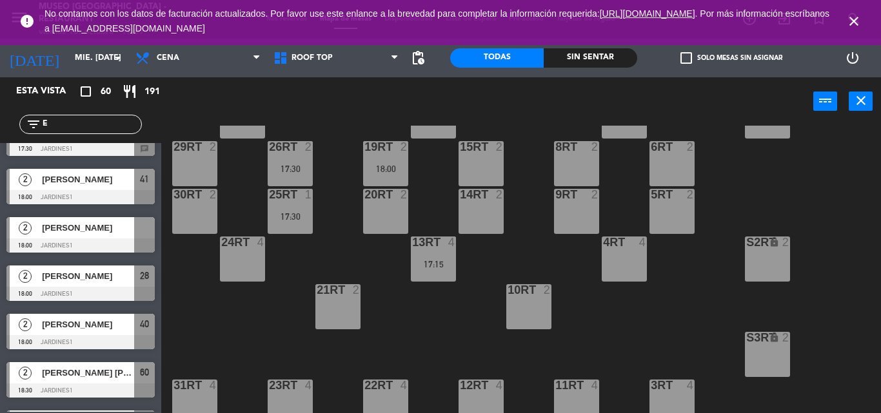
scroll to position [127, 0]
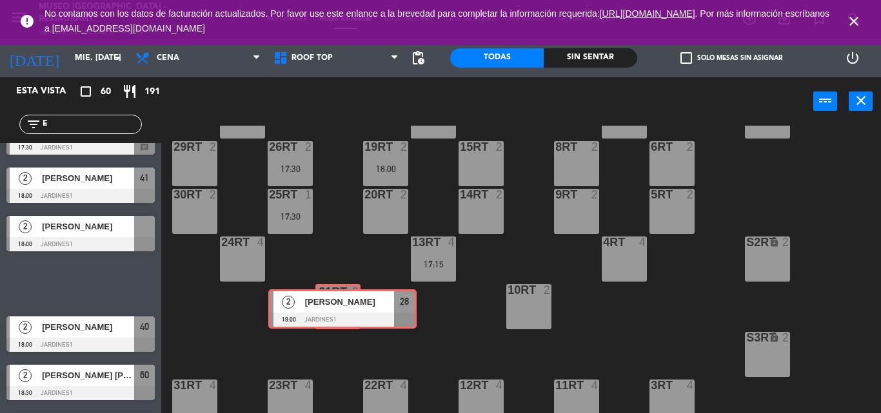
drag, startPoint x: 73, startPoint y: 284, endPoint x: 335, endPoint y: 309, distance: 263.0
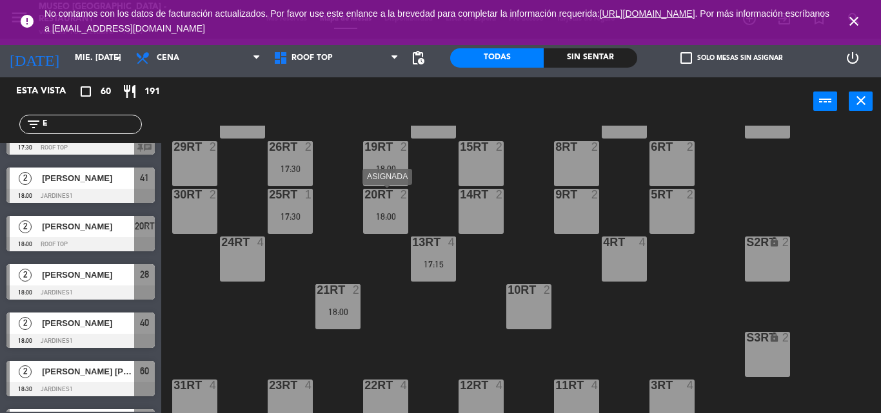
drag, startPoint x: 114, startPoint y: 231, endPoint x: 400, endPoint y: 219, distance: 286.5
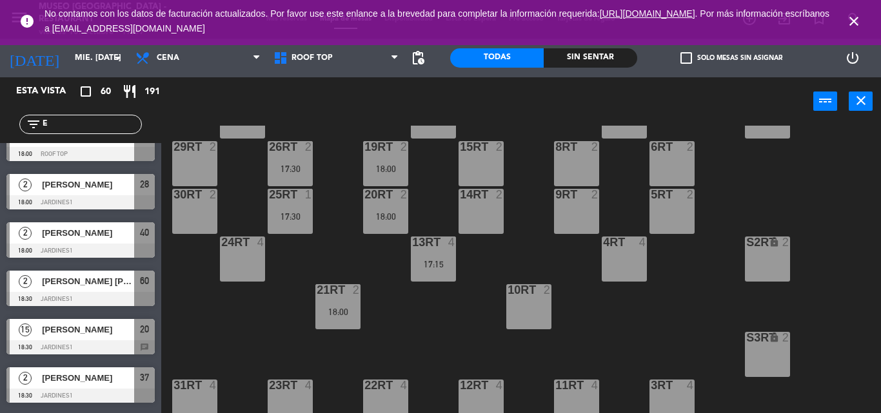
scroll to position [219, 0]
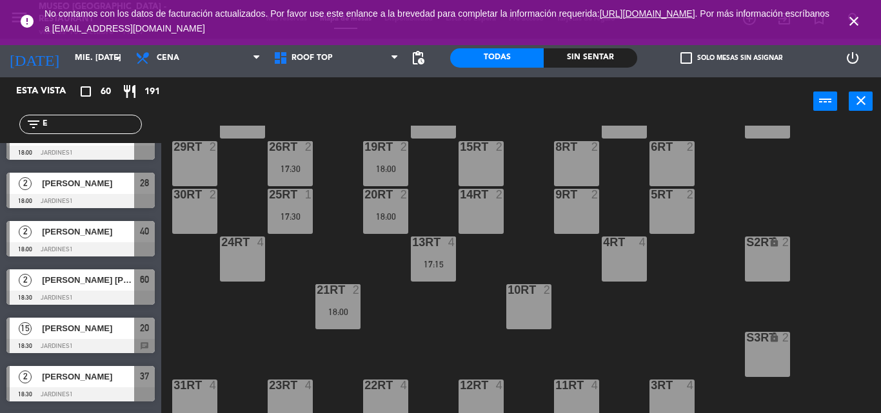
drag, startPoint x: 73, startPoint y: 239, endPoint x: 453, endPoint y: 211, distance: 381.3
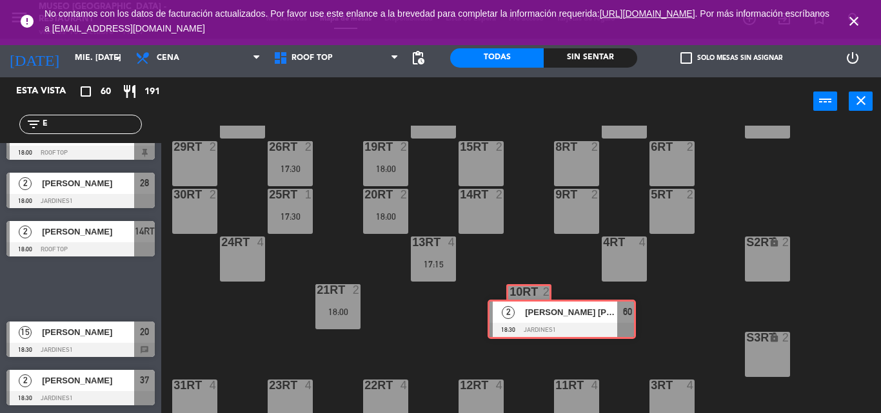
drag, startPoint x: 53, startPoint y: 292, endPoint x: 534, endPoint y: 320, distance: 481.8
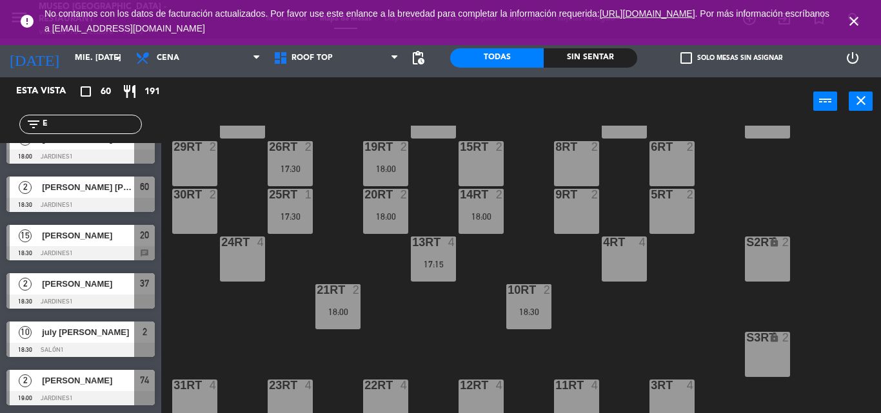
scroll to position [313, 0]
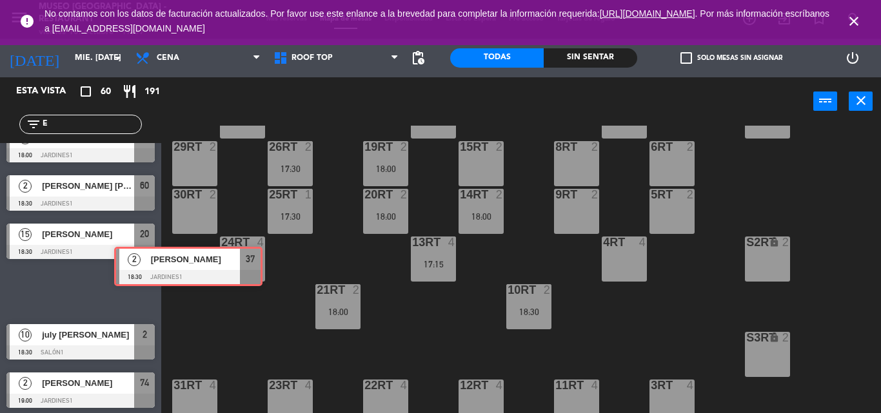
drag, startPoint x: 70, startPoint y: 280, endPoint x: 488, endPoint y: 166, distance: 433.9
click at [458, 171] on div "Esta vista crop_square 60 restaurant 191 filter_list E 4 [PERSON_NAME] 17:15 Ro…" at bounding box center [440, 245] width 881 height 336
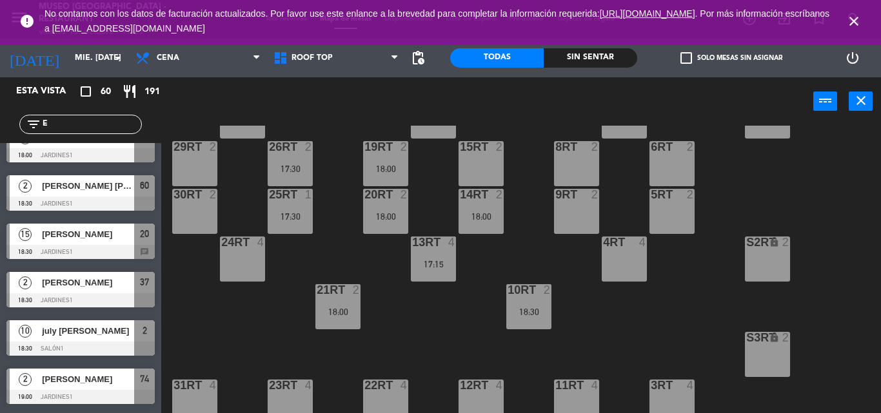
click at [488, 164] on div "15RT 2" at bounding box center [480, 163] width 45 height 45
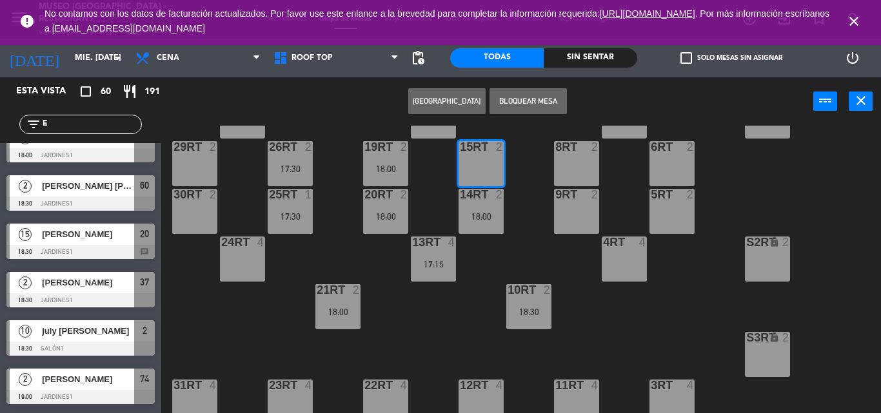
click at [262, 320] on div "18RT 4 16RT 4 28RT 2 80RR lock 2 27RT 5 7RT 5 S1RT lock 2 17RT 5 81RR lock 2 29…" at bounding box center [525, 270] width 710 height 288
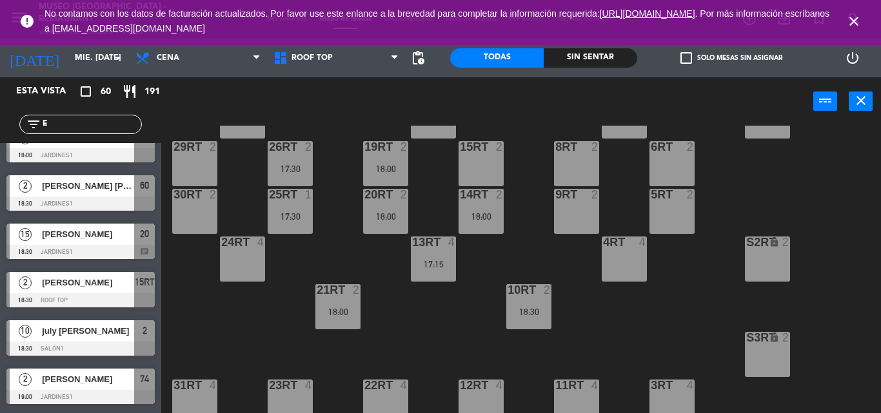
drag, startPoint x: 83, startPoint y: 291, endPoint x: 494, endPoint y: 154, distance: 433.0
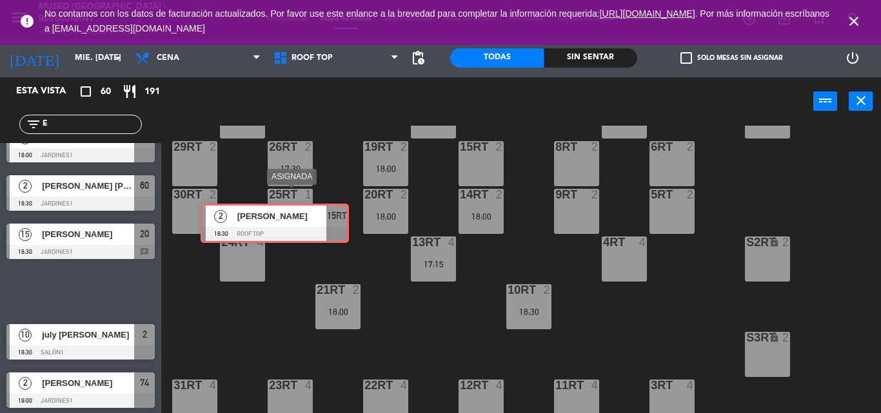
drag, startPoint x: 73, startPoint y: 291, endPoint x: 436, endPoint y: 148, distance: 389.9
click at [436, 148] on div "Esta vista crop_square 60 restaurant 191 filter_list E 4 [PERSON_NAME] 17:15 Ro…" at bounding box center [440, 245] width 881 height 336
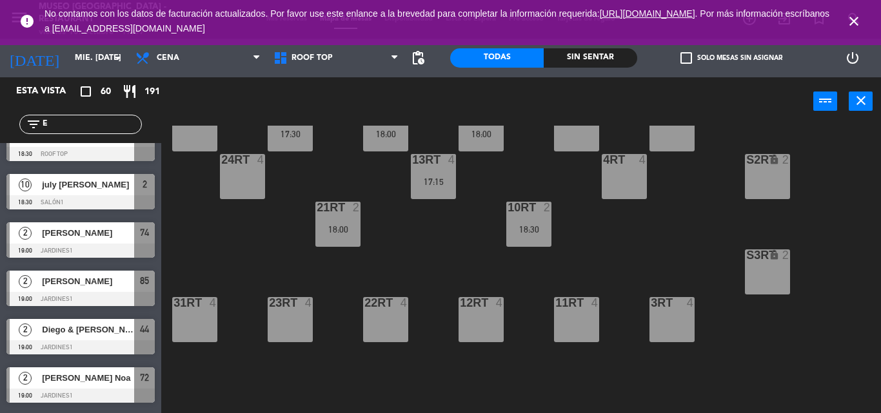
scroll to position [471, 0]
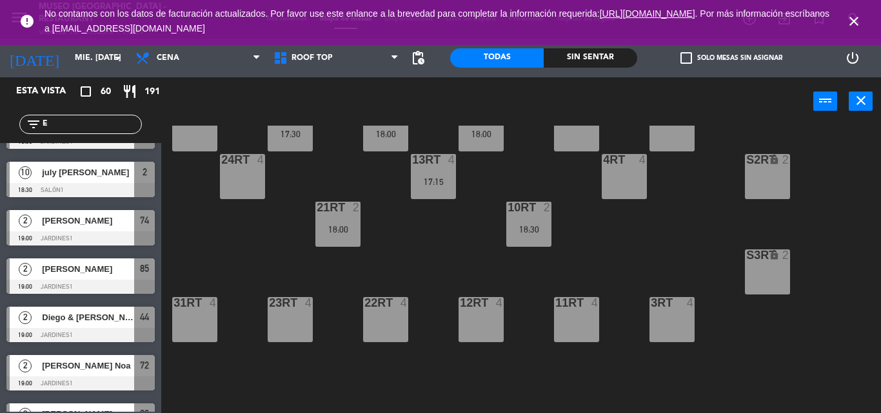
drag, startPoint x: 84, startPoint y: 315, endPoint x: 188, endPoint y: 318, distance: 103.2
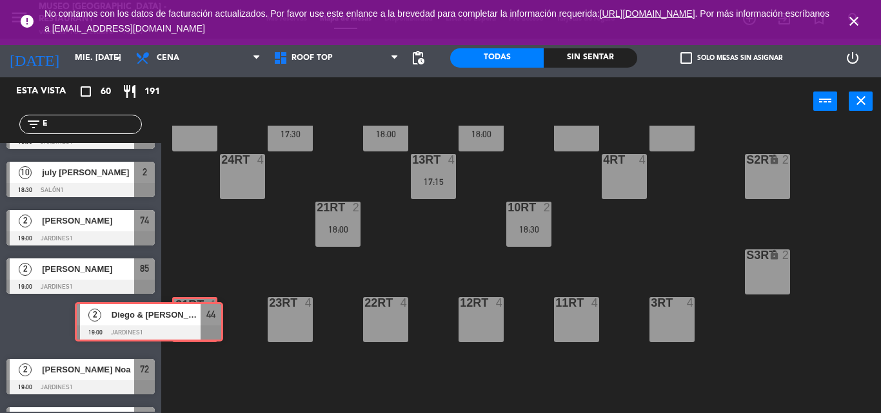
drag, startPoint x: 117, startPoint y: 318, endPoint x: 186, endPoint y: 314, distance: 68.5
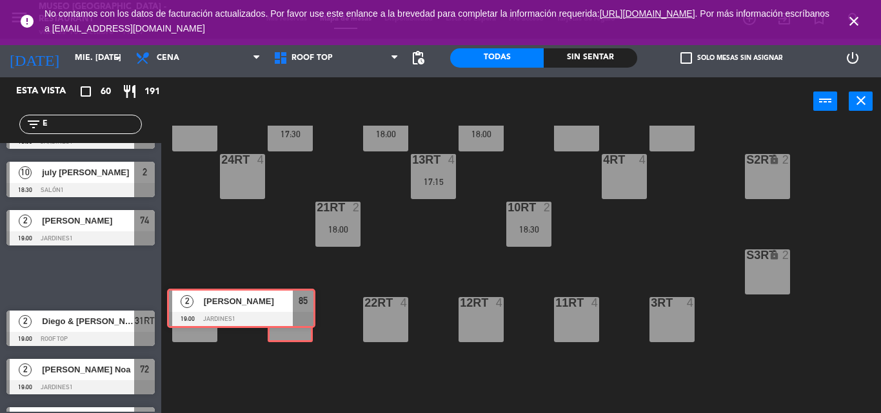
drag, startPoint x: 122, startPoint y: 275, endPoint x: 283, endPoint y: 306, distance: 163.4
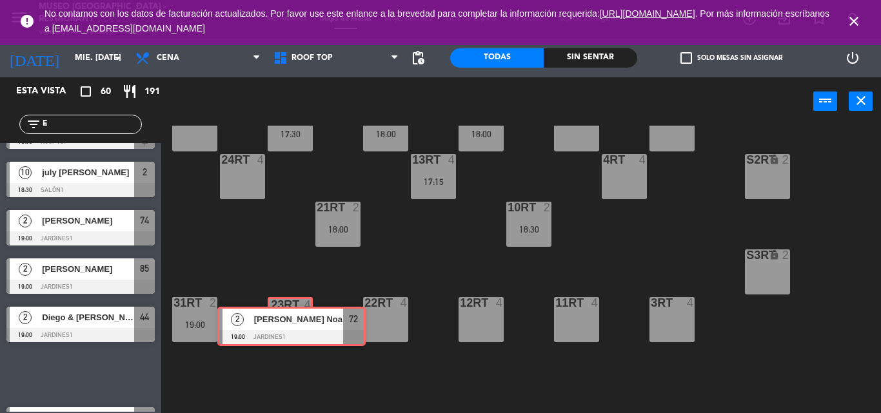
drag, startPoint x: 89, startPoint y: 373, endPoint x: 300, endPoint y: 325, distance: 216.3
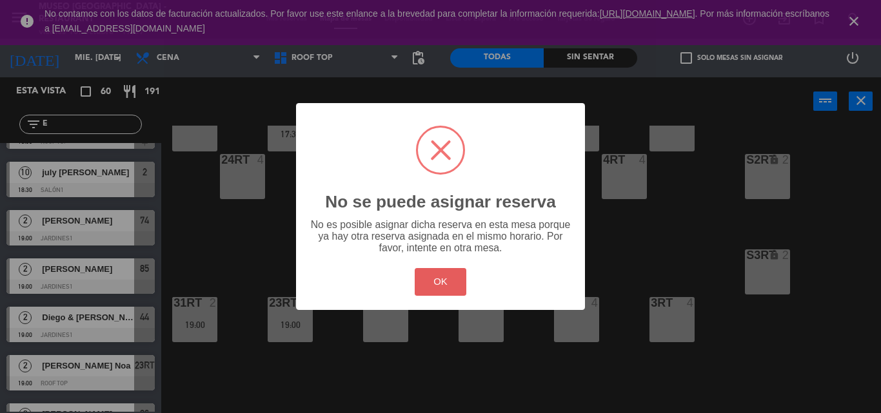
click at [456, 278] on button "OK" at bounding box center [441, 282] width 52 height 28
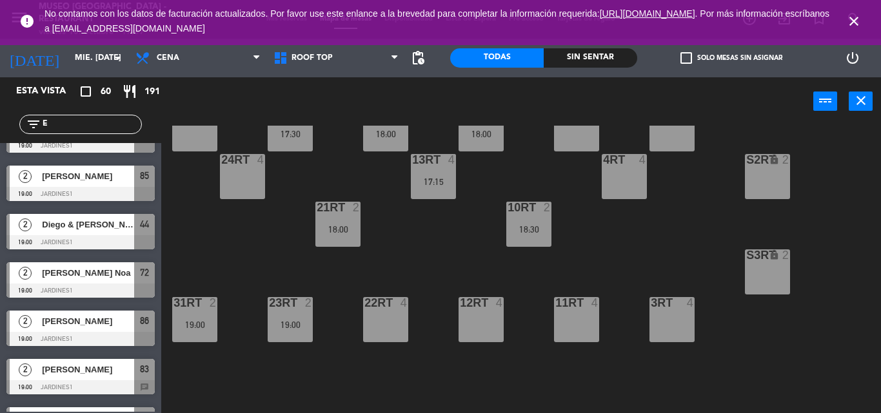
scroll to position [567, 0]
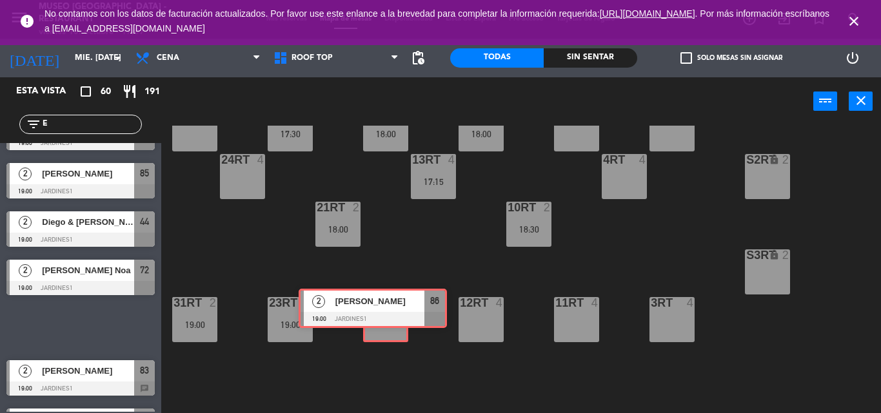
drag, startPoint x: 95, startPoint y: 322, endPoint x: 389, endPoint y: 307, distance: 293.7
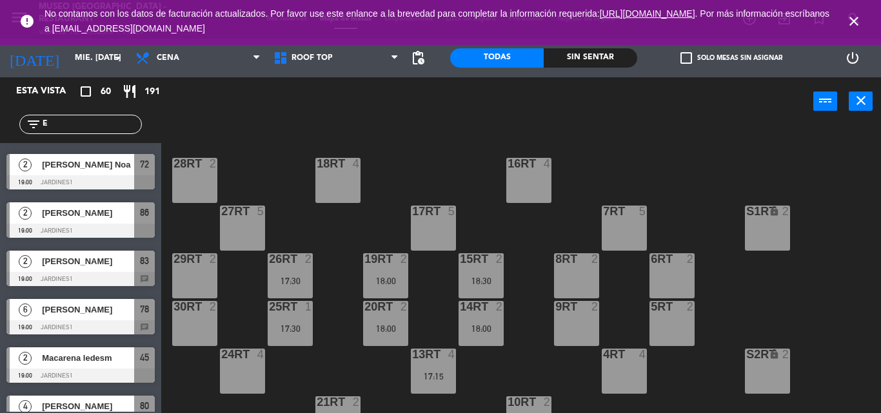
scroll to position [0, 0]
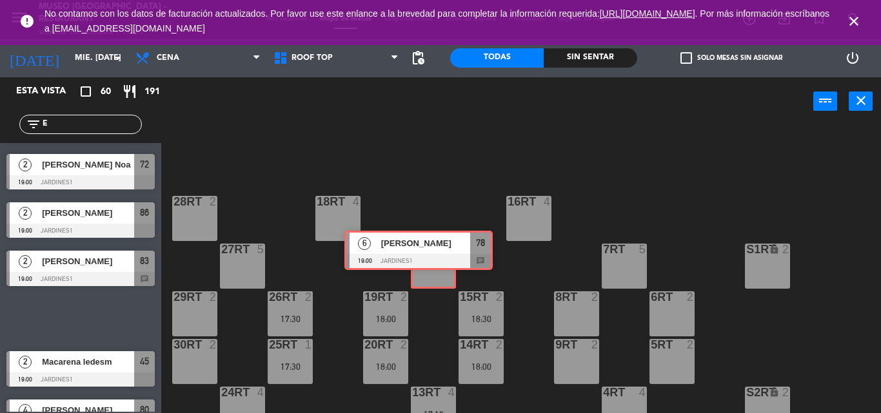
drag, startPoint x: 78, startPoint y: 317, endPoint x: 429, endPoint y: 259, distance: 355.5
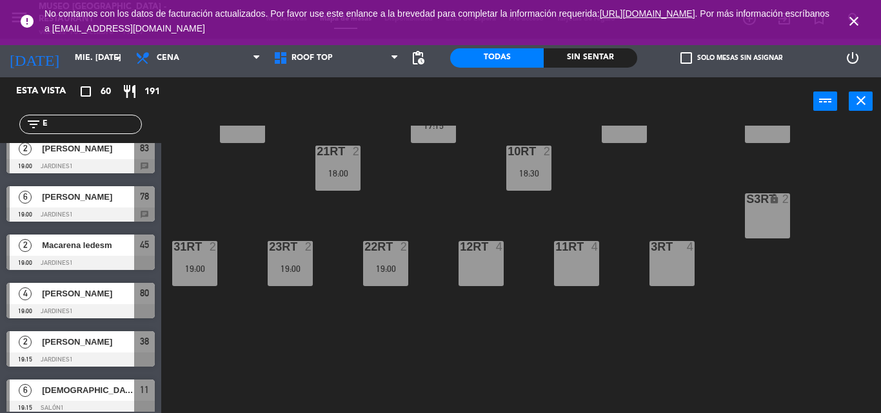
scroll to position [786, 0]
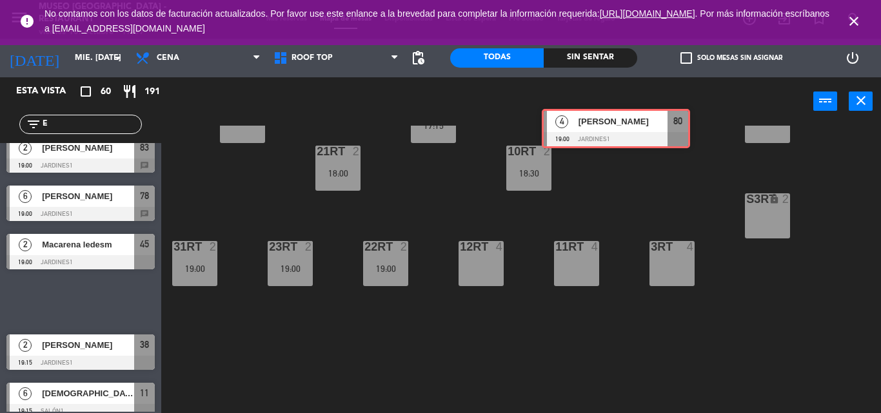
drag, startPoint x: 92, startPoint y: 304, endPoint x: 627, endPoint y: 131, distance: 562.5
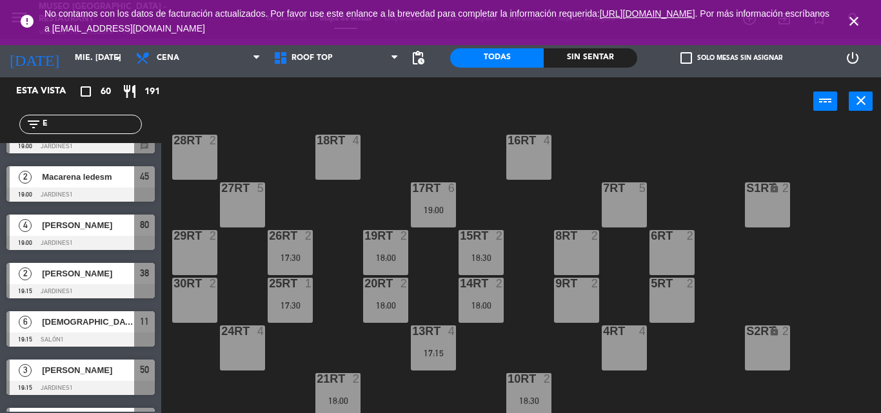
scroll to position [48, 0]
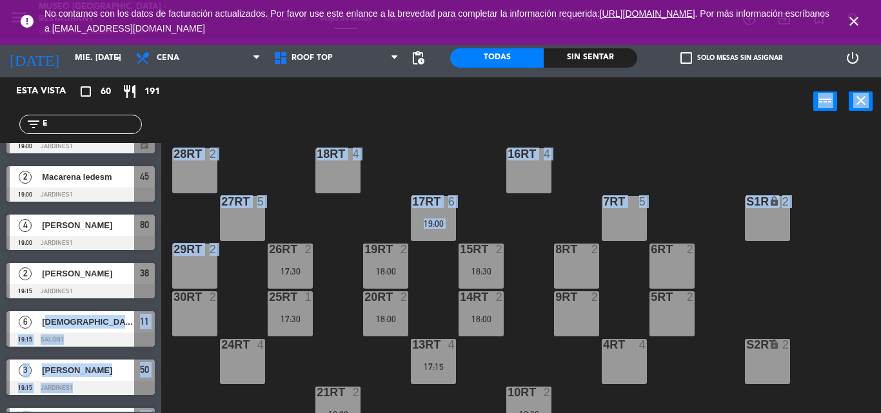
drag, startPoint x: 81, startPoint y: 310, endPoint x: 233, endPoint y: 265, distance: 159.3
click at [233, 265] on div "Esta vista crop_square 60 restaurant 191 filter_list E 4 [PERSON_NAME] 17:15 Ro…" at bounding box center [440, 245] width 881 height 336
drag, startPoint x: 234, startPoint y: 281, endPoint x: 233, endPoint y: 265, distance: 16.1
click at [233, 265] on div "18RT 4 16RT 4 28RT 2 80RR lock 2 27RT 5 7RT 5 S1RT lock 2 17RT 6 19:00 81RR loc…" at bounding box center [525, 270] width 710 height 288
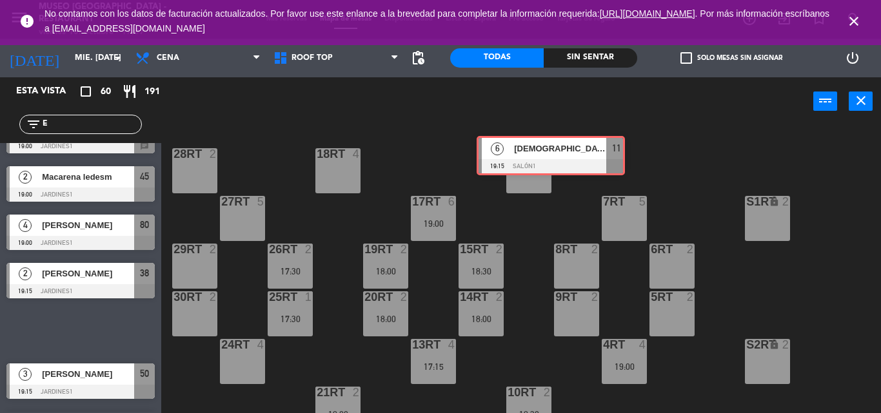
drag, startPoint x: 124, startPoint y: 323, endPoint x: 587, endPoint y: 159, distance: 491.6
click at [594, 152] on div "Esta vista crop_square 60 restaurant 191 filter_list E 4 [PERSON_NAME] 17:15 Ro…" at bounding box center [440, 245] width 881 height 336
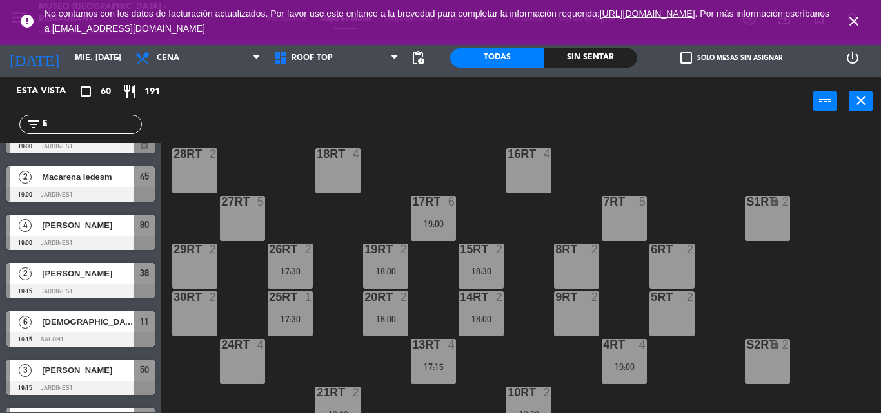
click at [536, 164] on div "16RT 4" at bounding box center [528, 170] width 45 height 45
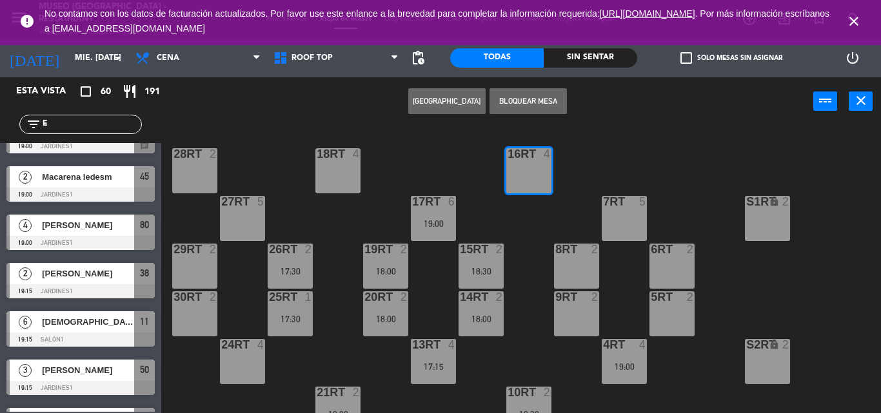
click at [260, 177] on div "18RT 4 16RT 4 28RT 2 80RR lock 2 27RT 5 7RT 5 S1RT lock 2 17RT 6 19:00 81RR loc…" at bounding box center [525, 270] width 710 height 288
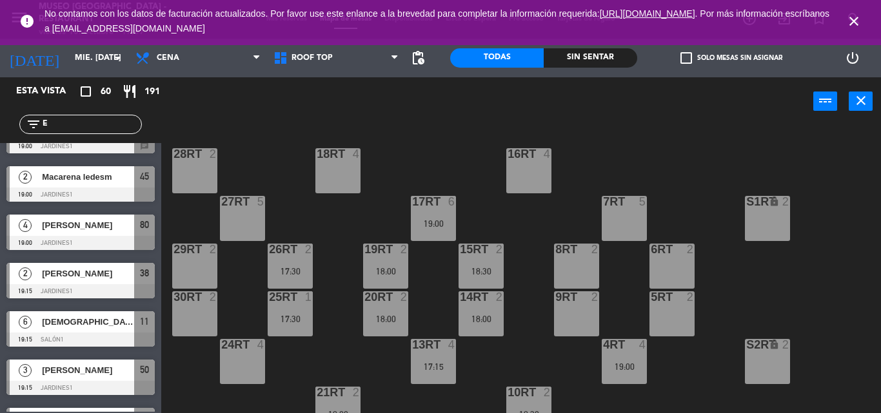
drag, startPoint x: 122, startPoint y: 318, endPoint x: 213, endPoint y: 235, distance: 122.3
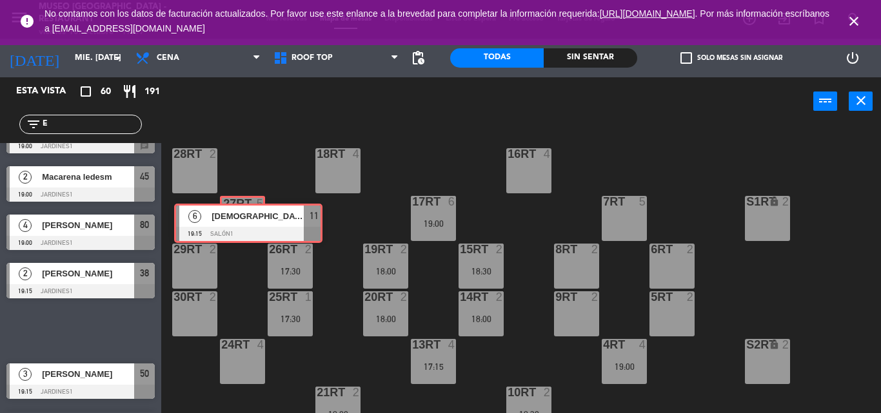
drag, startPoint x: 79, startPoint y: 329, endPoint x: 247, endPoint y: 222, distance: 199.2
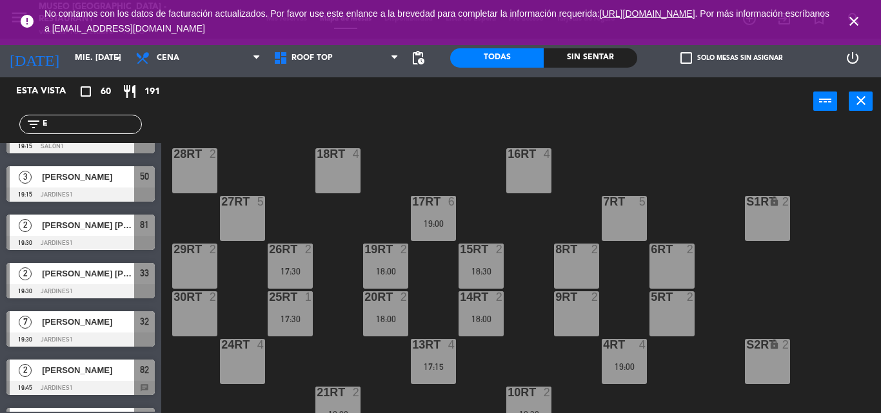
scroll to position [1050, 0]
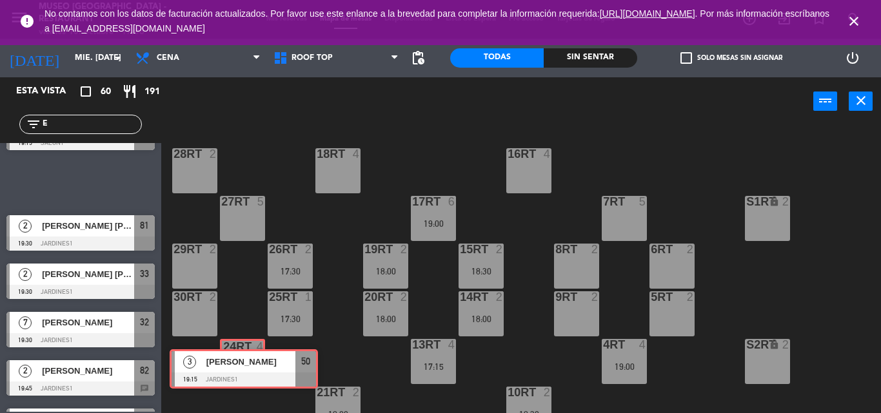
drag, startPoint x: 71, startPoint y: 173, endPoint x: 234, endPoint y: 359, distance: 247.6
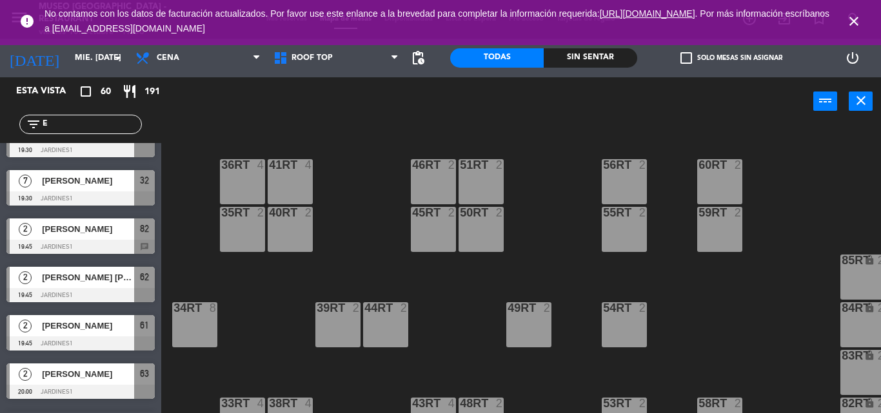
scroll to position [694, 0]
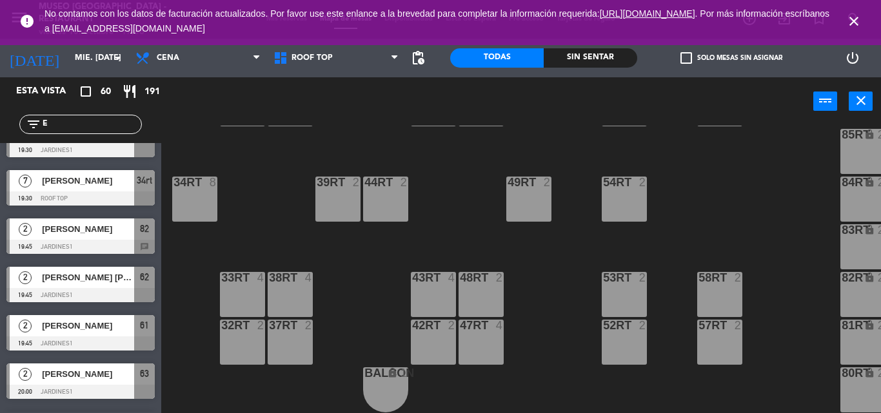
drag, startPoint x: 57, startPoint y: 191, endPoint x: 194, endPoint y: 210, distance: 137.9
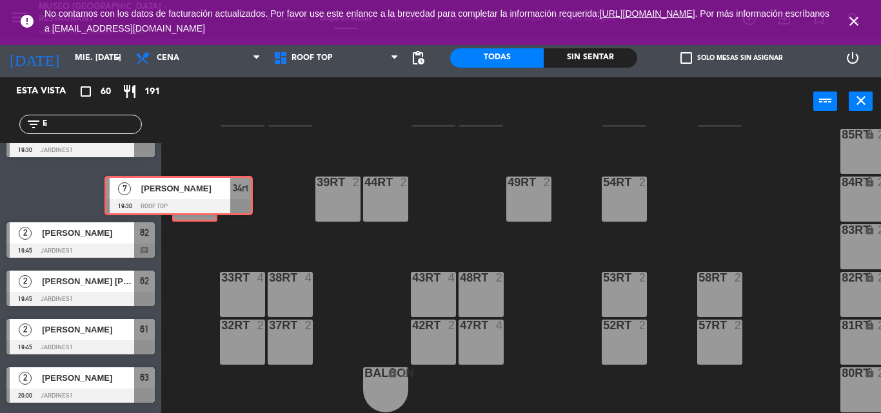
drag, startPoint x: 111, startPoint y: 180, endPoint x: 209, endPoint y: 186, distance: 98.2
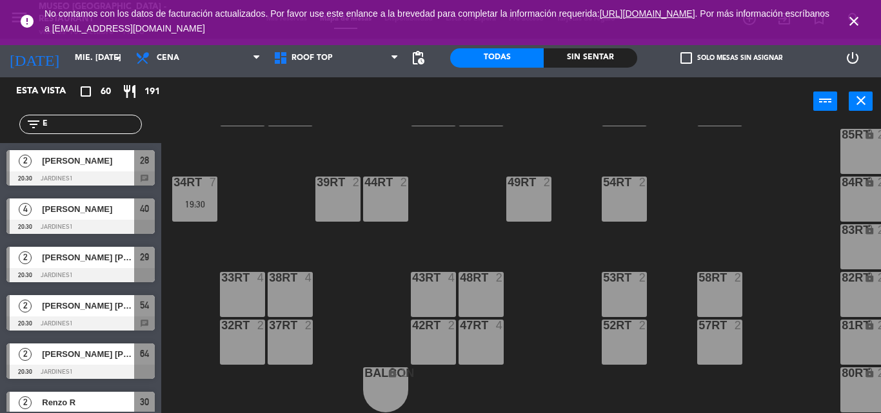
scroll to position [1834, 0]
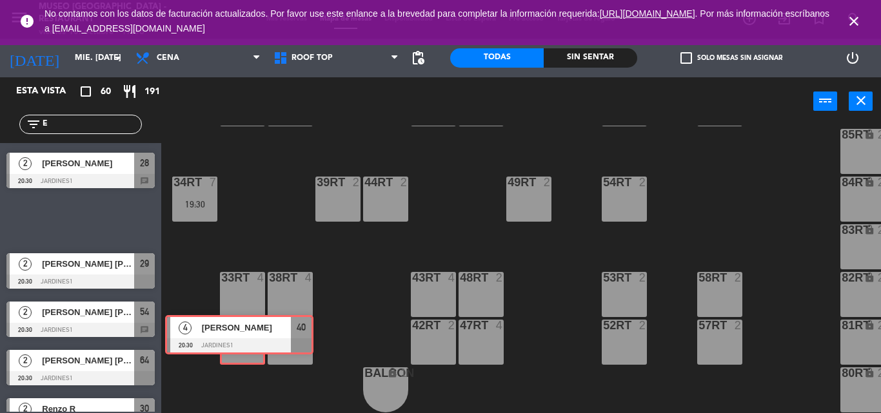
drag, startPoint x: 92, startPoint y: 217, endPoint x: 251, endPoint y: 333, distance: 196.5
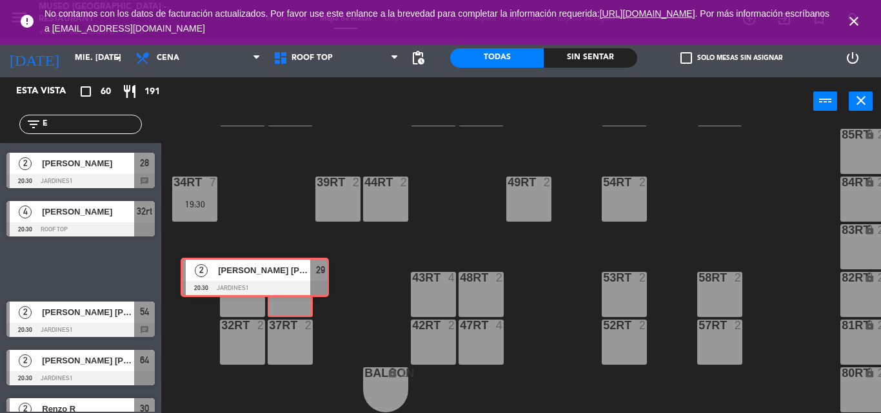
drag, startPoint x: 116, startPoint y: 271, endPoint x: 296, endPoint y: 284, distance: 180.4
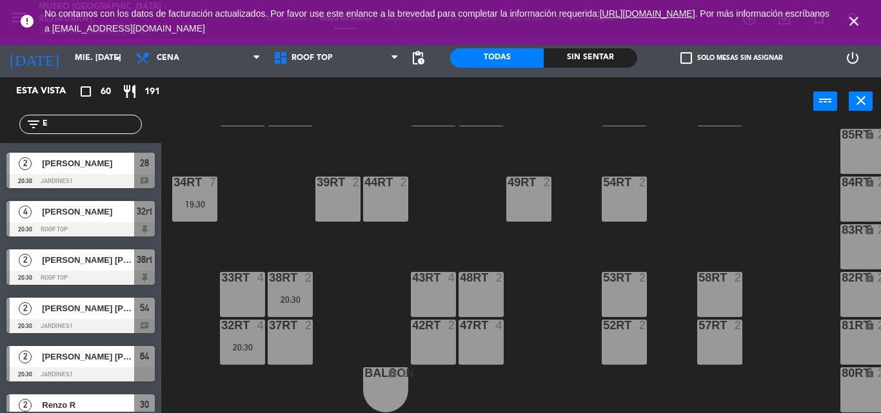
drag, startPoint x: 114, startPoint y: 128, endPoint x: 0, endPoint y: 126, distance: 114.1
click at [0, 126] on div "filter_list E" at bounding box center [80, 124] width 161 height 37
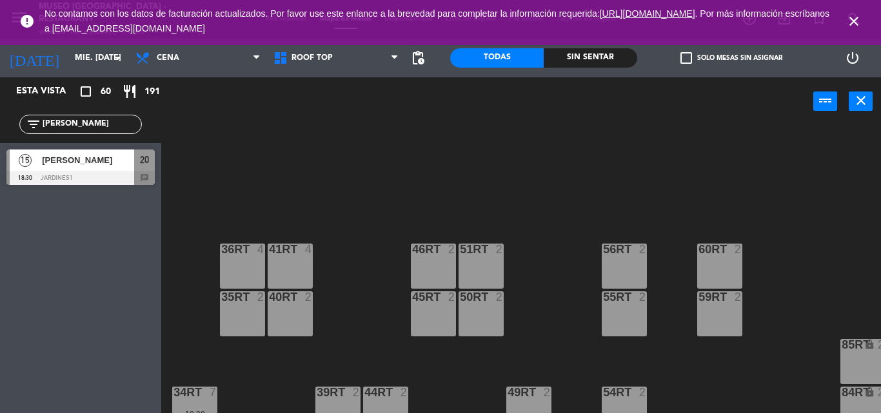
scroll to position [476, 0]
type input "[PERSON_NAME]"
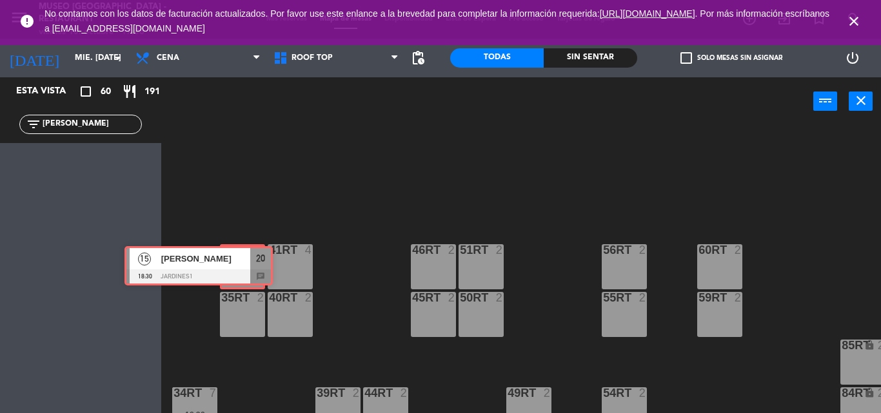
drag, startPoint x: 141, startPoint y: 162, endPoint x: 259, endPoint y: 260, distance: 153.4
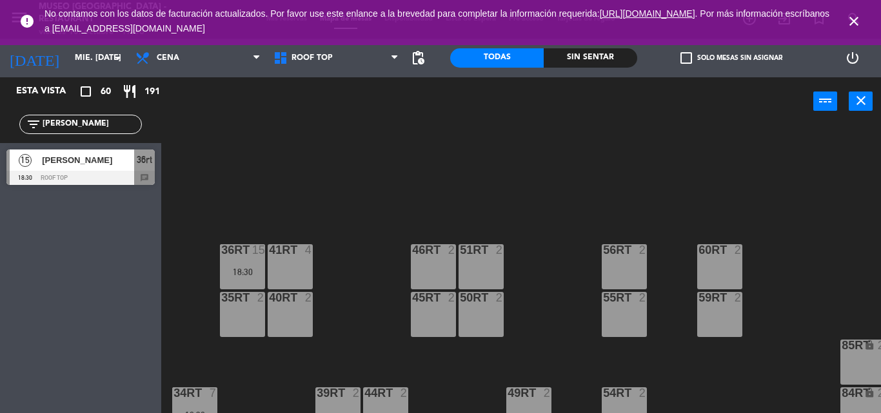
scroll to position [694, 0]
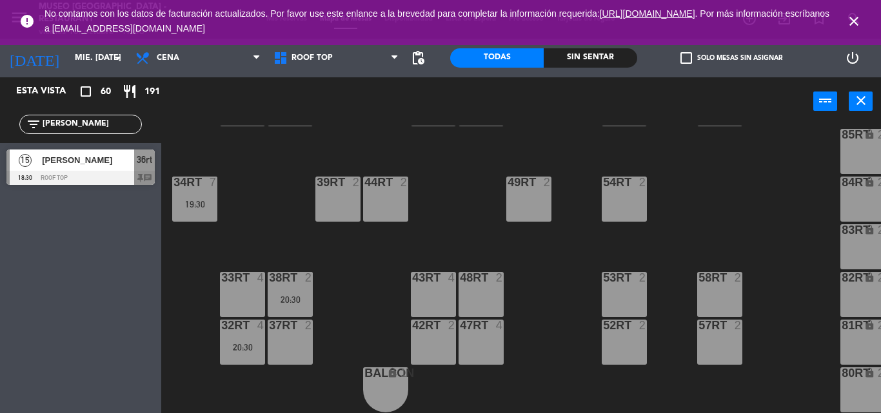
drag, startPoint x: 76, startPoint y: 124, endPoint x: 0, endPoint y: 142, distance: 78.2
click at [0, 142] on div "filter_list [PERSON_NAME]" at bounding box center [80, 124] width 161 height 37
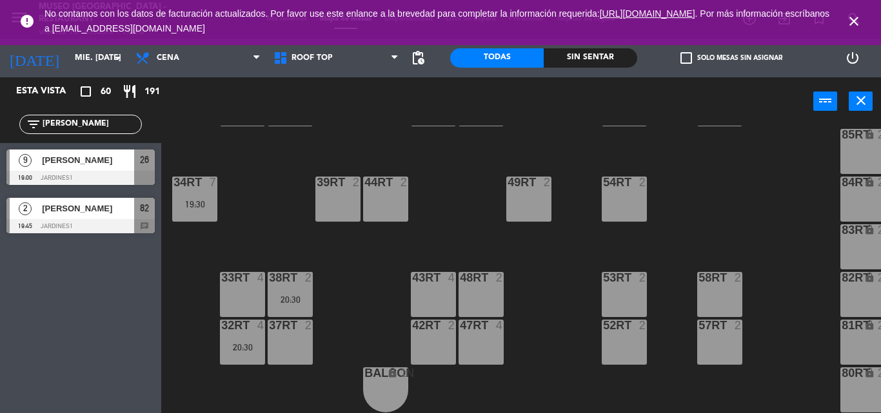
type input "[PERSON_NAME]"
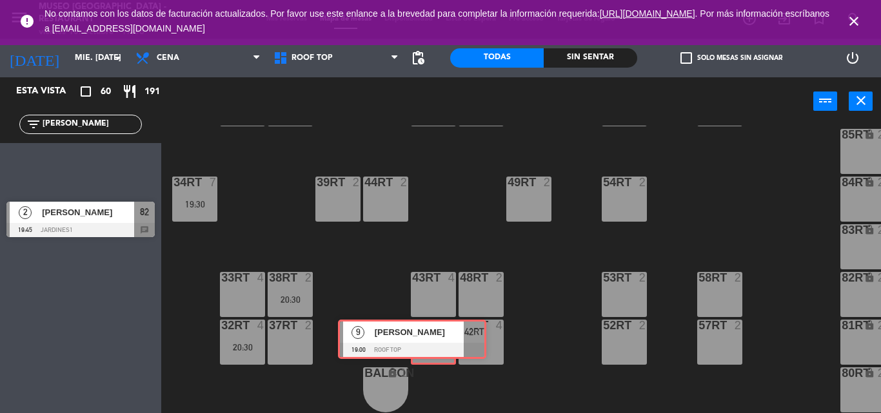
drag, startPoint x: 91, startPoint y: 171, endPoint x: 422, endPoint y: 342, distance: 372.5
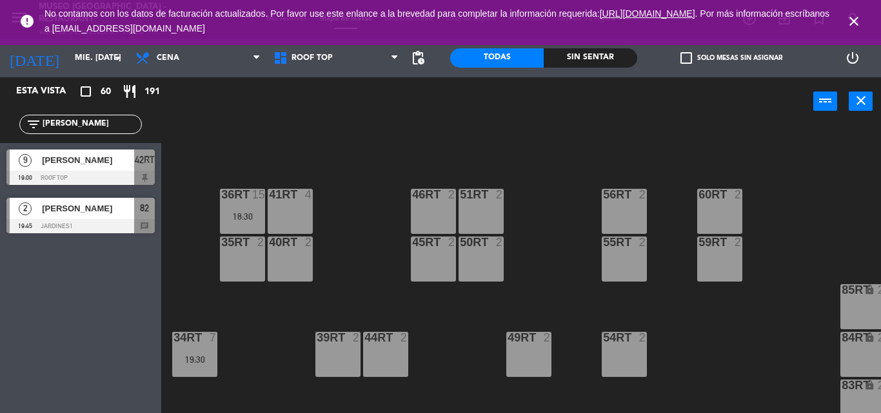
scroll to position [533, 0]
drag, startPoint x: 112, startPoint y: 128, endPoint x: 0, endPoint y: 119, distance: 111.9
click at [0, 119] on div "filter_list [PERSON_NAME]" at bounding box center [80, 124] width 161 height 37
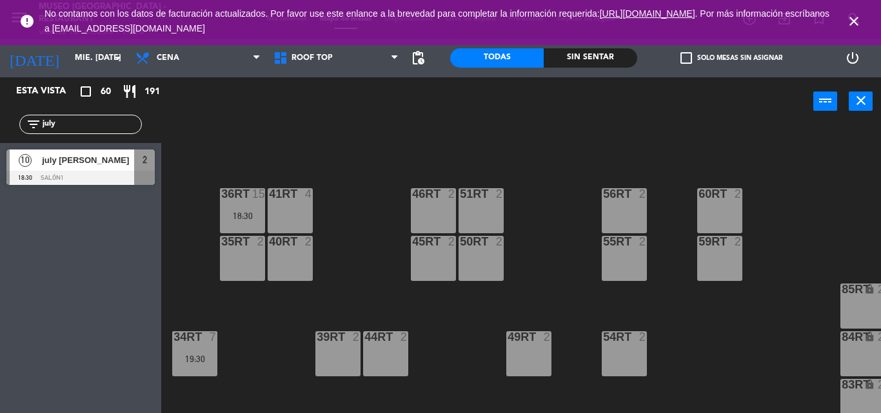
type input "july"
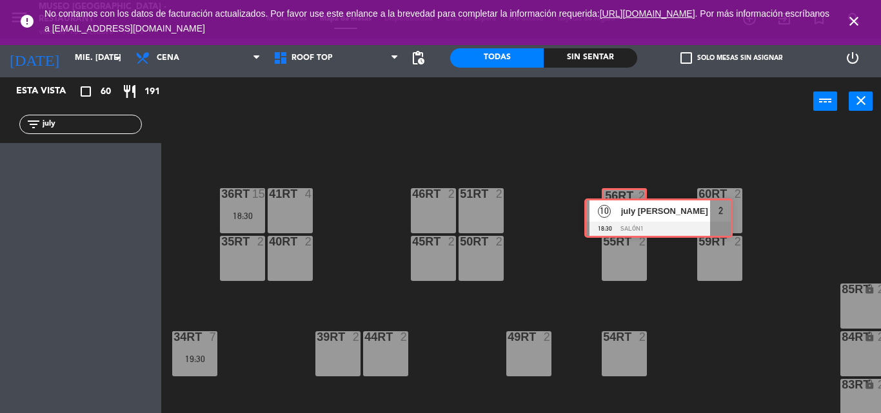
drag, startPoint x: 39, startPoint y: 171, endPoint x: 616, endPoint y: 220, distance: 579.7
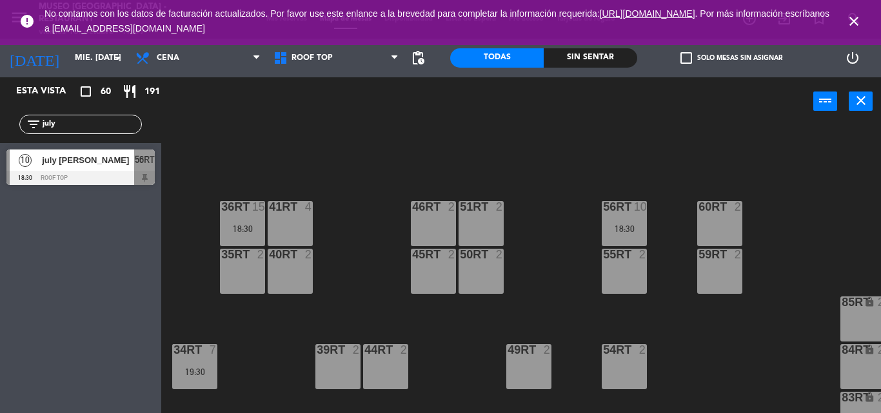
scroll to position [508, 0]
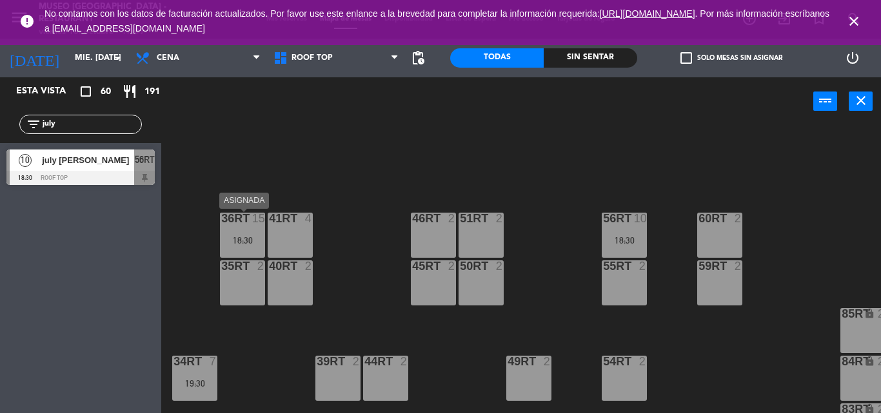
click at [222, 224] on div "36rt" at bounding box center [221, 219] width 1 height 12
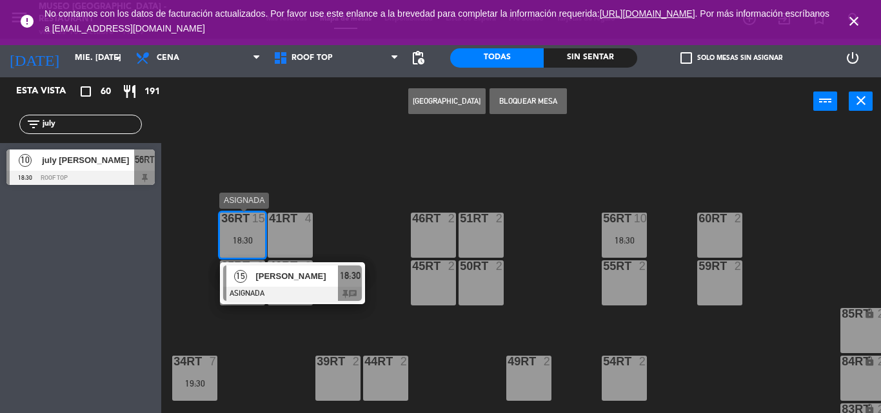
click at [287, 274] on span "[PERSON_NAME]" at bounding box center [296, 276] width 83 height 14
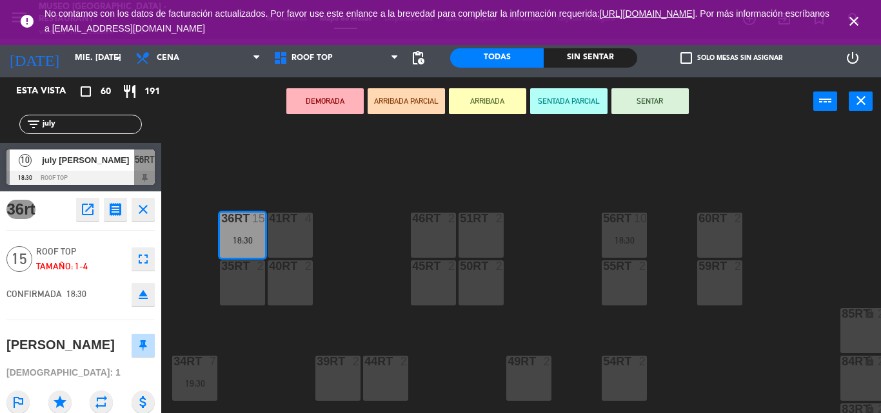
click at [254, 274] on div "35rt 2" at bounding box center [242, 282] width 45 height 45
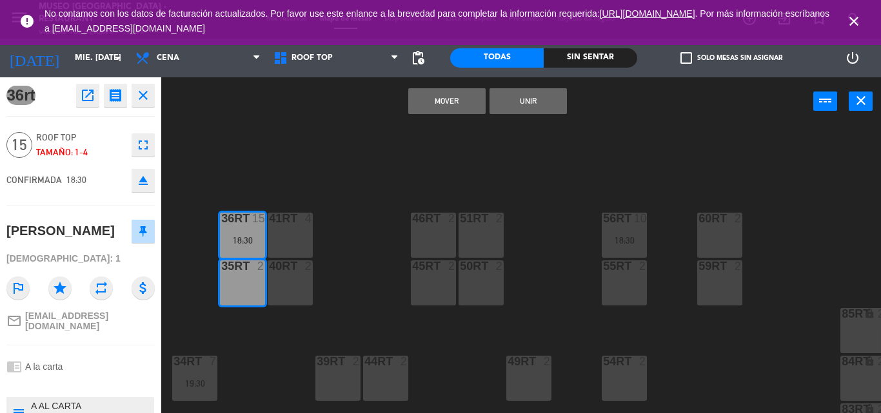
click at [511, 108] on button "Unir" at bounding box center [527, 101] width 77 height 26
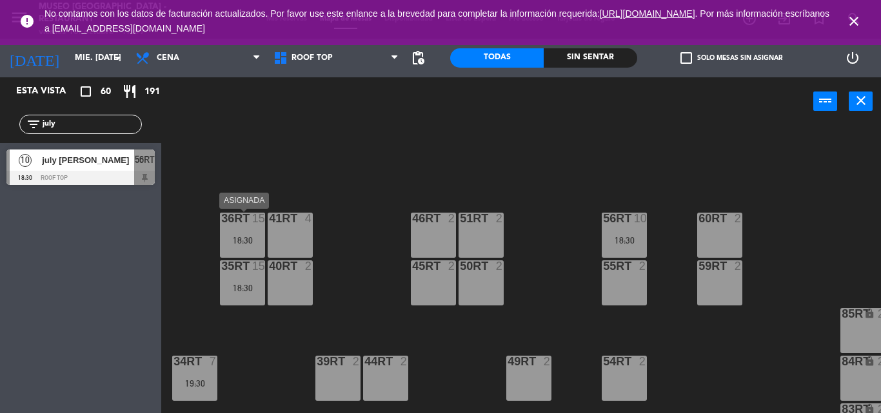
click at [253, 230] on div "36rt 15 18:30" at bounding box center [242, 235] width 45 height 45
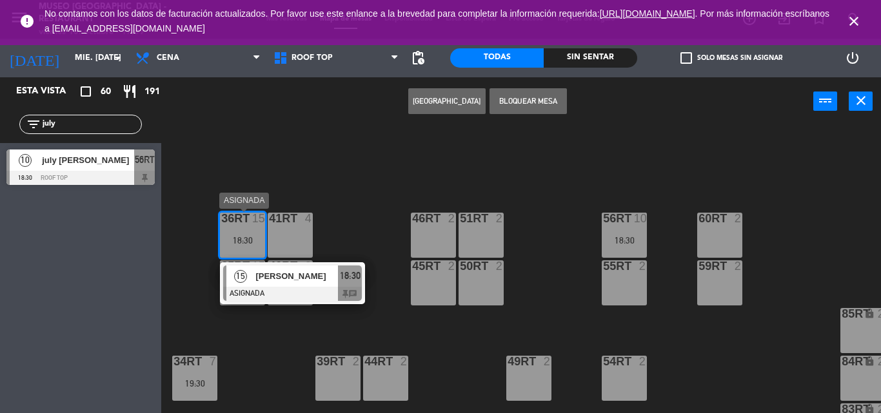
click at [289, 293] on div at bounding box center [292, 294] width 139 height 14
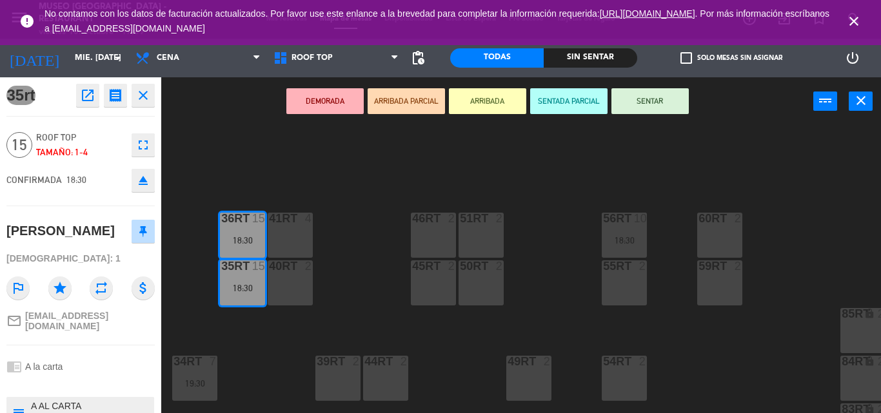
click at [144, 173] on icon "eject" at bounding box center [142, 180] width 15 height 15
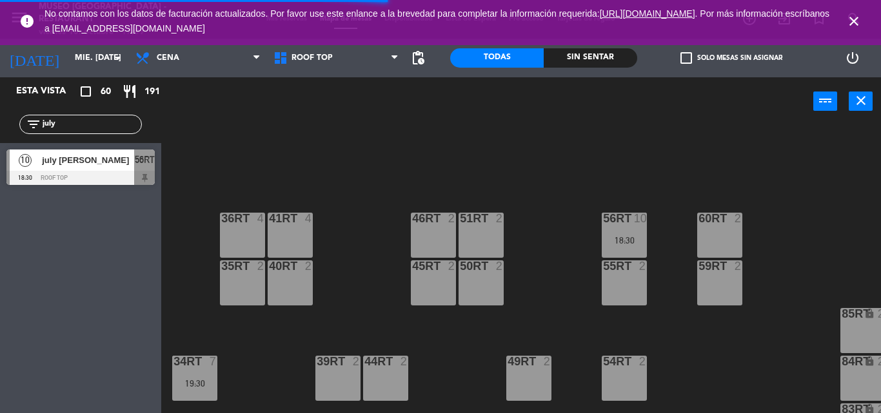
drag, startPoint x: 82, startPoint y: 124, endPoint x: 0, endPoint y: 135, distance: 82.6
click at [0, 135] on div "filter_list july" at bounding box center [80, 124] width 161 height 37
type input "[PERSON_NAME]"
click at [37, 155] on div "15" at bounding box center [25, 160] width 31 height 21
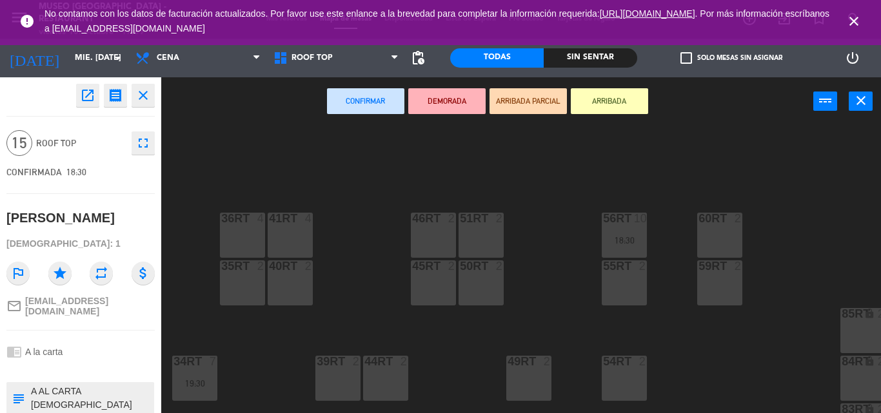
click at [258, 240] on div "36rt 4" at bounding box center [242, 235] width 45 height 45
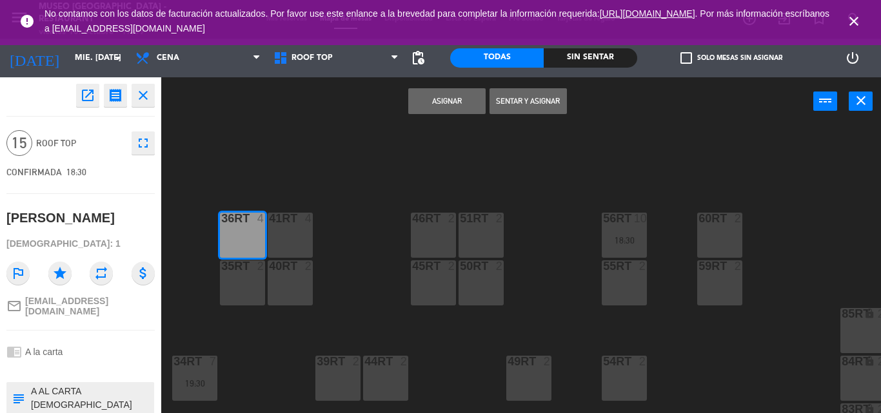
click at [336, 239] on div "18RT 4 16RT 4 28RT 2 80RR lock 2 27RT 6 19:15 7RT 5 S1RT lock 2 17RT 6 19:00 81…" at bounding box center [525, 270] width 710 height 288
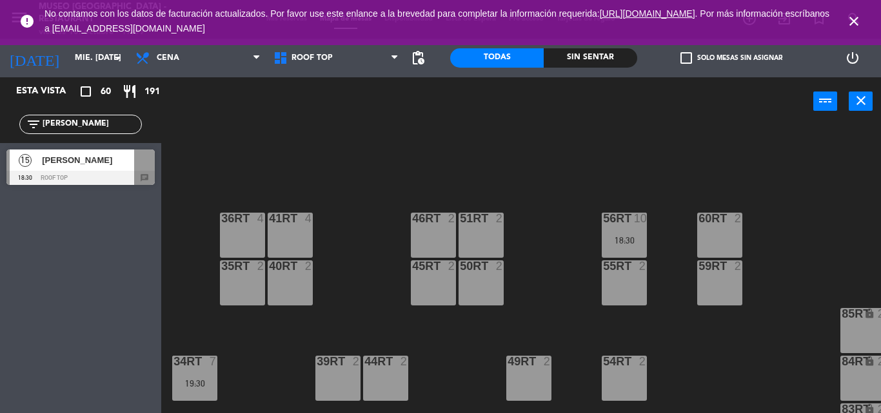
click at [122, 173] on div at bounding box center [80, 178] width 148 height 14
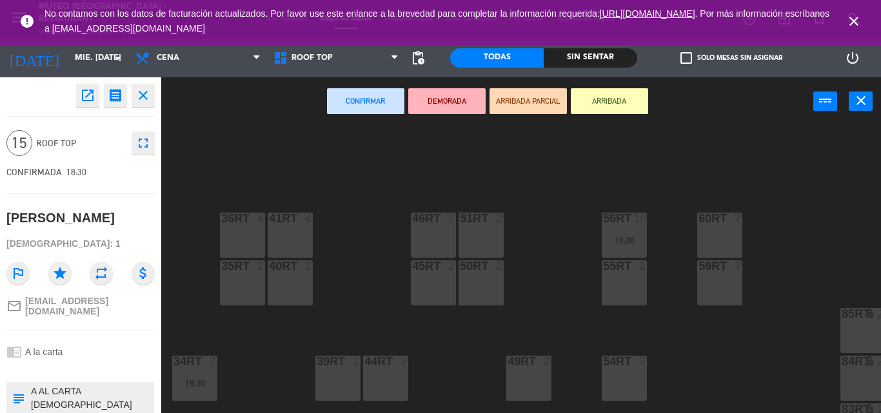
click at [218, 230] on div "18RT 4 16RT 4 28RT 2 80RR lock 2 27RT 6 19:15 7RT 5 S1RT lock 2 17RT 6 19:00 81…" at bounding box center [525, 270] width 710 height 288
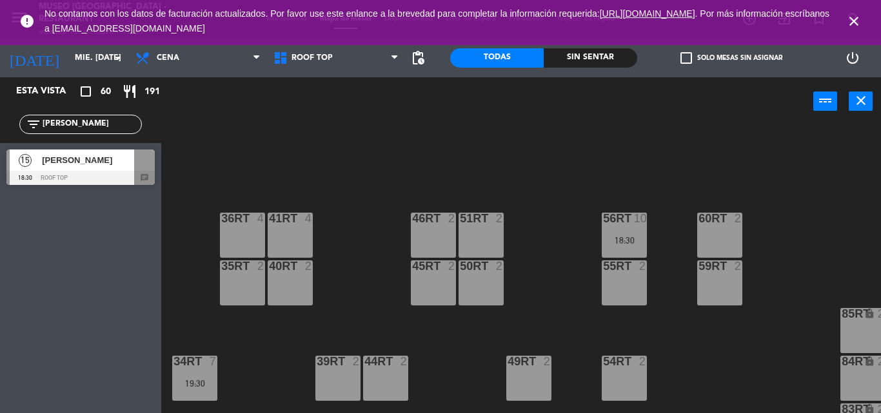
click at [90, 175] on div at bounding box center [80, 178] width 148 height 14
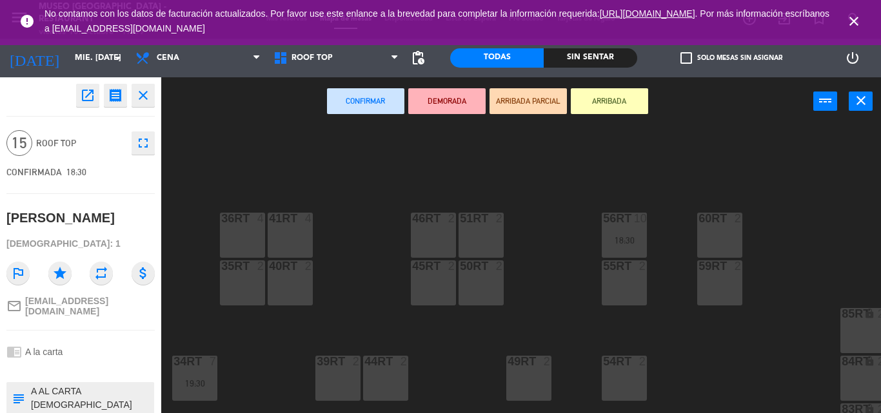
click at [239, 236] on div "36rt 4" at bounding box center [242, 235] width 45 height 45
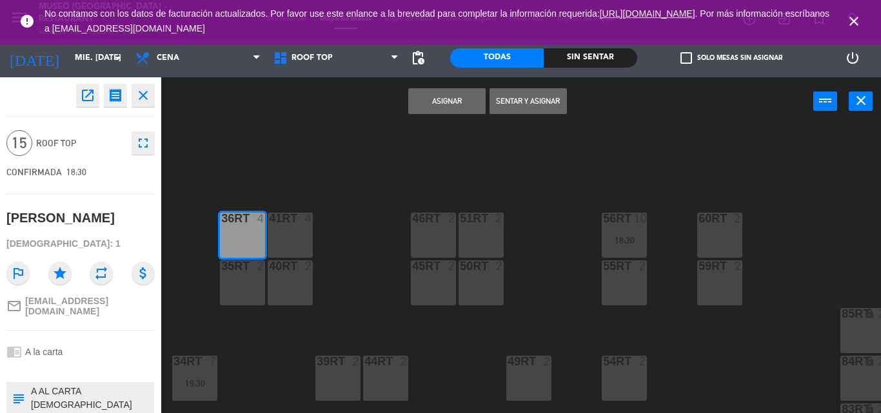
click at [284, 232] on div "41RT 4" at bounding box center [290, 235] width 45 height 45
click at [297, 273] on div "40RT 2" at bounding box center [290, 266] width 45 height 13
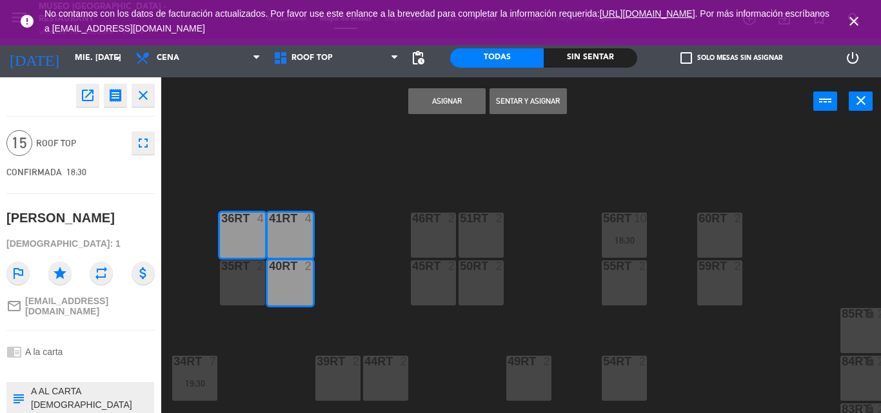
click at [197, 270] on div "18RT 4 16RT 4 28RT 2 80RR lock 2 27RT 6 19:15 7RT 5 S1RT lock 2 17RT 6 19:00 81…" at bounding box center [525, 270] width 710 height 288
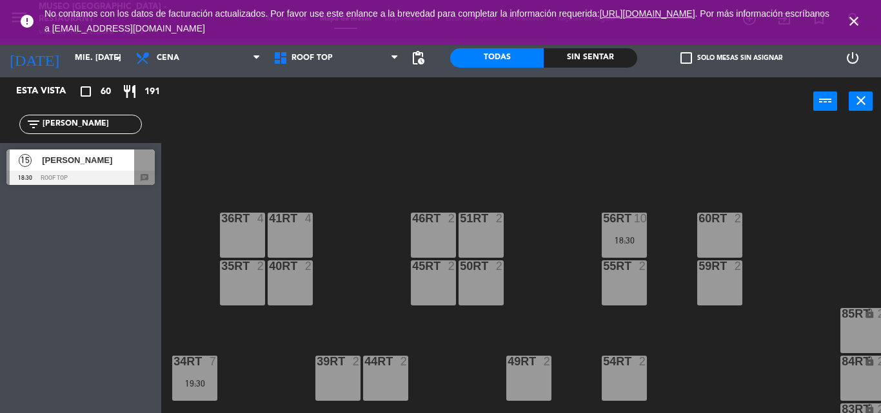
click at [80, 166] on span "[PERSON_NAME]" at bounding box center [88, 160] width 92 height 14
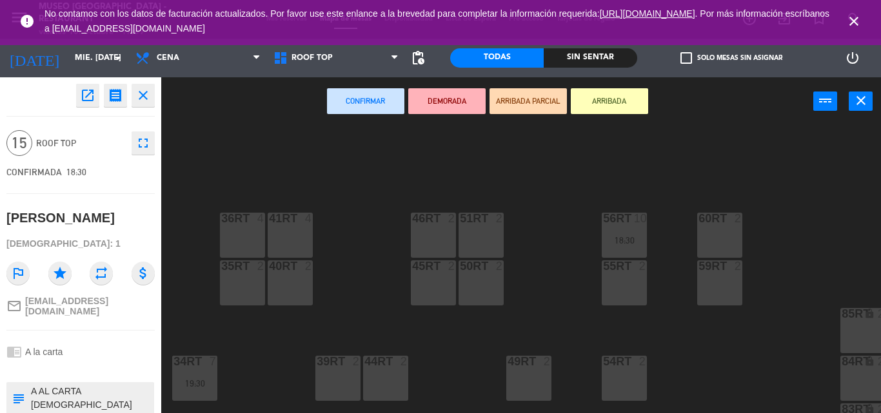
click at [267, 228] on div "18RT 4 16RT 4 28RT 2 80RR lock 2 27RT 6 19:15 7RT 5 S1RT lock 2 17RT 6 19:00 81…" at bounding box center [525, 270] width 710 height 288
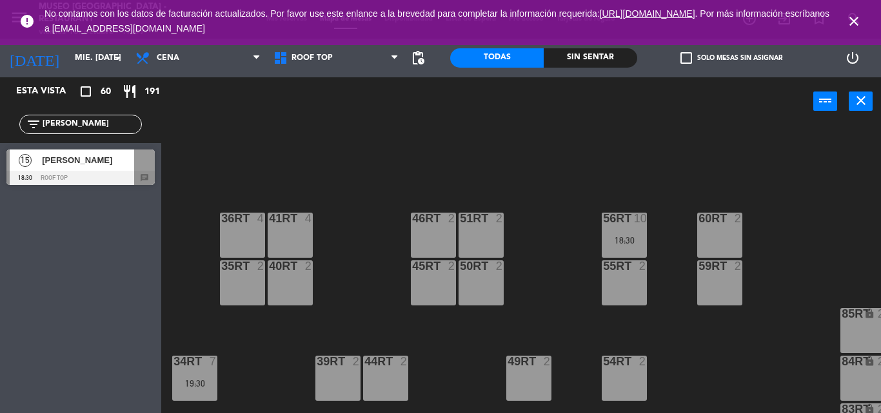
click at [99, 174] on div at bounding box center [80, 178] width 148 height 14
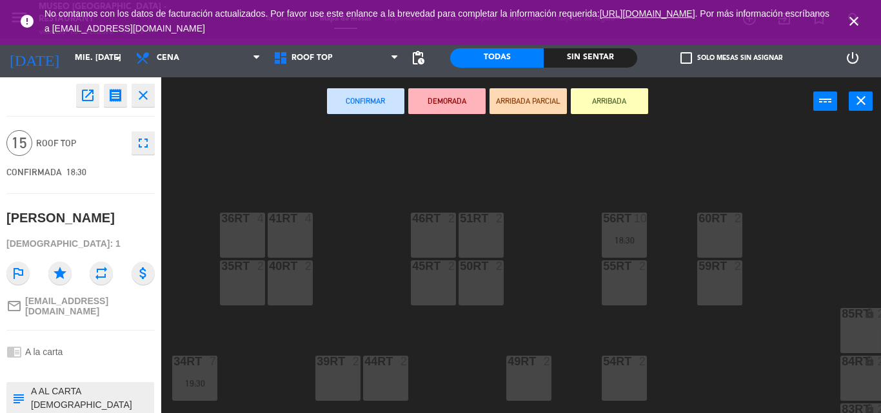
click at [248, 248] on div "36rt 4" at bounding box center [242, 235] width 45 height 45
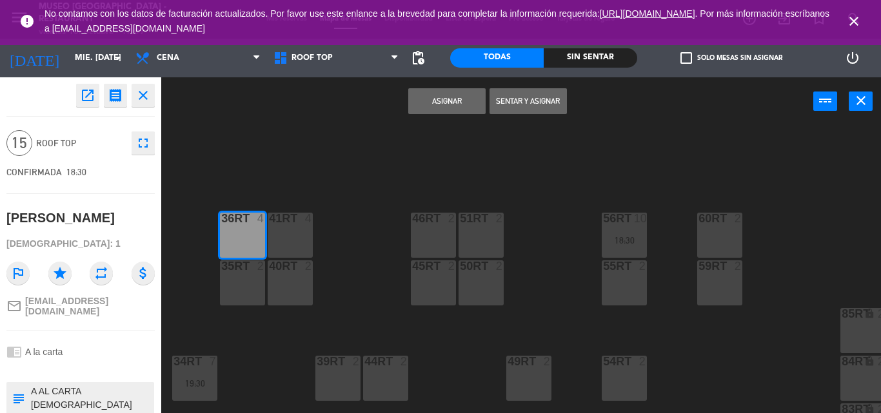
click at [244, 281] on div "35rt 2" at bounding box center [242, 282] width 45 height 45
click at [286, 282] on div "40RT 2" at bounding box center [290, 282] width 45 height 45
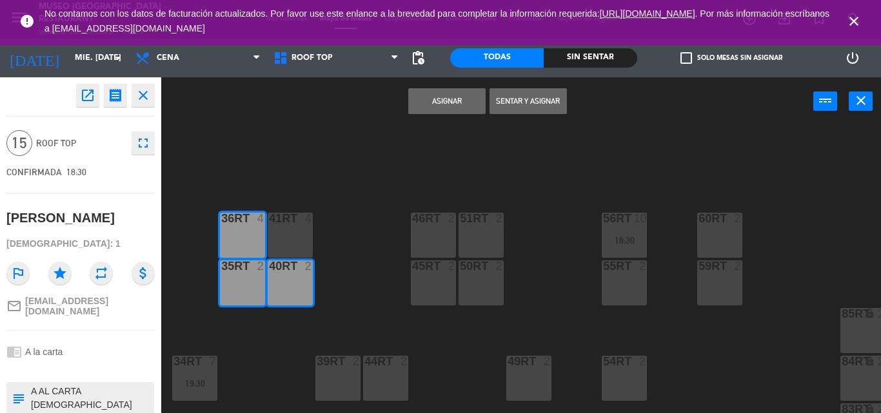
click at [284, 235] on div "41RT 4" at bounding box center [290, 235] width 45 height 45
click at [435, 108] on button "Asignar" at bounding box center [446, 101] width 77 height 26
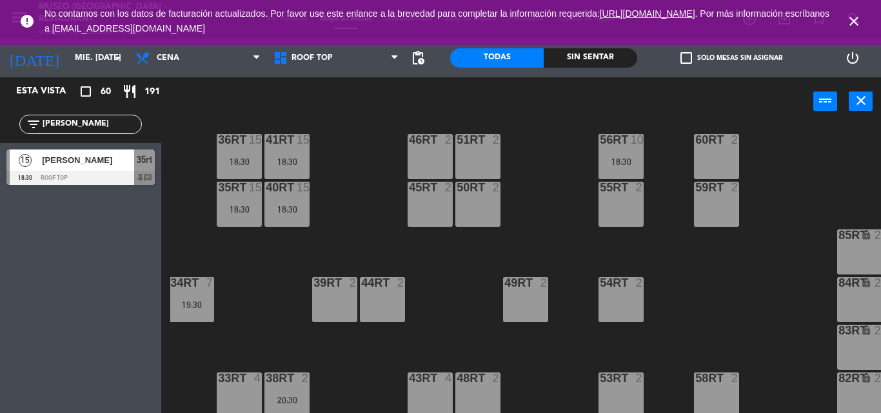
scroll to position [585, 3]
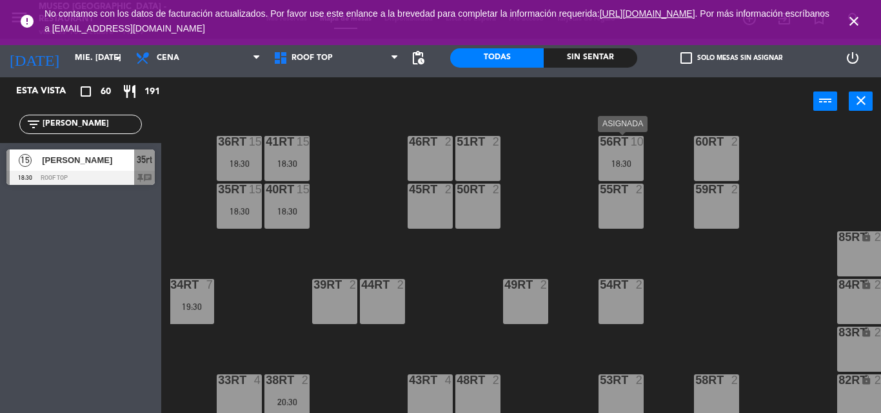
click at [618, 152] on div "56RT 10 18:30" at bounding box center [620, 158] width 45 height 45
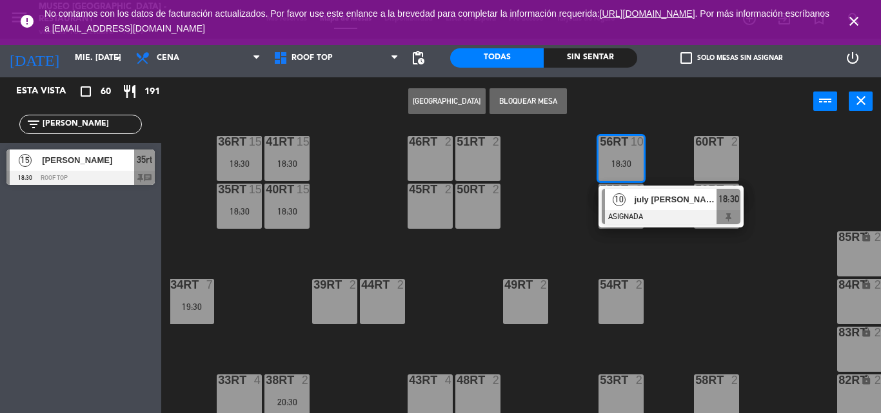
click at [656, 203] on span "july [PERSON_NAME]" at bounding box center [675, 200] width 83 height 14
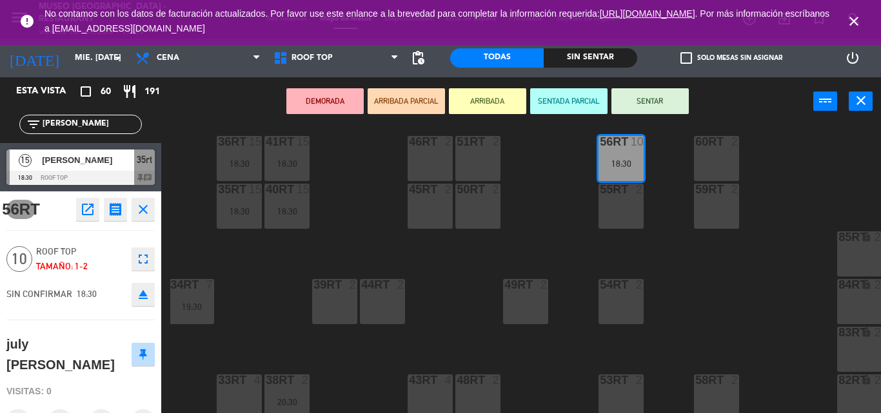
click at [625, 203] on div "55RT 2" at bounding box center [620, 206] width 45 height 45
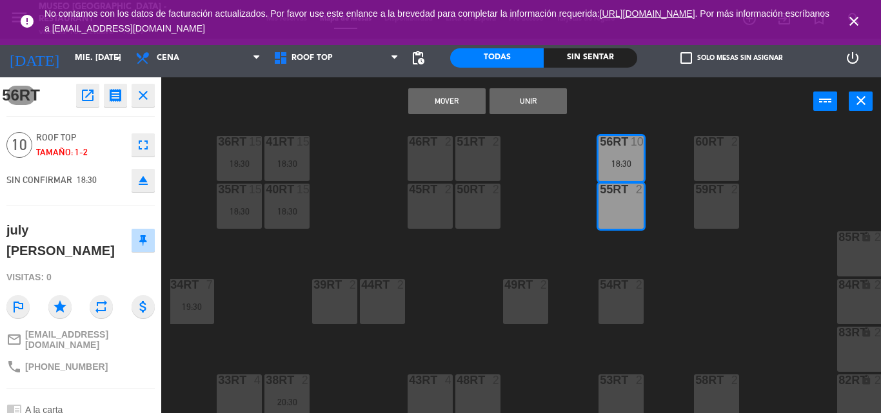
click at [554, 98] on button "Unir" at bounding box center [527, 101] width 77 height 26
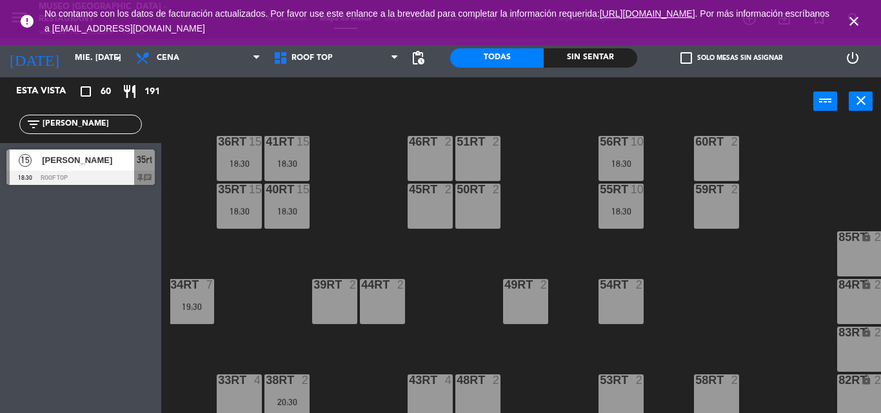
scroll to position [694, 3]
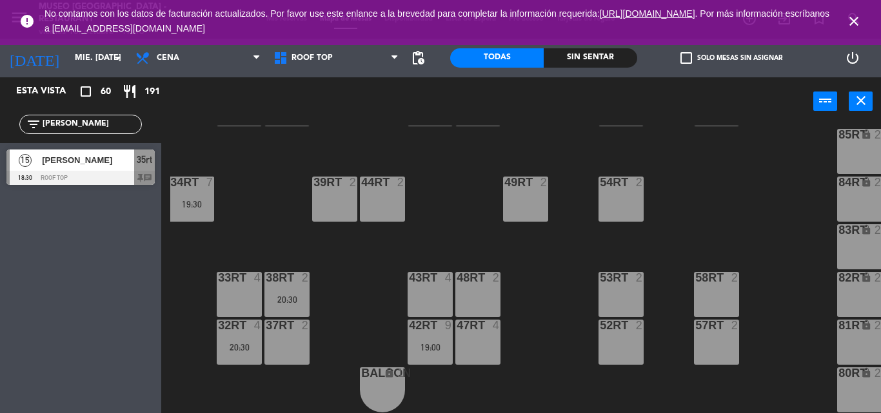
click at [431, 326] on div "42RT 9" at bounding box center [429, 326] width 45 height 13
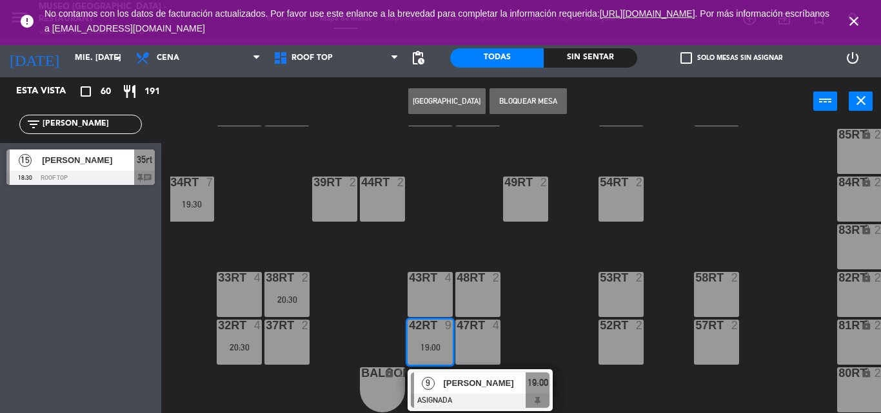
click at [466, 362] on div "18RT 4 16RT 4 28RT 2 80RR lock 2 27RT 6 19:15 7RT 5 S1RT lock 2 17RT 6 19:00 81…" at bounding box center [525, 270] width 710 height 288
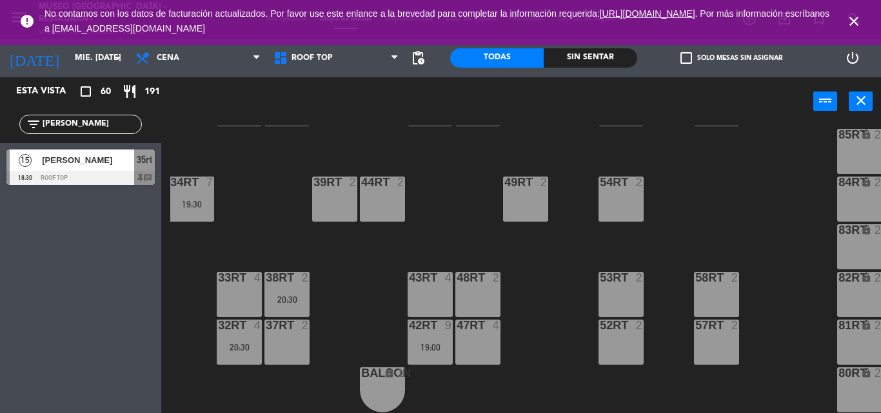
click at [428, 332] on div "42RT 9 19:00" at bounding box center [429, 342] width 45 height 45
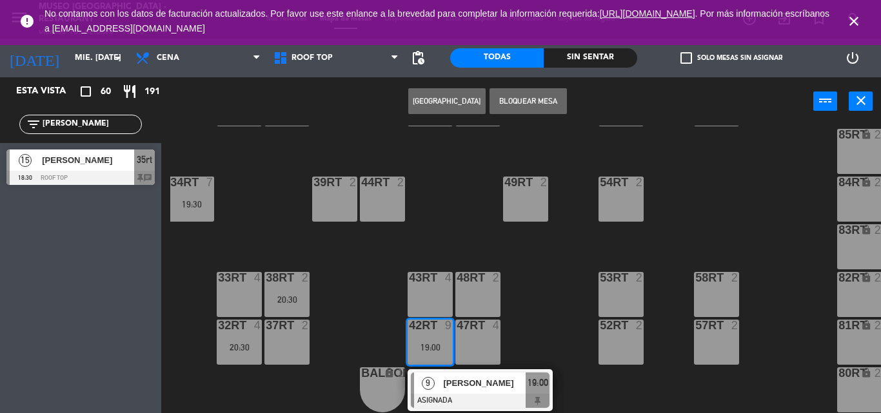
click at [474, 379] on span "[PERSON_NAME]" at bounding box center [484, 384] width 83 height 14
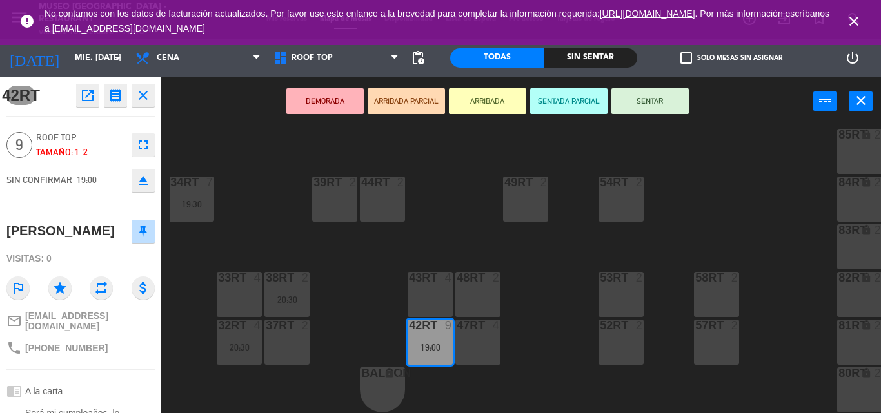
click at [433, 281] on div "43RT 4" at bounding box center [429, 294] width 45 height 45
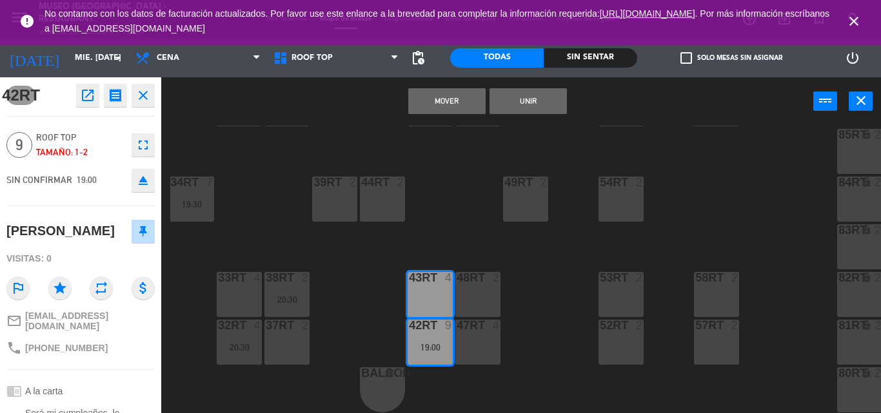
click at [531, 97] on button "Unir" at bounding box center [527, 101] width 77 height 26
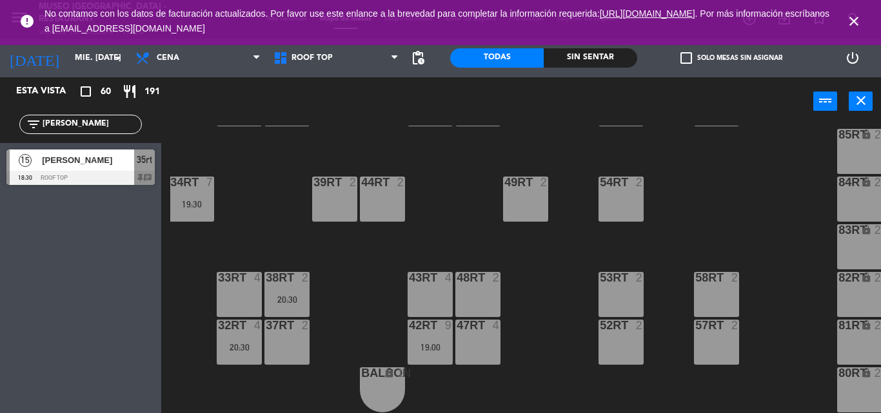
drag, startPoint x: 127, startPoint y: 127, endPoint x: 0, endPoint y: 102, distance: 129.5
click at [0, 102] on div "Esta vista crop_square 60 restaurant 191 filter_list [PERSON_NAME] 15 [PERSON_N…" at bounding box center [80, 134] width 161 height 114
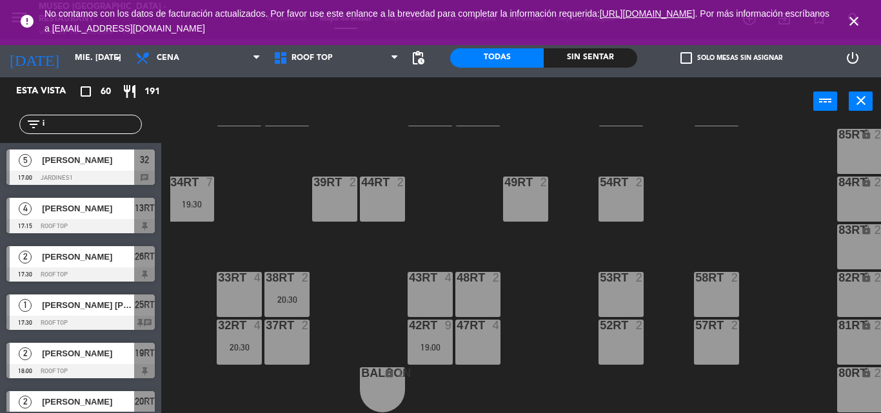
type input "i"
click at [286, 211] on div "18RT 4 16RT 4 28RT 2 80RR lock 2 27RT 6 19:15 7RT 5 S1RT lock 2 17RT 6 19:00 81…" at bounding box center [525, 270] width 710 height 288
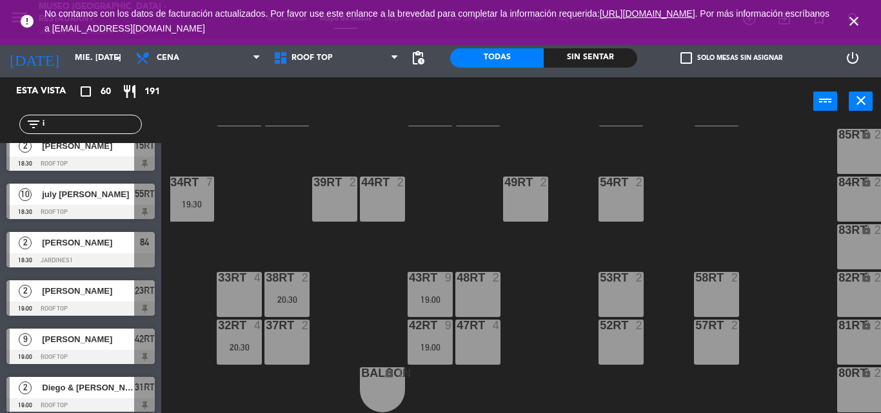
scroll to position [452, 0]
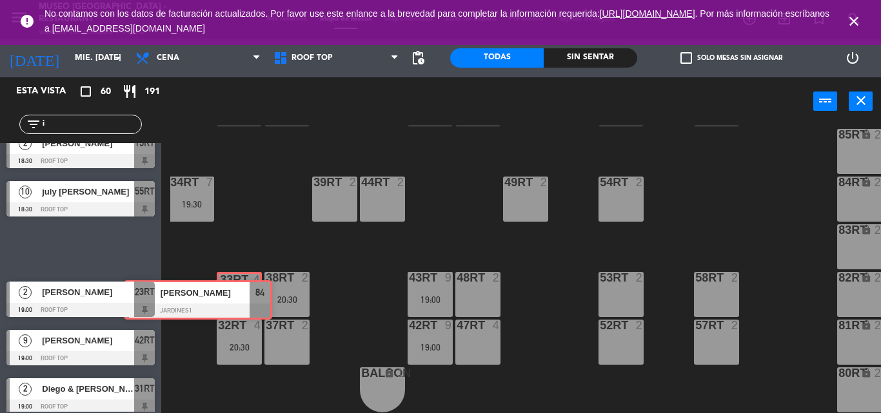
drag, startPoint x: 127, startPoint y: 244, endPoint x: 244, endPoint y: 295, distance: 127.9
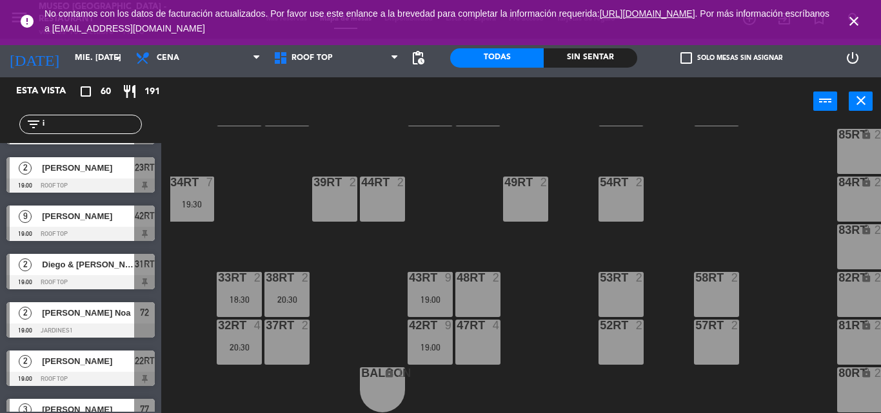
scroll to position [583, 0]
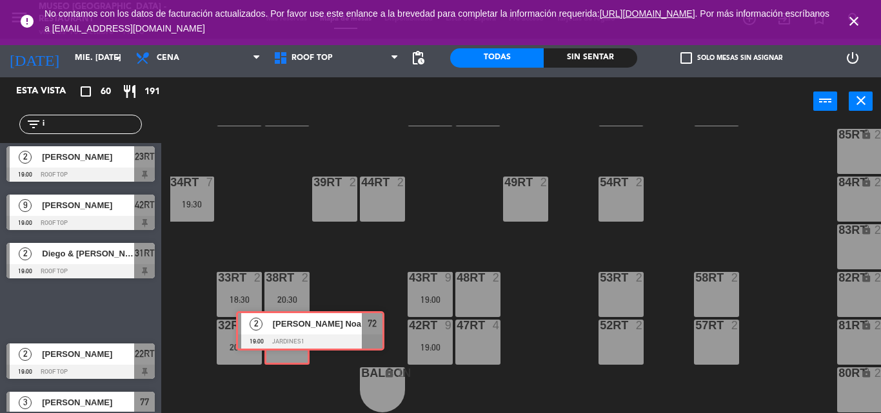
drag, startPoint x: 57, startPoint y: 308, endPoint x: 286, endPoint y: 328, distance: 230.4
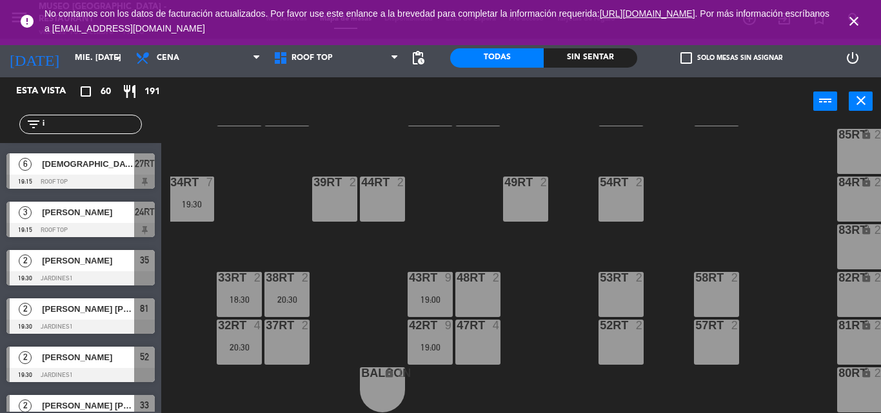
scroll to position [1013, 0]
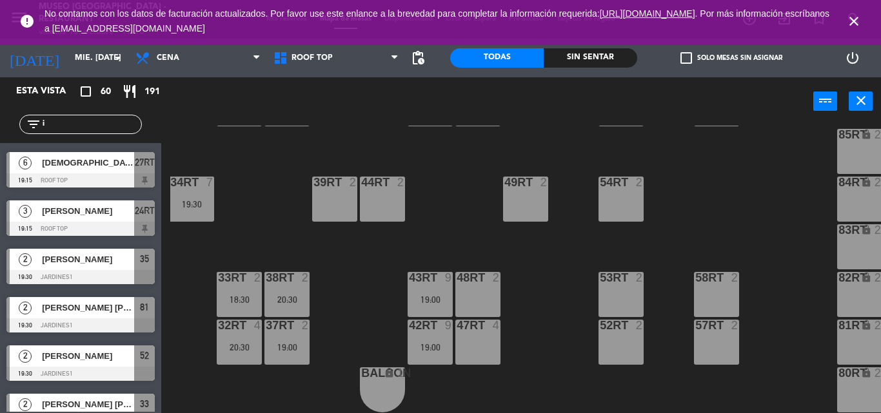
drag, startPoint x: 56, startPoint y: 258, endPoint x: 506, endPoint y: 275, distance: 450.3
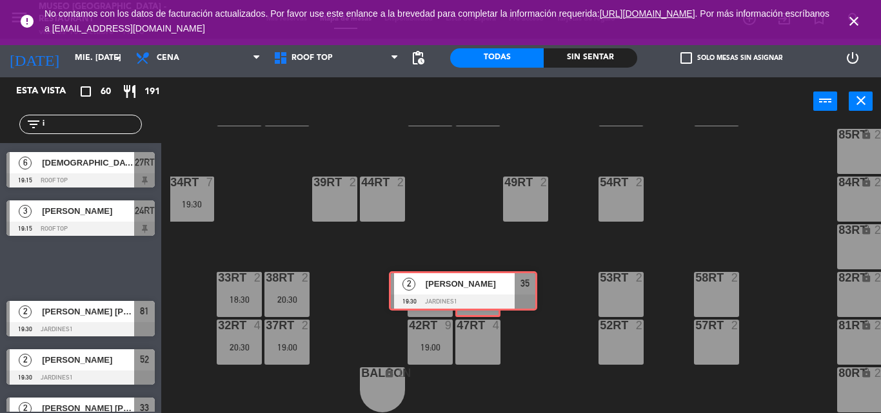
drag, startPoint x: 109, startPoint y: 265, endPoint x: 489, endPoint y: 288, distance: 381.0
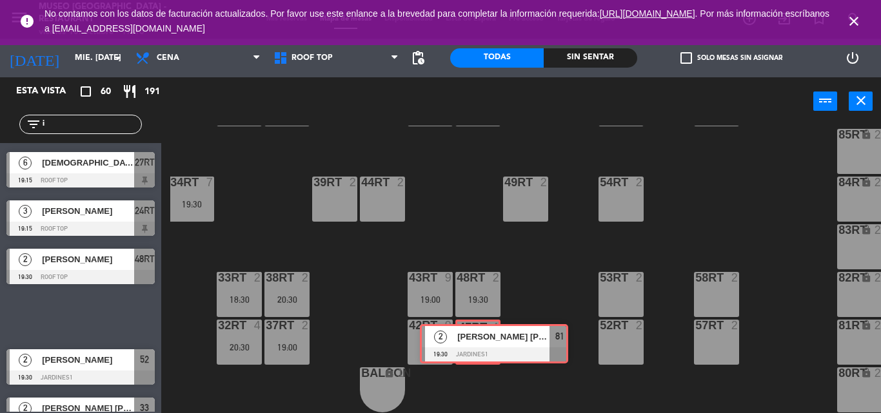
drag, startPoint x: 73, startPoint y: 317, endPoint x: 478, endPoint y: 343, distance: 405.7
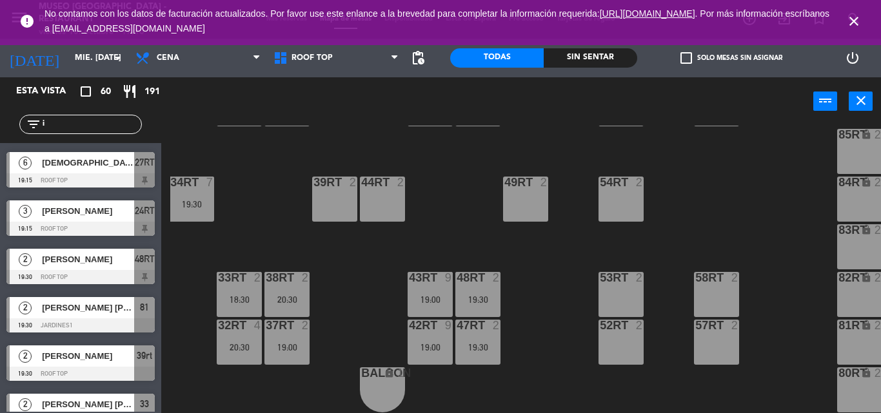
drag, startPoint x: 106, startPoint y: 371, endPoint x: 325, endPoint y: 209, distance: 272.5
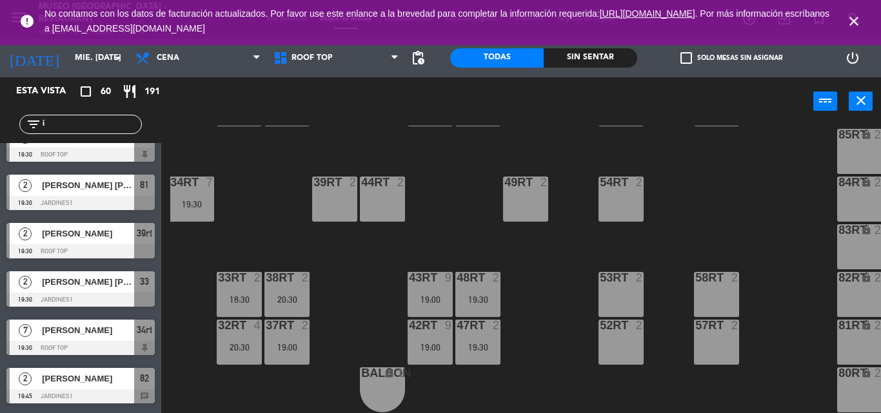
scroll to position [1136, 0]
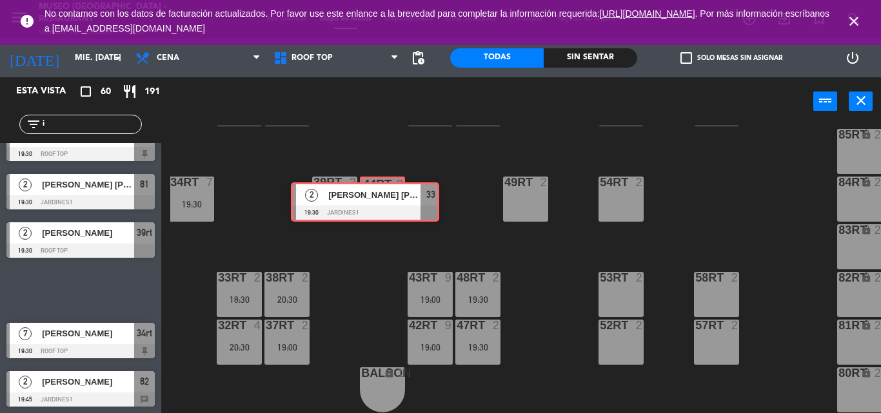
drag, startPoint x: 97, startPoint y: 288, endPoint x: 382, endPoint y: 200, distance: 297.7
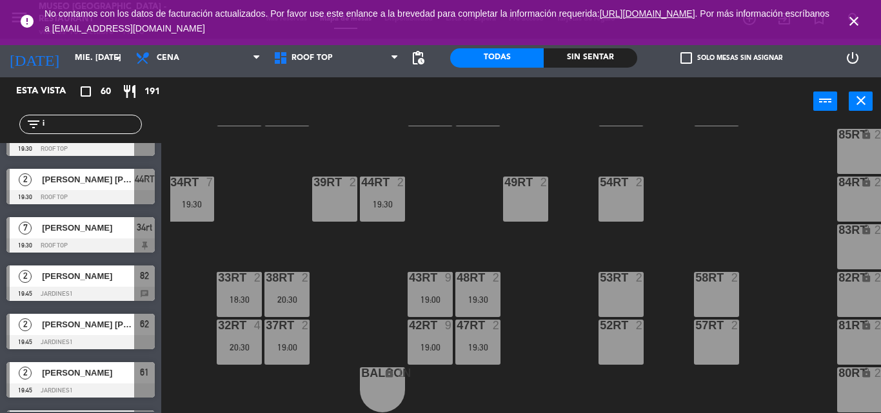
scroll to position [1242, 0]
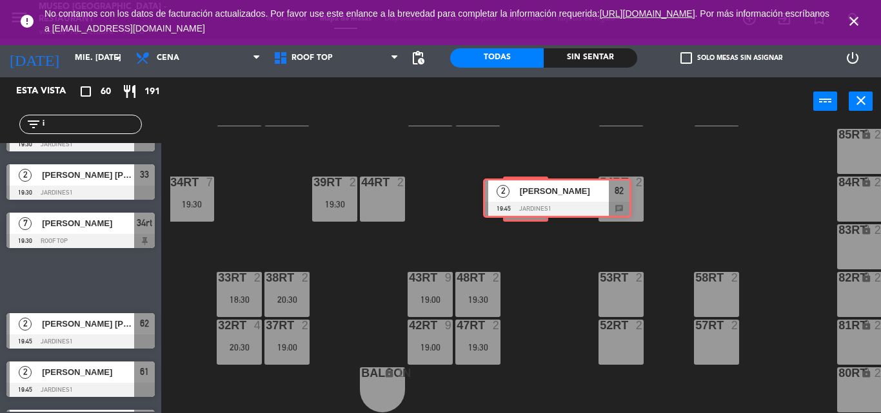
drag, startPoint x: 60, startPoint y: 284, endPoint x: 535, endPoint y: 201, distance: 482.3
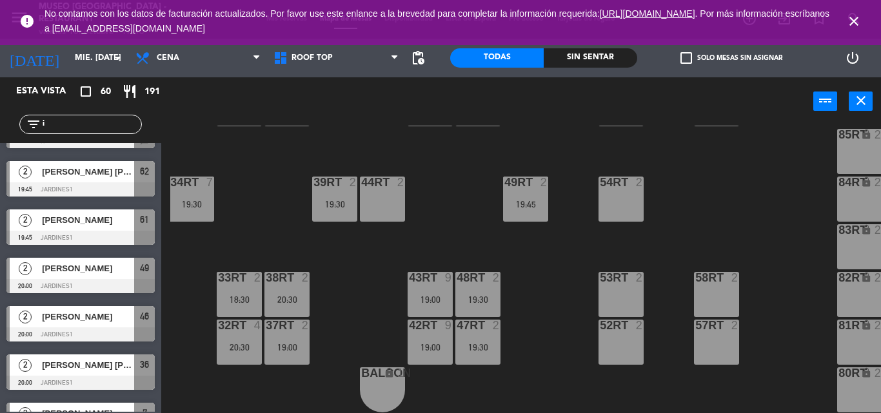
scroll to position [1394, 0]
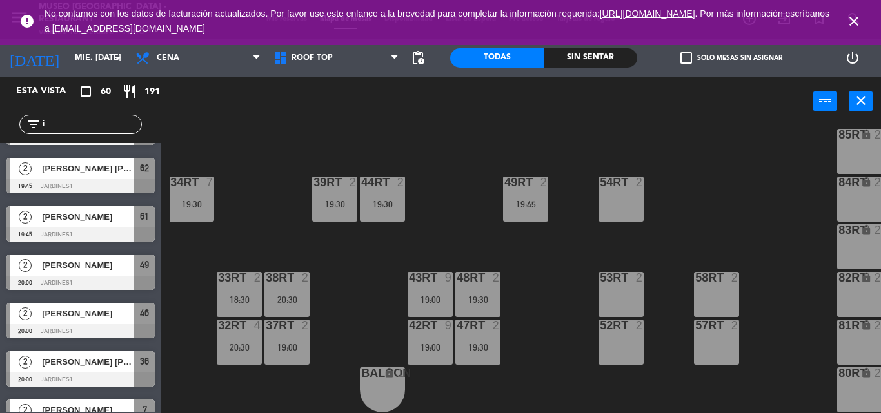
drag, startPoint x: 78, startPoint y: 277, endPoint x: 645, endPoint y: 309, distance: 568.2
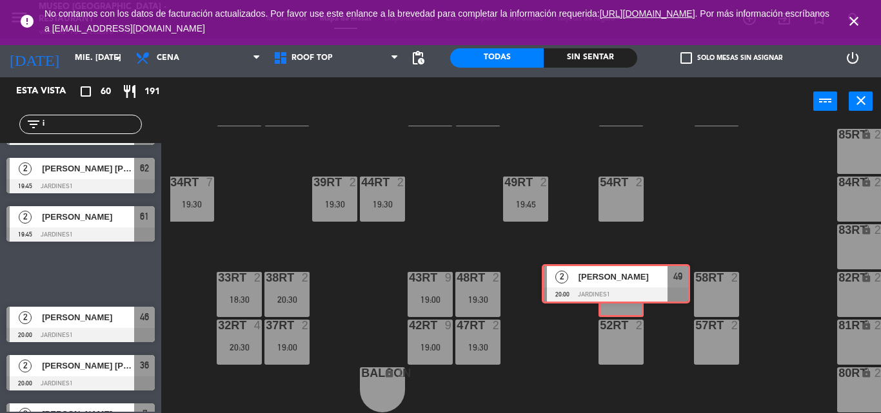
drag, startPoint x: 93, startPoint y: 278, endPoint x: 628, endPoint y: 288, distance: 535.2
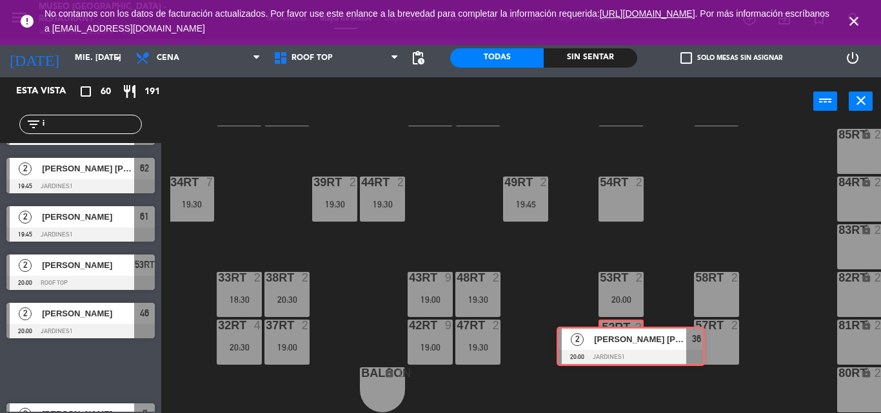
drag, startPoint x: 78, startPoint y: 373, endPoint x: 627, endPoint y: 348, distance: 549.8
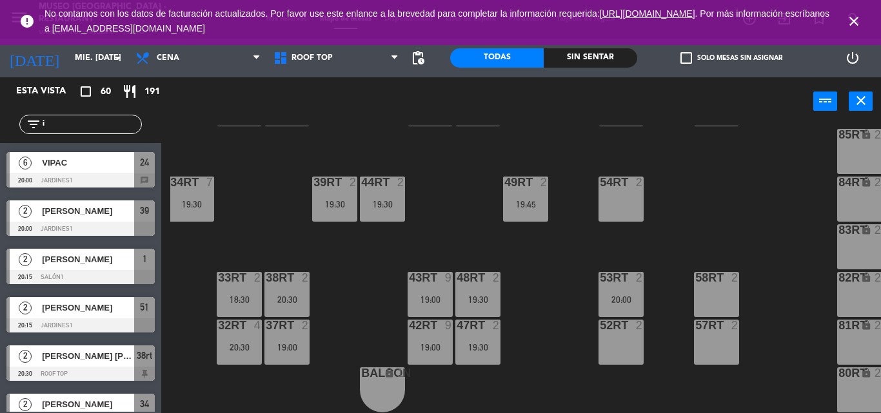
scroll to position [1695, 0]
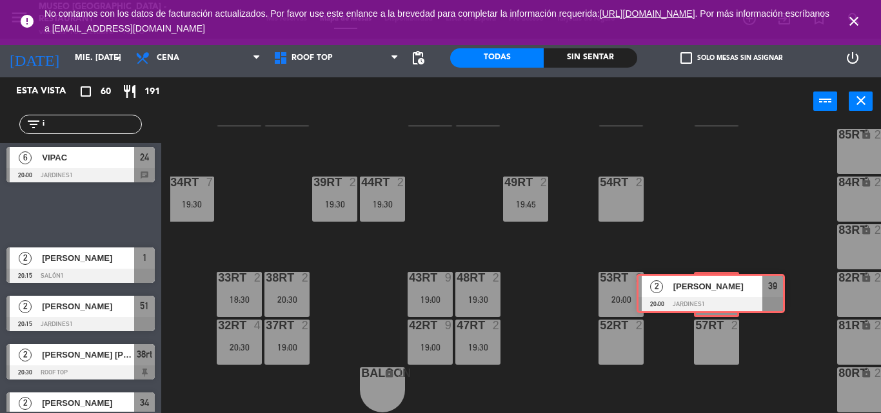
drag, startPoint x: 73, startPoint y: 213, endPoint x: 703, endPoint y: 291, distance: 634.8
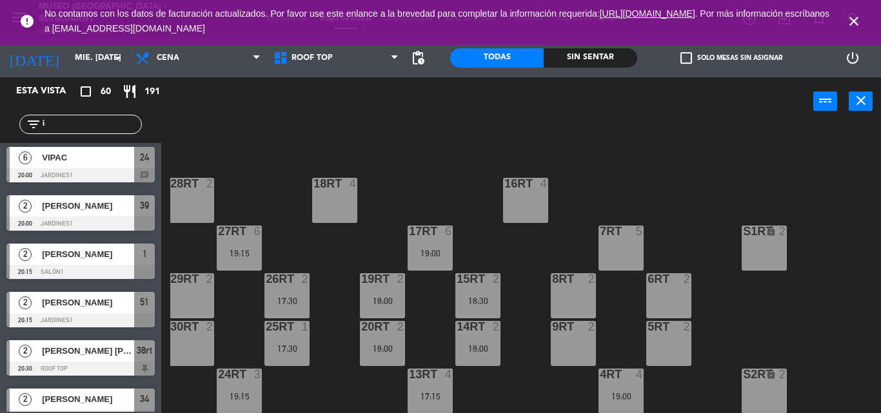
scroll to position [0, 3]
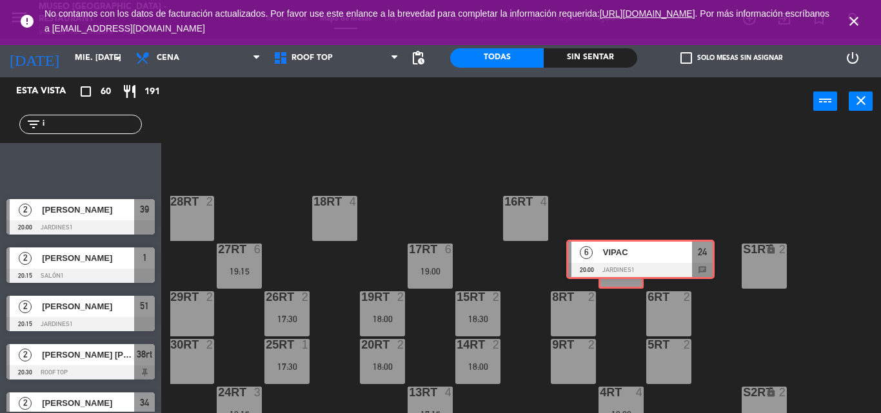
drag, startPoint x: 73, startPoint y: 169, endPoint x: 616, endPoint y: 263, distance: 551.6
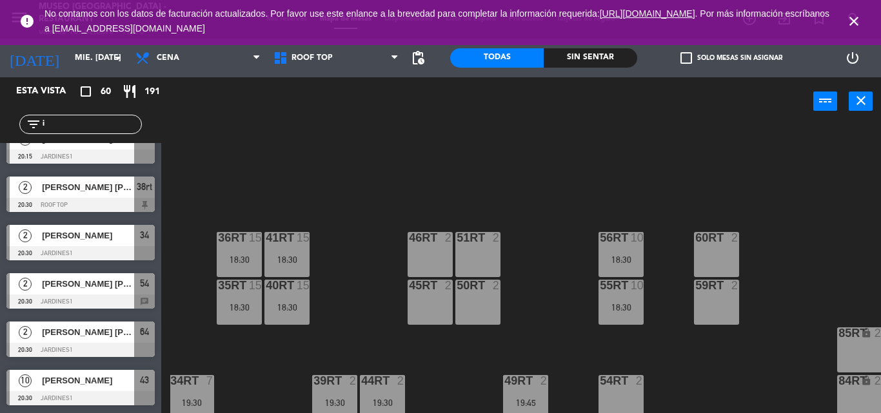
scroll to position [694, 3]
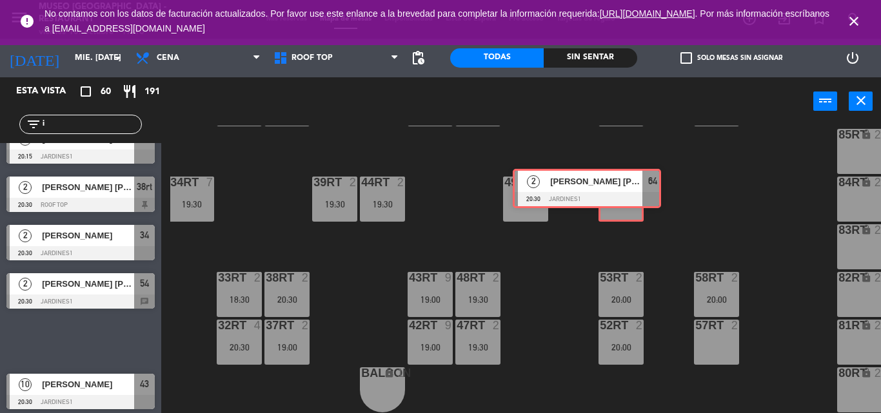
drag, startPoint x: 113, startPoint y: 330, endPoint x: 620, endPoint y: 177, distance: 528.7
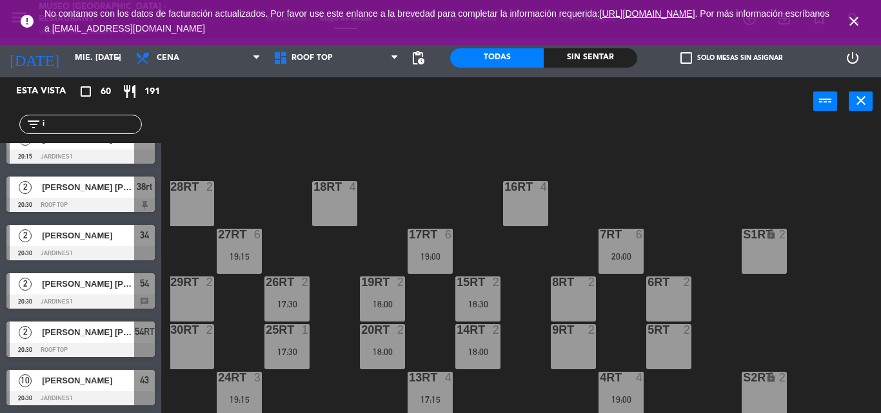
scroll to position [0, 3]
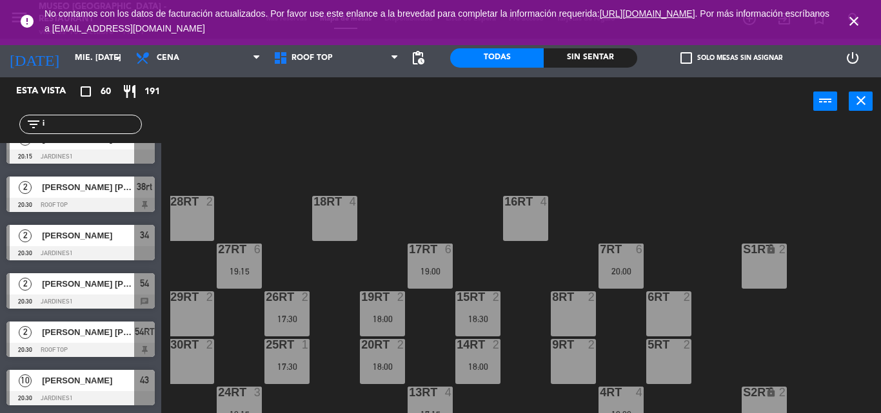
click at [164, 239] on main "18RT 4 16RT 4 28RT 2 80RR lock 2 27RT 6 19:15 7RT 6 20:00 S1RT lock 2 17RT 6 19…" at bounding box center [520, 265] width 719 height 297
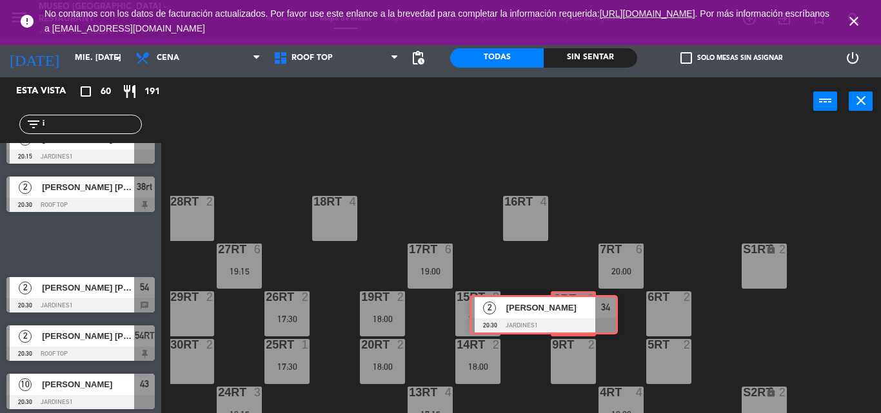
drag, startPoint x: 114, startPoint y: 233, endPoint x: 577, endPoint y: 303, distance: 468.2
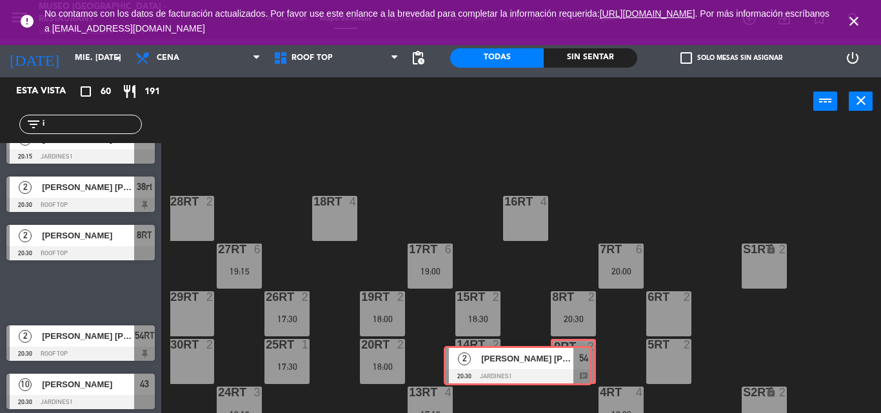
drag, startPoint x: 145, startPoint y: 284, endPoint x: 576, endPoint y: 358, distance: 437.6
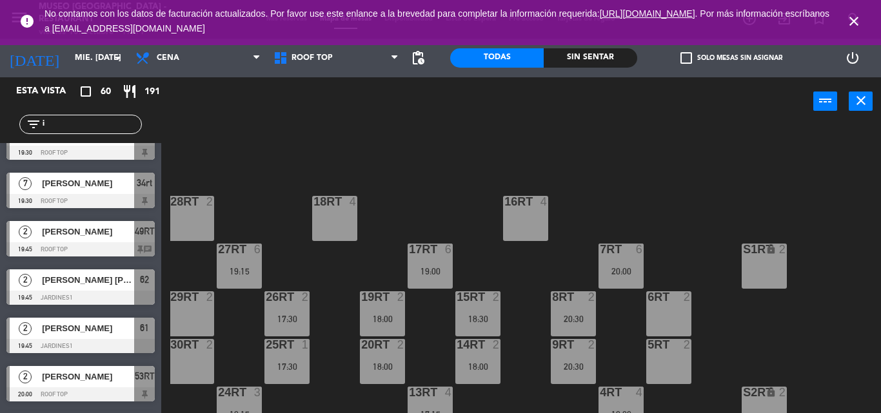
scroll to position [1282, 0]
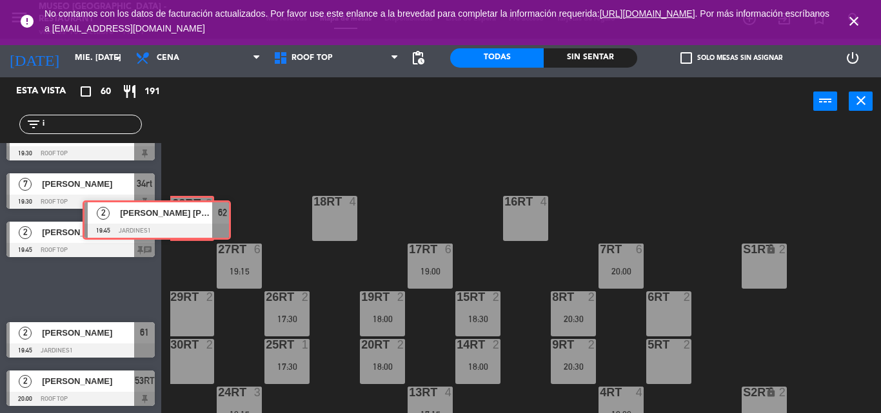
drag, startPoint x: 112, startPoint y: 282, endPoint x: 188, endPoint y: 213, distance: 103.1
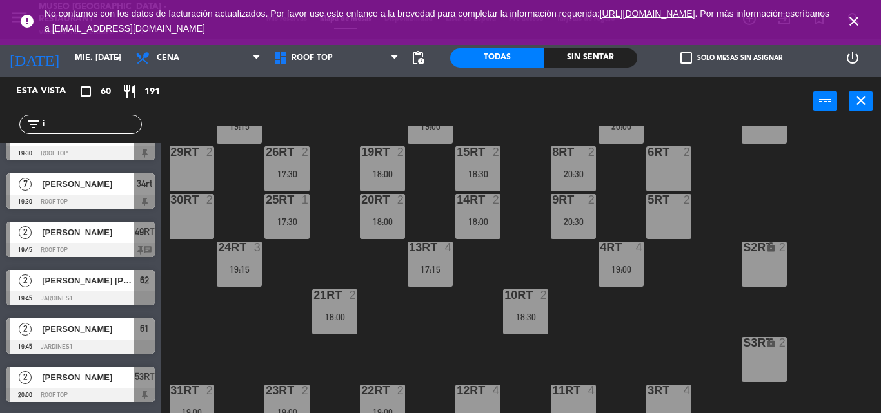
scroll to position [146, 3]
drag, startPoint x: 77, startPoint y: 317, endPoint x: 106, endPoint y: 322, distance: 29.5
click at [106, 322] on div "2 [PERSON_NAME] 19:45 Jardines1 61" at bounding box center [80, 336] width 161 height 48
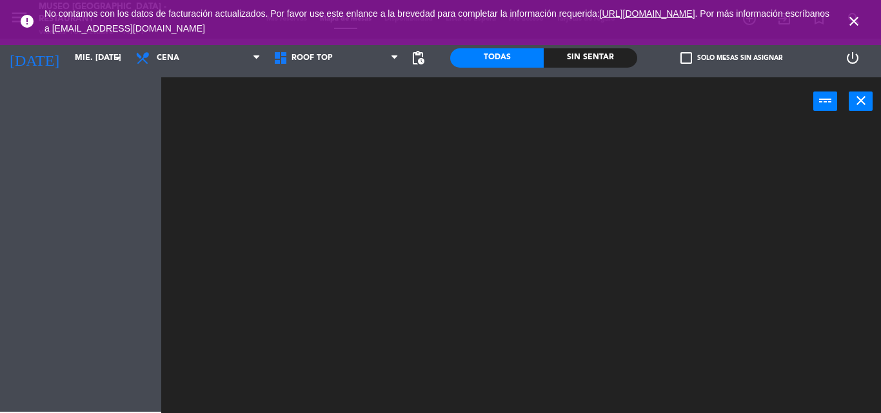
scroll to position [0, 0]
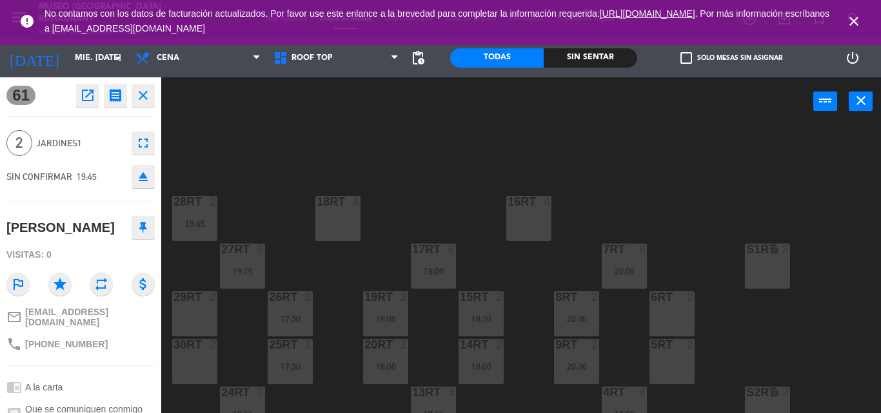
click at [239, 302] on div "18RT 4 16RT 4 28RT 2 19:45 80RR lock 2 27RT 6 19:15 7RT 6 20:00 S1RT lock 2 17R…" at bounding box center [525, 270] width 710 height 288
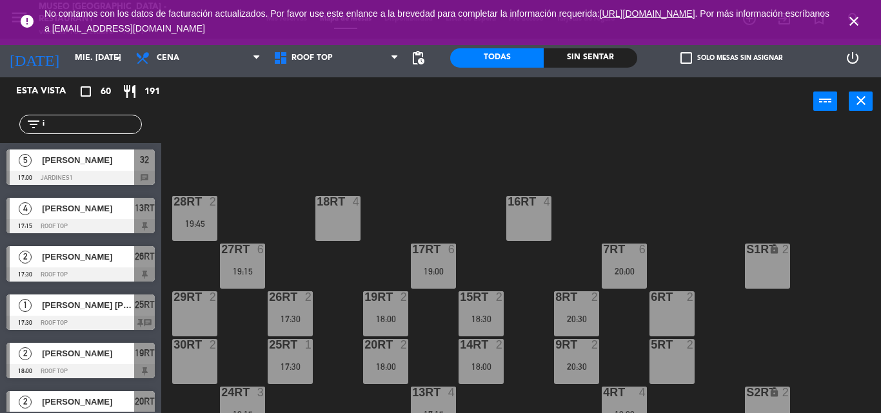
scroll to position [73, 0]
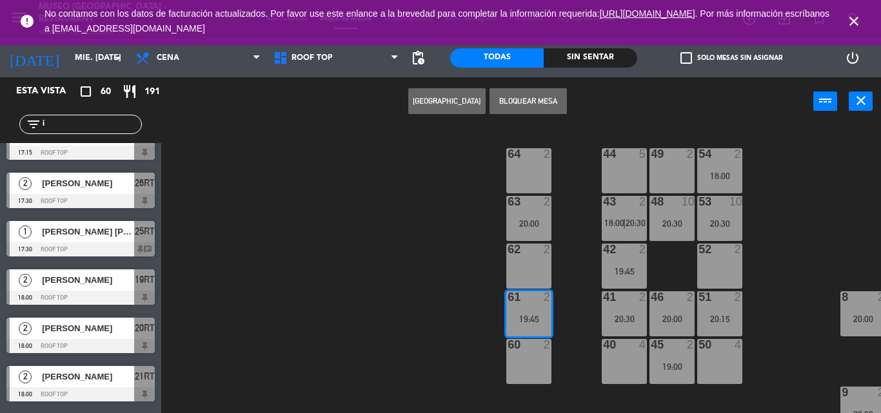
click at [125, 182] on span "[PERSON_NAME]" at bounding box center [88, 184] width 92 height 14
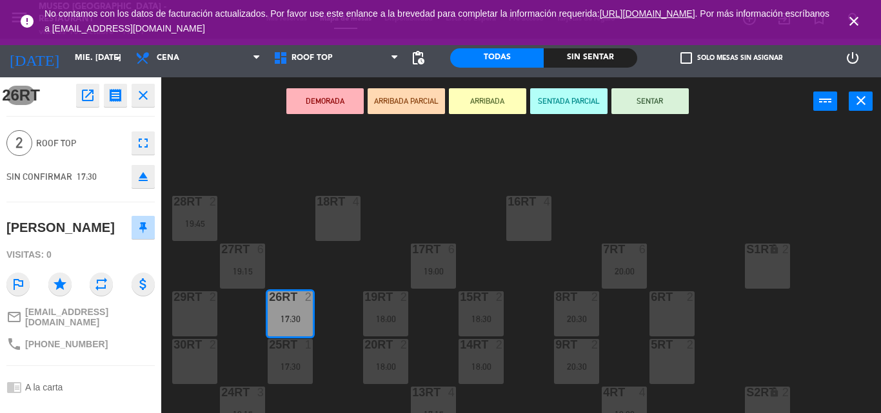
click at [349, 190] on div "18RT 4 16RT 4 28RT 2 19:45 80RR lock 2 27RT 6 19:15 7RT 6 20:00 S1RT lock 2 17R…" at bounding box center [525, 270] width 710 height 288
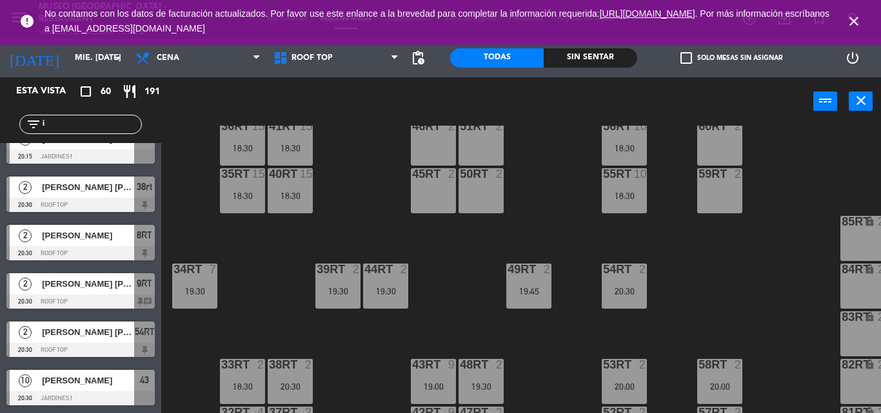
scroll to position [638, 0]
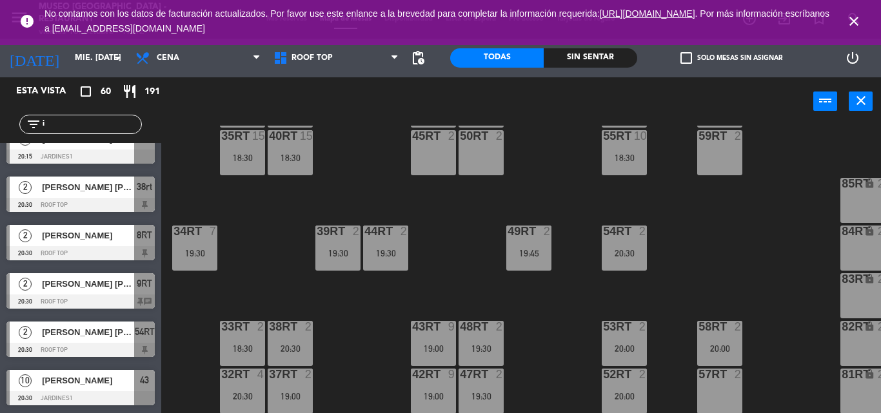
drag, startPoint x: 80, startPoint y: 123, endPoint x: 0, endPoint y: 115, distance: 80.4
click at [0, 115] on div "filter_list i" at bounding box center [80, 124] width 161 height 37
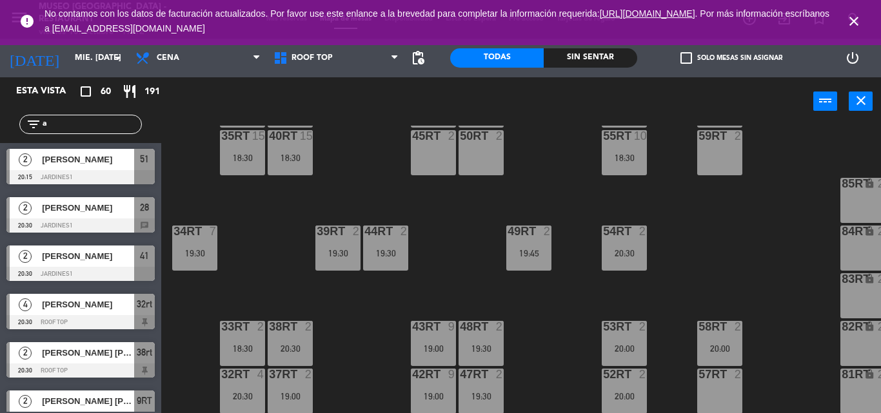
scroll to position [2439, 0]
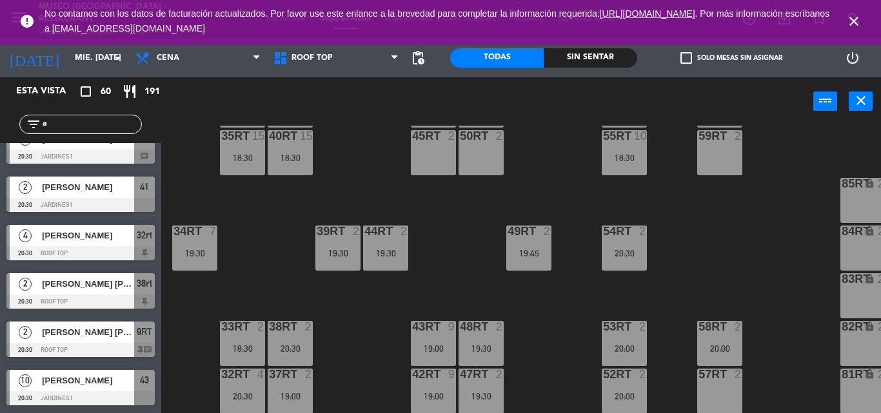
type input "a"
click at [382, 316] on div "18RT 4 16RT 4 28RT 2 19:45 80RR lock 2 27RT 6 19:15 7RT 6 20:00 S1RT lock 2 17R…" at bounding box center [525, 270] width 710 height 288
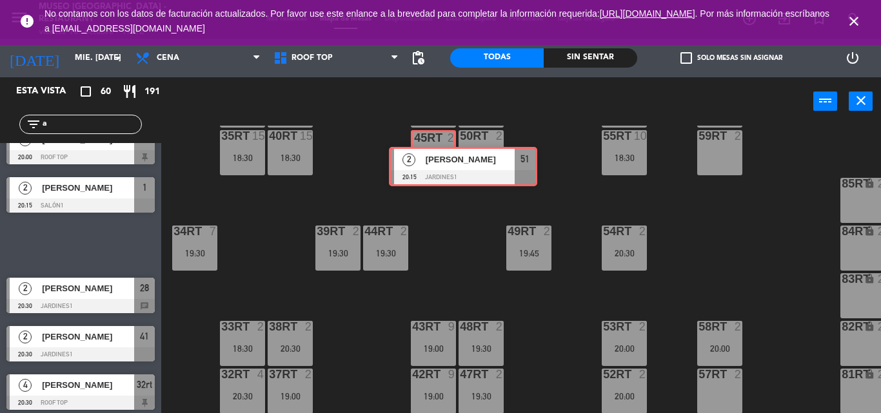
drag, startPoint x: 65, startPoint y: 237, endPoint x: 445, endPoint y: 158, distance: 388.4
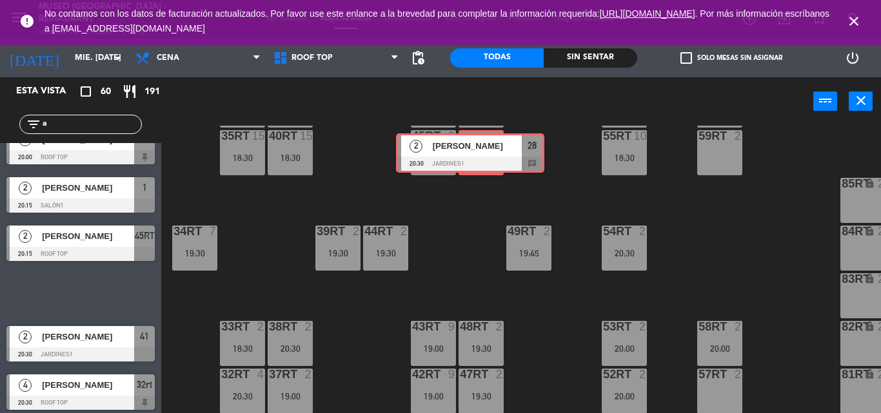
drag, startPoint x: 90, startPoint y: 299, endPoint x: 483, endPoint y: 159, distance: 417.0
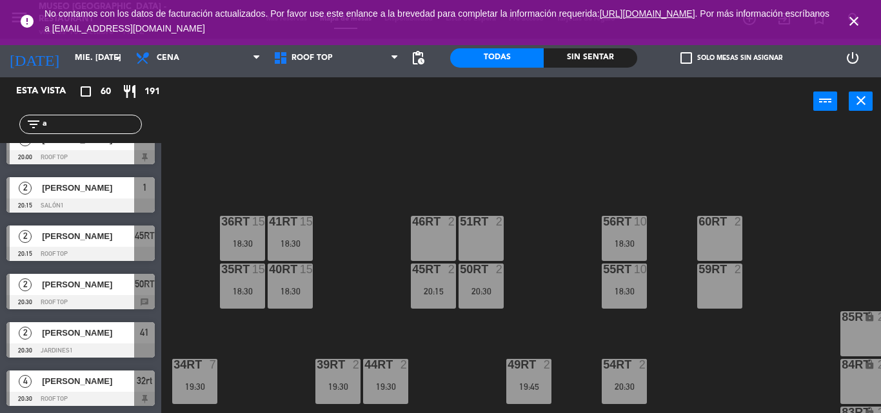
scroll to position [498, 0]
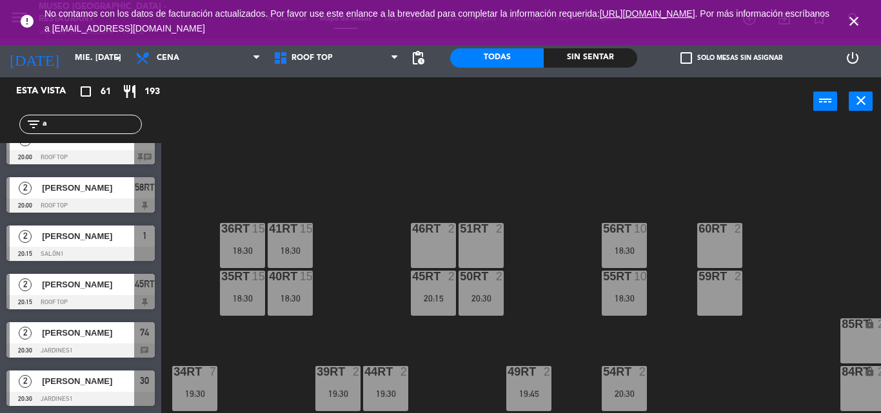
drag, startPoint x: 135, startPoint y: 333, endPoint x: 457, endPoint y: 233, distance: 337.5
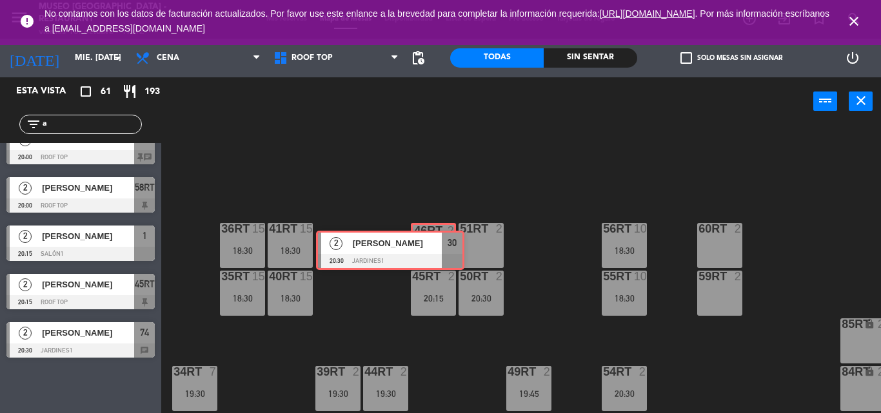
drag, startPoint x: 128, startPoint y: 386, endPoint x: 439, endPoint y: 233, distance: 346.6
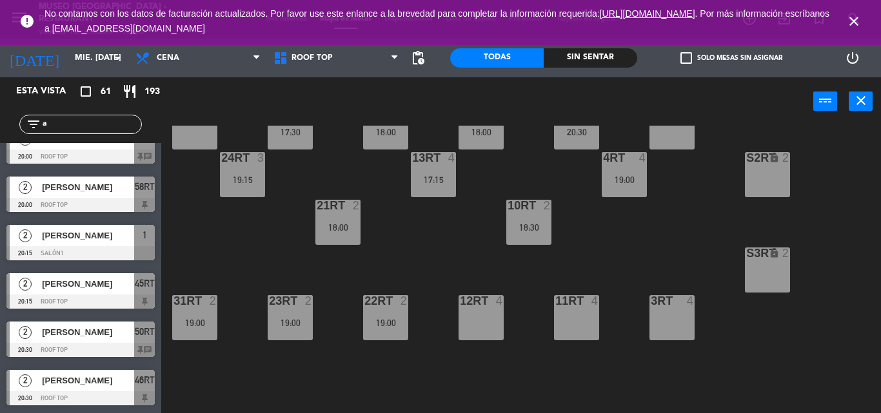
scroll to position [224, 0]
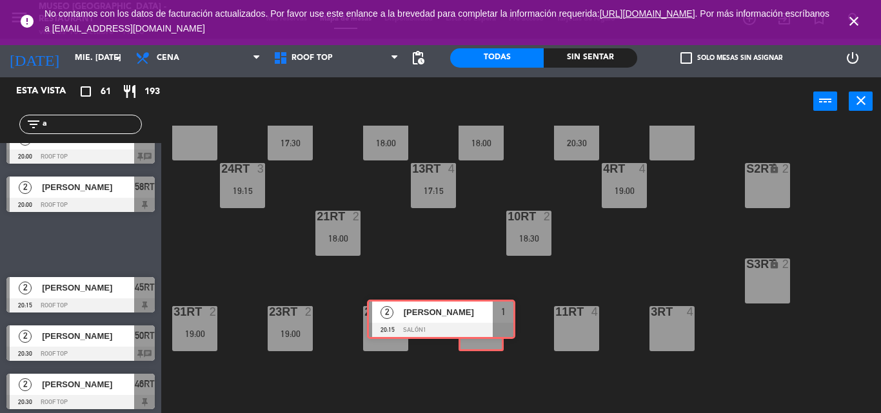
drag, startPoint x: 132, startPoint y: 241, endPoint x: 493, endPoint y: 322, distance: 370.1
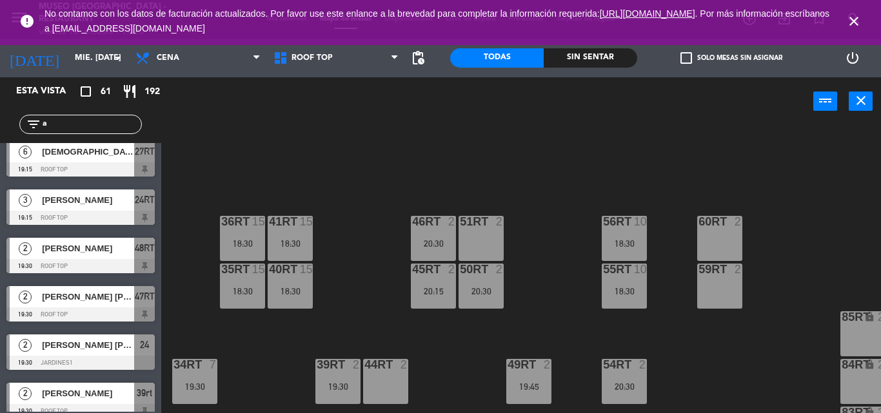
scroll to position [492, 0]
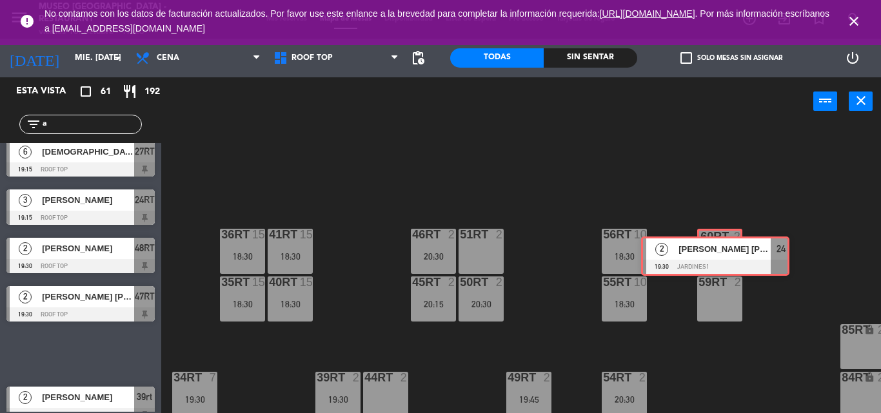
drag, startPoint x: 101, startPoint y: 357, endPoint x: 734, endPoint y: 259, distance: 641.3
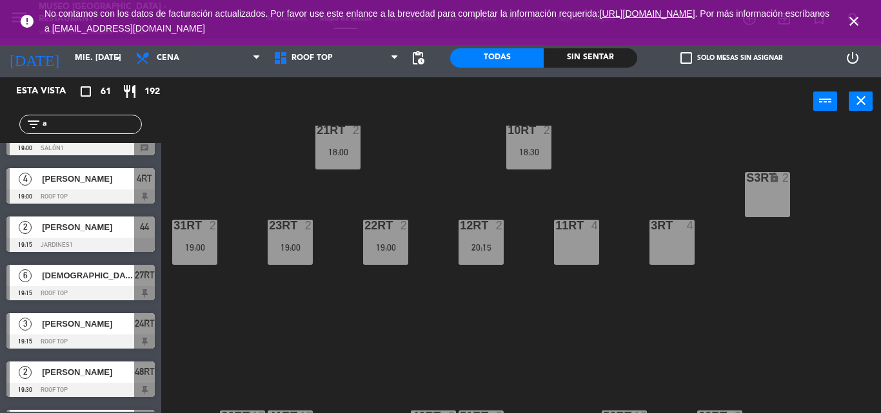
scroll to position [311, 0]
drag, startPoint x: 161, startPoint y: 229, endPoint x: 566, endPoint y: 228, distance: 404.9
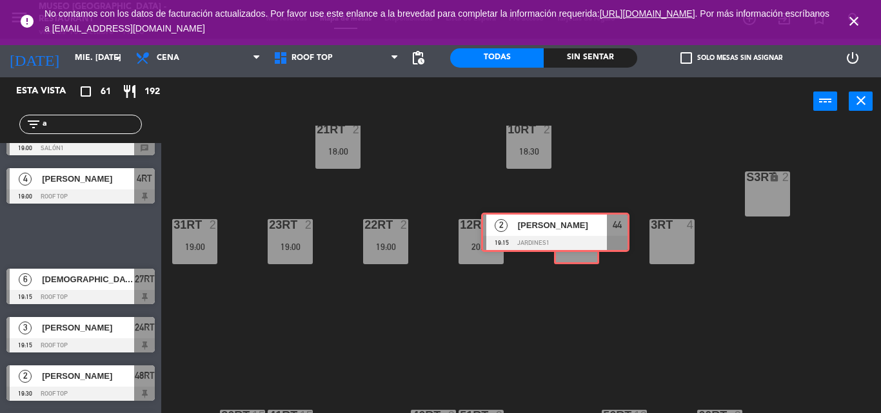
drag, startPoint x: 92, startPoint y: 239, endPoint x: 564, endPoint y: 235, distance: 472.6
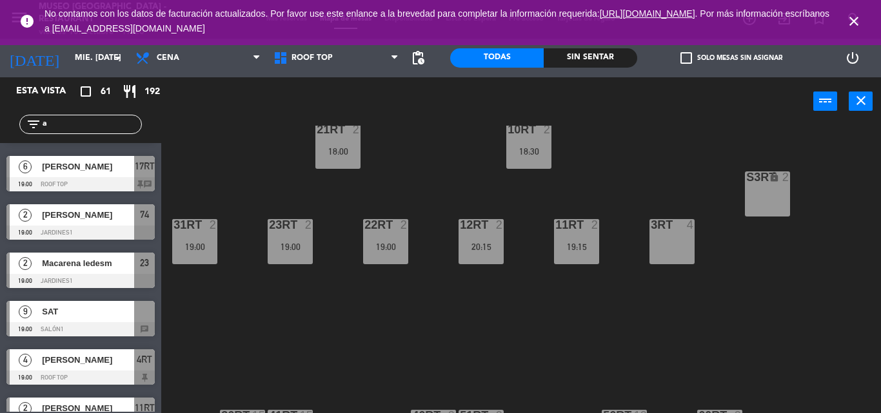
scroll to position [1105, 0]
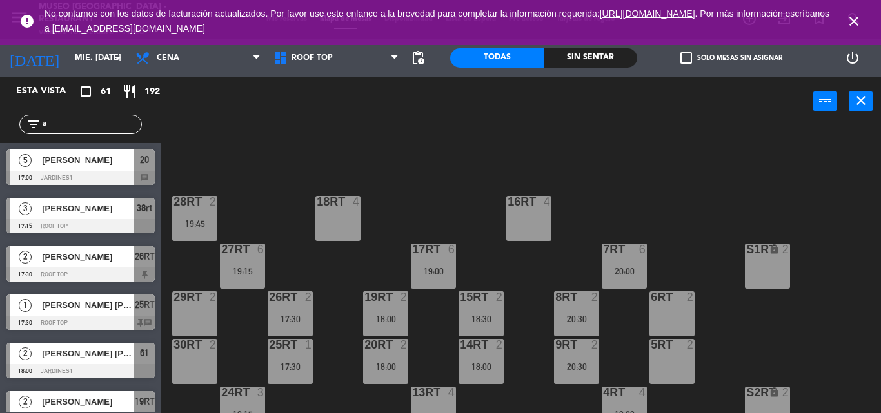
scroll to position [311, 0]
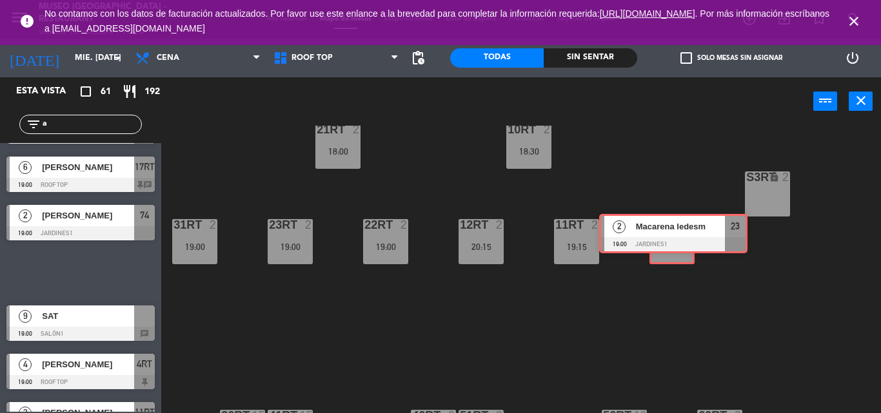
drag, startPoint x: 68, startPoint y: 273, endPoint x: 663, endPoint y: 238, distance: 596.7
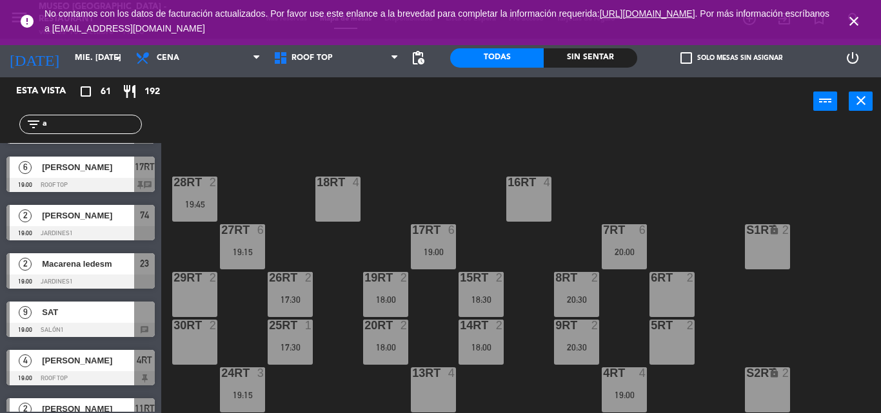
scroll to position [182, 0]
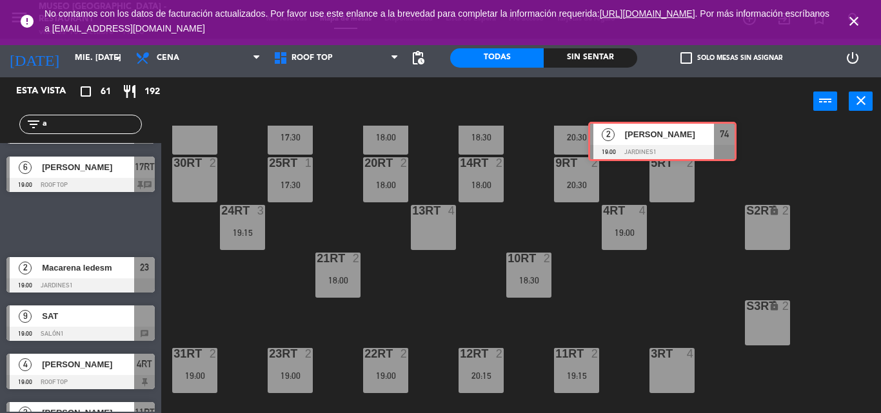
drag, startPoint x: 115, startPoint y: 221, endPoint x: 697, endPoint y: 139, distance: 587.4
click at [697, 139] on div "Esta vista crop_square 61 restaurant 192 filter_list a 5 ROCIO COPARA 17:00 Jar…" at bounding box center [440, 245] width 881 height 336
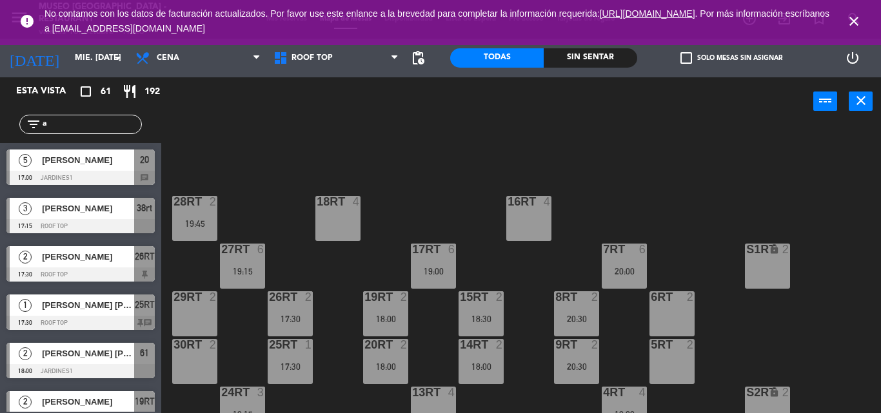
scroll to position [148, 0]
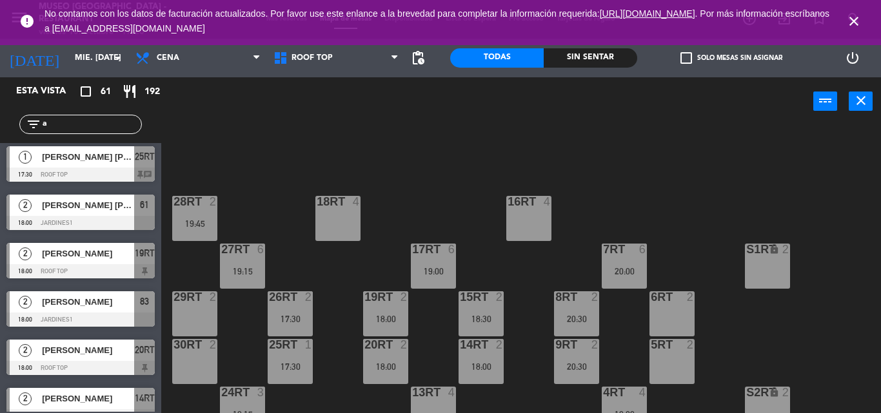
drag, startPoint x: 626, startPoint y: 282, endPoint x: 727, endPoint y: 367, distance: 132.7
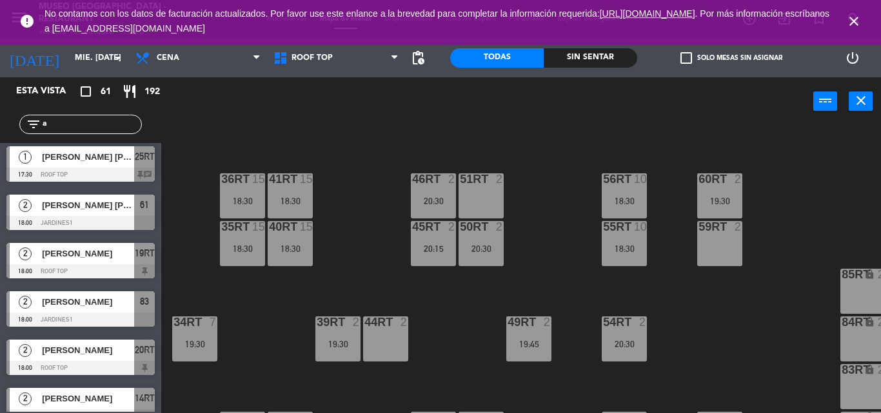
scroll to position [694, 0]
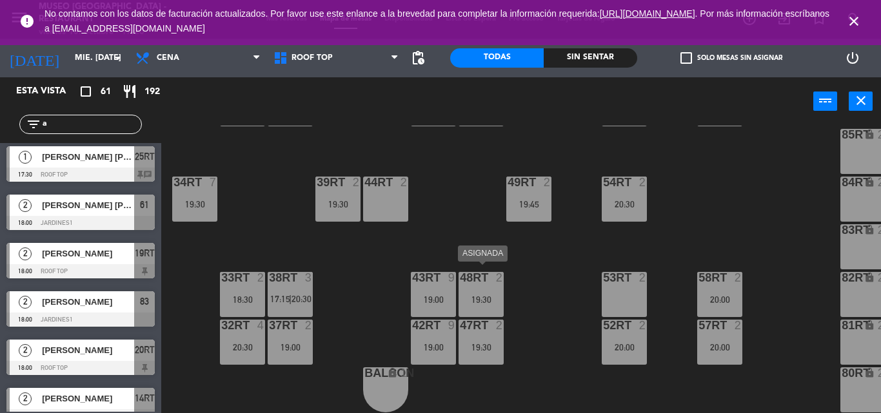
drag, startPoint x: 629, startPoint y: 329, endPoint x: 440, endPoint y: 251, distance: 205.0
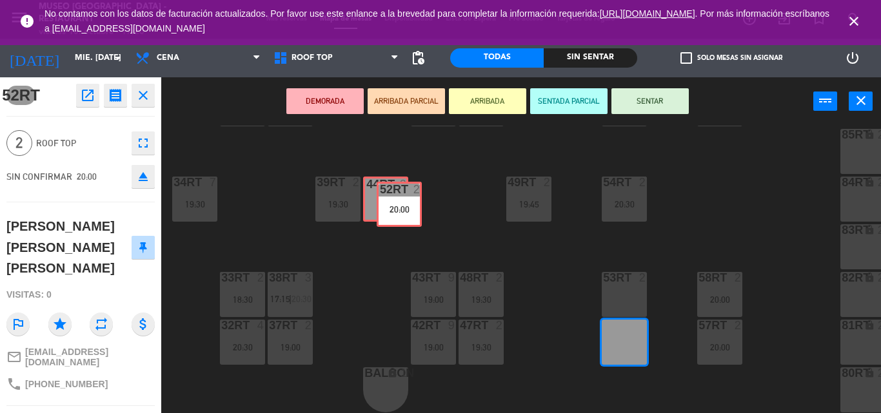
drag, startPoint x: 612, startPoint y: 342, endPoint x: 384, endPoint y: 206, distance: 265.7
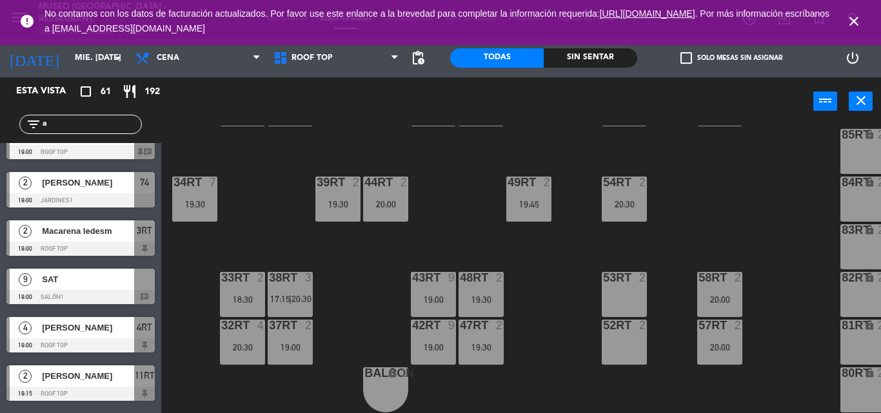
scroll to position [1139, 0]
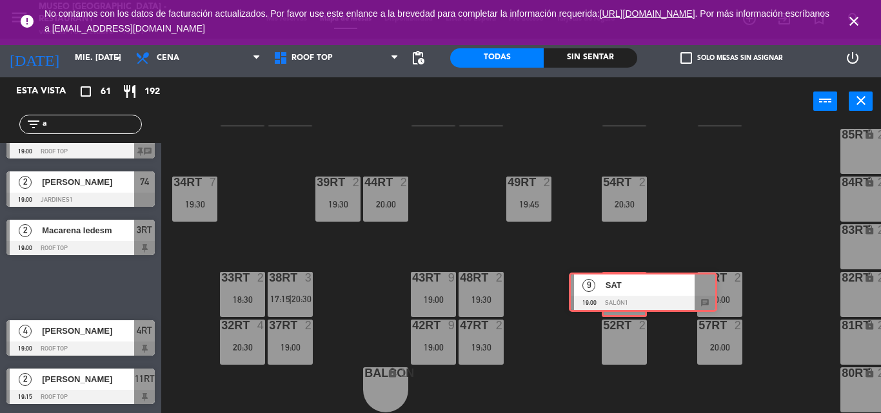
drag, startPoint x: 73, startPoint y: 284, endPoint x: 636, endPoint y: 288, distance: 562.2
click at [636, 288] on div "Esta vista crop_square 61 restaurant 192 filter_list a 5 ROCIO COPARA 17:00 Jar…" at bounding box center [440, 245] width 881 height 336
